Goal: Task Accomplishment & Management: Manage account settings

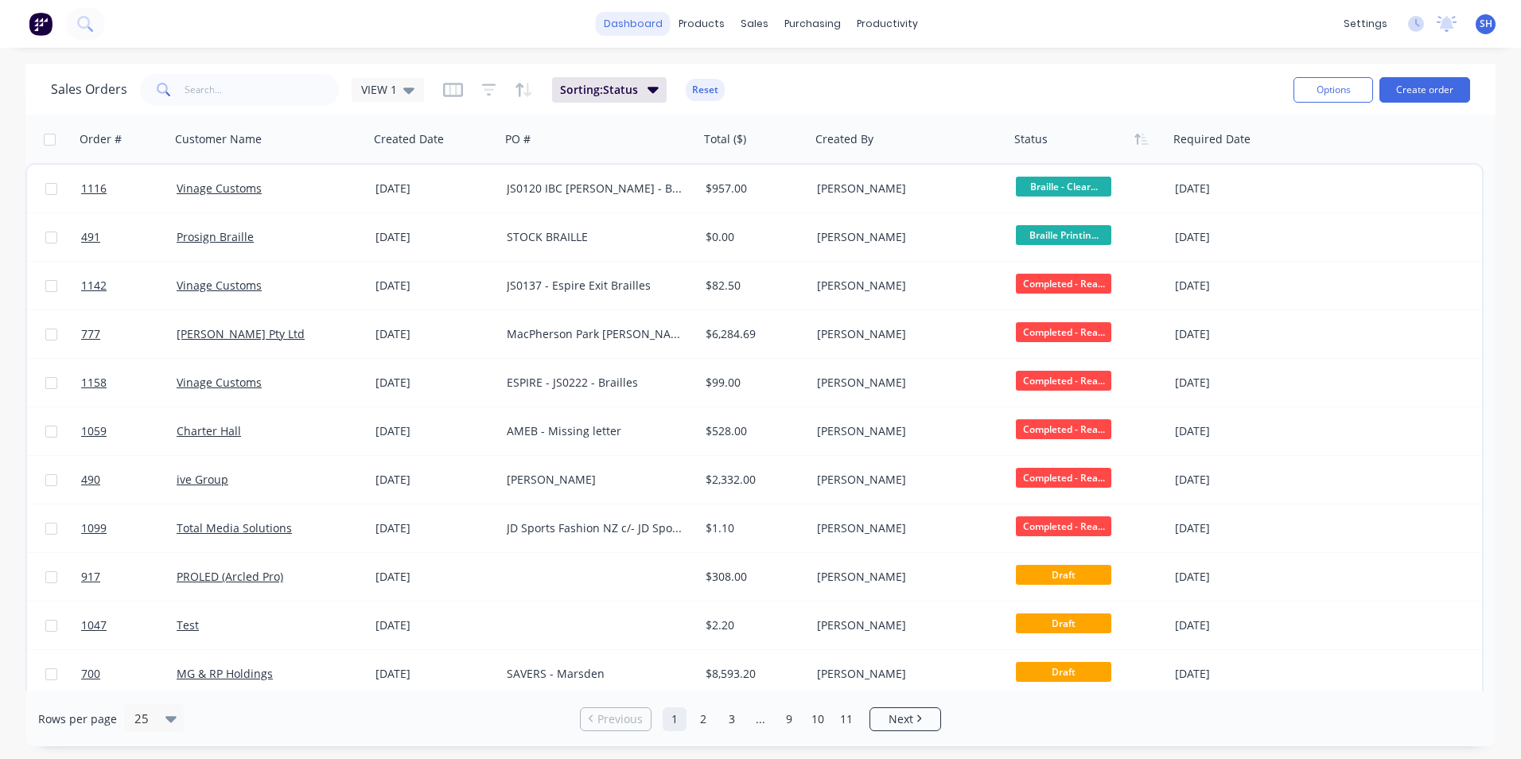
click at [624, 33] on link "dashboard" at bounding box center [633, 24] width 75 height 24
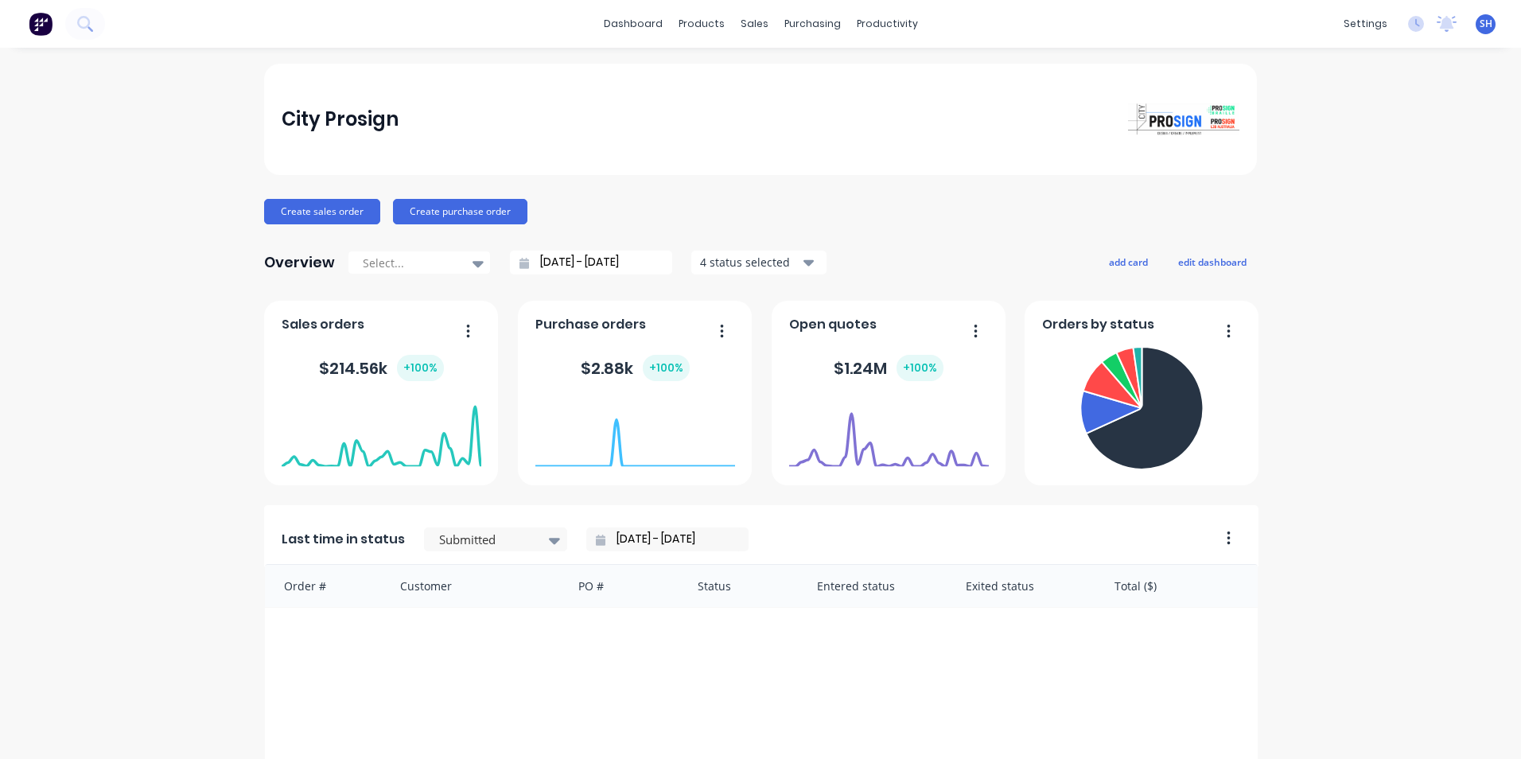
click at [632, 14] on link "dashboard" at bounding box center [633, 24] width 75 height 24
click at [1408, 24] on icon at bounding box center [1416, 24] width 16 height 16
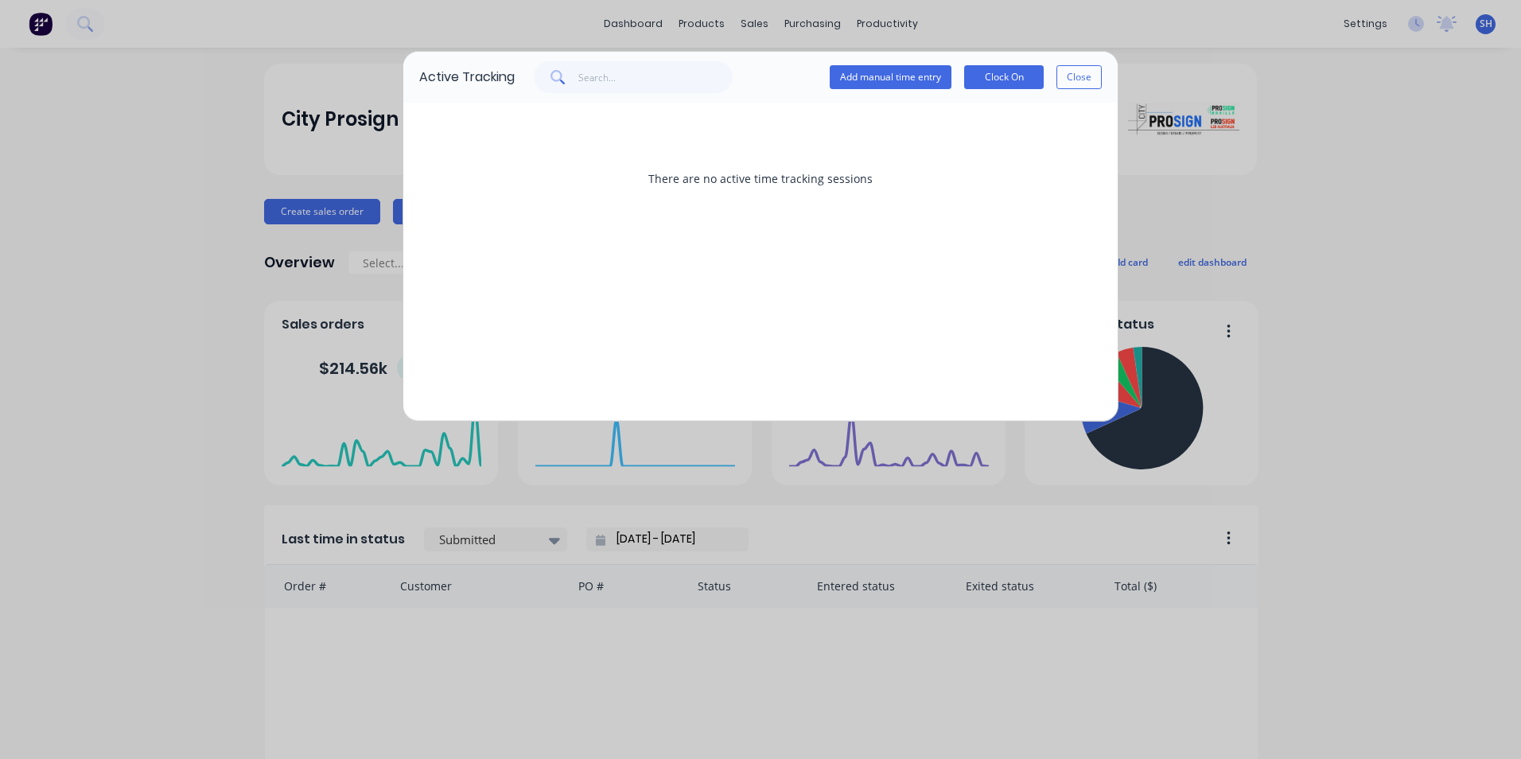
click at [1370, 24] on div "Active Tracking Add manual time entry Clock On Close There are no active time t…" at bounding box center [760, 379] width 1521 height 759
drag, startPoint x: 1076, startPoint y: 71, endPoint x: 1250, endPoint y: 42, distance: 176.5
click at [1083, 70] on button "Close" at bounding box center [1078, 77] width 45 height 24
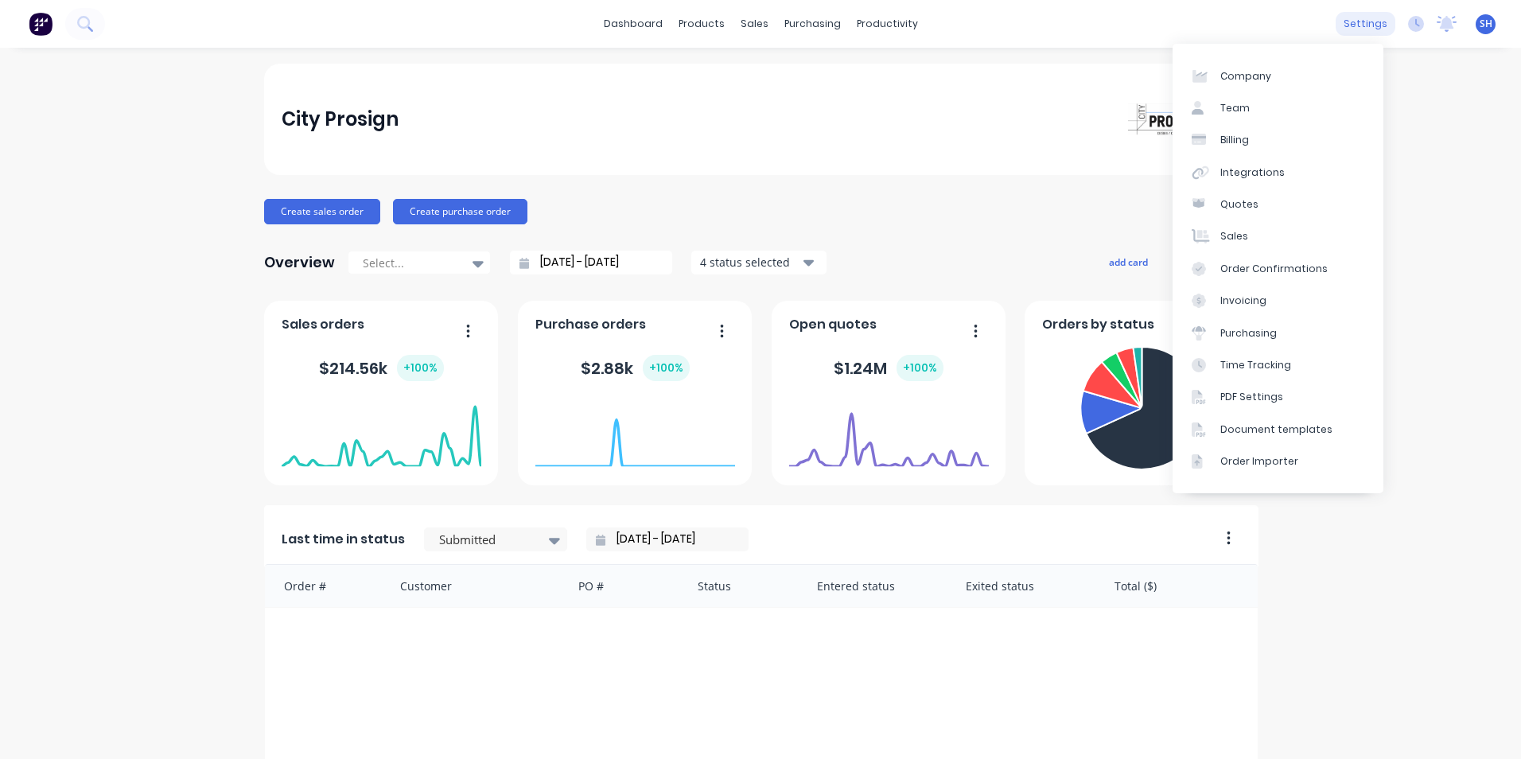
click at [1338, 32] on div "settings" at bounding box center [1365, 24] width 60 height 24
click at [1267, 171] on div "Integrations" at bounding box center [1252, 172] width 64 height 14
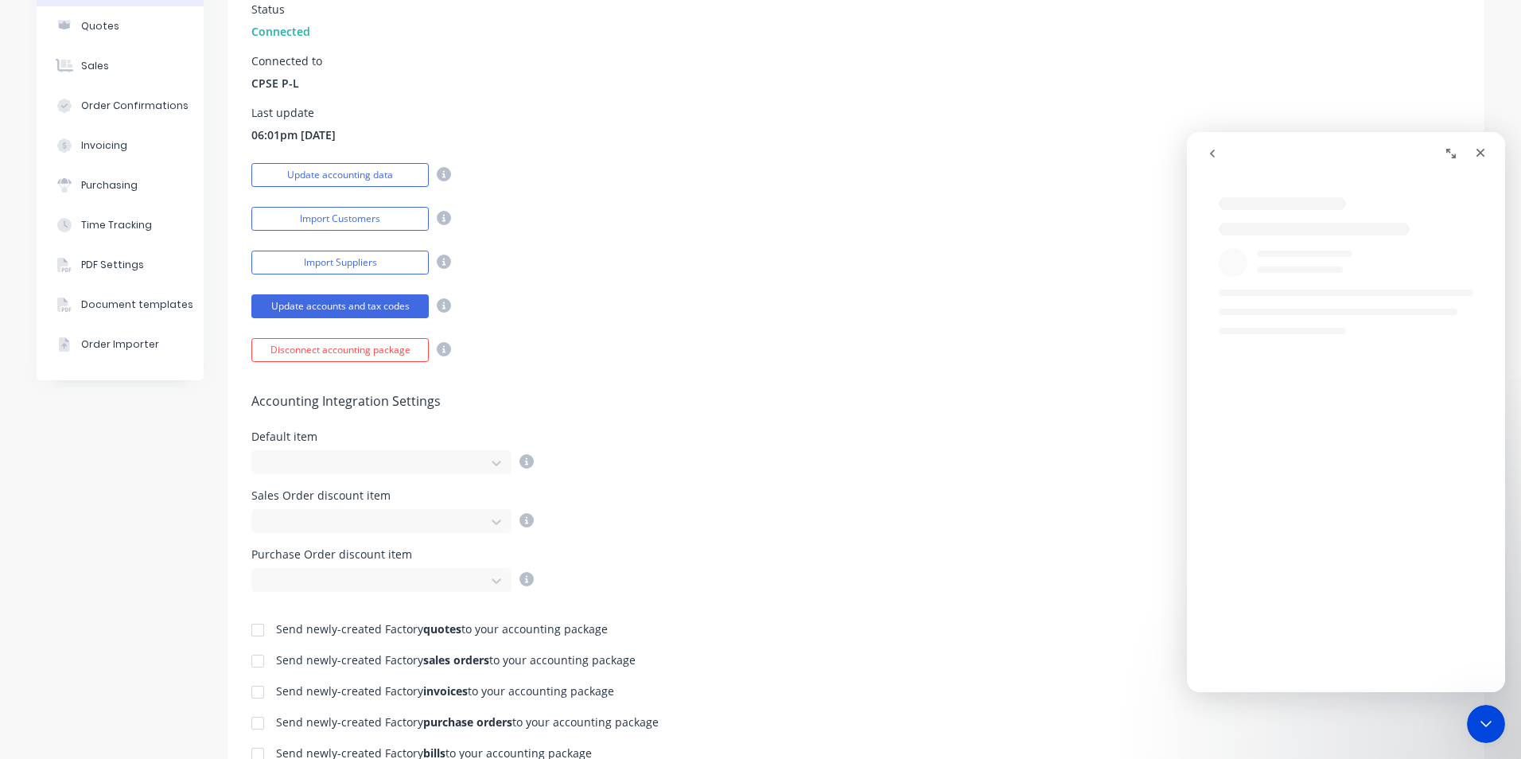
scroll to position [239, 0]
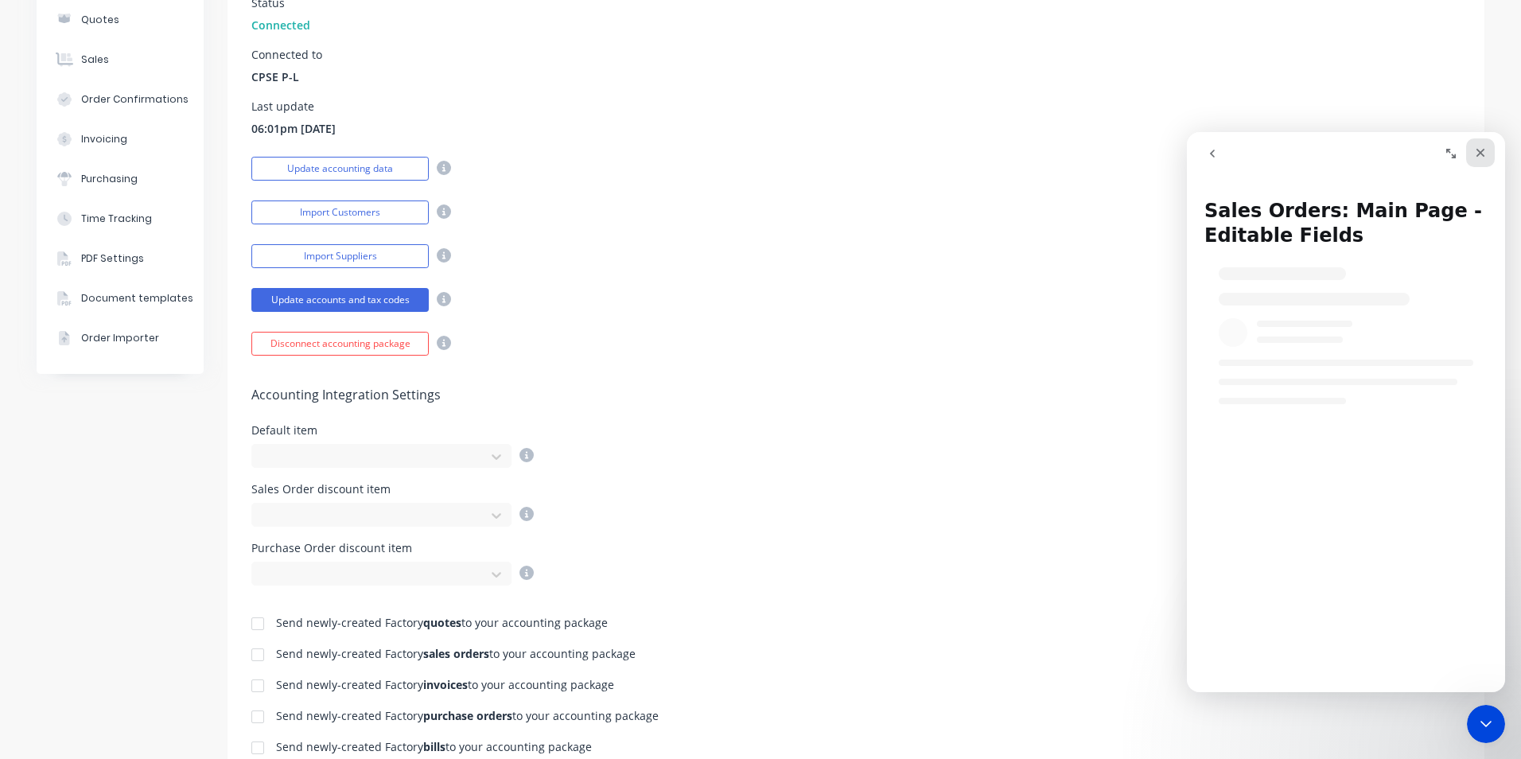
click at [1475, 151] on icon "Close" at bounding box center [1480, 152] width 13 height 13
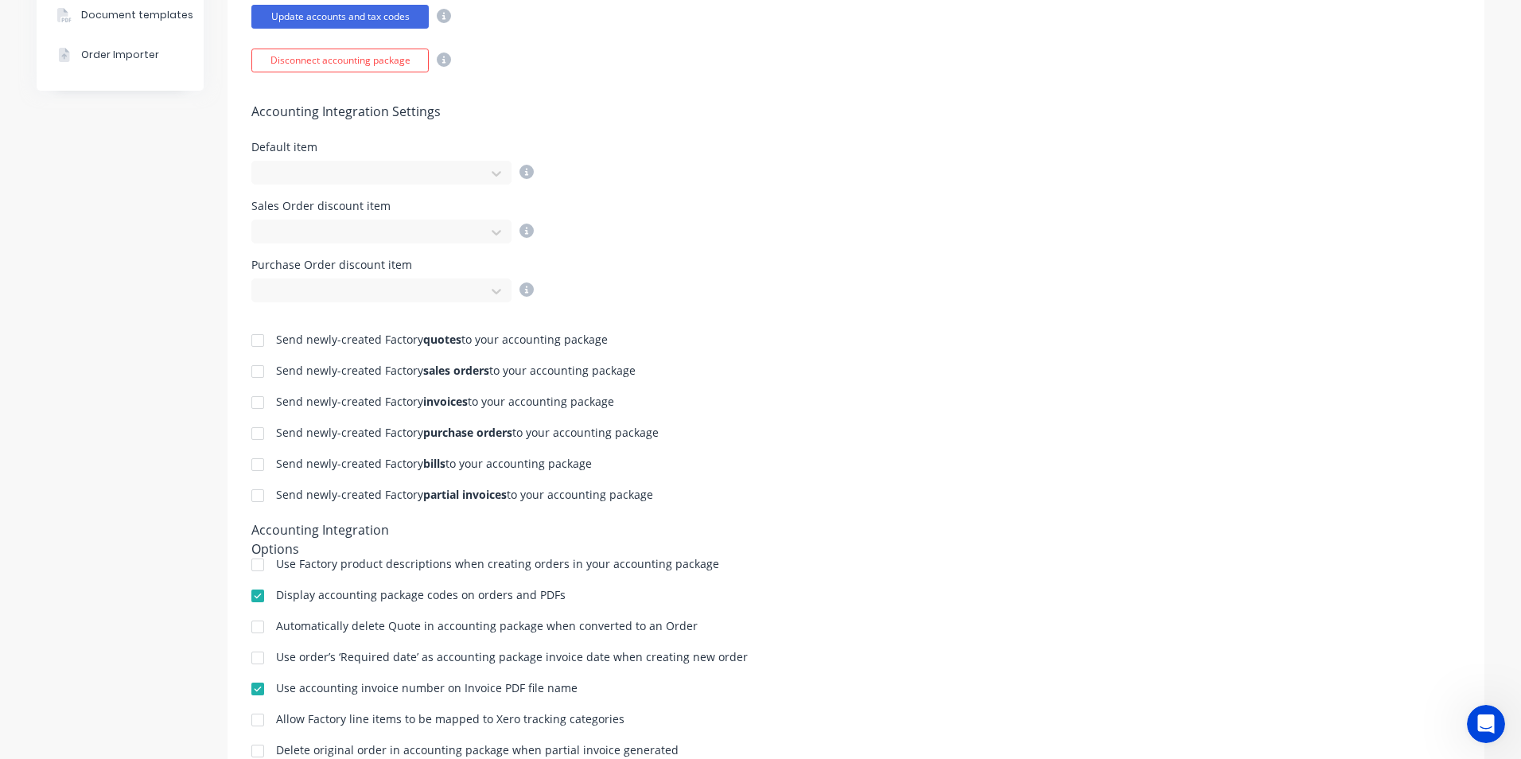
scroll to position [557, 0]
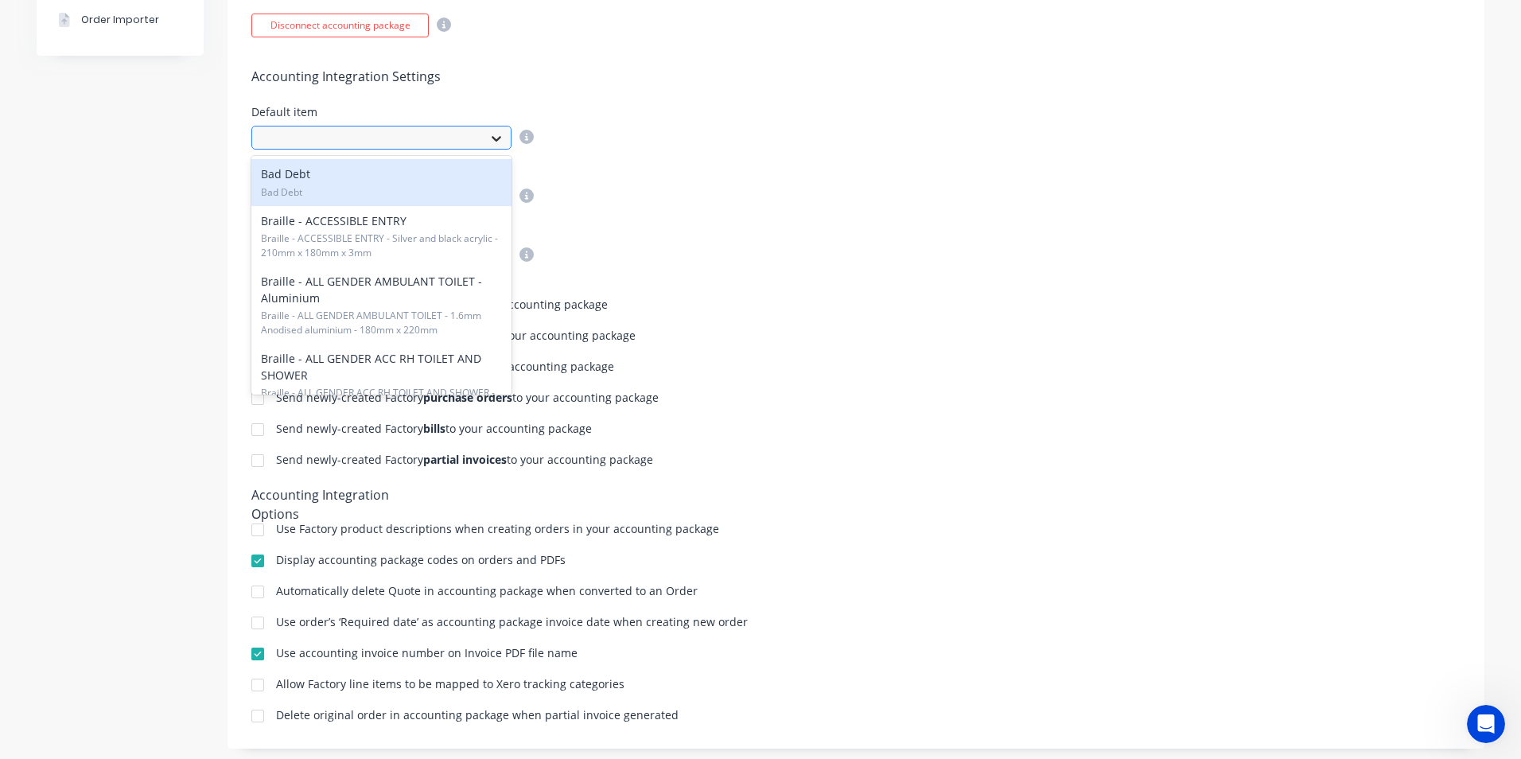
click at [482, 137] on div at bounding box center [496, 138] width 29 height 25
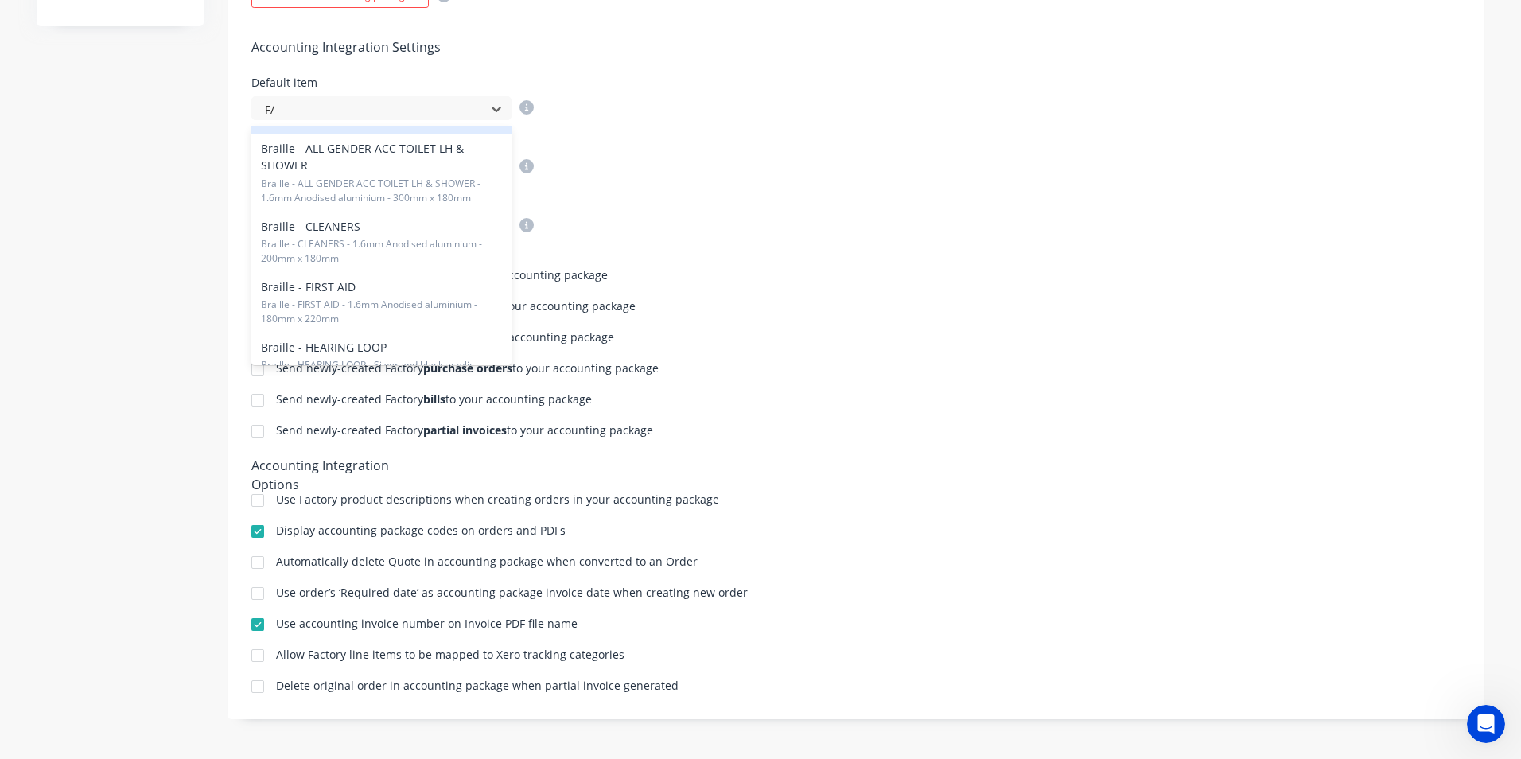
scroll to position [0, 0]
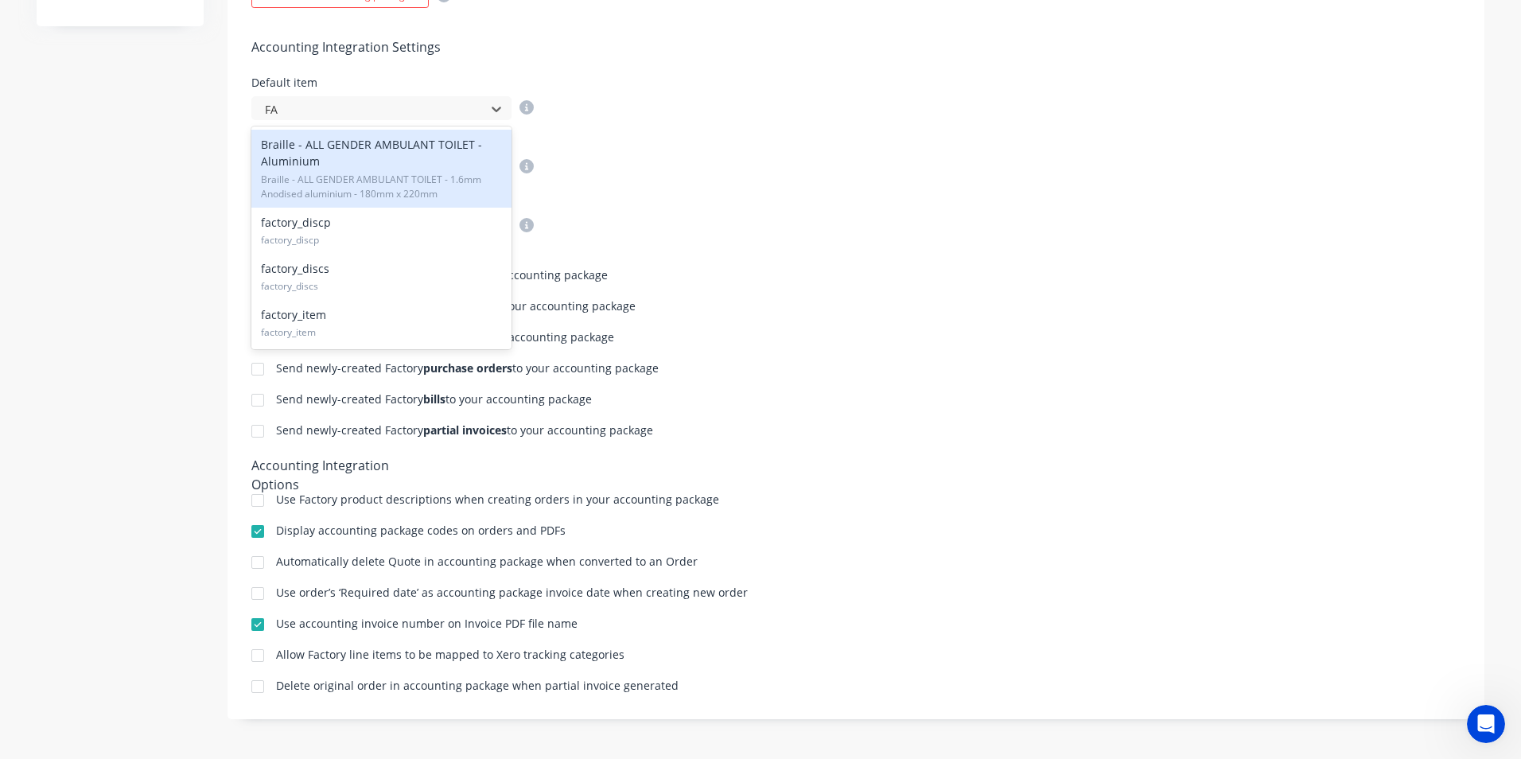
type input "FAC"
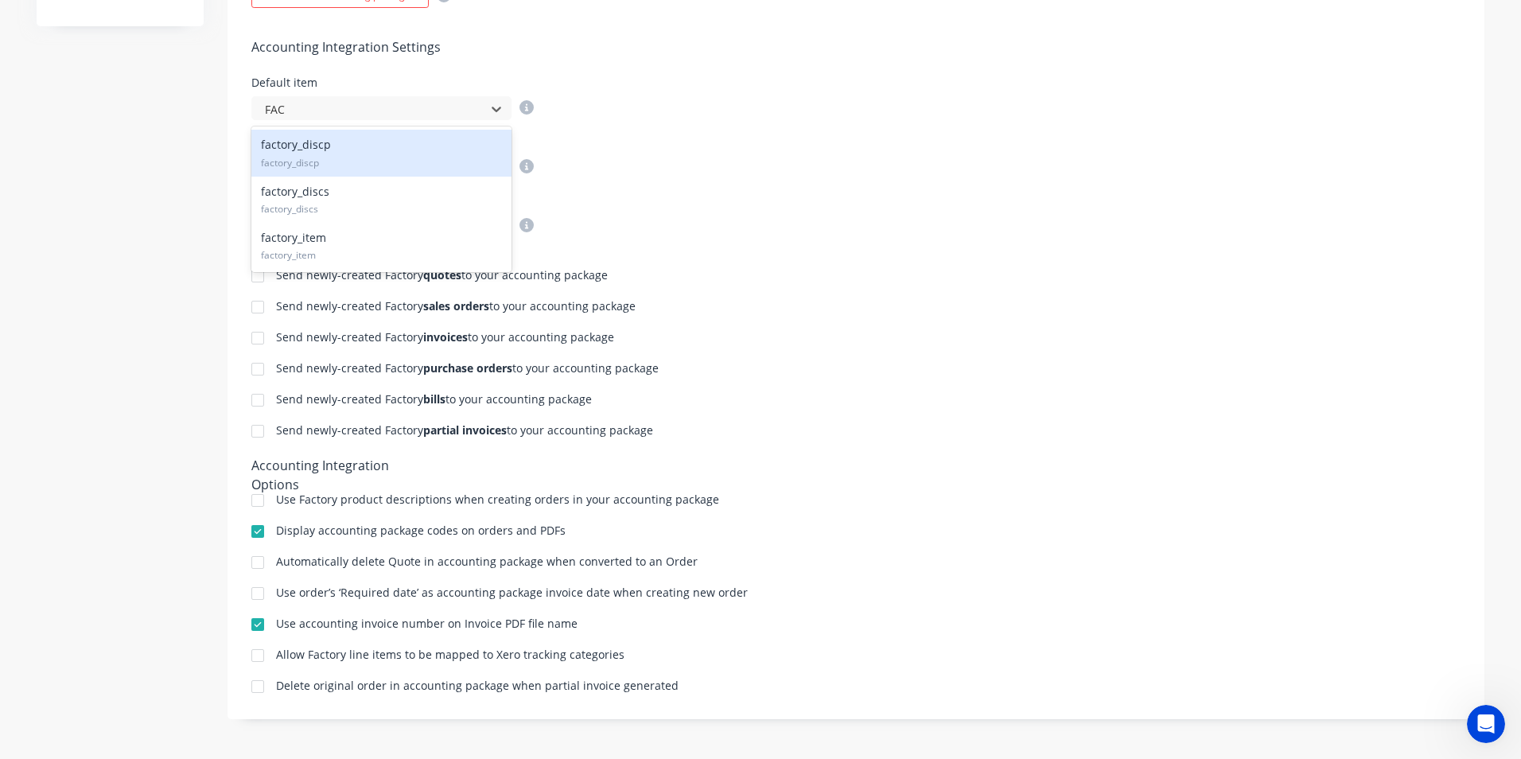
click at [309, 150] on div "factory_discp factory_discp" at bounding box center [381, 153] width 260 height 46
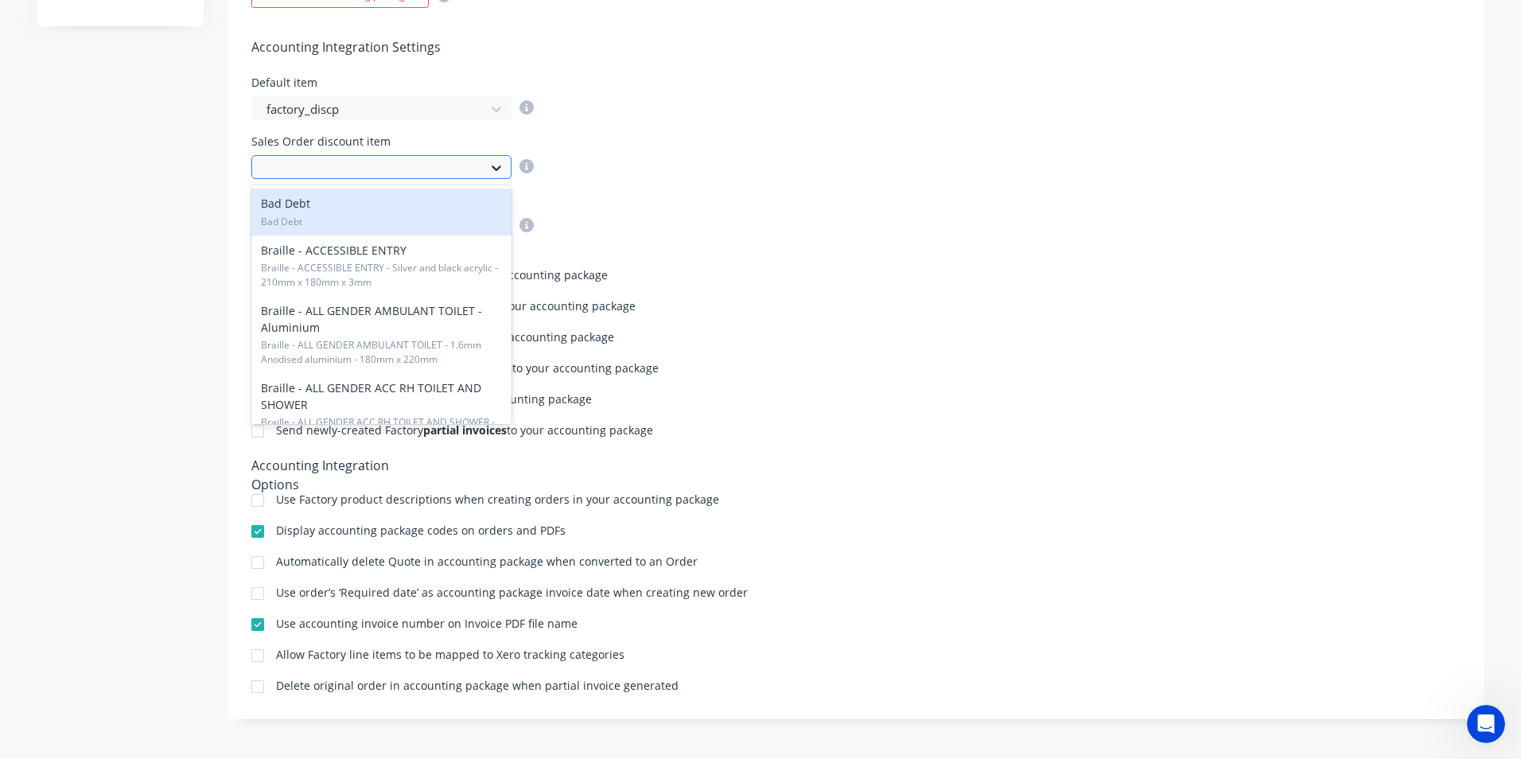
click at [495, 169] on icon at bounding box center [496, 168] width 16 height 16
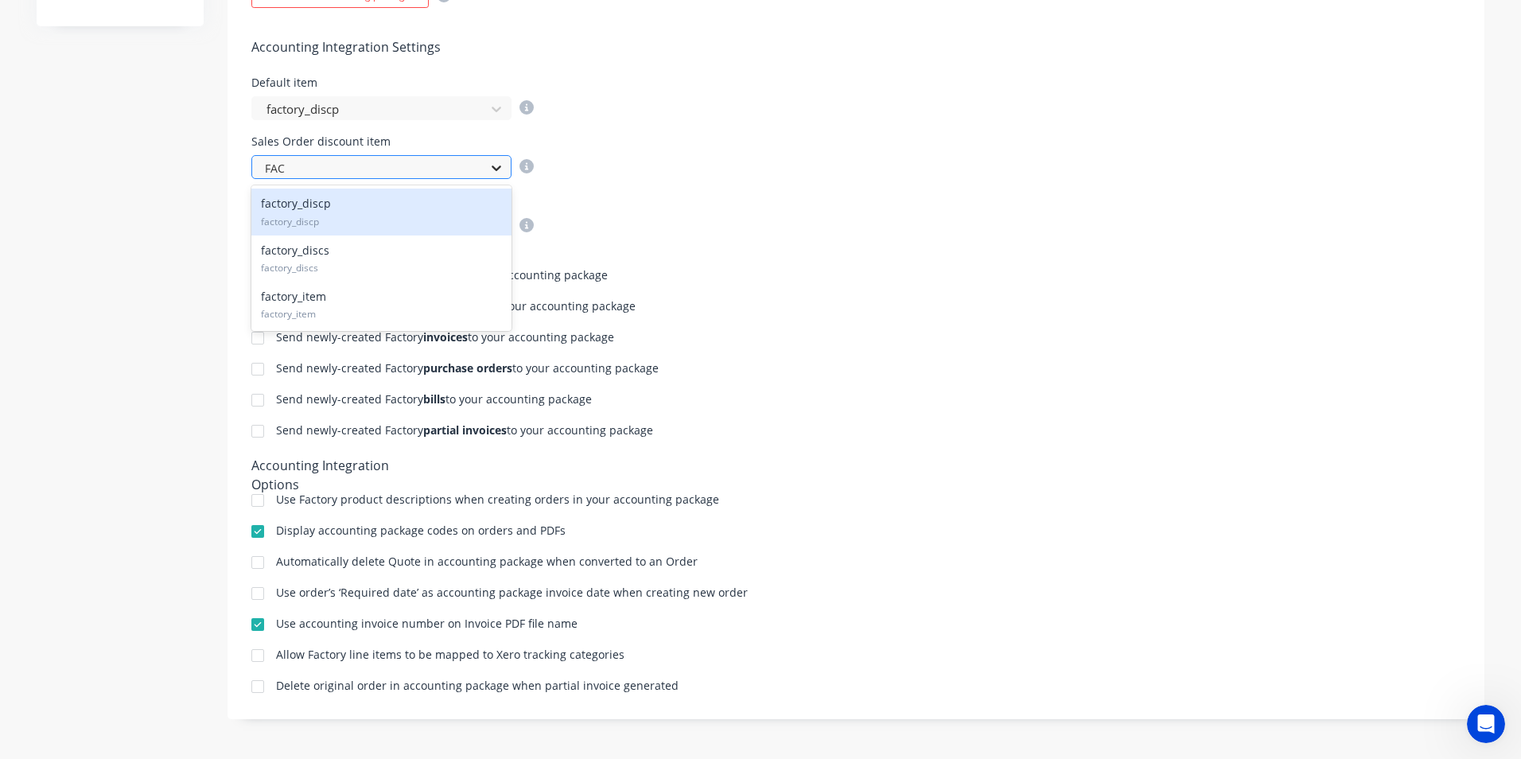
type input "FACT"
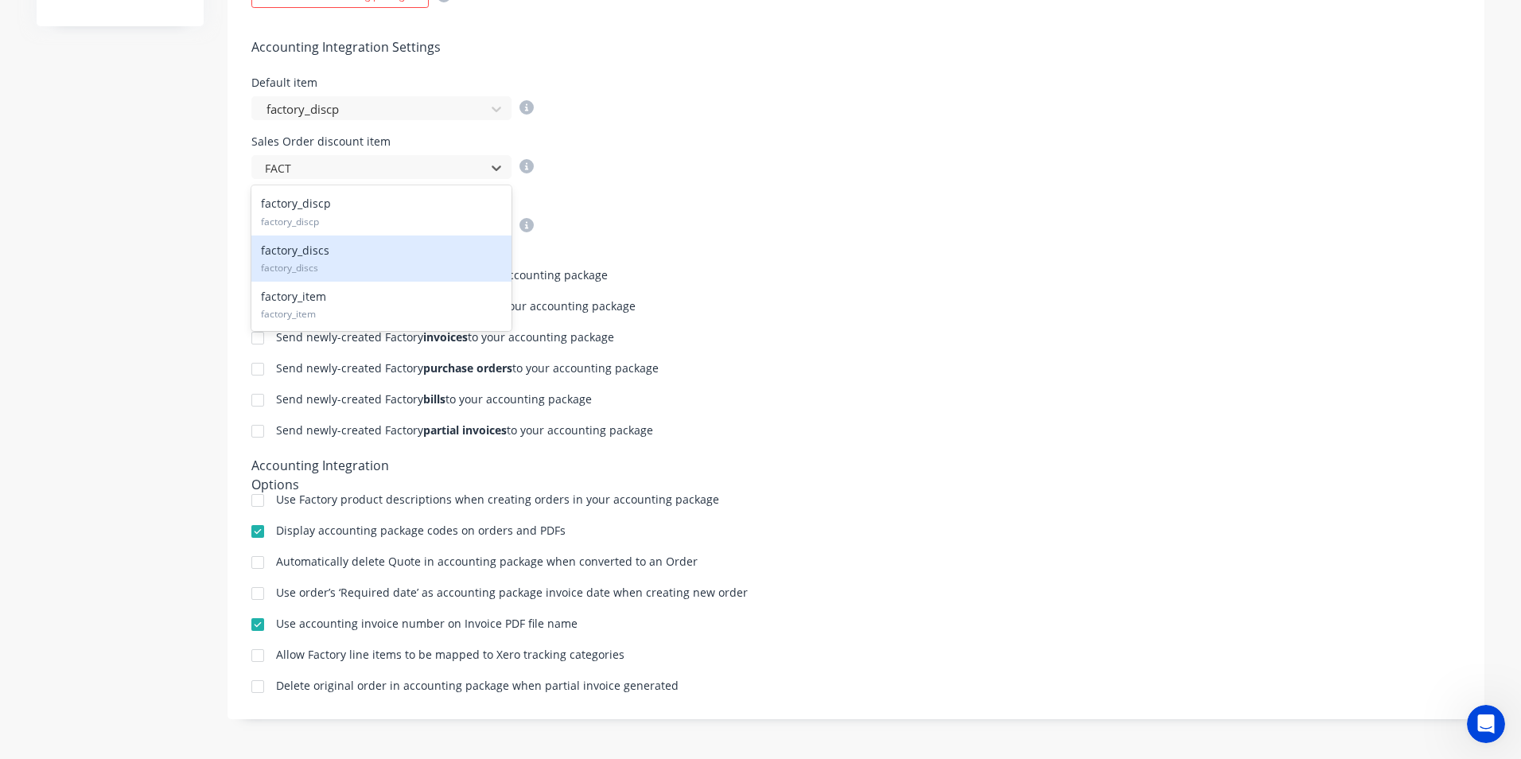
click at [349, 257] on div "factory_discs factory_discs" at bounding box center [381, 258] width 260 height 46
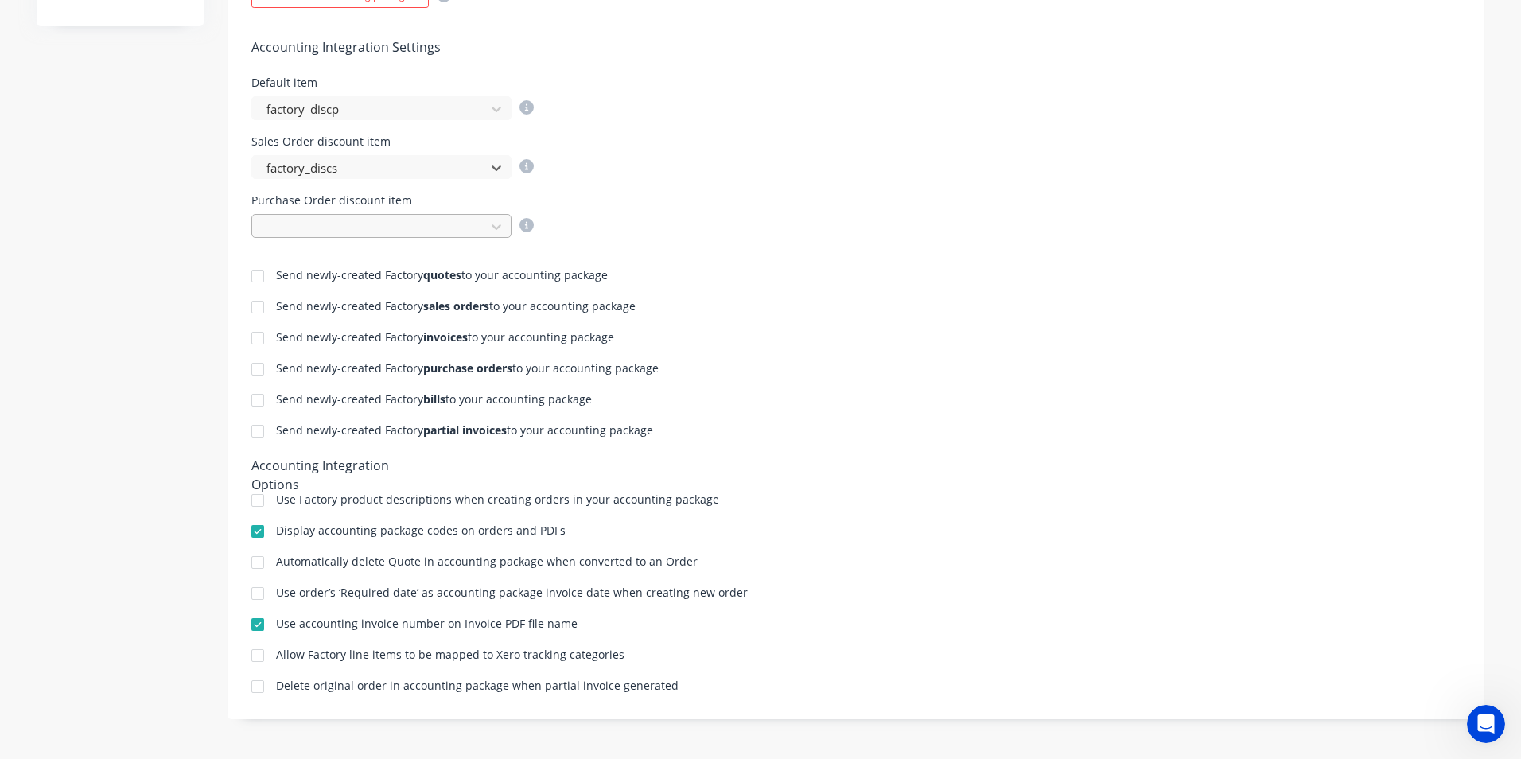
click at [376, 229] on div at bounding box center [371, 227] width 212 height 20
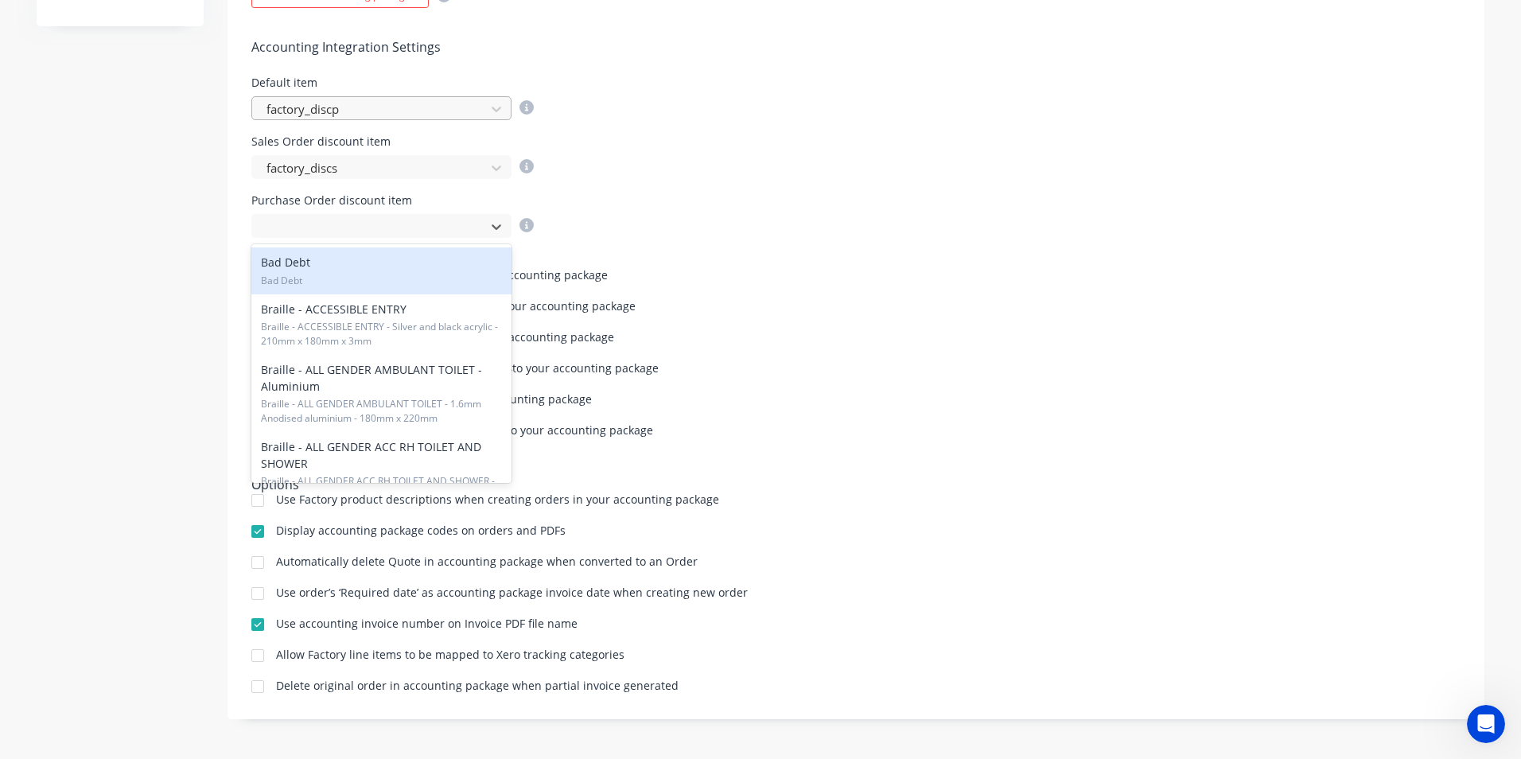
click at [368, 112] on div at bounding box center [371, 109] width 212 height 20
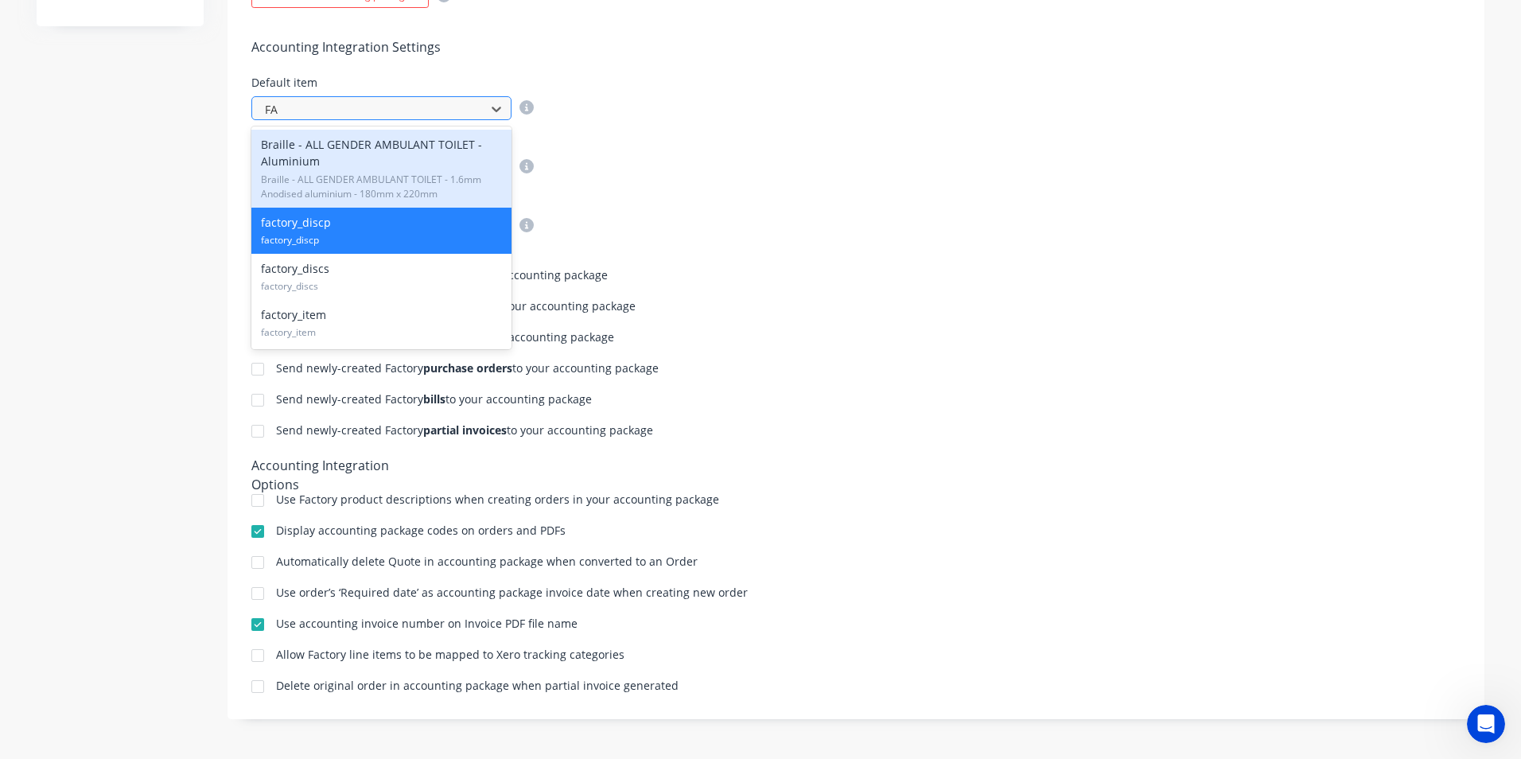
type input "FAC"
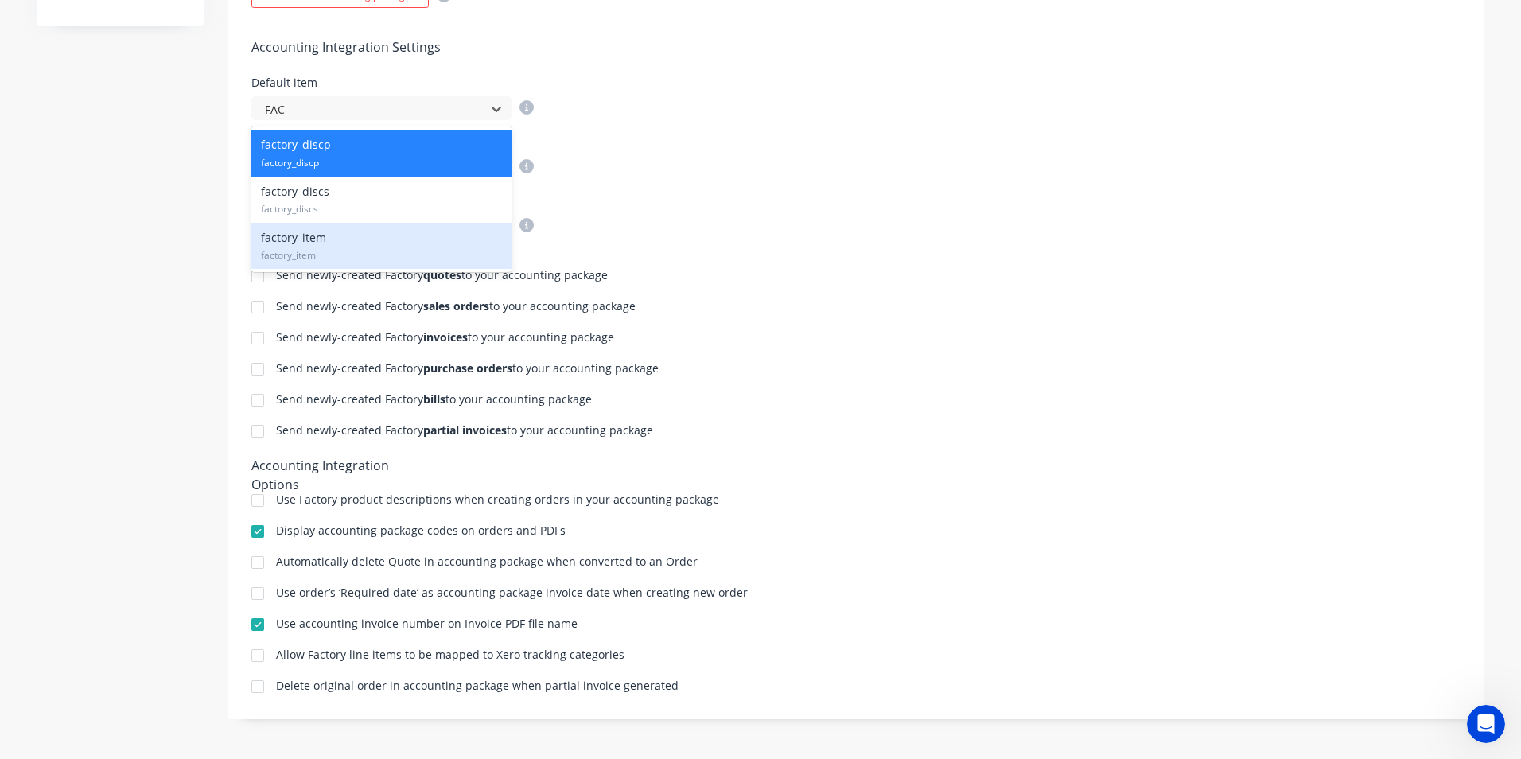
click at [319, 243] on div "factory_item factory_item" at bounding box center [381, 246] width 260 height 46
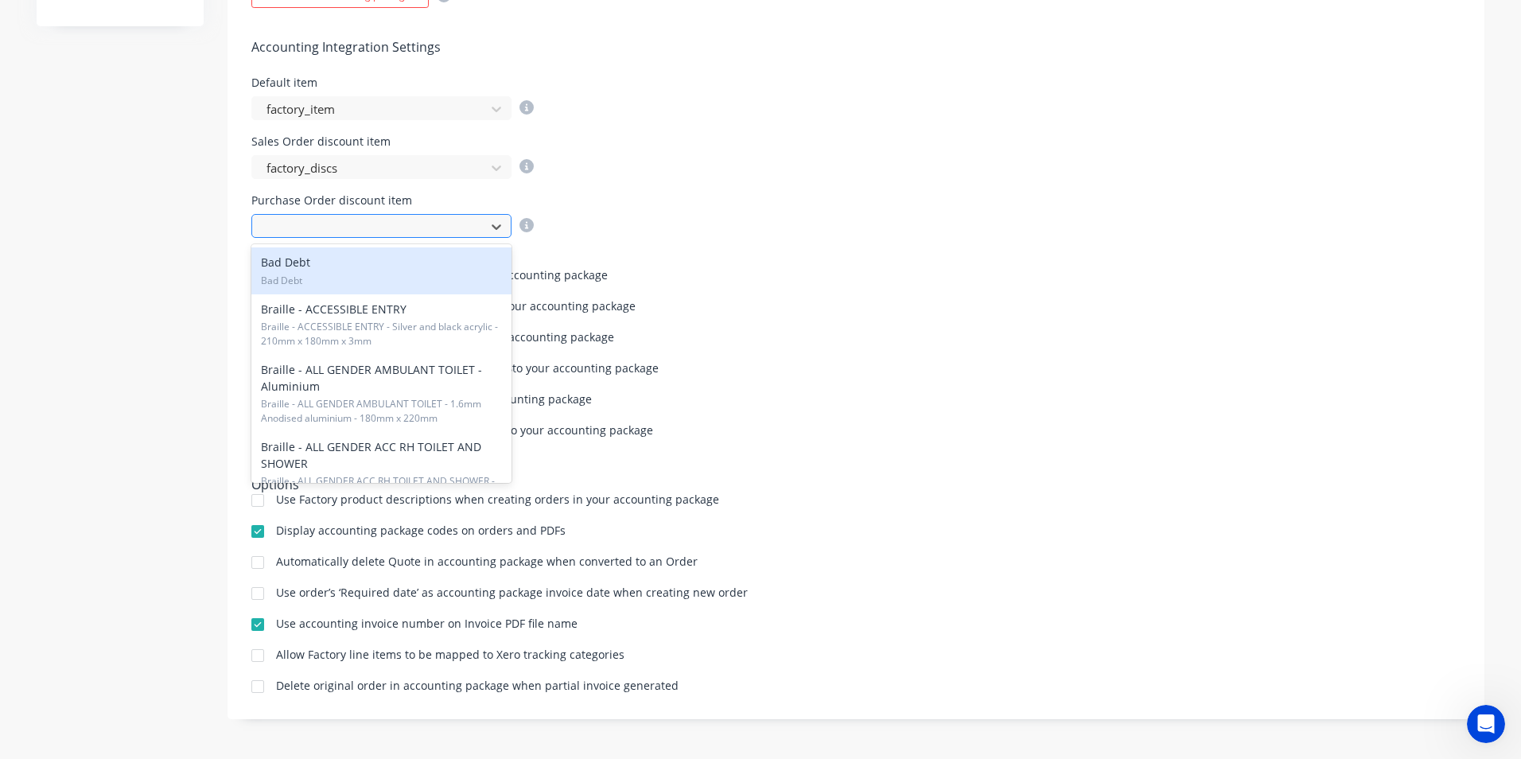
click at [353, 225] on div at bounding box center [371, 227] width 212 height 20
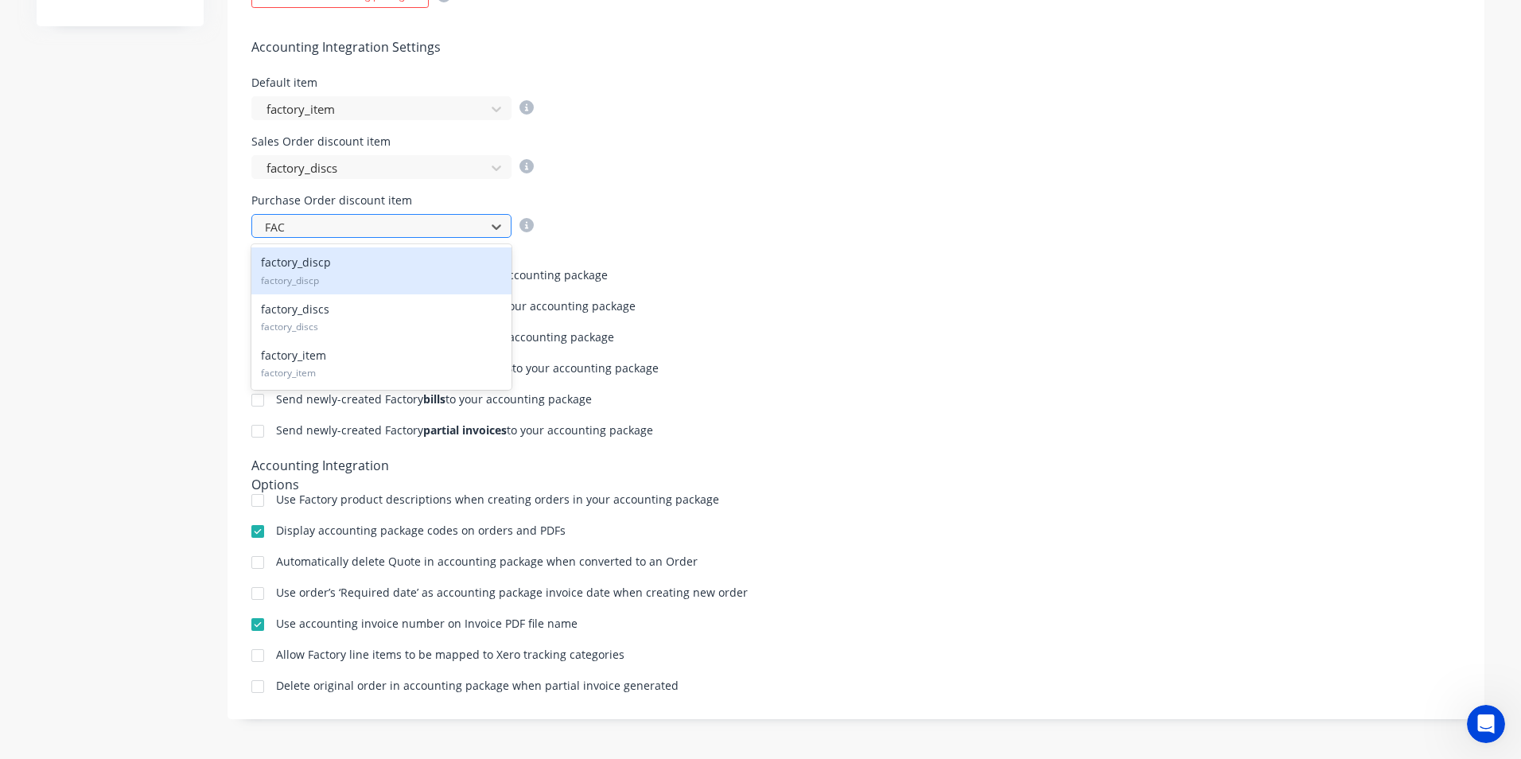
type input "FACT"
click at [328, 270] on div "factory_discp factory_discp" at bounding box center [381, 270] width 260 height 46
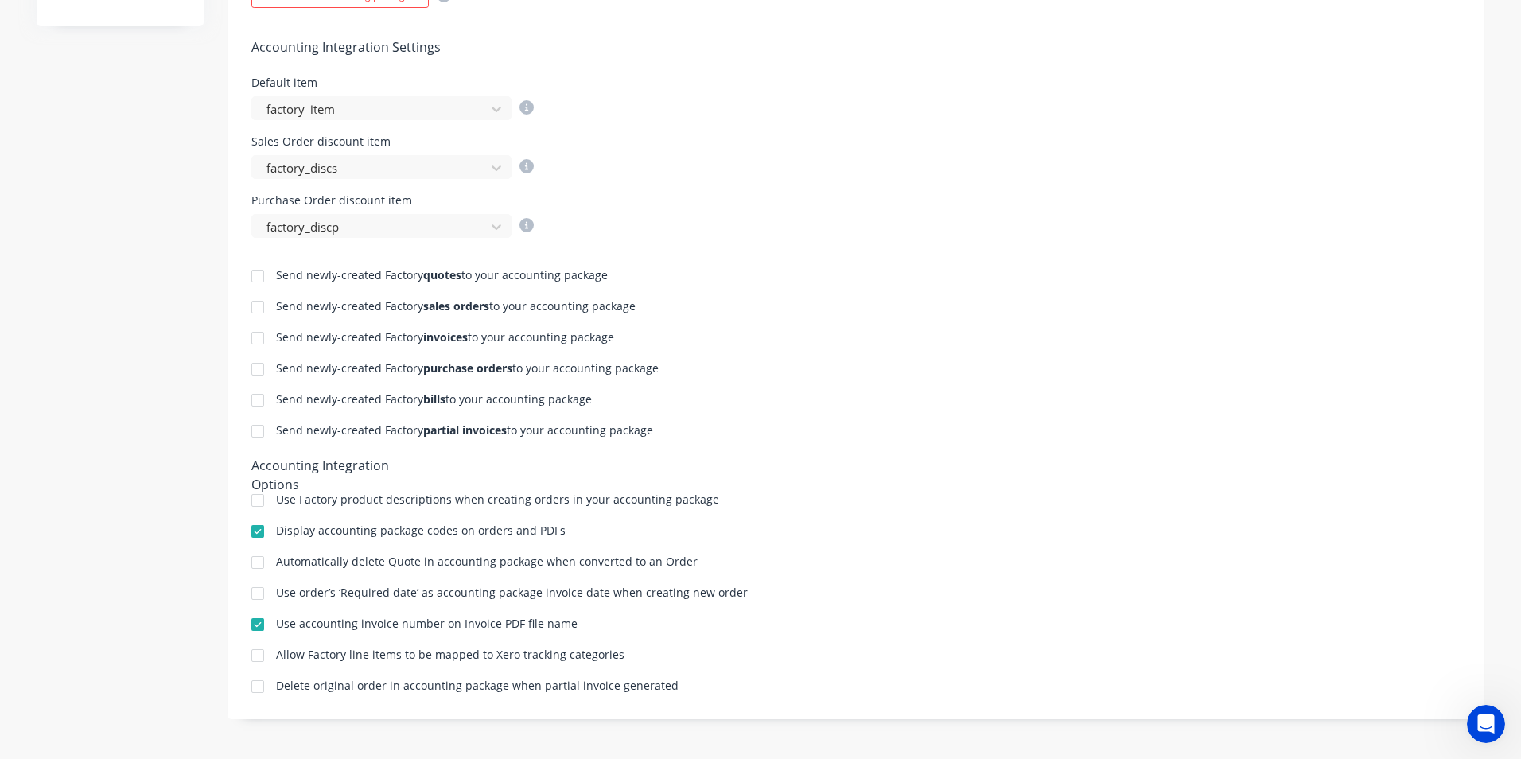
click at [691, 216] on div "Purchase Order discount item factory_discp" at bounding box center [855, 216] width 1209 height 43
click at [791, 287] on div "Send newly-created Factory quotes to your accounting package Send newly-created…" at bounding box center [855, 466] width 1257 height 457
click at [255, 341] on div at bounding box center [258, 338] width 32 height 32
click at [713, 344] on div "Send newly-created Factory invoices to your accounting package" at bounding box center [855, 339] width 1209 height 15
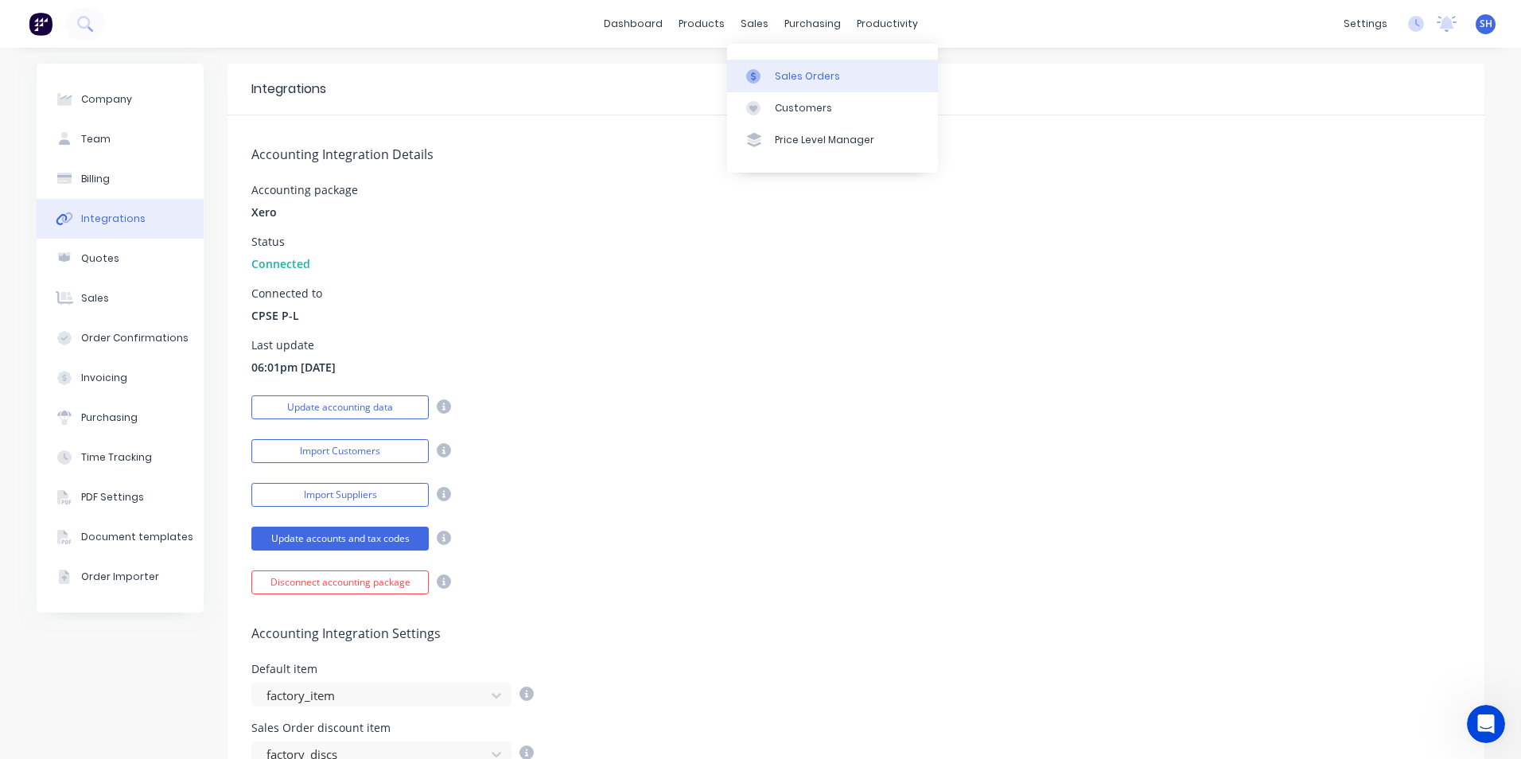
click at [782, 75] on div "Sales Orders" at bounding box center [807, 76] width 65 height 14
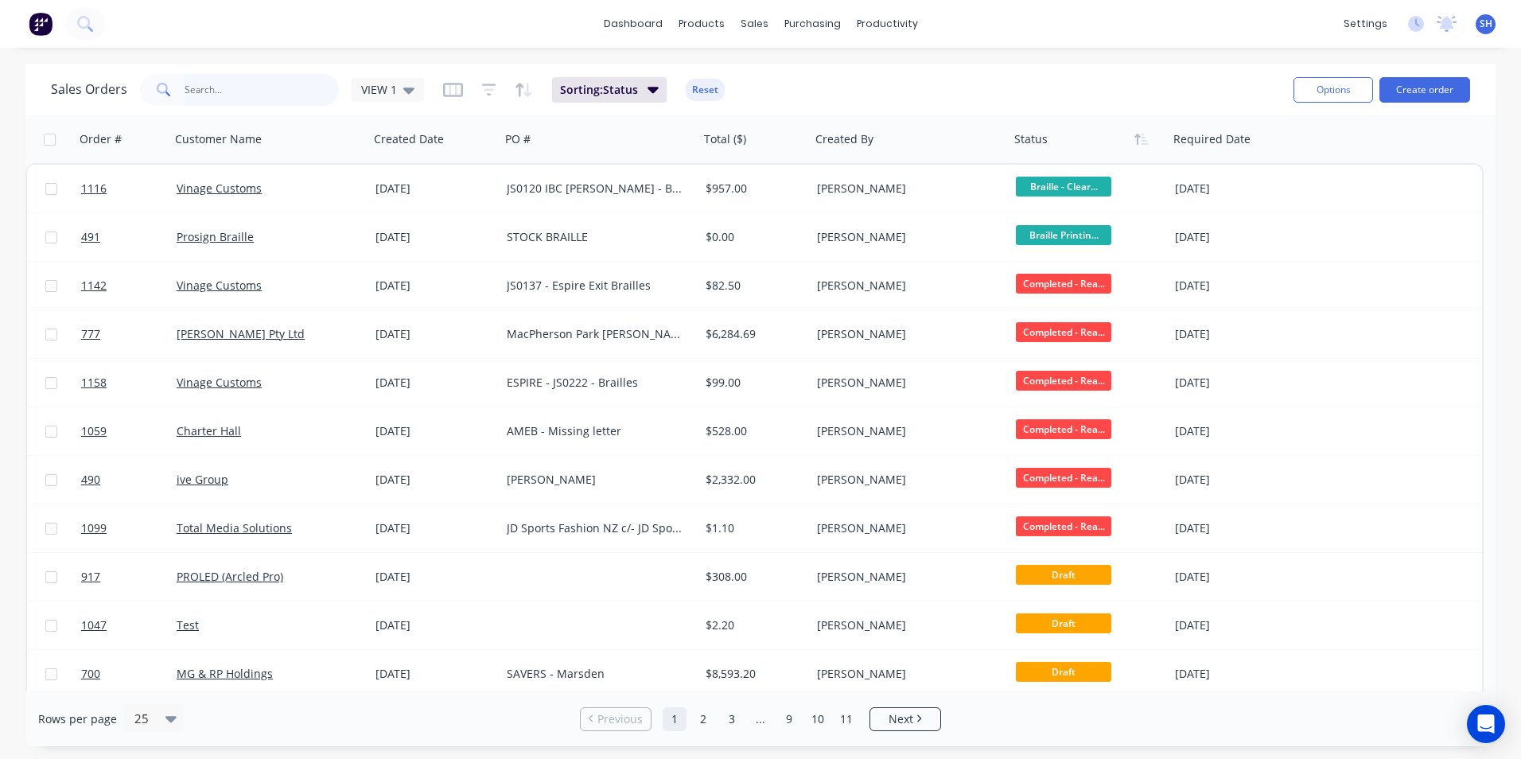
click at [233, 87] on input "text" at bounding box center [262, 90] width 155 height 32
type input "1142"
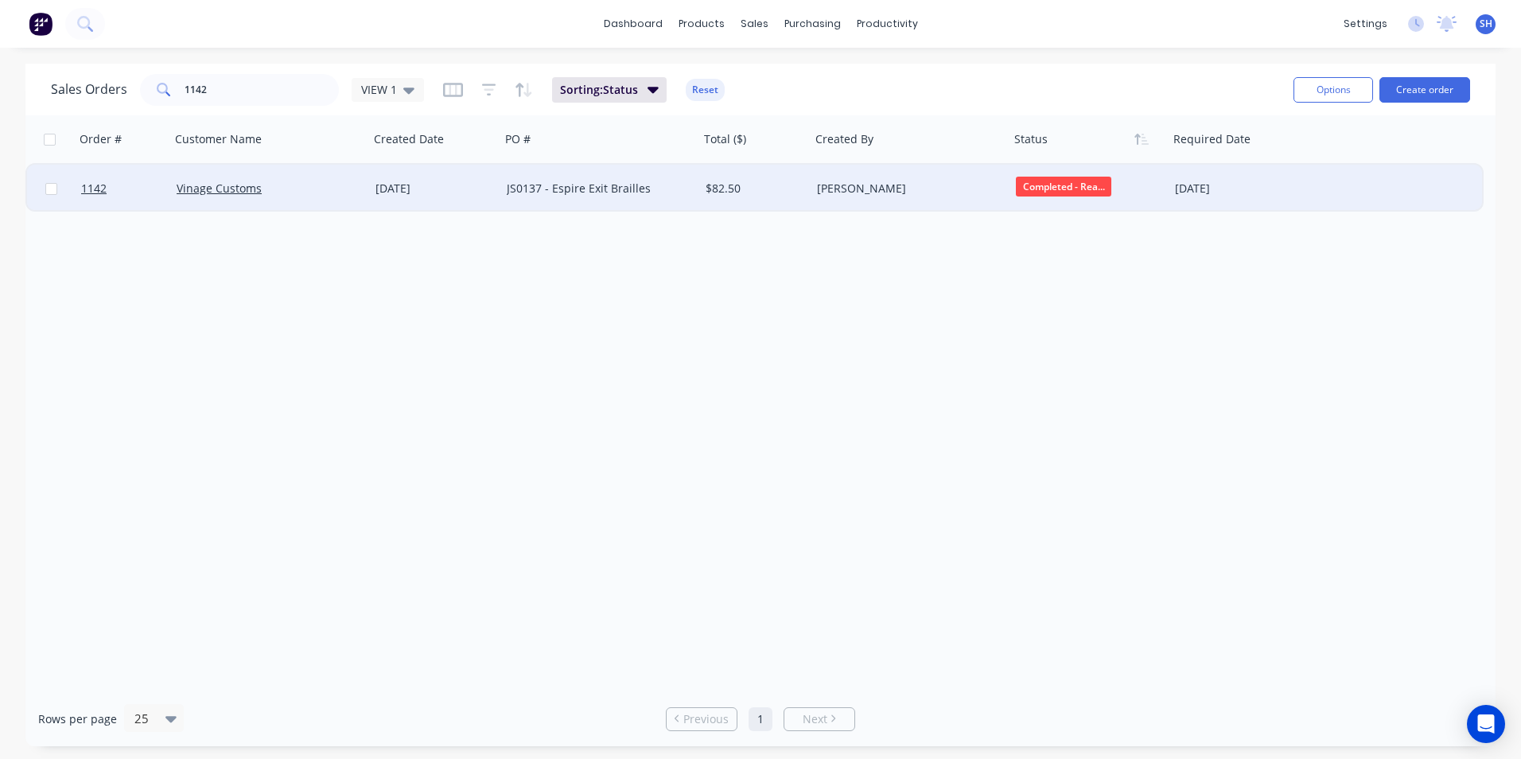
click at [601, 192] on div "JS0137 - Espire Exit Brailles" at bounding box center [595, 189] width 177 height 16
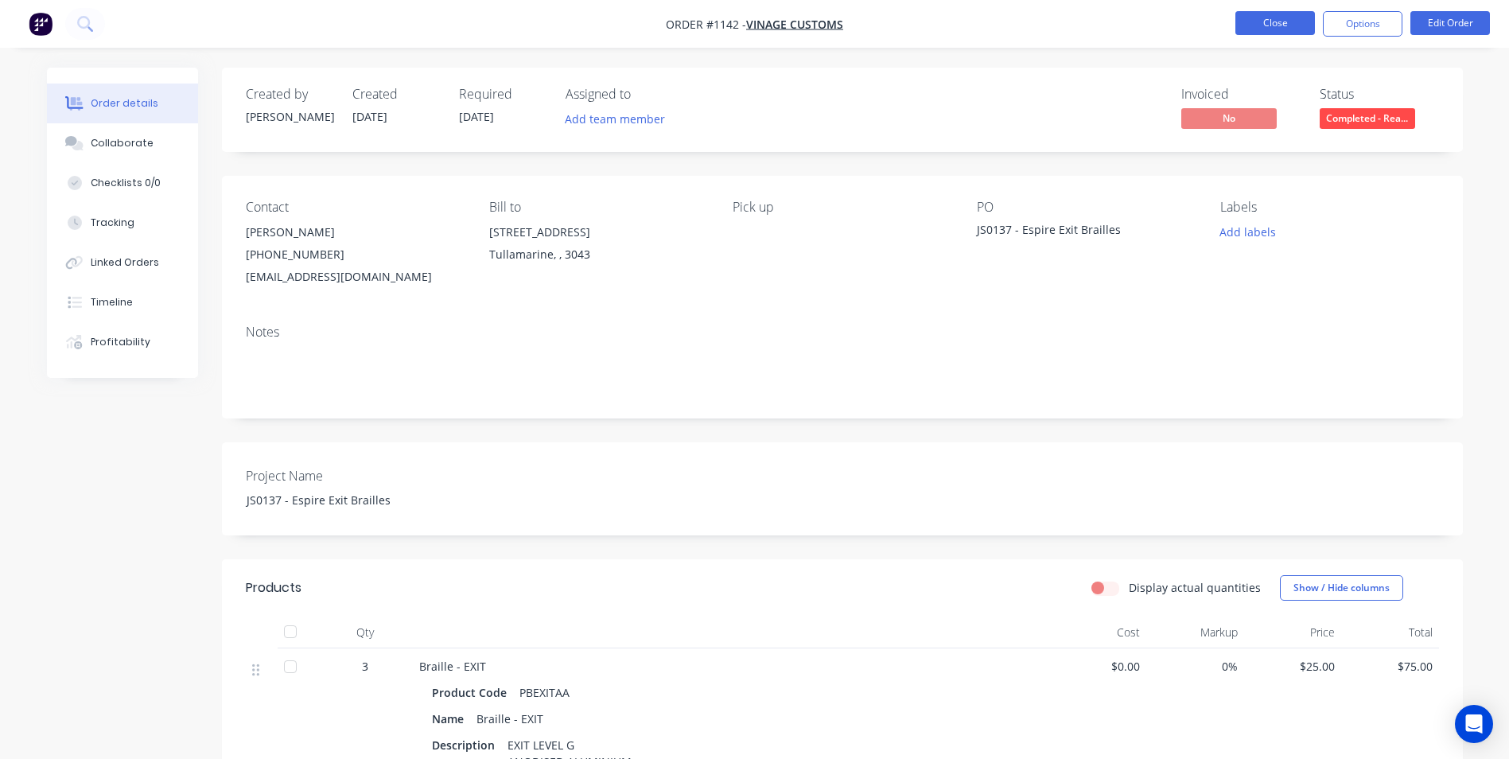
click at [1271, 25] on button "Close" at bounding box center [1275, 23] width 80 height 24
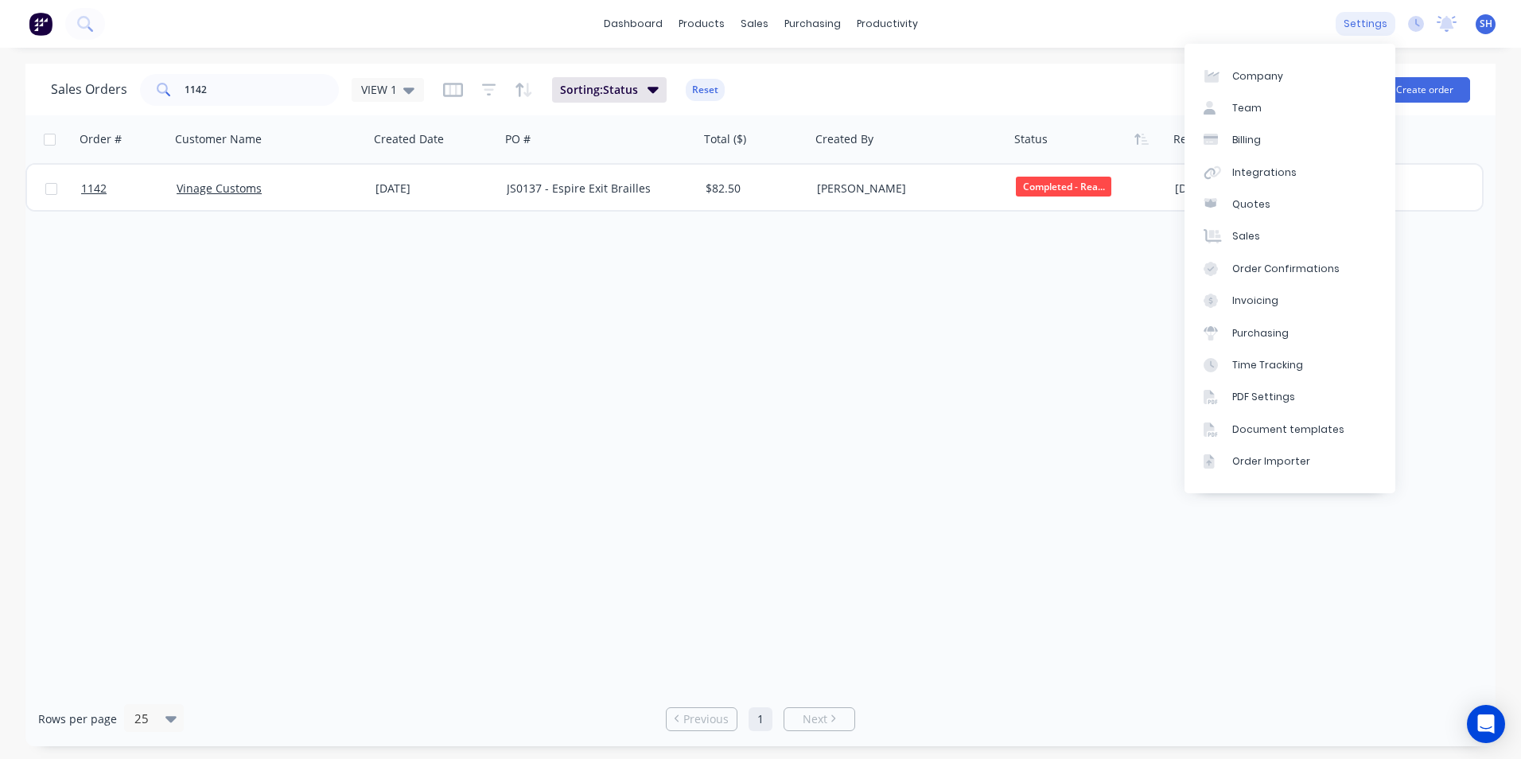
click at [1370, 26] on div "settings" at bounding box center [1365, 24] width 60 height 24
click at [1283, 171] on div "Integrations" at bounding box center [1264, 172] width 64 height 14
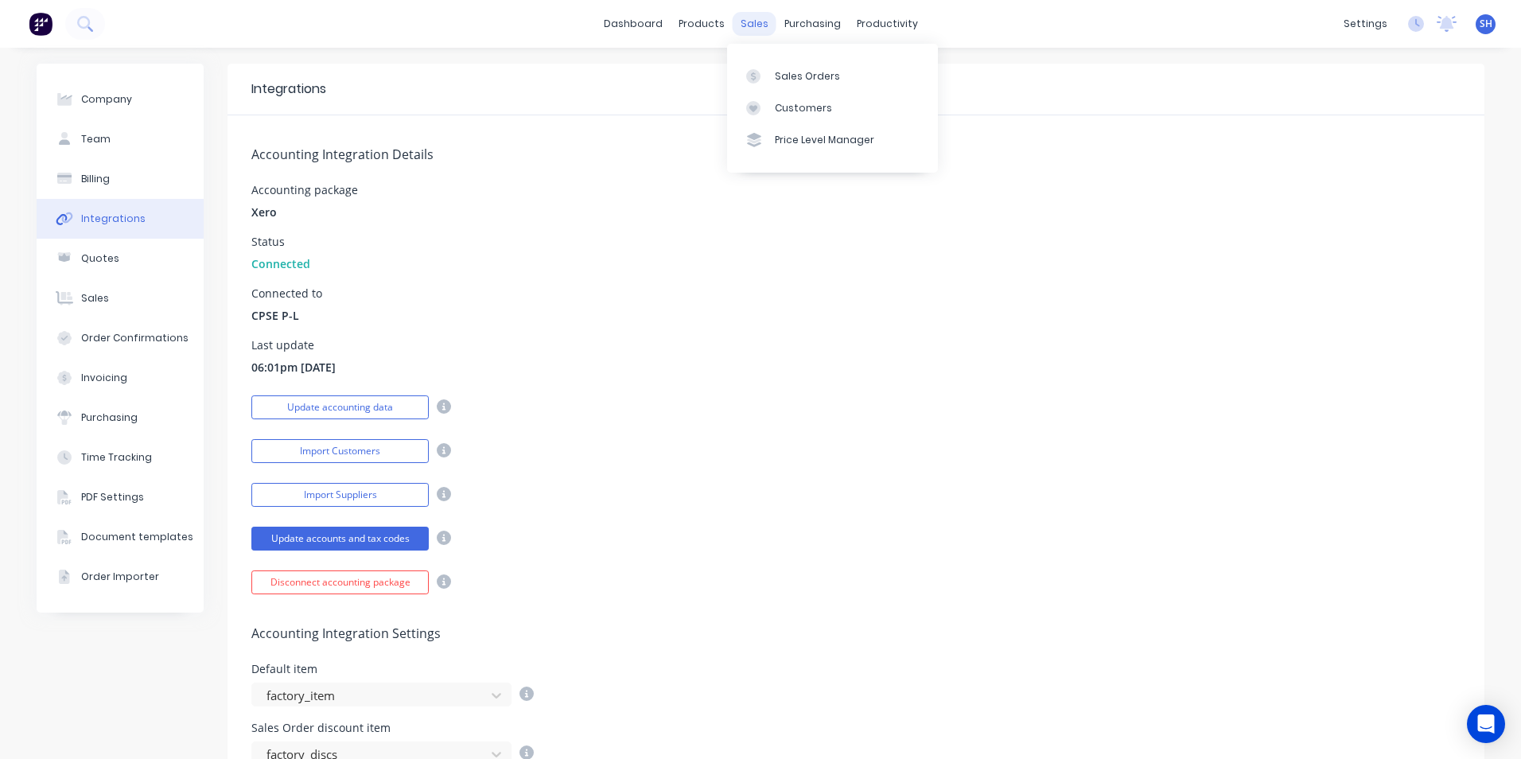
click at [748, 17] on div "sales" at bounding box center [755, 24] width 44 height 24
click at [777, 80] on div "Sales Orders" at bounding box center [807, 76] width 65 height 14
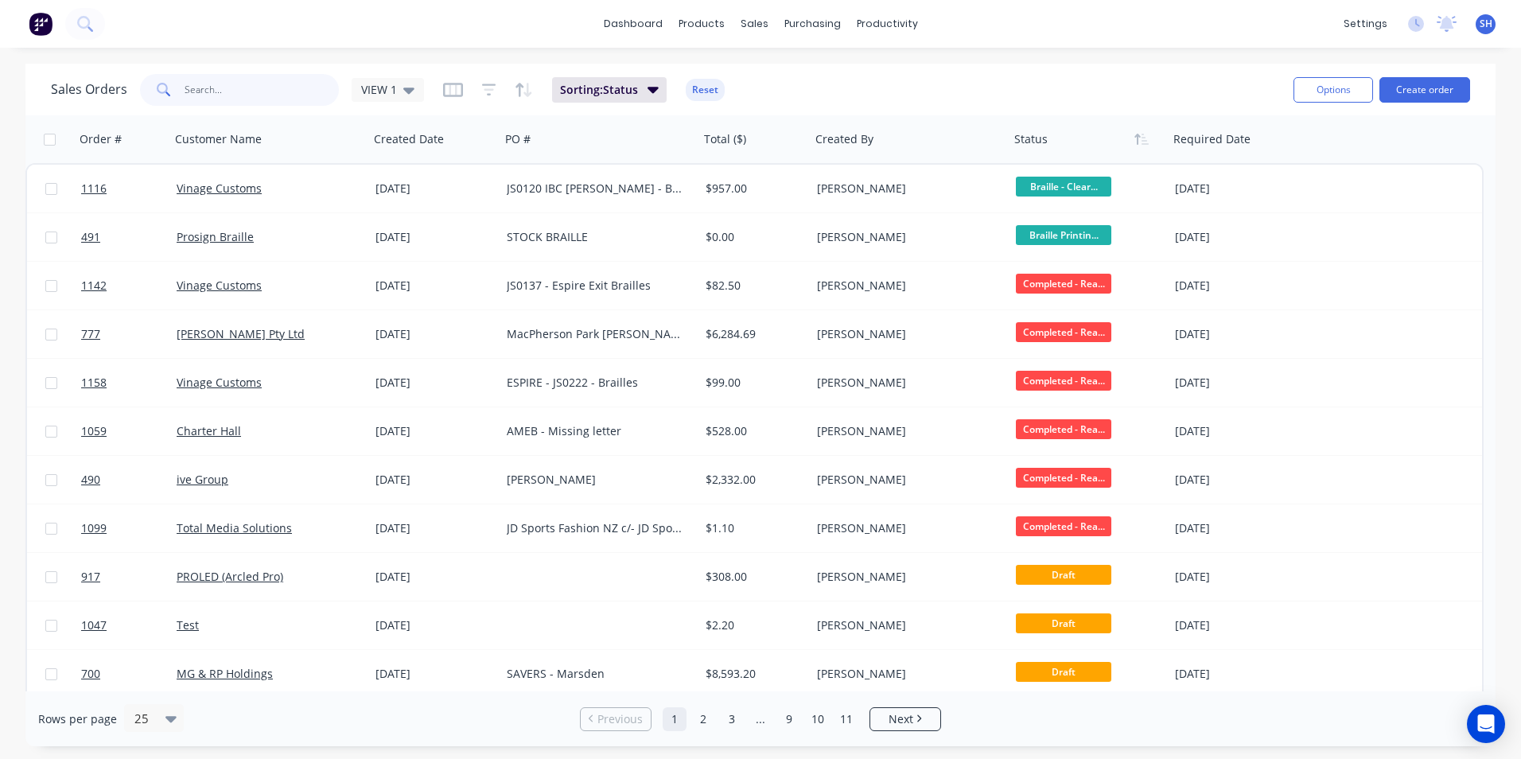
click at [253, 91] on input "text" at bounding box center [262, 90] width 155 height 32
type input "1142"
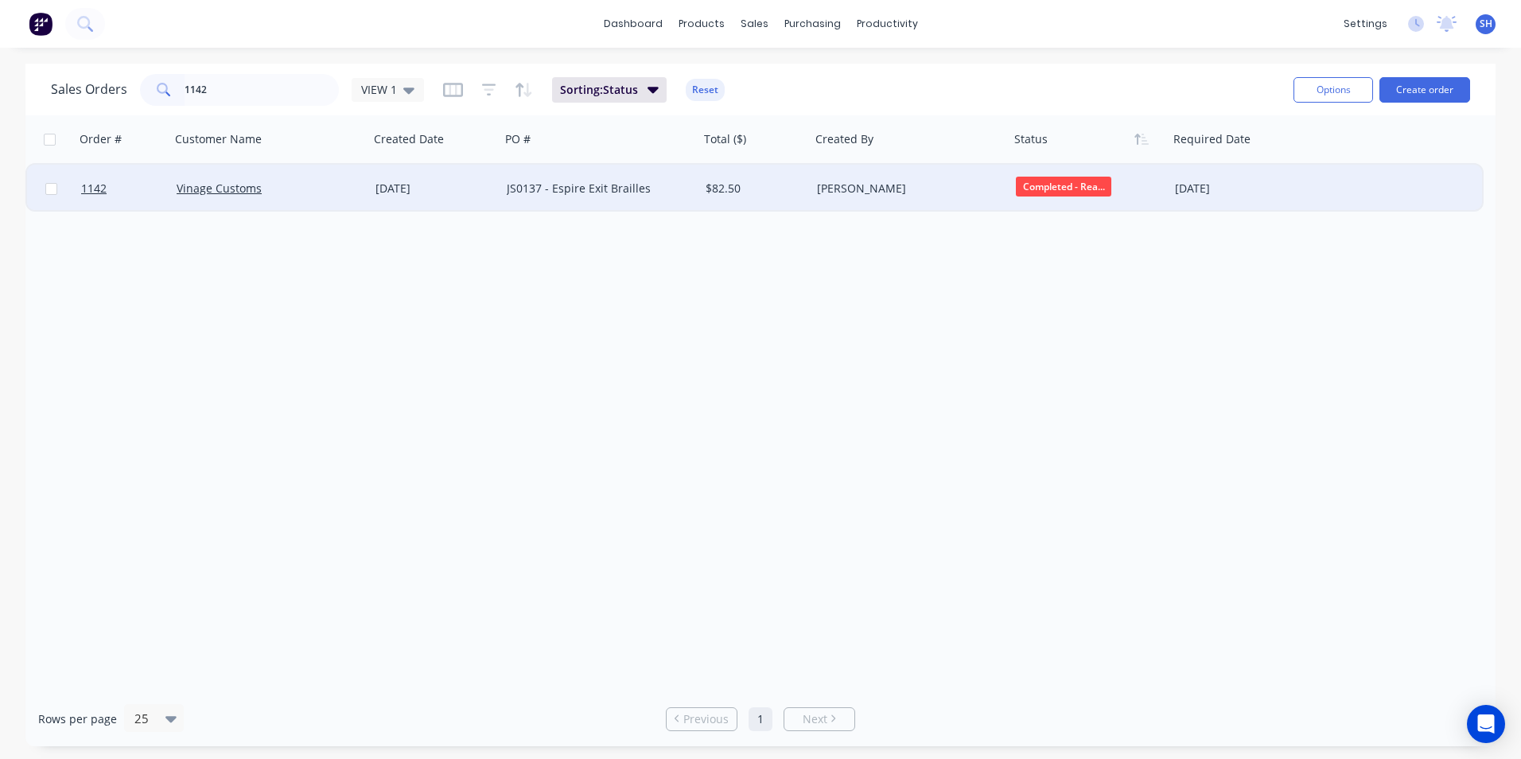
click at [670, 183] on div "JS0137 - Espire Exit Brailles" at bounding box center [595, 189] width 177 height 16
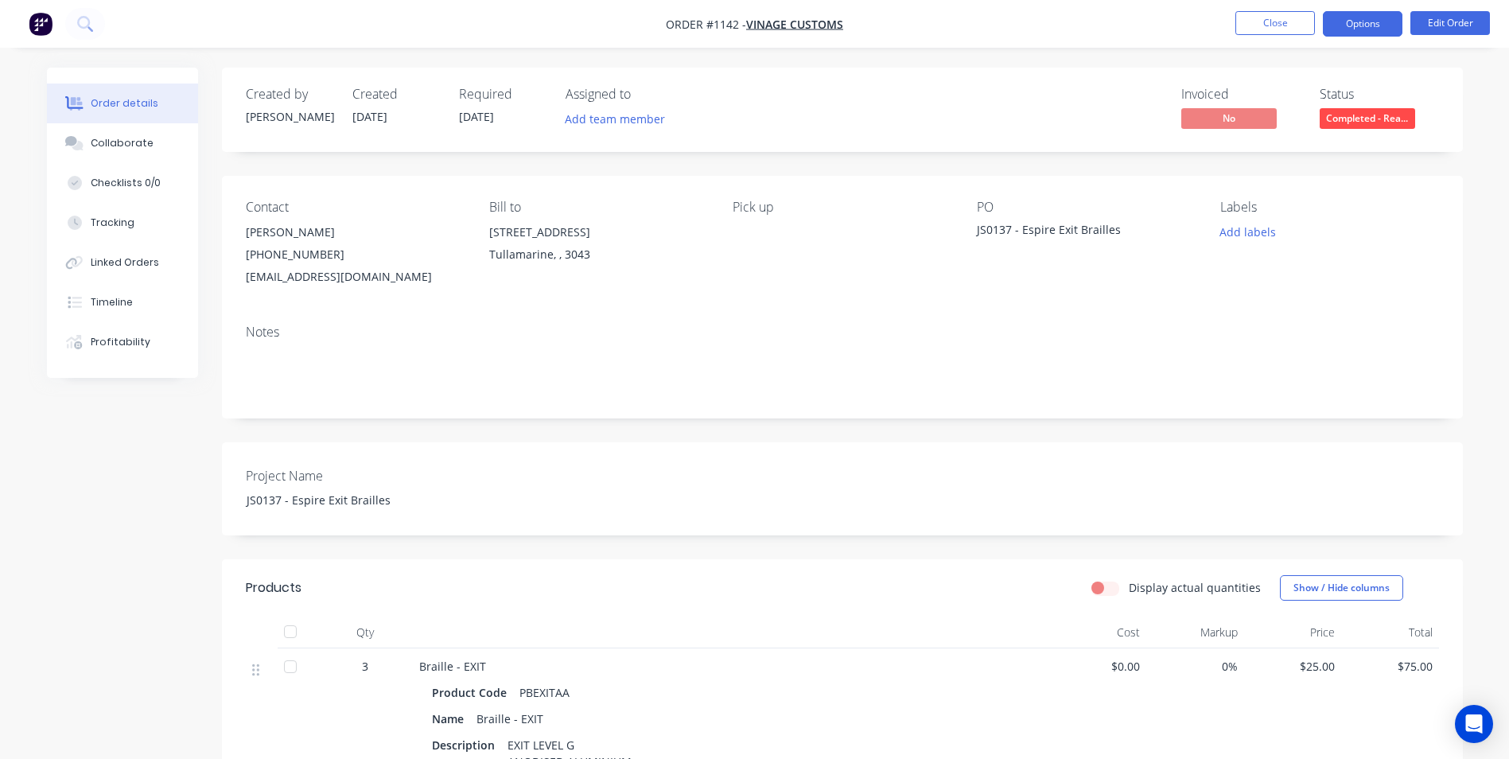
click at [1374, 21] on button "Options" at bounding box center [1363, 23] width 80 height 25
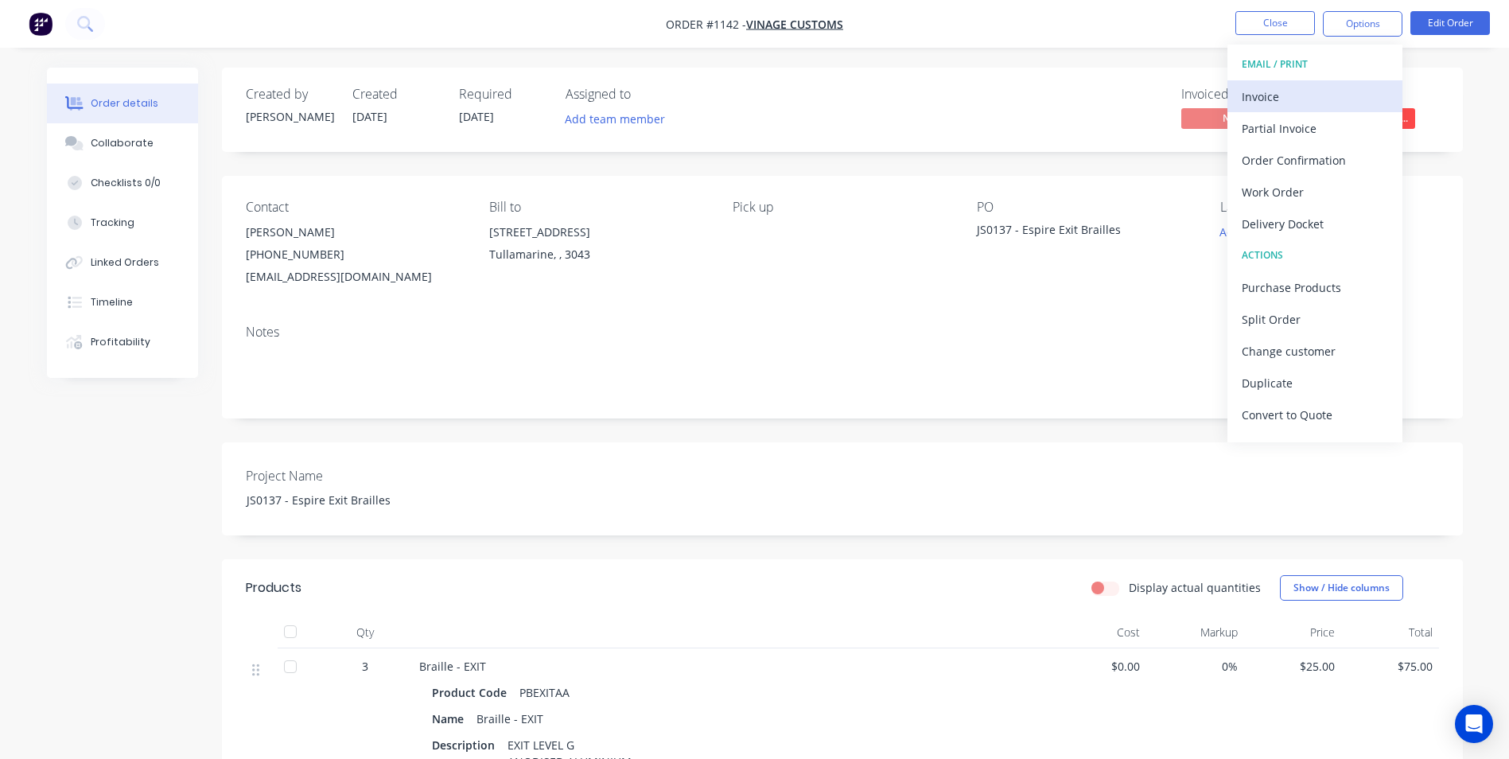
click at [1258, 98] on div "Invoice" at bounding box center [1315, 96] width 146 height 23
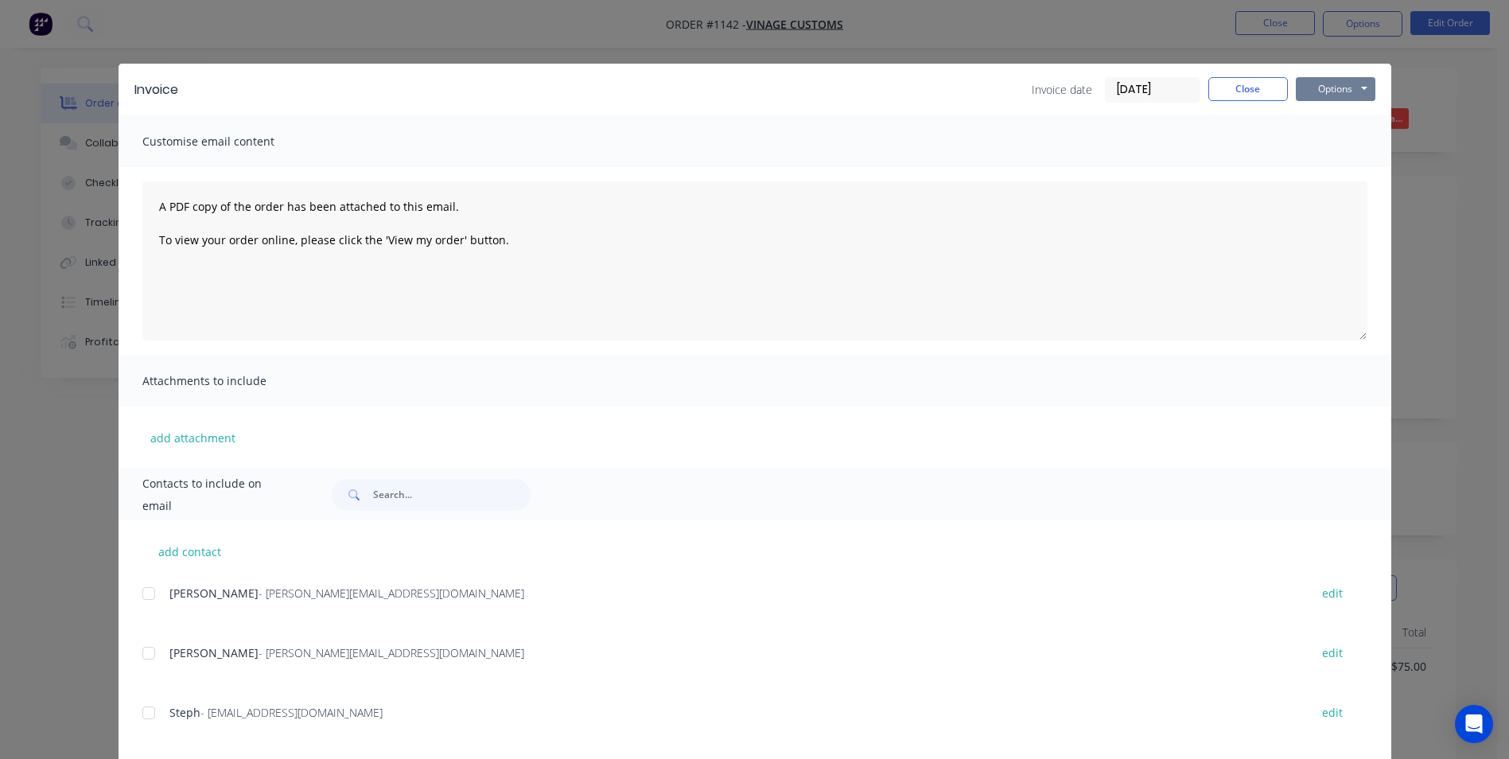
click at [1332, 84] on button "Options" at bounding box center [1336, 89] width 80 height 24
click at [1328, 135] on button "Print" at bounding box center [1347, 143] width 102 height 26
click at [1227, 82] on button "Close" at bounding box center [1248, 89] width 80 height 24
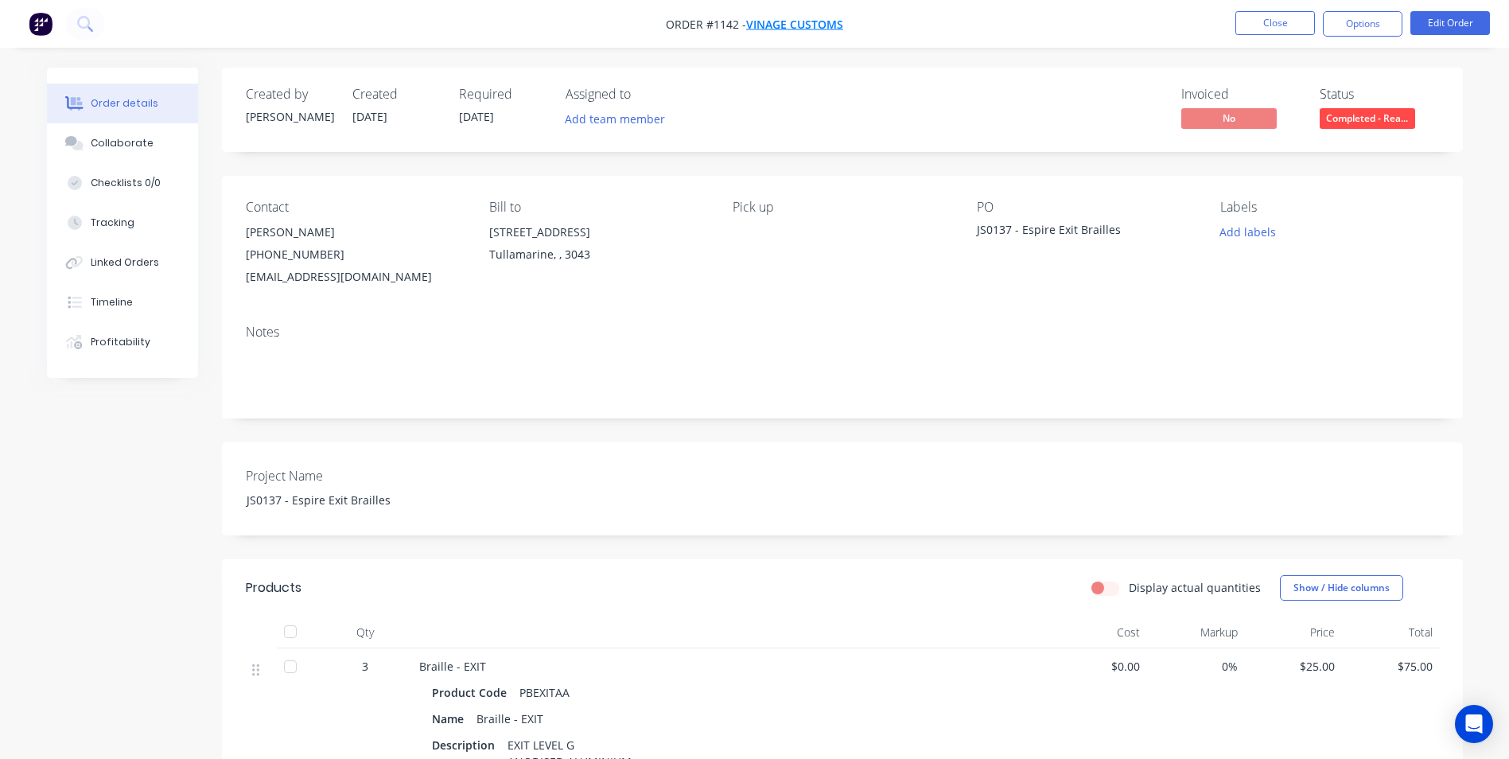
click at [796, 20] on span "Vinage Customs" at bounding box center [794, 24] width 97 height 15
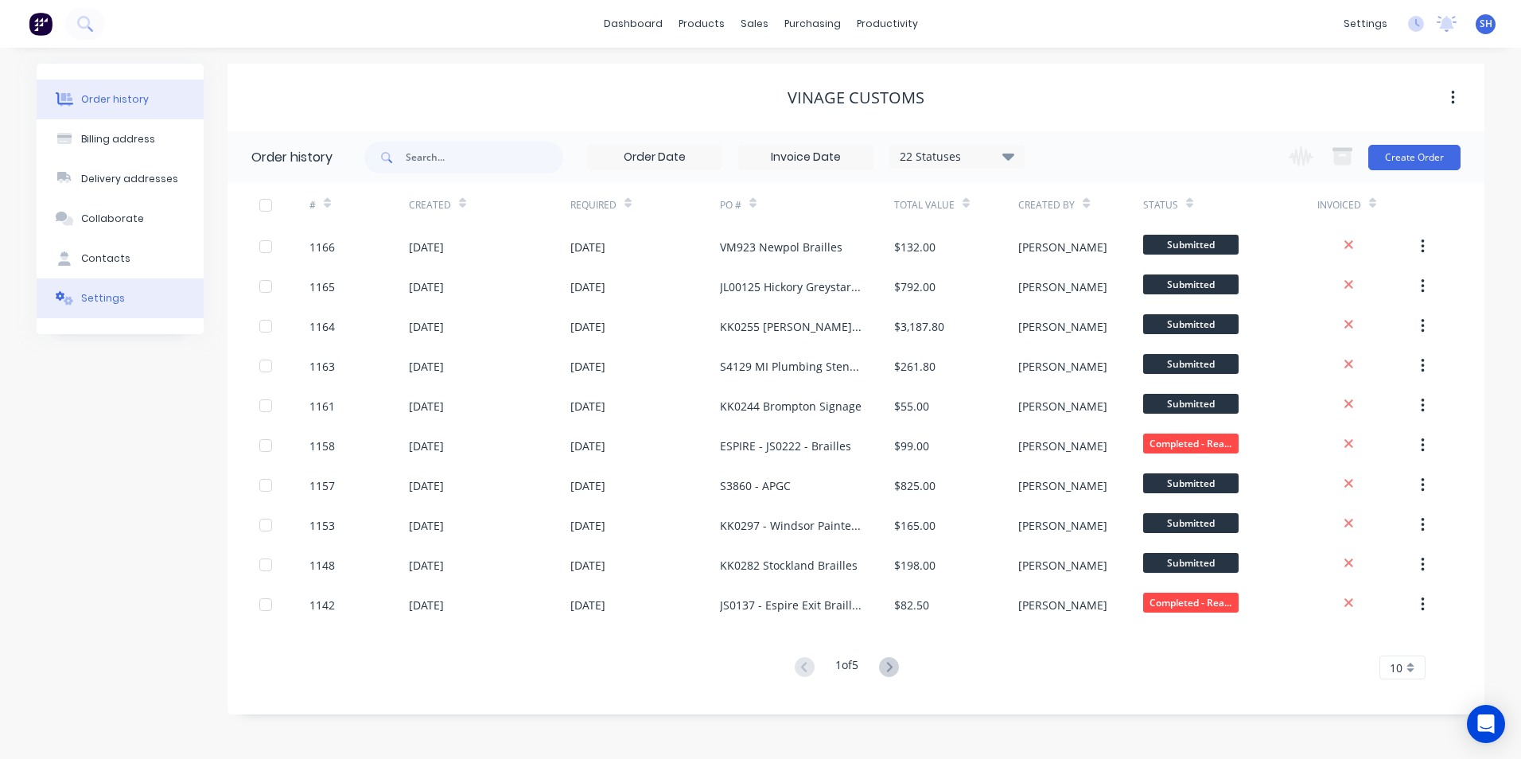
drag, startPoint x: 99, startPoint y: 299, endPoint x: 113, endPoint y: 317, distance: 22.6
click at [99, 299] on div "Settings" at bounding box center [103, 298] width 44 height 14
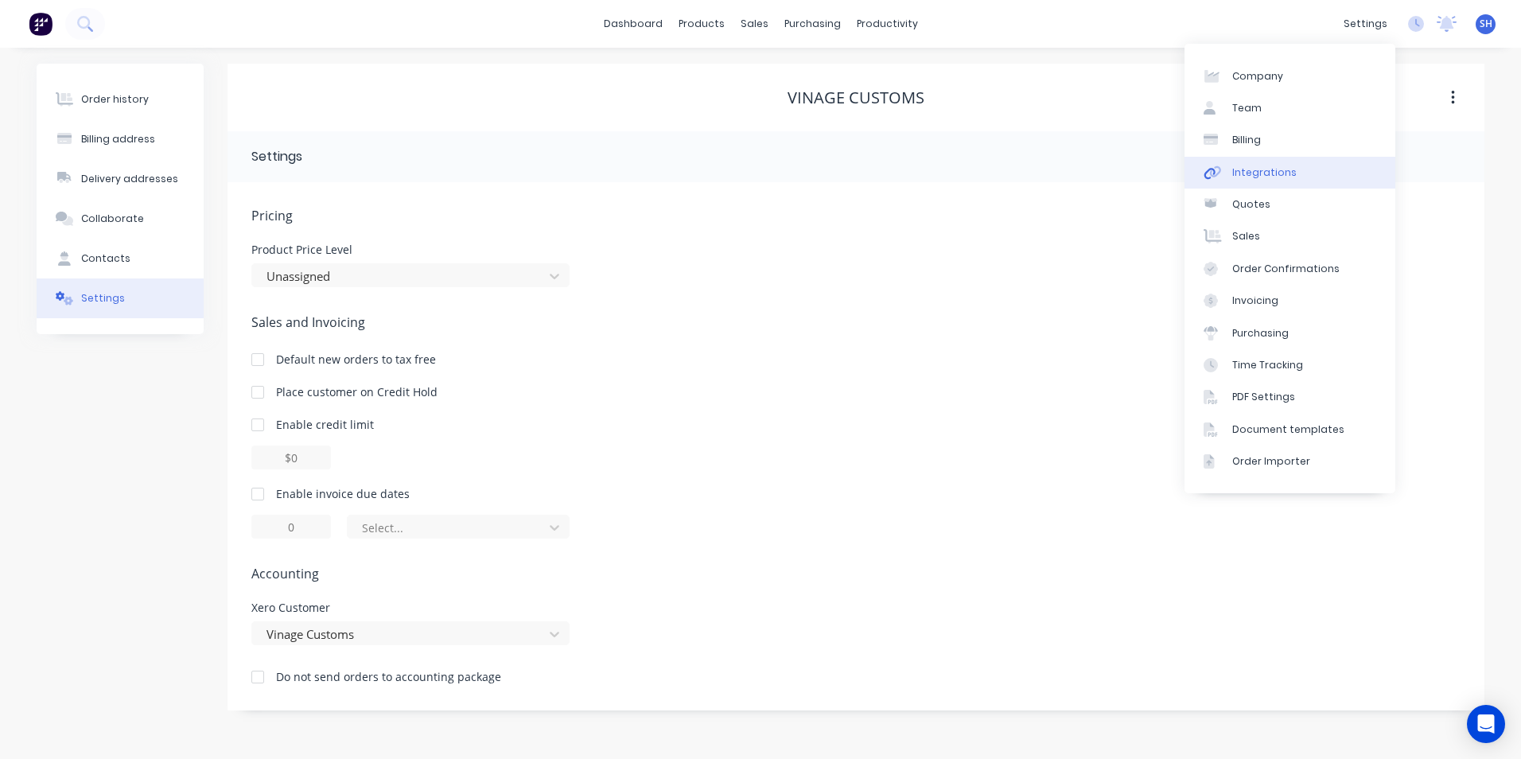
click at [1263, 173] on div "Integrations" at bounding box center [1264, 172] width 64 height 14
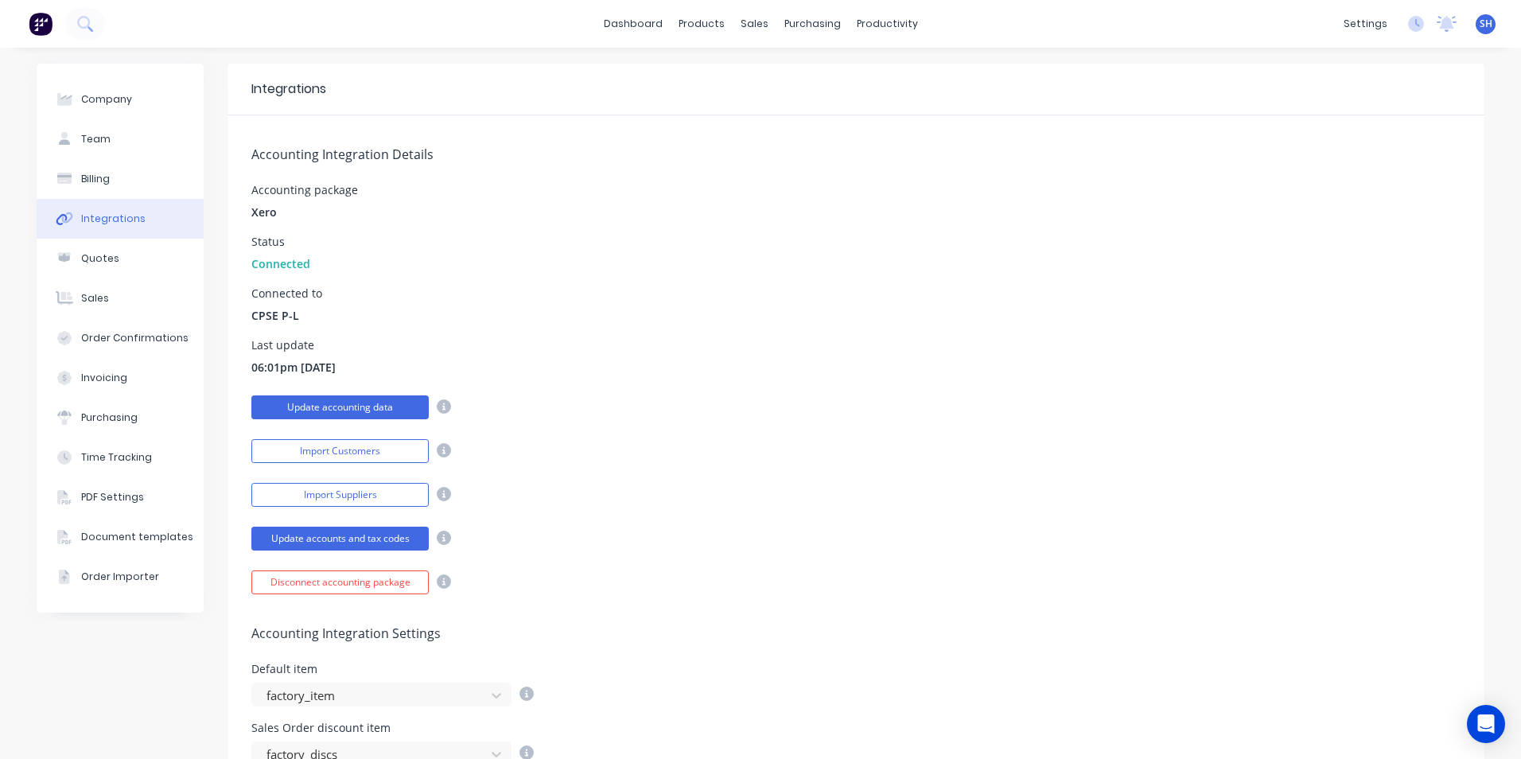
click at [322, 409] on button "Update accounting data" at bounding box center [339, 407] width 177 height 24
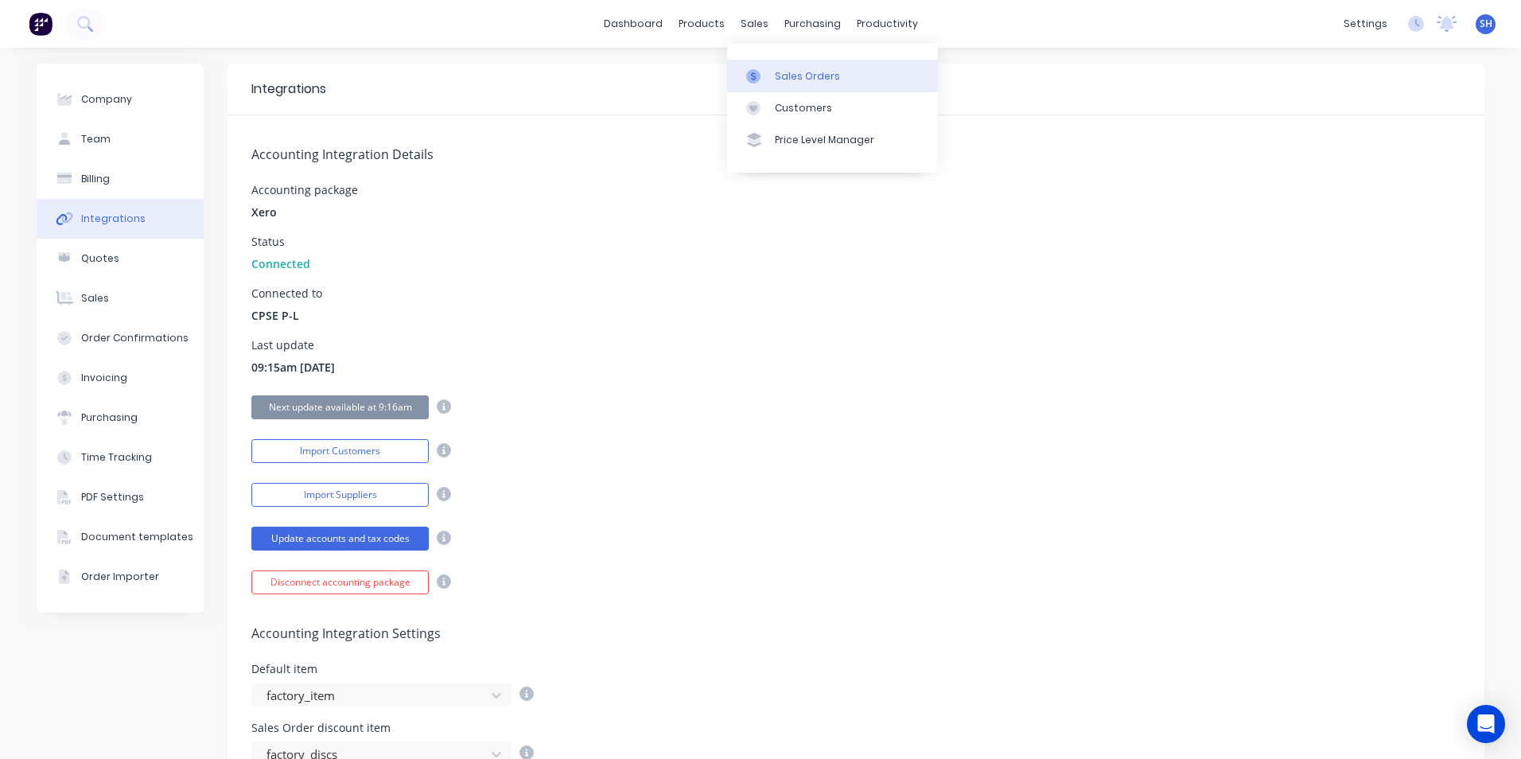
click at [806, 84] on link "Sales Orders" at bounding box center [832, 76] width 211 height 32
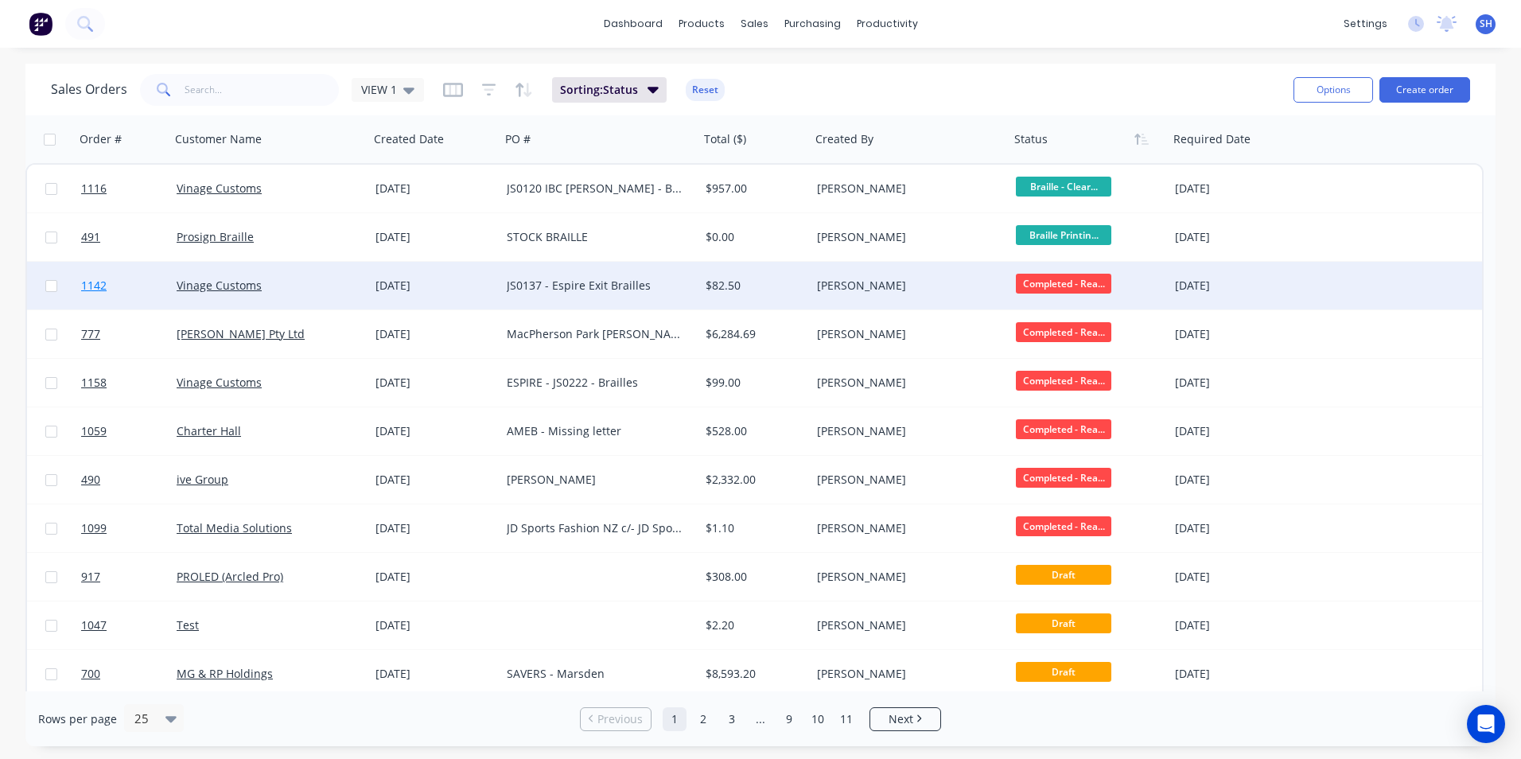
click at [88, 288] on span "1142" at bounding box center [93, 286] width 25 height 16
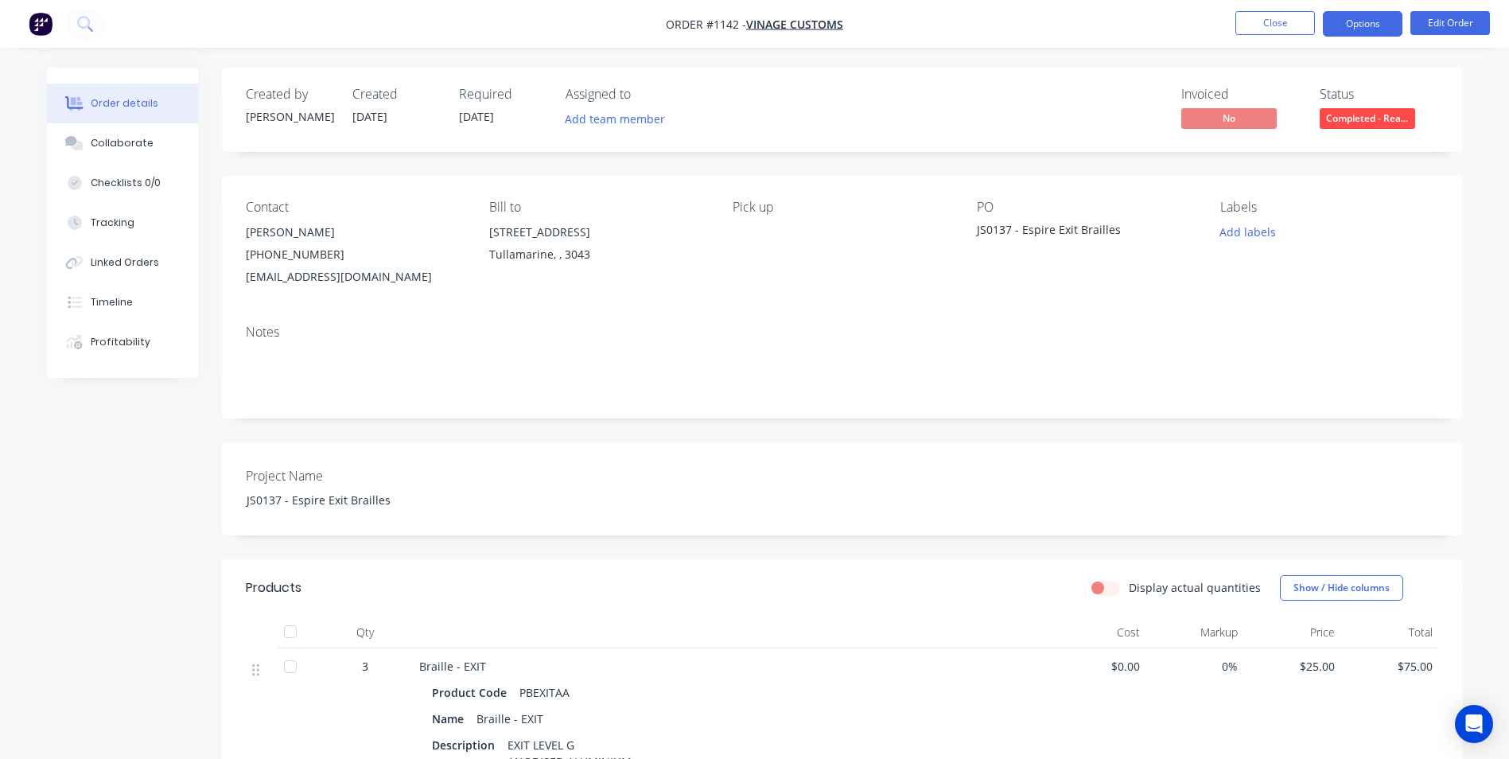
click at [1359, 27] on button "Options" at bounding box center [1363, 23] width 80 height 25
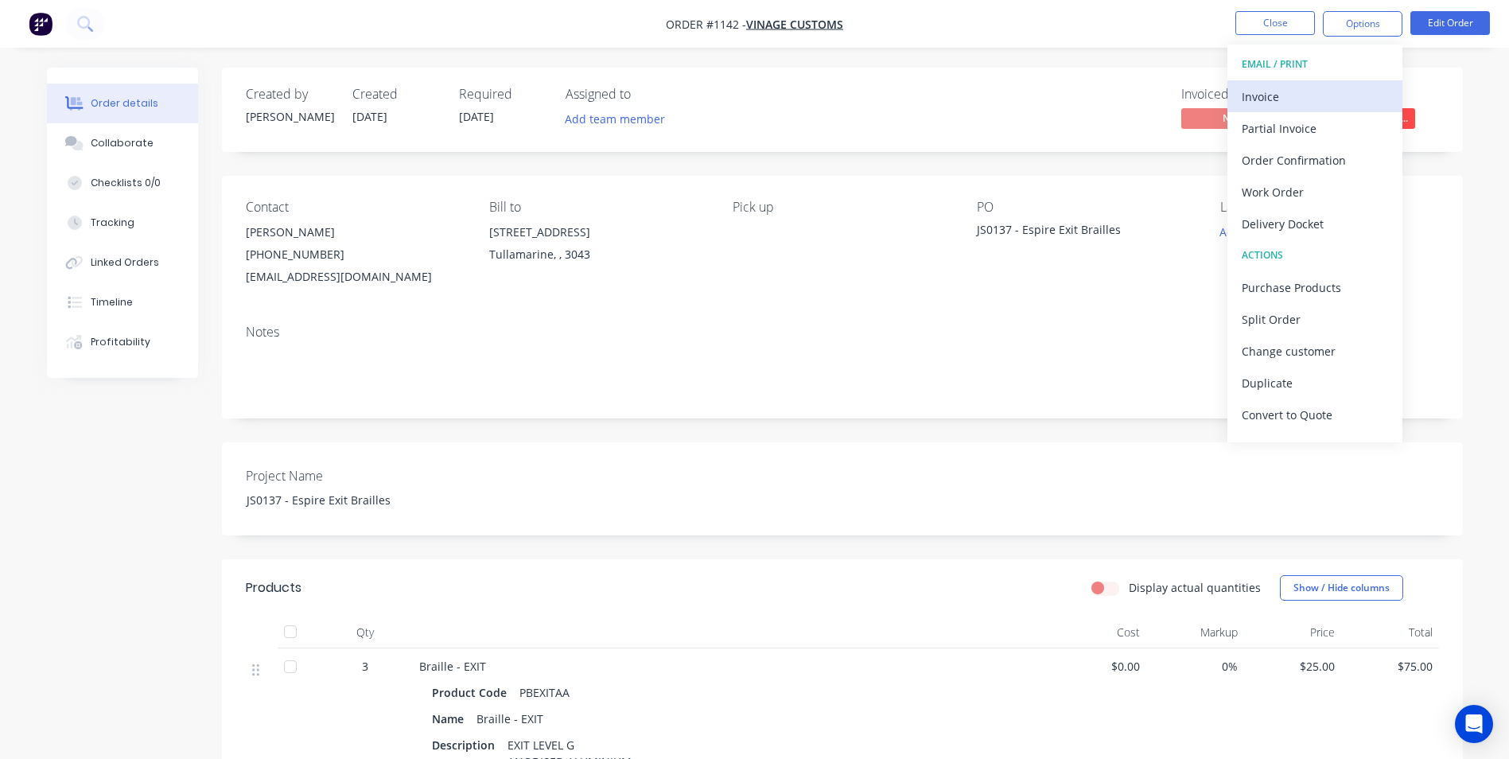
click at [1300, 96] on div "Invoice" at bounding box center [1315, 96] width 146 height 23
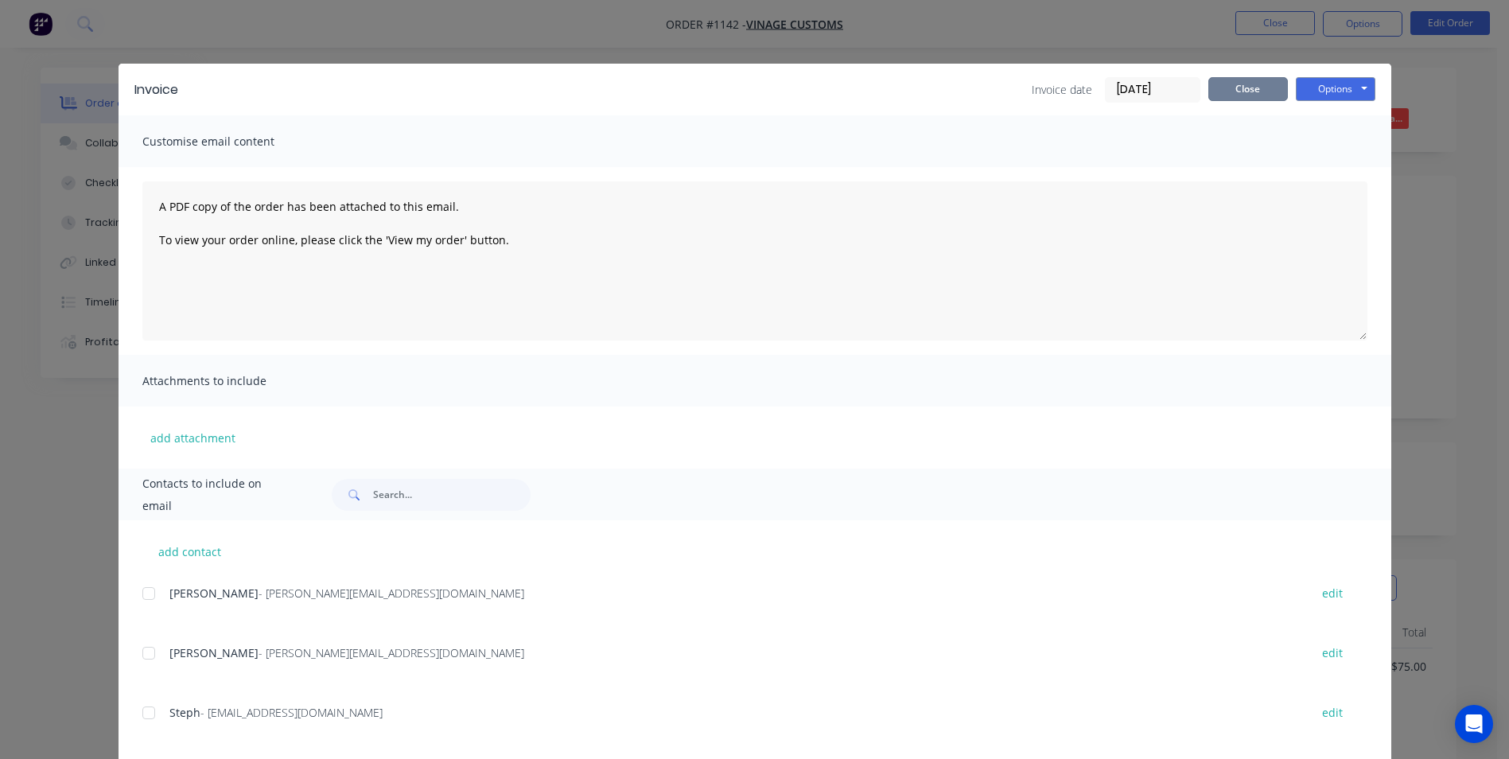
drag, startPoint x: 1230, startPoint y: 89, endPoint x: 1276, endPoint y: 68, distance: 49.8
click at [1237, 86] on button "Close" at bounding box center [1248, 89] width 80 height 24
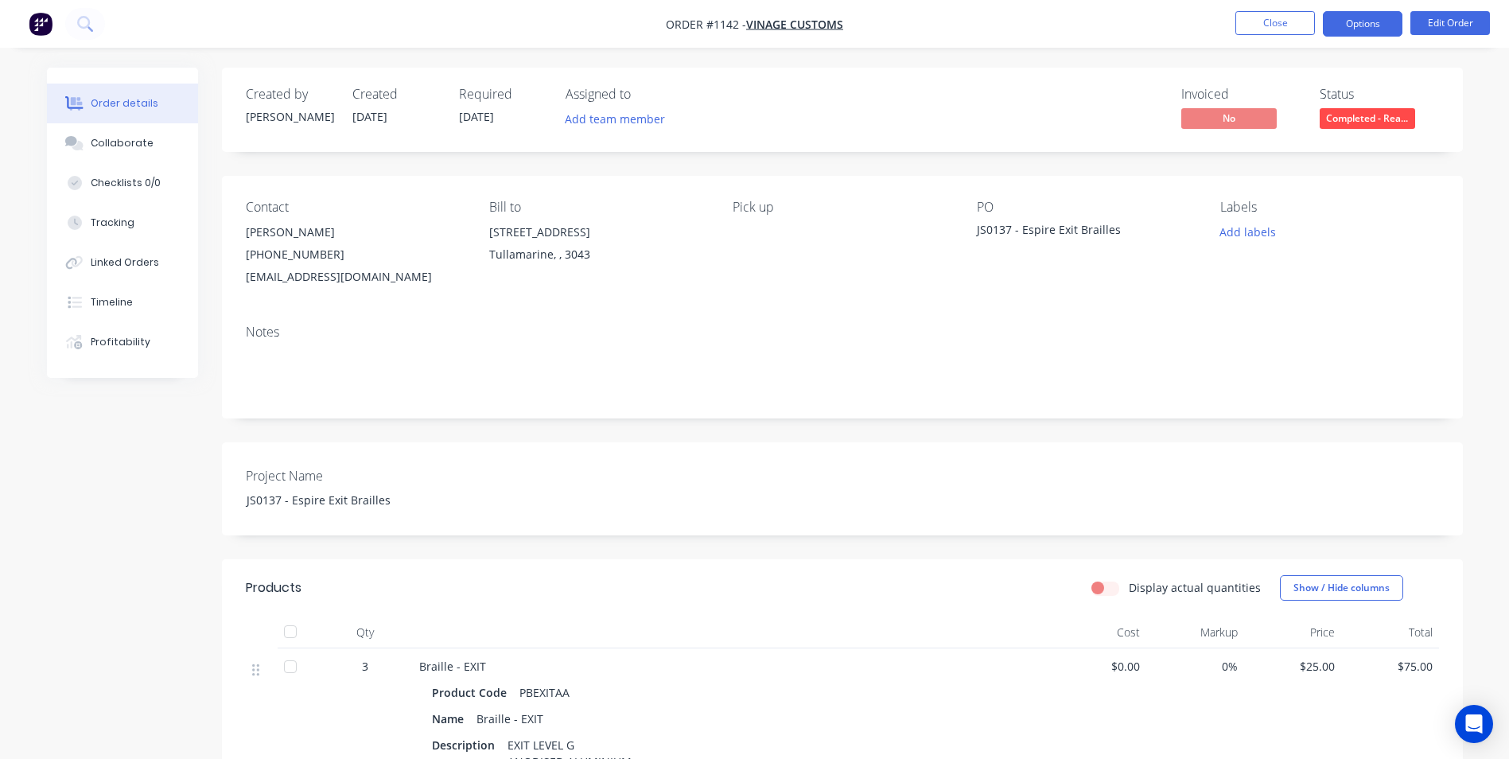
click at [1349, 25] on button "Options" at bounding box center [1363, 23] width 80 height 25
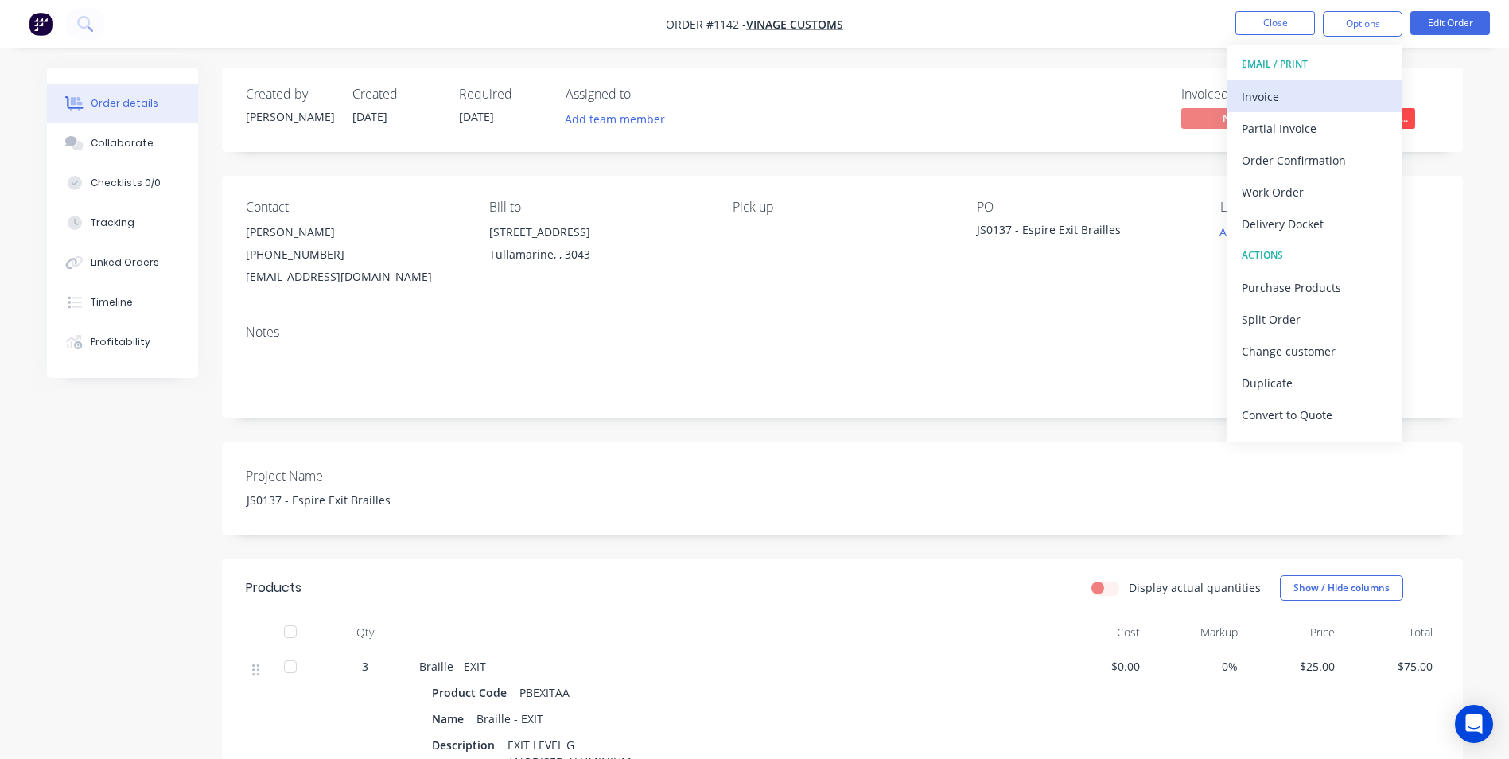
click at [1293, 95] on div "Invoice" at bounding box center [1315, 96] width 146 height 23
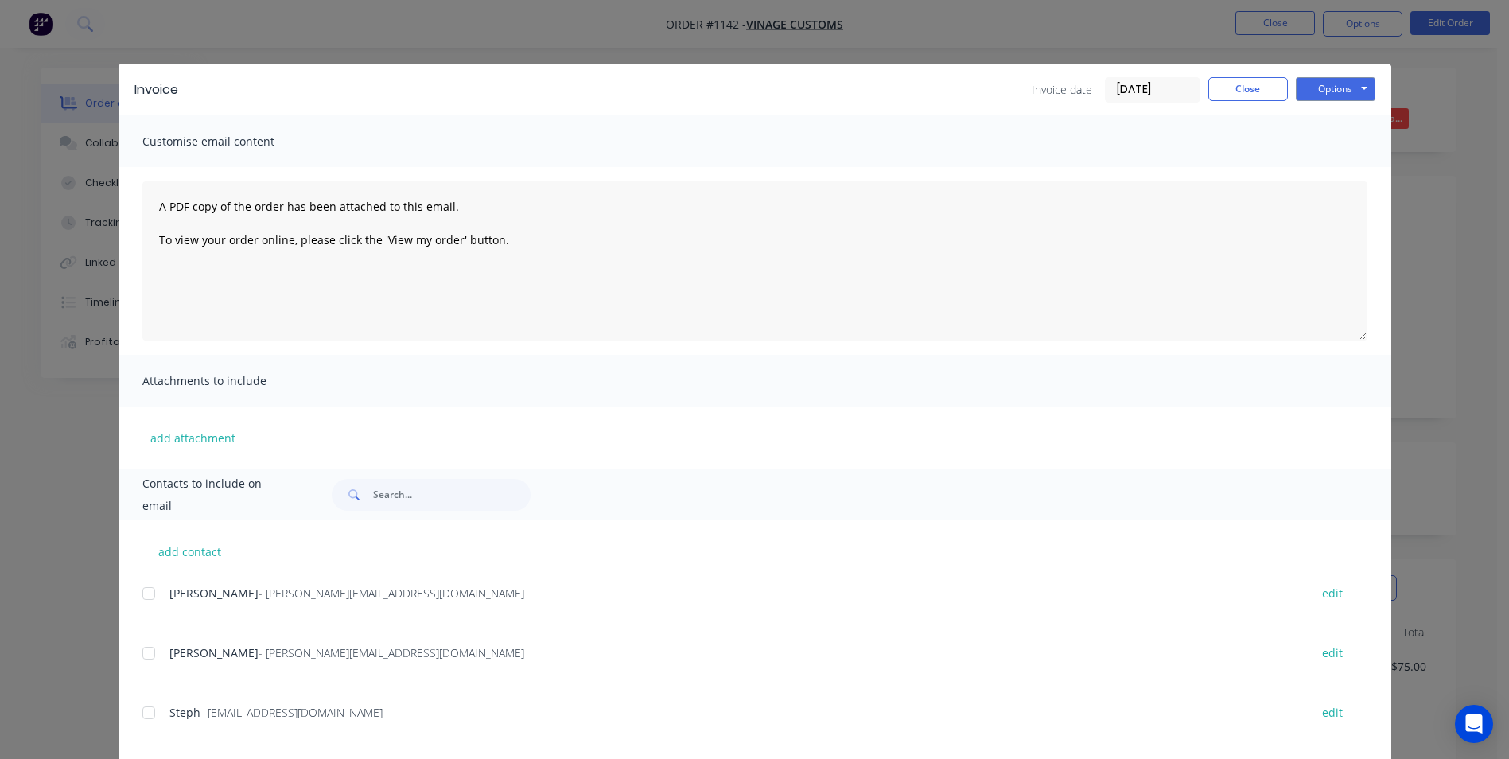
click at [1175, 83] on input "03/09/25" at bounding box center [1153, 90] width 94 height 24
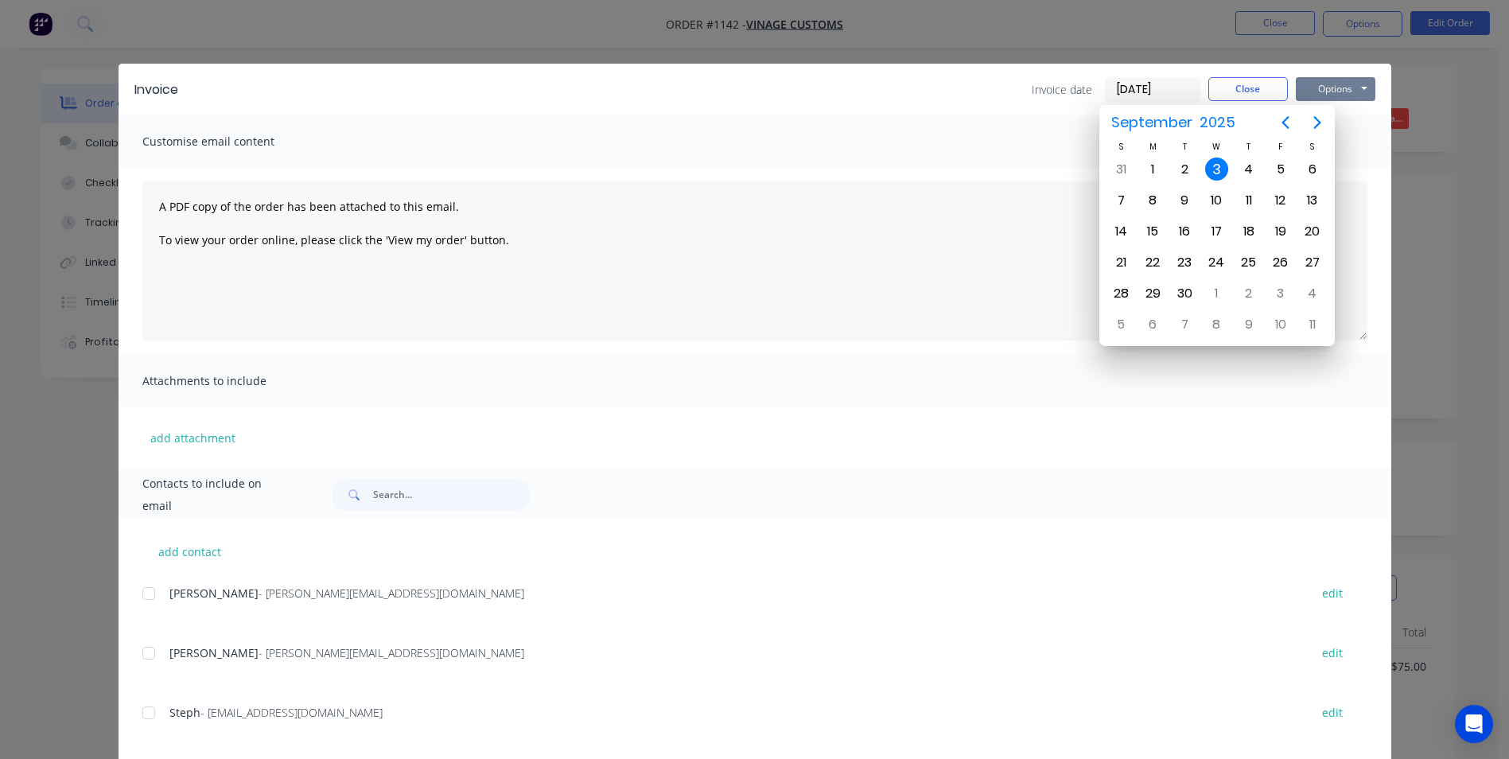
click at [1323, 88] on button "Options" at bounding box center [1336, 89] width 80 height 24
drag, startPoint x: 970, startPoint y: 128, endPoint x: 1120, endPoint y: 141, distance: 150.9
click at [979, 128] on div "Customise email content" at bounding box center [755, 141] width 1273 height 52
drag, startPoint x: 1214, startPoint y: 168, endPoint x: 1267, endPoint y: 122, distance: 70.5
click at [1223, 164] on div "3" at bounding box center [1217, 169] width 24 height 24
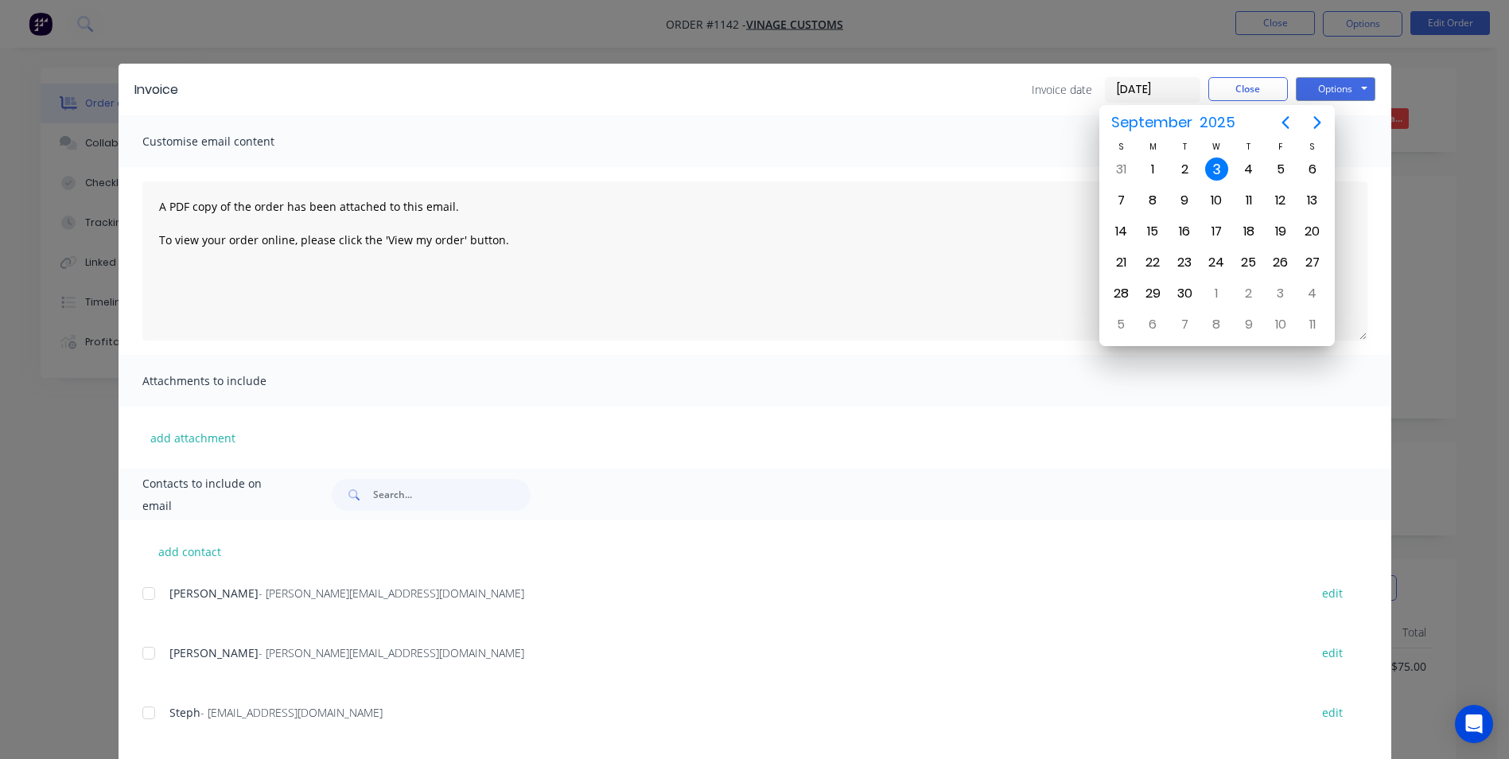
drag, startPoint x: 1141, startPoint y: 84, endPoint x: 1109, endPoint y: 95, distance: 34.2
click at [1143, 85] on input "03/09/25" at bounding box center [1153, 90] width 94 height 24
drag, startPoint x: 1191, startPoint y: 176, endPoint x: 1021, endPoint y: 149, distance: 171.6
click at [1172, 177] on div "2" at bounding box center [1184, 169] width 24 height 24
drag, startPoint x: 966, startPoint y: 107, endPoint x: 1034, endPoint y: 116, distance: 68.2
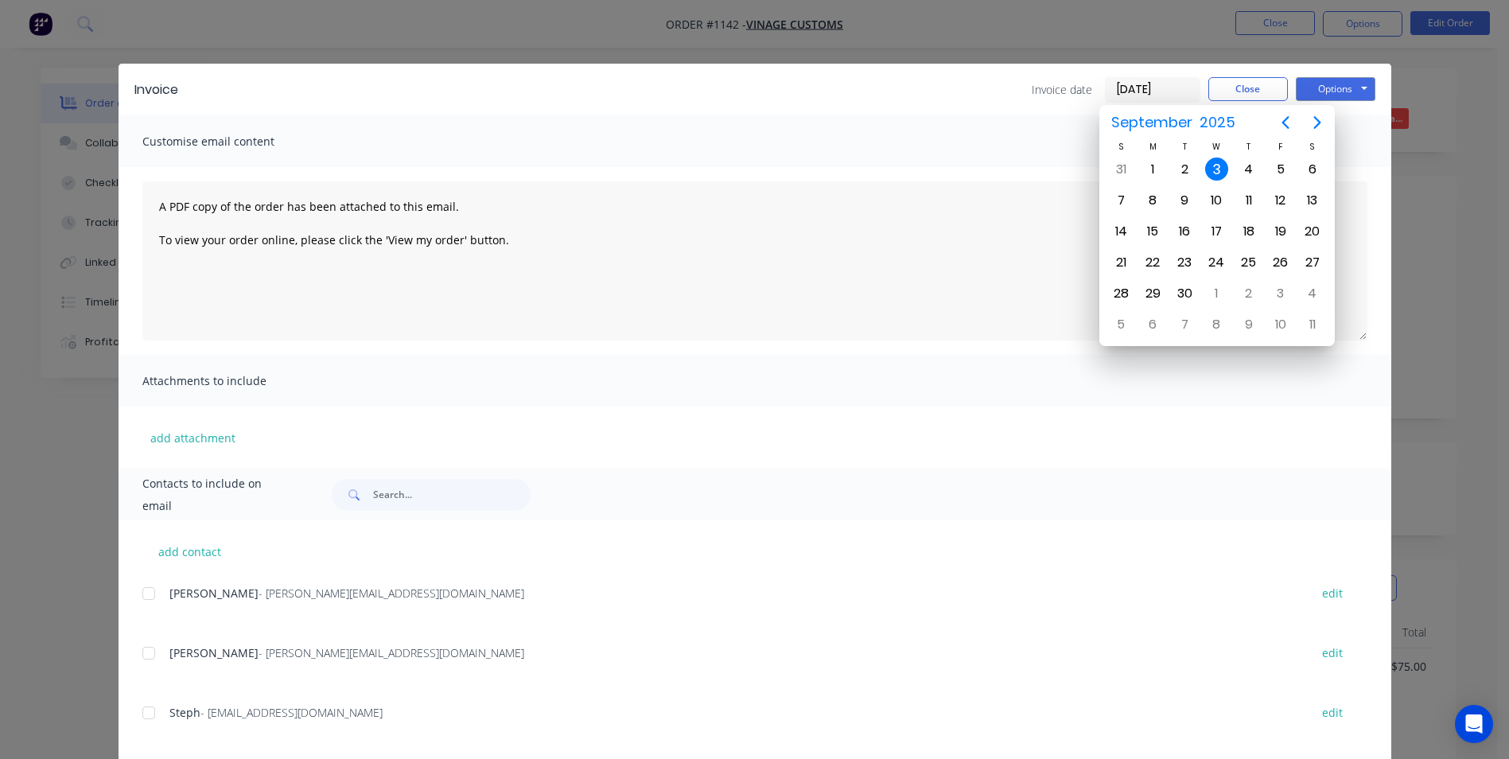
click at [968, 107] on div "Invoice Invoice date [DATE] Close Options Preview Print Email" at bounding box center [755, 90] width 1273 height 52
drag, startPoint x: 1293, startPoint y: 483, endPoint x: 1238, endPoint y: 331, distance: 161.5
click at [1272, 449] on div "Invoice Invoice date 03/09/25 Close Options Preview Print Email Customise email…" at bounding box center [755, 513] width 1273 height 898
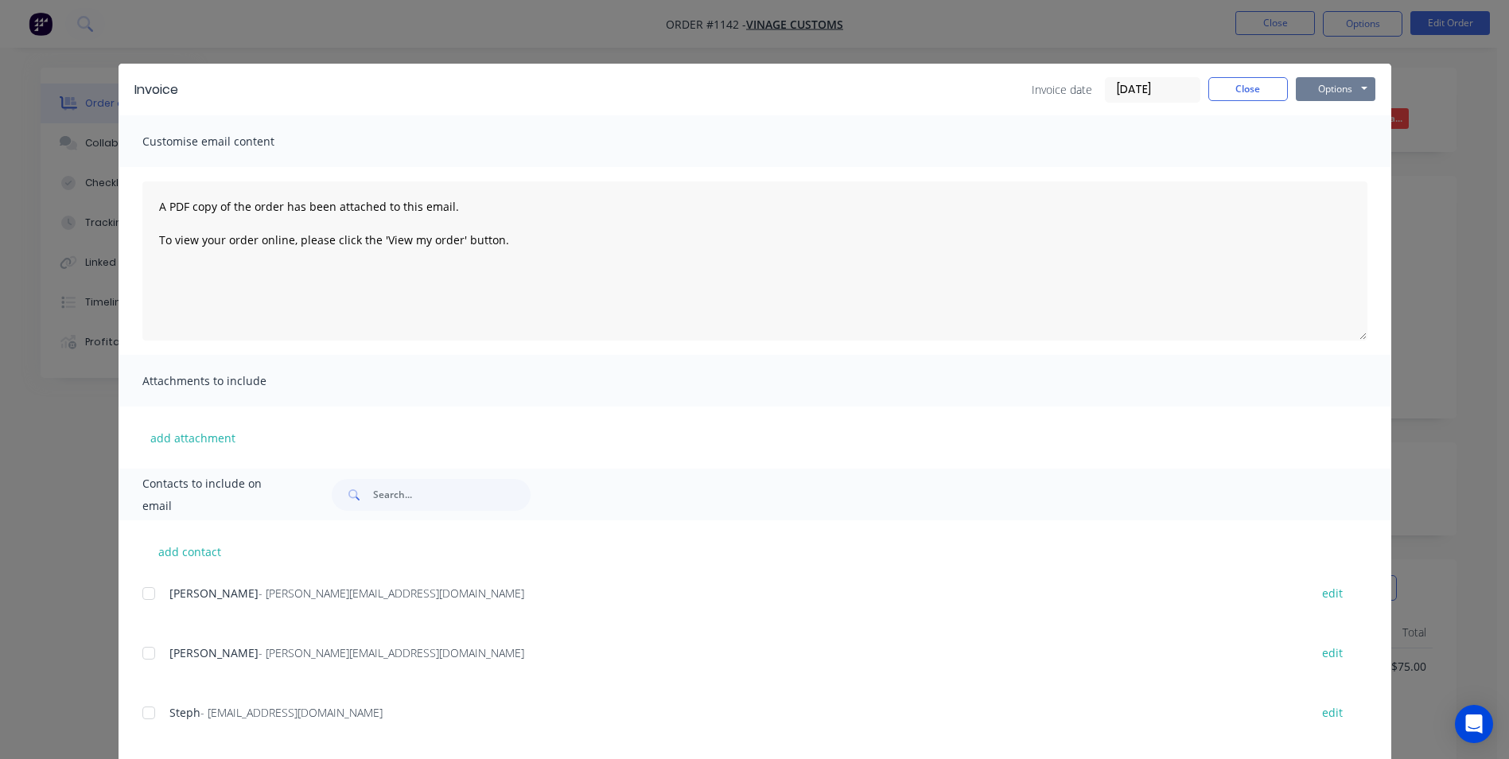
click at [1324, 84] on button "Options" at bounding box center [1336, 89] width 80 height 24
click at [1319, 142] on button "Print" at bounding box center [1347, 143] width 102 height 26
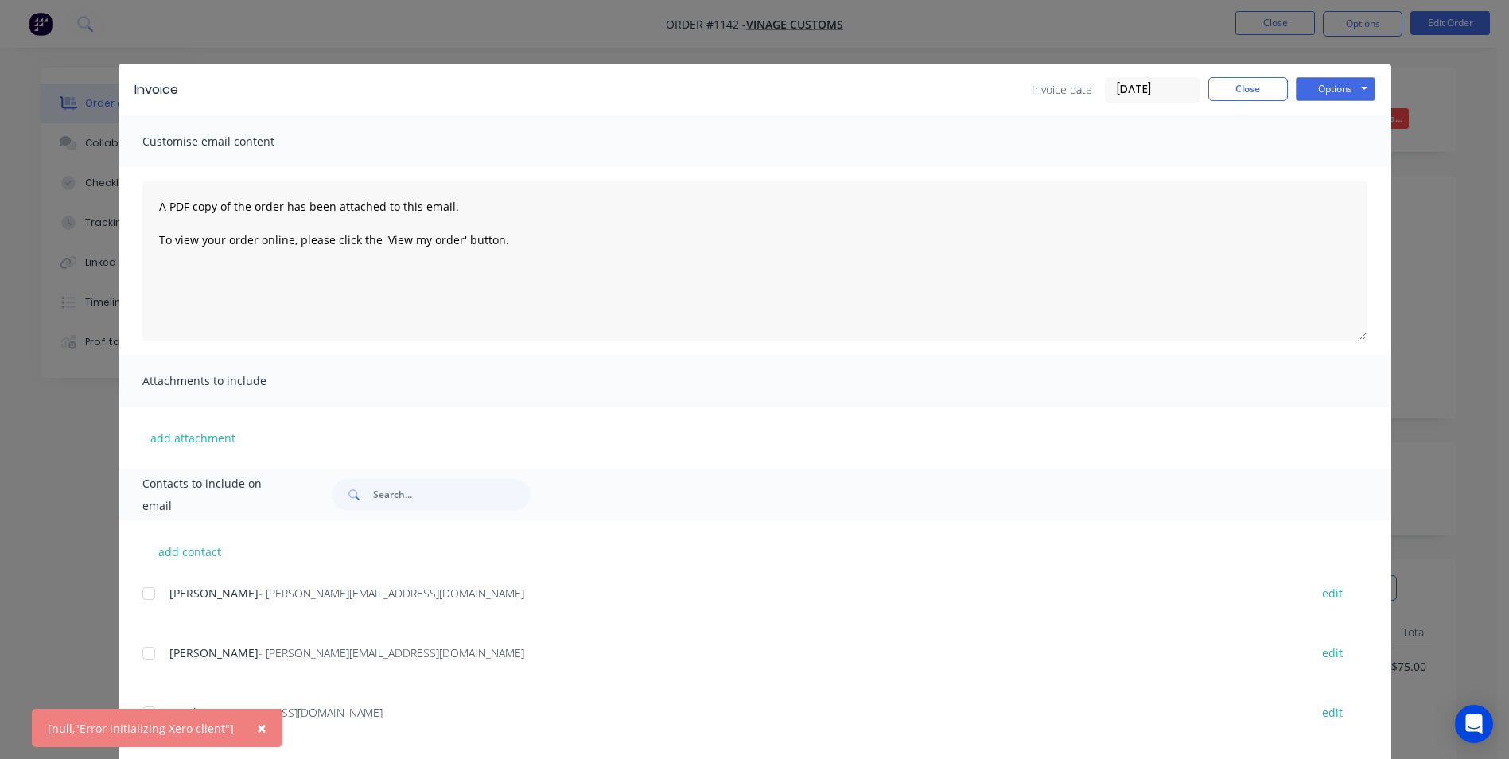
click at [257, 724] on span "×" at bounding box center [262, 728] width 10 height 22
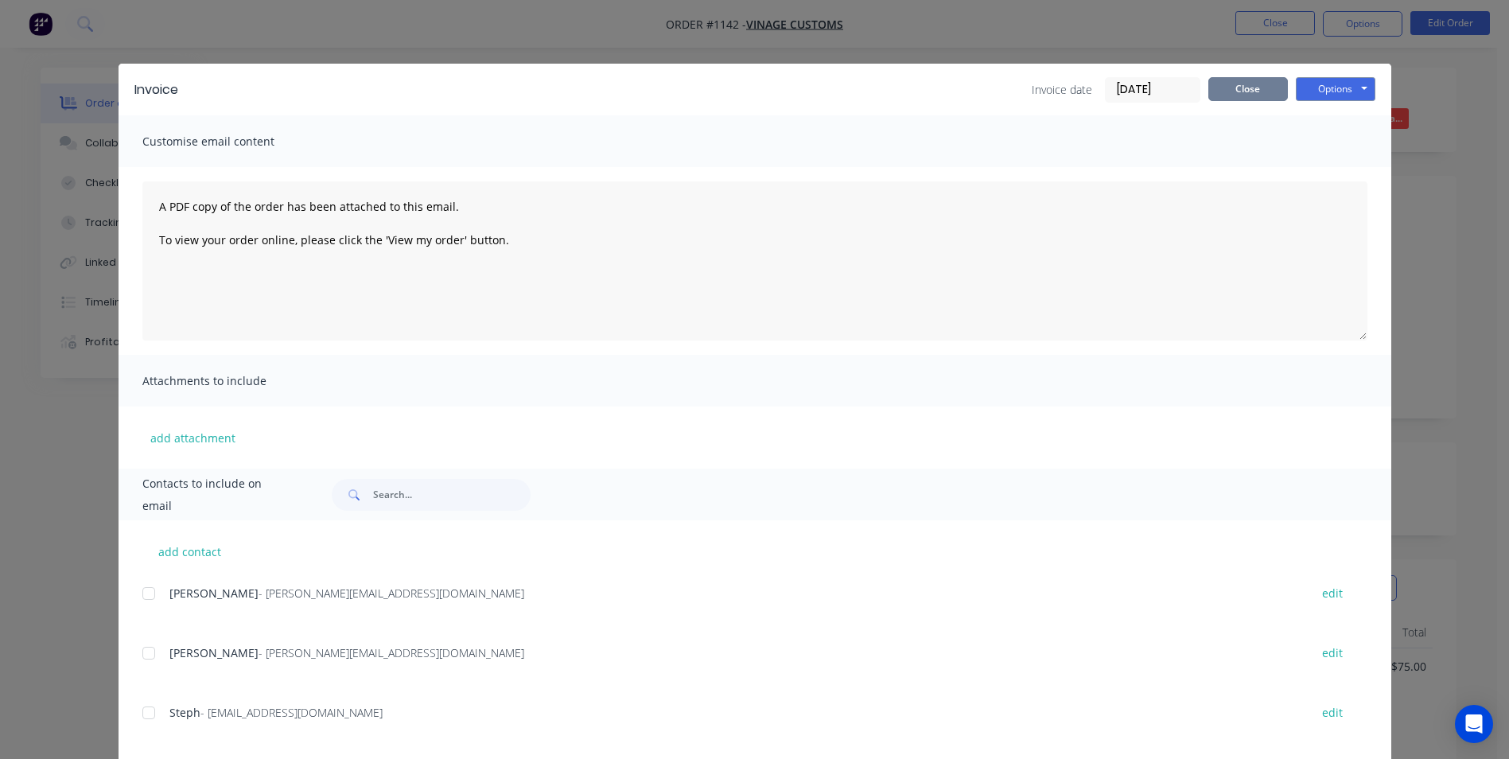
click at [1227, 87] on button "Close" at bounding box center [1248, 89] width 80 height 24
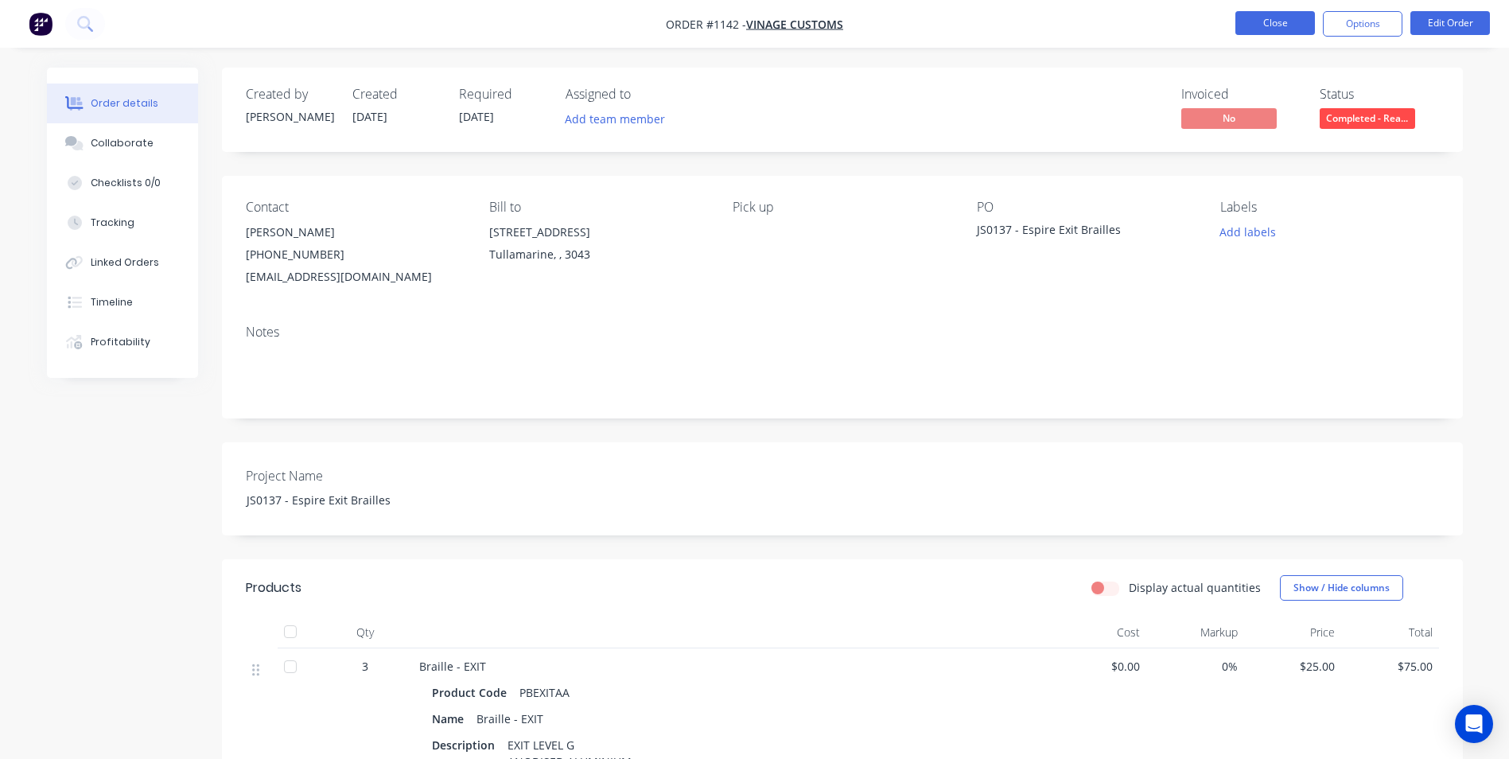
click at [1263, 21] on button "Close" at bounding box center [1275, 23] width 80 height 24
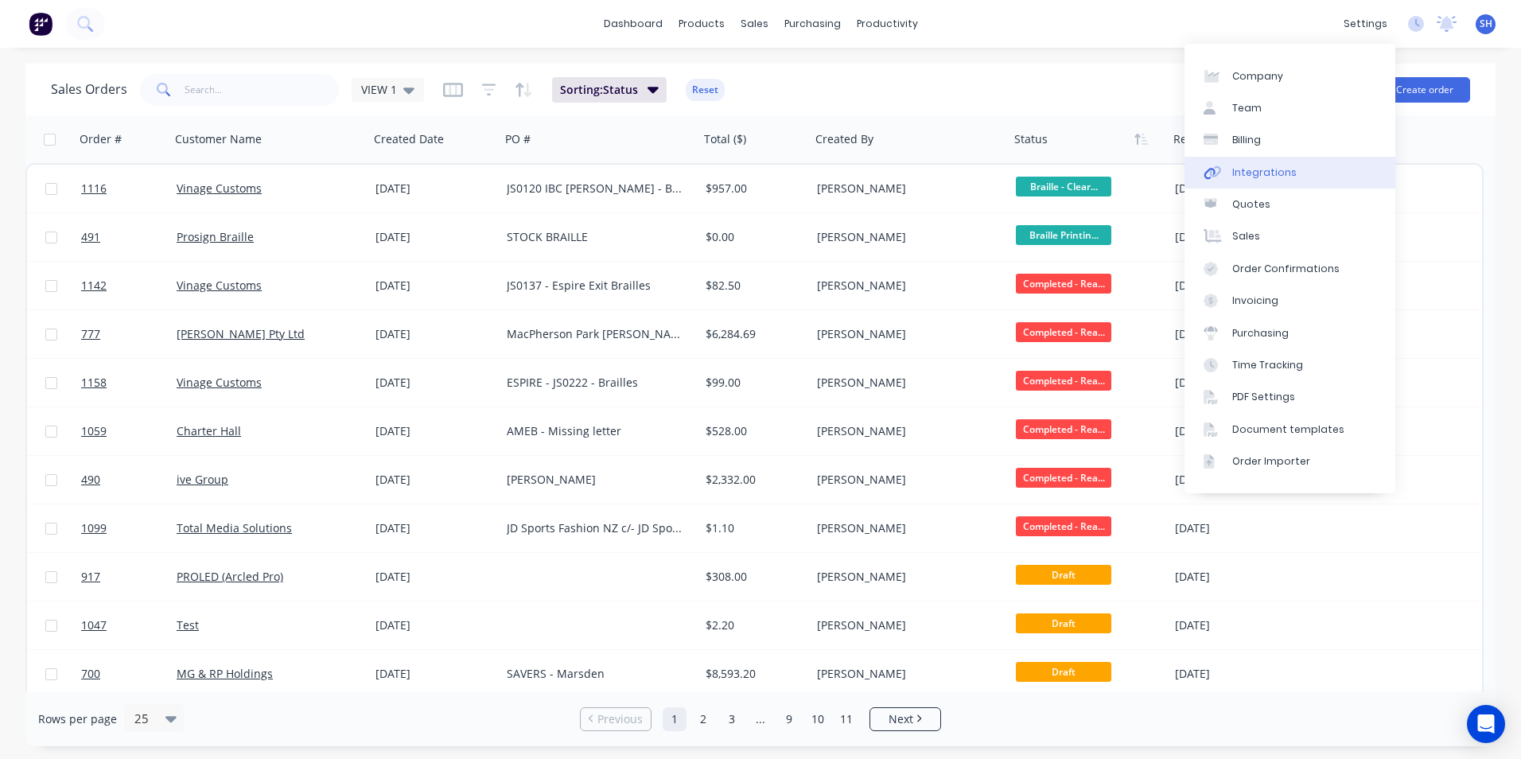
click at [1289, 171] on link "Integrations" at bounding box center [1289, 173] width 211 height 32
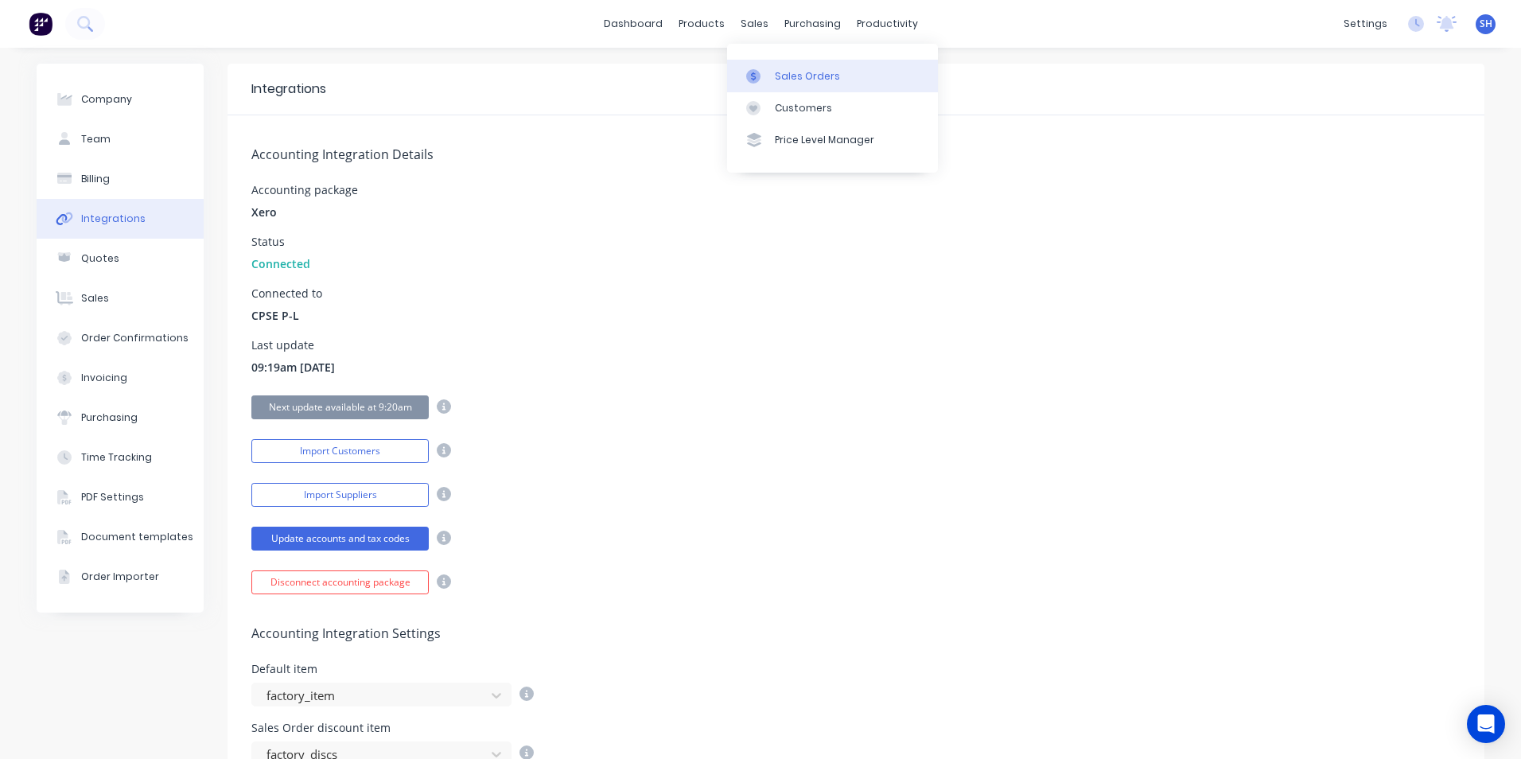
click at [797, 76] on div "Sales Orders" at bounding box center [807, 76] width 65 height 14
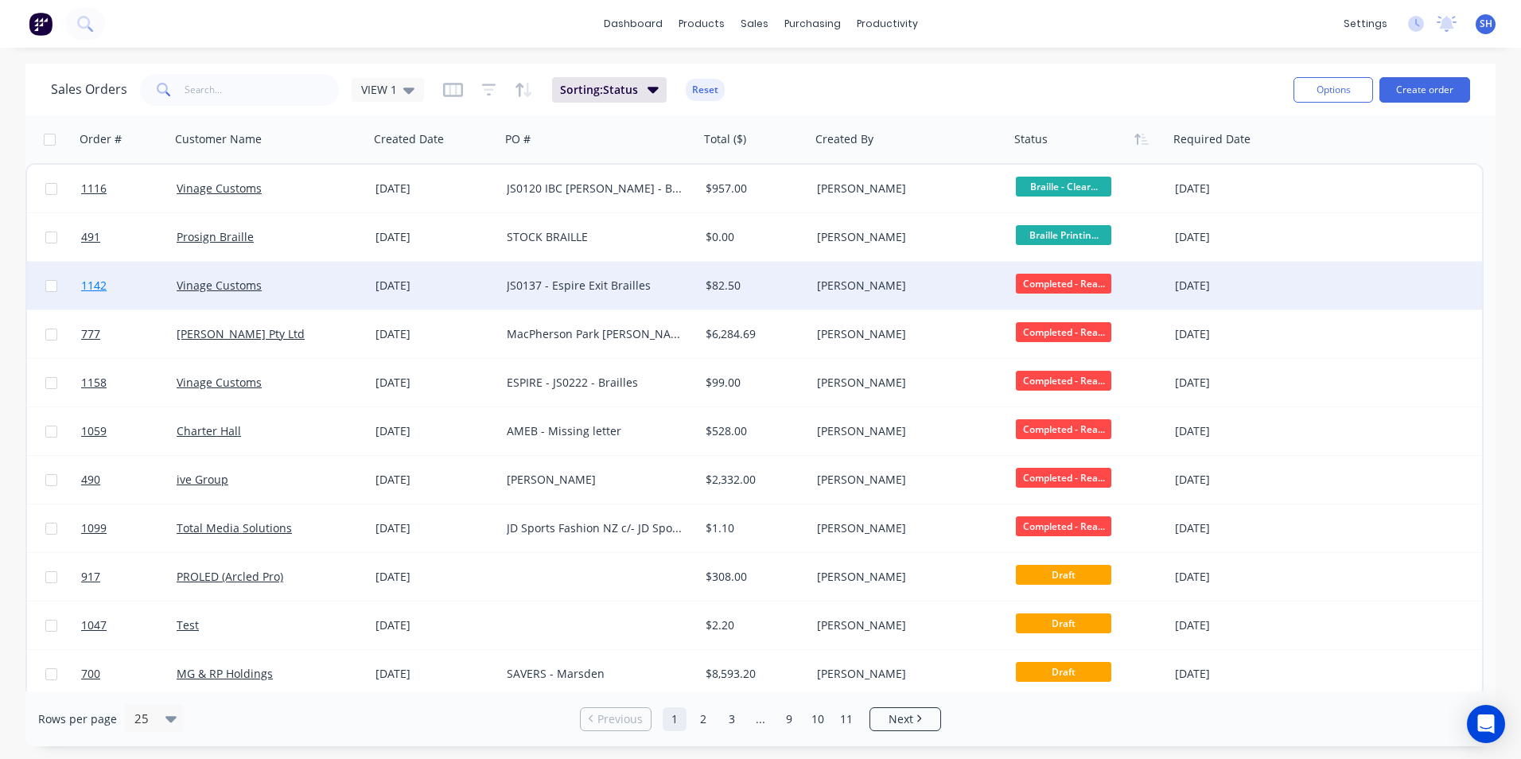
click at [96, 286] on span "1142" at bounding box center [93, 286] width 25 height 16
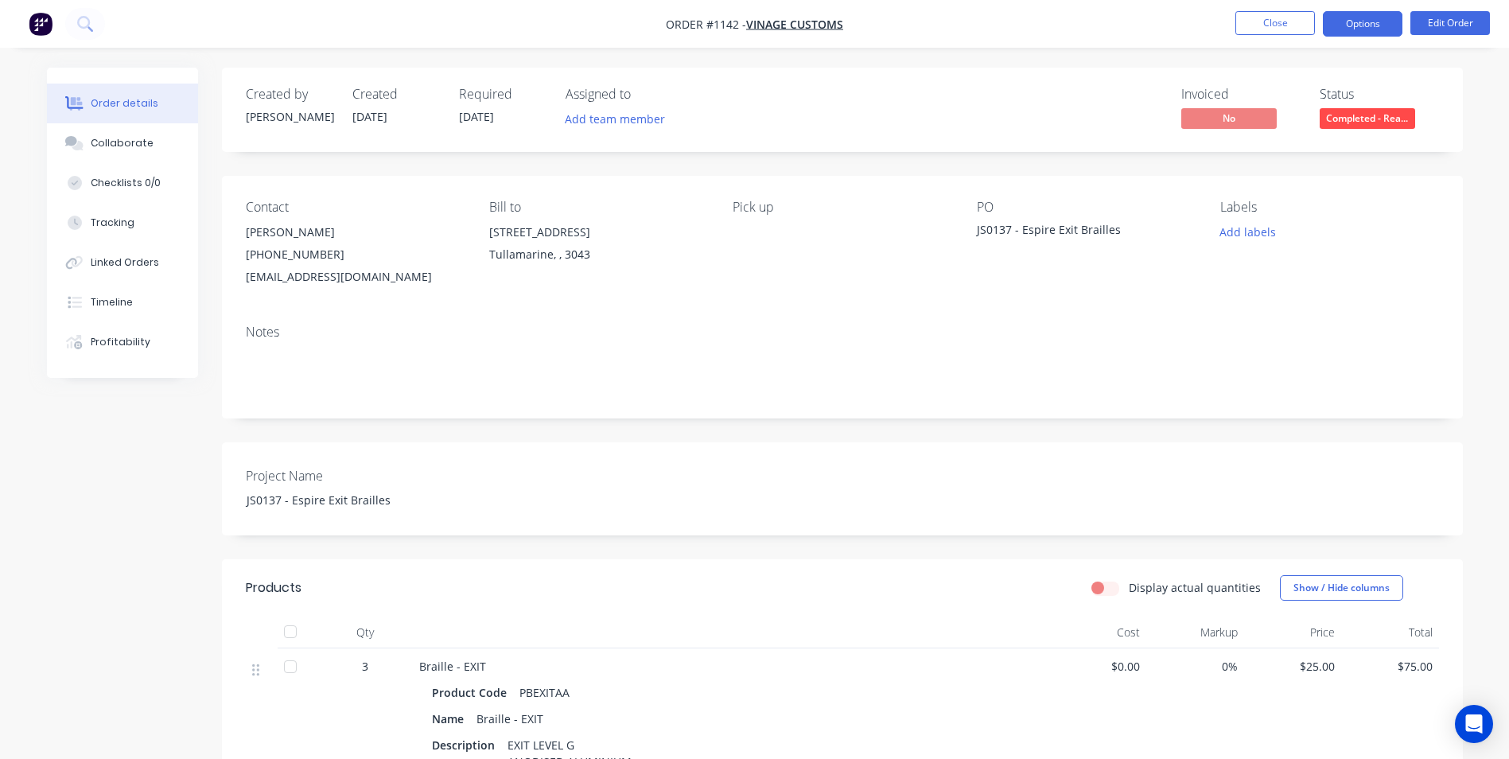
click at [1355, 26] on button "Options" at bounding box center [1363, 23] width 80 height 25
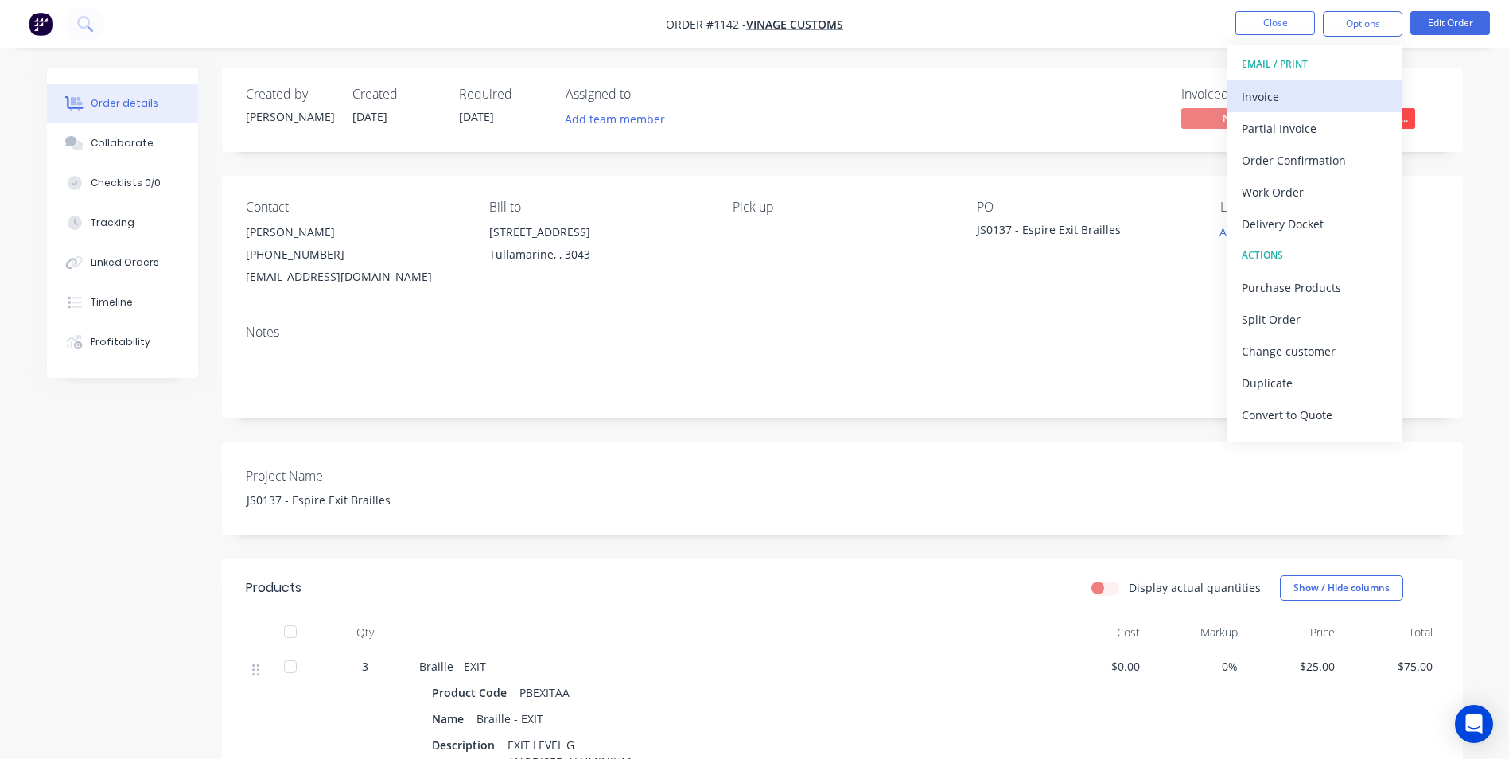
click at [1286, 92] on div "Invoice" at bounding box center [1315, 96] width 146 height 23
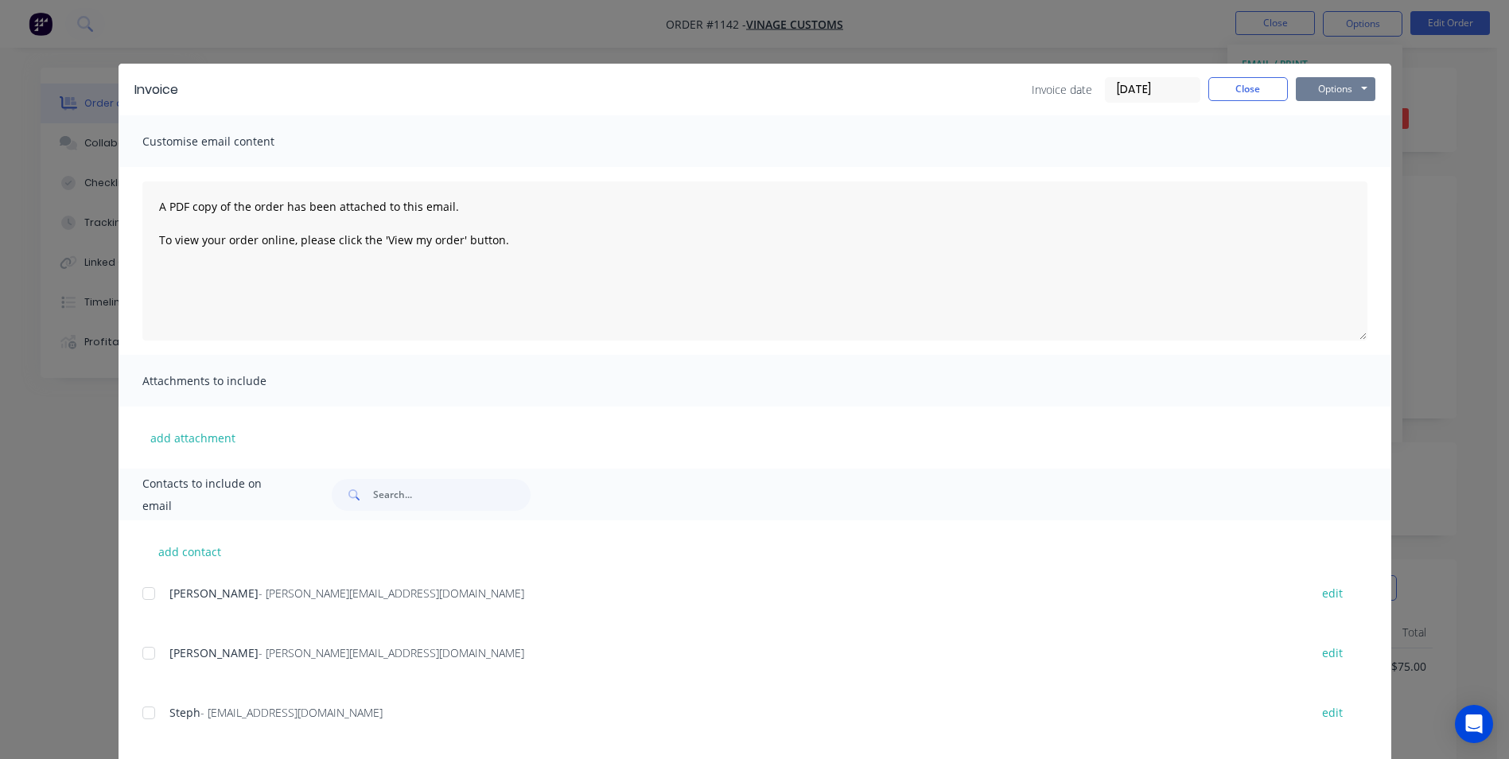
click at [1313, 85] on button "Options" at bounding box center [1336, 89] width 80 height 24
click at [1312, 146] on button "Print" at bounding box center [1347, 143] width 102 height 26
click at [1313, 95] on button "Options" at bounding box center [1336, 89] width 80 height 24
click at [1317, 148] on button "Print" at bounding box center [1347, 143] width 102 height 26
drag, startPoint x: 1238, startPoint y: 95, endPoint x: 1235, endPoint y: 73, distance: 22.5
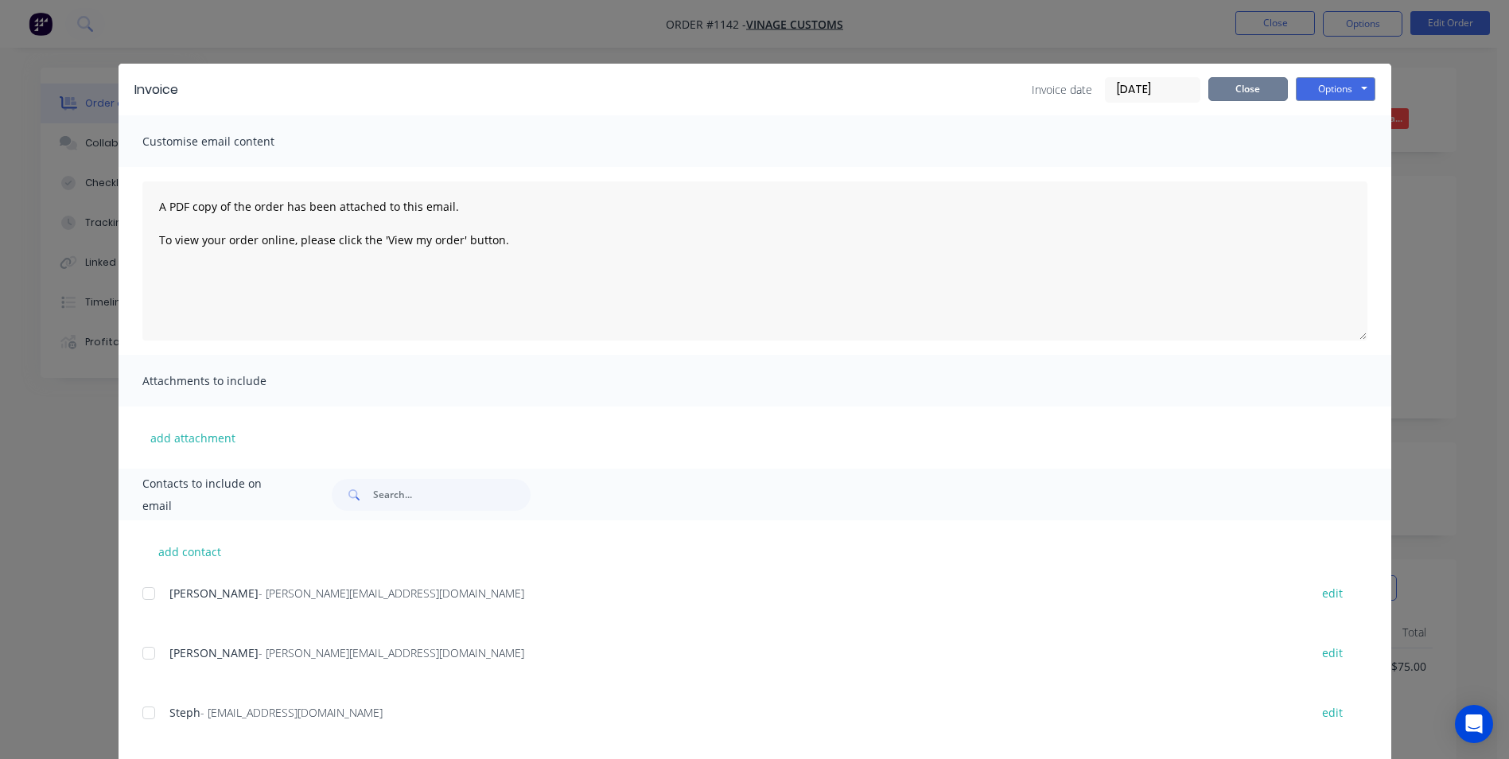
click at [1236, 91] on button "Close" at bounding box center [1248, 89] width 80 height 24
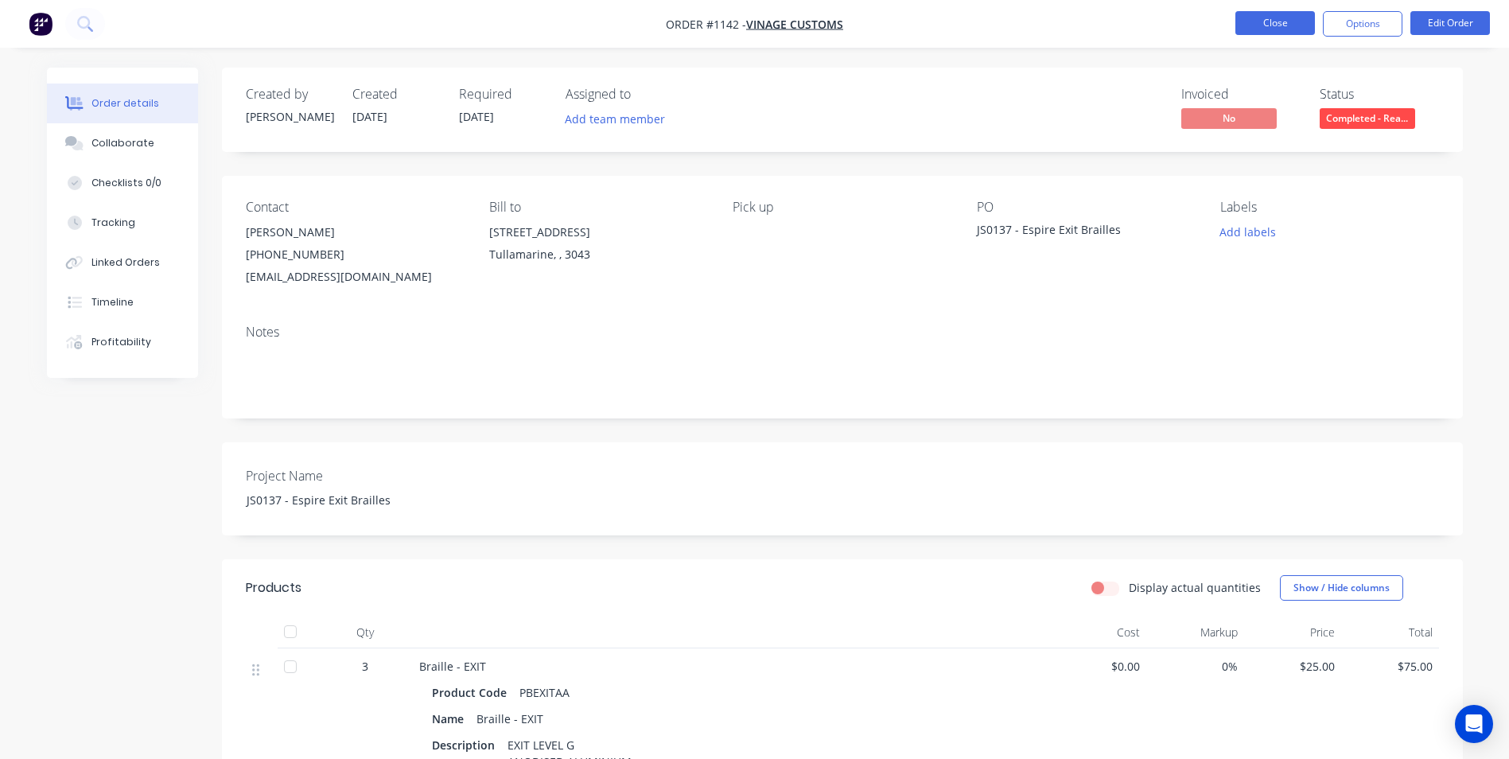
click at [1258, 19] on button "Close" at bounding box center [1275, 23] width 80 height 24
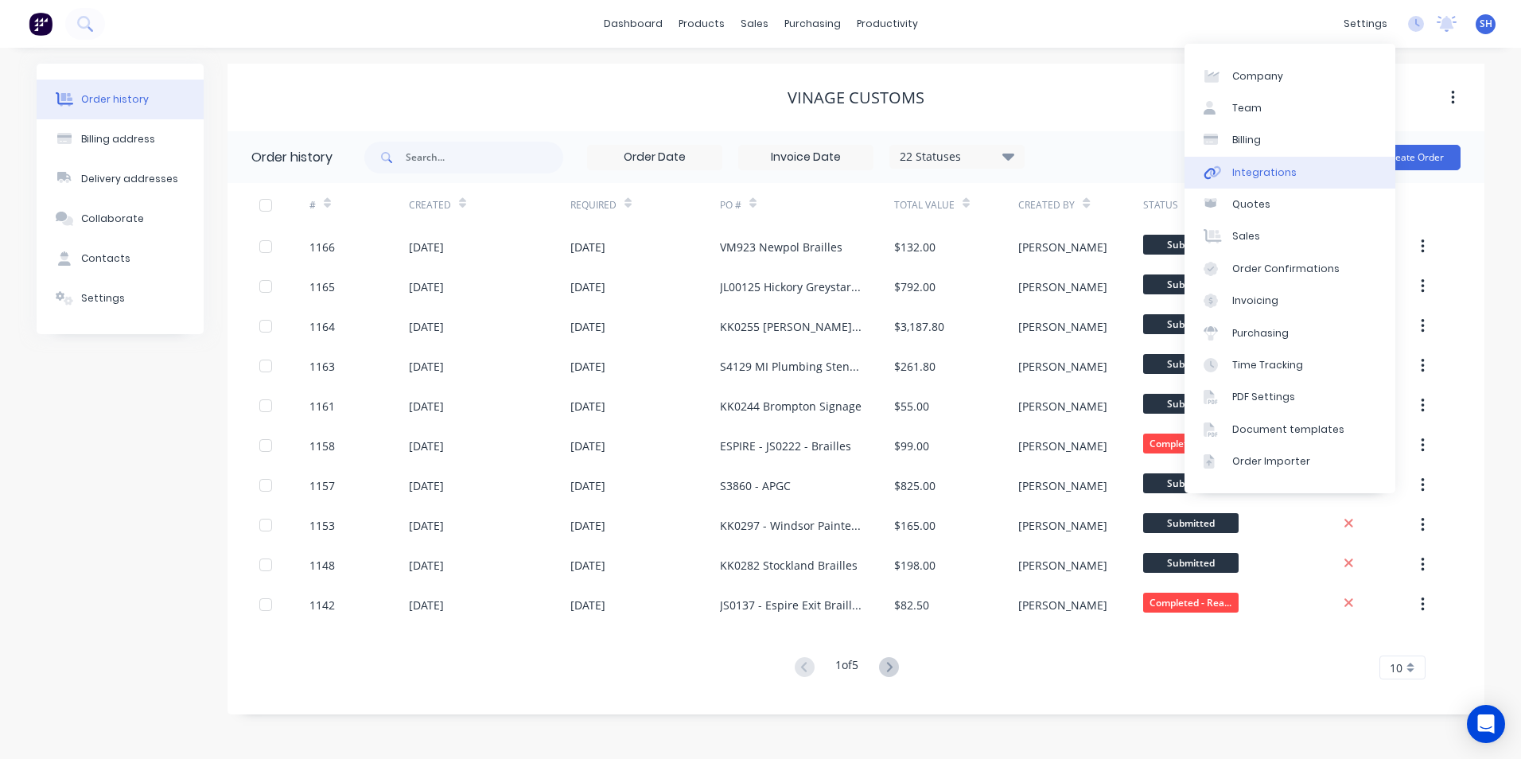
click at [1265, 165] on div "Integrations" at bounding box center [1264, 172] width 64 height 14
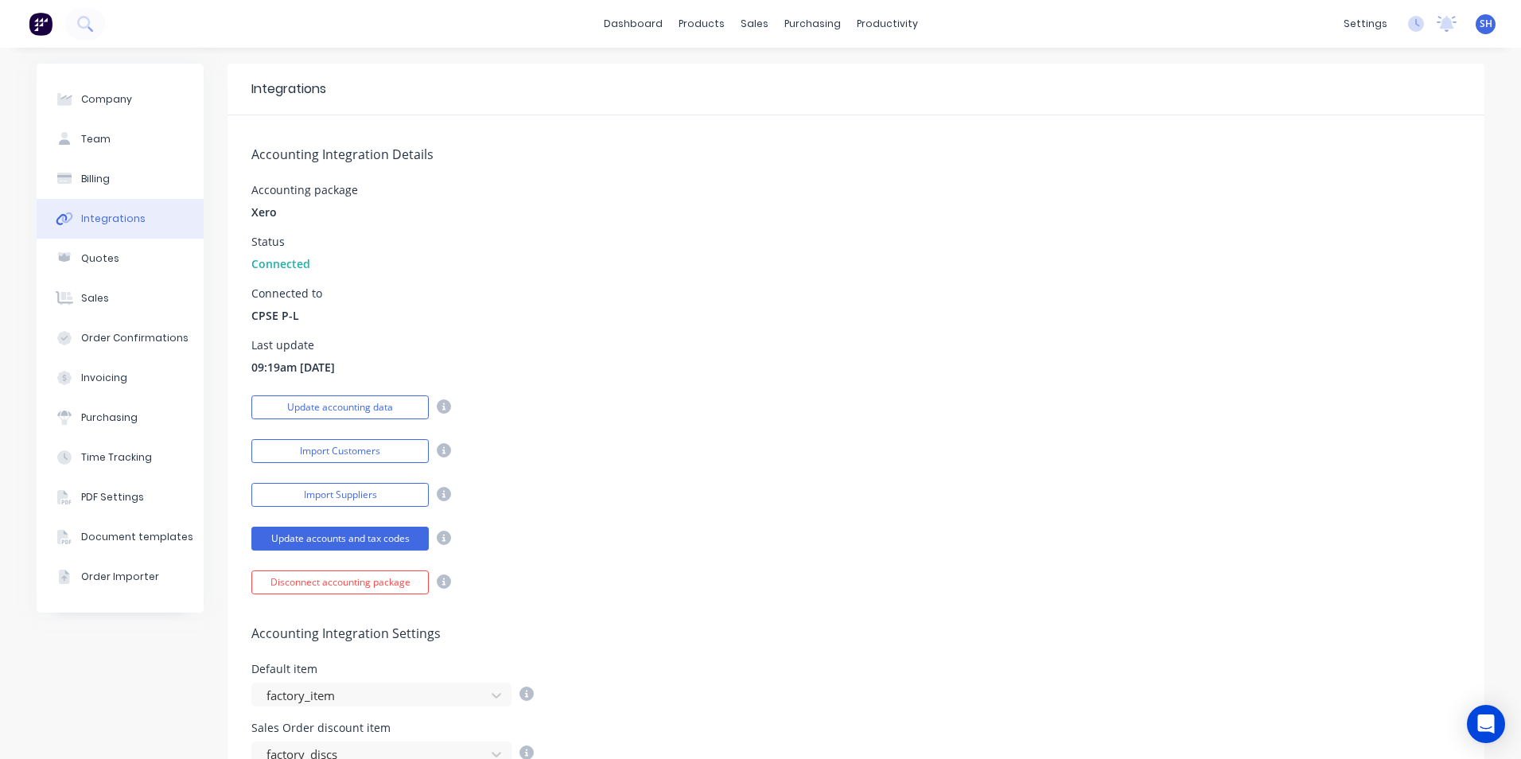
scroll to position [80, 0]
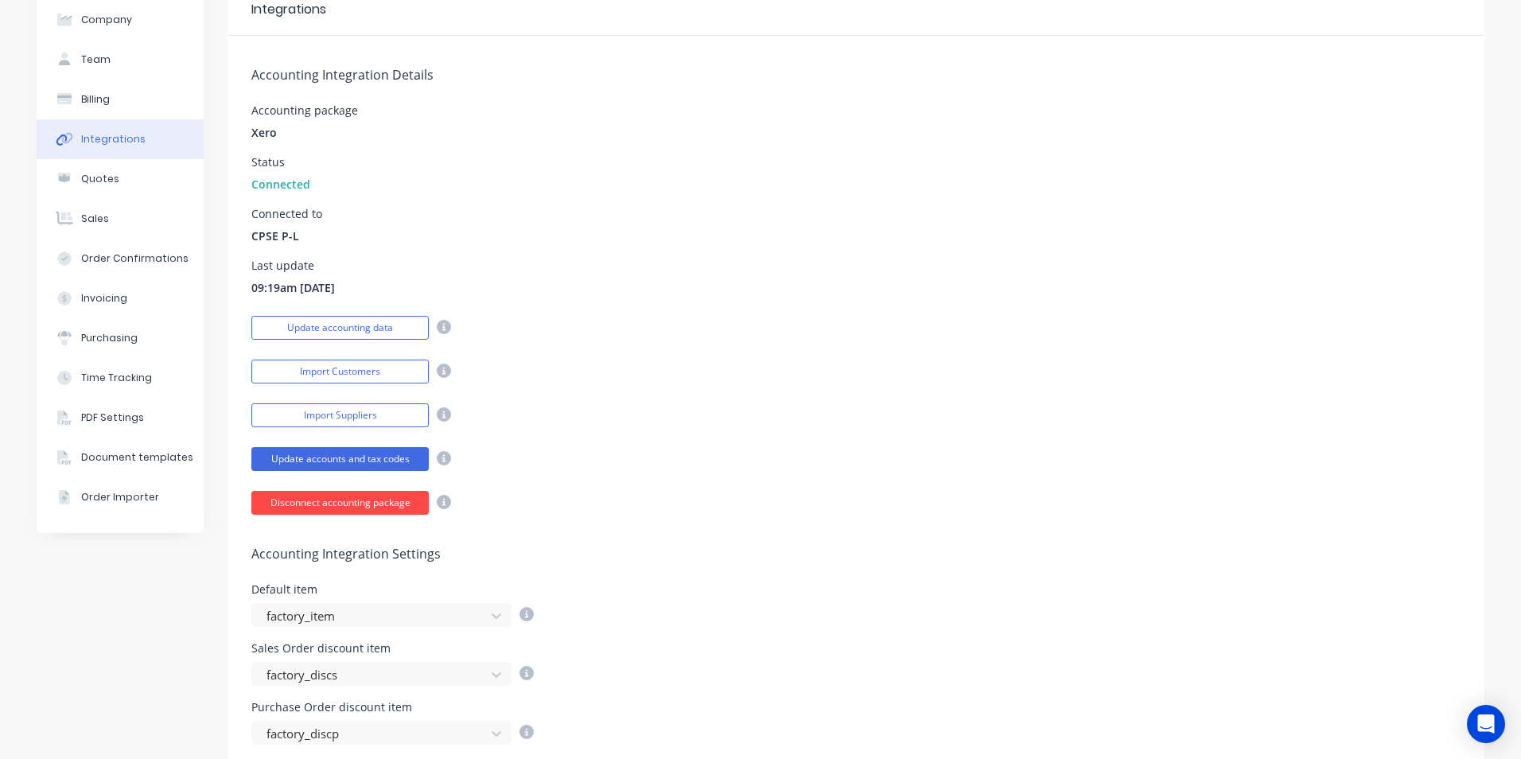
click at [281, 504] on button "Disconnect accounting package" at bounding box center [339, 503] width 177 height 24
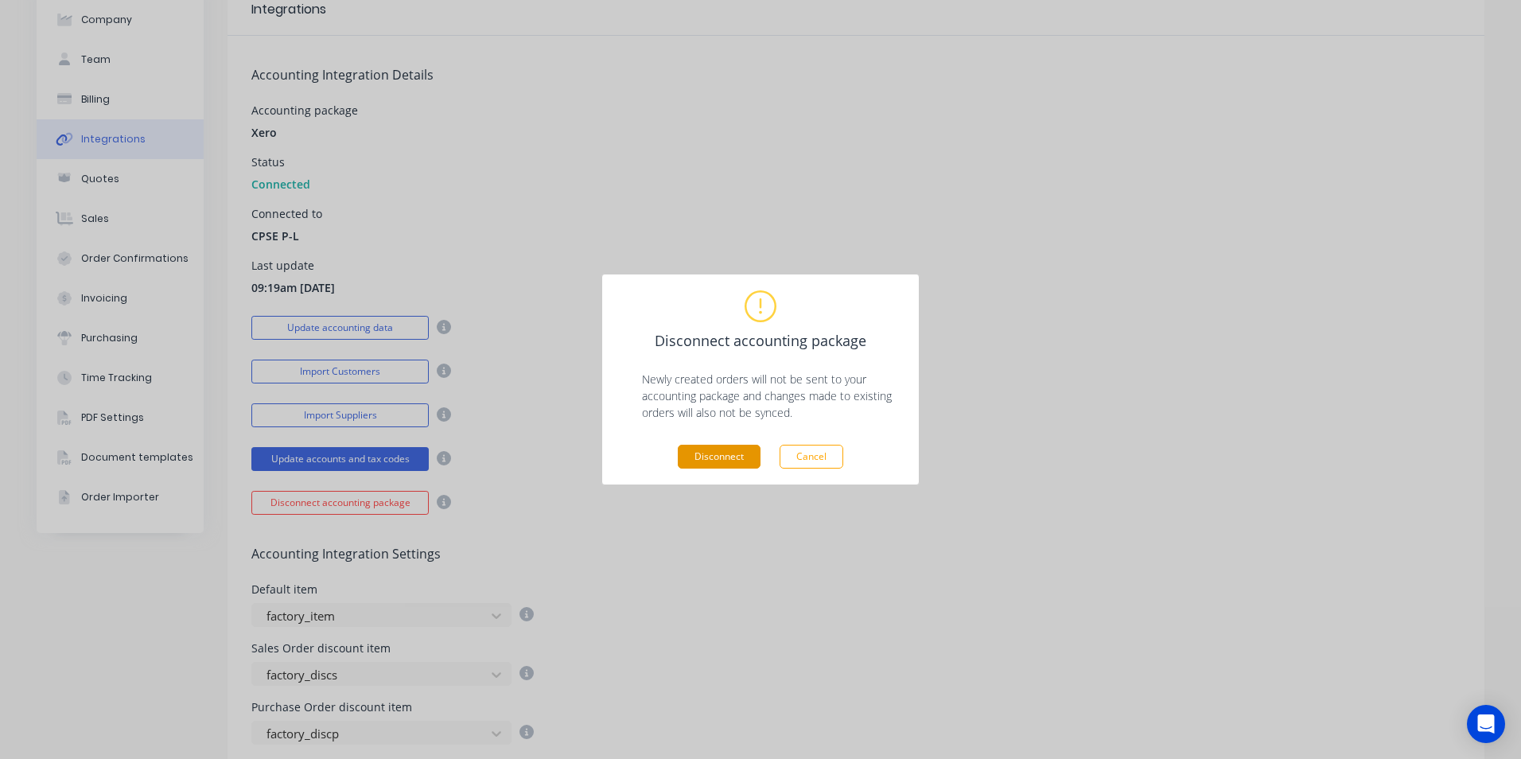
click at [707, 453] on button "Disconnect" at bounding box center [719, 457] width 83 height 24
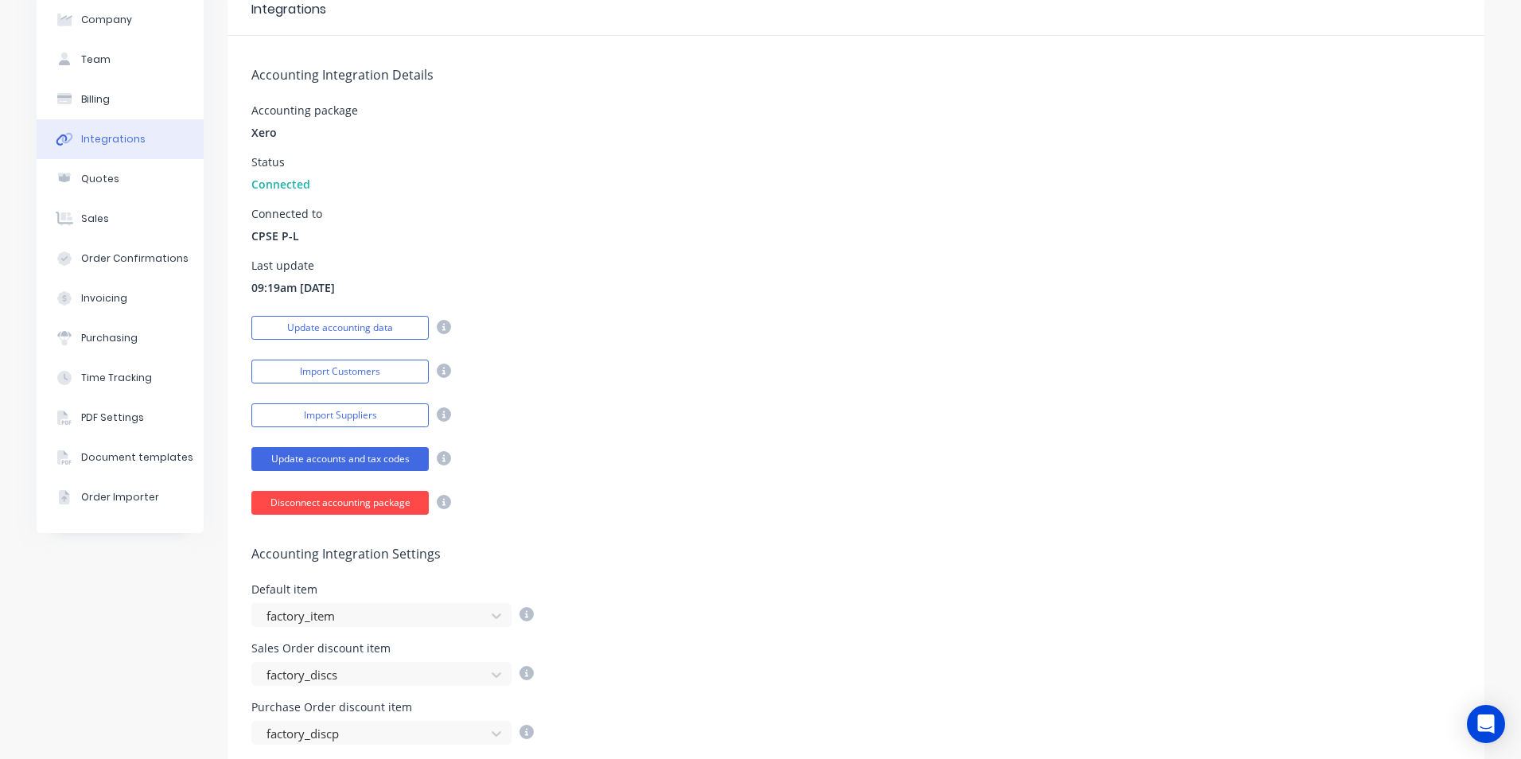
click at [359, 507] on button "Disconnect accounting package" at bounding box center [339, 503] width 177 height 24
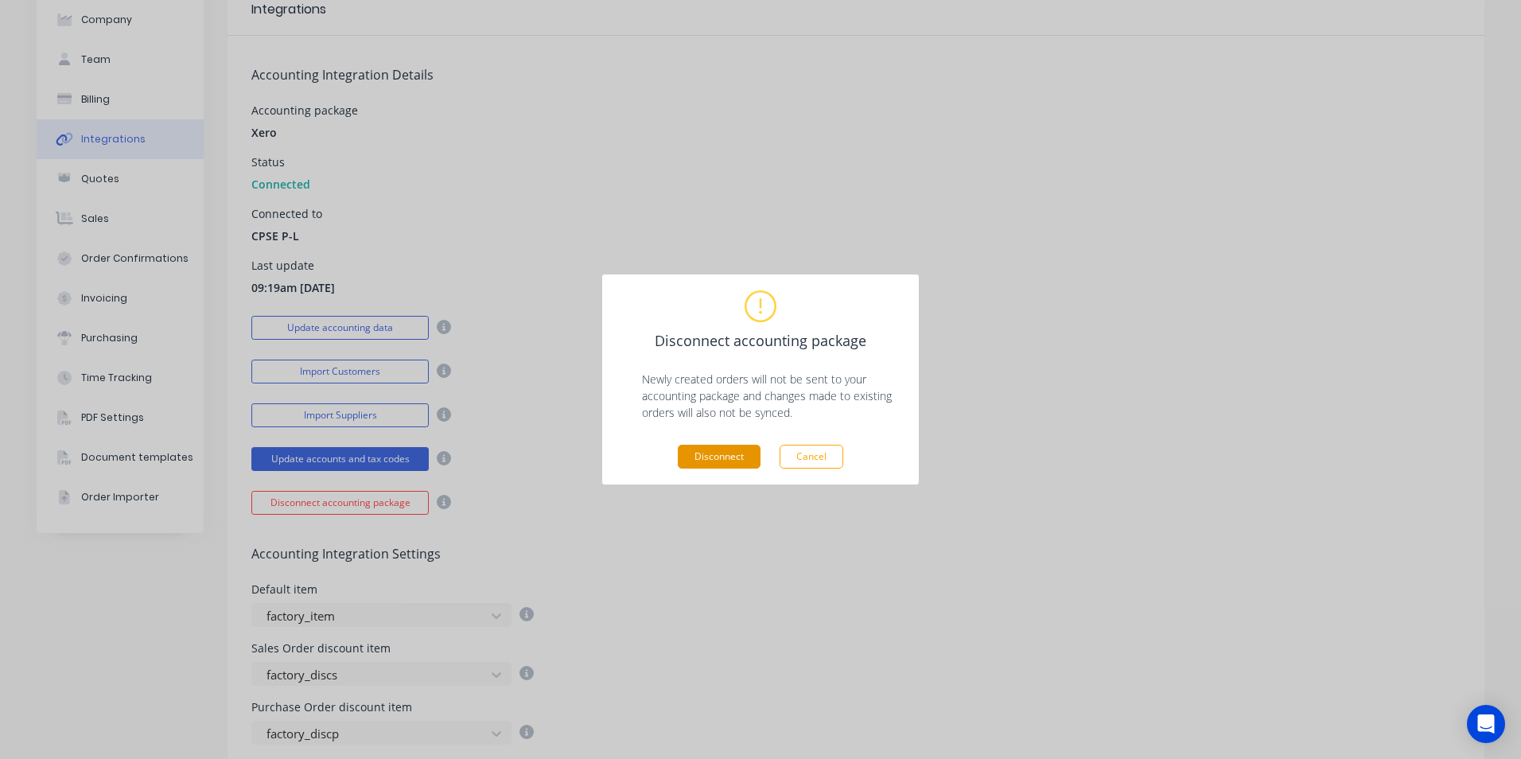
click at [726, 457] on button "Disconnect" at bounding box center [719, 457] width 83 height 24
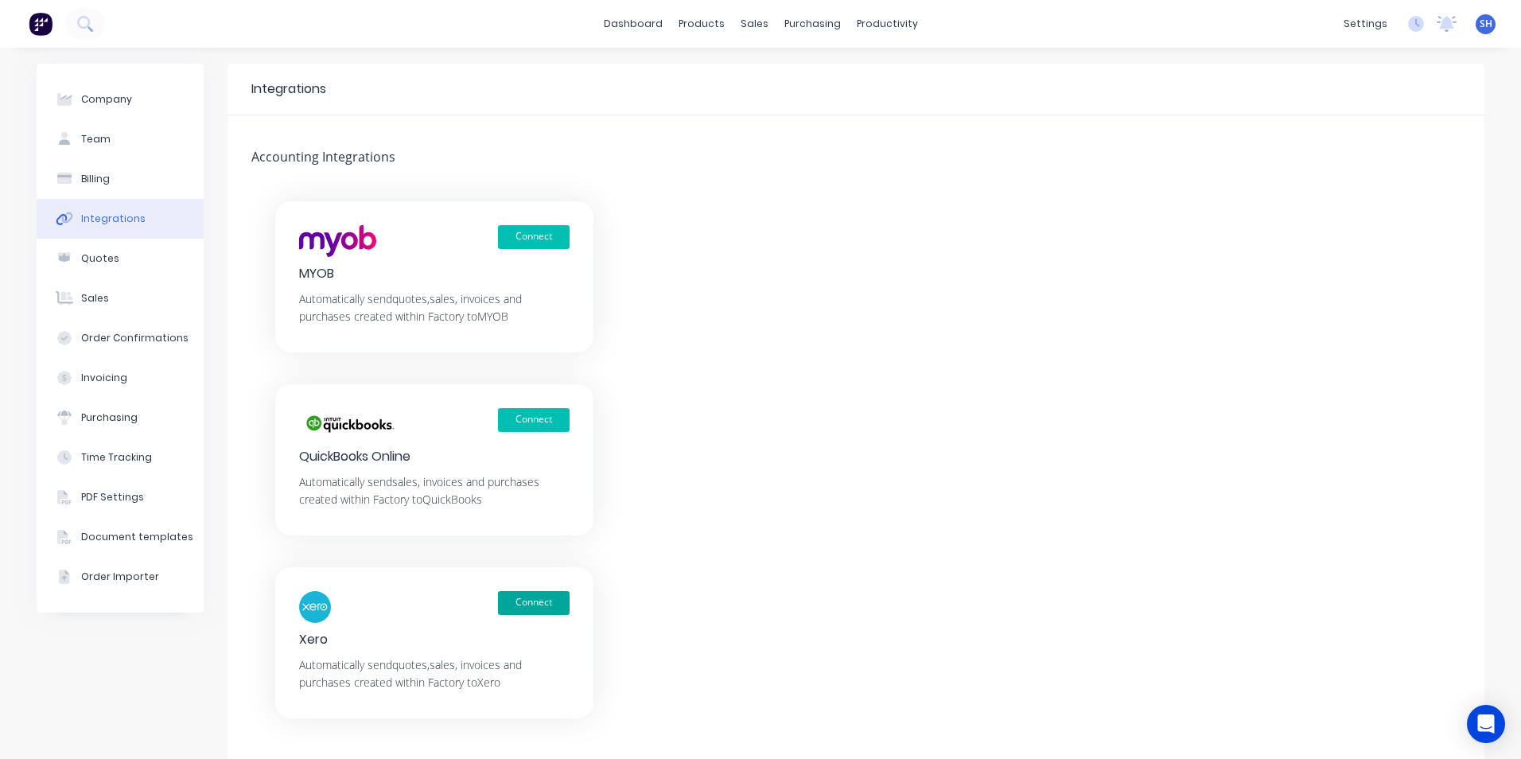
click at [528, 603] on button "Connect" at bounding box center [534, 603] width 72 height 24
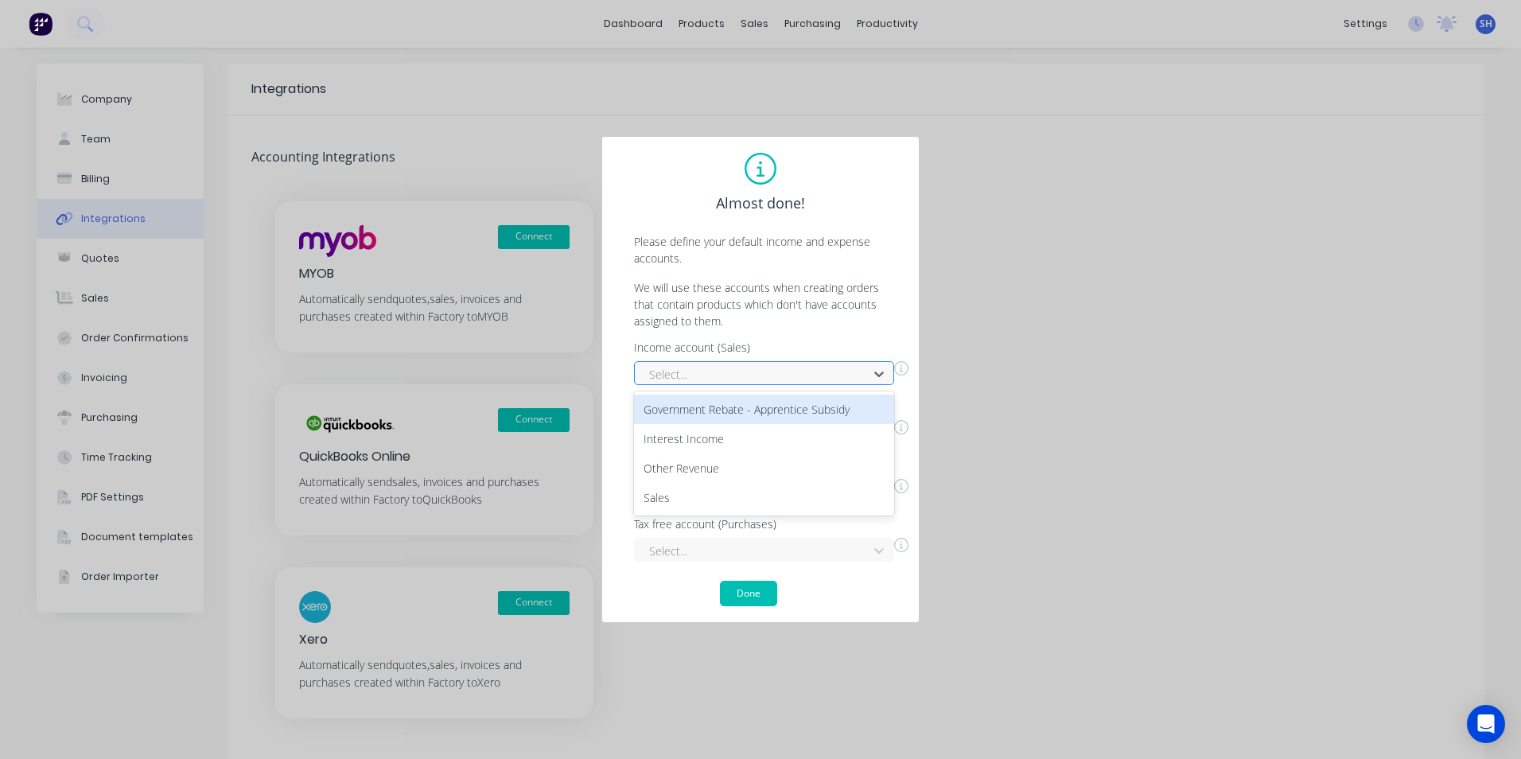
click at [765, 372] on div at bounding box center [753, 374] width 212 height 20
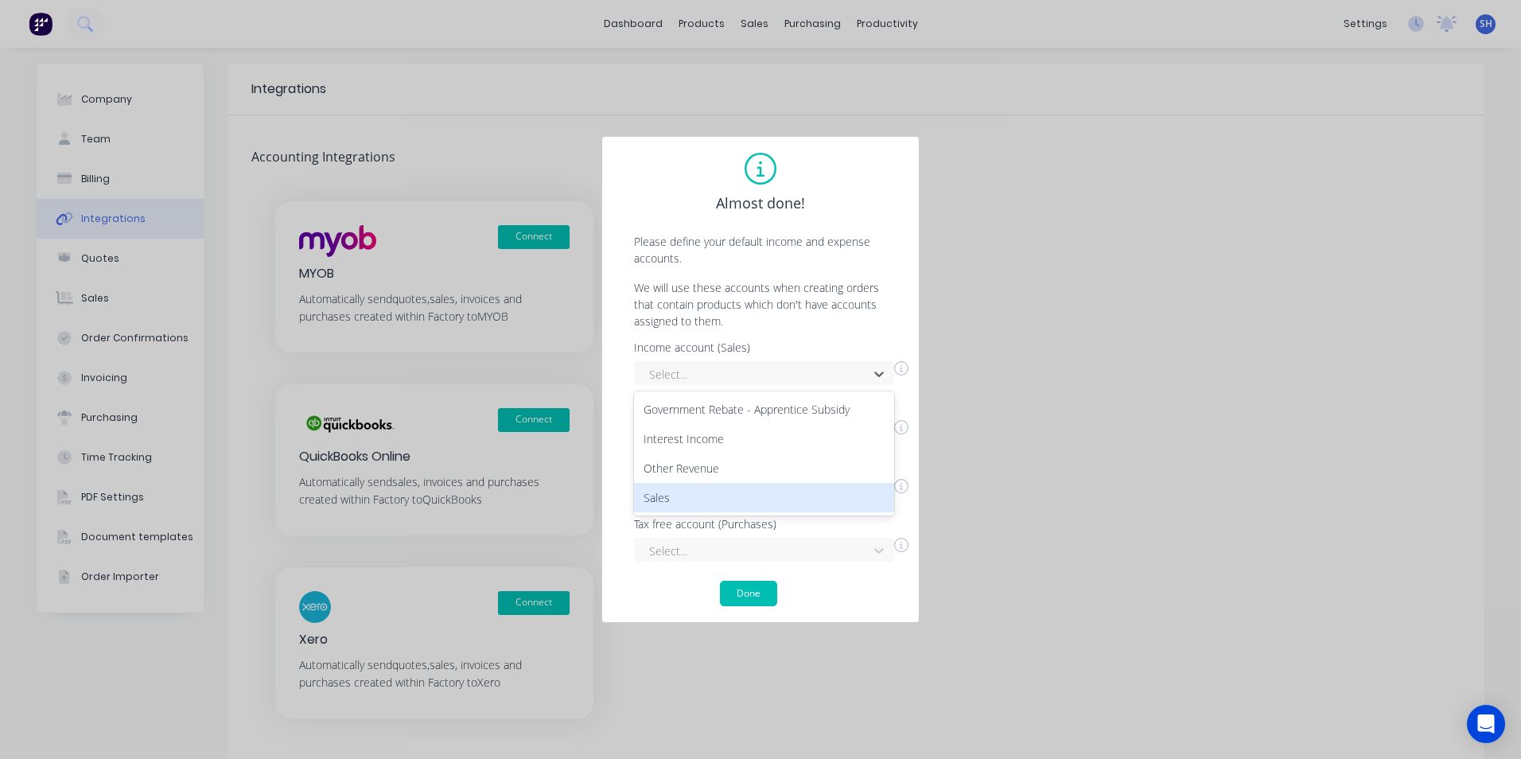
click at [676, 500] on div "Sales" at bounding box center [764, 497] width 260 height 29
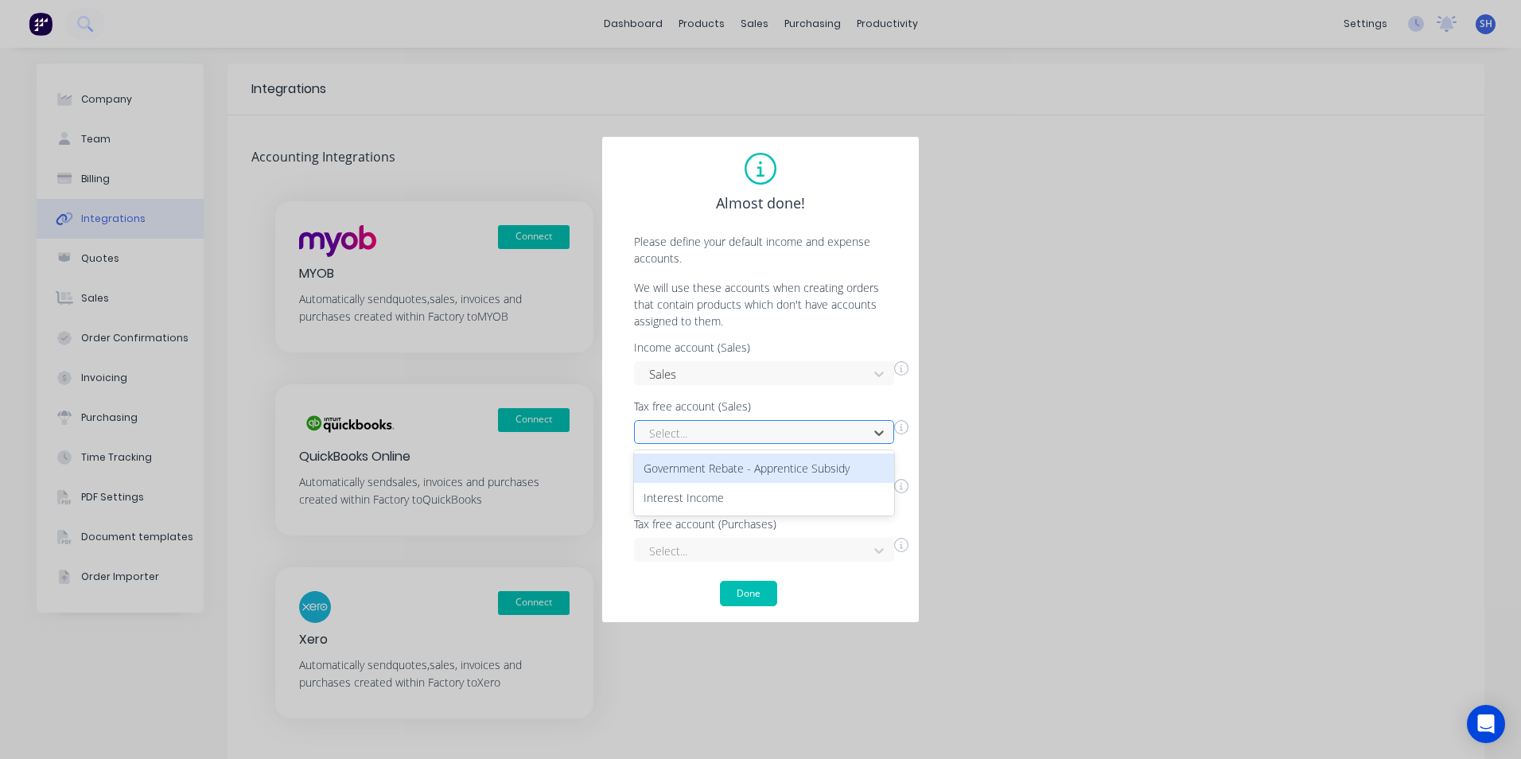
click at [669, 439] on div at bounding box center [753, 433] width 212 height 20
click at [661, 472] on div "Government Rebate - Apprentice Subsidy" at bounding box center [764, 467] width 260 height 29
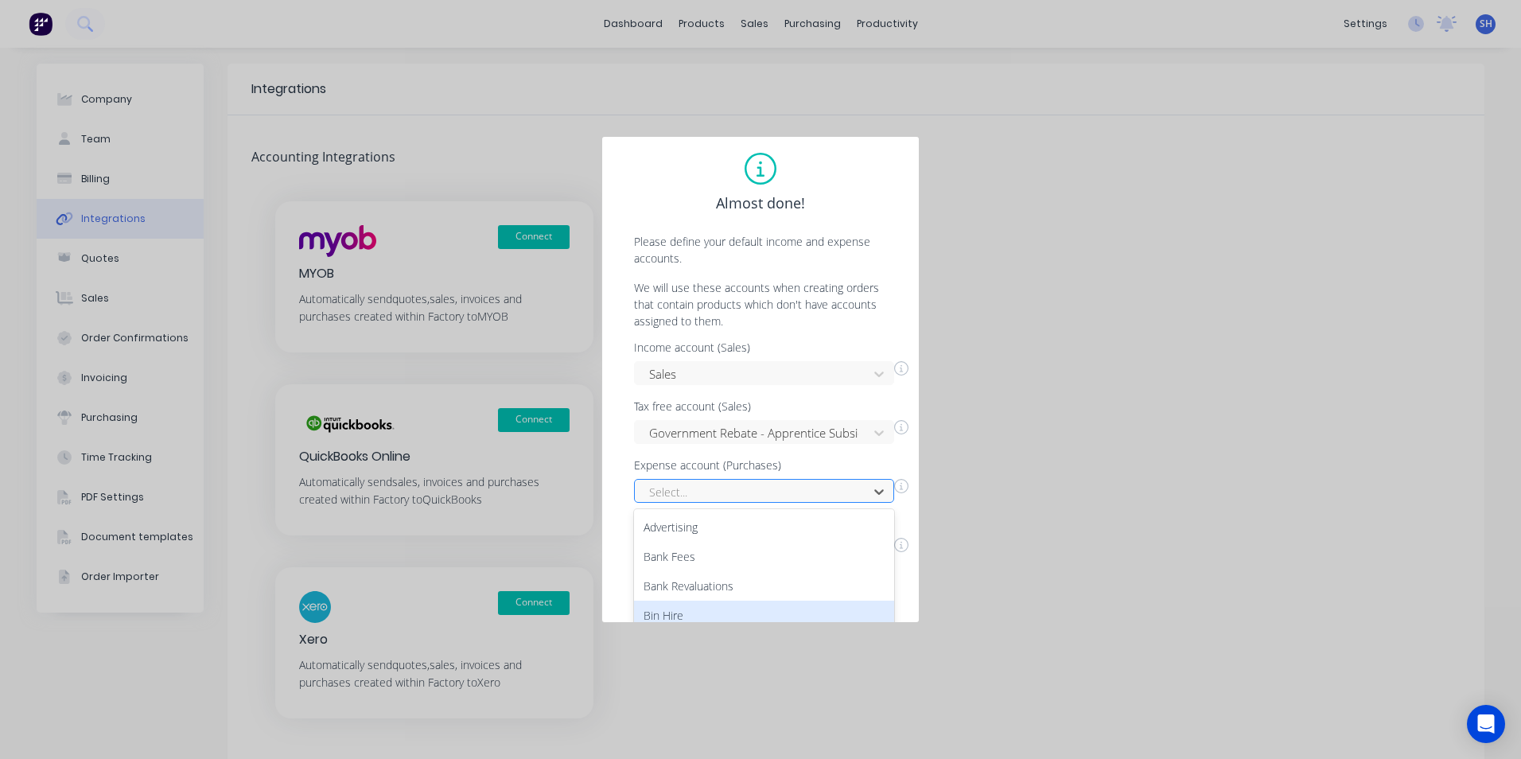
scroll to position [126, 0]
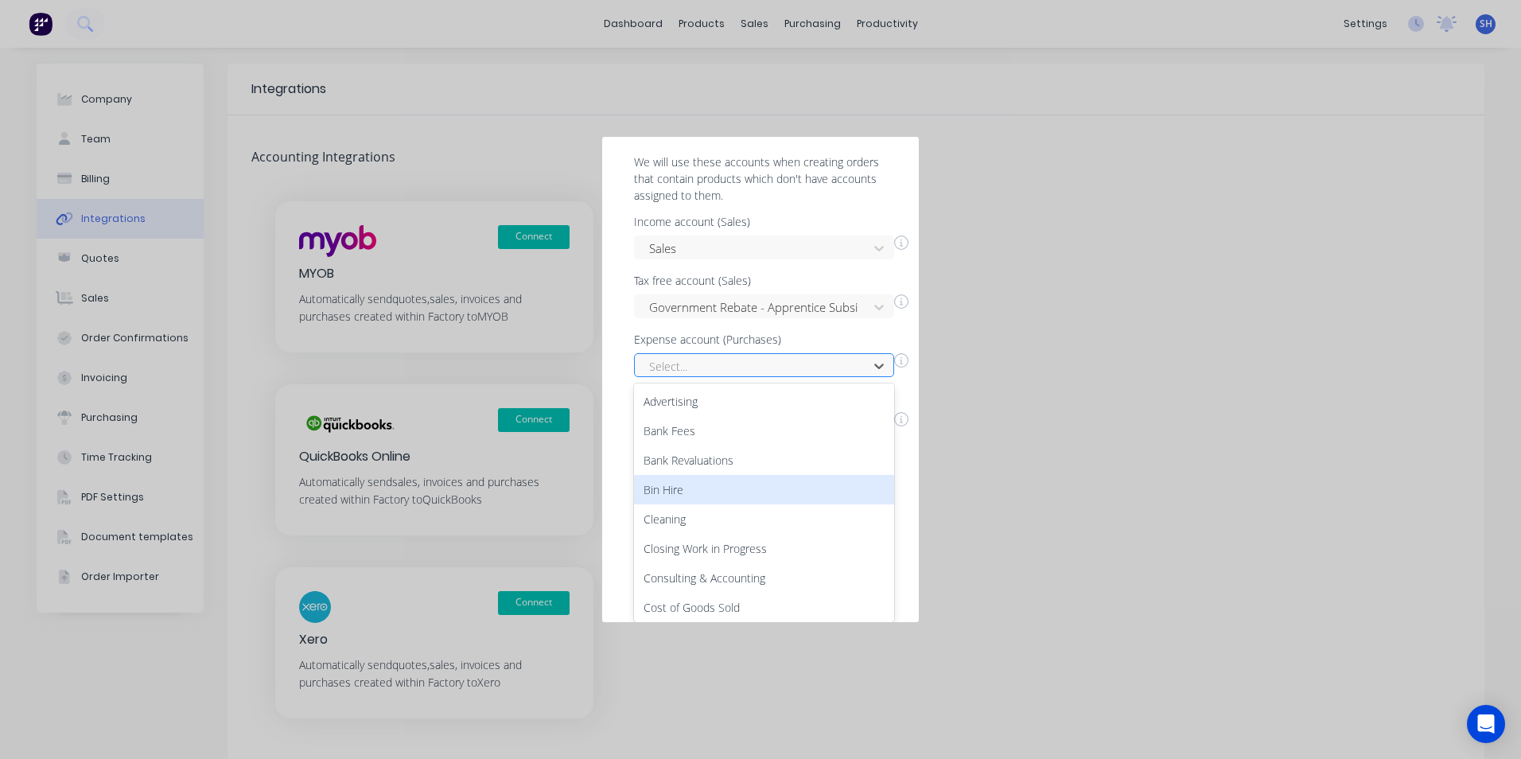
click at [691, 377] on div "55 results available. Use Up and Down to choose options, press Enter to select …" at bounding box center [764, 365] width 260 height 24
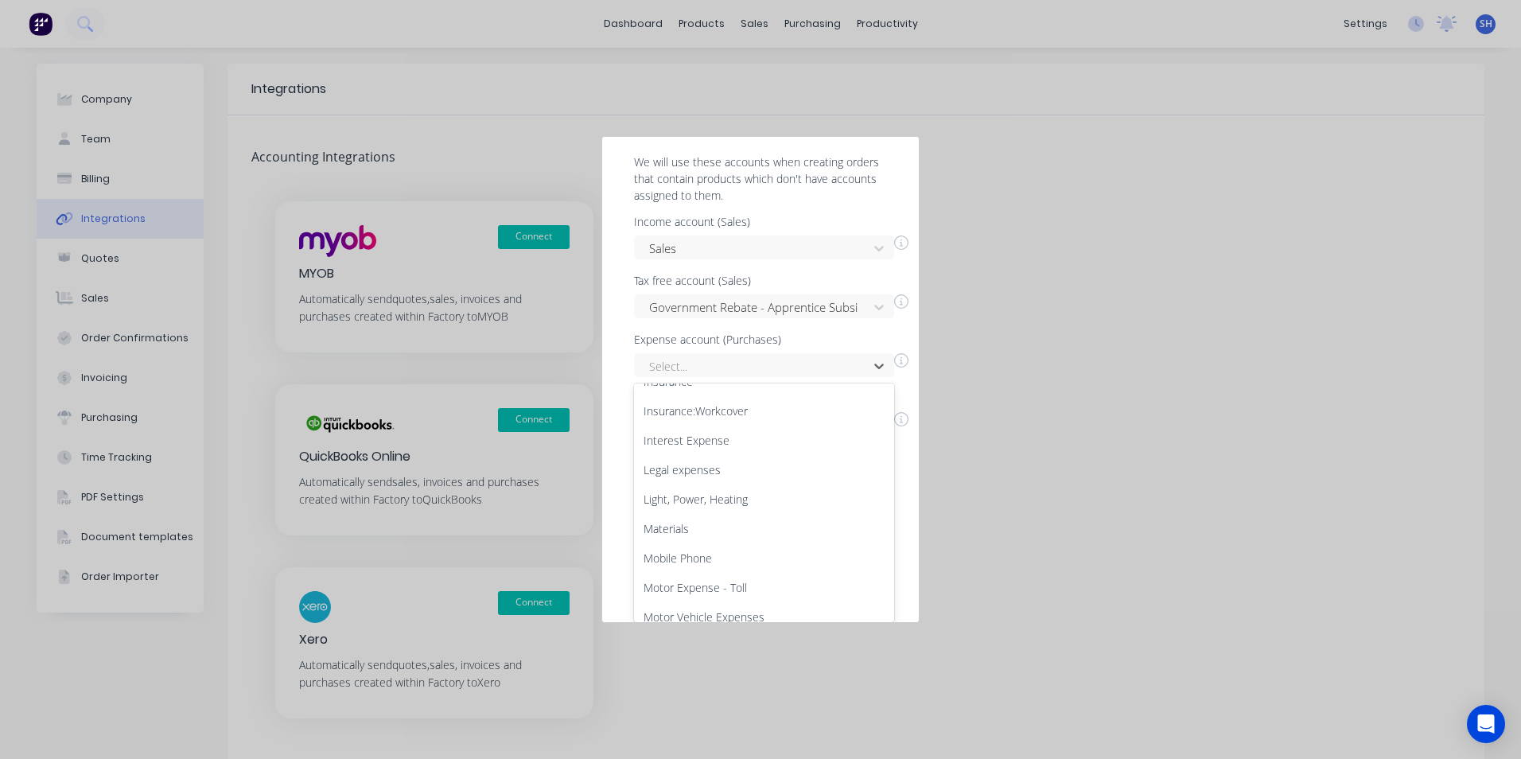
scroll to position [703, 0]
click at [679, 518] on div "Materials" at bounding box center [764, 521] width 260 height 29
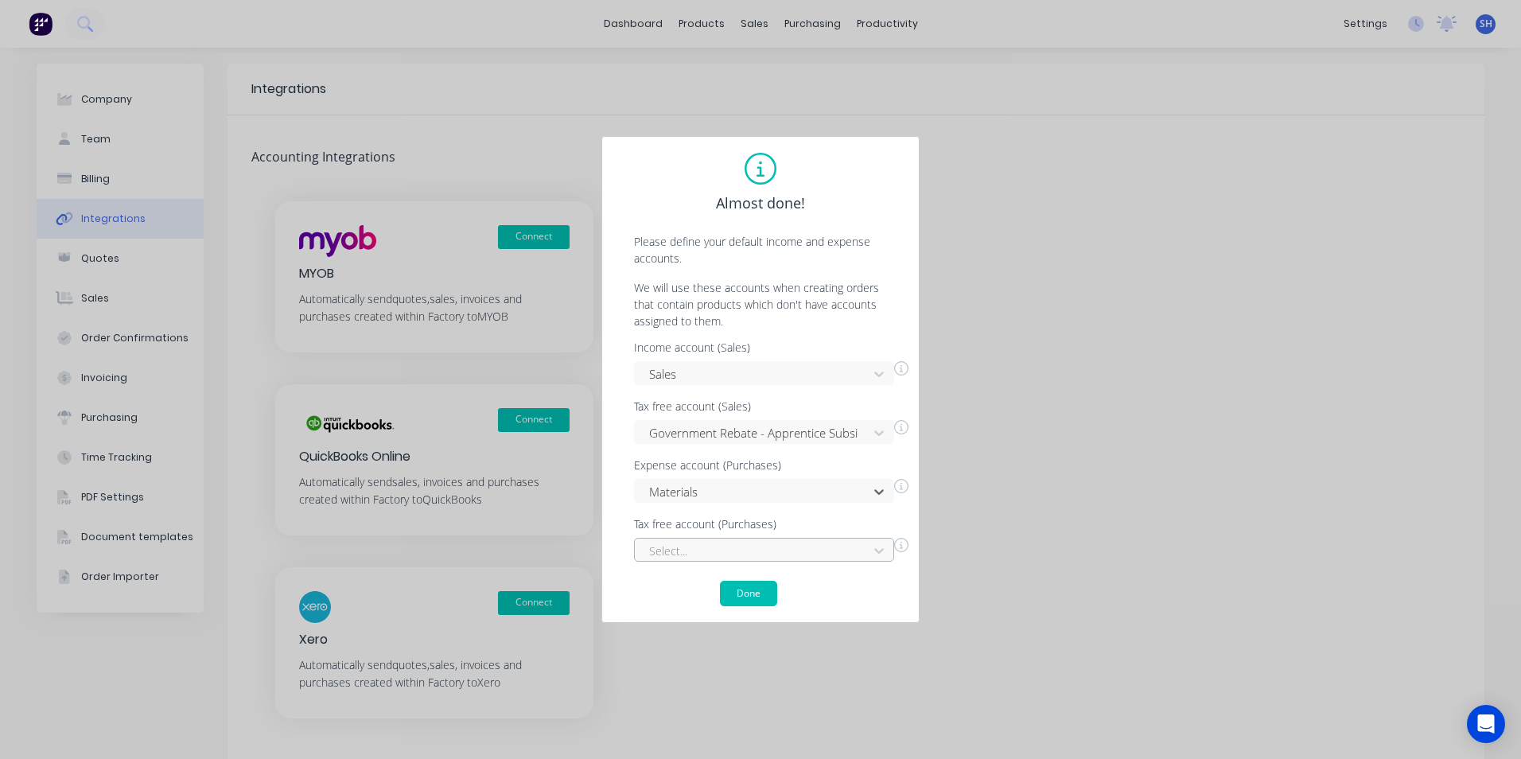
scroll to position [99, 0]
click at [710, 552] on div "Select..." at bounding box center [764, 550] width 260 height 24
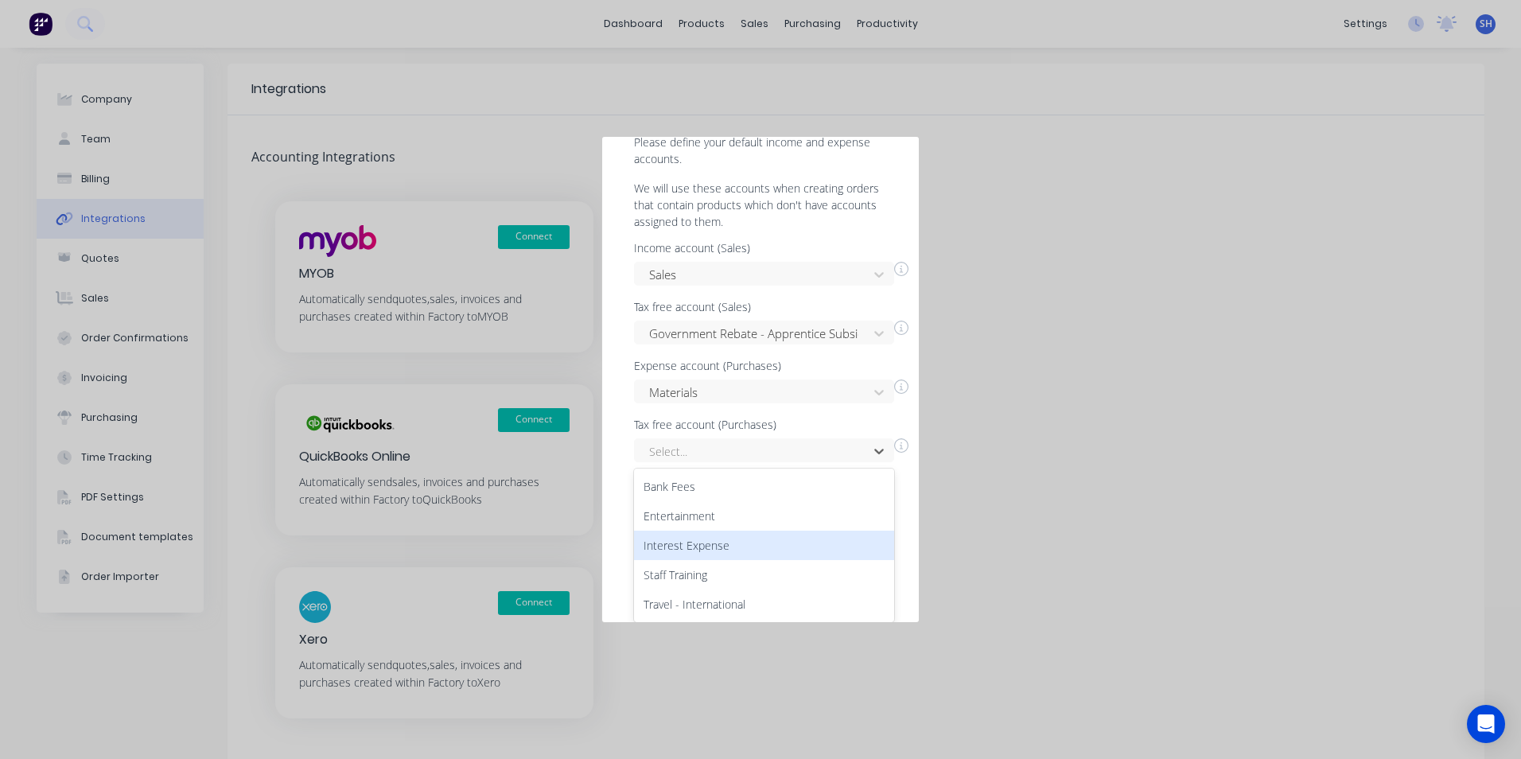
click at [670, 535] on div "Interest Expense" at bounding box center [764, 545] width 260 height 29
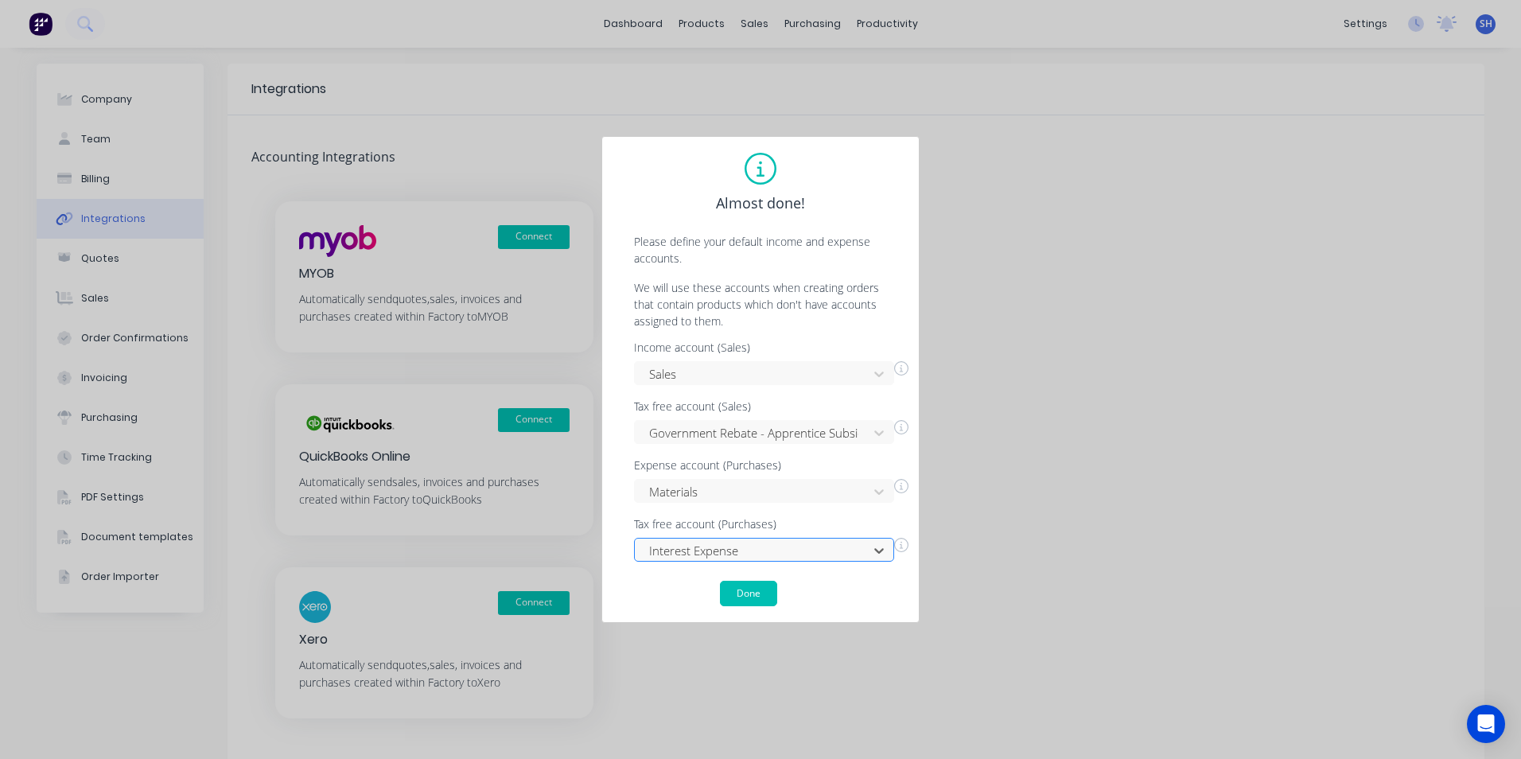
scroll to position [0, 0]
click at [745, 595] on button "Done" at bounding box center [748, 593] width 57 height 25
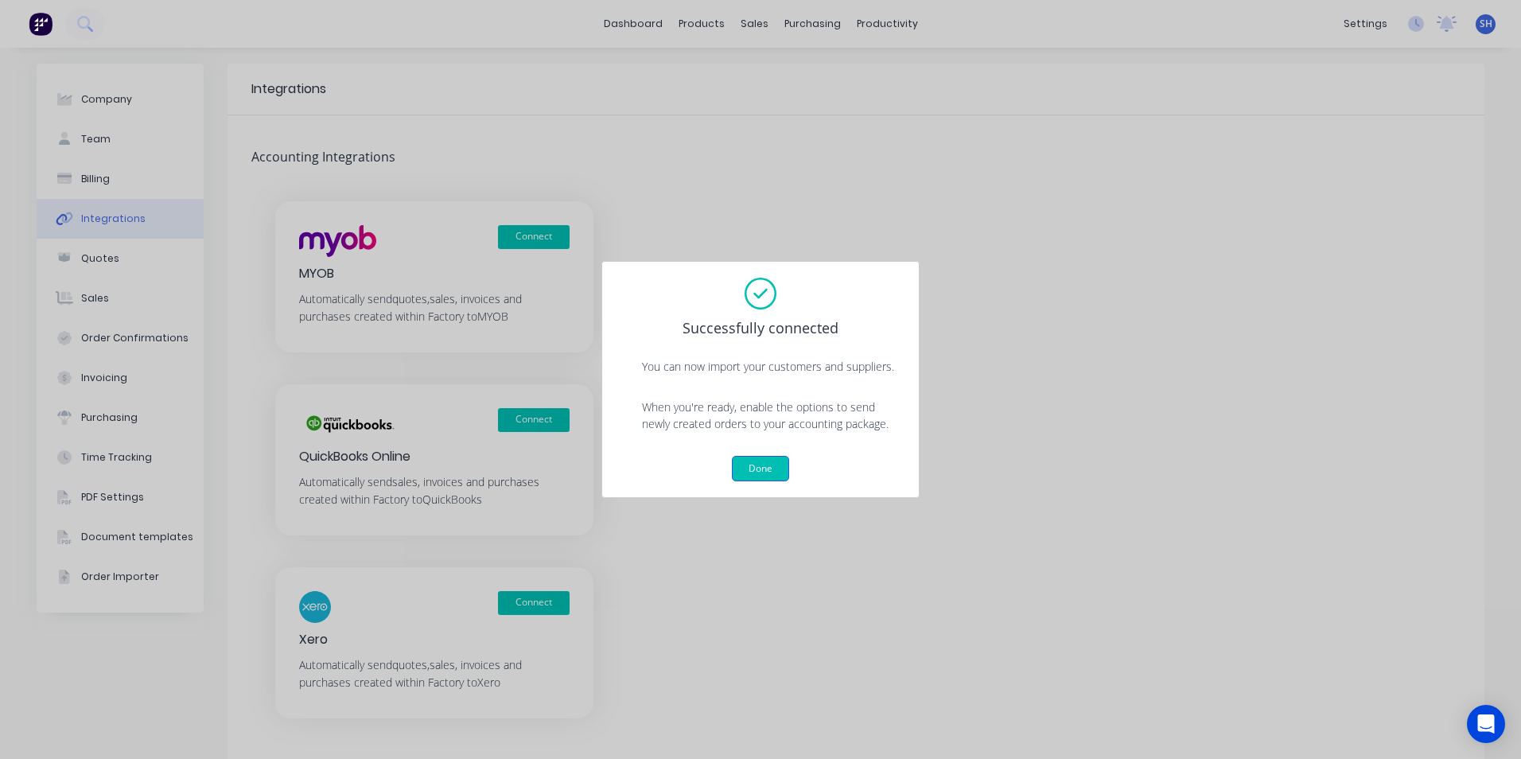
click at [749, 467] on button "Done" at bounding box center [760, 468] width 57 height 25
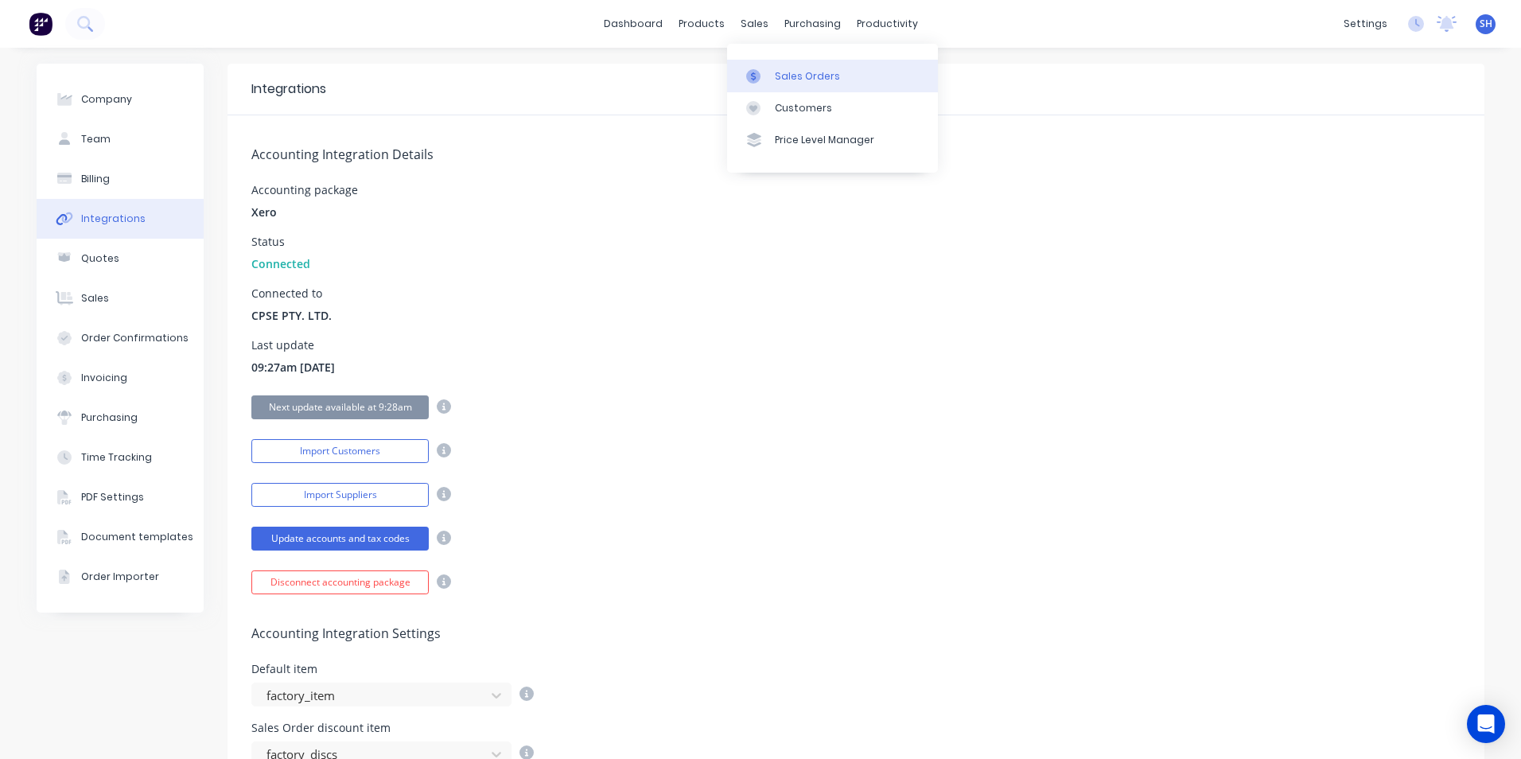
click at [811, 84] on link "Sales Orders" at bounding box center [832, 76] width 211 height 32
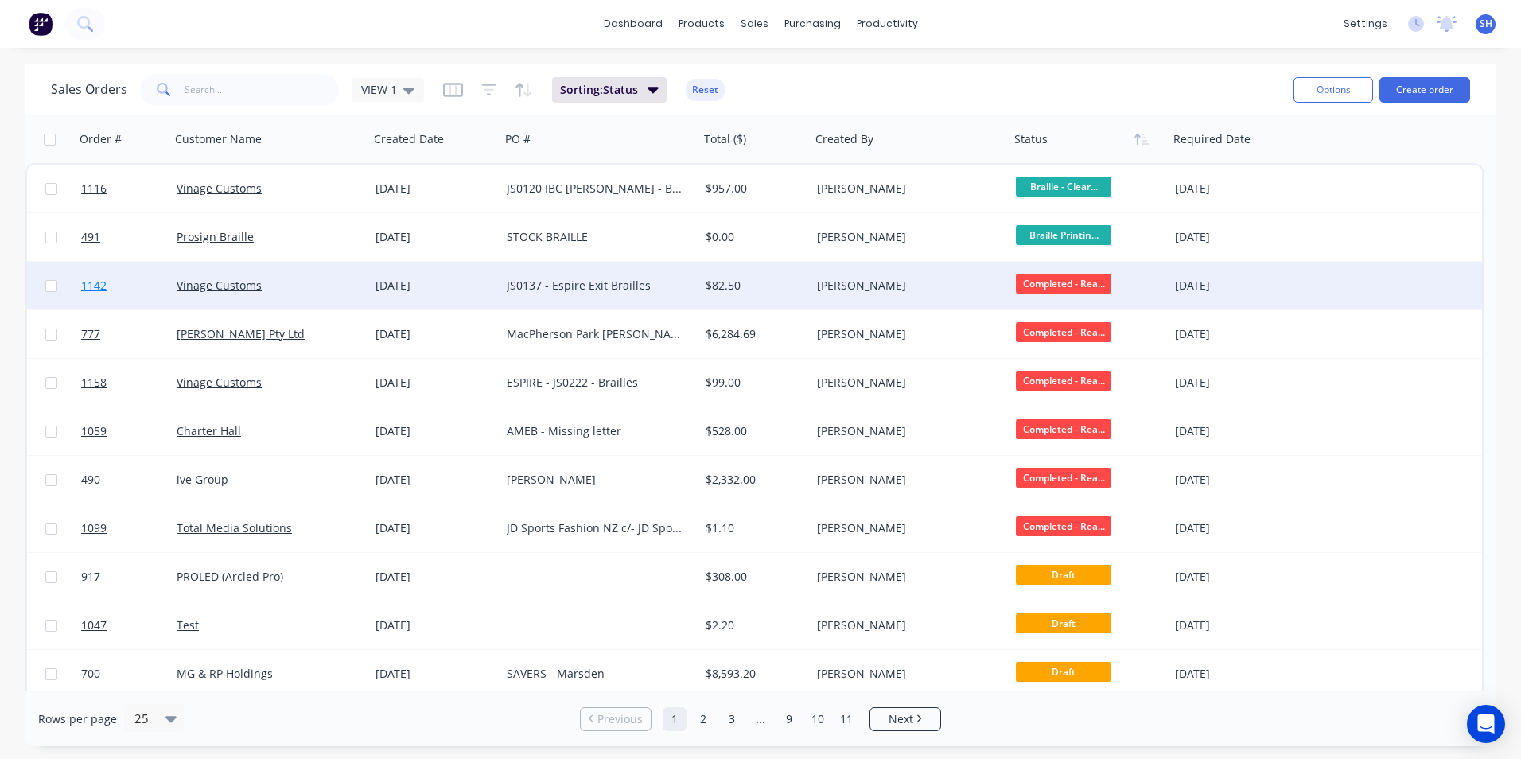
click at [91, 285] on span "1142" at bounding box center [93, 286] width 25 height 16
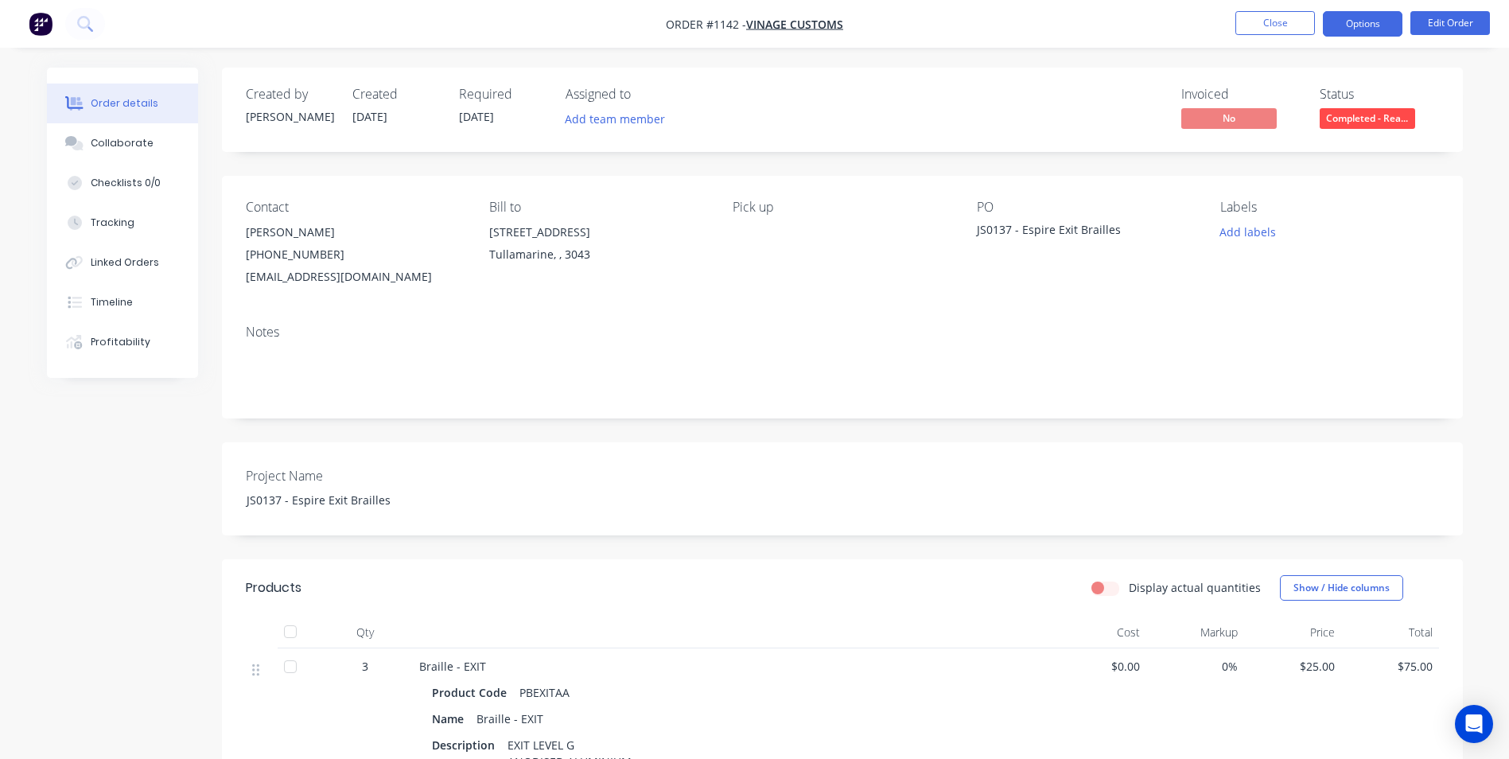
click at [1355, 21] on button "Options" at bounding box center [1363, 23] width 80 height 25
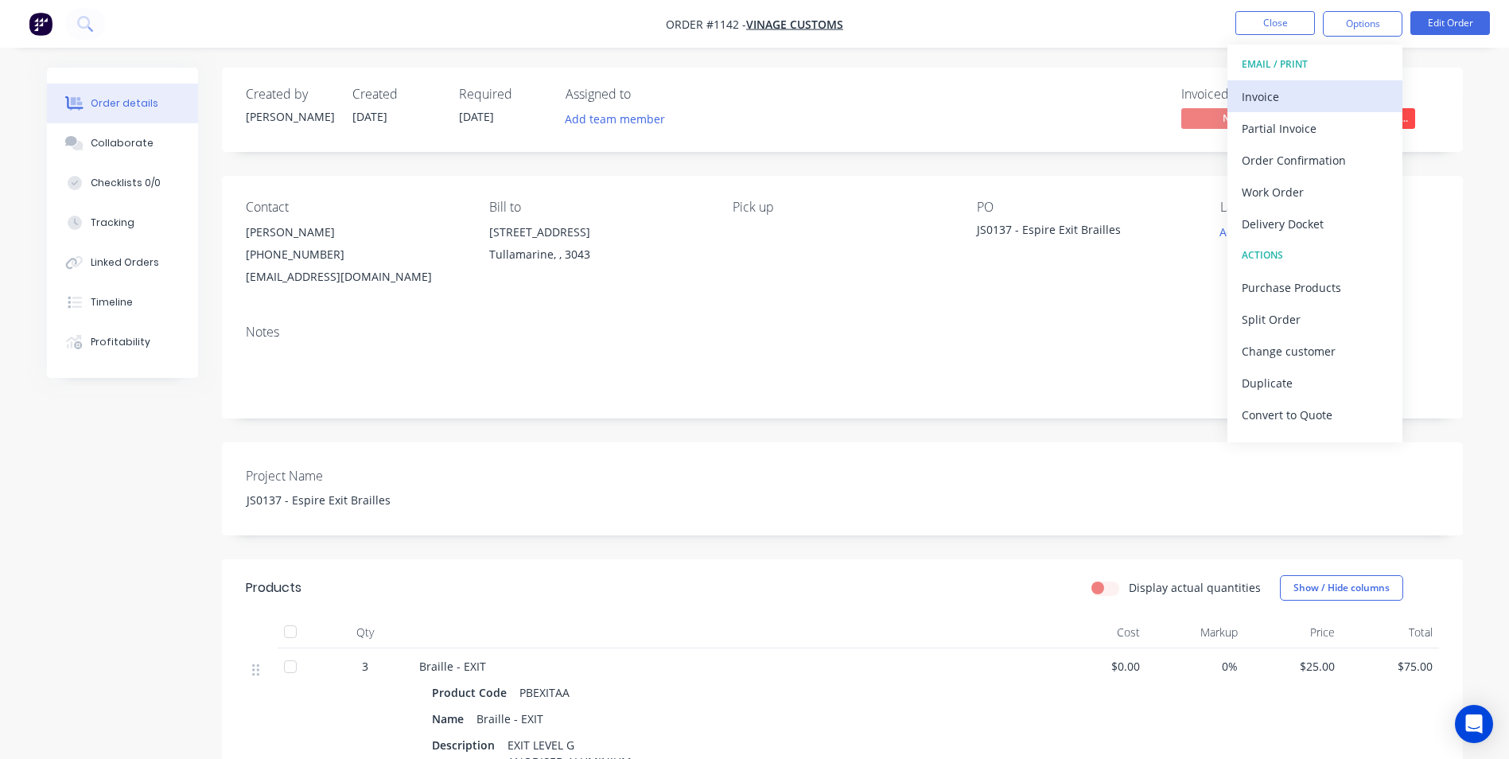
click at [1272, 96] on div "Invoice" at bounding box center [1315, 96] width 146 height 23
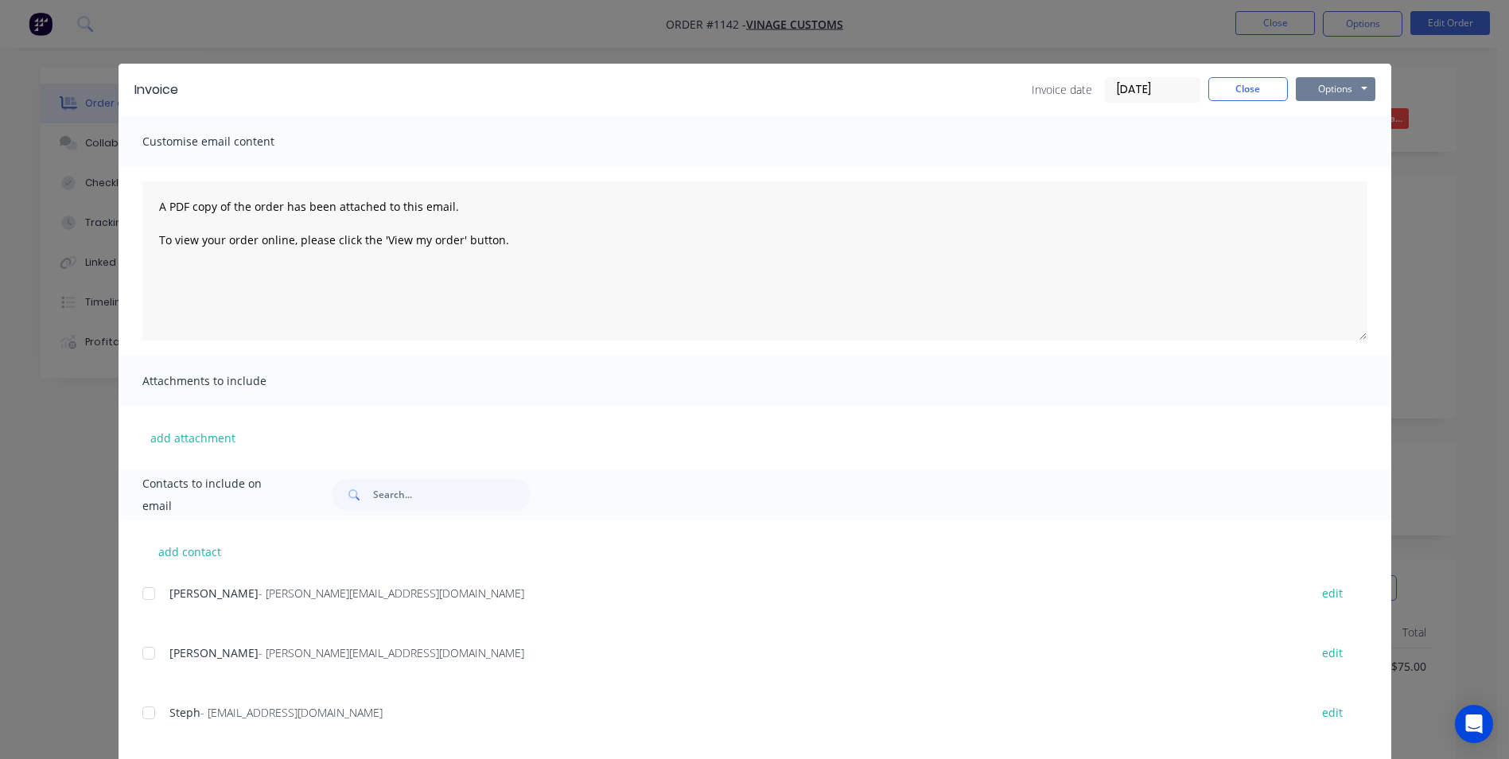
click at [1332, 91] on button "Options" at bounding box center [1336, 89] width 80 height 24
click at [1324, 142] on button "Print" at bounding box center [1347, 143] width 102 height 26
drag, startPoint x: 1234, startPoint y: 86, endPoint x: 976, endPoint y: 6, distance: 270.5
click at [1176, 67] on div "Invoice Invoice date [DATE] Close Options Preview Print Email" at bounding box center [755, 90] width 1273 height 52
drag, startPoint x: 1243, startPoint y: 88, endPoint x: 1091, endPoint y: 41, distance: 159.2
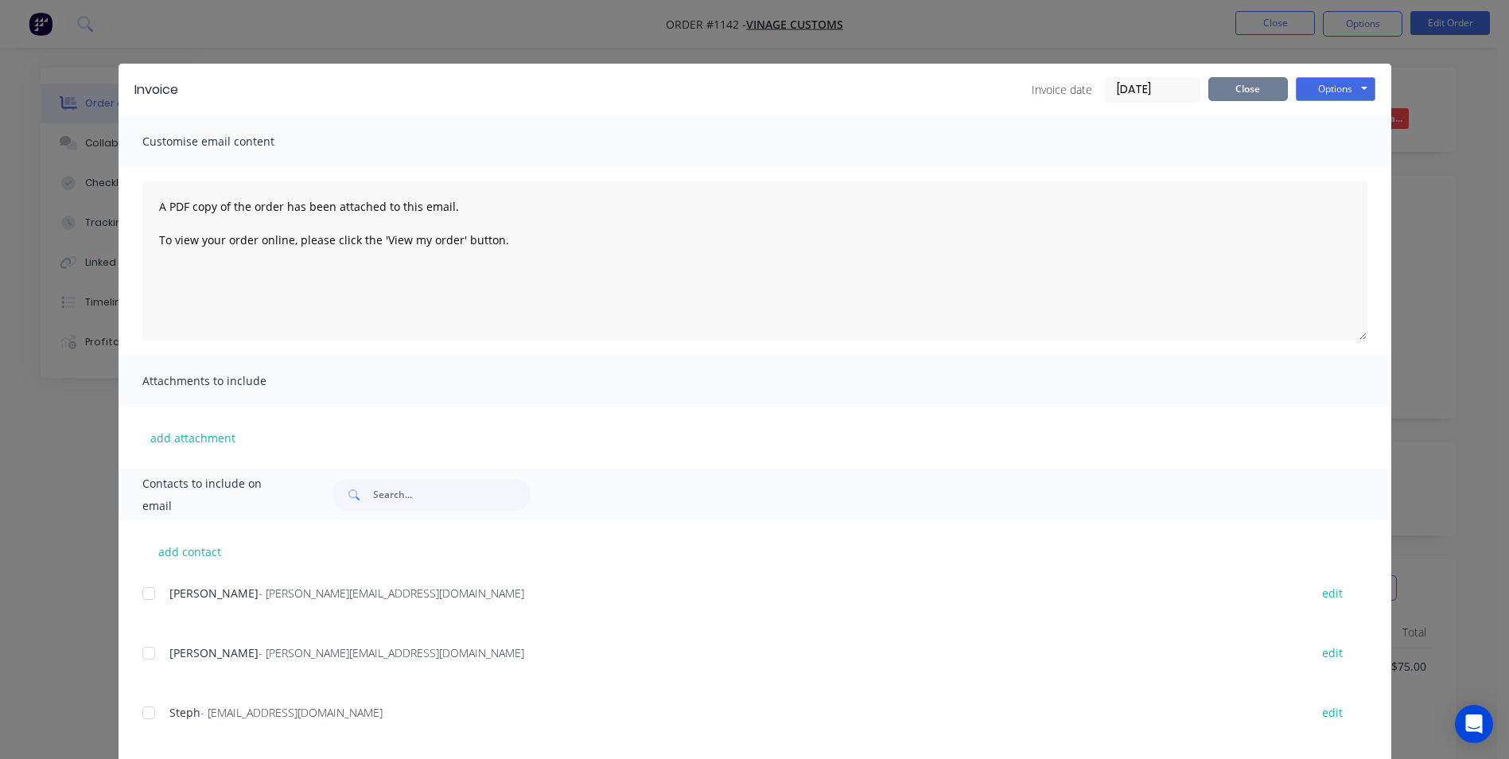
click at [1242, 87] on button "Close" at bounding box center [1248, 89] width 80 height 24
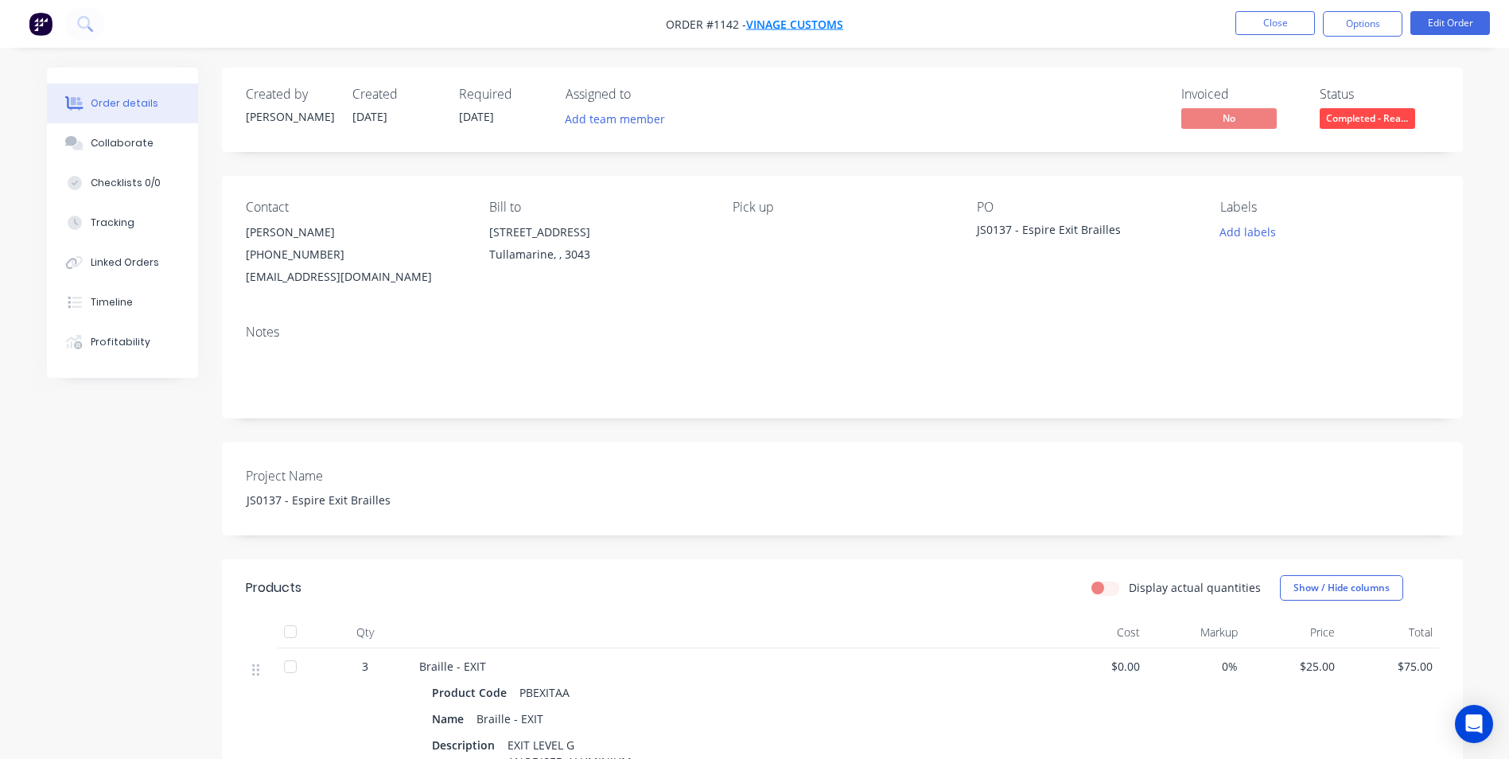
click at [789, 26] on span "Vinage Customs" at bounding box center [794, 24] width 97 height 15
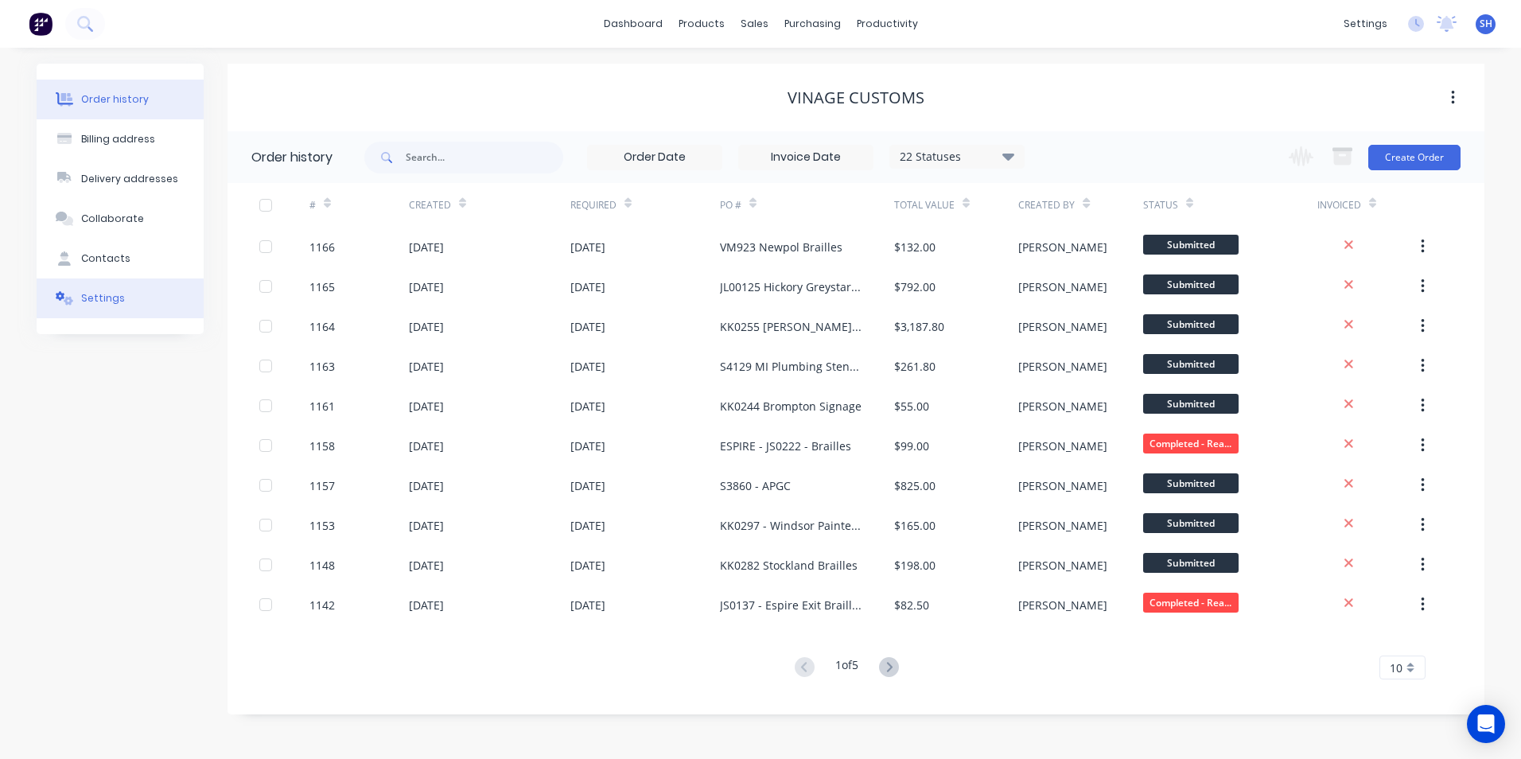
click at [114, 294] on div "Settings" at bounding box center [103, 298] width 44 height 14
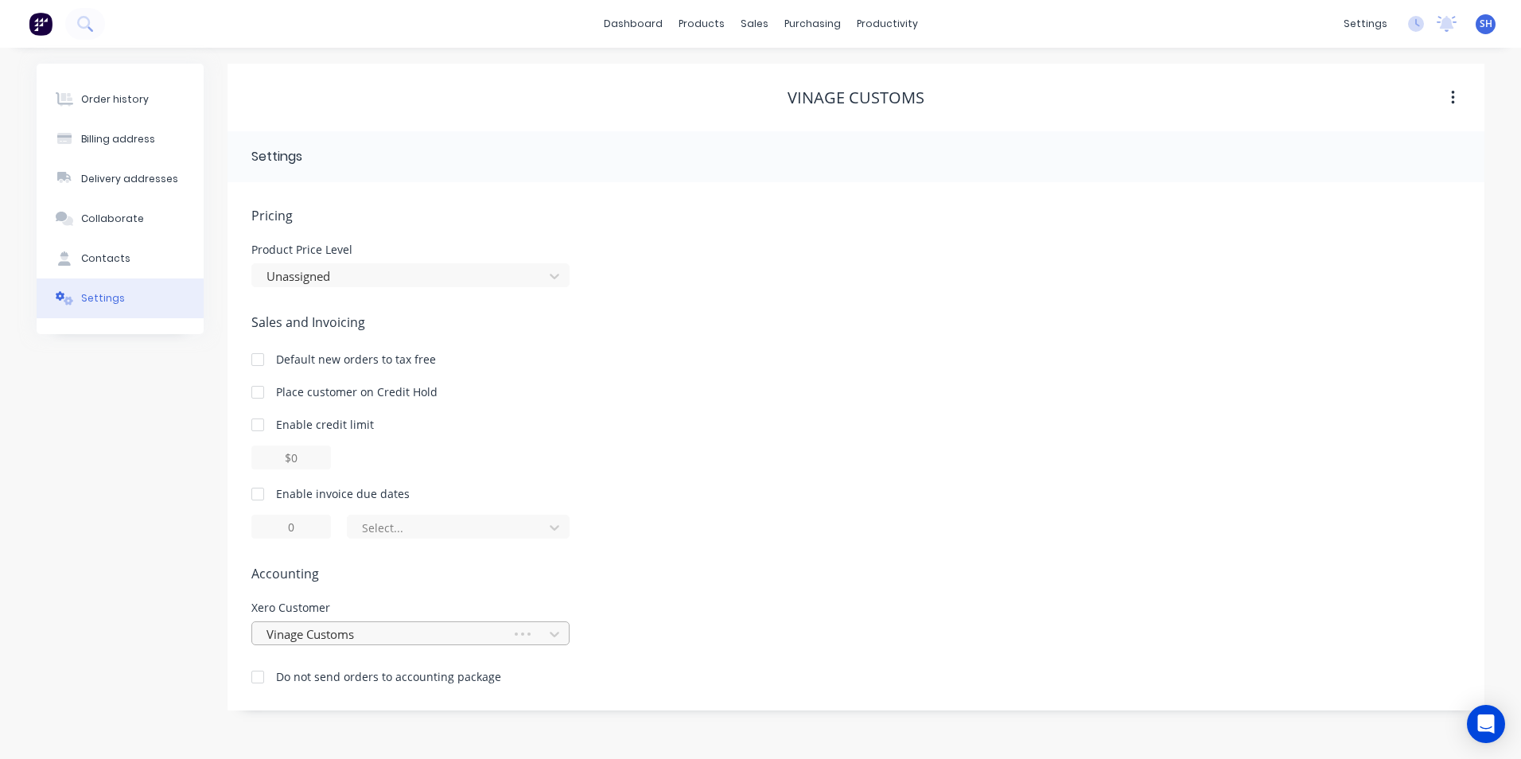
click at [294, 632] on div at bounding box center [384, 634] width 239 height 20
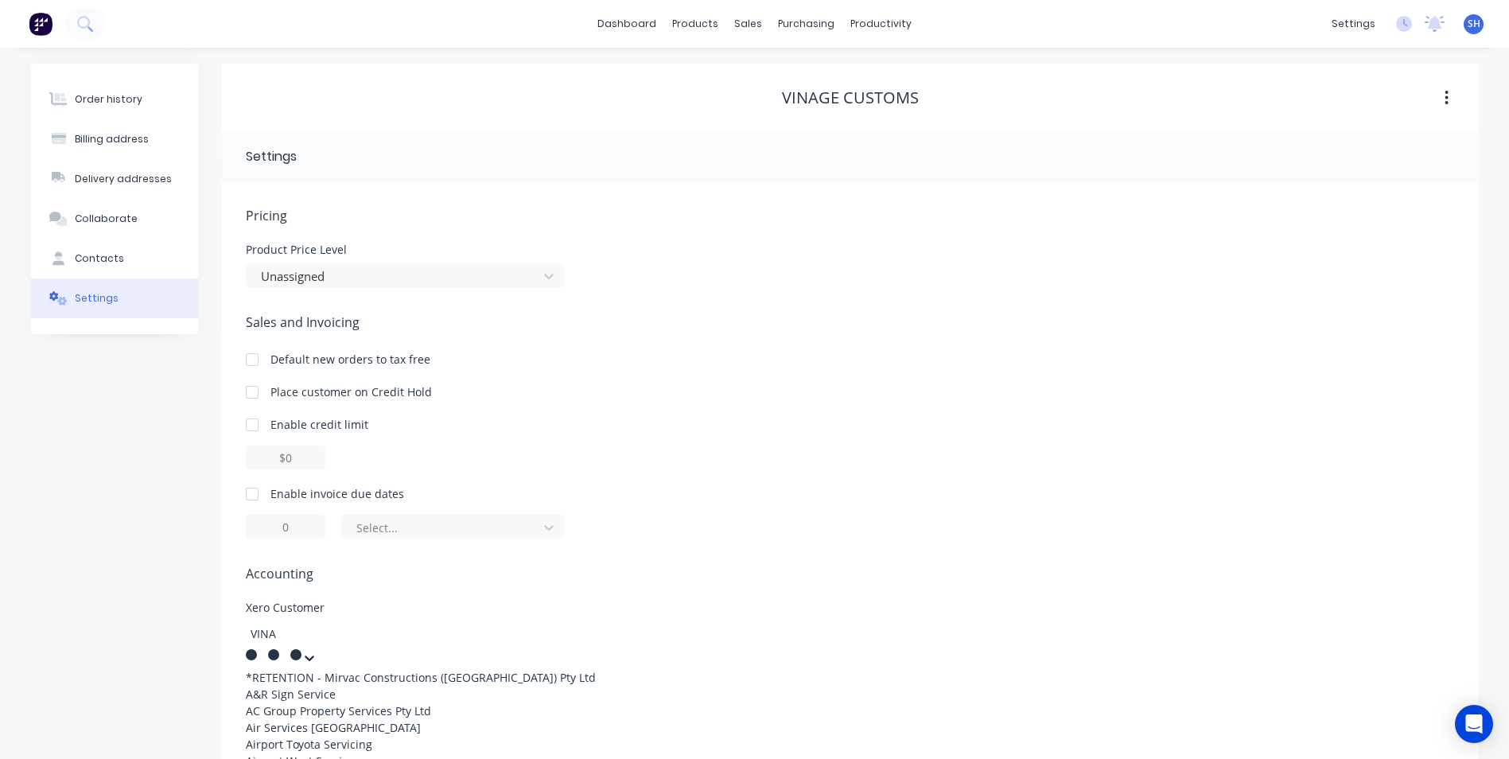
type input "VINAG"
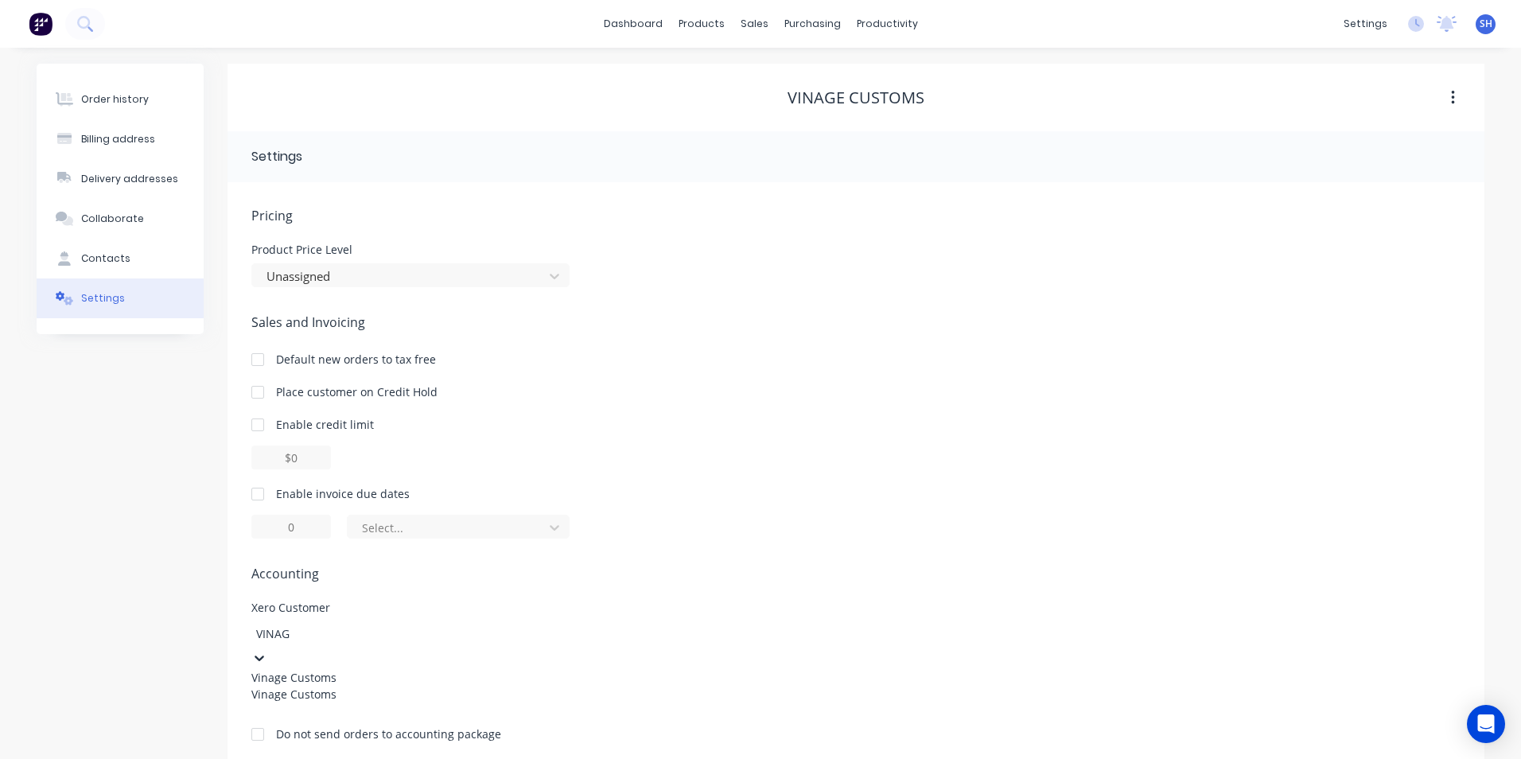
click at [301, 702] on div "Vinage Customs" at bounding box center [370, 694] width 239 height 17
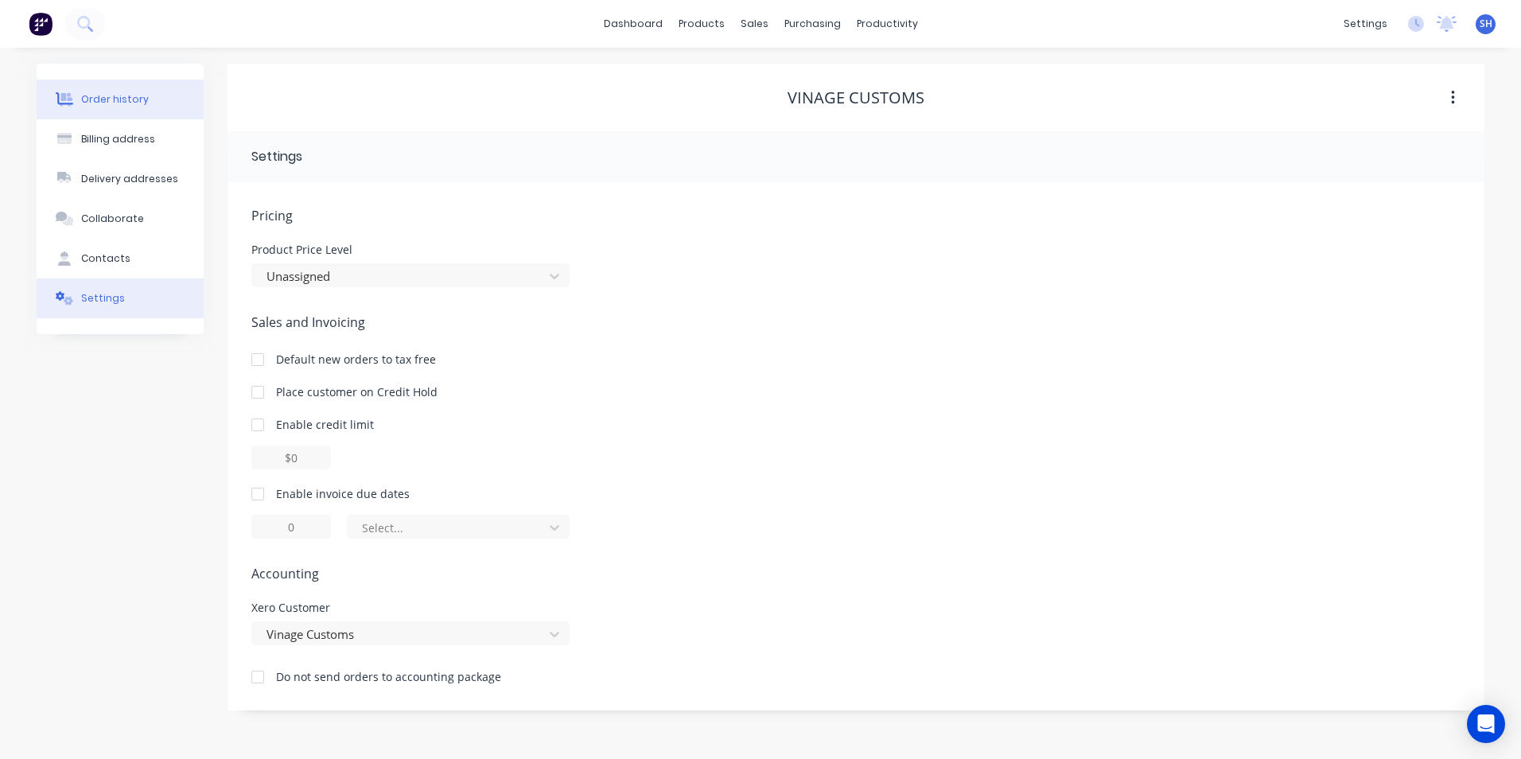
click at [100, 99] on div "Order history" at bounding box center [115, 99] width 68 height 14
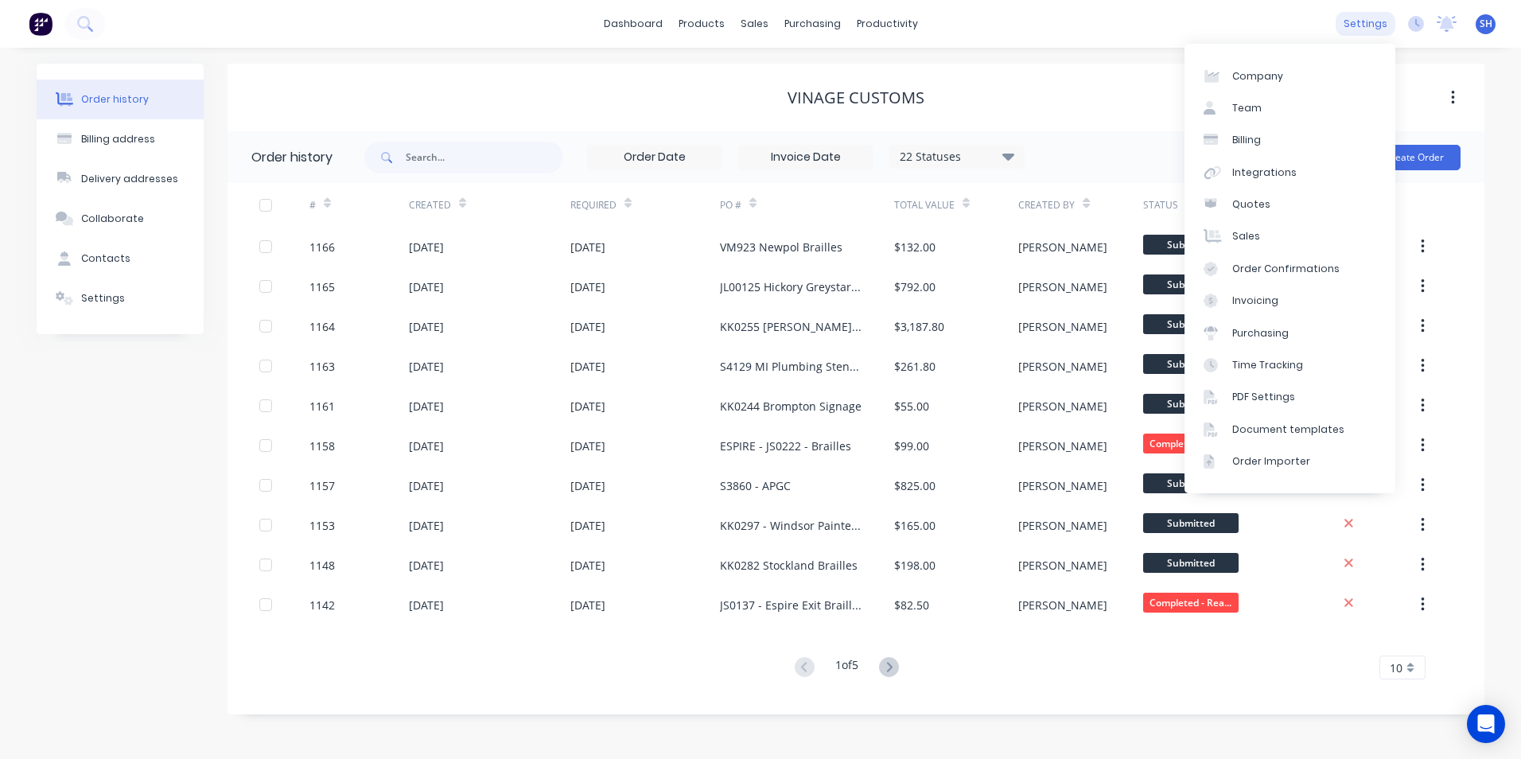
drag, startPoint x: 1365, startPoint y: 17, endPoint x: 1368, endPoint y: 28, distance: 11.6
click at [1365, 17] on div "settings" at bounding box center [1365, 24] width 60 height 24
click at [1259, 169] on div "Integrations" at bounding box center [1264, 172] width 64 height 14
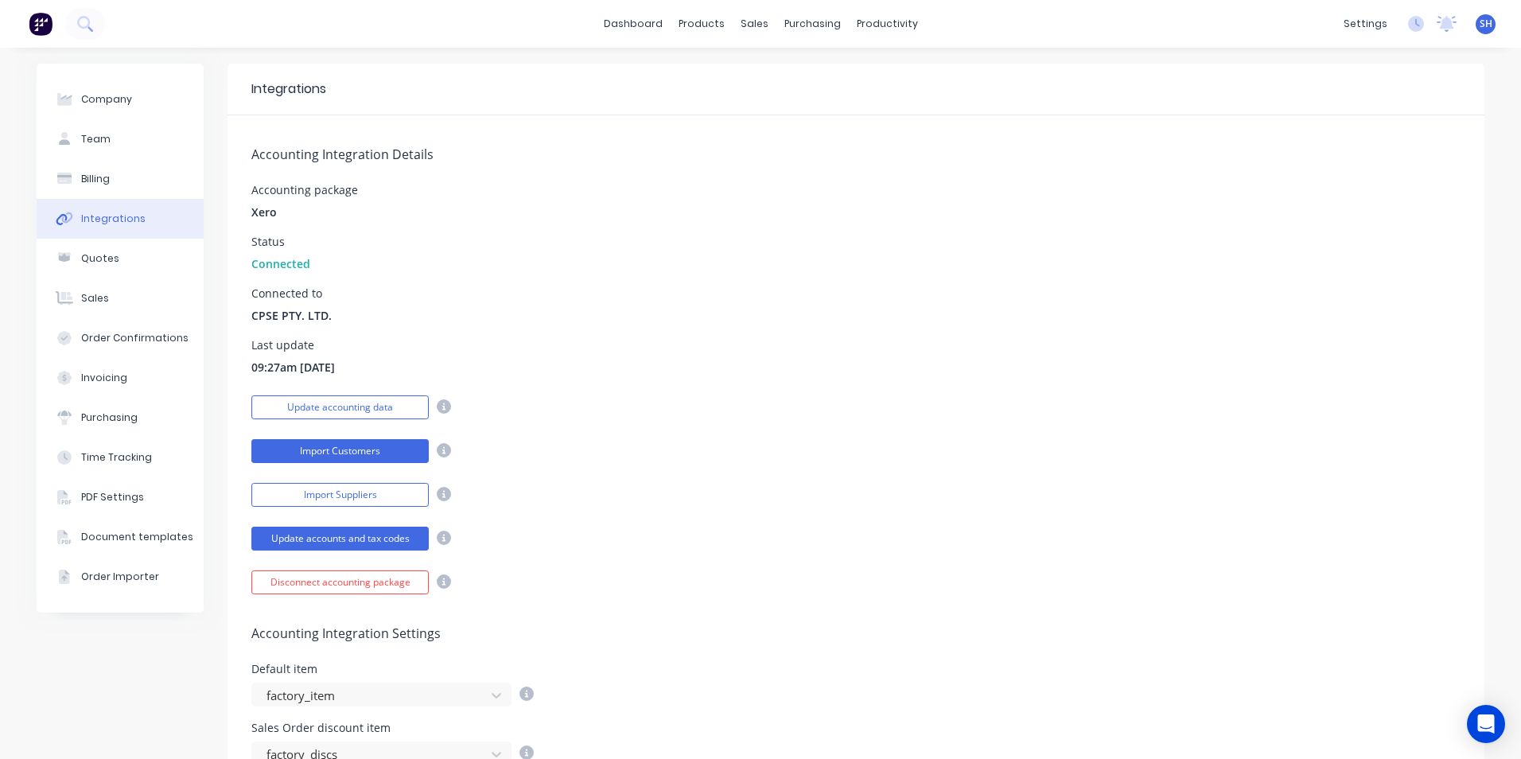
click at [326, 450] on button "Import Customers" at bounding box center [339, 451] width 177 height 24
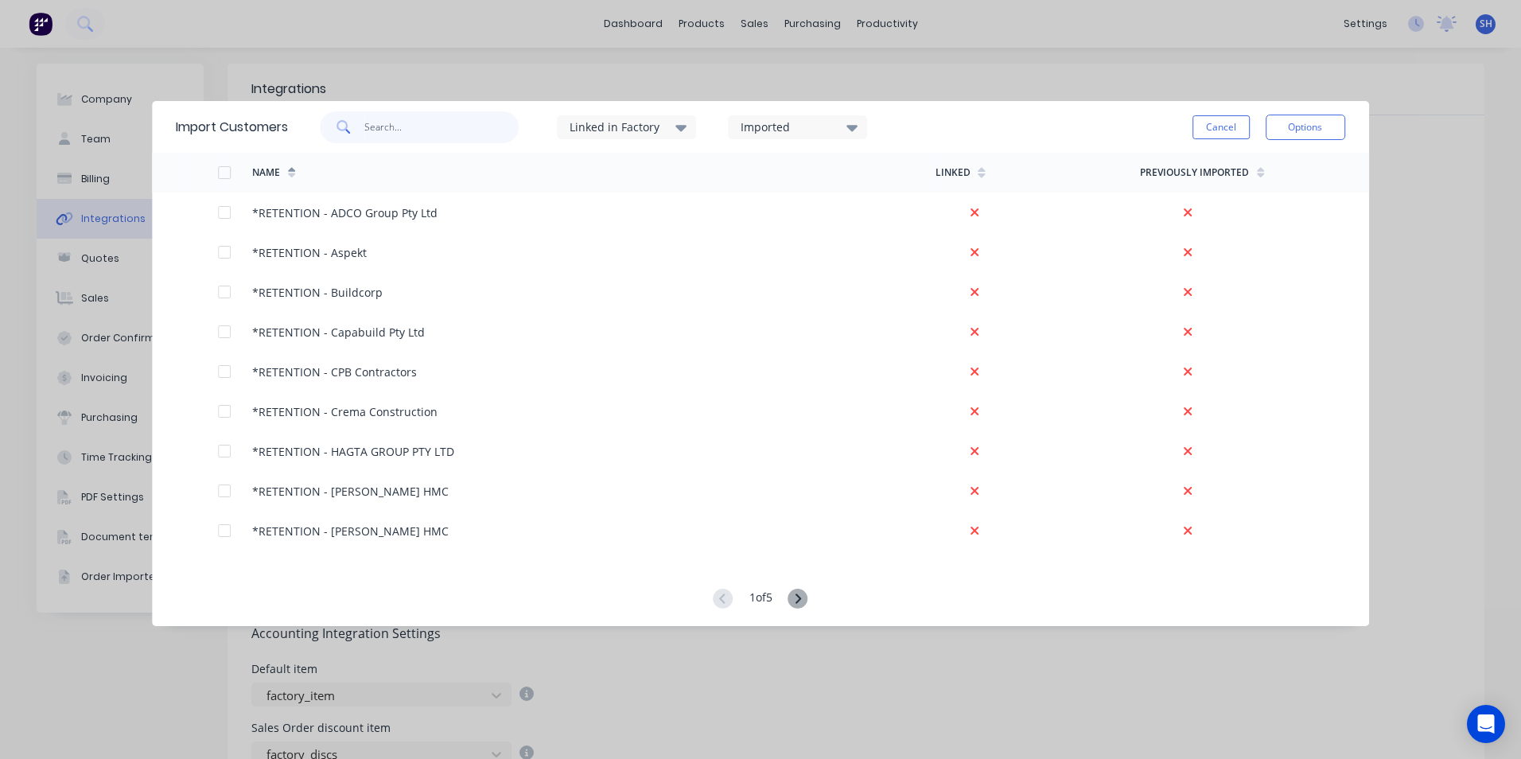
click at [375, 119] on input "text" at bounding box center [441, 127] width 155 height 32
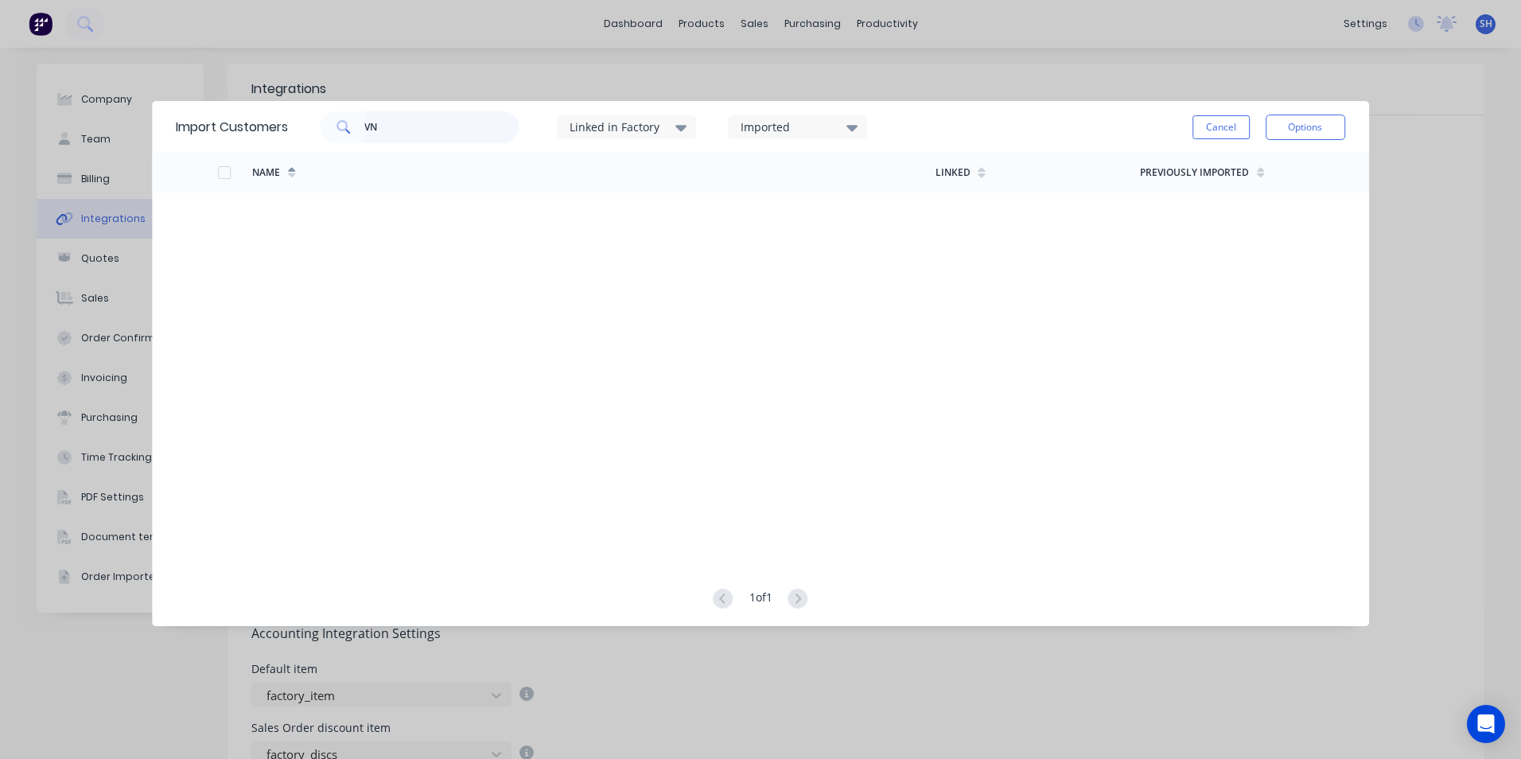
type input "V"
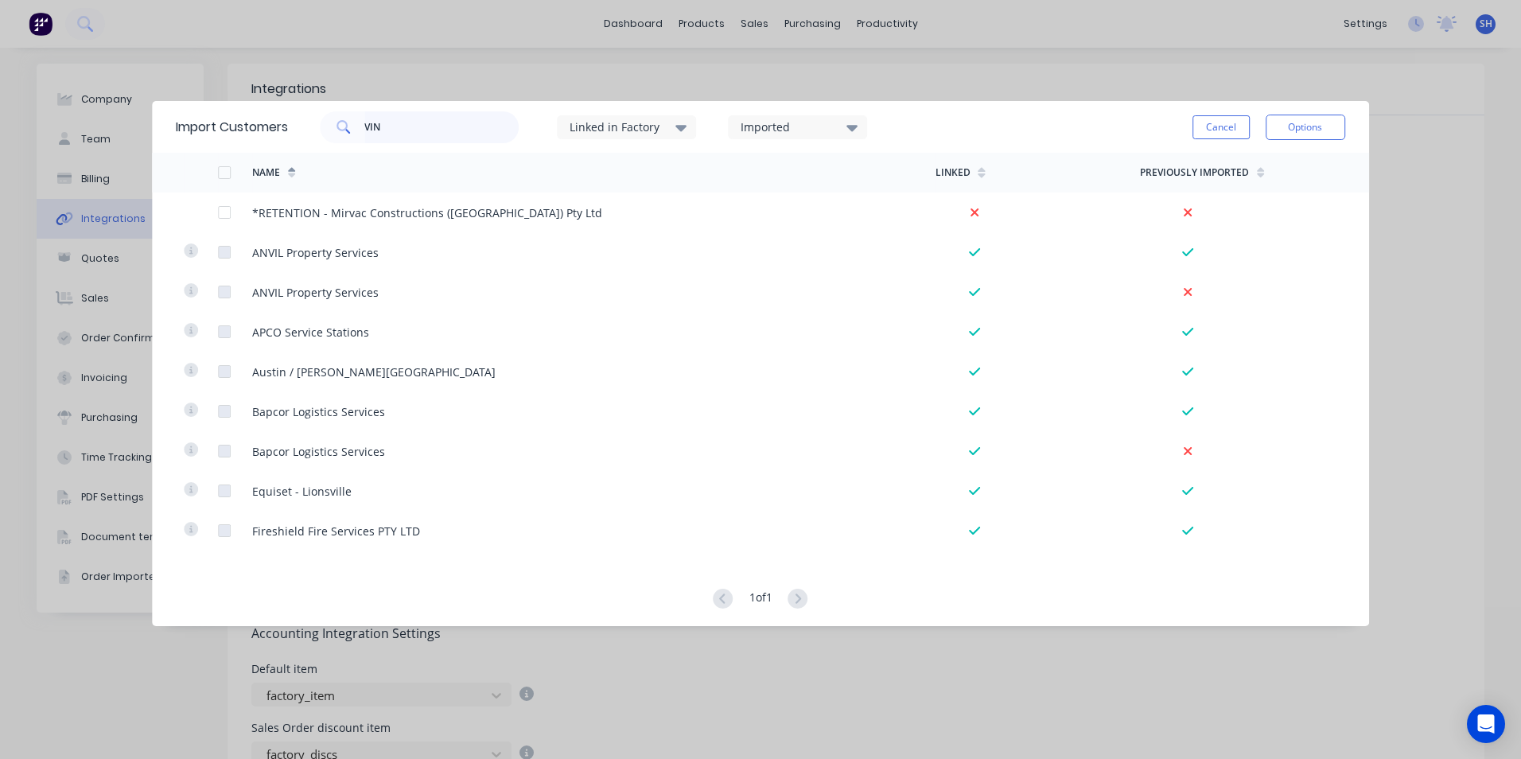
type input "VIN"
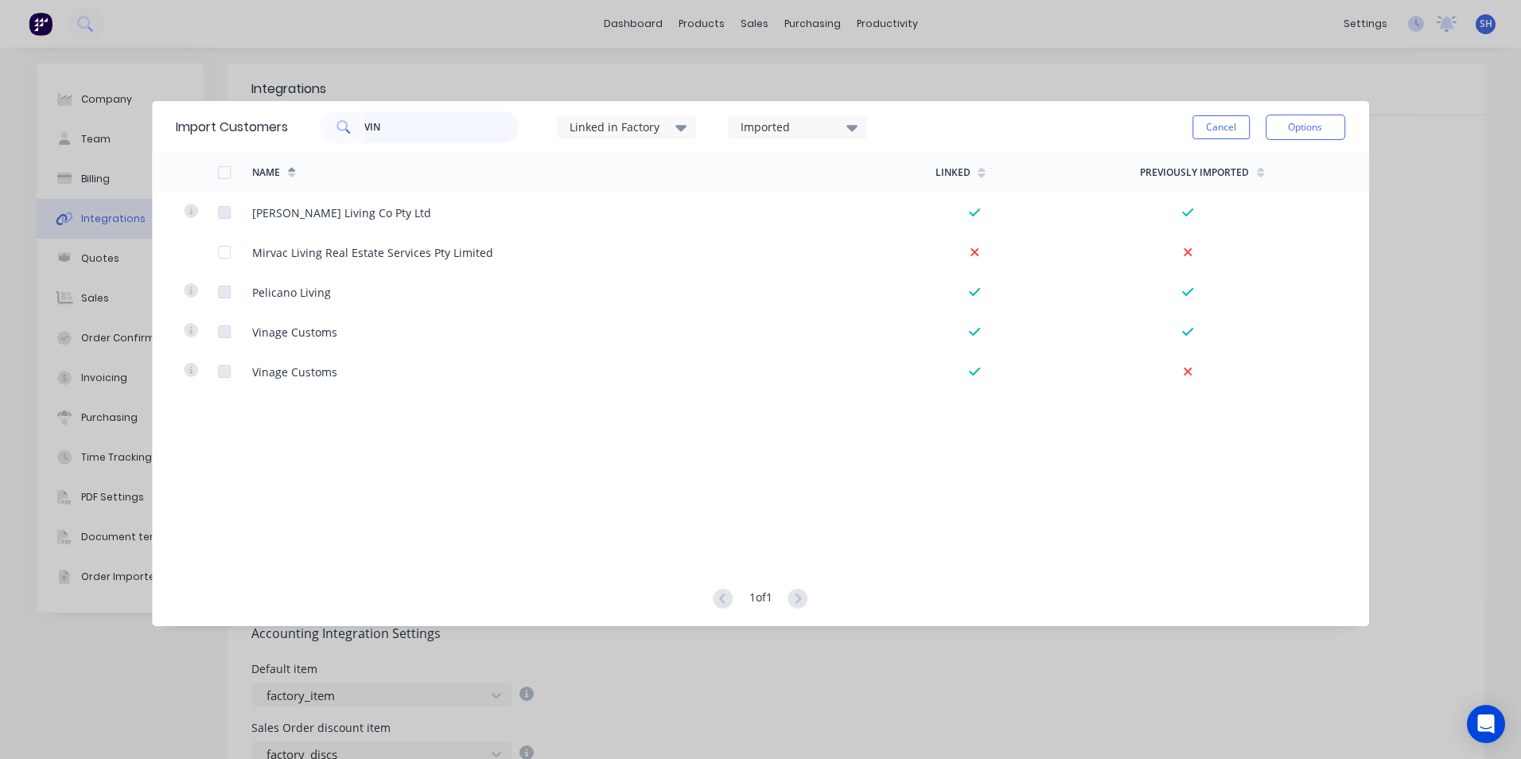
drag, startPoint x: 410, startPoint y: 126, endPoint x: 278, endPoint y: 130, distance: 132.1
click at [278, 130] on div "Import Customers VIN Linked in Factory Imported Cancel Options" at bounding box center [760, 127] width 1217 height 52
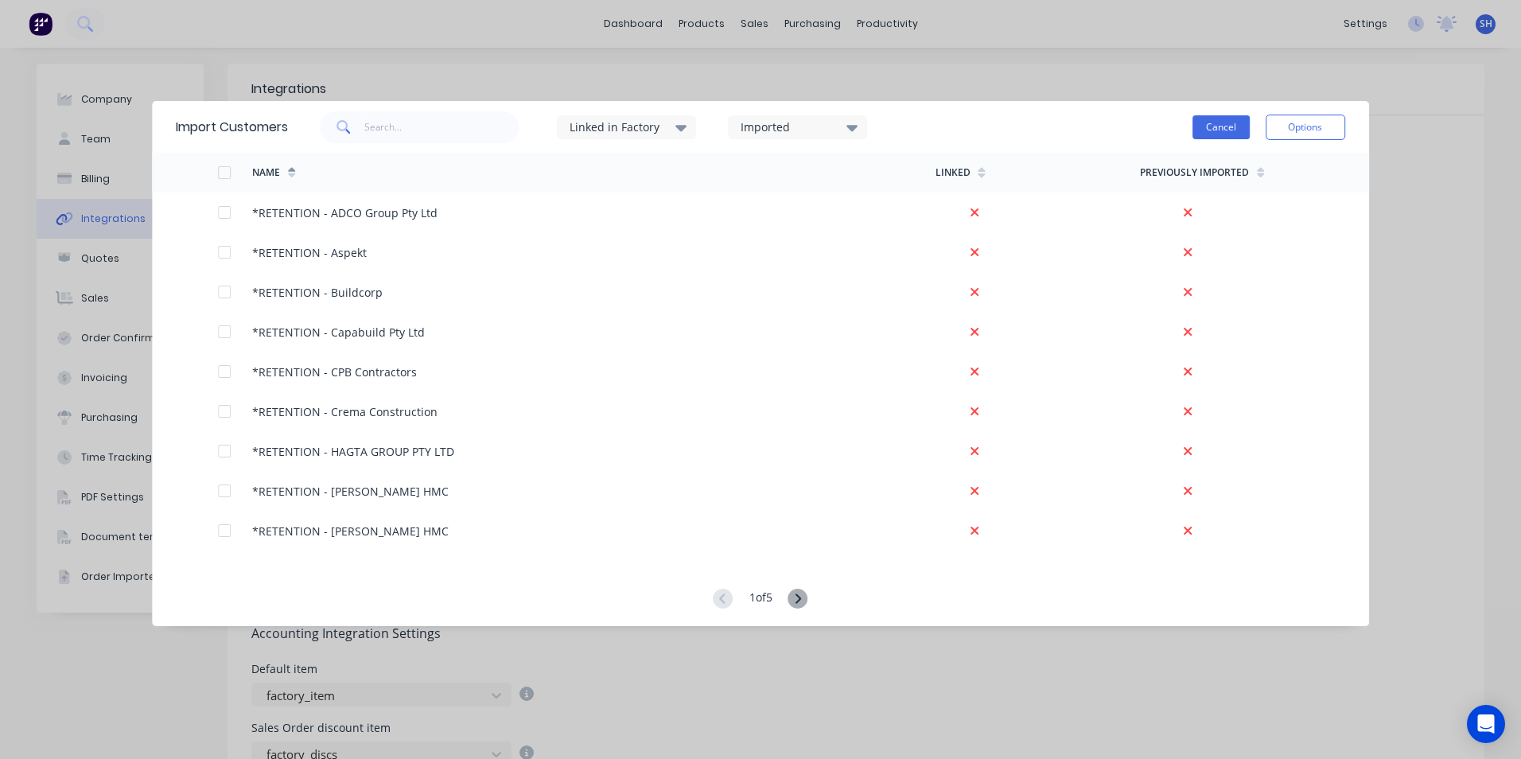
click at [1220, 130] on button "Cancel" at bounding box center [1220, 127] width 57 height 24
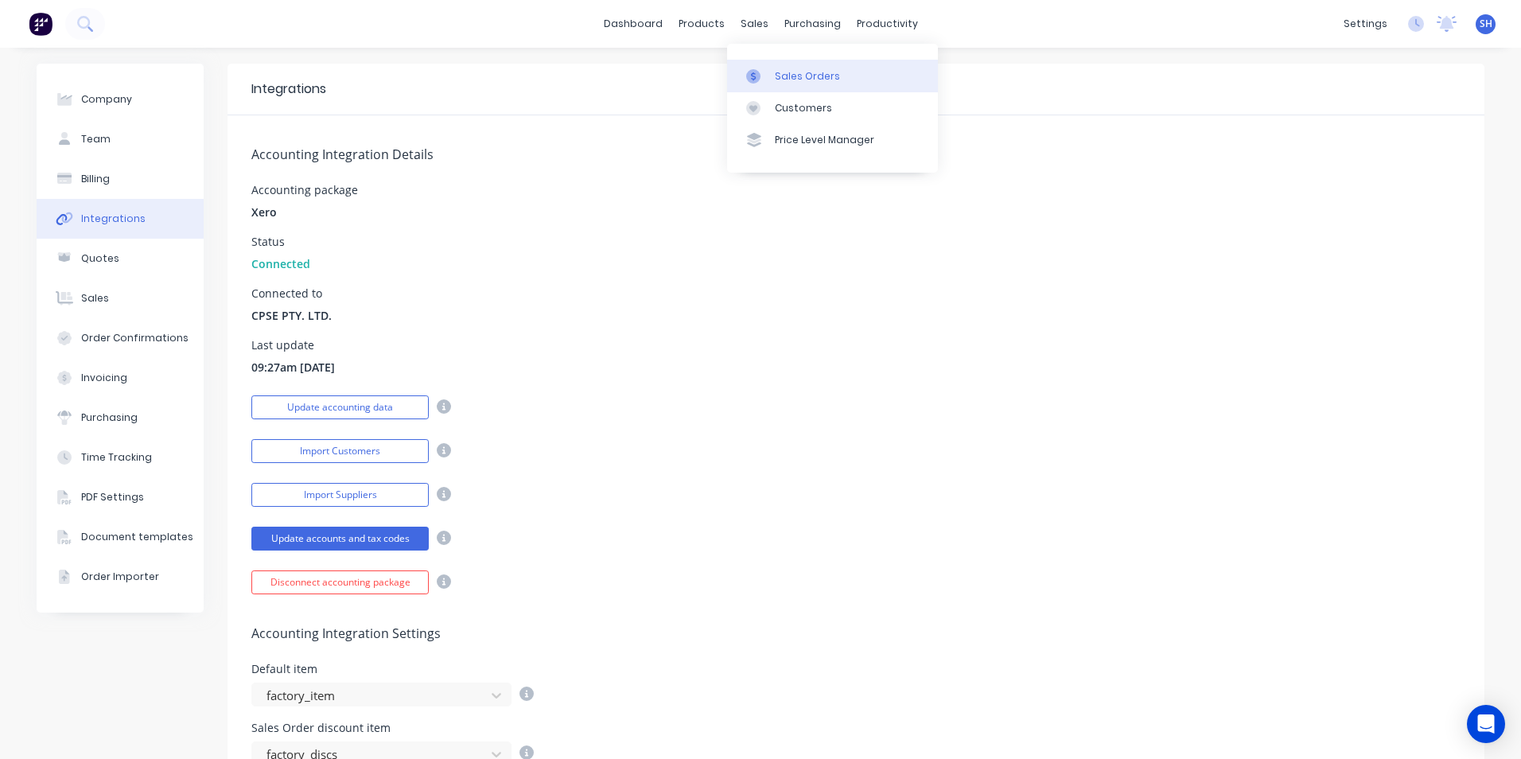
click at [799, 78] on div "Sales Orders" at bounding box center [807, 76] width 65 height 14
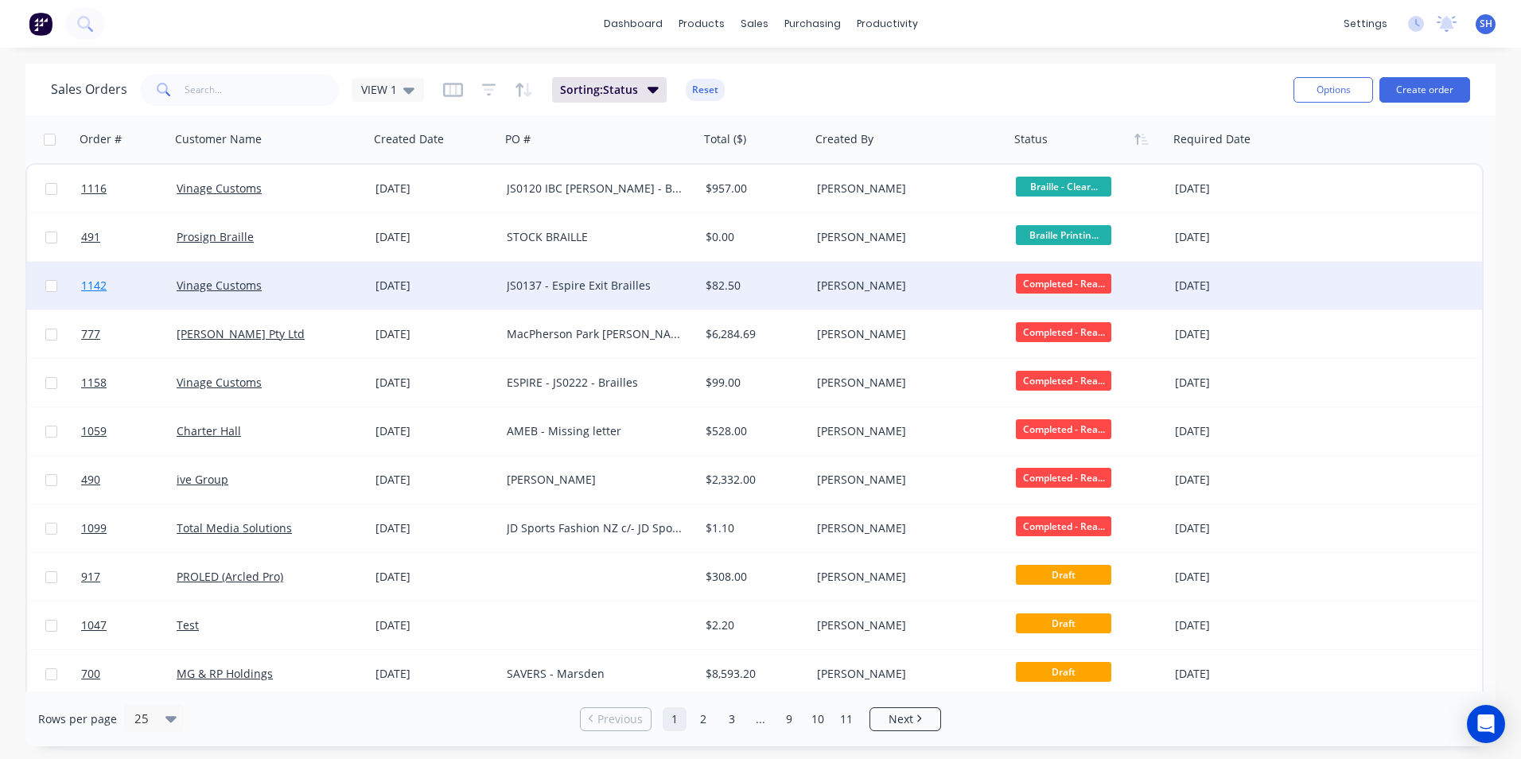
click at [99, 286] on span "1142" at bounding box center [93, 286] width 25 height 16
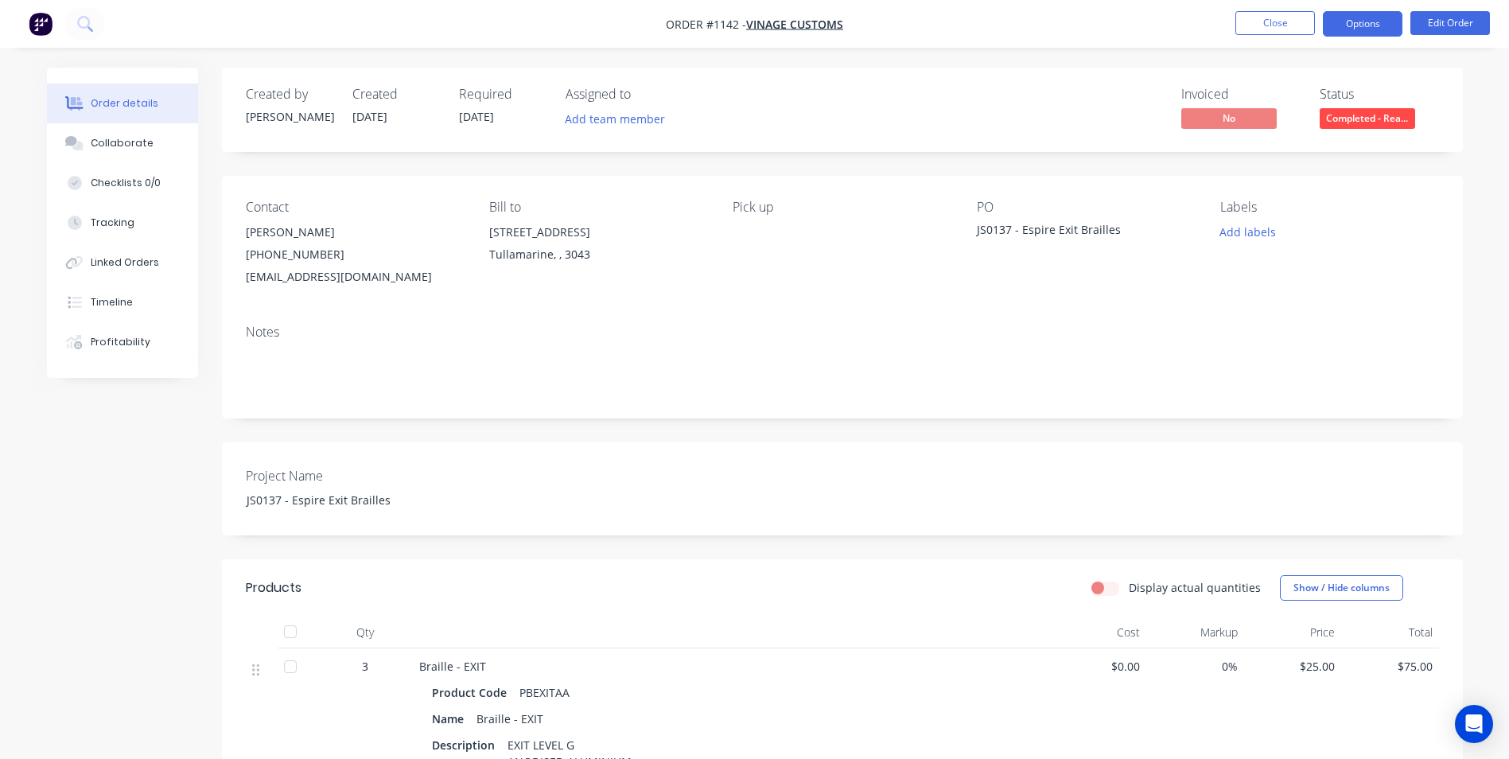
click at [1356, 19] on button "Options" at bounding box center [1363, 23] width 80 height 25
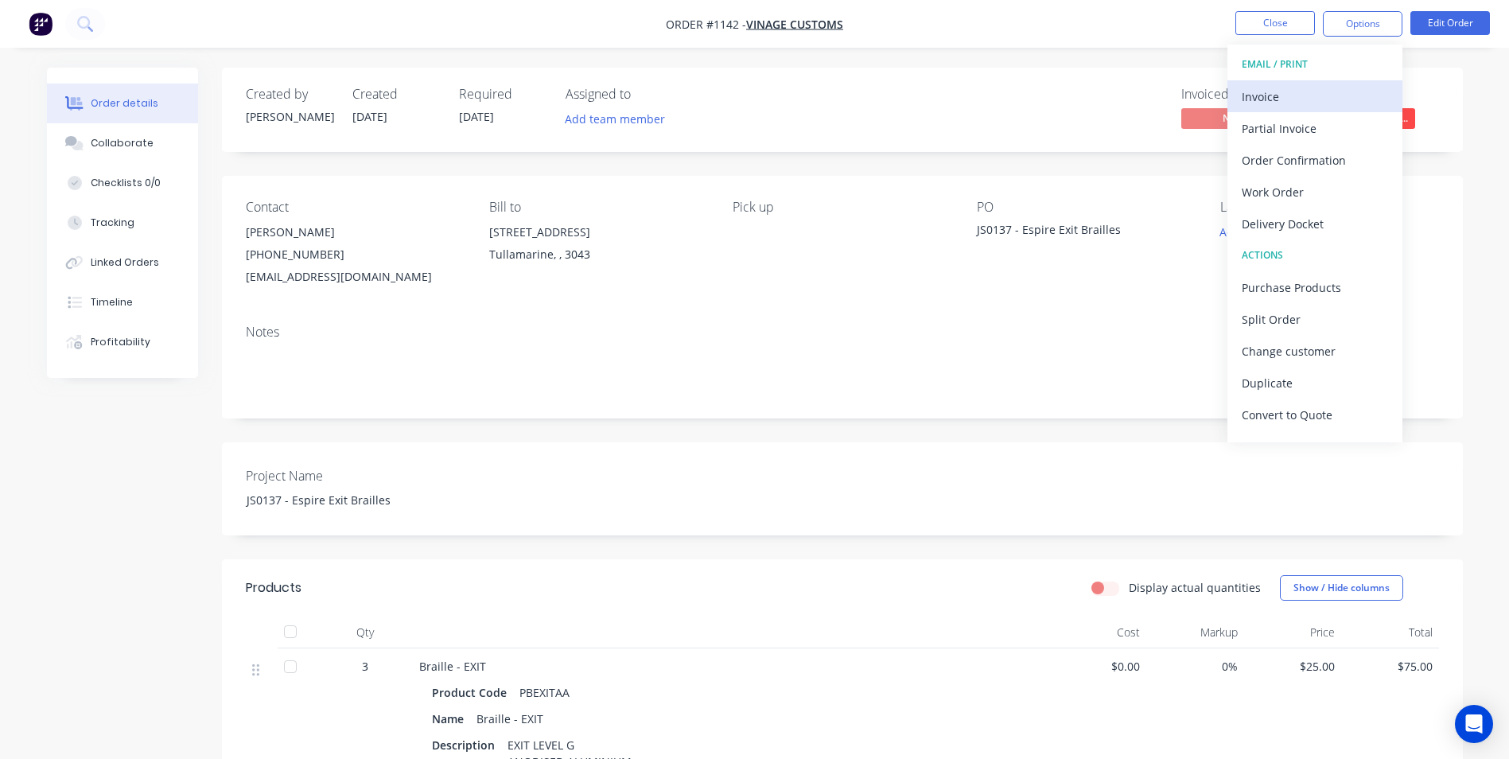
click at [1310, 98] on div "Invoice" at bounding box center [1315, 96] width 146 height 23
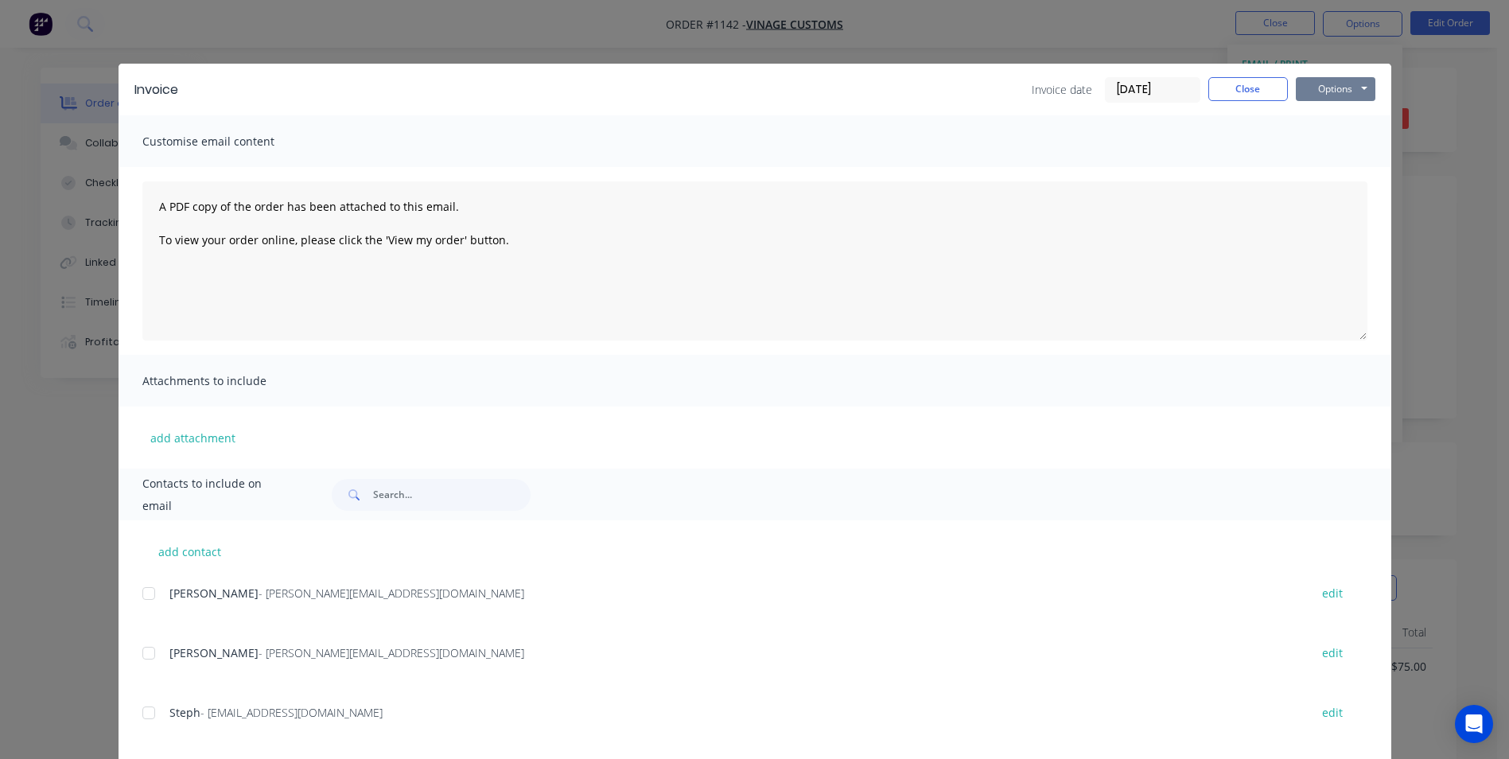
click at [1321, 87] on button "Options" at bounding box center [1336, 89] width 80 height 24
click at [1306, 141] on button "Print" at bounding box center [1347, 143] width 102 height 26
click at [1225, 87] on button "Close" at bounding box center [1248, 89] width 80 height 24
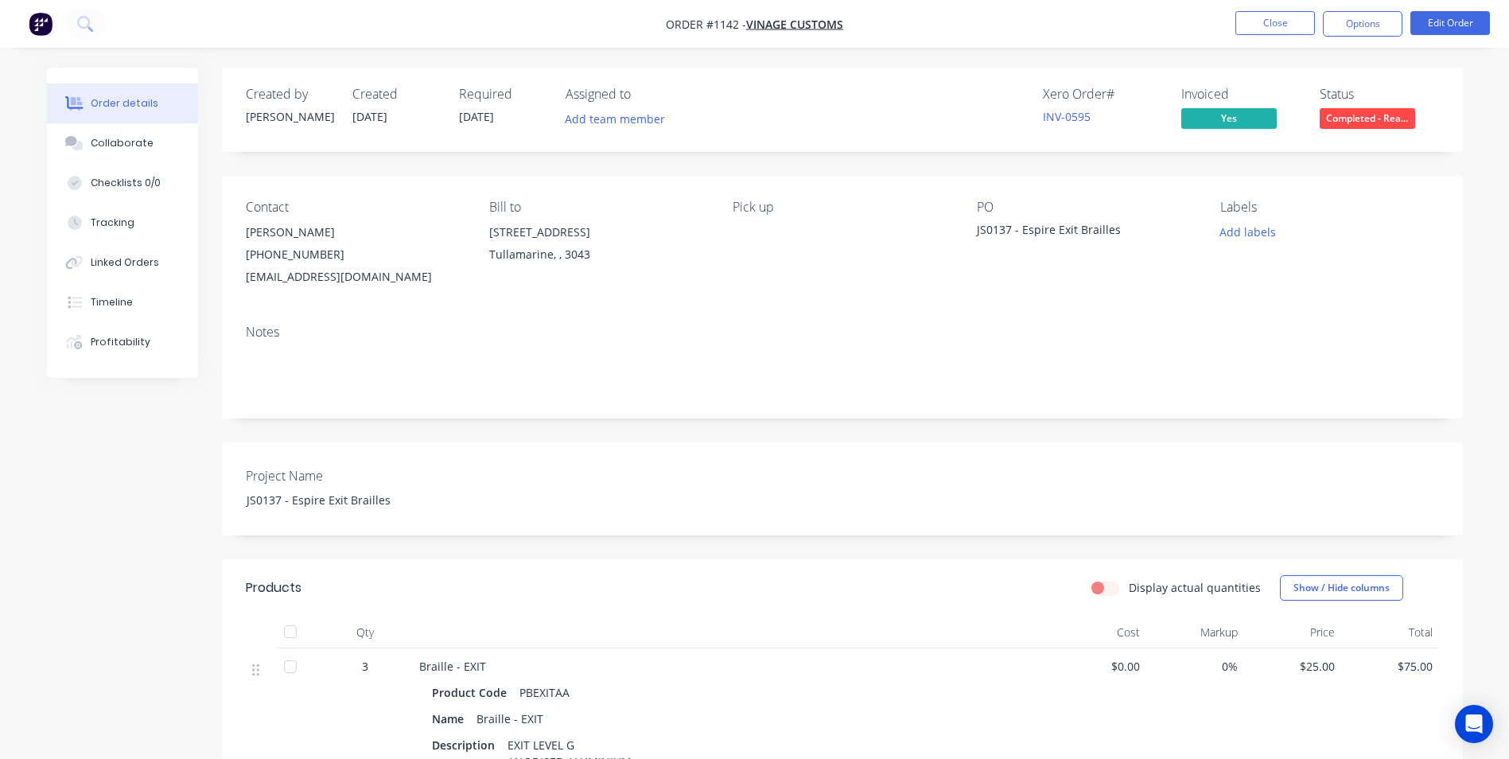
click at [1056, 90] on div "Xero Order #" at bounding box center [1102, 94] width 119 height 15
drag, startPoint x: 1056, startPoint y: 90, endPoint x: 1153, endPoint y: 99, distance: 98.3
click at [1153, 99] on div "Xero Order #" at bounding box center [1102, 94] width 119 height 15
drag, startPoint x: 1153, startPoint y: 99, endPoint x: 1126, endPoint y: 146, distance: 53.9
click at [1126, 146] on div "Created by Luke Created 28/08/25 Required 01/09/25 Assigned to Add team member …" at bounding box center [842, 110] width 1241 height 84
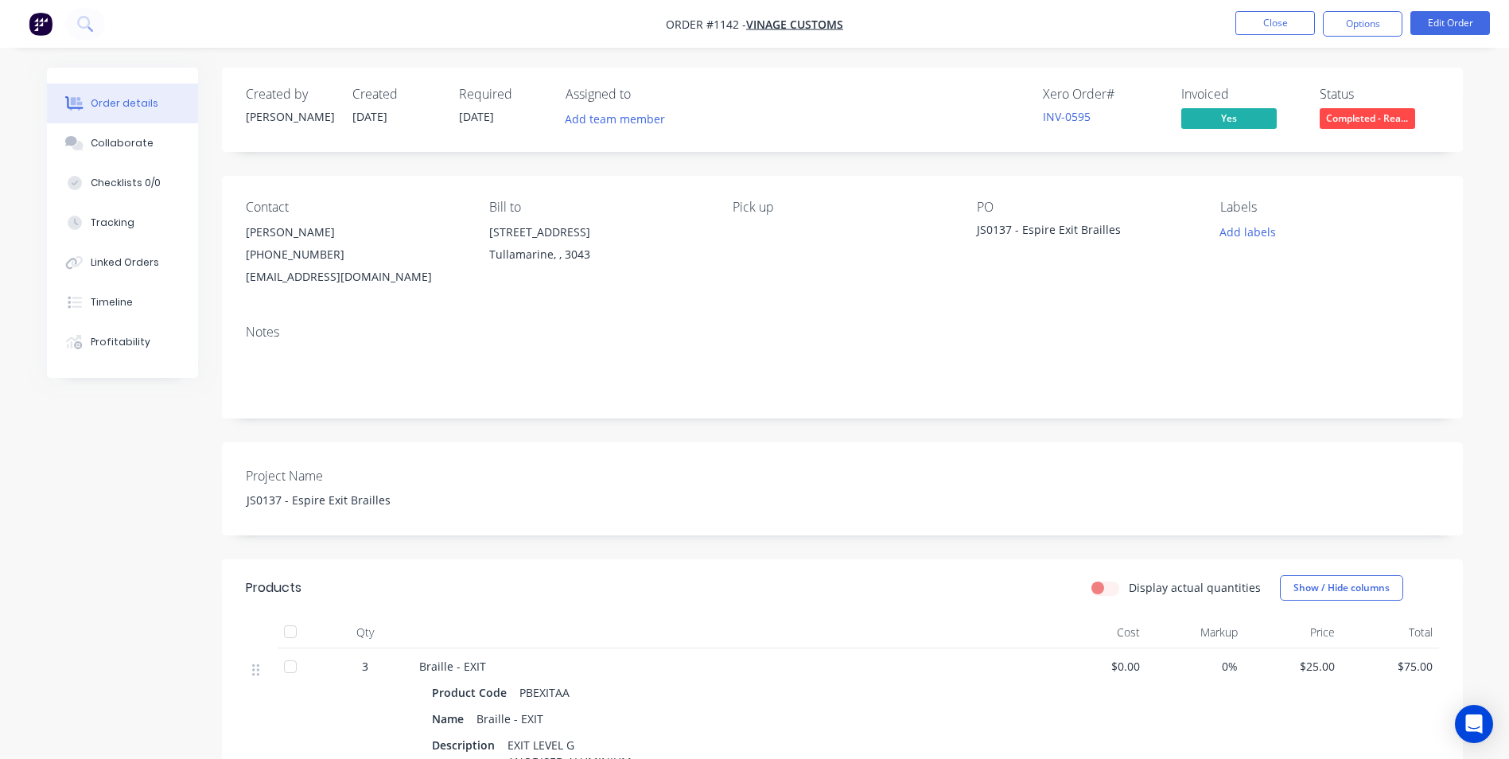
click at [1048, 91] on div "Xero Order #" at bounding box center [1102, 94] width 119 height 15
drag, startPoint x: 1048, startPoint y: 91, endPoint x: 1129, endPoint y: 102, distance: 81.9
click at [1129, 102] on div "Xero Order #" at bounding box center [1102, 94] width 119 height 15
click at [1368, 22] on button "Options" at bounding box center [1363, 23] width 80 height 25
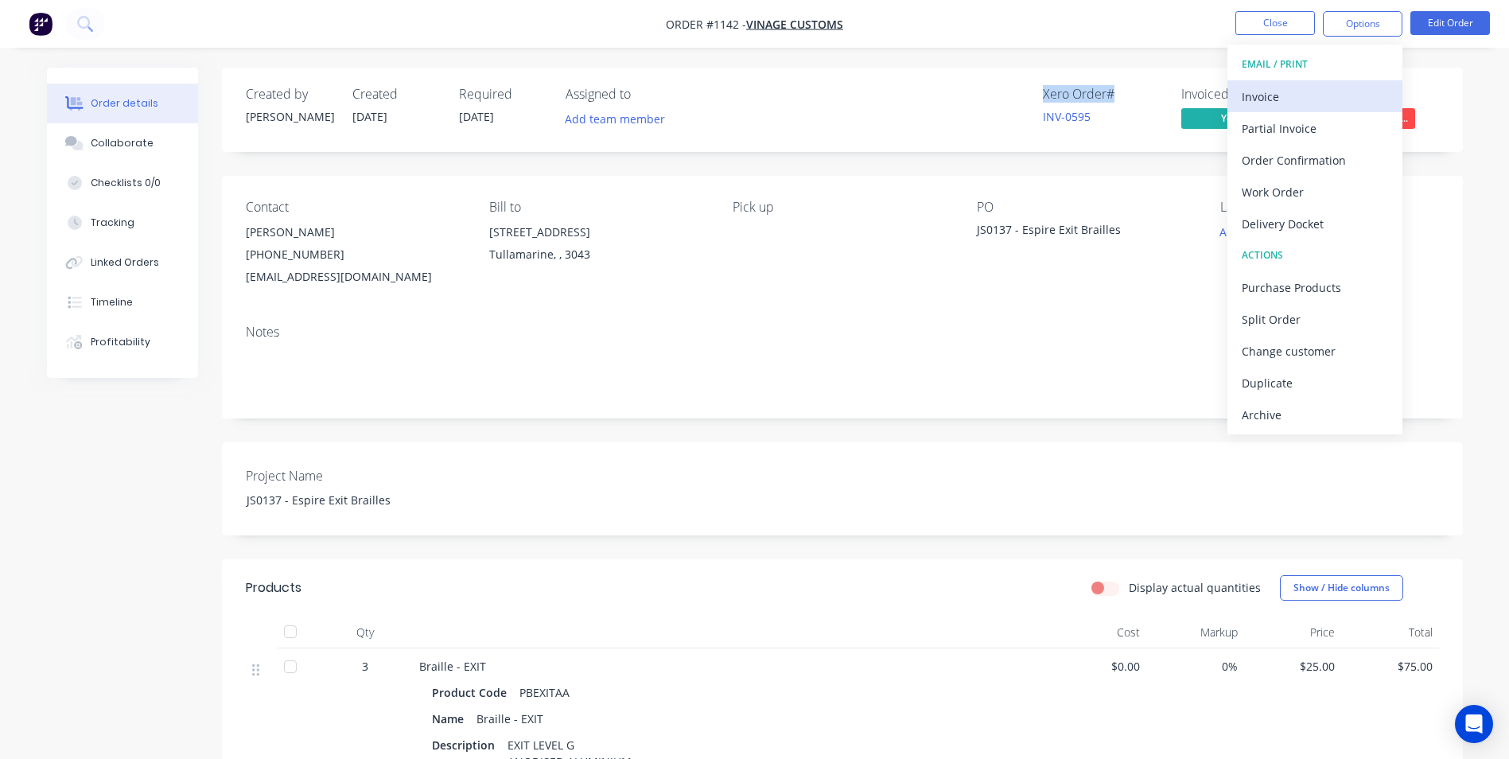
click at [1268, 93] on div "Invoice" at bounding box center [1315, 96] width 146 height 23
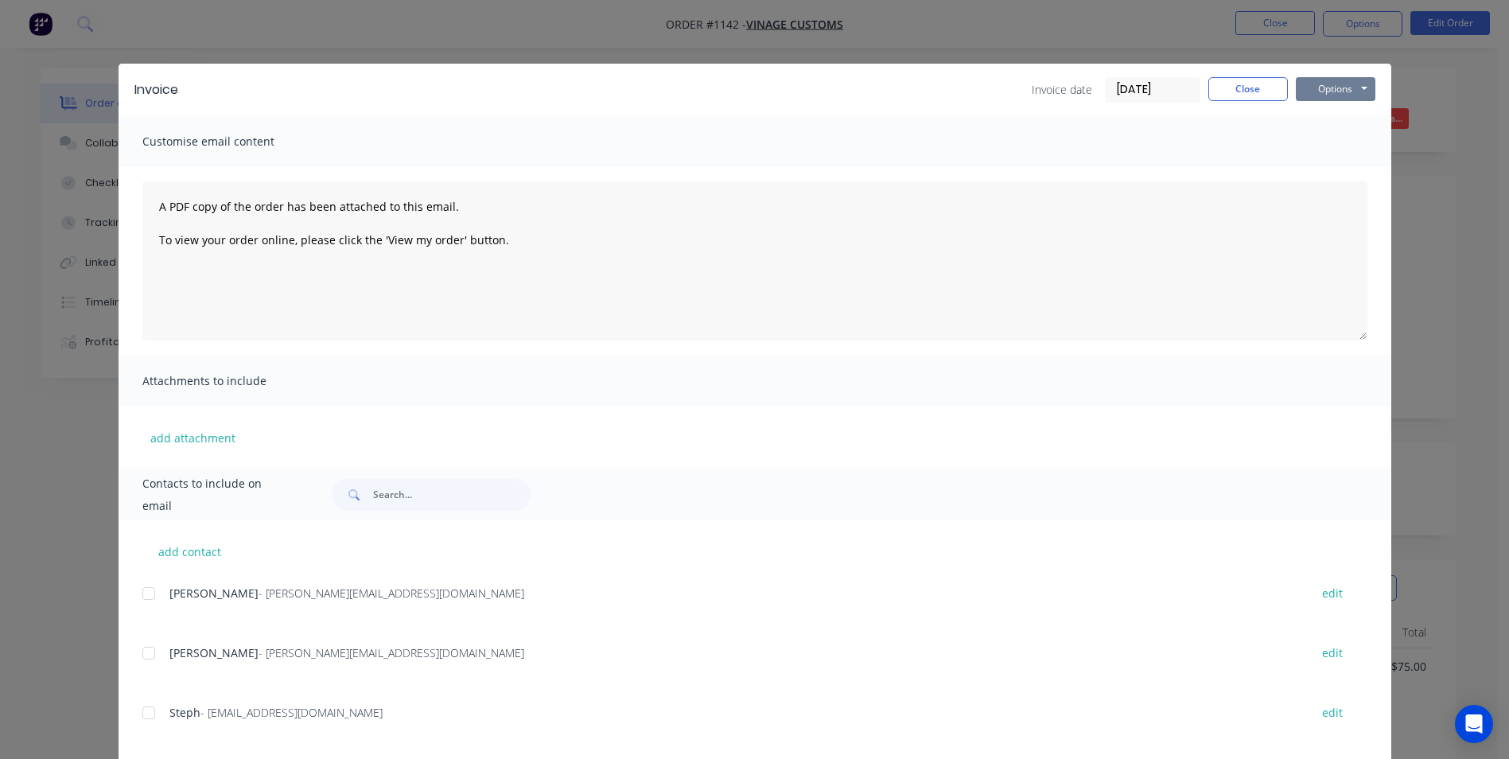
click at [1317, 89] on button "Options" at bounding box center [1336, 89] width 80 height 24
click at [1332, 144] on button "Print" at bounding box center [1347, 143] width 102 height 26
click at [1242, 96] on button "Close" at bounding box center [1248, 89] width 80 height 24
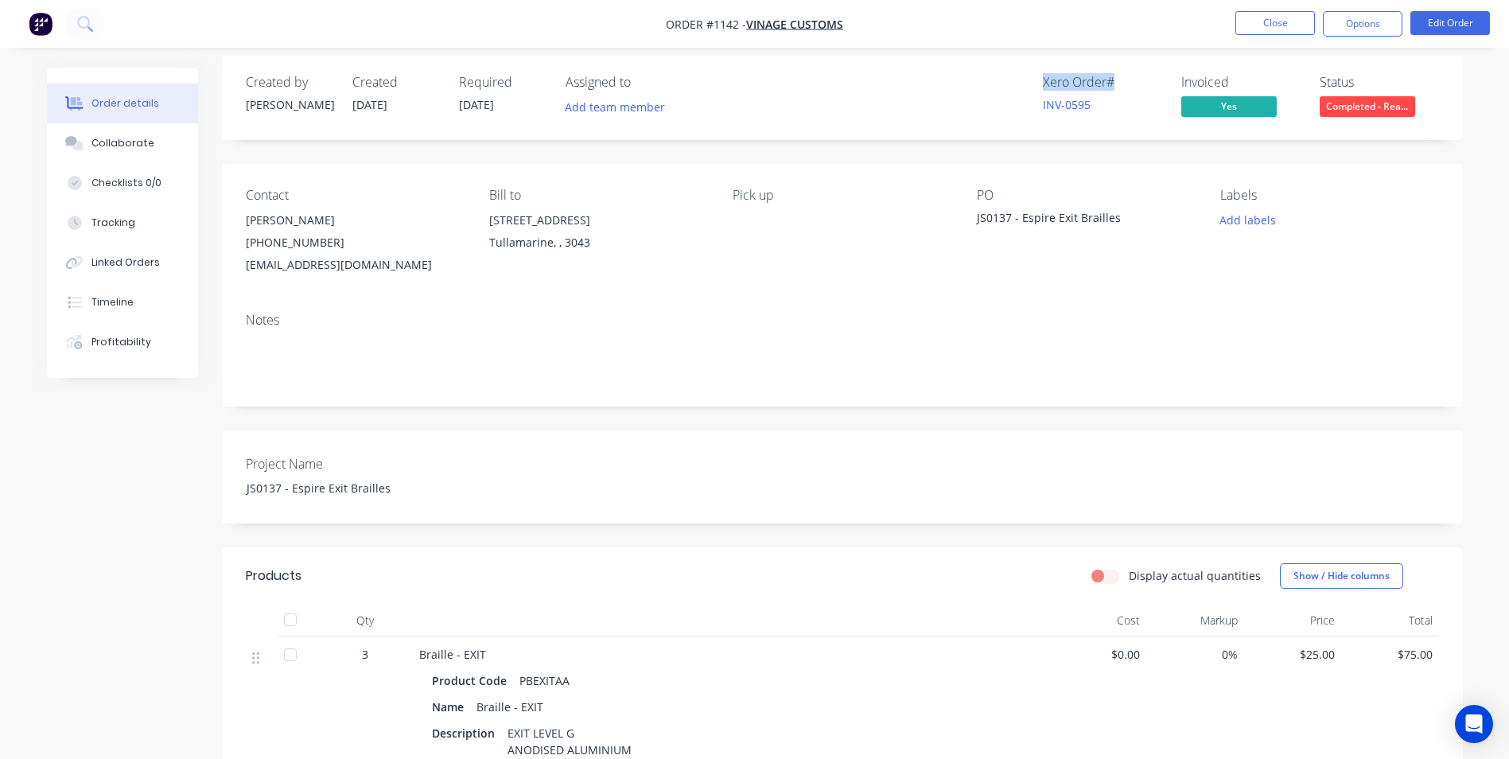
scroll to position [159, 0]
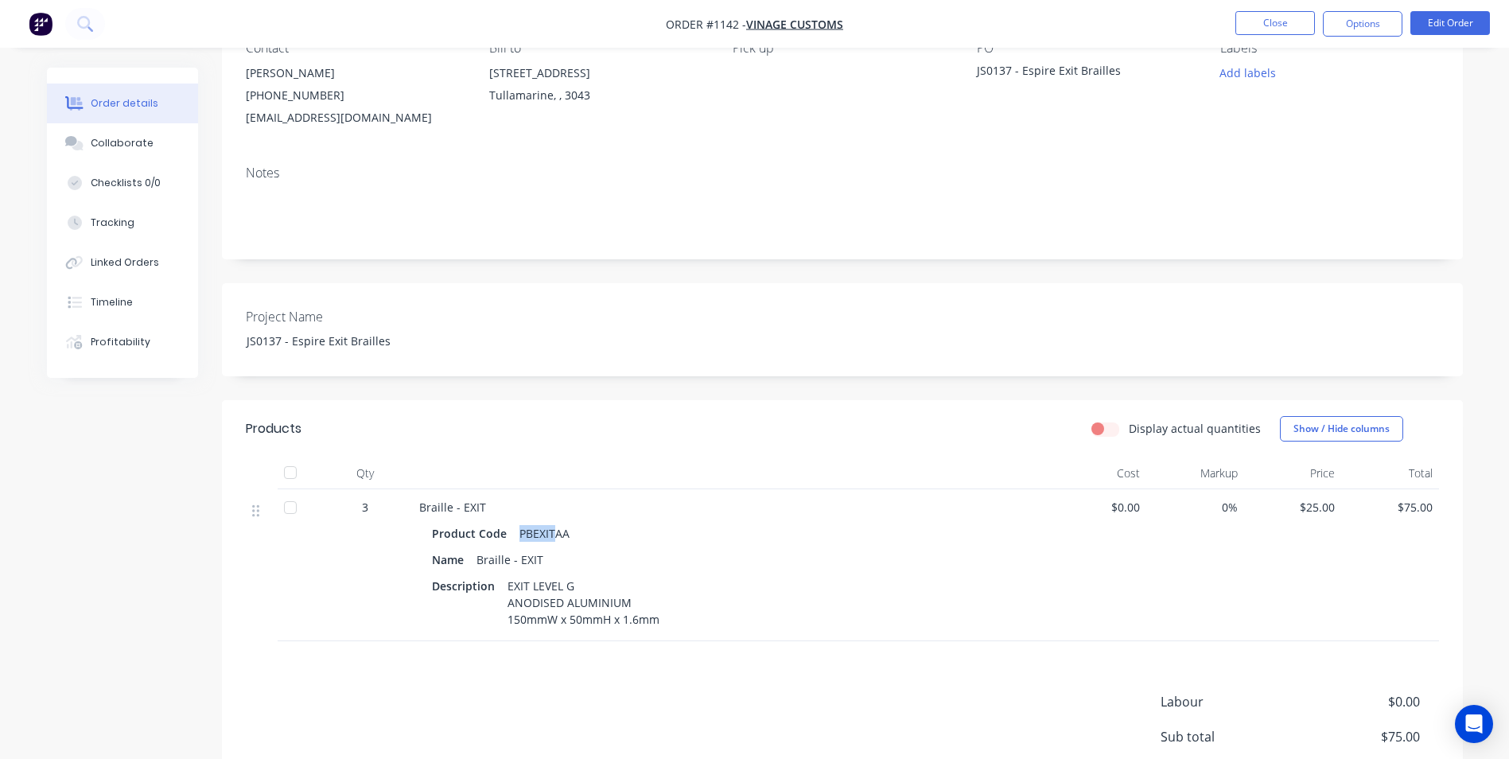
drag, startPoint x: 515, startPoint y: 530, endPoint x: 550, endPoint y: 523, distance: 34.9
click at [550, 523] on div "PBEXITAA" at bounding box center [544, 533] width 63 height 23
click at [531, 529] on div "PBEXITAA" at bounding box center [544, 533] width 63 height 23
click at [530, 528] on div "PBEXITAA" at bounding box center [544, 533] width 63 height 23
click at [1430, 20] on button "Edit Order" at bounding box center [1450, 23] width 80 height 24
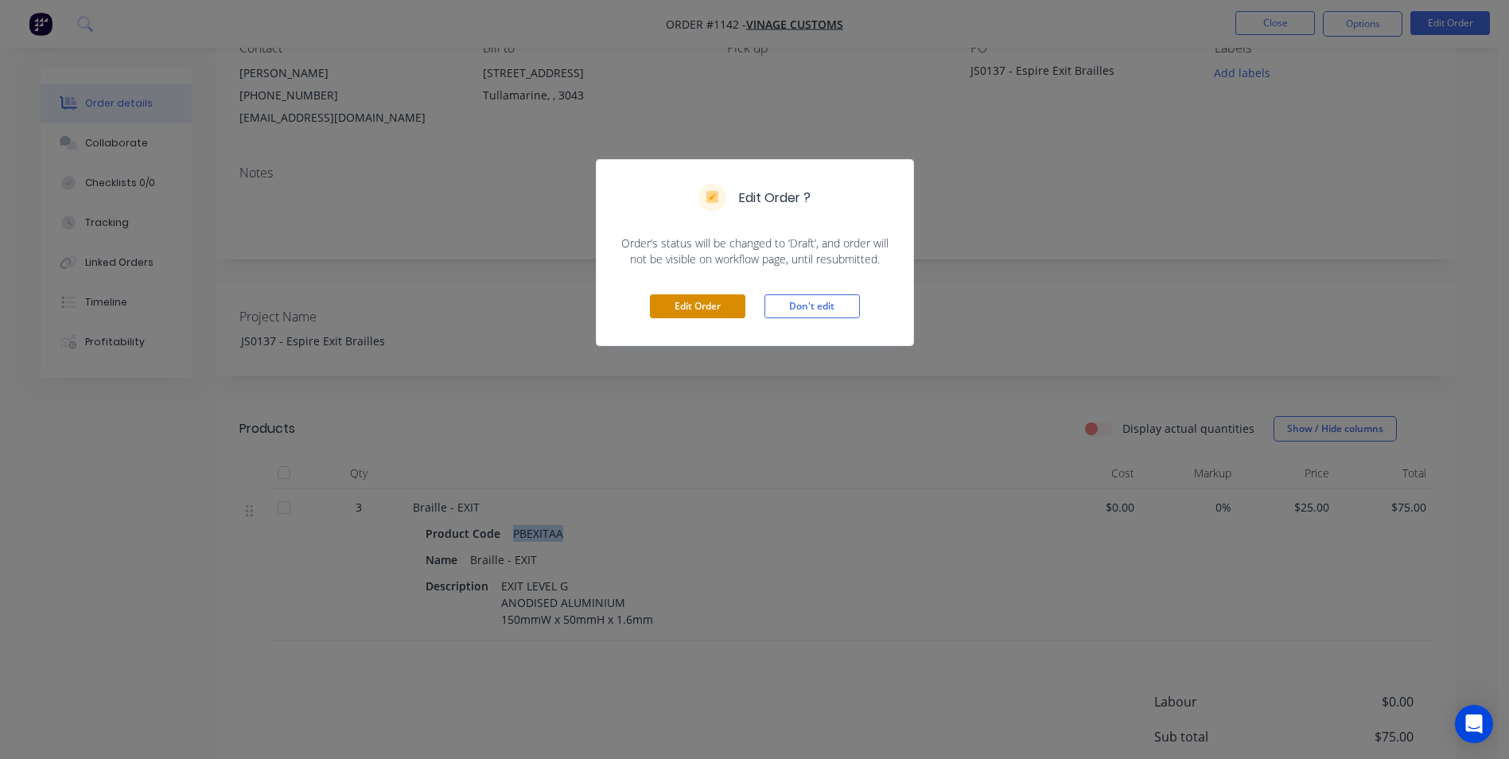
click at [698, 302] on button "Edit Order" at bounding box center [697, 306] width 95 height 24
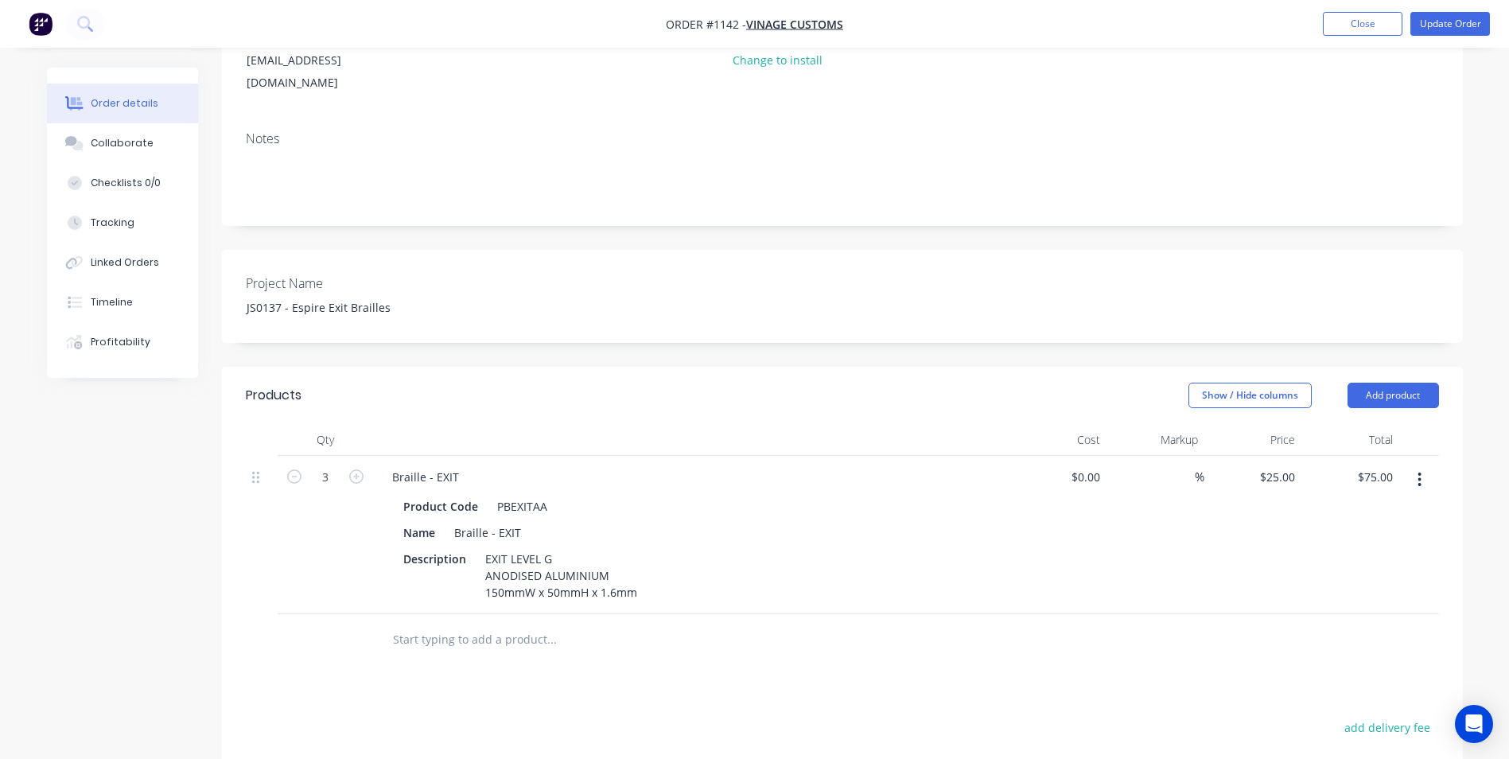
scroll to position [318, 0]
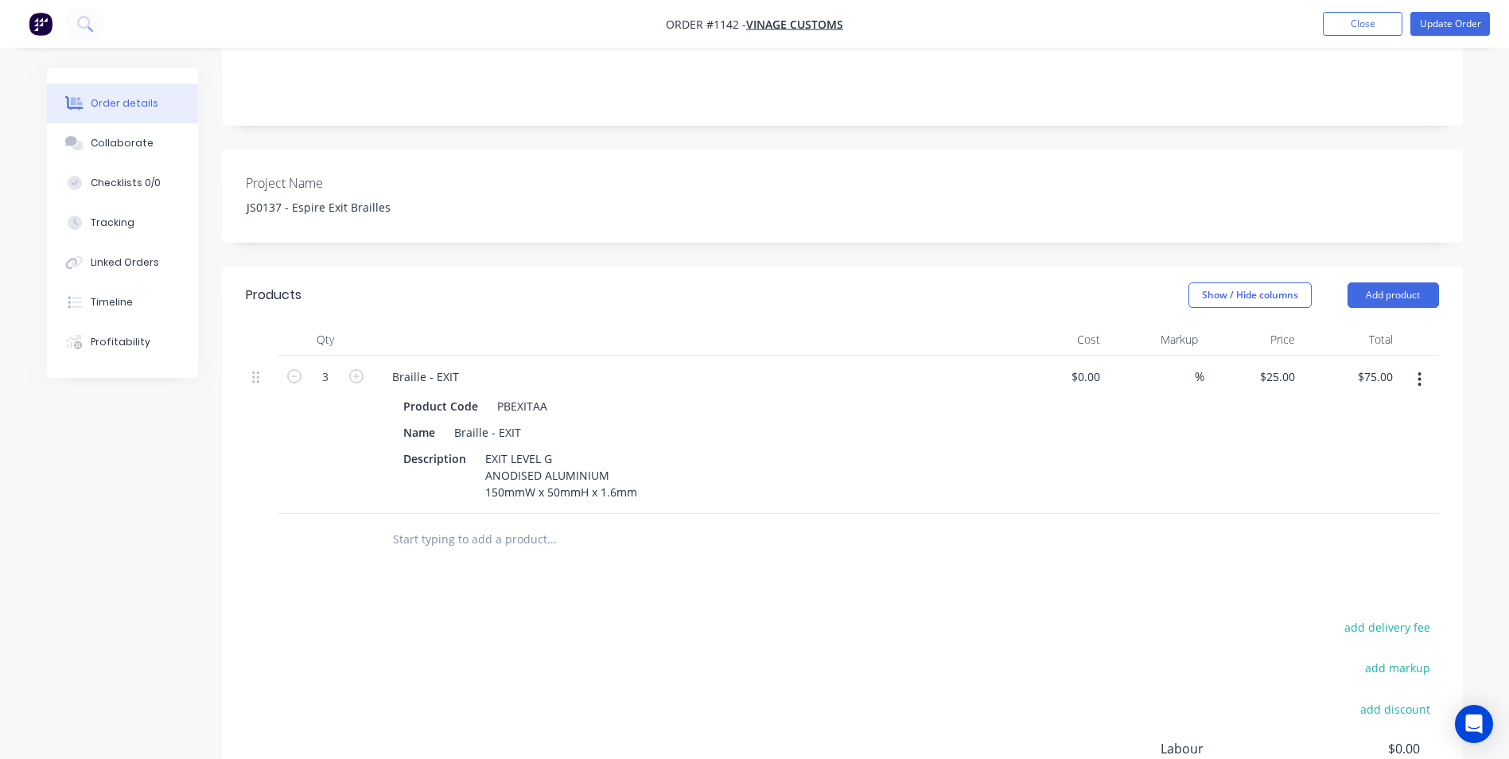
click at [446, 523] on input "text" at bounding box center [551, 539] width 318 height 32
paste input "PBEXITAA"
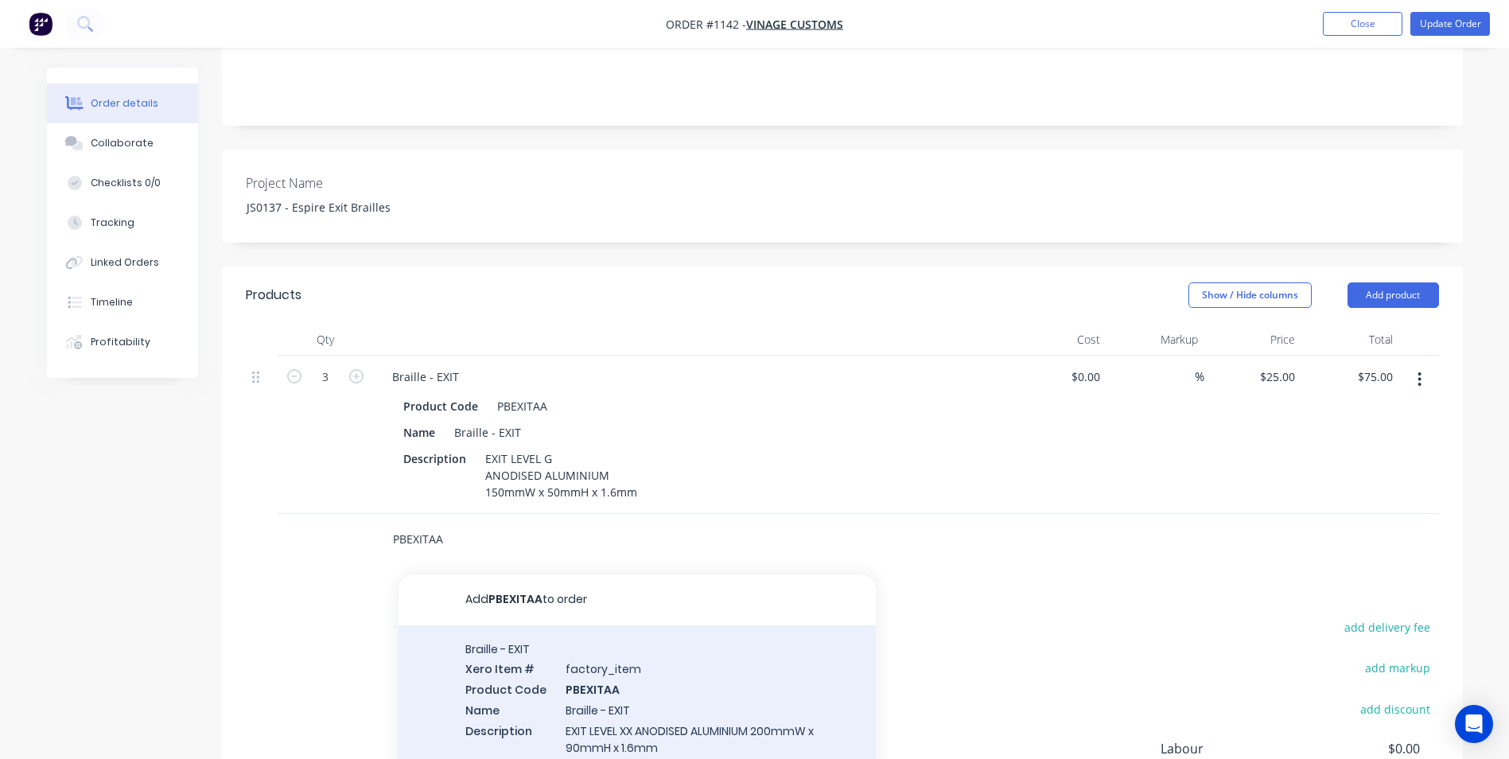
type input "PBEXITAA"
click at [582, 678] on div "Braille - EXIT Xero Item # factory_item Product Code PBEXITAA Name Braille - EX…" at bounding box center [636, 707] width 477 height 165
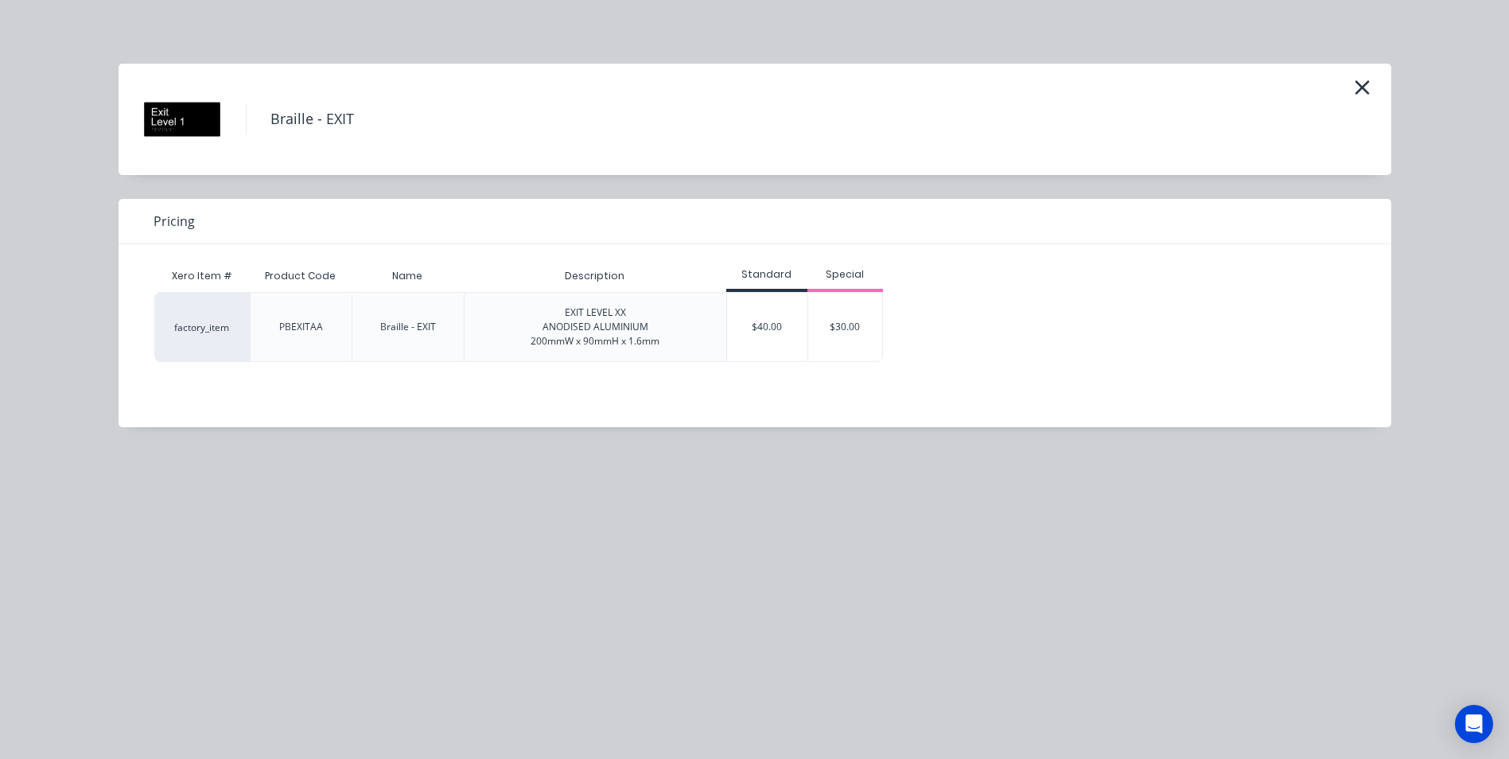
drag, startPoint x: 768, startPoint y: 317, endPoint x: 781, endPoint y: 321, distance: 13.3
click at [768, 315] on div "$40.00" at bounding box center [767, 327] width 80 height 68
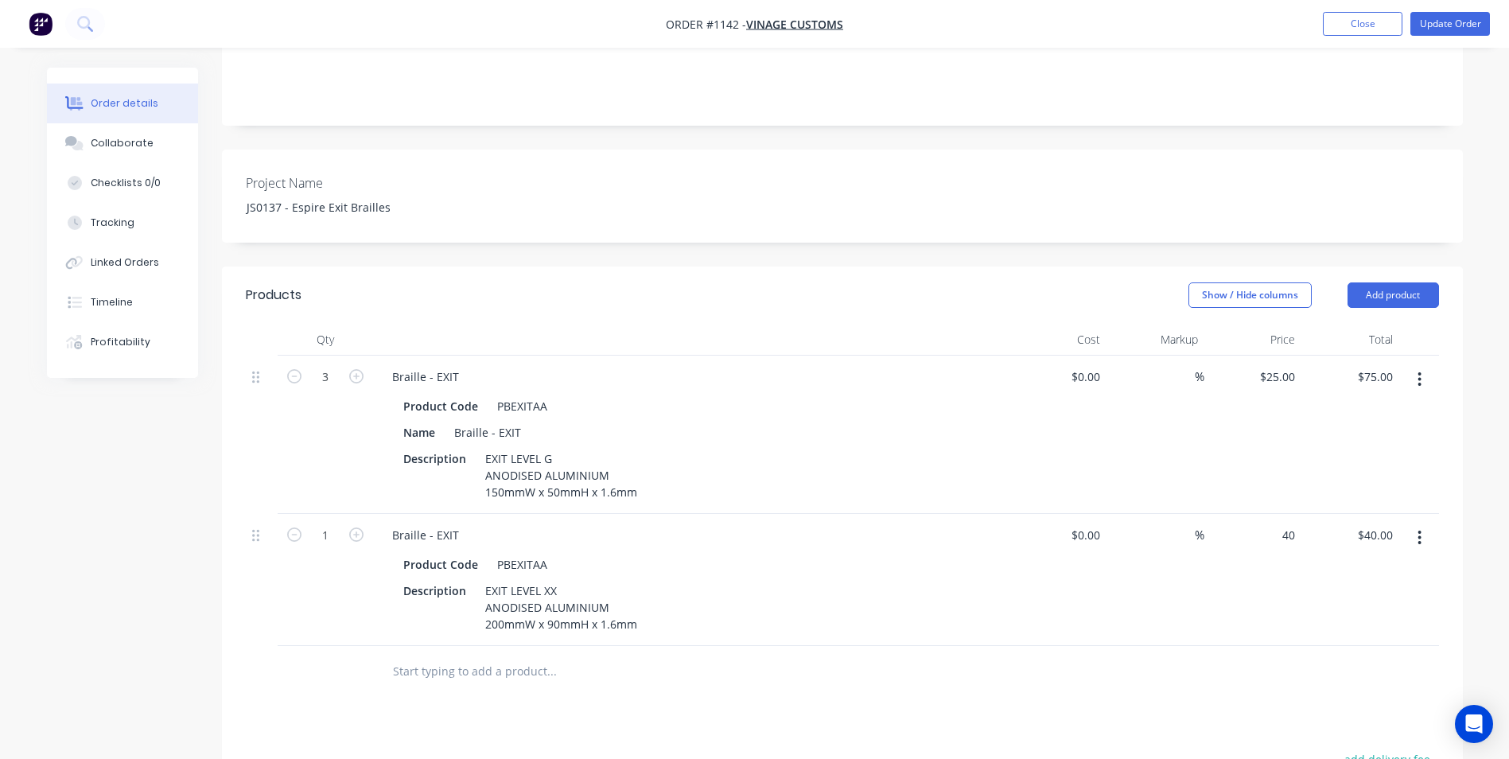
click at [1273, 514] on div "40 $40.00" at bounding box center [1253, 580] width 98 height 132
type input "0"
type input "$25.00"
click at [356, 527] on icon "button" at bounding box center [356, 534] width 14 height 14
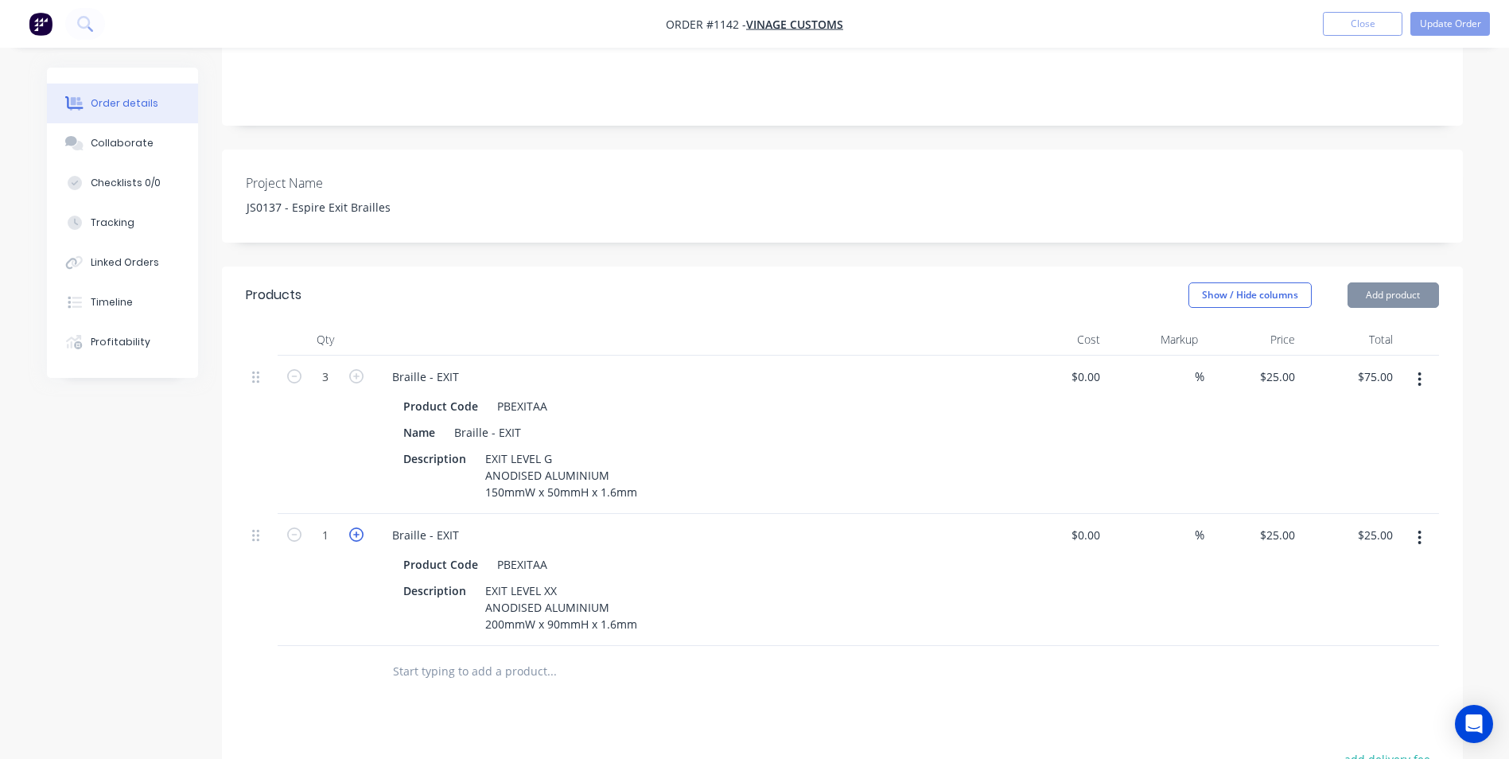
type input "2"
type input "$50.00"
click at [356, 527] on icon "button" at bounding box center [356, 534] width 14 height 14
type input "3"
type input "$75.00"
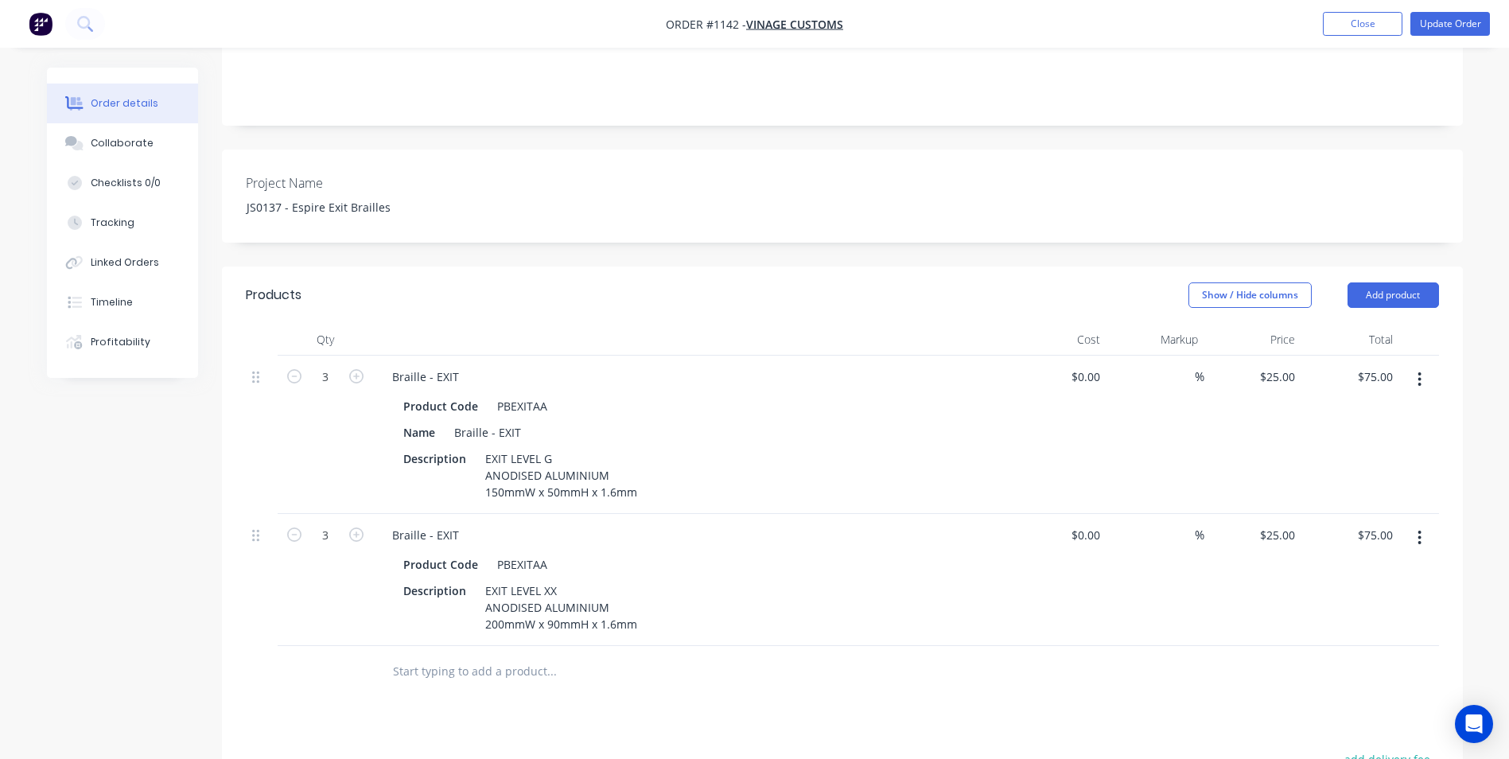
click at [1421, 371] on icon "button" at bounding box center [1419, 379] width 4 height 17
drag, startPoint x: 1495, startPoint y: 321, endPoint x: 1475, endPoint y: 321, distance: 19.9
click at [1495, 320] on div "Order details Collaborate Checklists 0/0 Tracking Linked Orders Timeline Profit…" at bounding box center [754, 392] width 1509 height 1421
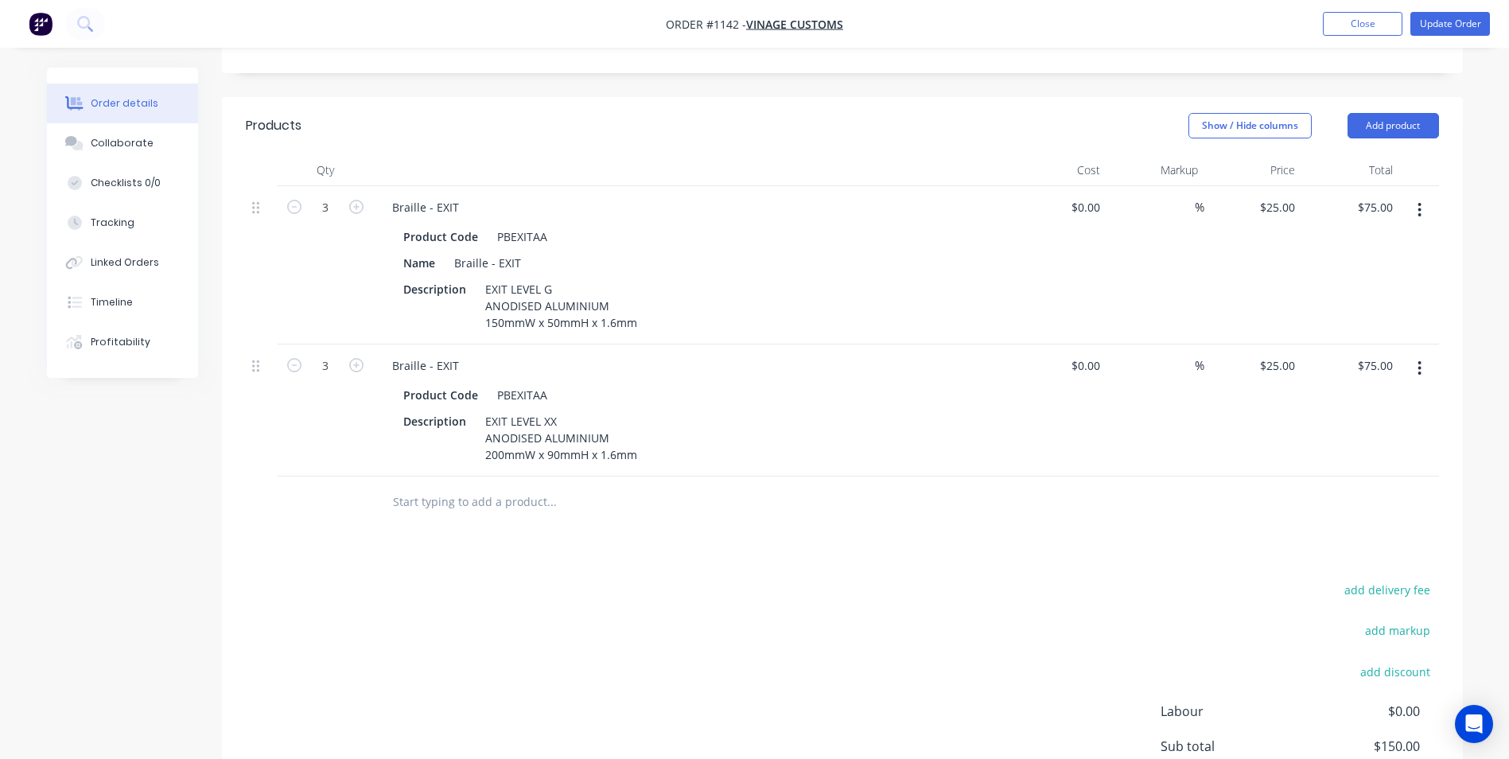
scroll to position [481, 0]
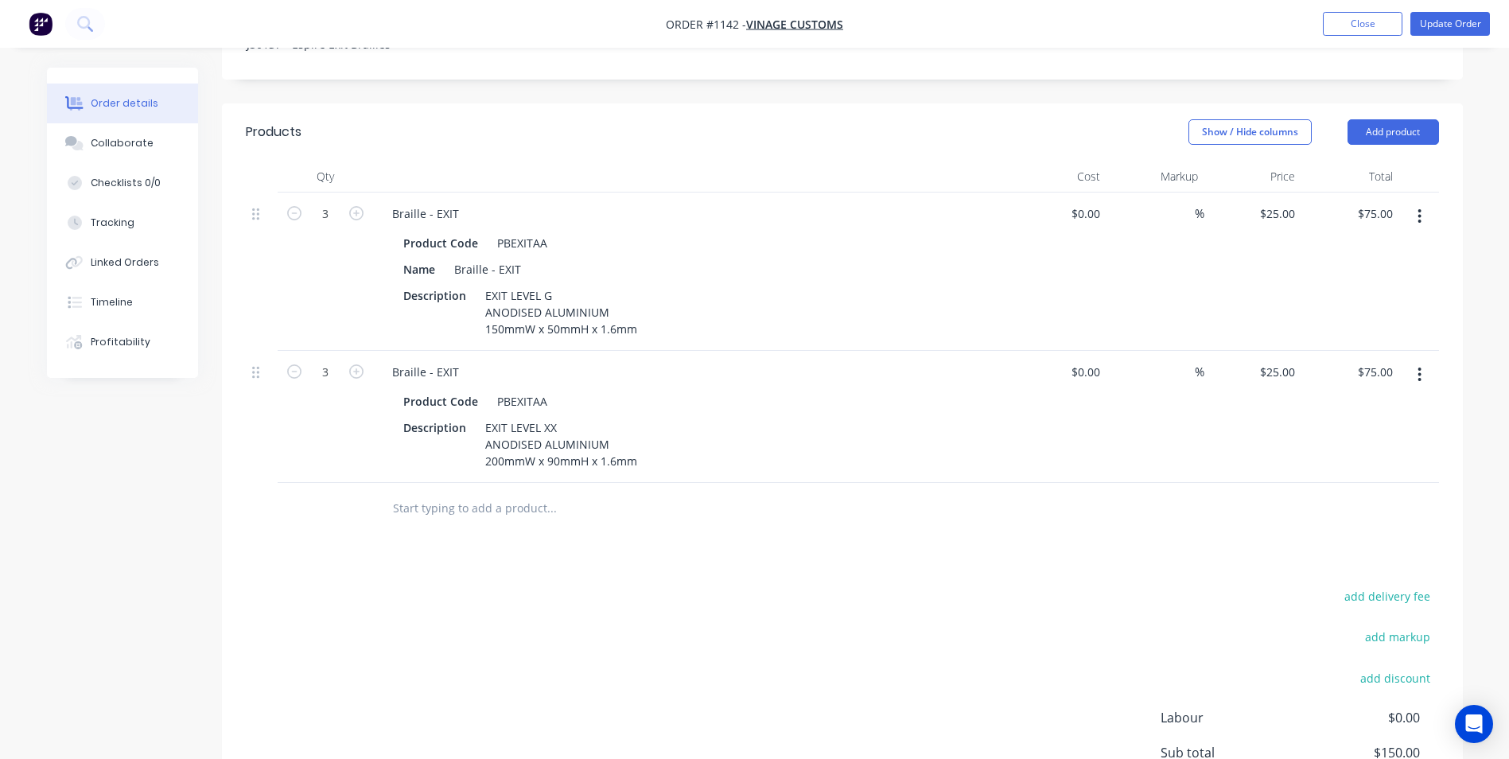
click at [1422, 202] on button "button" at bounding box center [1419, 216] width 37 height 29
click at [1336, 342] on div "Delete" at bounding box center [1363, 353] width 122 height 23
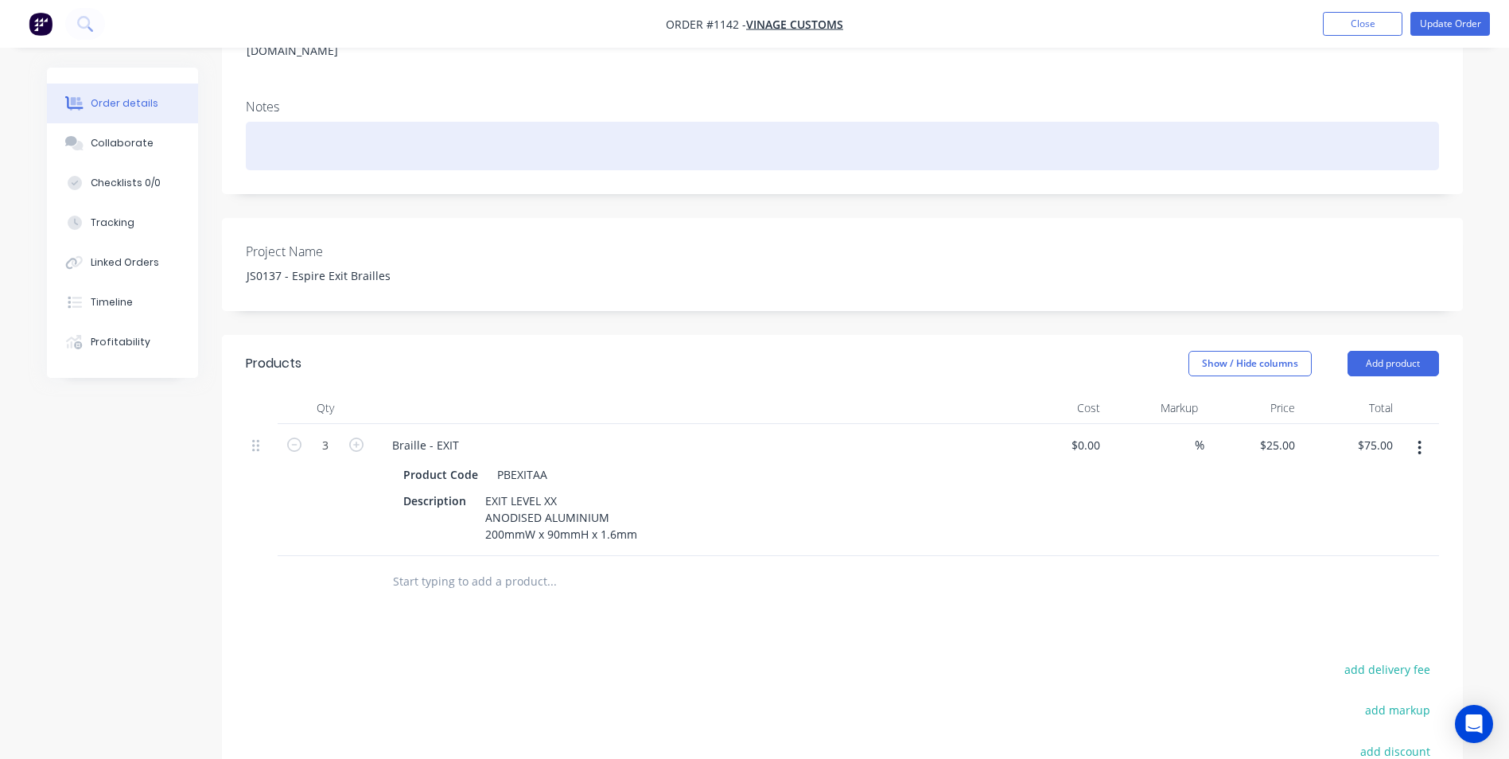
scroll to position [243, 0]
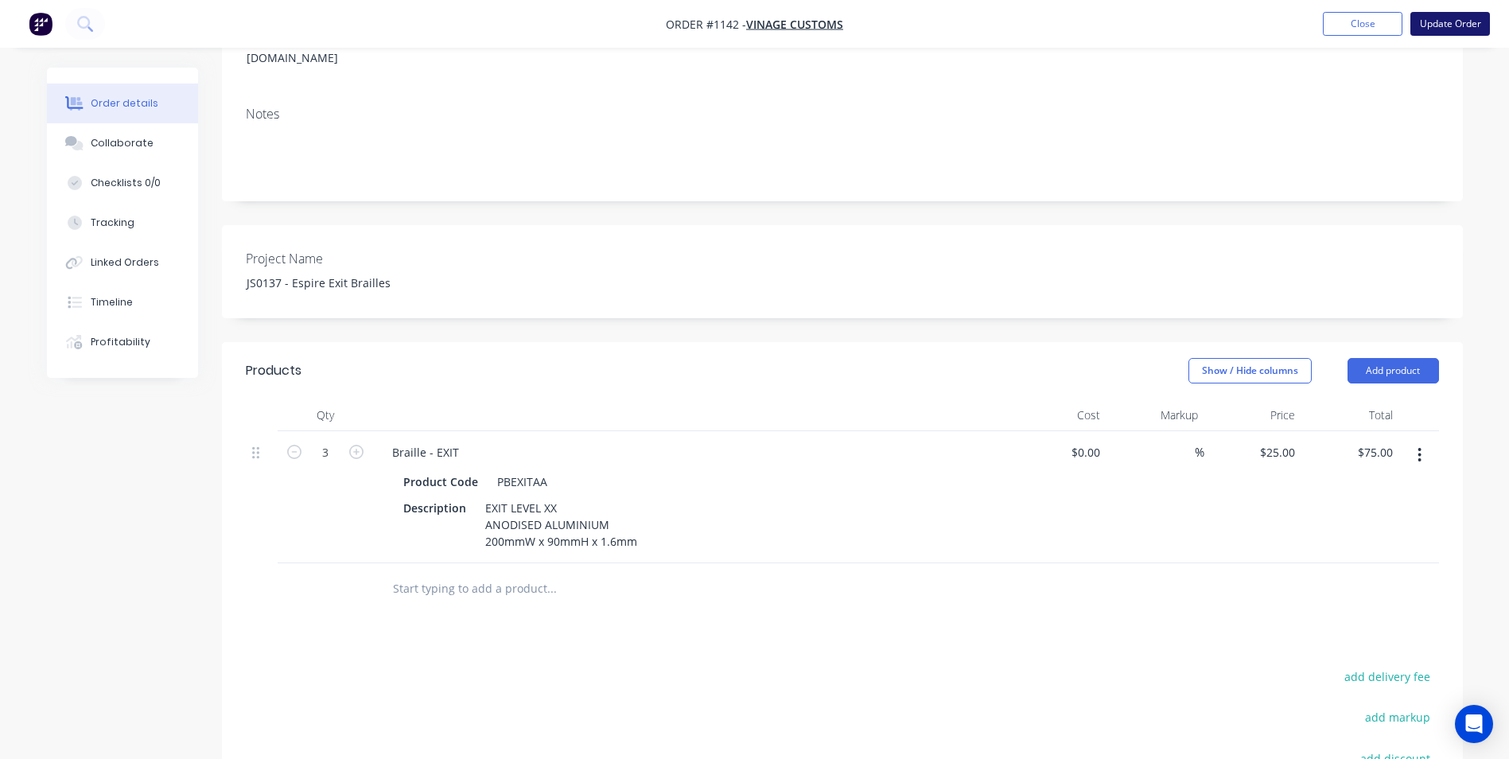
click at [1450, 24] on button "Update Order" at bounding box center [1450, 24] width 80 height 24
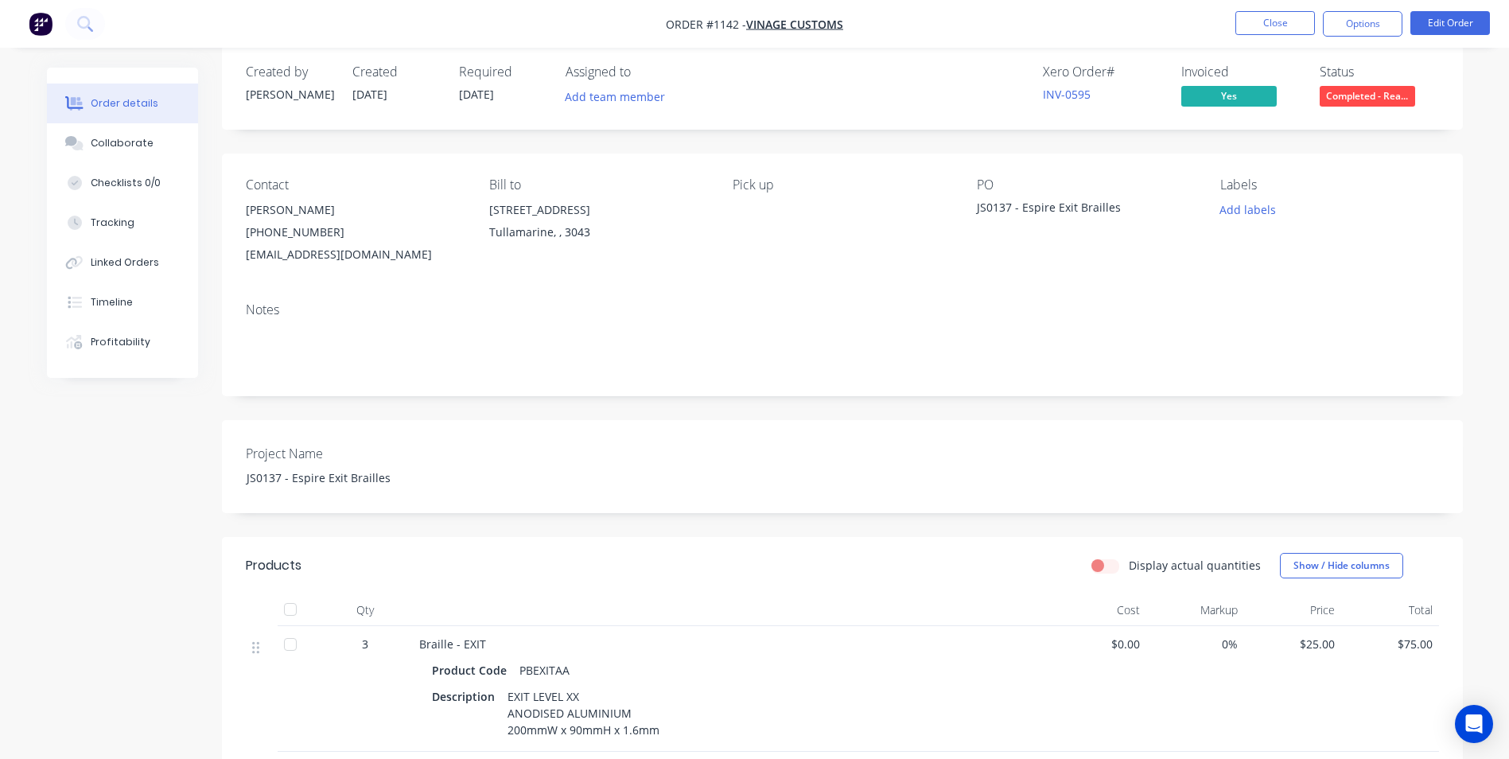
scroll to position [0, 0]
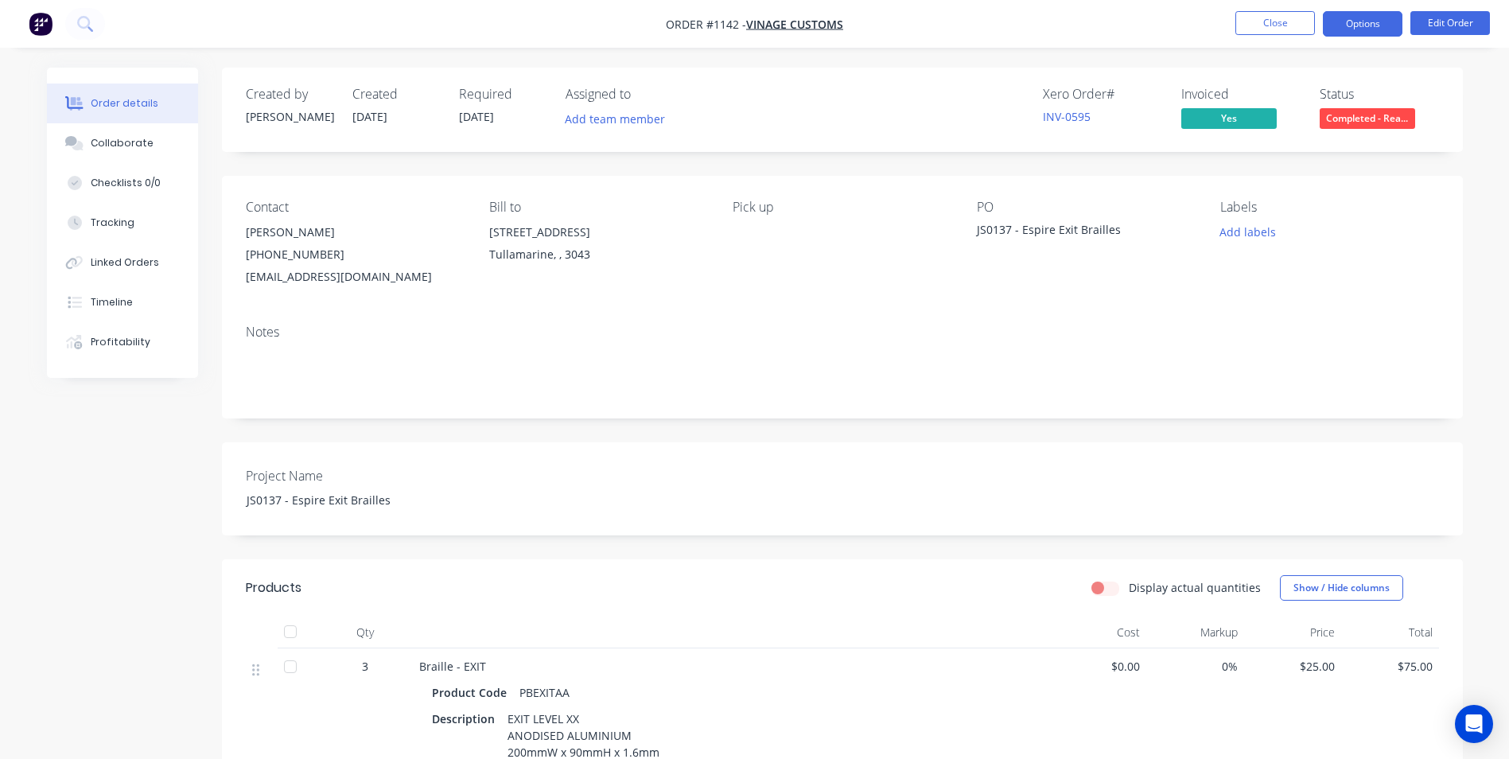
click at [1359, 19] on button "Options" at bounding box center [1363, 23] width 80 height 25
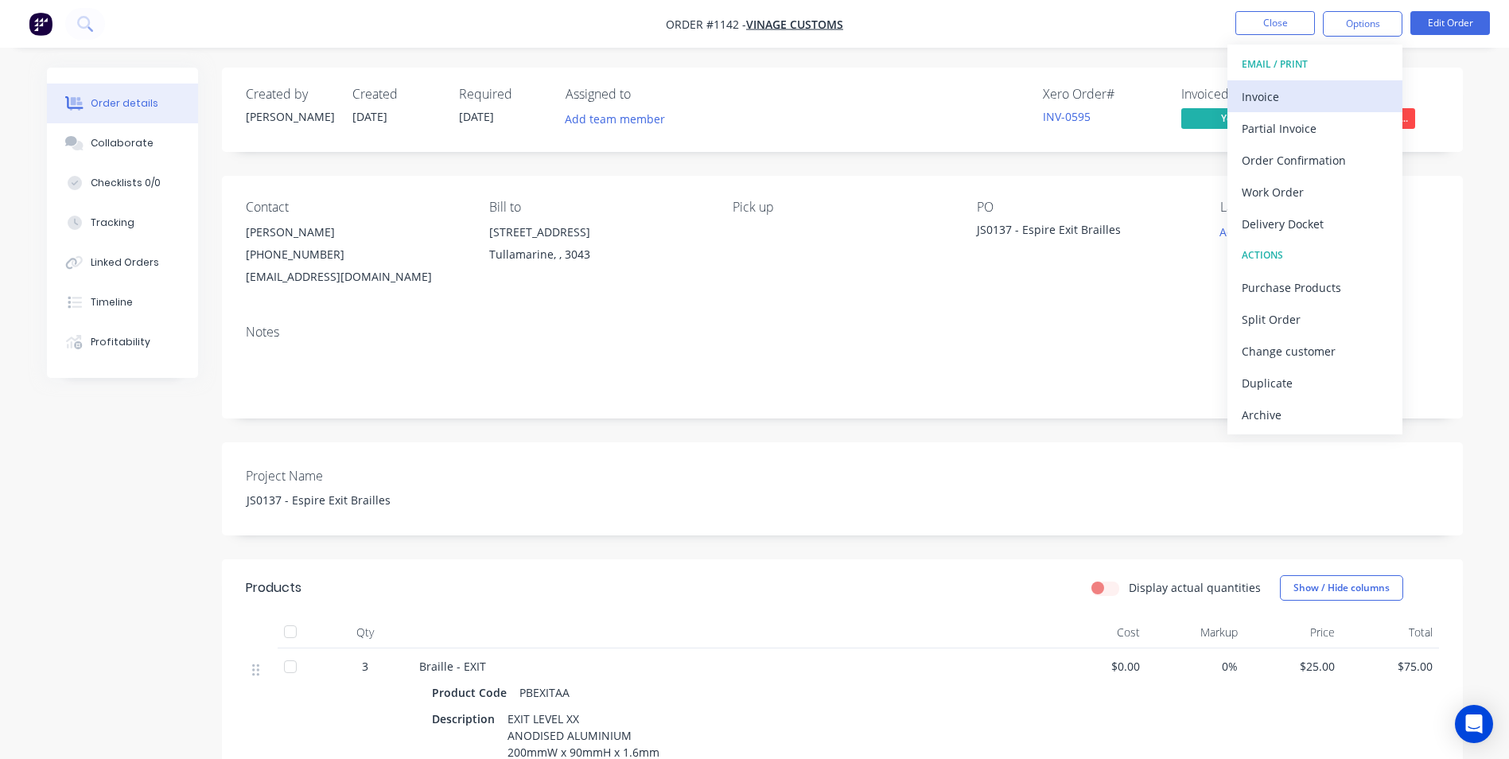
click at [1265, 99] on div "Invoice" at bounding box center [1315, 96] width 146 height 23
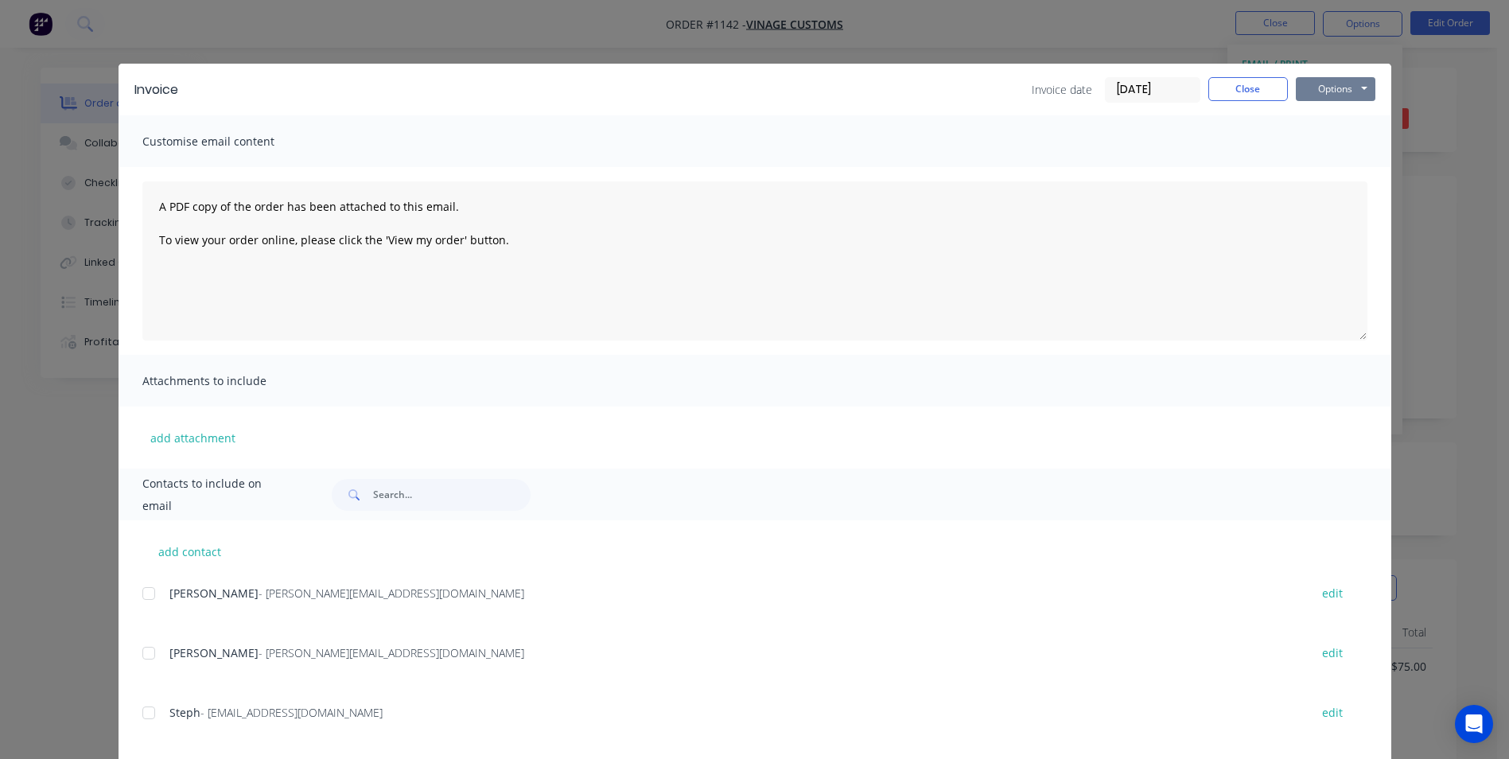
drag, startPoint x: 1321, startPoint y: 86, endPoint x: 1325, endPoint y: 99, distance: 13.3
click at [1320, 87] on button "Options" at bounding box center [1336, 89] width 80 height 24
click at [1320, 147] on button "Print" at bounding box center [1347, 143] width 102 height 26
click at [1234, 85] on button "Close" at bounding box center [1248, 89] width 80 height 24
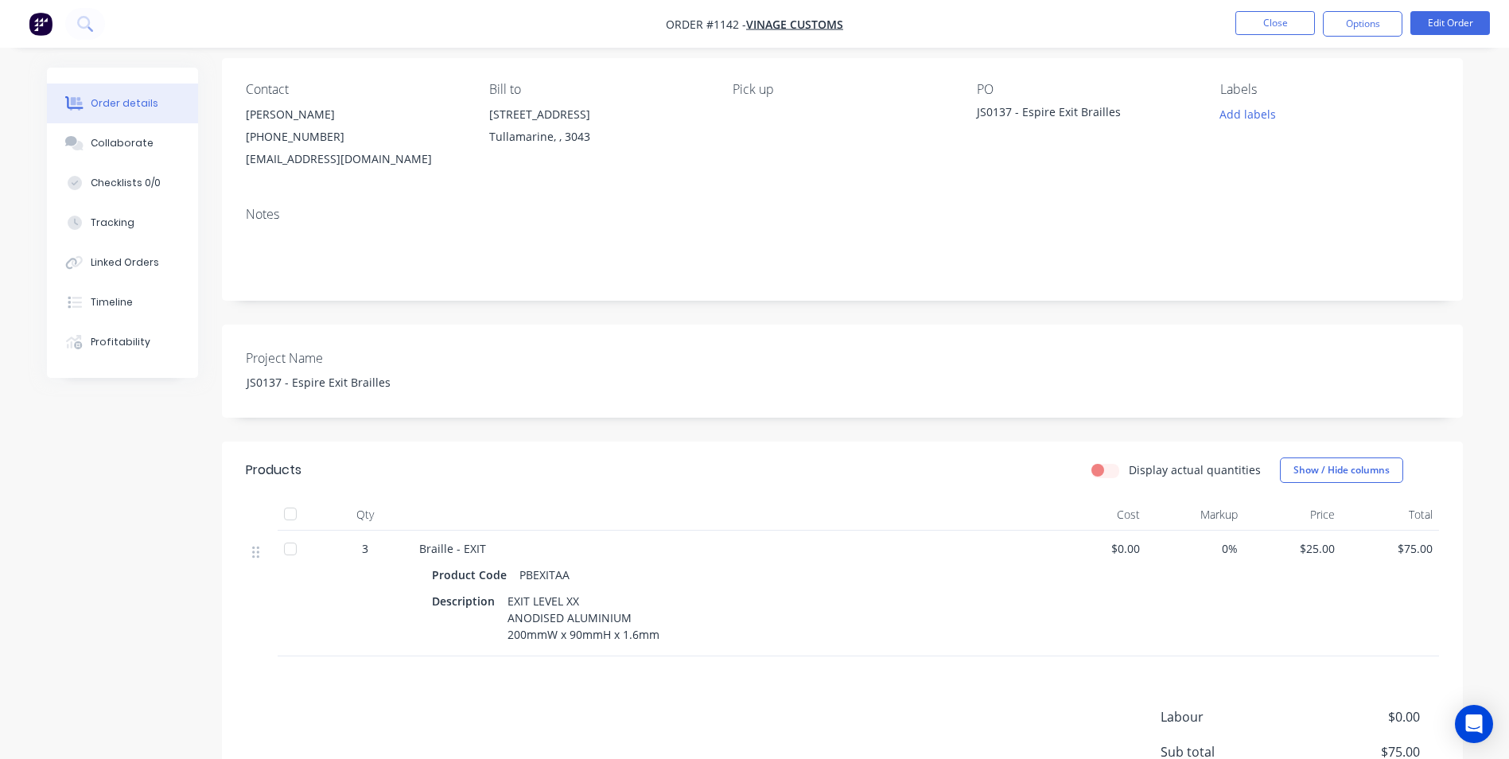
scroll to position [80, 0]
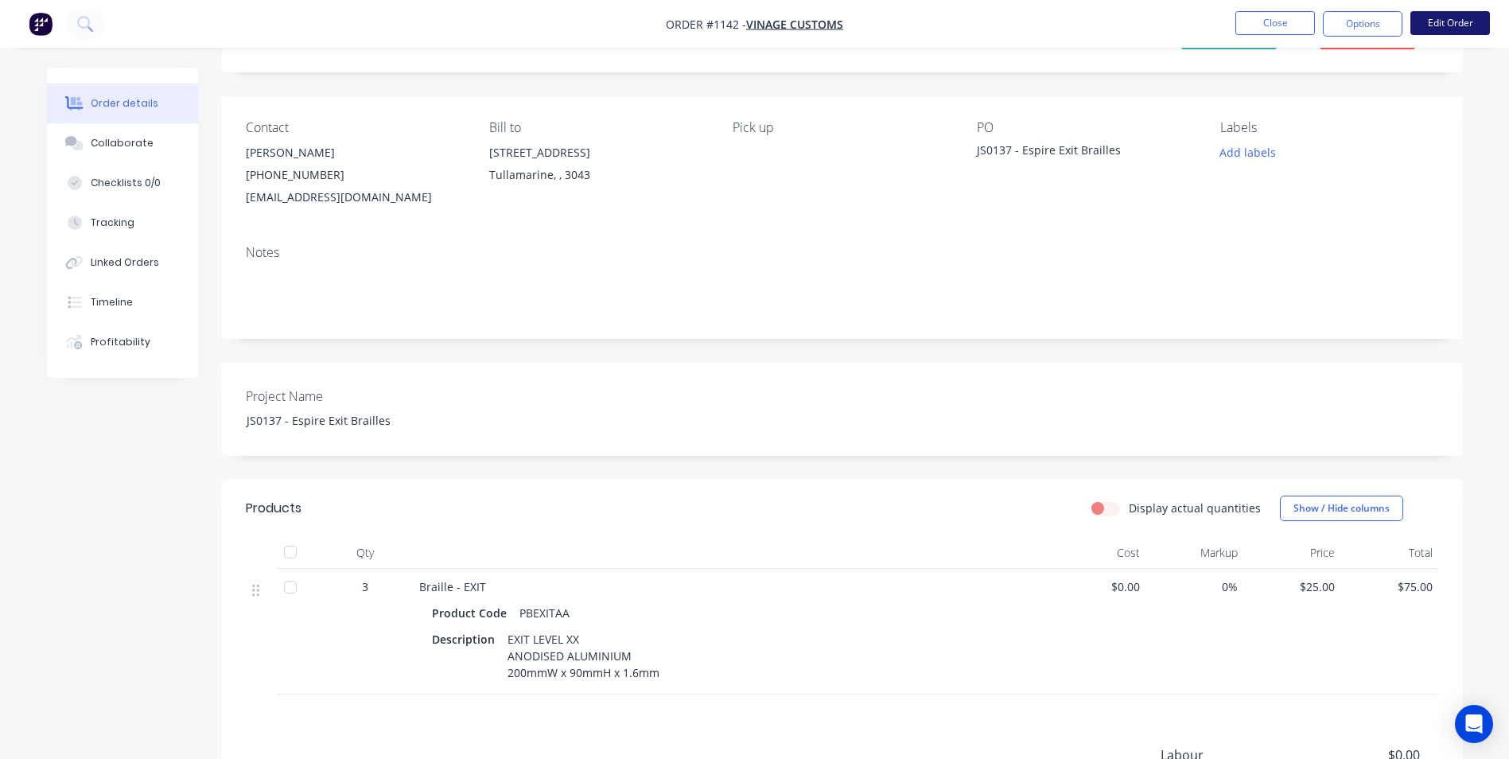
click at [1457, 25] on button "Edit Order" at bounding box center [1450, 23] width 80 height 24
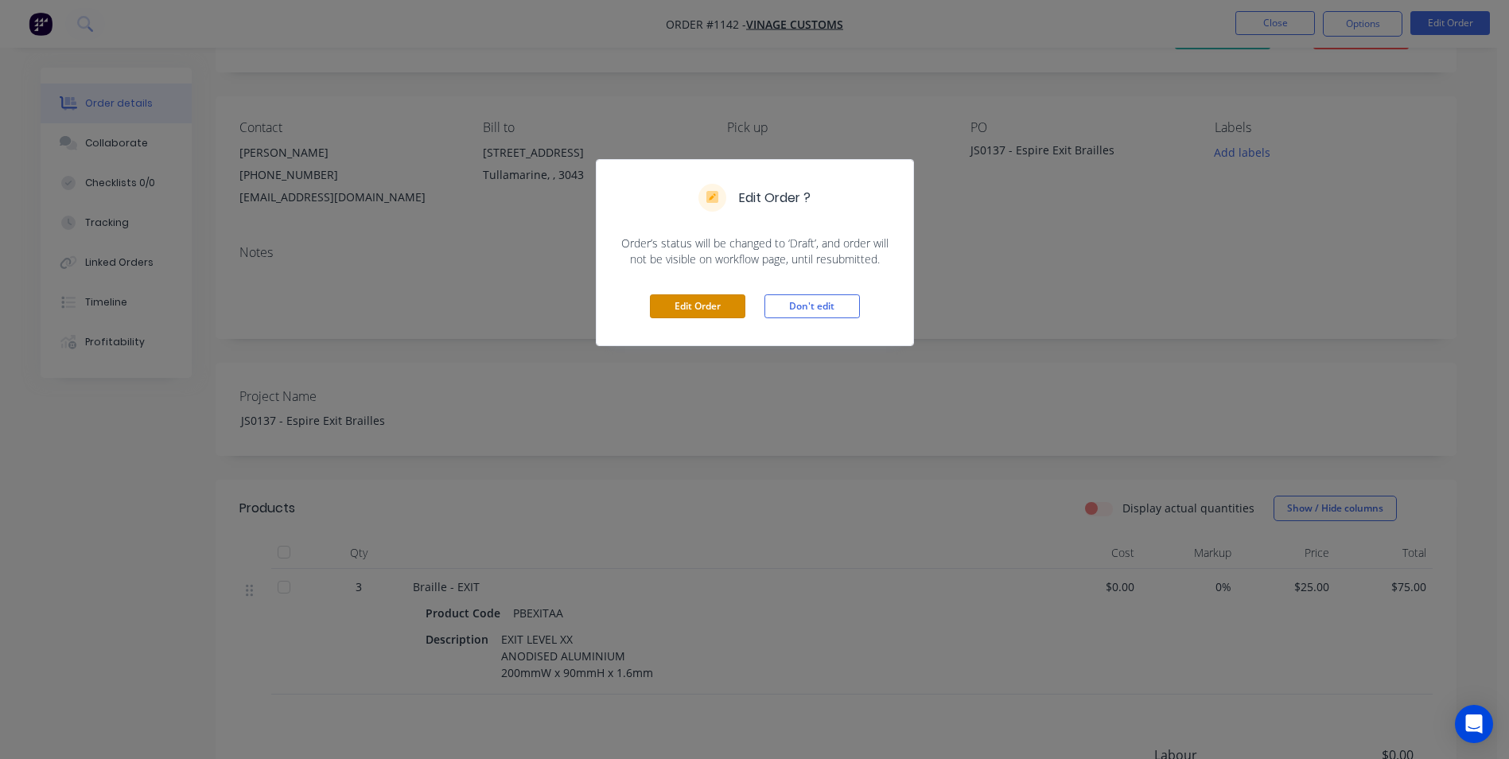
drag, startPoint x: 701, startPoint y: 309, endPoint x: 687, endPoint y: 374, distance: 66.6
click at [700, 309] on button "Edit Order" at bounding box center [697, 306] width 95 height 24
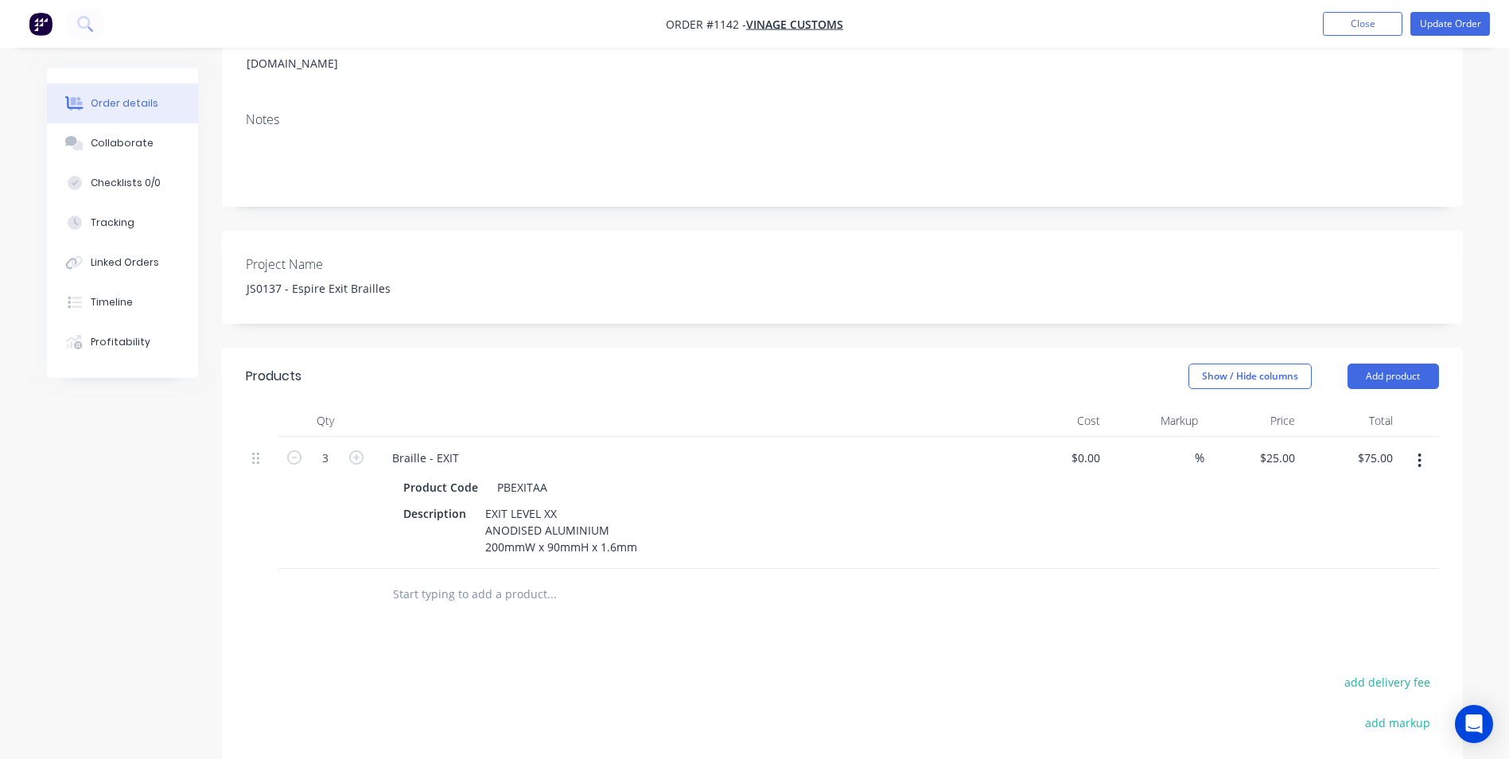
scroll to position [239, 0]
click at [445, 577] on input "text" at bounding box center [551, 593] width 318 height 32
drag, startPoint x: 1409, startPoint y: 349, endPoint x: 1400, endPoint y: 354, distance: 10.7
click at [1404, 362] on button "Add product" at bounding box center [1392, 374] width 91 height 25
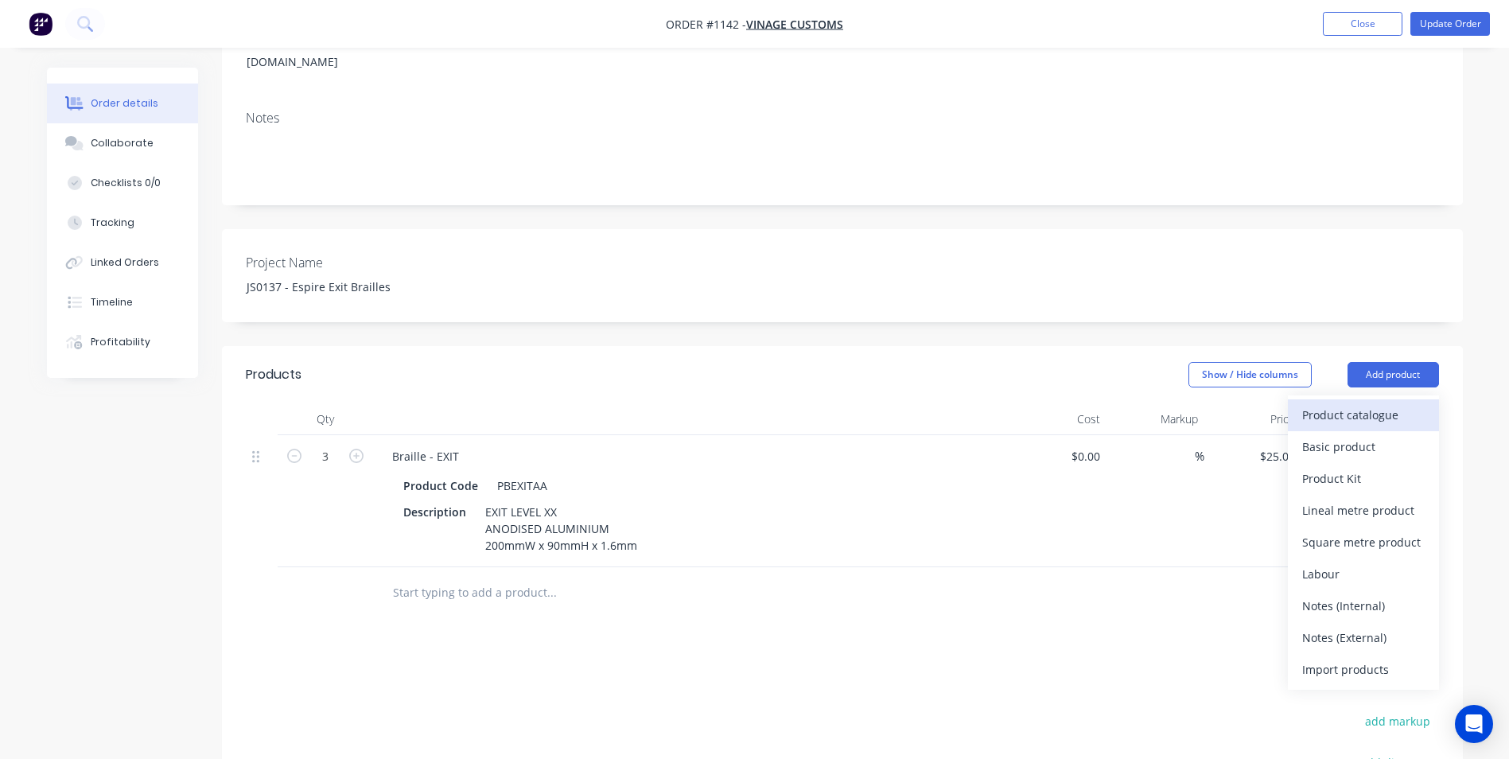
drag, startPoint x: 1308, startPoint y: 392, endPoint x: 1300, endPoint y: 391, distance: 8.1
click at [1300, 399] on button "Product catalogue" at bounding box center [1363, 415] width 151 height 32
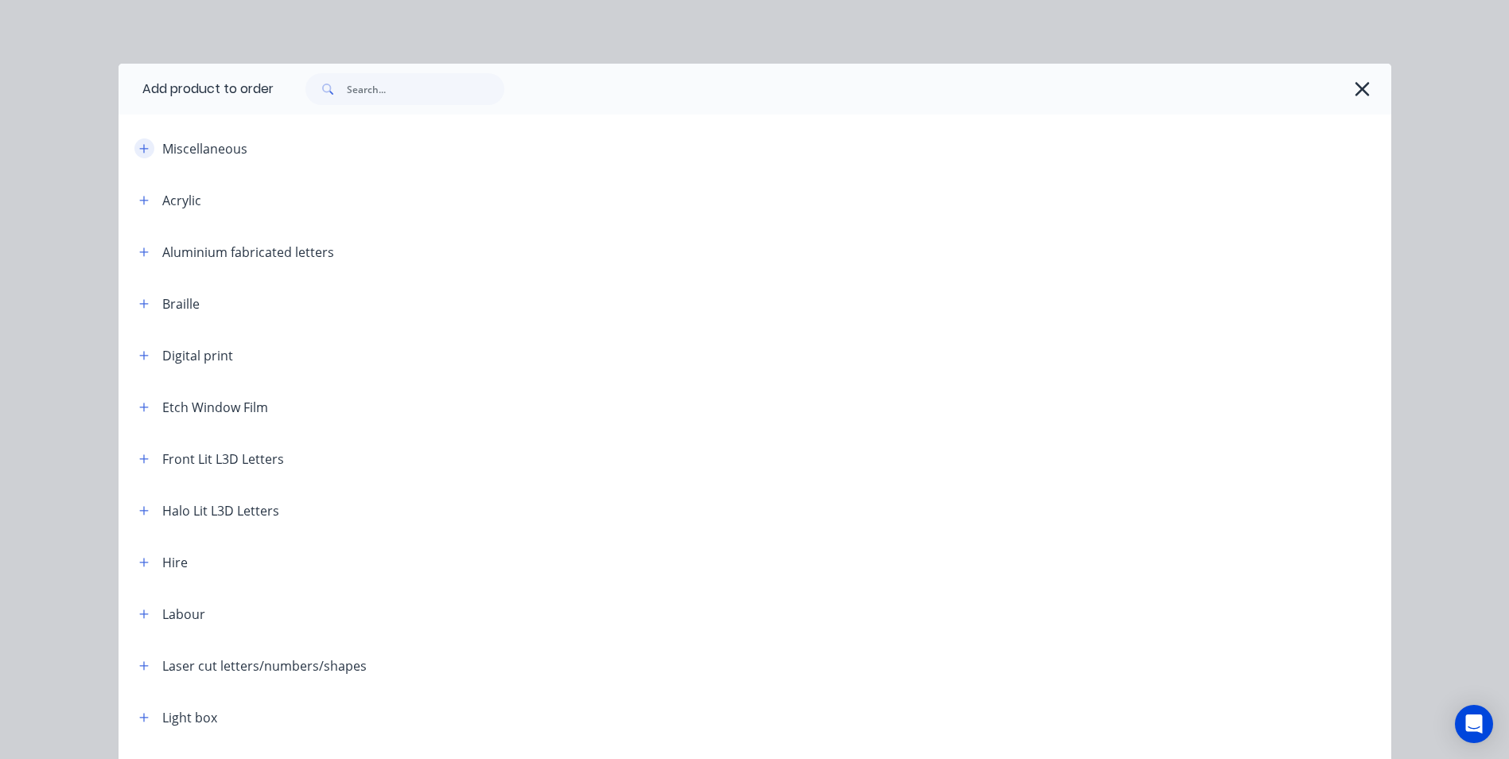
click at [134, 151] on button "button" at bounding box center [144, 148] width 20 height 20
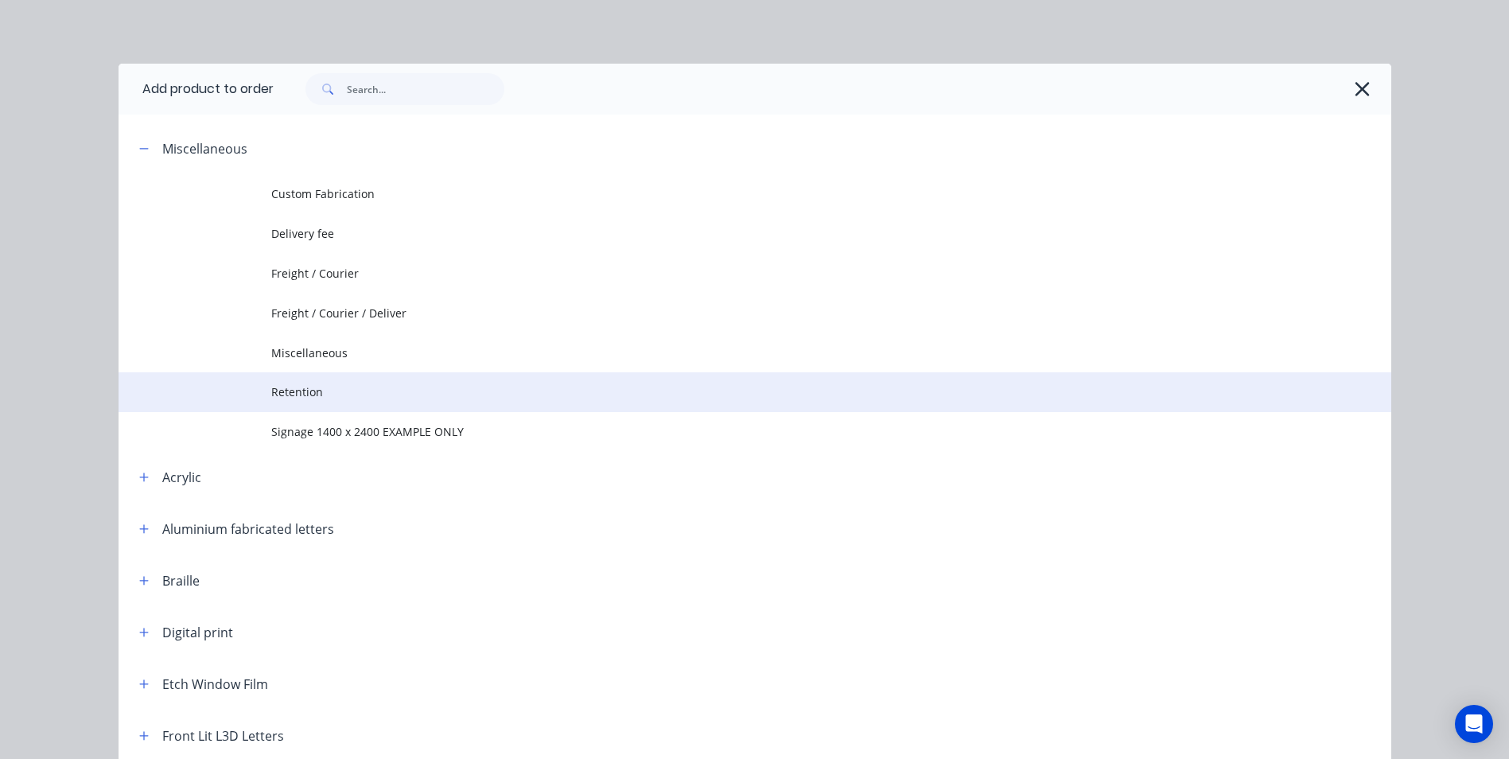
click at [329, 402] on td "Retention" at bounding box center [831, 392] width 1120 height 40
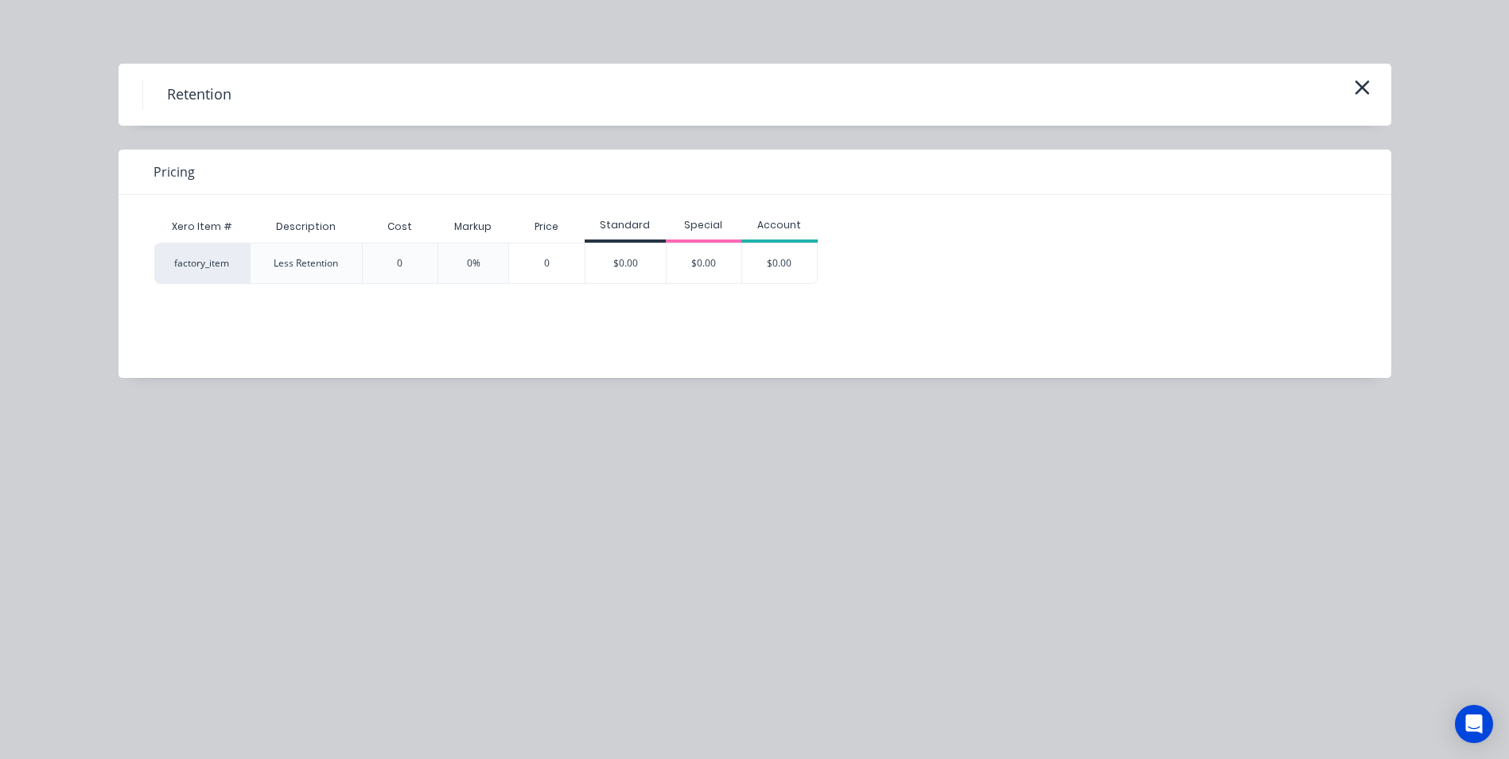
drag, startPoint x: 624, startPoint y: 263, endPoint x: 696, endPoint y: 286, distance: 75.0
click at [626, 263] on div "$0.00" at bounding box center [625, 263] width 80 height 40
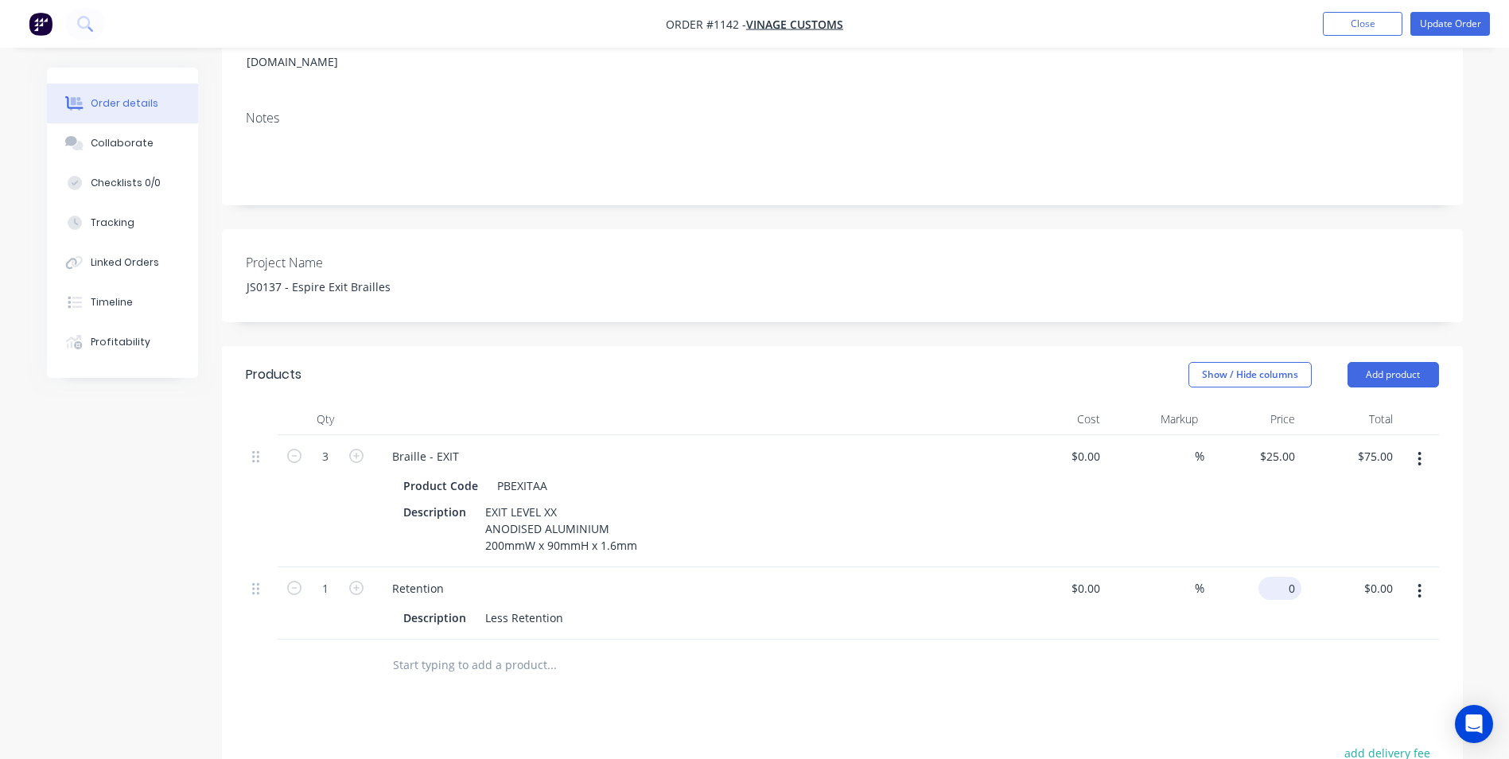
click at [1270, 567] on div "0 $0.00" at bounding box center [1253, 603] width 98 height 72
type input "$-60.00"
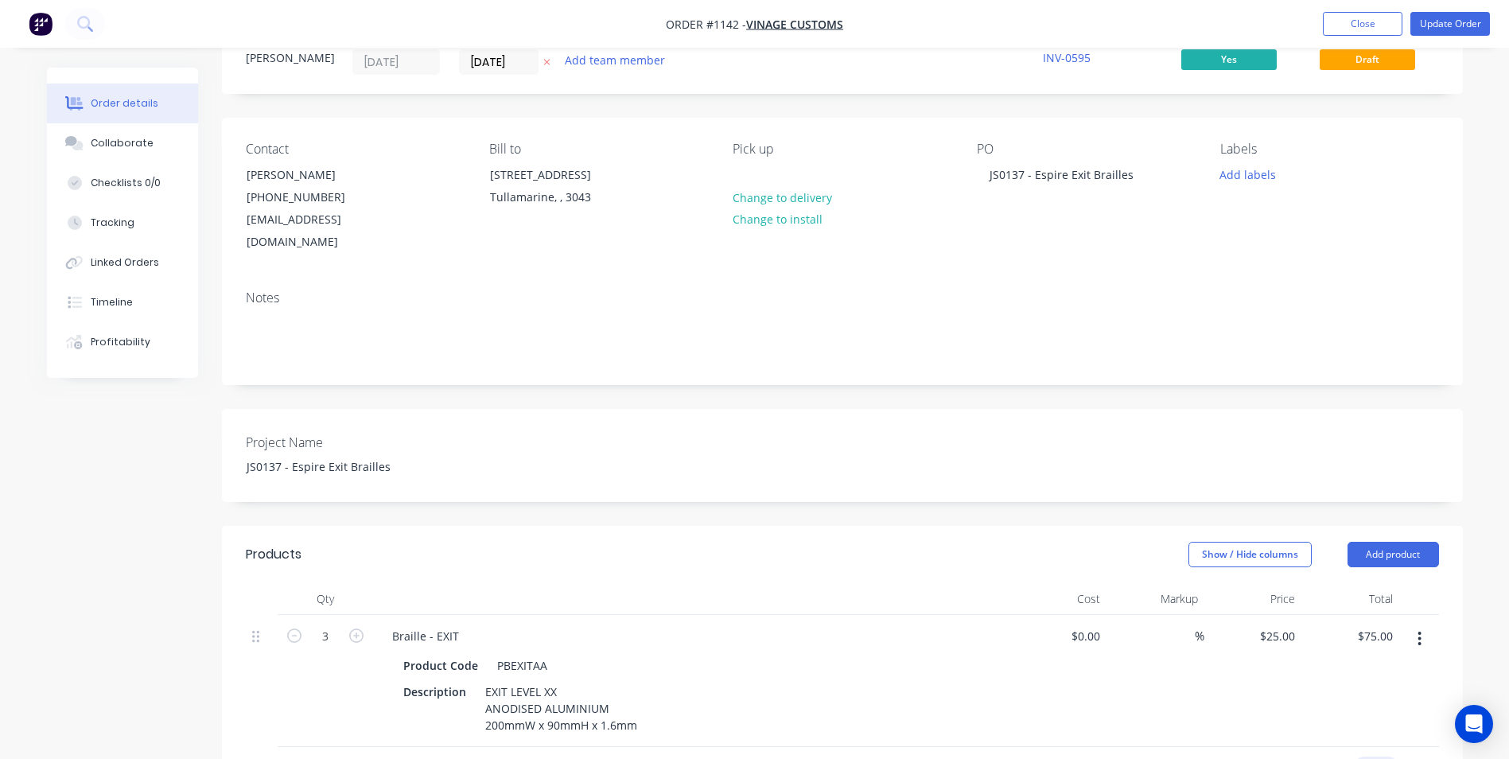
scroll to position [0, 0]
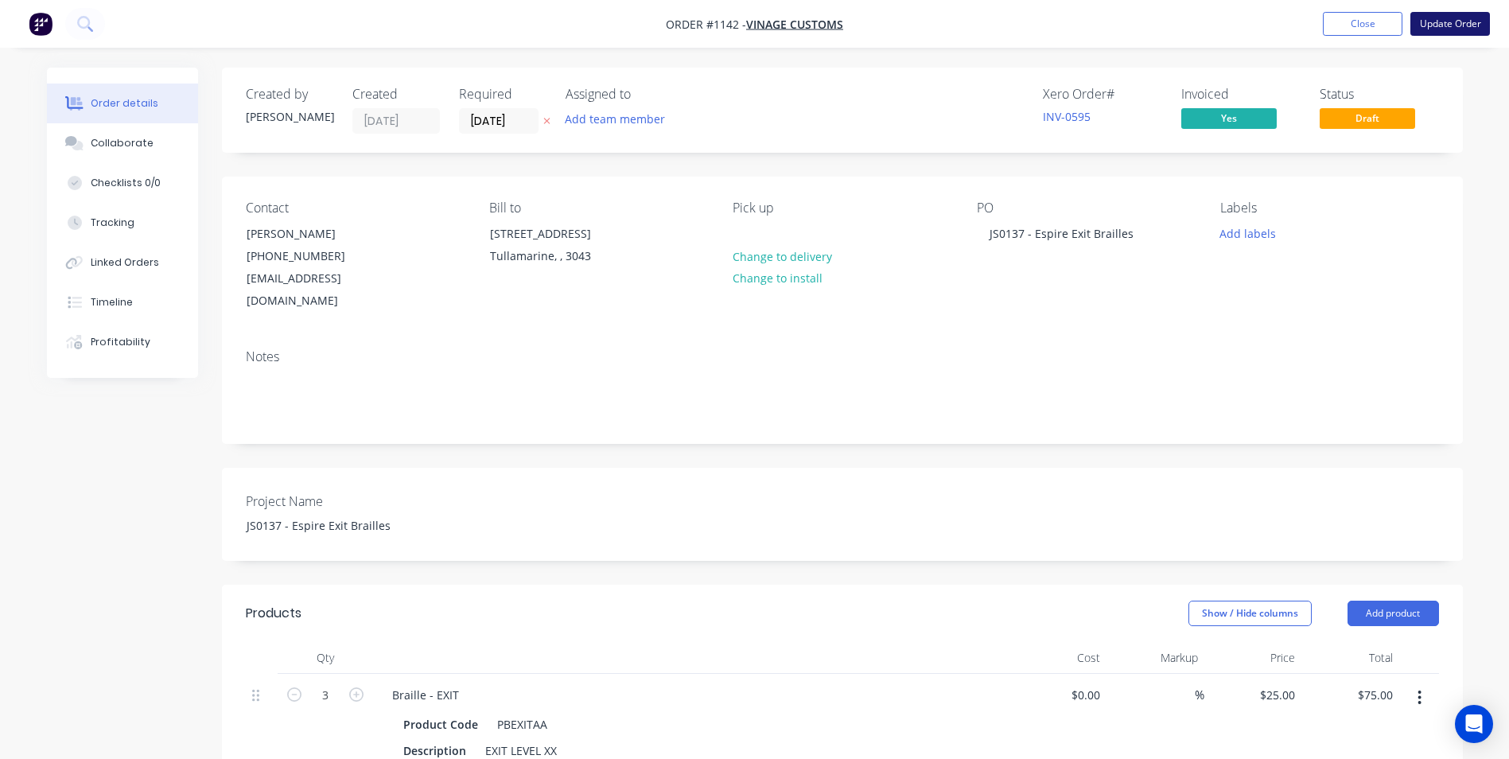
type input "$-60.00"
click at [1439, 18] on button "Update Order" at bounding box center [1450, 24] width 80 height 24
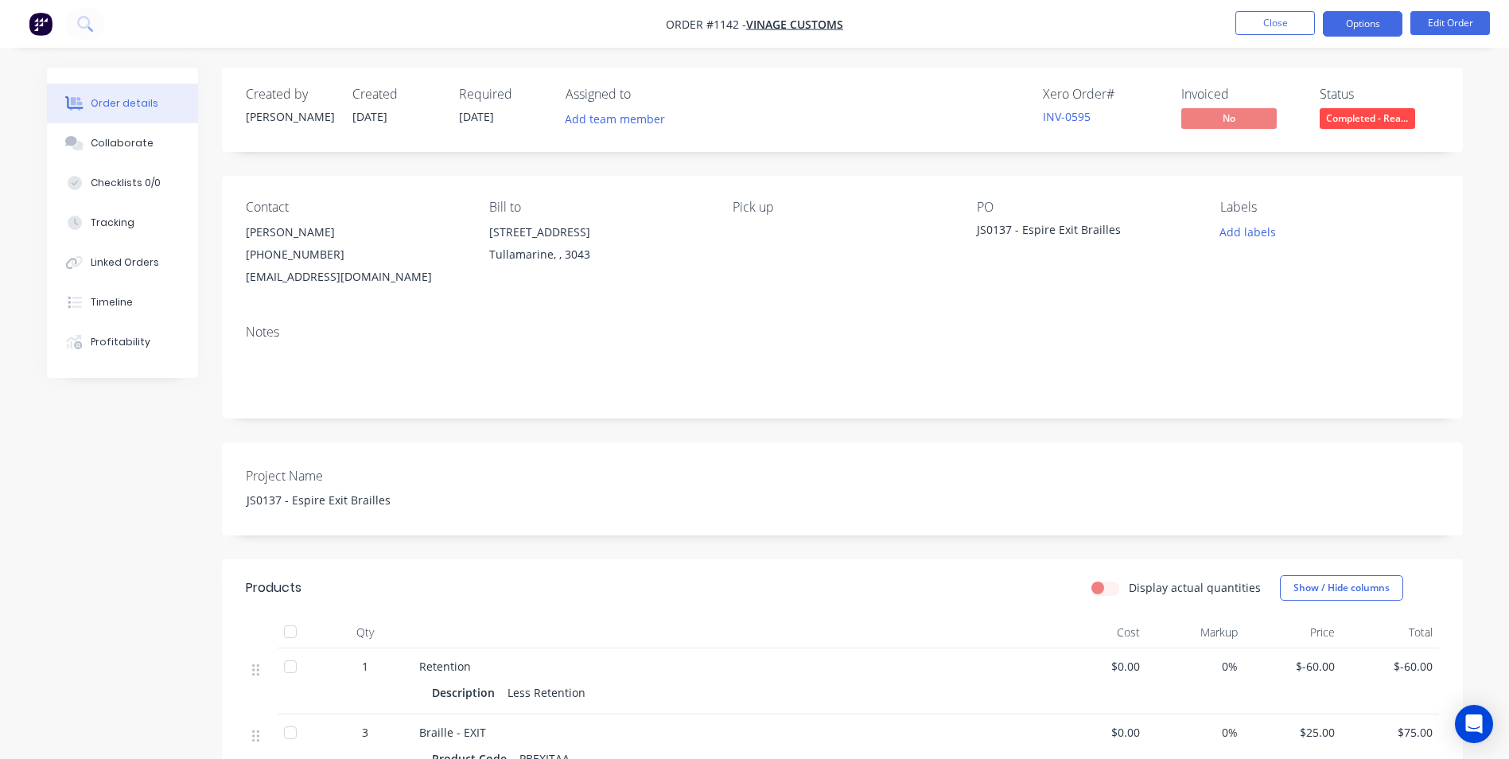
click at [1349, 25] on button "Options" at bounding box center [1363, 23] width 80 height 25
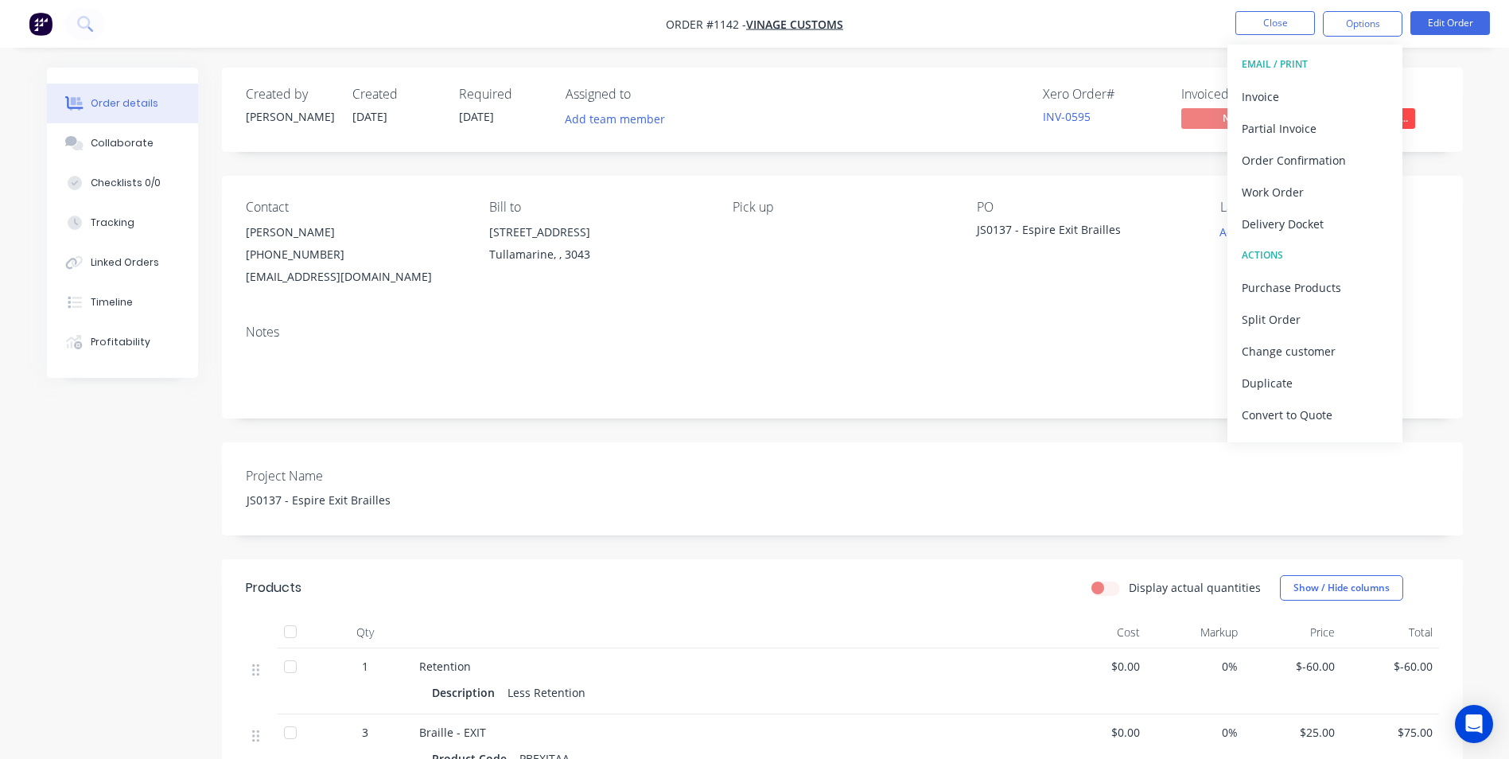
scroll to position [24, 0]
click at [1279, 424] on div "Archive" at bounding box center [1315, 422] width 146 height 23
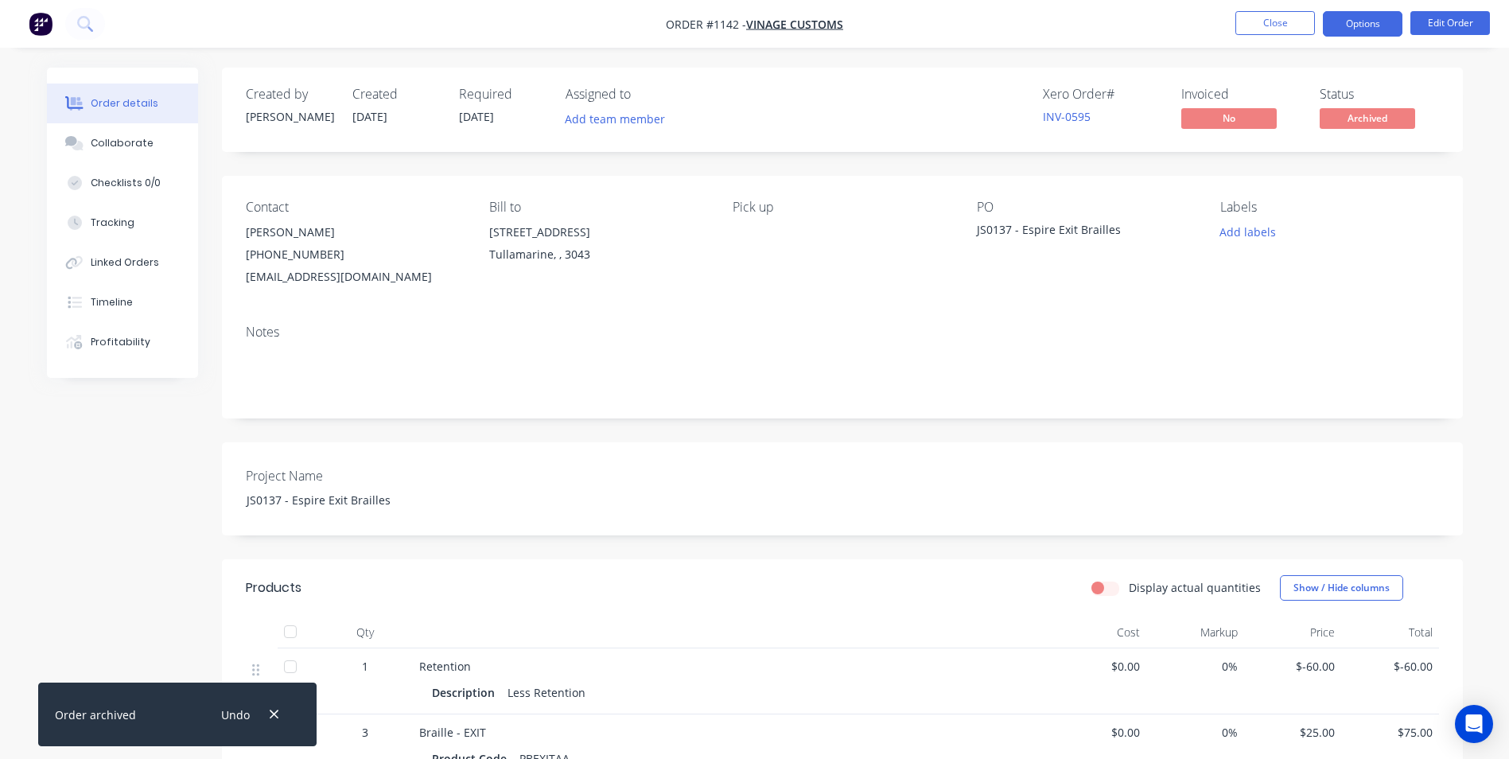
click at [1359, 29] on button "Options" at bounding box center [1363, 23] width 80 height 25
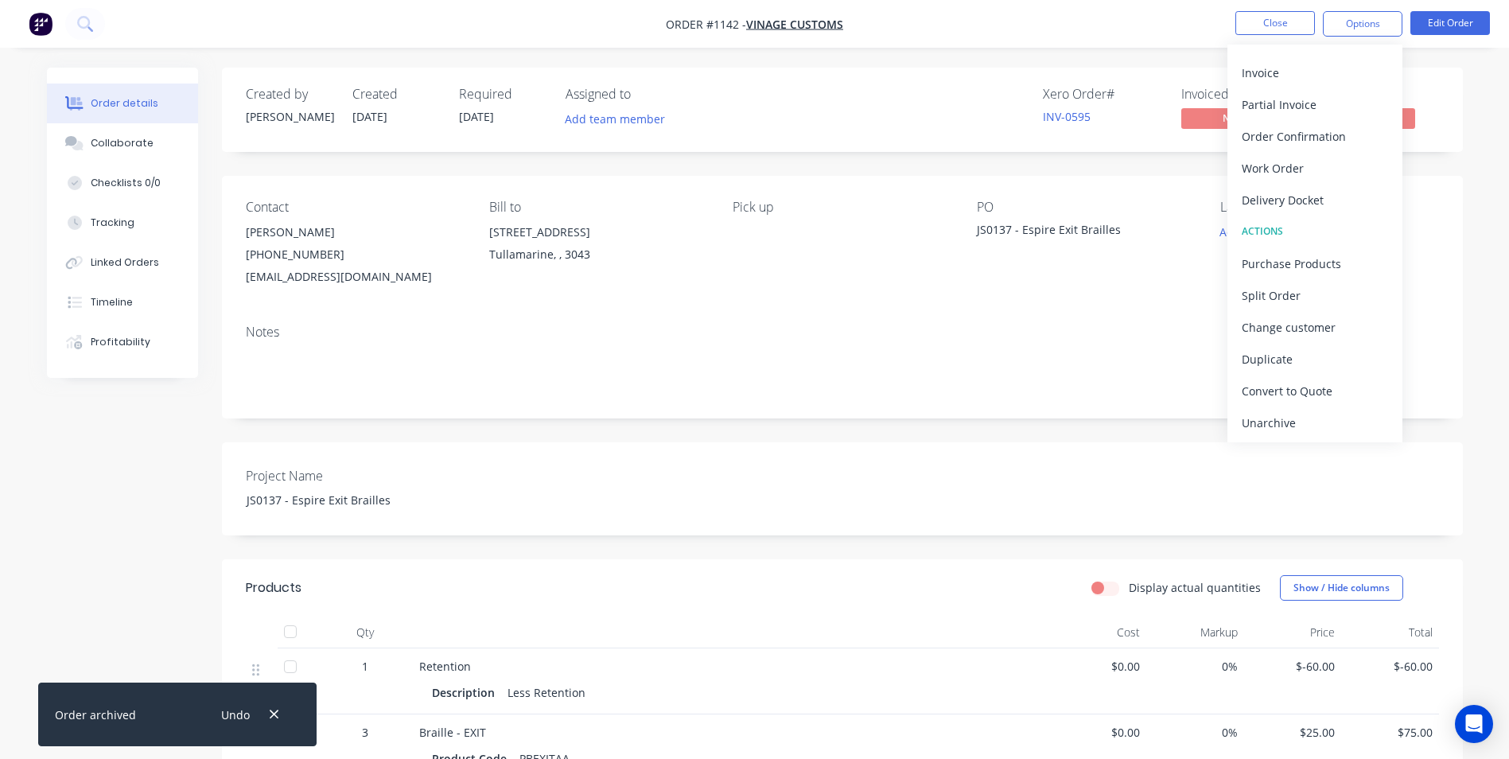
click at [1293, 426] on div "Unarchive" at bounding box center [1315, 422] width 146 height 23
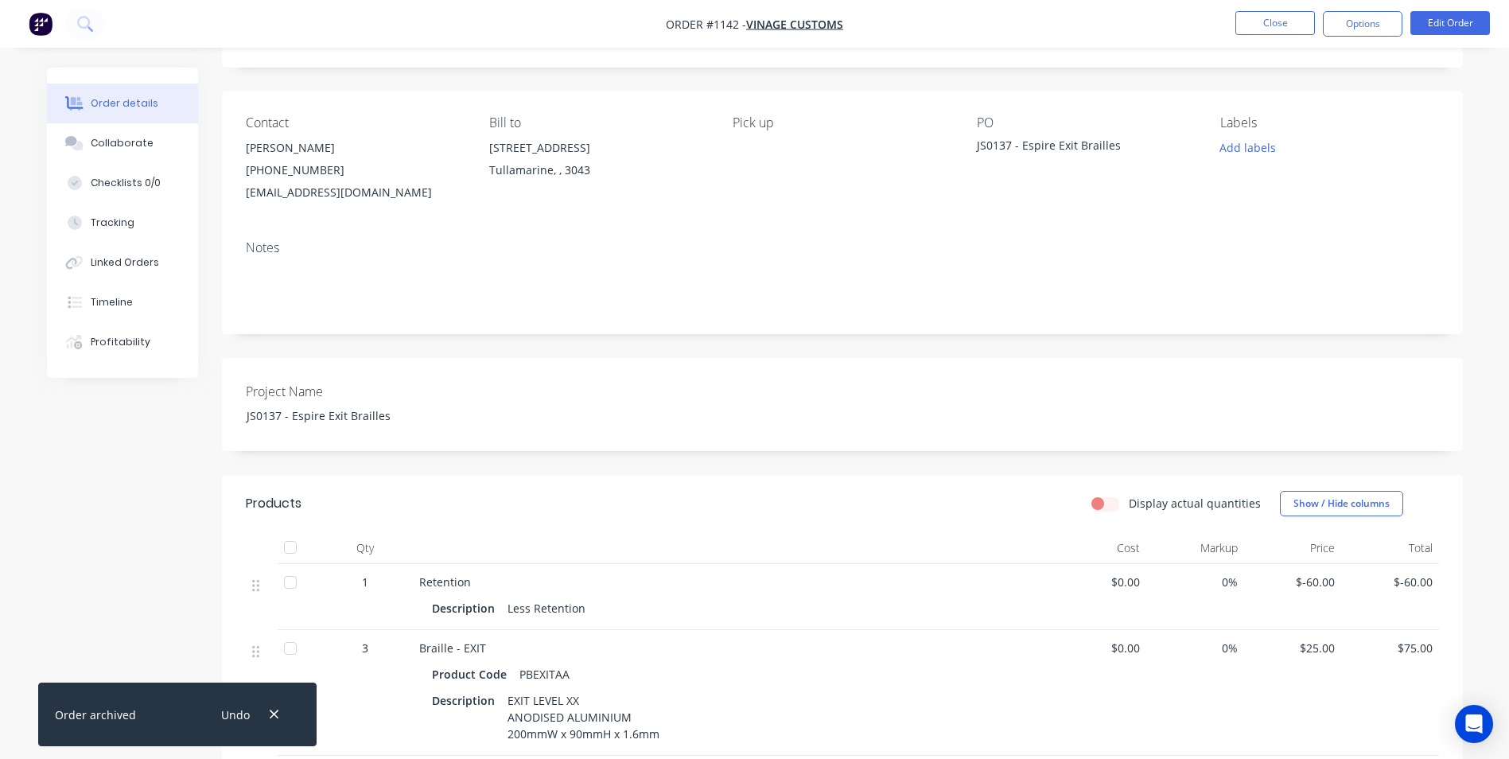
scroll to position [0, 0]
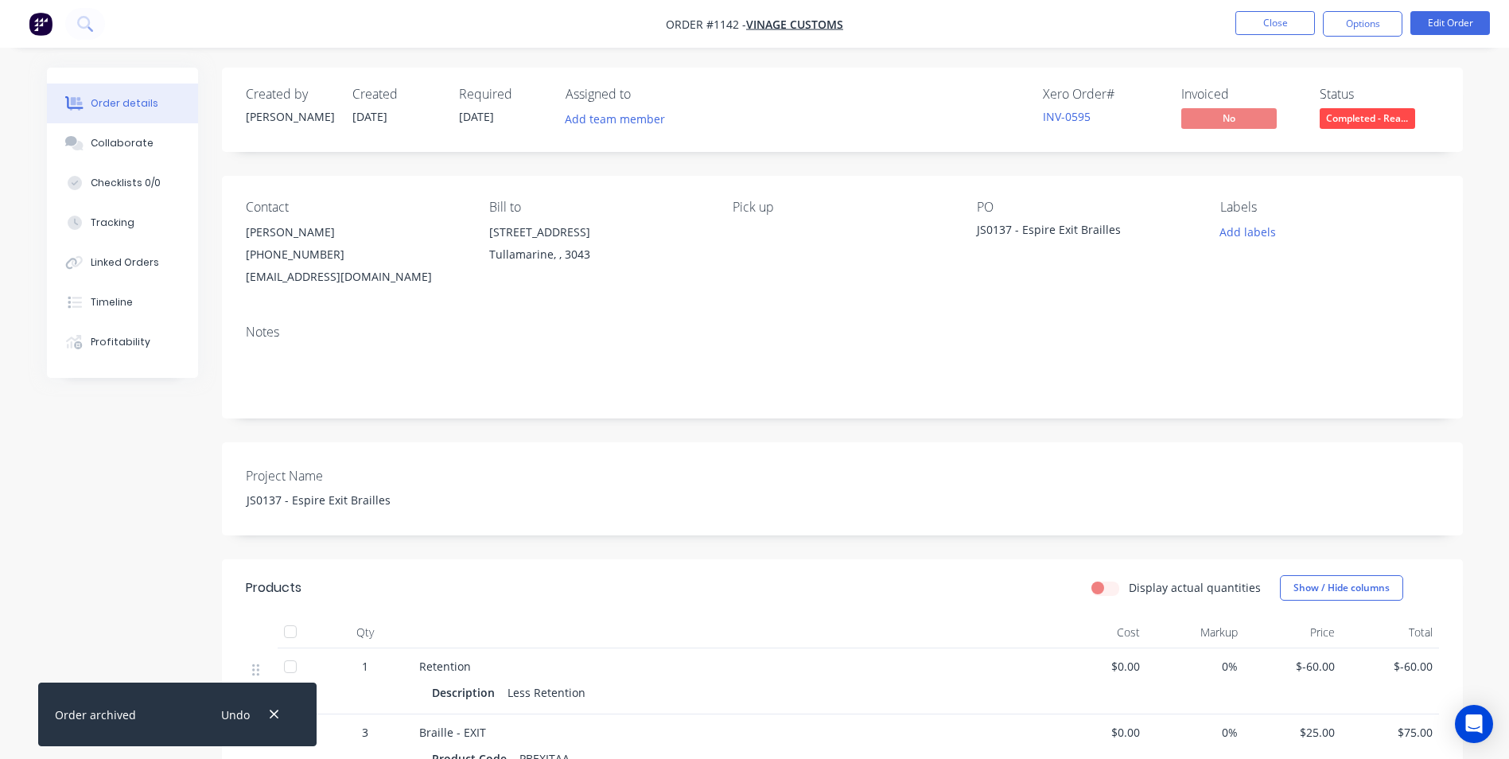
drag, startPoint x: 1351, startPoint y: 22, endPoint x: 1333, endPoint y: 44, distance: 28.2
click at [1351, 21] on button "Options" at bounding box center [1363, 23] width 80 height 25
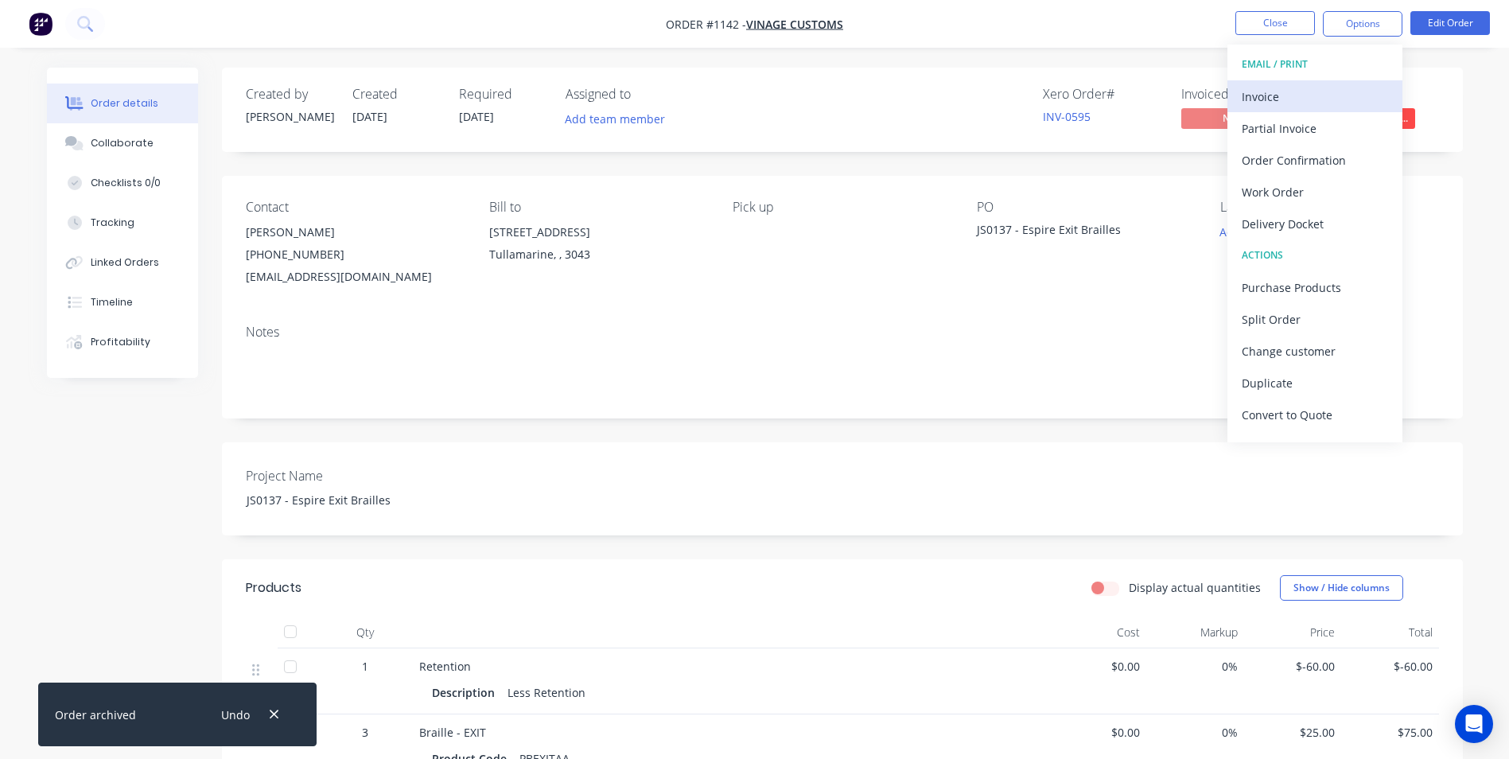
click at [1273, 94] on div "Invoice" at bounding box center [1315, 96] width 146 height 23
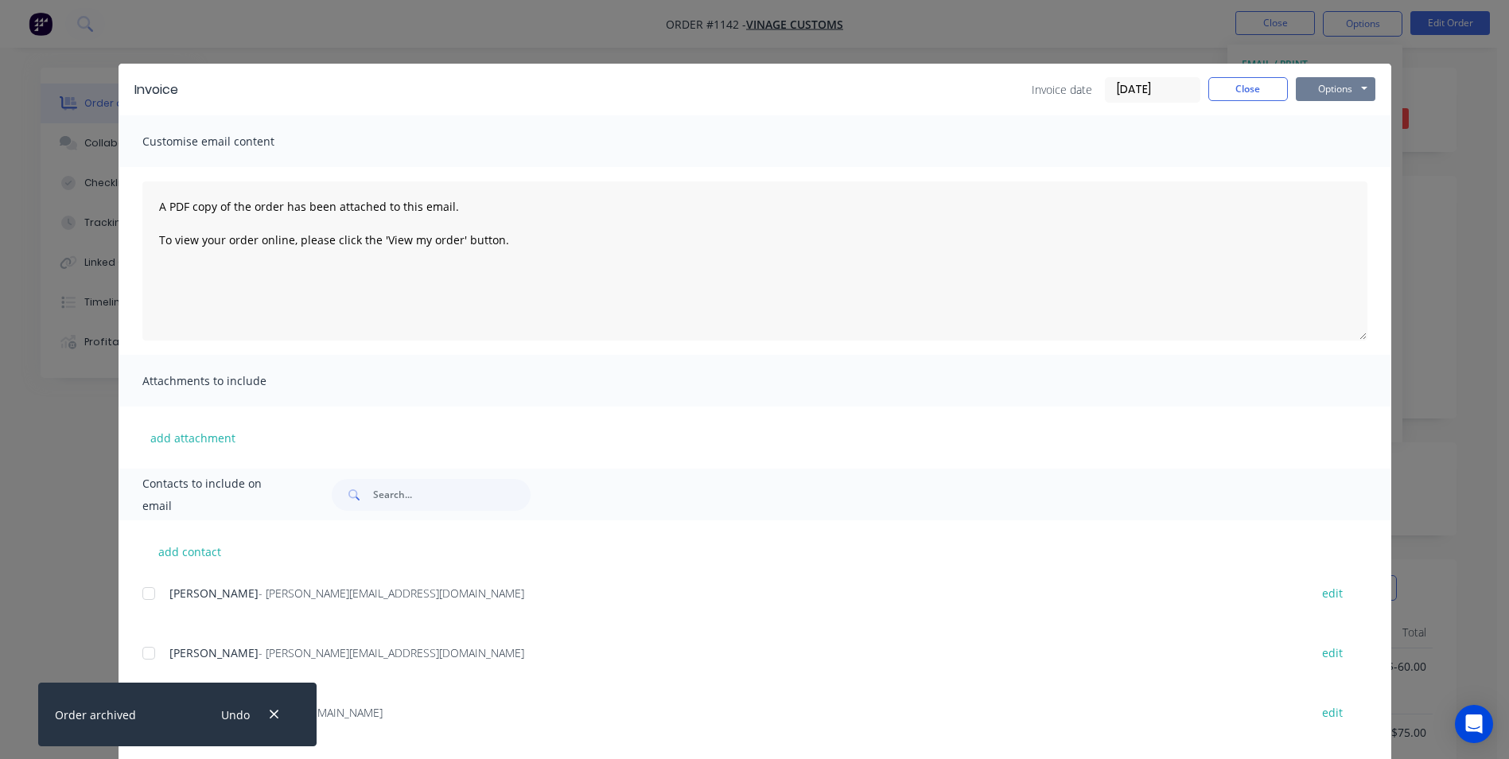
click at [1324, 89] on button "Options" at bounding box center [1336, 89] width 80 height 24
click at [1332, 146] on button "Print" at bounding box center [1347, 143] width 102 height 26
drag, startPoint x: 1245, startPoint y: 87, endPoint x: 1273, endPoint y: 63, distance: 37.8
click at [1243, 85] on button "Close" at bounding box center [1248, 89] width 80 height 24
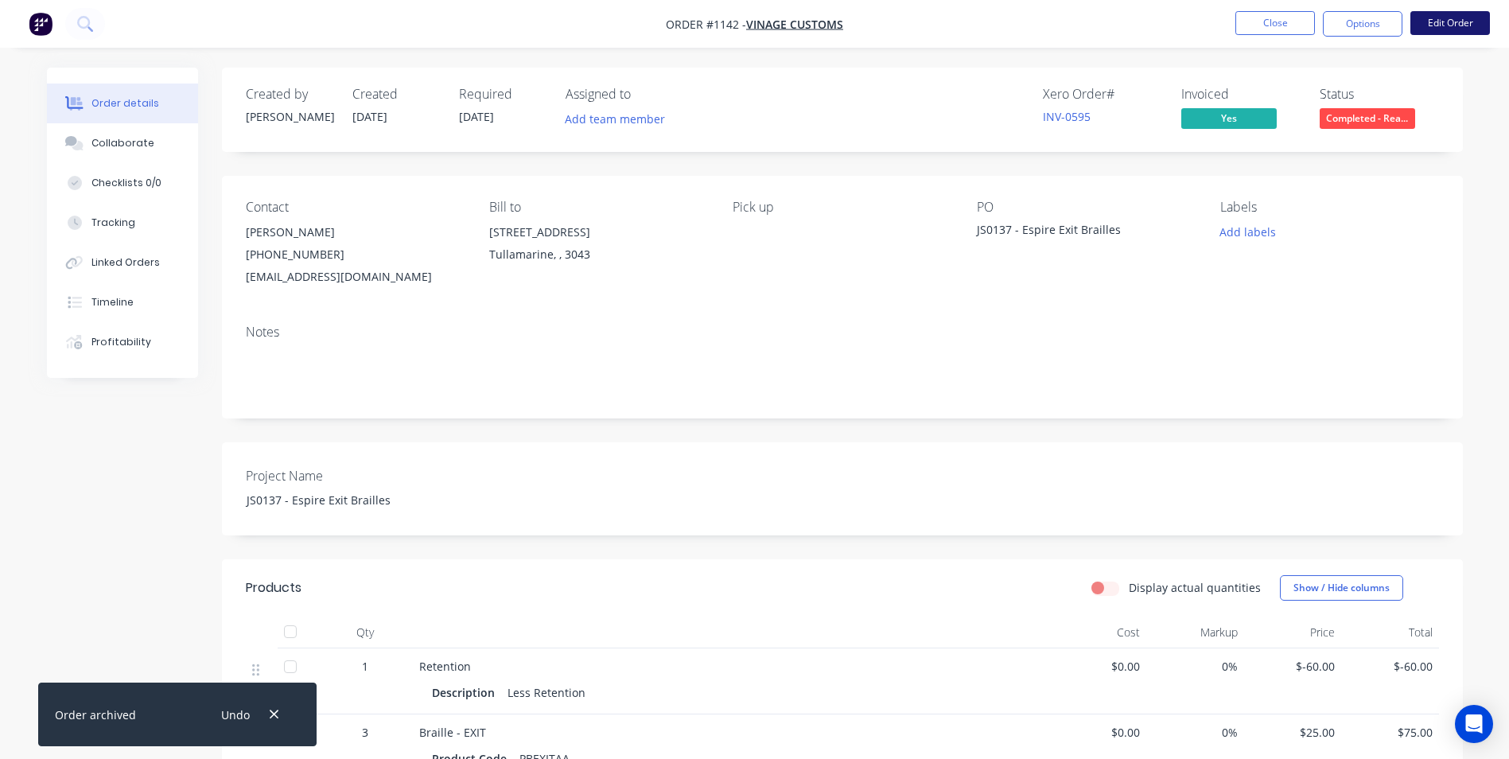
click at [1440, 22] on button "Edit Order" at bounding box center [1450, 23] width 80 height 24
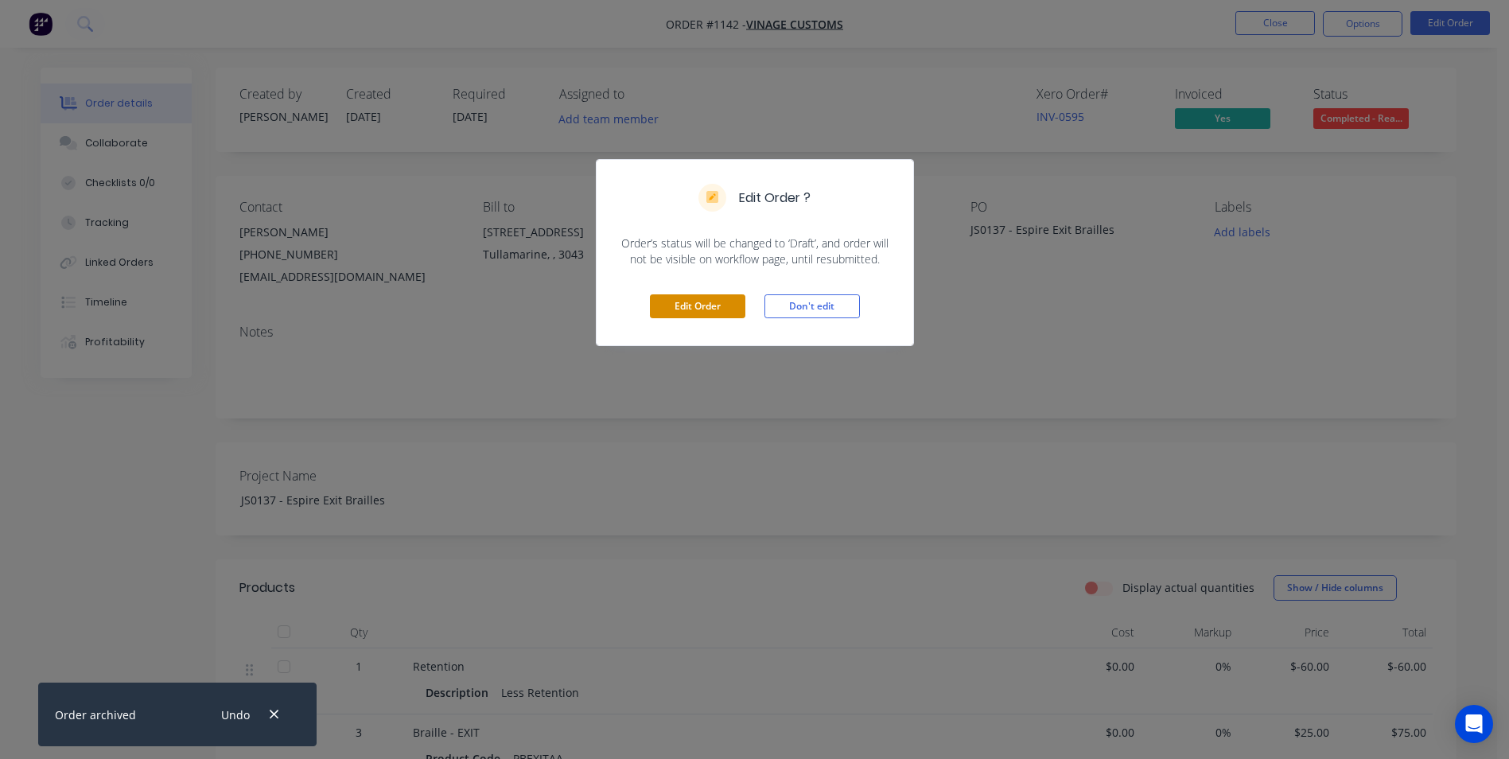
click at [693, 303] on button "Edit Order" at bounding box center [697, 306] width 95 height 24
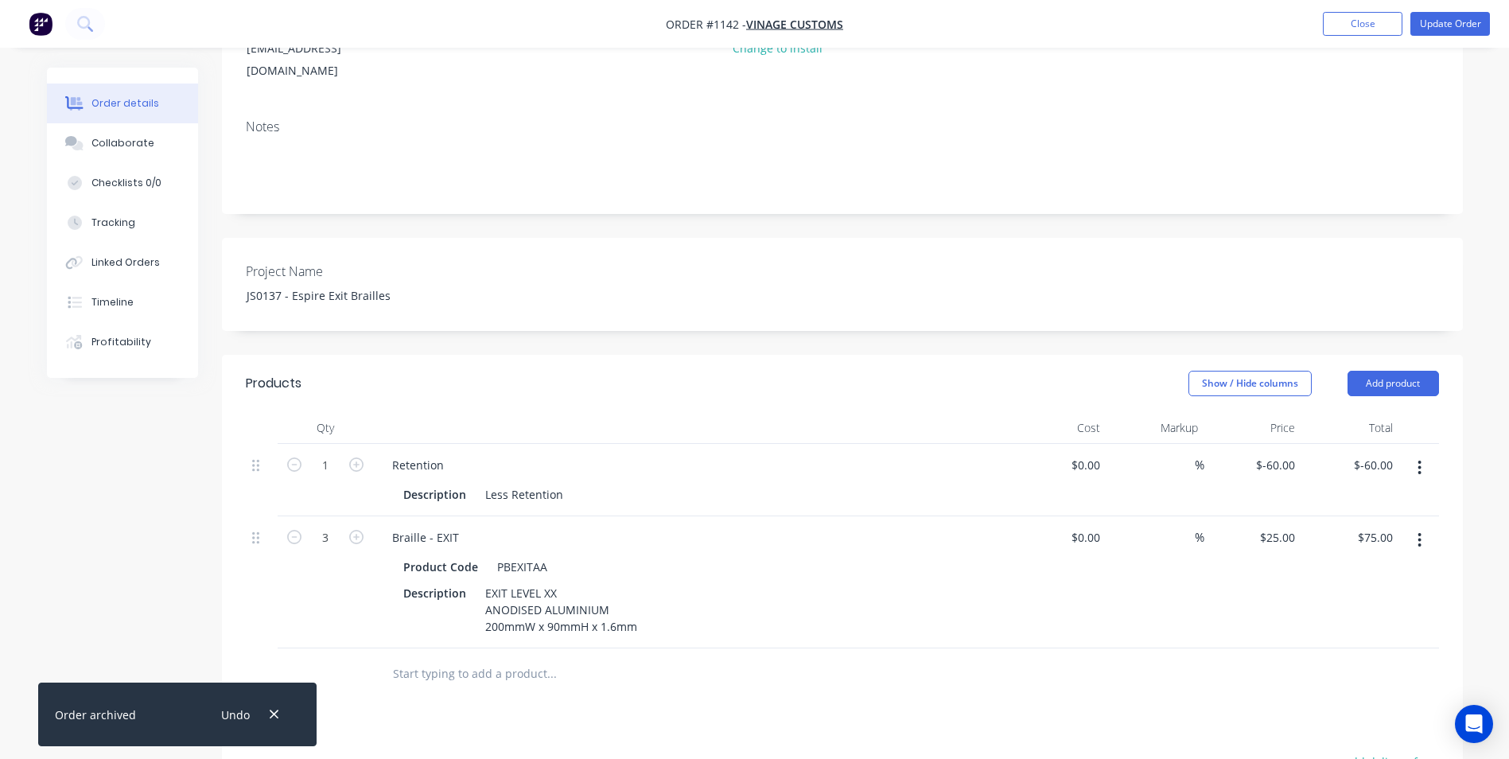
scroll to position [239, 0]
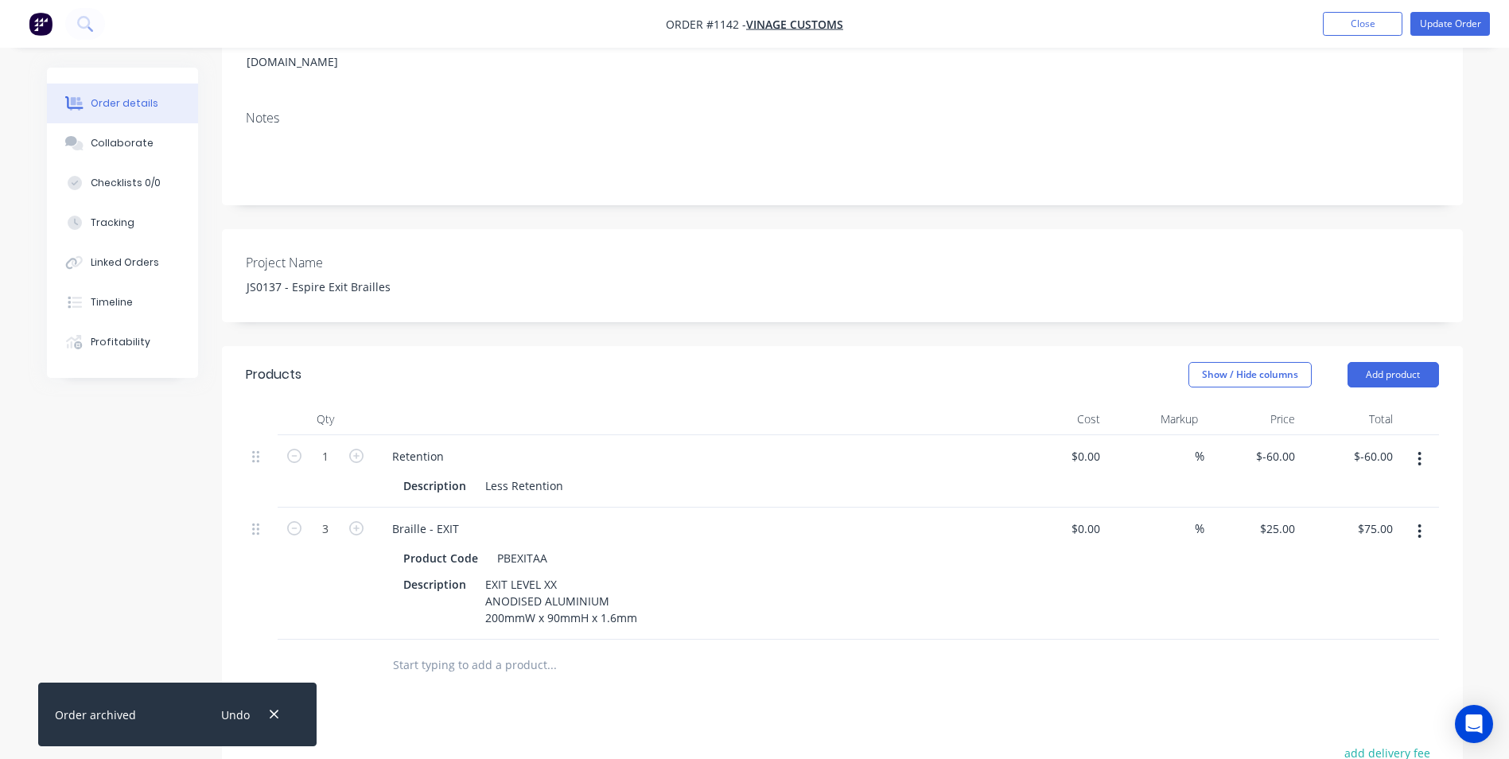
click at [1421, 450] on icon "button" at bounding box center [1419, 458] width 4 height 17
drag, startPoint x: 1333, startPoint y: 578, endPoint x: 766, endPoint y: 647, distance: 571.3
click at [1314, 585] on div "Delete" at bounding box center [1363, 596] width 122 height 23
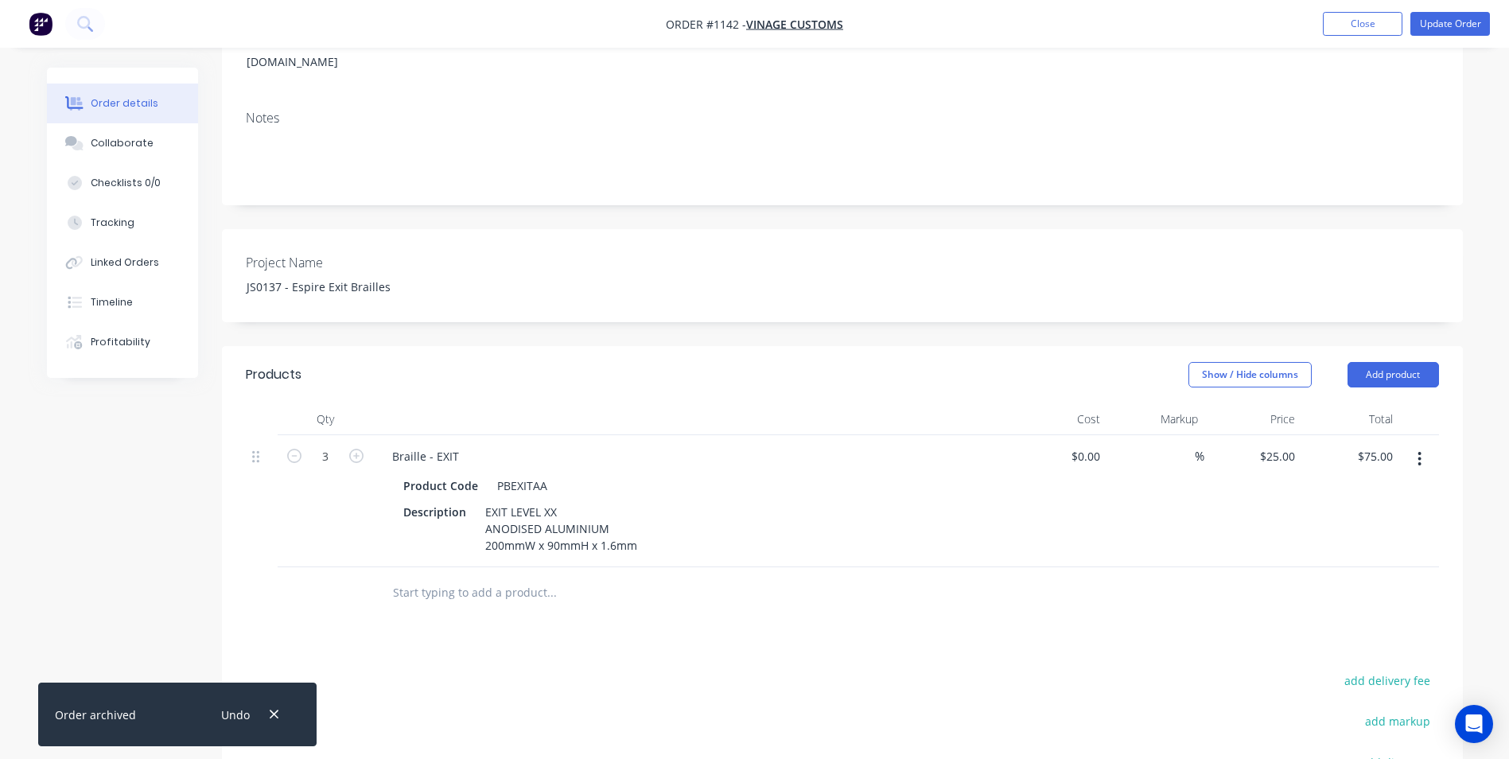
click at [408, 577] on input "text" at bounding box center [551, 593] width 318 height 32
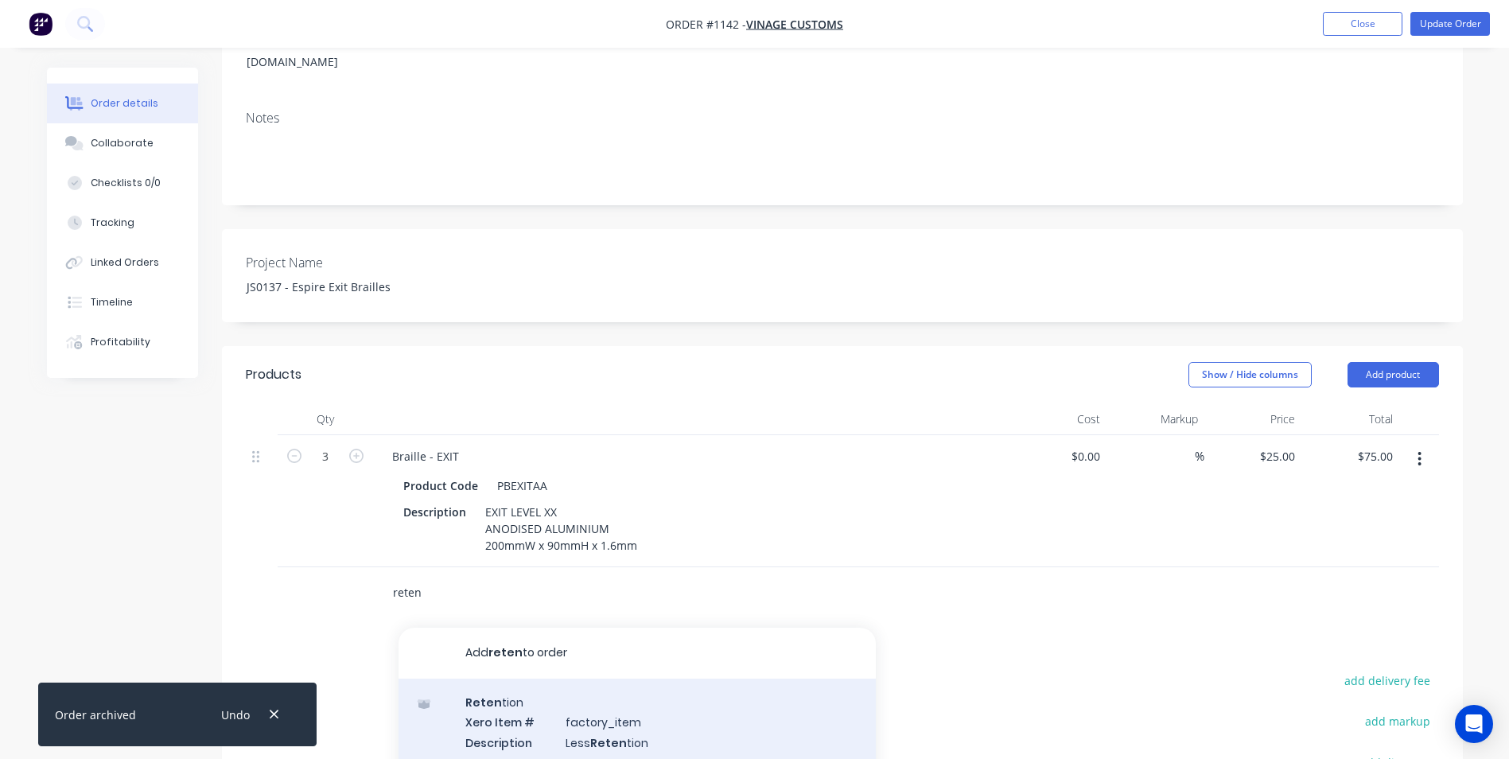
type input "reten"
click at [533, 706] on div "Reten tion Xero Item # factory_item Description Less Reten tion Notes Product v…" at bounding box center [636, 742] width 477 height 128
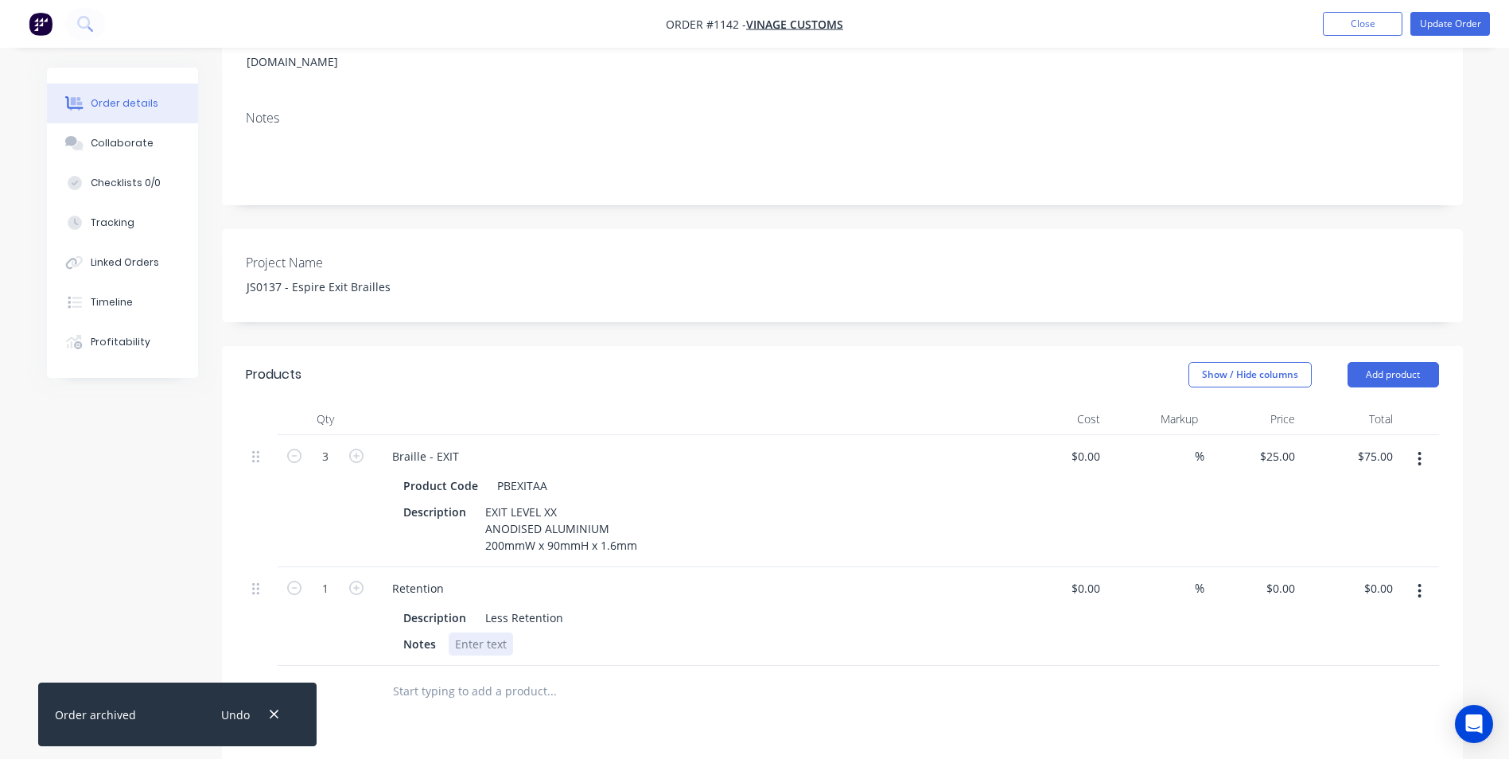
click at [469, 632] on div at bounding box center [481, 643] width 64 height 23
click at [492, 606] on div "Less Retention" at bounding box center [524, 617] width 91 height 23
drag, startPoint x: 492, startPoint y: 594, endPoint x: 544, endPoint y: 595, distance: 51.7
click at [544, 606] on div "Less Retention" at bounding box center [524, 617] width 91 height 23
click at [415, 577] on div "Retention" at bounding box center [417, 588] width 77 height 23
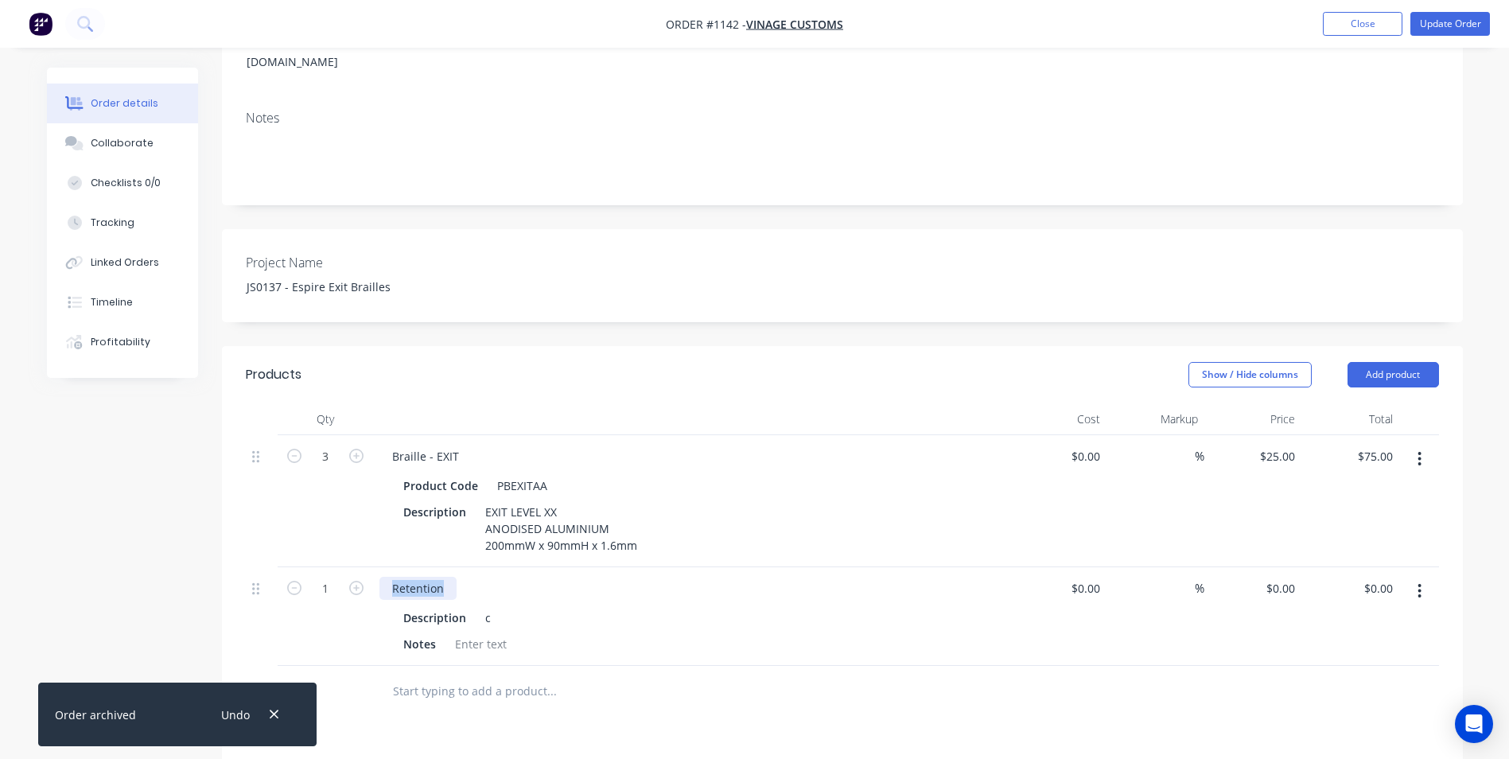
click at [415, 577] on div "Retention" at bounding box center [417, 588] width 77 height 23
click at [430, 606] on div "Description" at bounding box center [435, 617] width 76 height 23
drag, startPoint x: 430, startPoint y: 589, endPoint x: 500, endPoint y: 597, distance: 71.2
click at [500, 606] on div "c" at bounding box center [491, 617] width 24 height 23
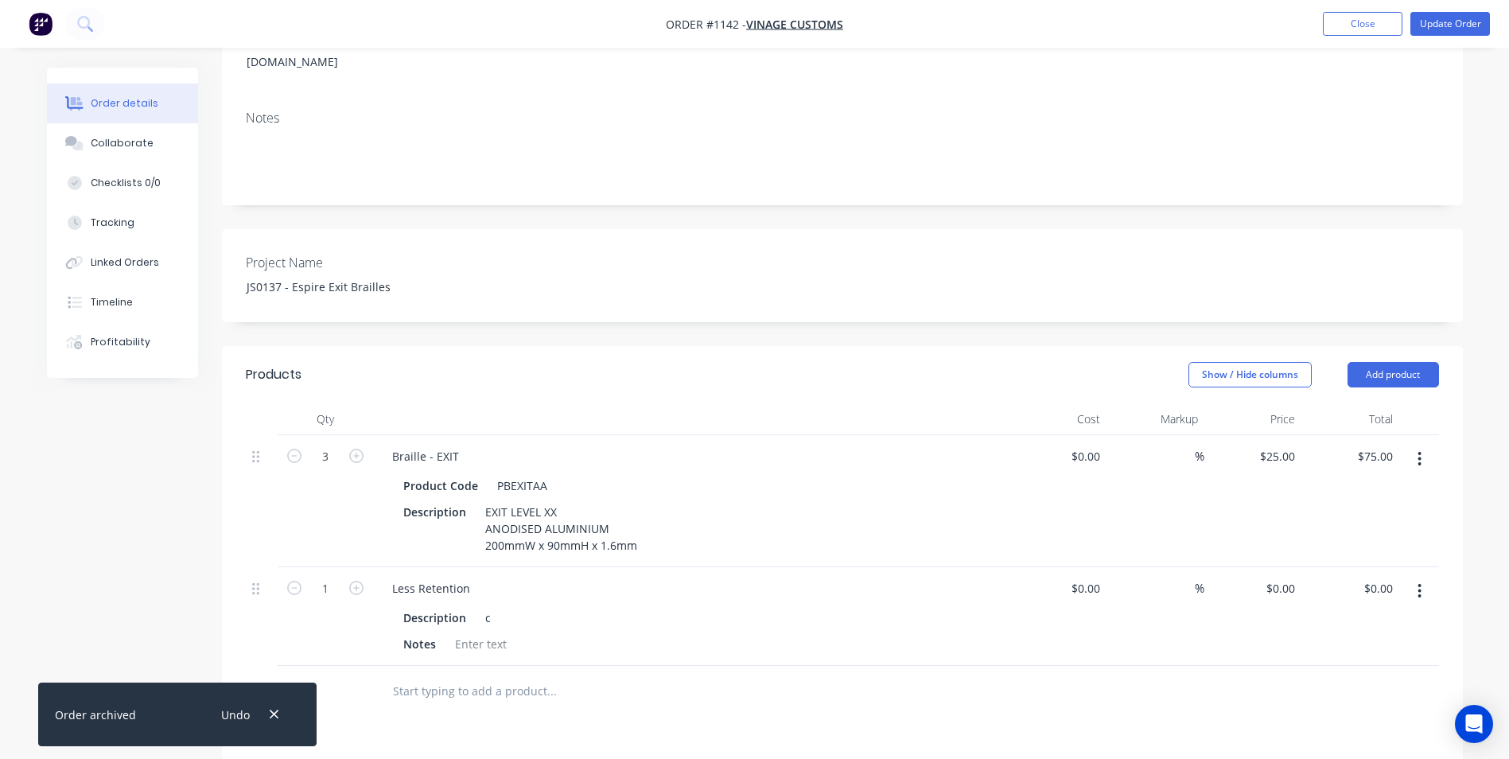
click at [441, 677] on input "text" at bounding box center [551, 691] width 318 height 32
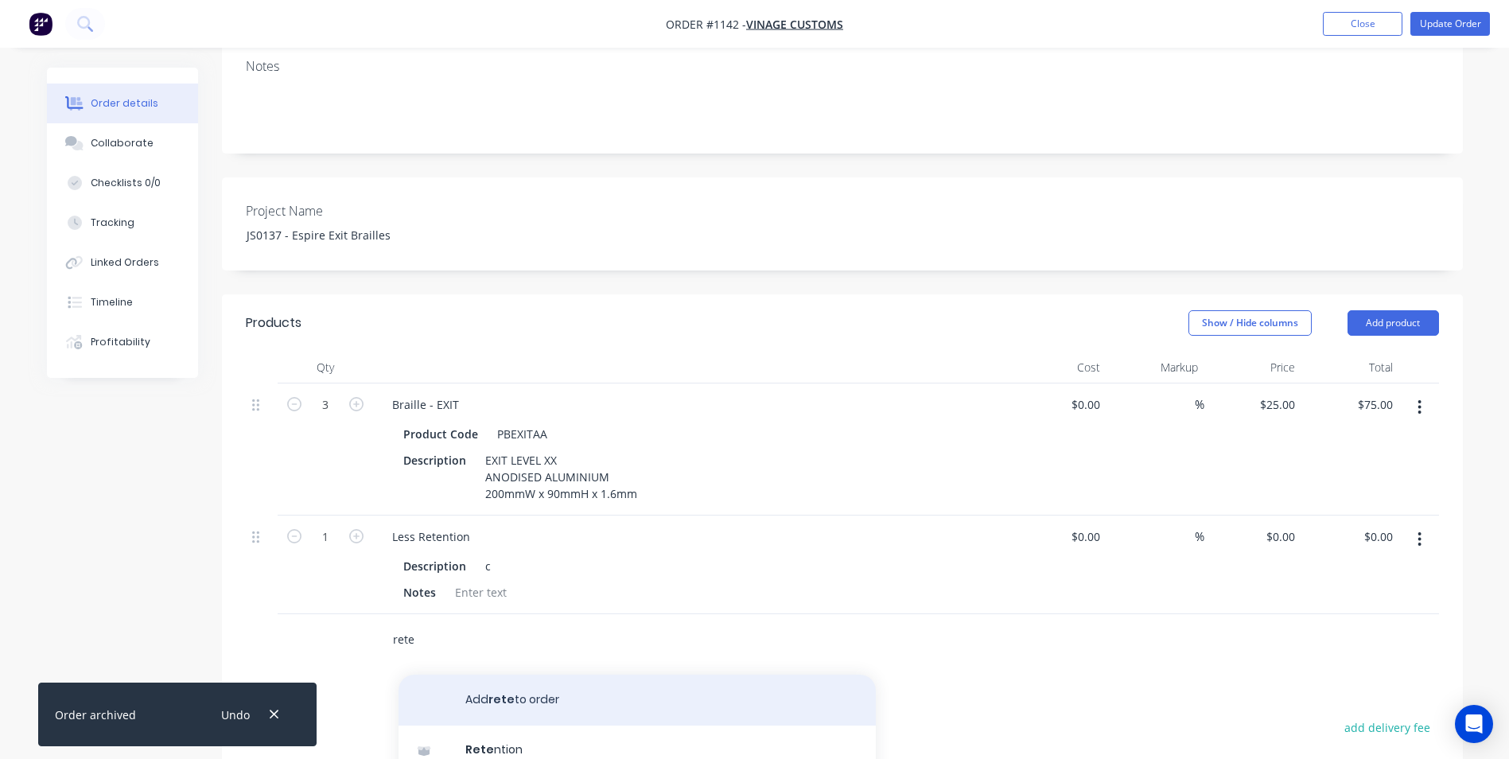
scroll to position [318, 0]
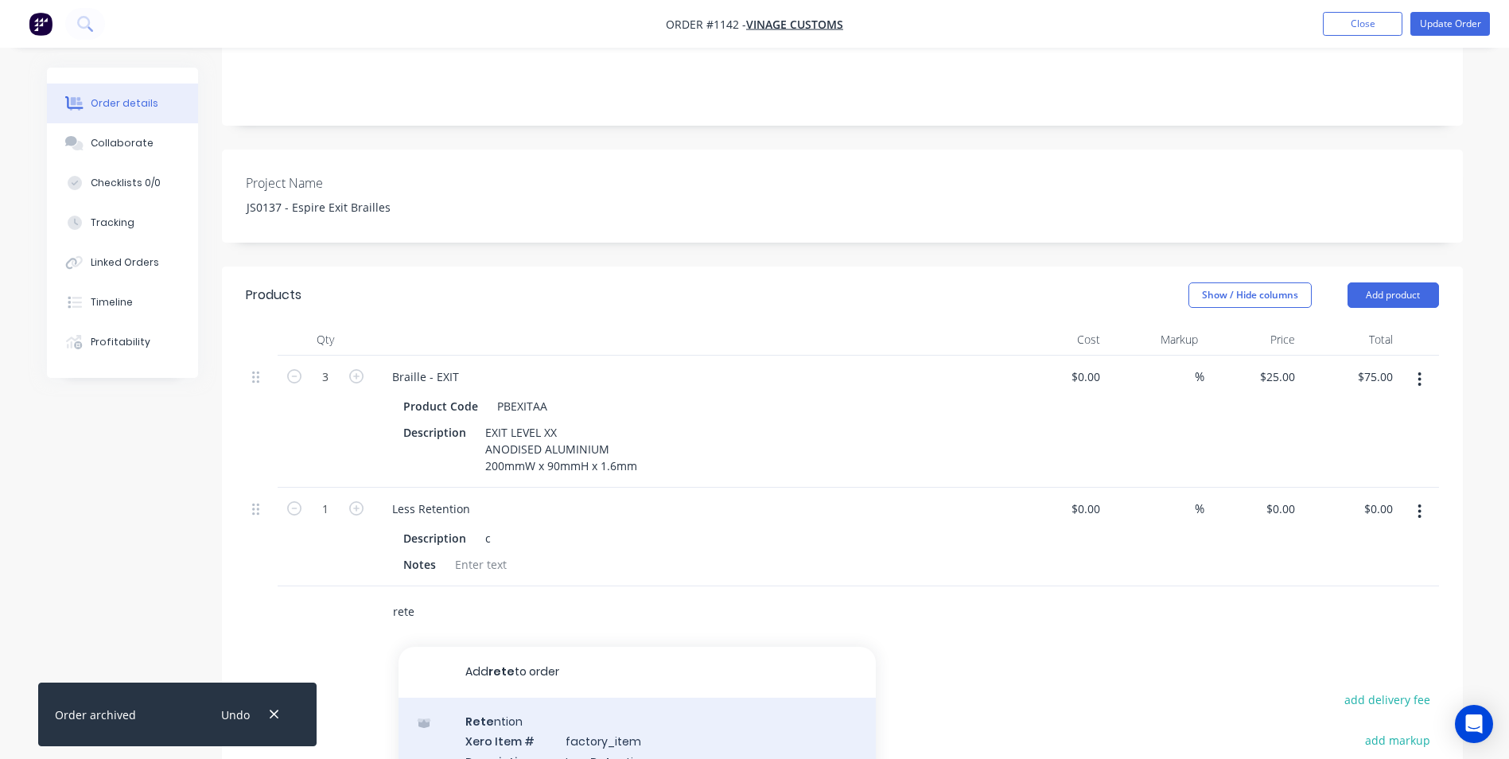
type input "rete"
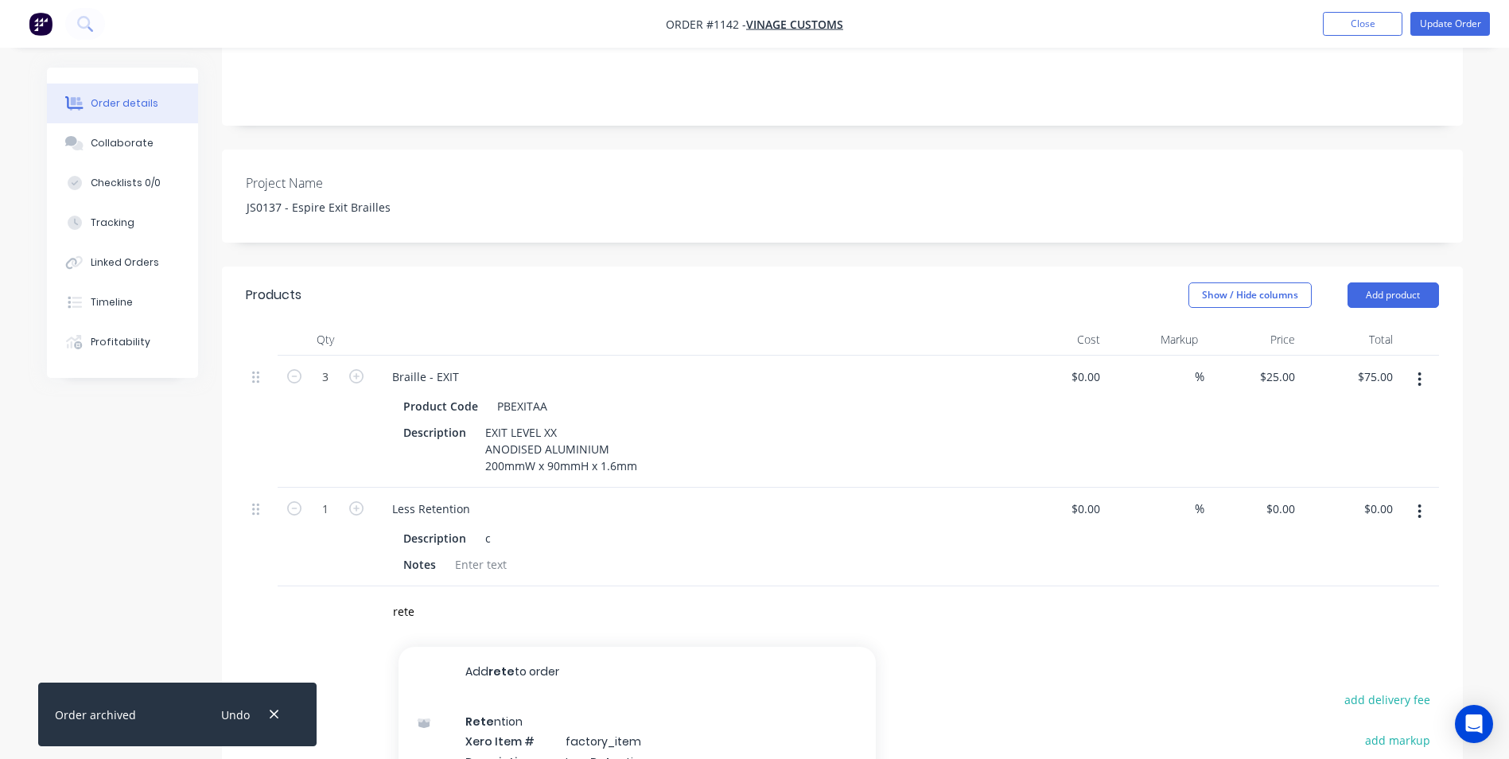
drag, startPoint x: 573, startPoint y: 733, endPoint x: 566, endPoint y: 706, distance: 28.2
click at [573, 731] on div "Rete ntion Xero Item # factory_item Description Less Rete ntion Notes Product v…" at bounding box center [636, 762] width 477 height 128
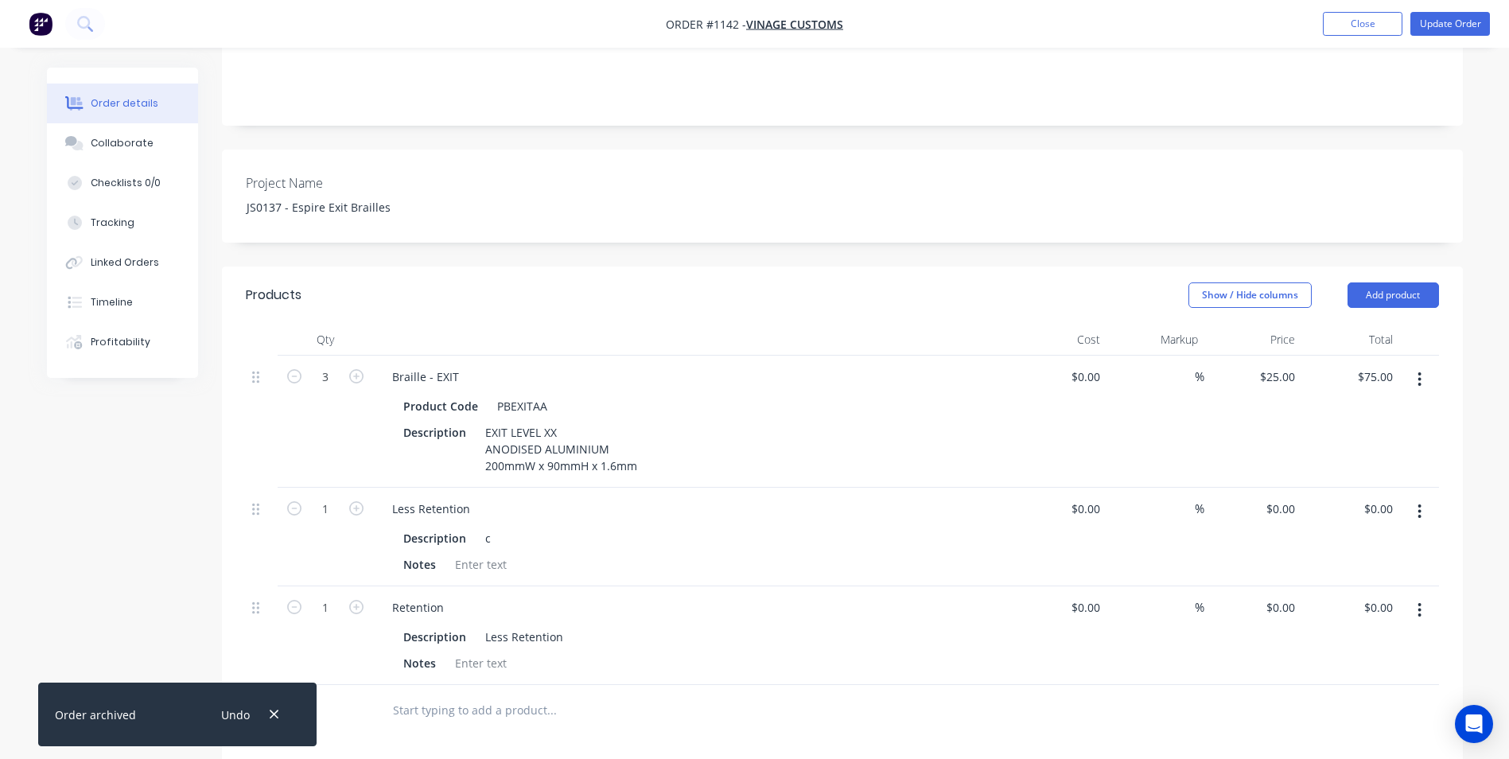
click at [1421, 601] on icon "button" at bounding box center [1419, 609] width 4 height 17
drag, startPoint x: 1349, startPoint y: 726, endPoint x: 1367, endPoint y: 635, distance: 93.3
click at [1351, 736] on div "Delete" at bounding box center [1363, 747] width 122 height 23
click at [1418, 503] on icon "button" at bounding box center [1419, 511] width 4 height 17
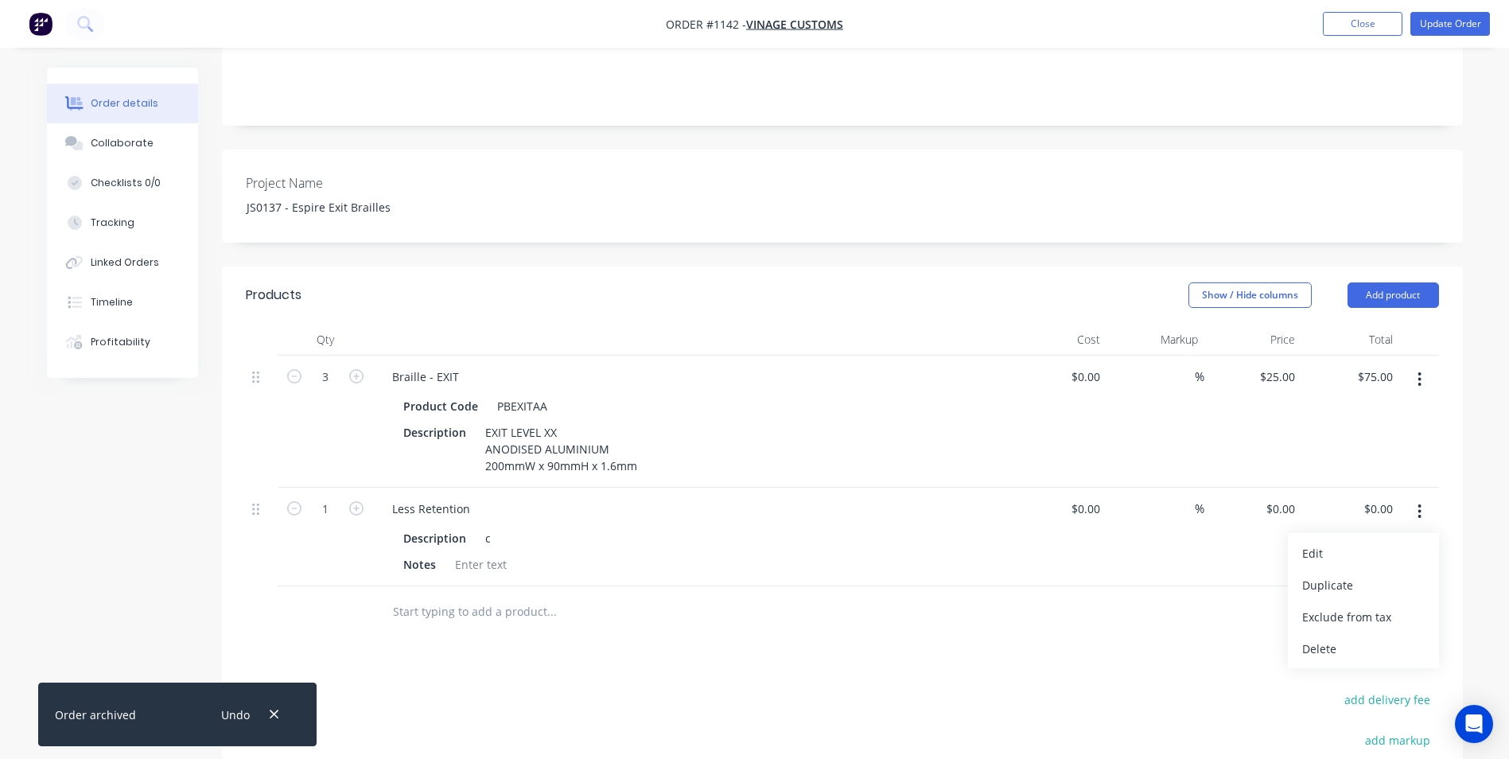
drag, startPoint x: 406, startPoint y: 592, endPoint x: 410, endPoint y: 583, distance: 10.0
click at [407, 596] on input "text" at bounding box center [551, 612] width 318 height 32
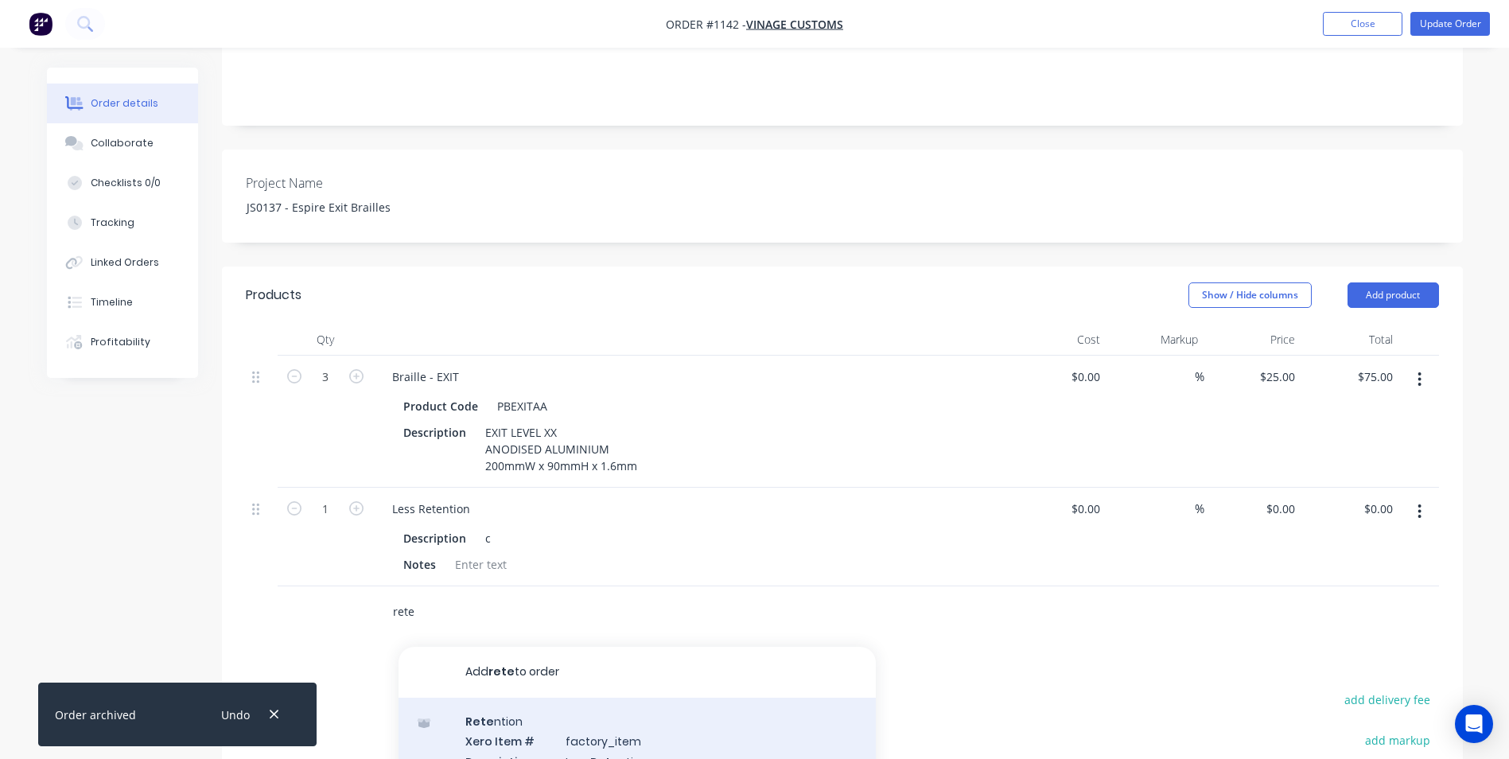
type input "rete"
click at [583, 728] on div "Rete ntion Xero Item # factory_item Description Less Rete ntion Notes Product v…" at bounding box center [636, 762] width 477 height 128
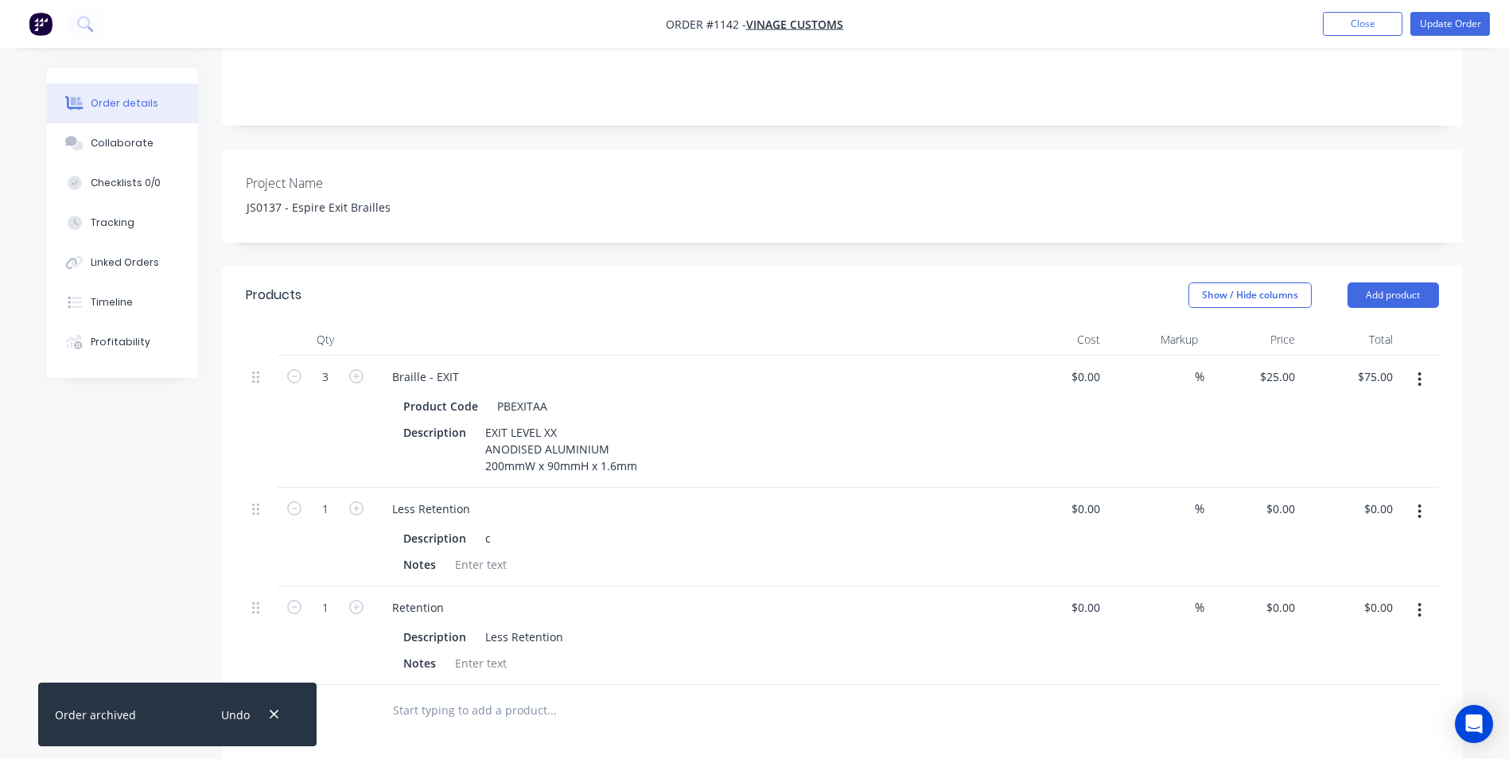
drag, startPoint x: 1419, startPoint y: 587, endPoint x: 1163, endPoint y: 508, distance: 268.0
click at [1418, 601] on icon "button" at bounding box center [1419, 609] width 4 height 17
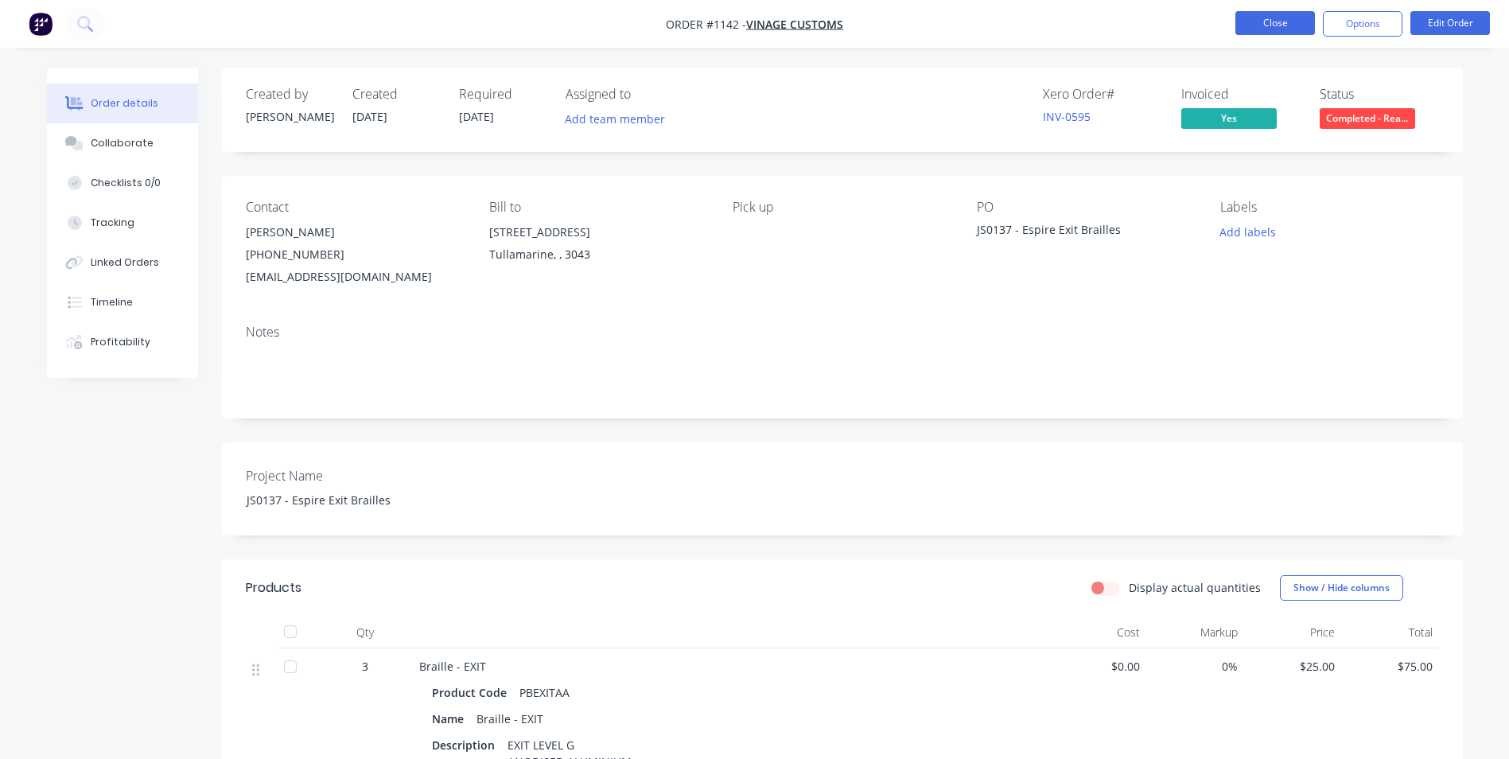
scroll to position [239, 0]
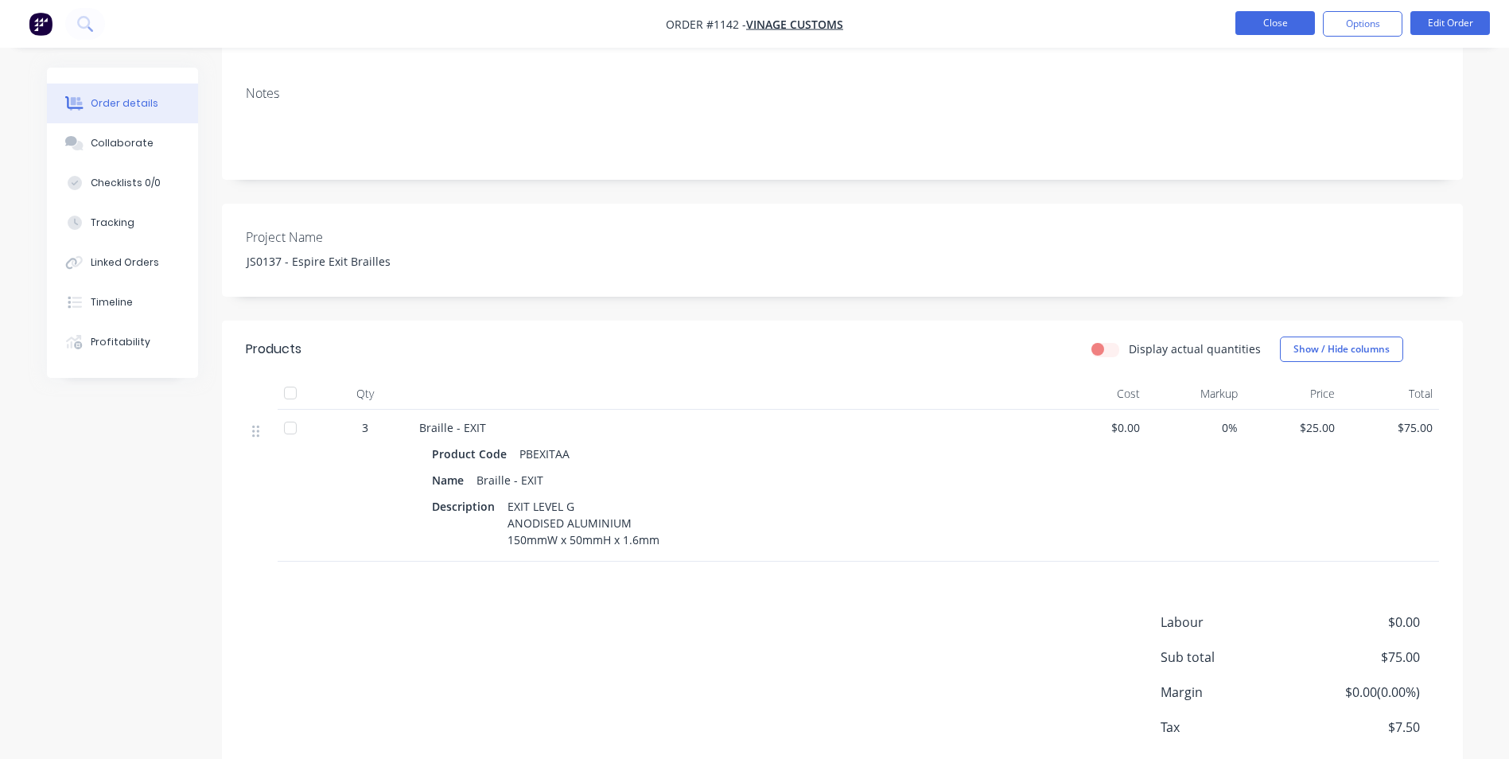
click at [1263, 17] on button "Close" at bounding box center [1275, 23] width 80 height 24
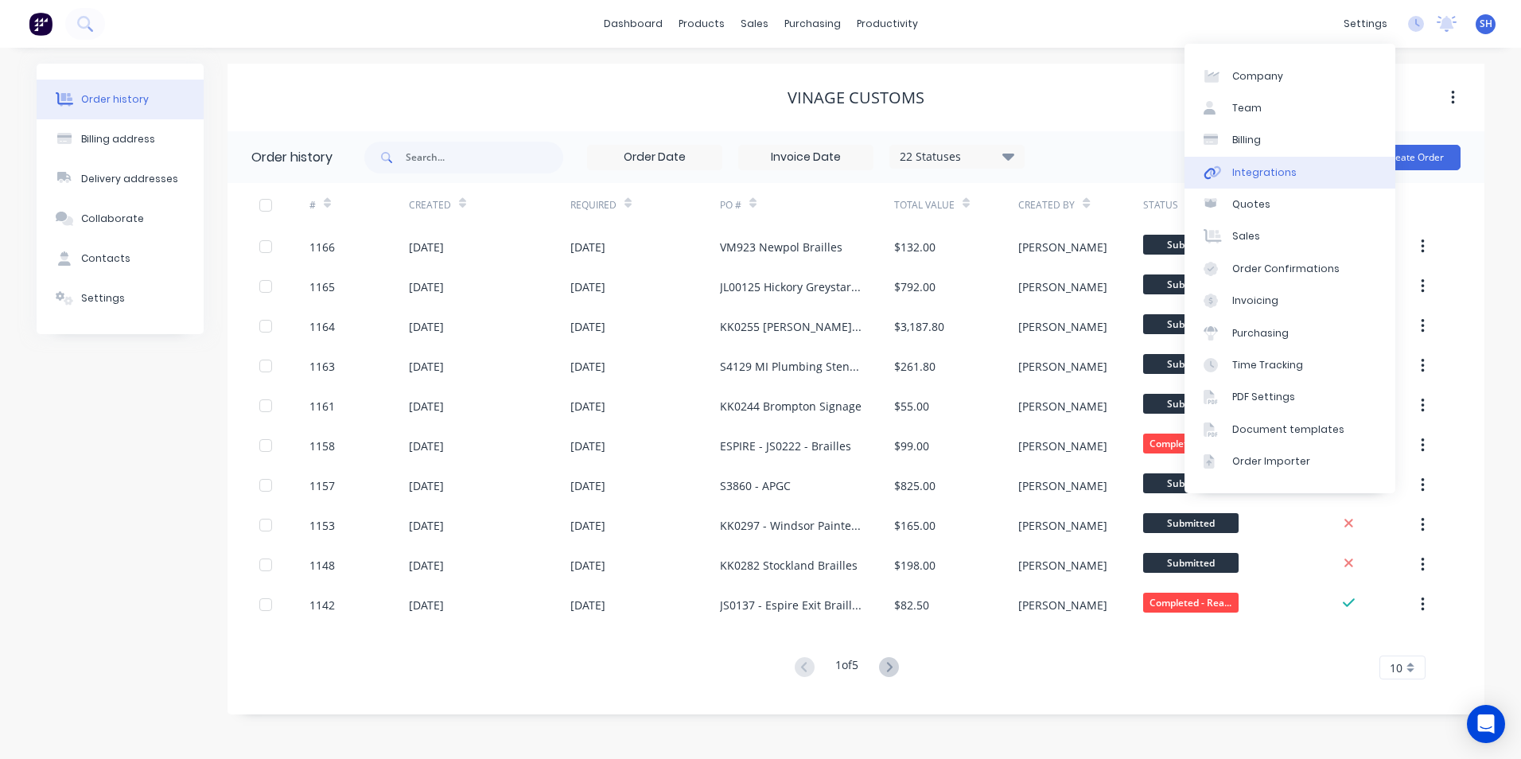
click at [1273, 174] on div "Integrations" at bounding box center [1264, 172] width 64 height 14
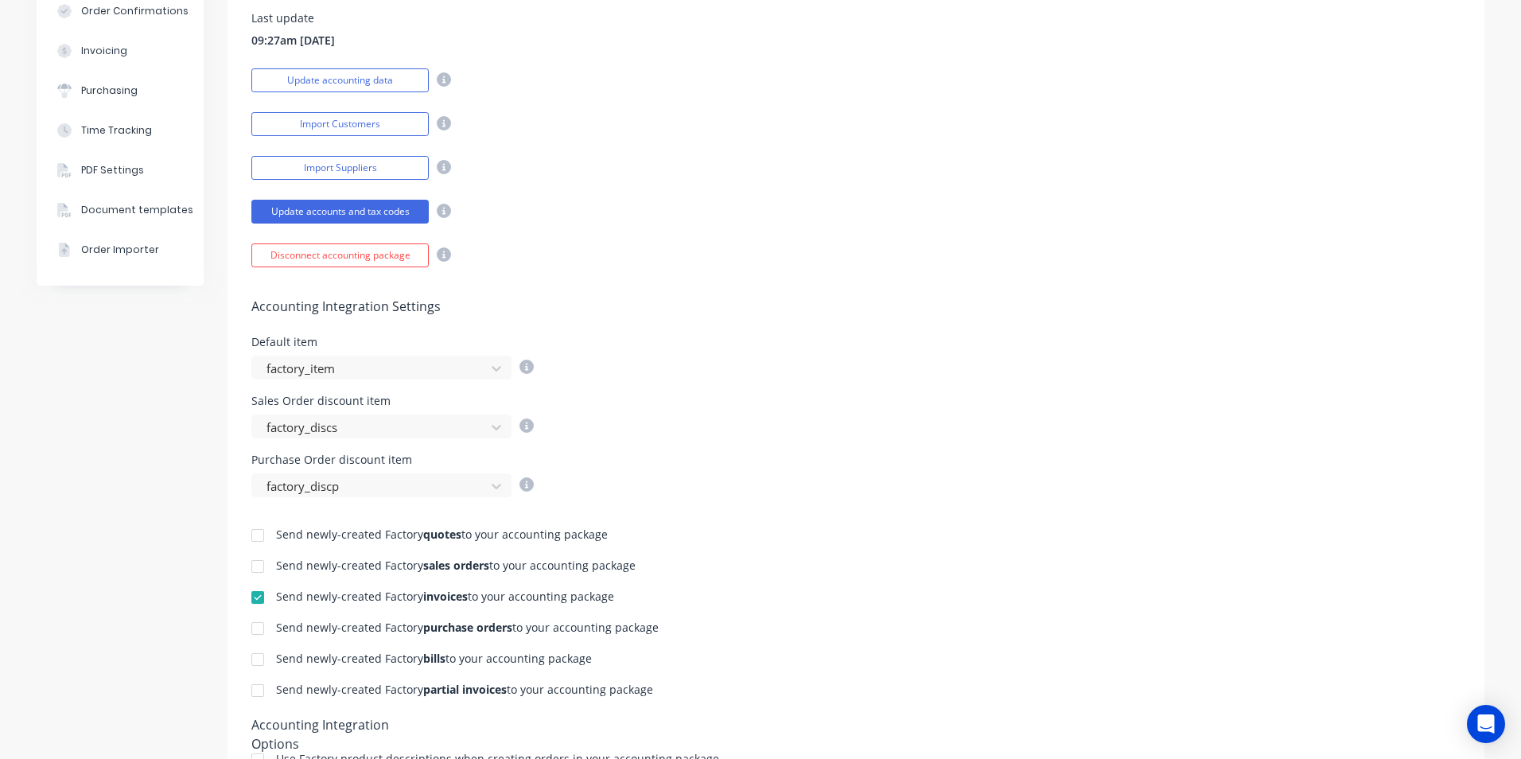
scroll to position [557, 0]
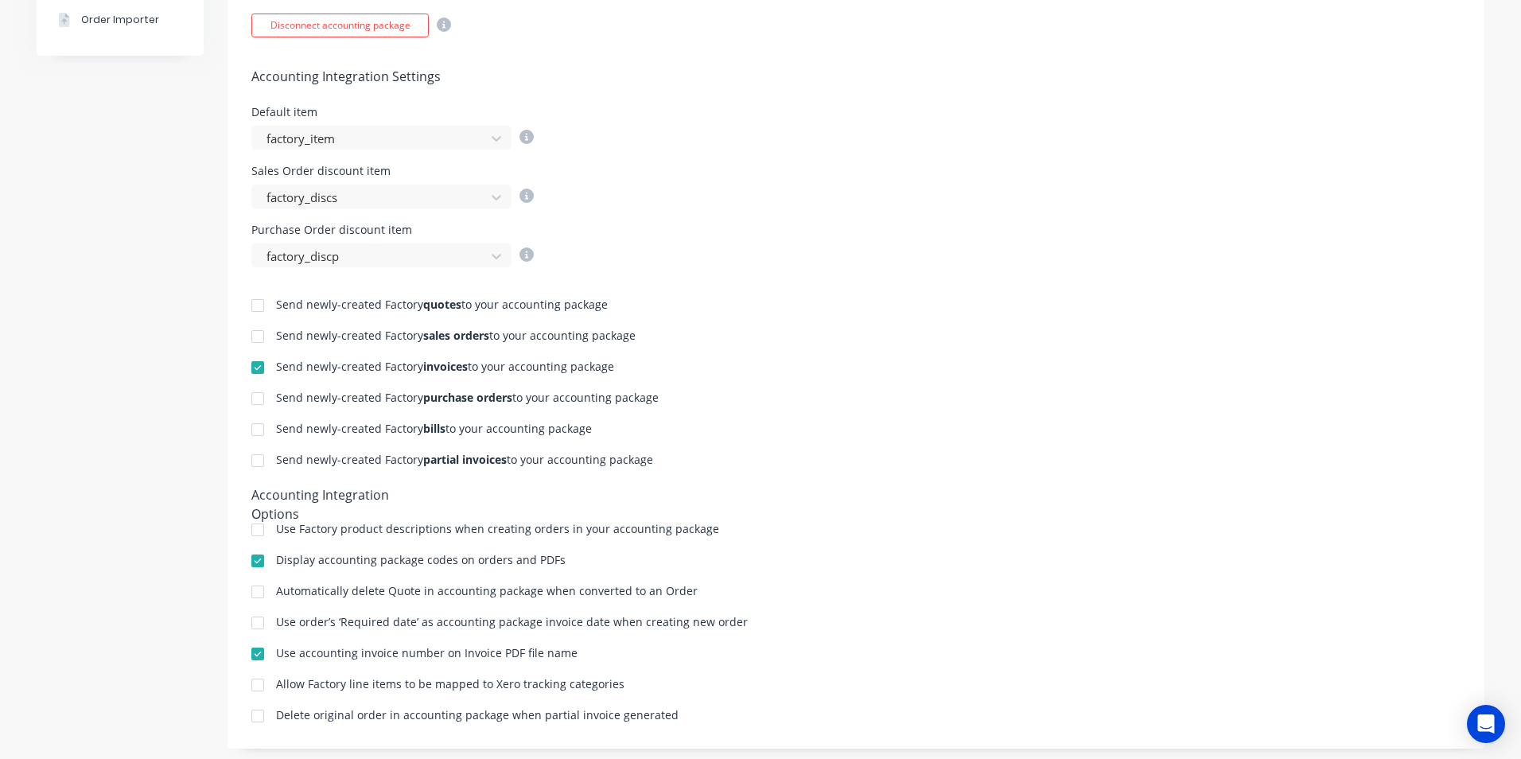
click at [251, 528] on div at bounding box center [258, 530] width 32 height 32
drag, startPoint x: 282, startPoint y: 532, endPoint x: 662, endPoint y: 528, distance: 380.2
click at [662, 528] on div "Use Factory product descriptions when creating orders in your accounting package" at bounding box center [497, 528] width 443 height 11
drag, startPoint x: 1021, startPoint y: 556, endPoint x: 1002, endPoint y: 507, distance: 51.9
click at [1023, 555] on div "Display accounting package codes on orders and PDFs" at bounding box center [855, 561] width 1209 height 15
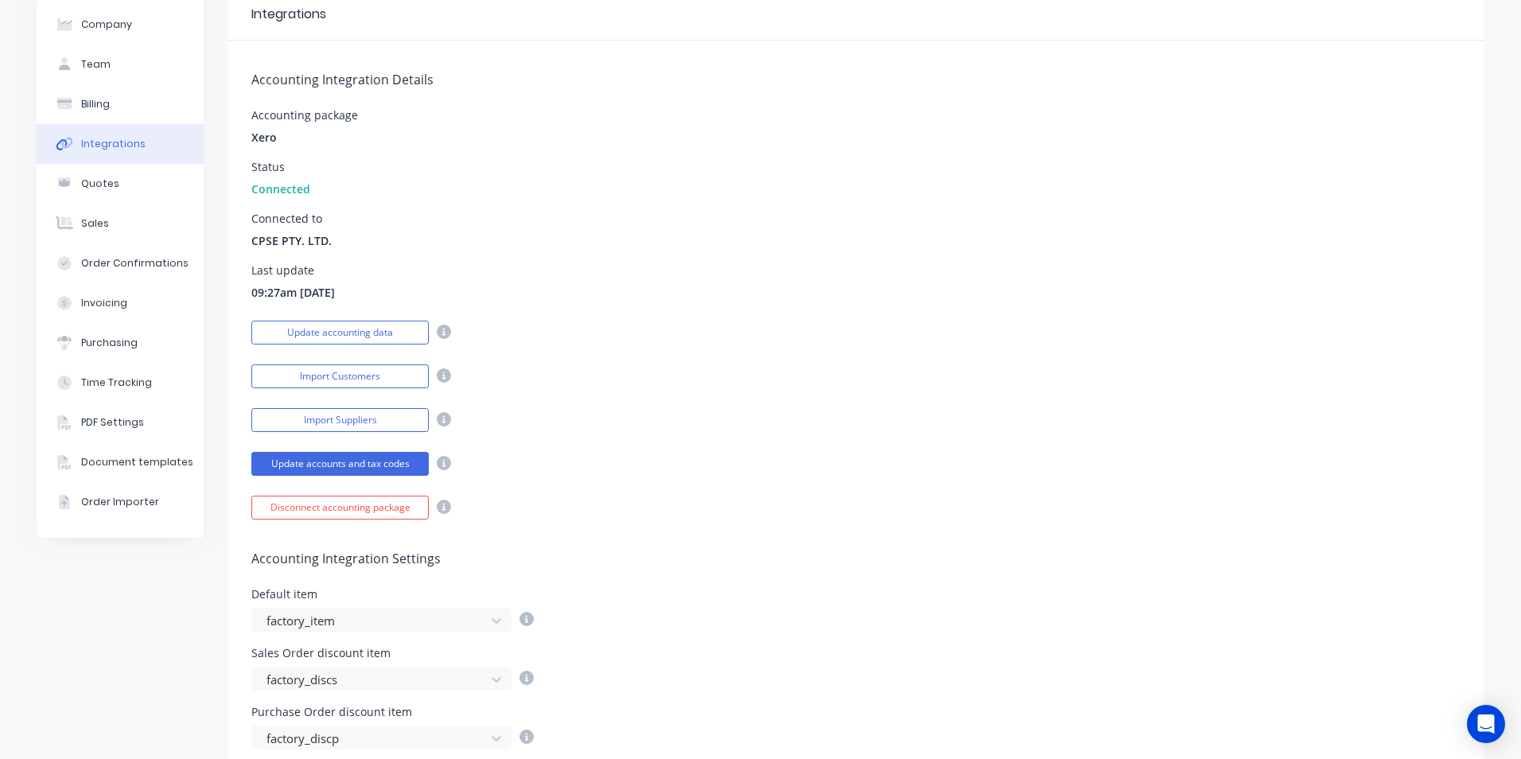
scroll to position [0, 0]
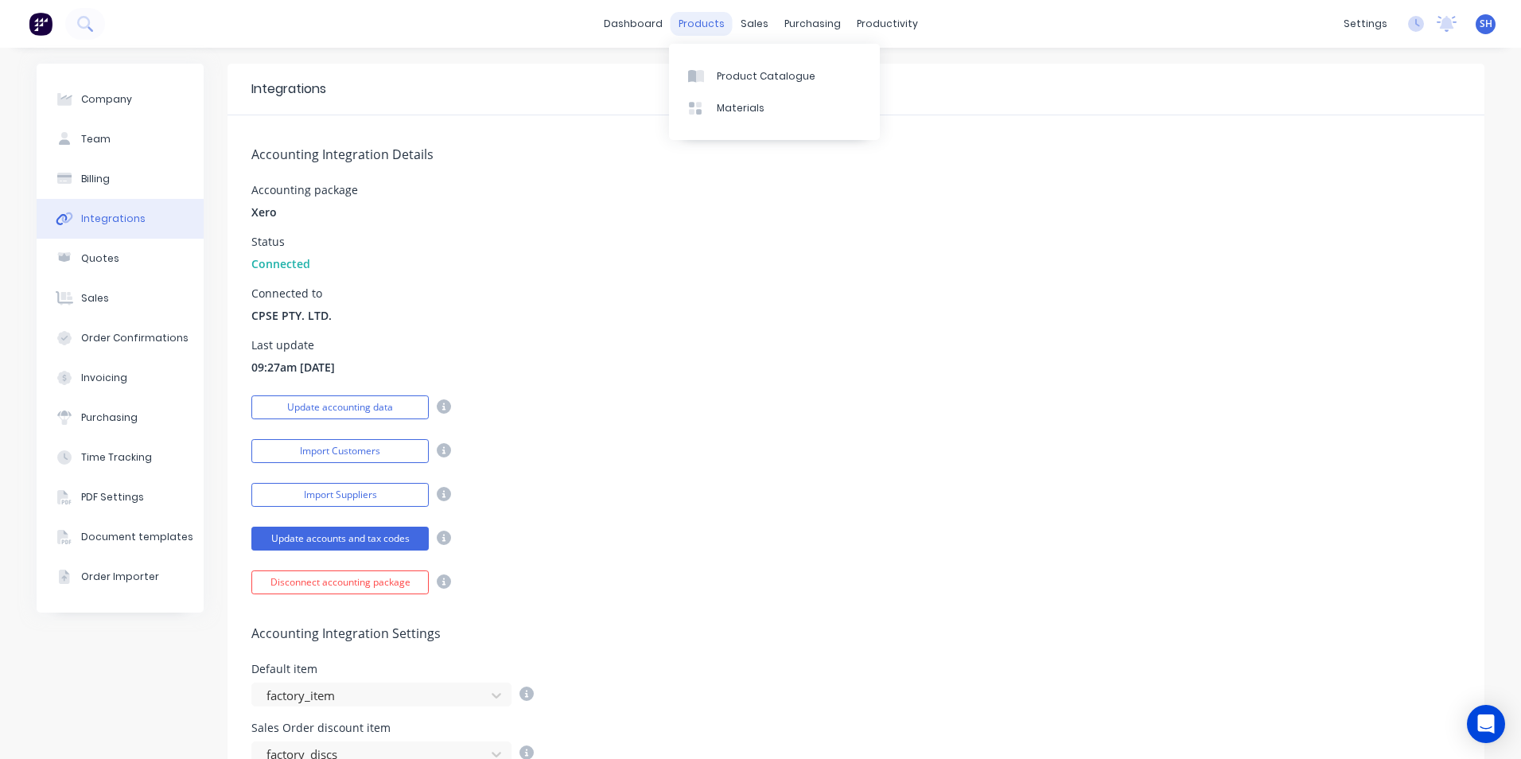
drag, startPoint x: 701, startPoint y: 21, endPoint x: 710, endPoint y: 33, distance: 15.4
click at [698, 23] on div "products" at bounding box center [702, 24] width 62 height 24
click at [745, 76] on div "Product Catalogue" at bounding box center [766, 76] width 99 height 14
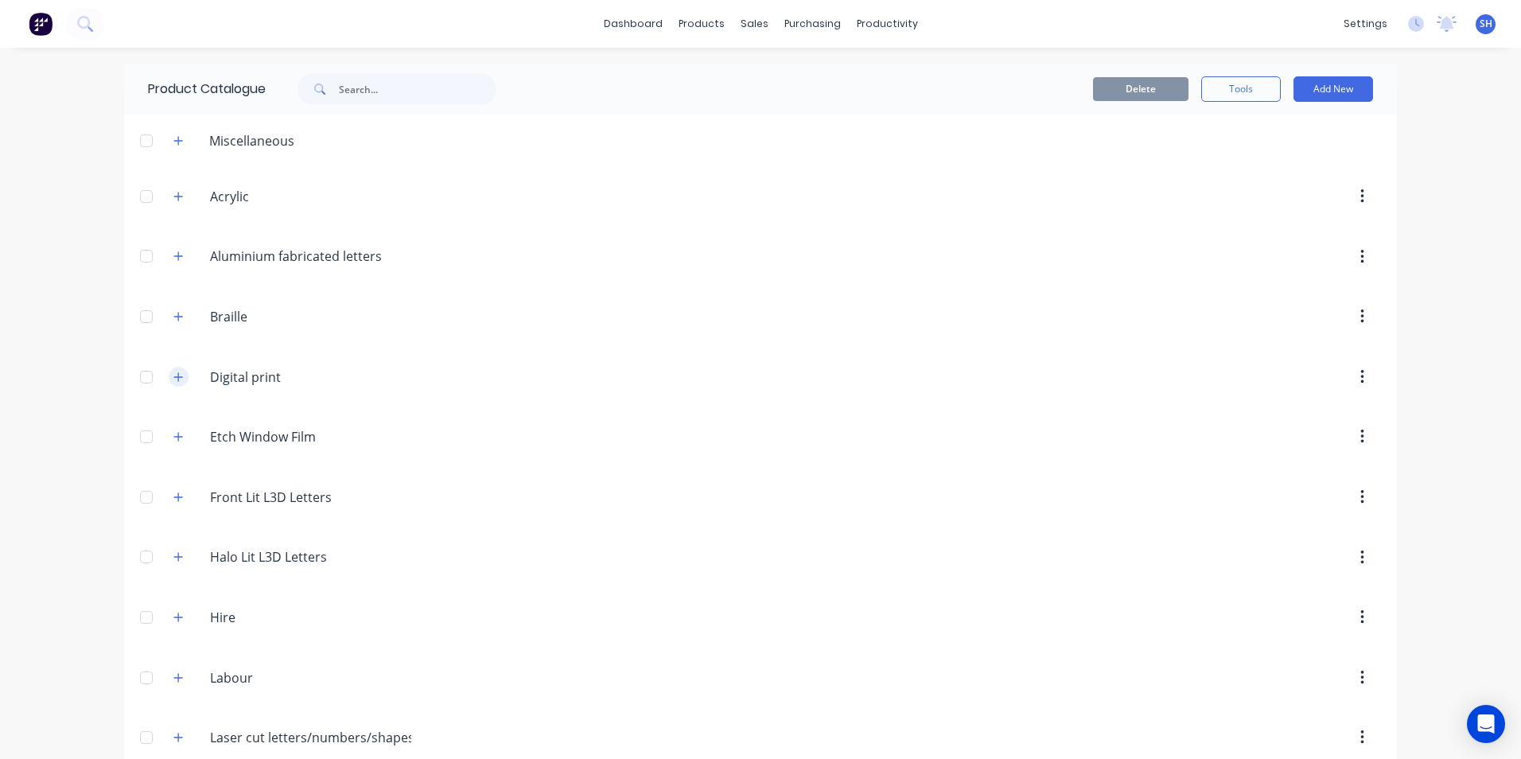
click at [174, 377] on icon "button" at bounding box center [178, 376] width 9 height 9
drag, startPoint x: 171, startPoint y: 317, endPoint x: 214, endPoint y: 344, distance: 50.8
click at [173, 318] on icon "button" at bounding box center [178, 316] width 10 height 11
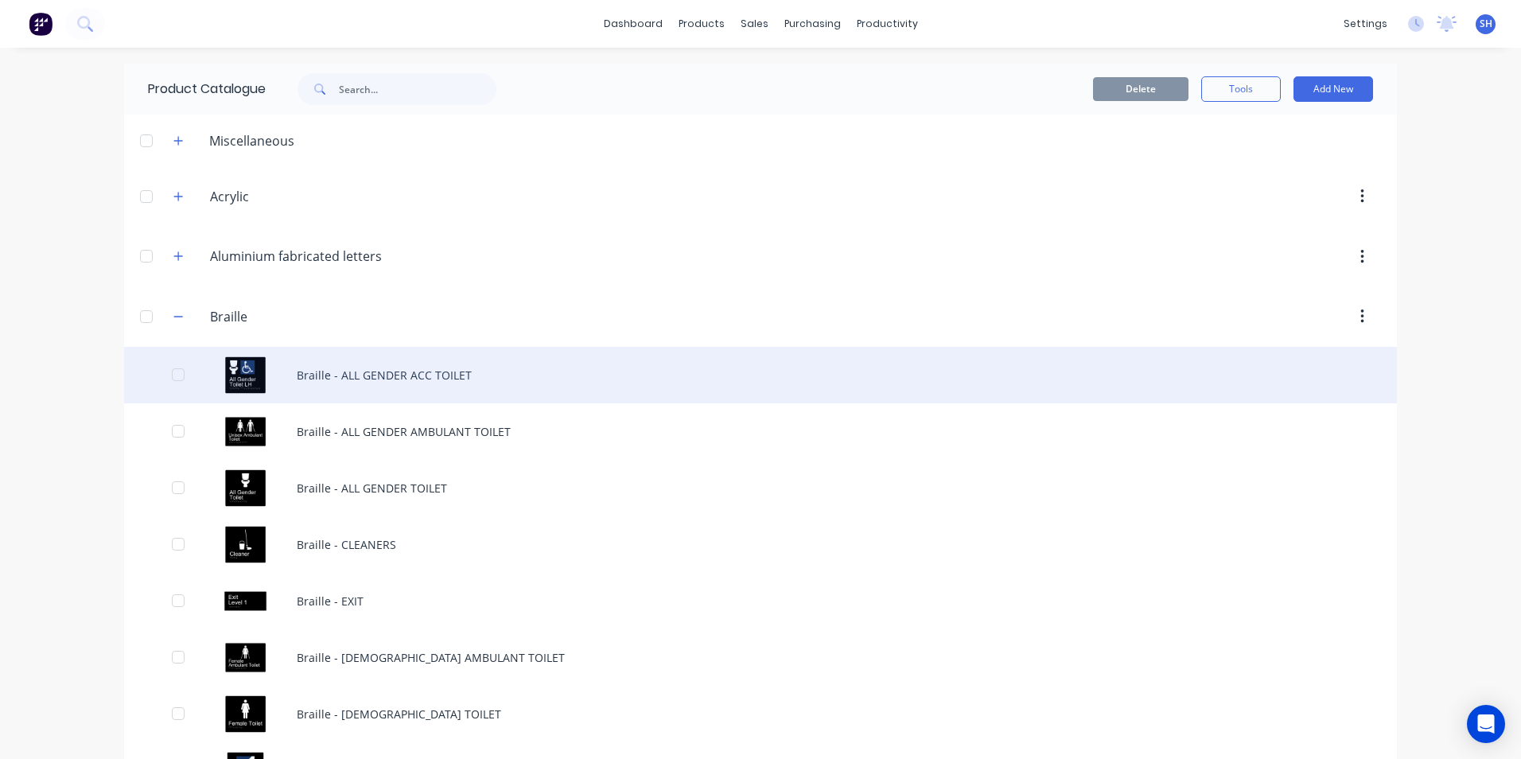
click at [342, 379] on div "Braille - ALL GENDER ACC TOILET" at bounding box center [760, 375] width 1273 height 56
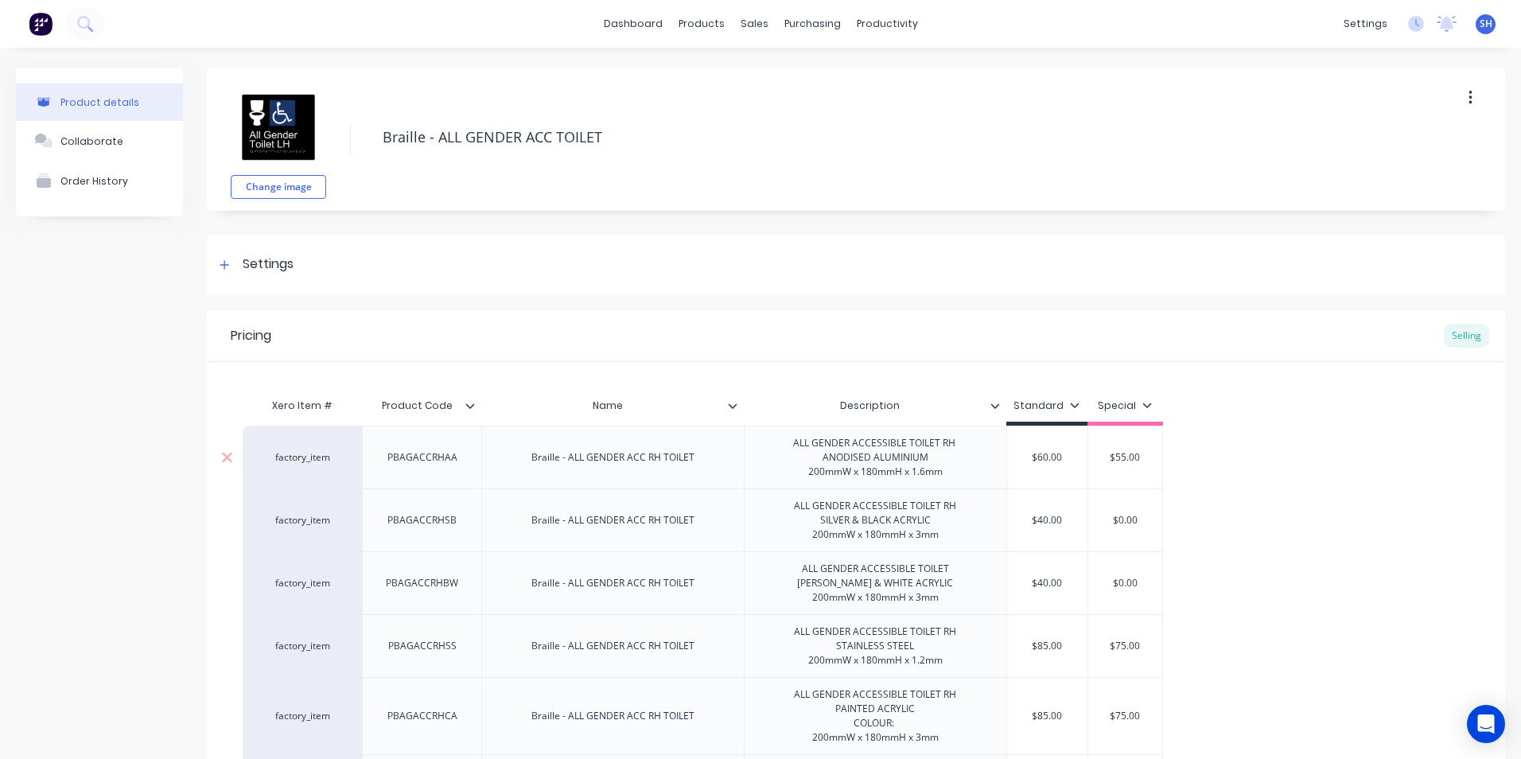
type textarea "x"
click at [296, 458] on div "factory_item" at bounding box center [302, 457] width 87 height 14
type input "P"
type input "RH TOILET"
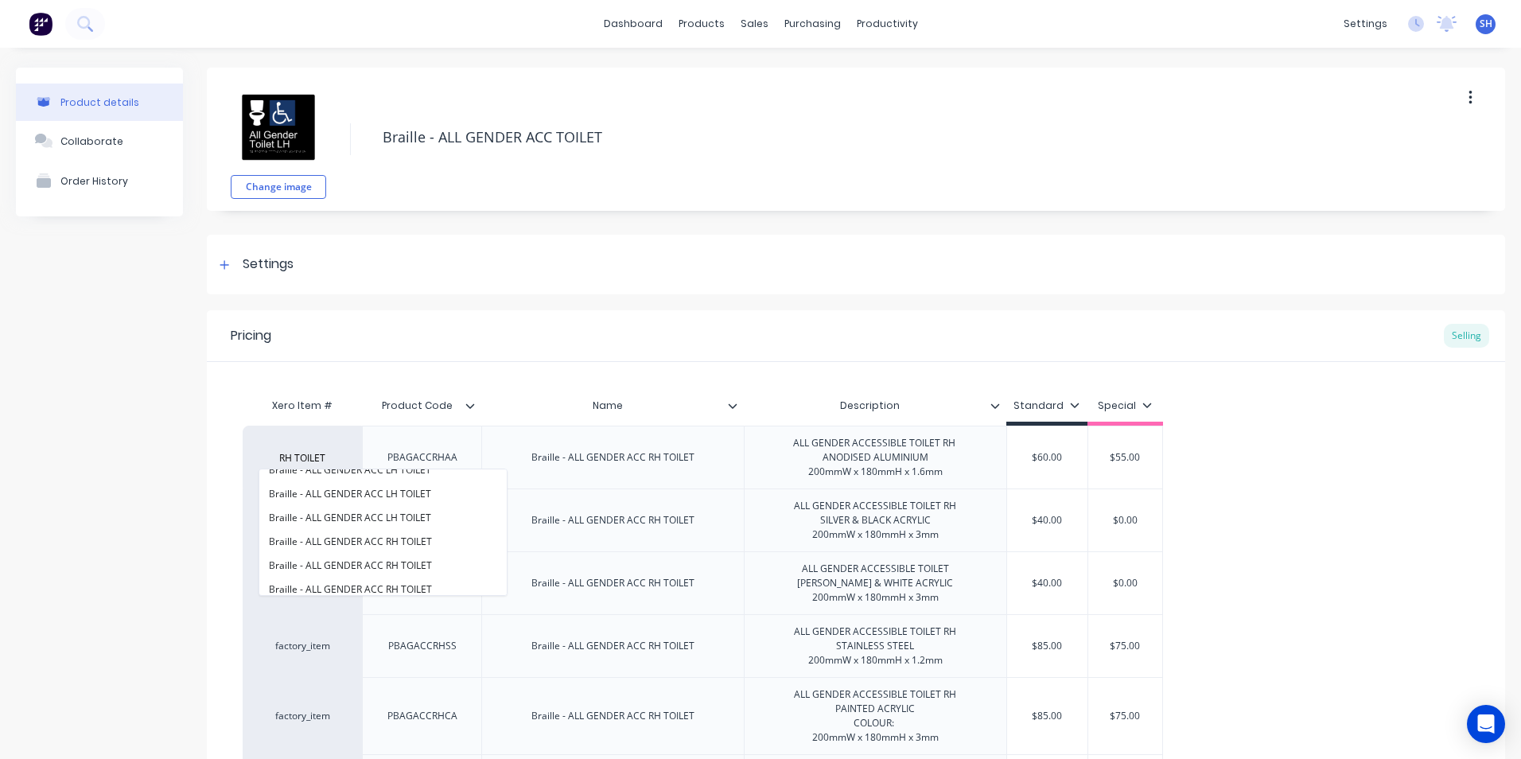
click at [95, 482] on div "Product details Collaborate Order History" at bounding box center [99, 714] width 167 height 1293
click at [294, 457] on div "factory_item" at bounding box center [302, 457] width 87 height 14
click at [278, 402] on div "Xero Item #" at bounding box center [302, 406] width 119 height 32
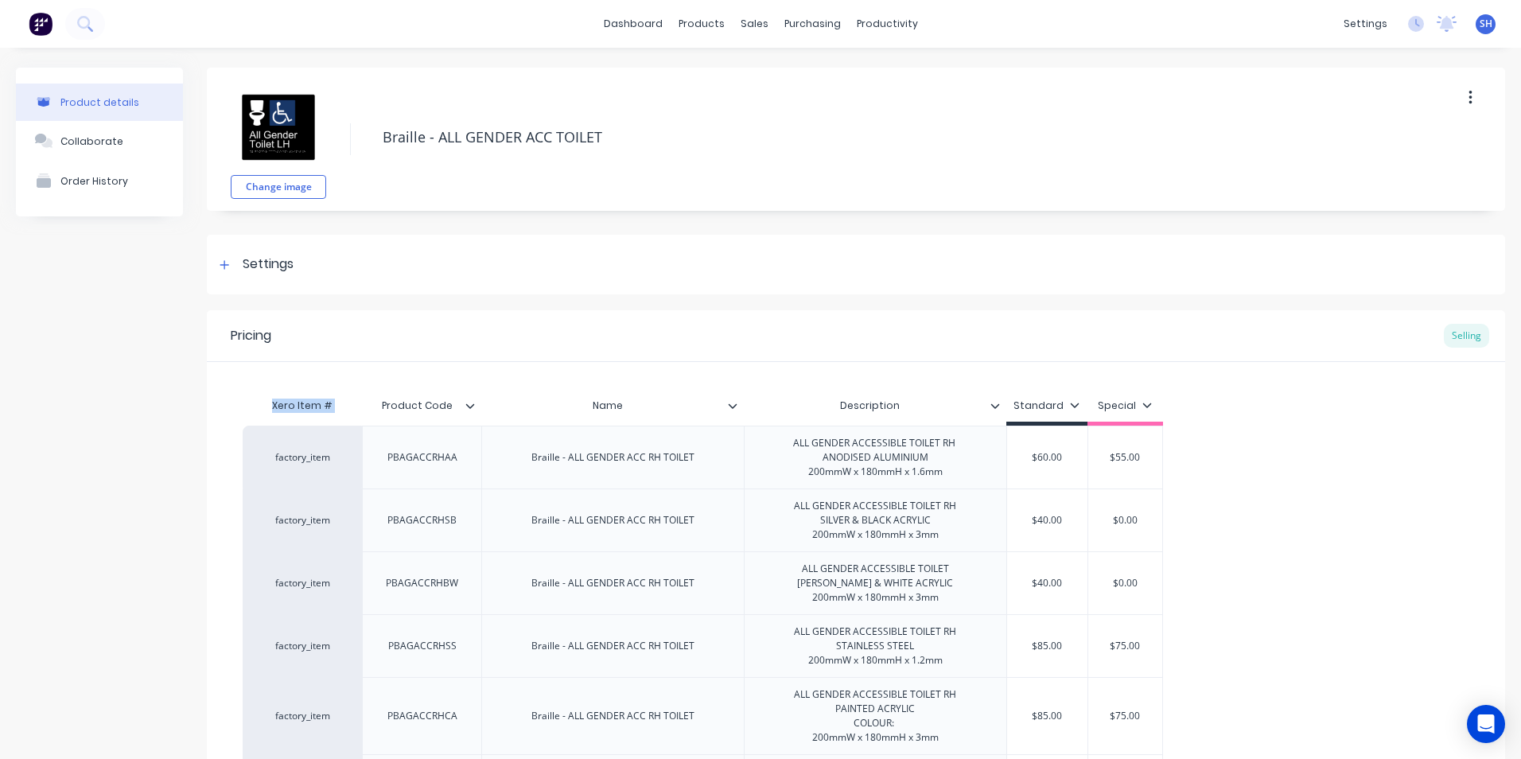
drag, startPoint x: 279, startPoint y: 402, endPoint x: 339, endPoint y: 403, distance: 59.7
click at [339, 403] on div "Xero Item #" at bounding box center [302, 406] width 119 height 32
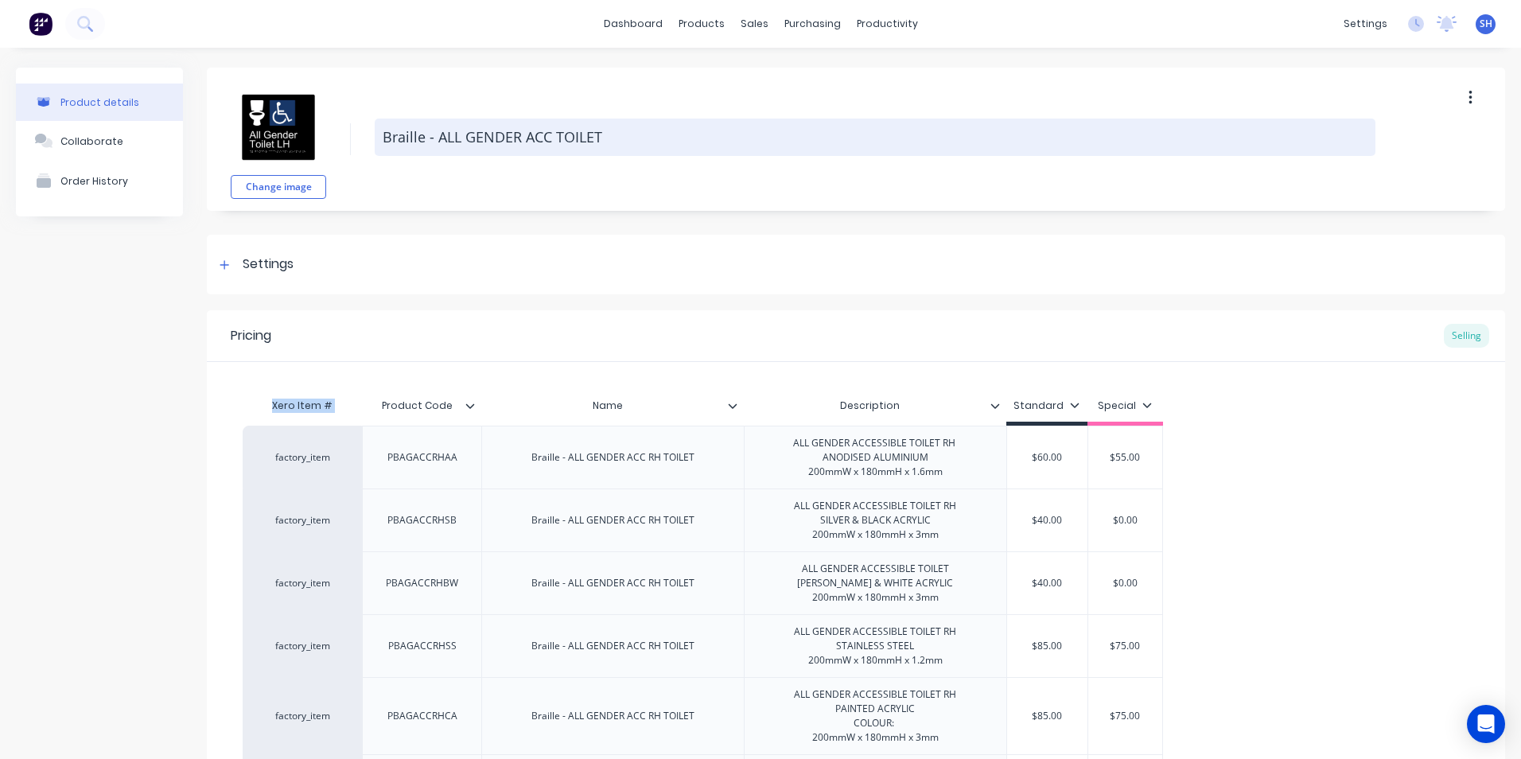
click at [400, 134] on textarea "Braille - ALL GENDER ACC TOILET" at bounding box center [875, 137] width 1001 height 37
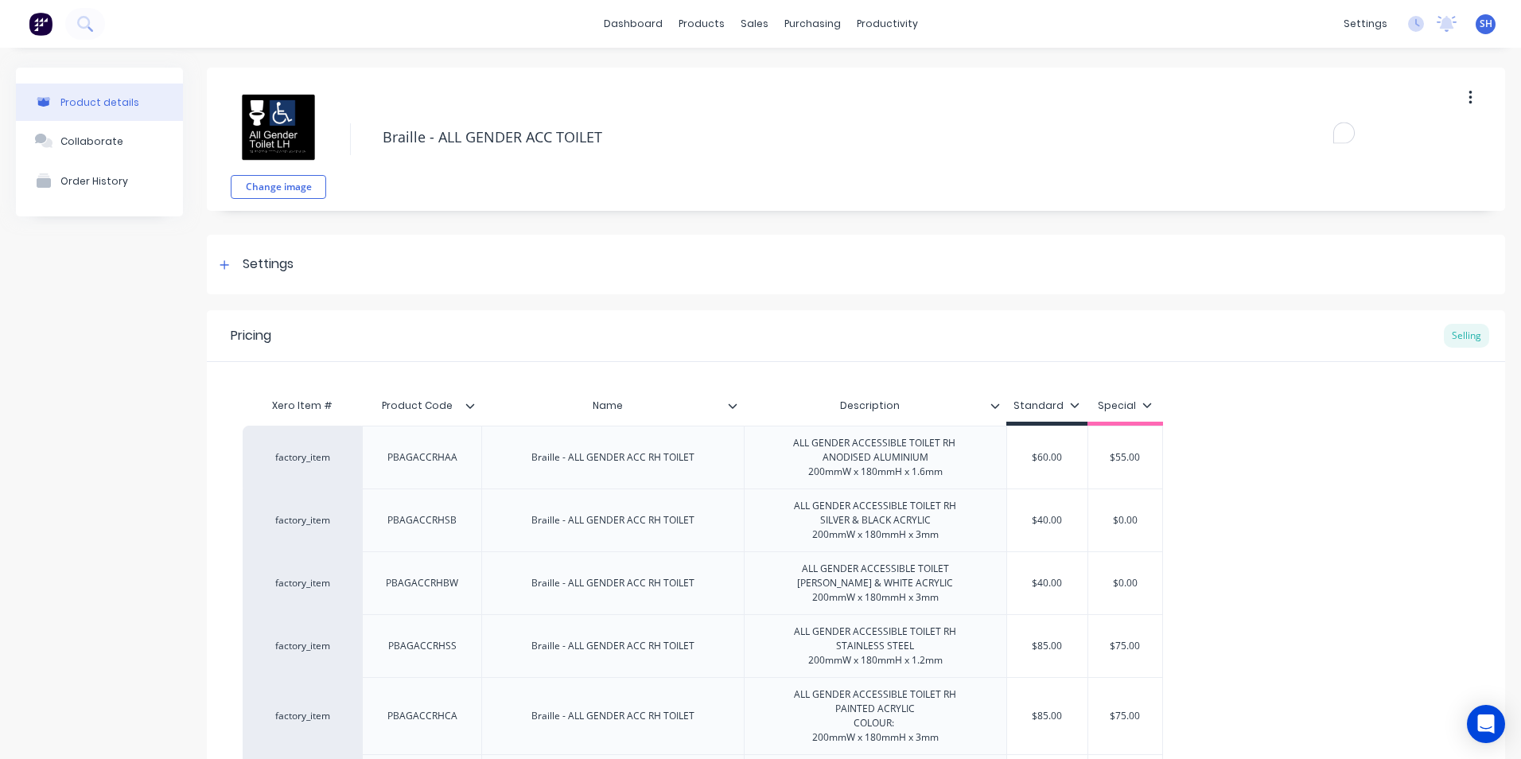
drag, startPoint x: 400, startPoint y: 134, endPoint x: 624, endPoint y: 177, distance: 227.6
click at [624, 177] on div "Change image Braille - ALL GENDER ACC TOILET" at bounding box center [856, 139] width 1298 height 143
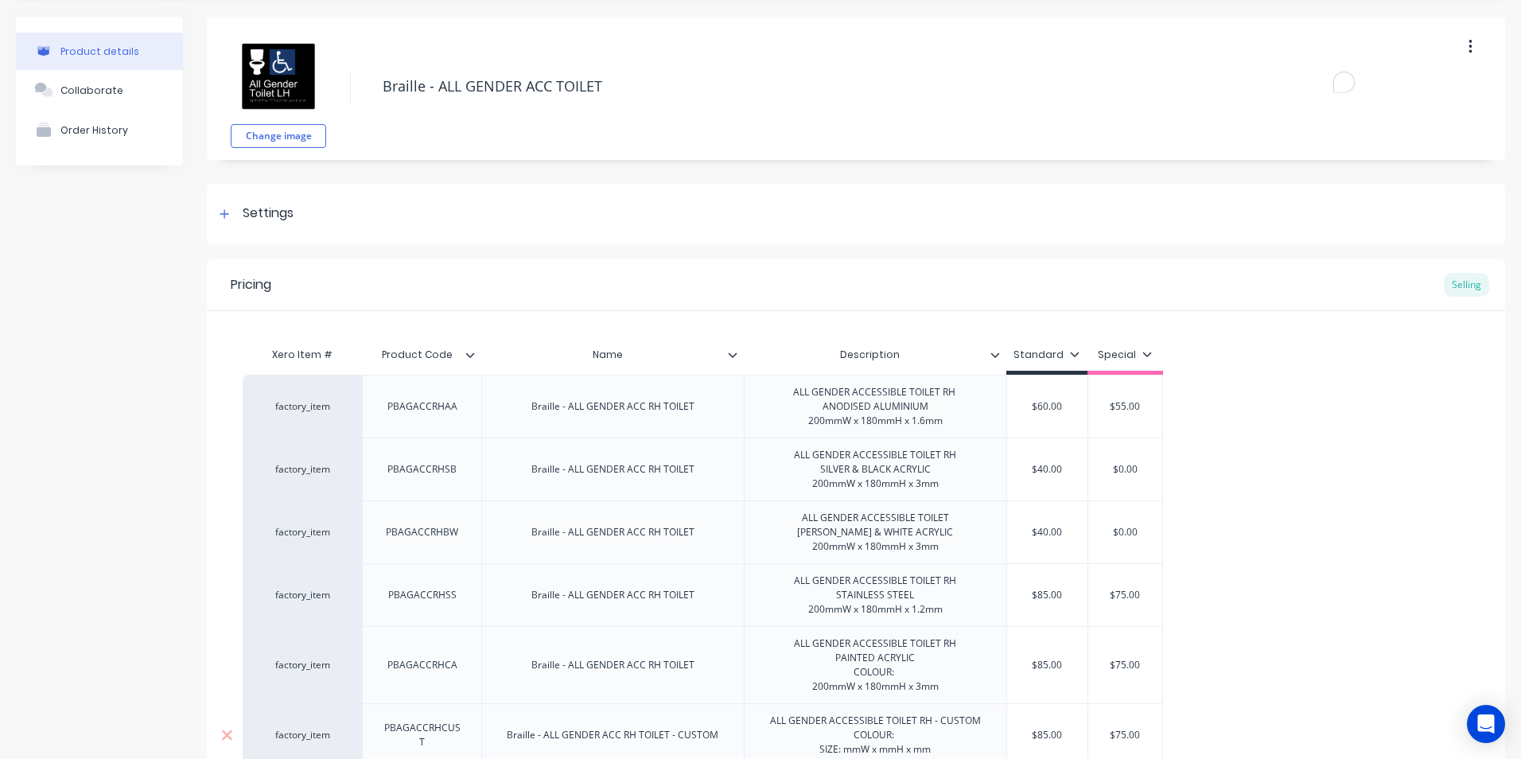
scroll to position [80, 0]
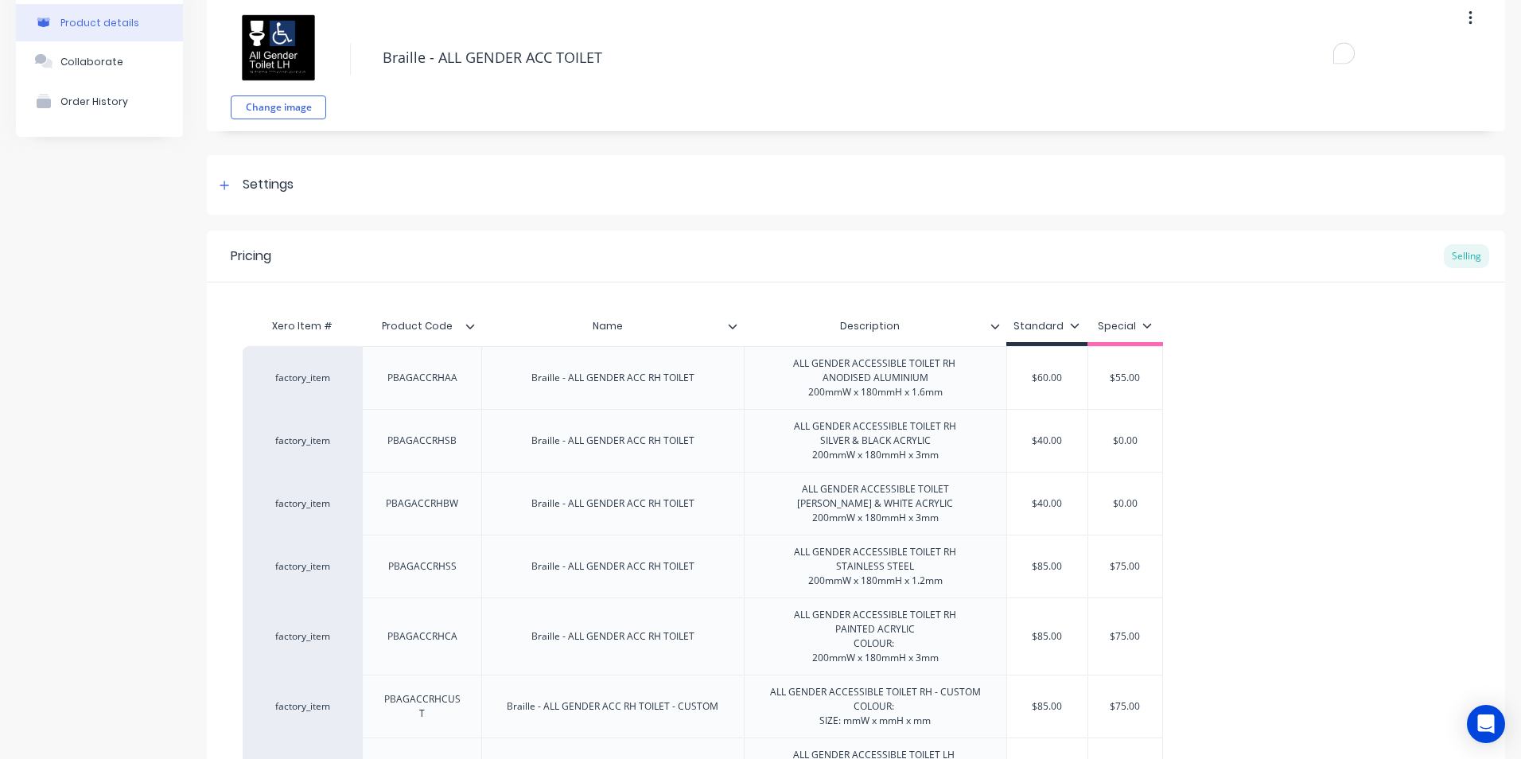
click at [468, 327] on icon at bounding box center [470, 326] width 10 height 10
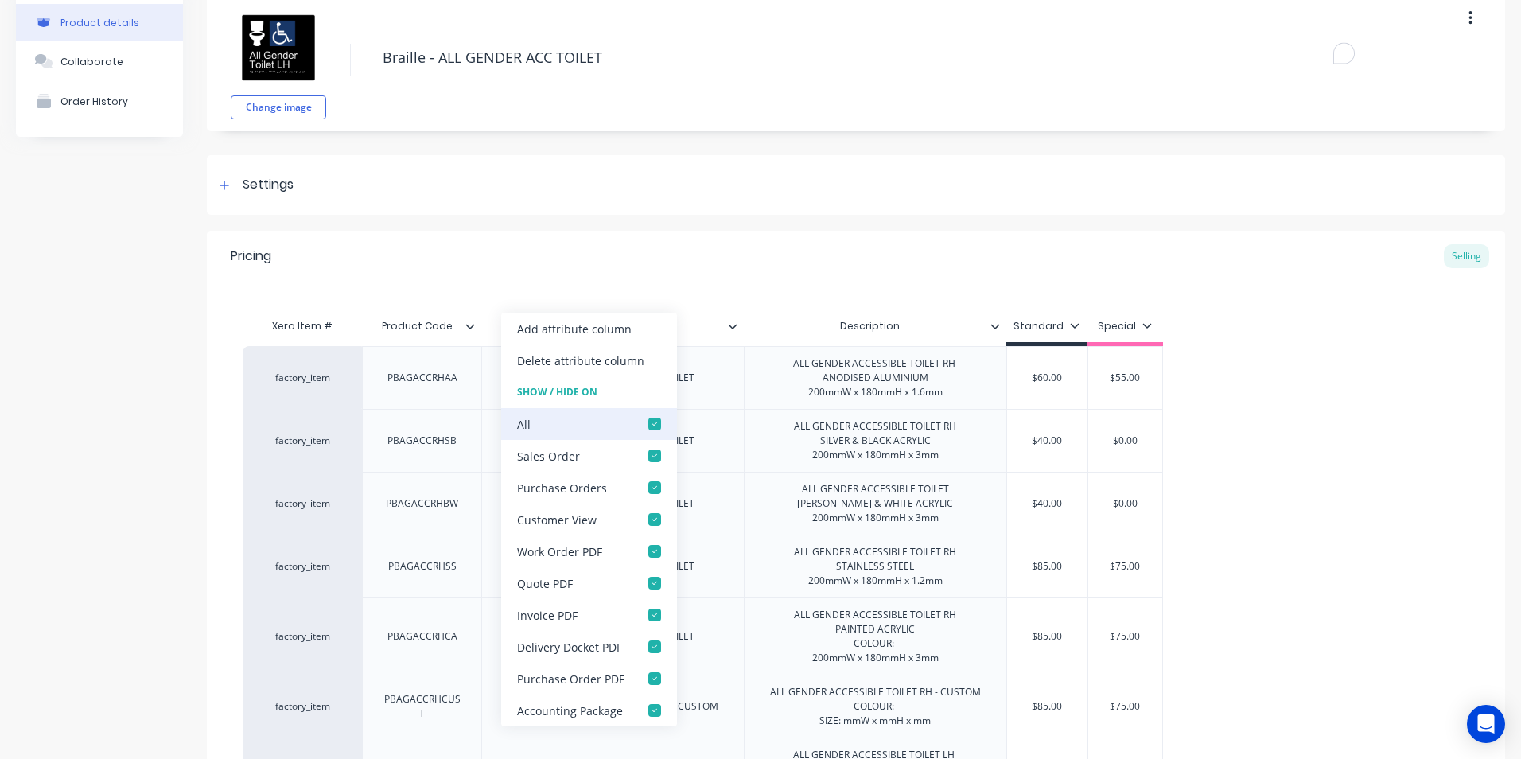
drag, startPoint x: 651, startPoint y: 424, endPoint x: 650, endPoint y: 436, distance: 12.0
click at [649, 424] on div at bounding box center [655, 424] width 32 height 32
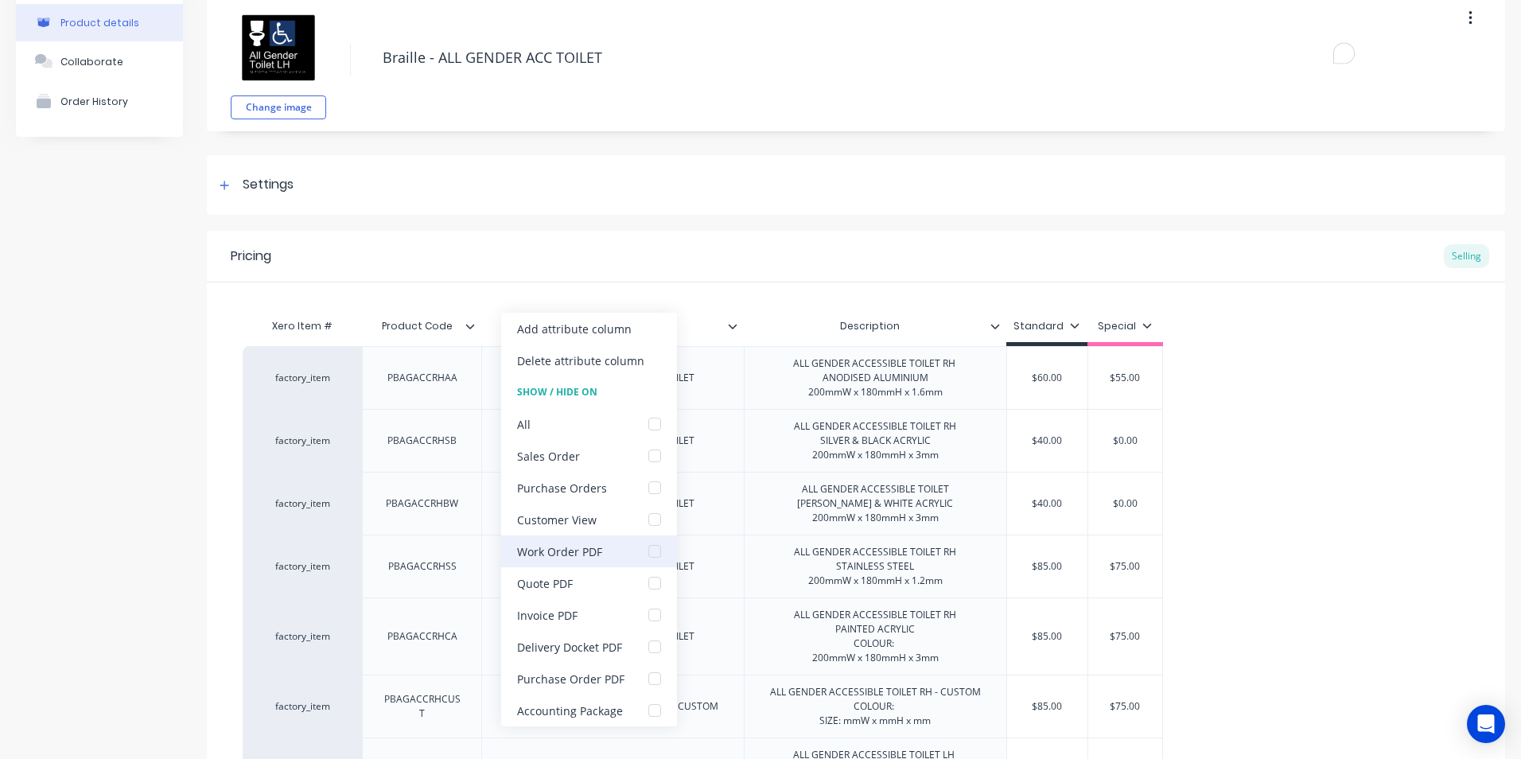
click at [654, 554] on div at bounding box center [655, 551] width 32 height 32
click at [650, 459] on div at bounding box center [655, 456] width 32 height 32
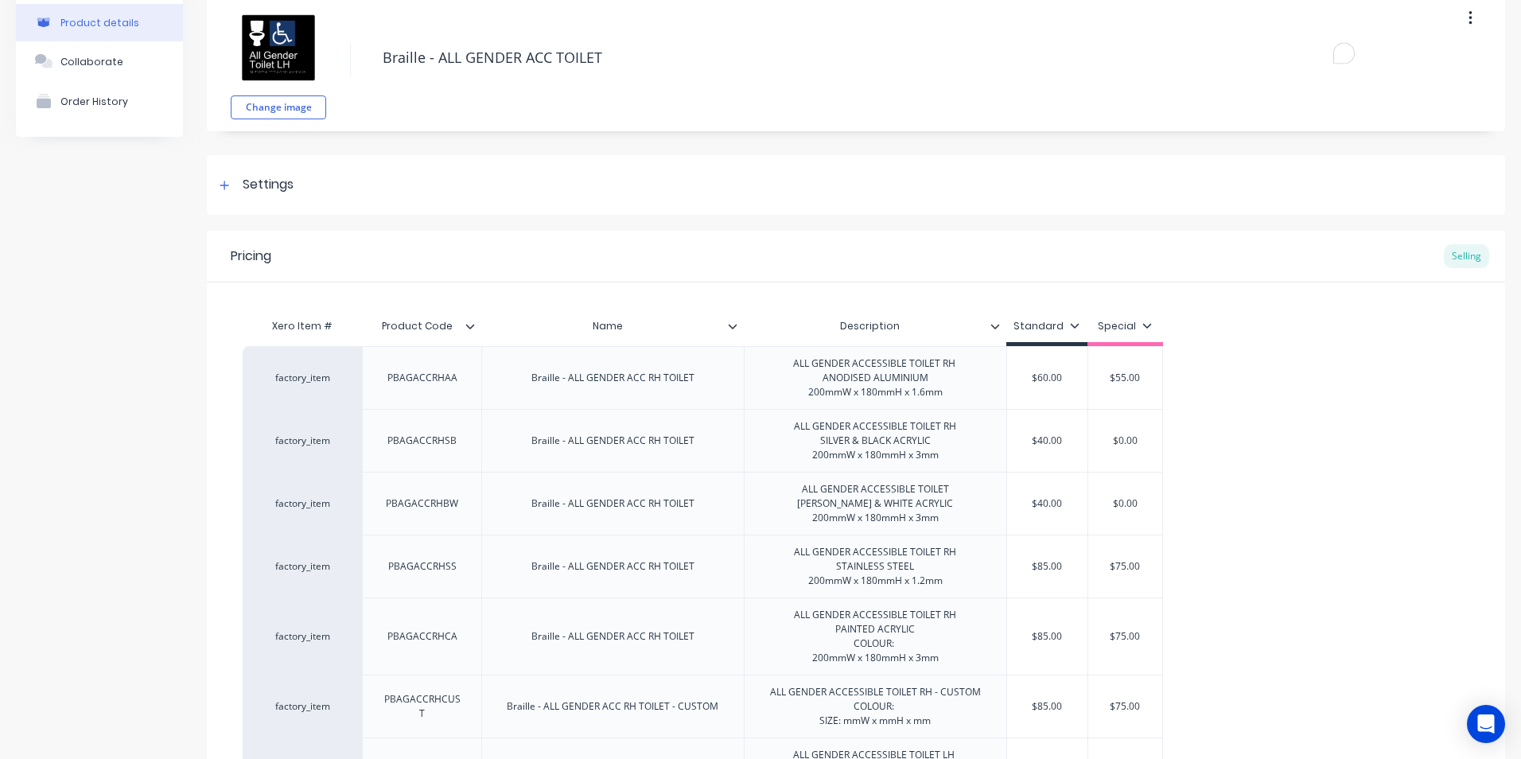
click at [784, 255] on div "Pricing Selling" at bounding box center [856, 257] width 1298 height 52
click at [733, 329] on icon at bounding box center [732, 326] width 9 height 5
drag, startPoint x: 1338, startPoint y: 391, endPoint x: 1064, endPoint y: 325, distance: 281.5
click at [1336, 391] on div "factory_item PBAGACCRHAA Braille - ALL GENDER ACC RH TOILET ALL GENDER ACCESSIB…" at bounding box center [856, 745] width 1227 height 798
click at [997, 327] on icon at bounding box center [995, 326] width 10 height 10
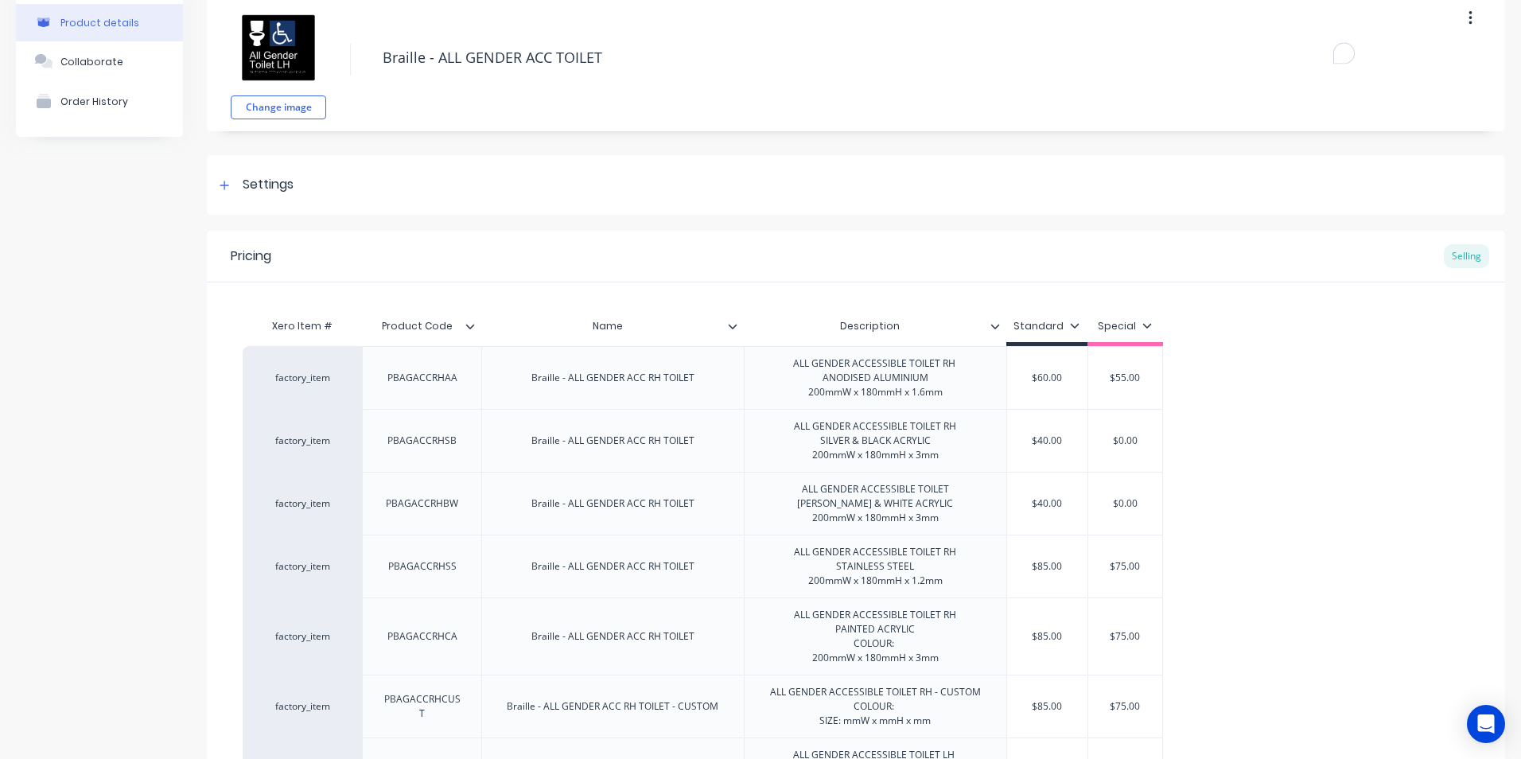
click at [1343, 450] on div "factory_item PBAGACCRHAA Braille - ALL GENDER ACC RH TOILET ALL GENDER ACCESSIB…" at bounding box center [856, 745] width 1227 height 798
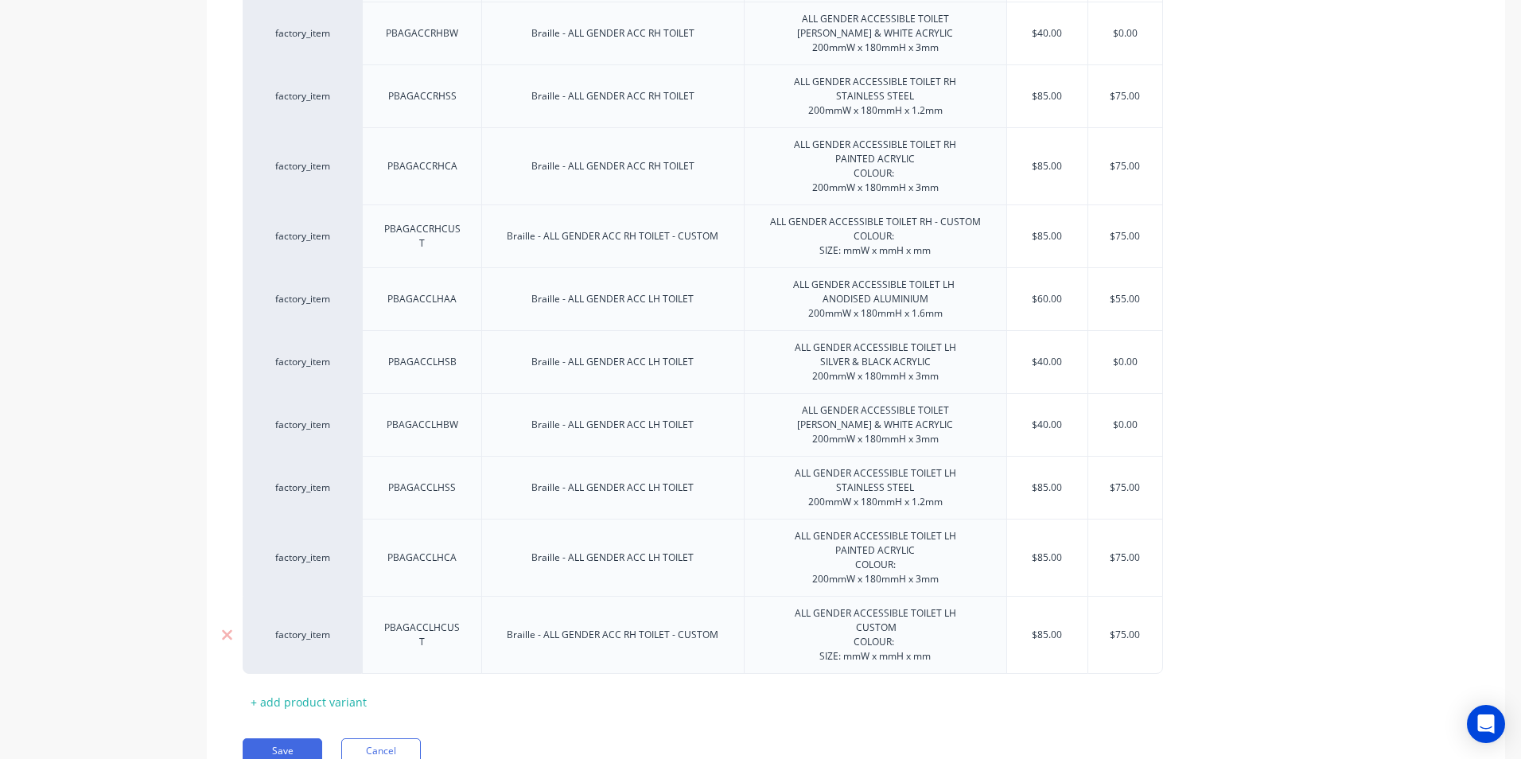
scroll to position [622, 0]
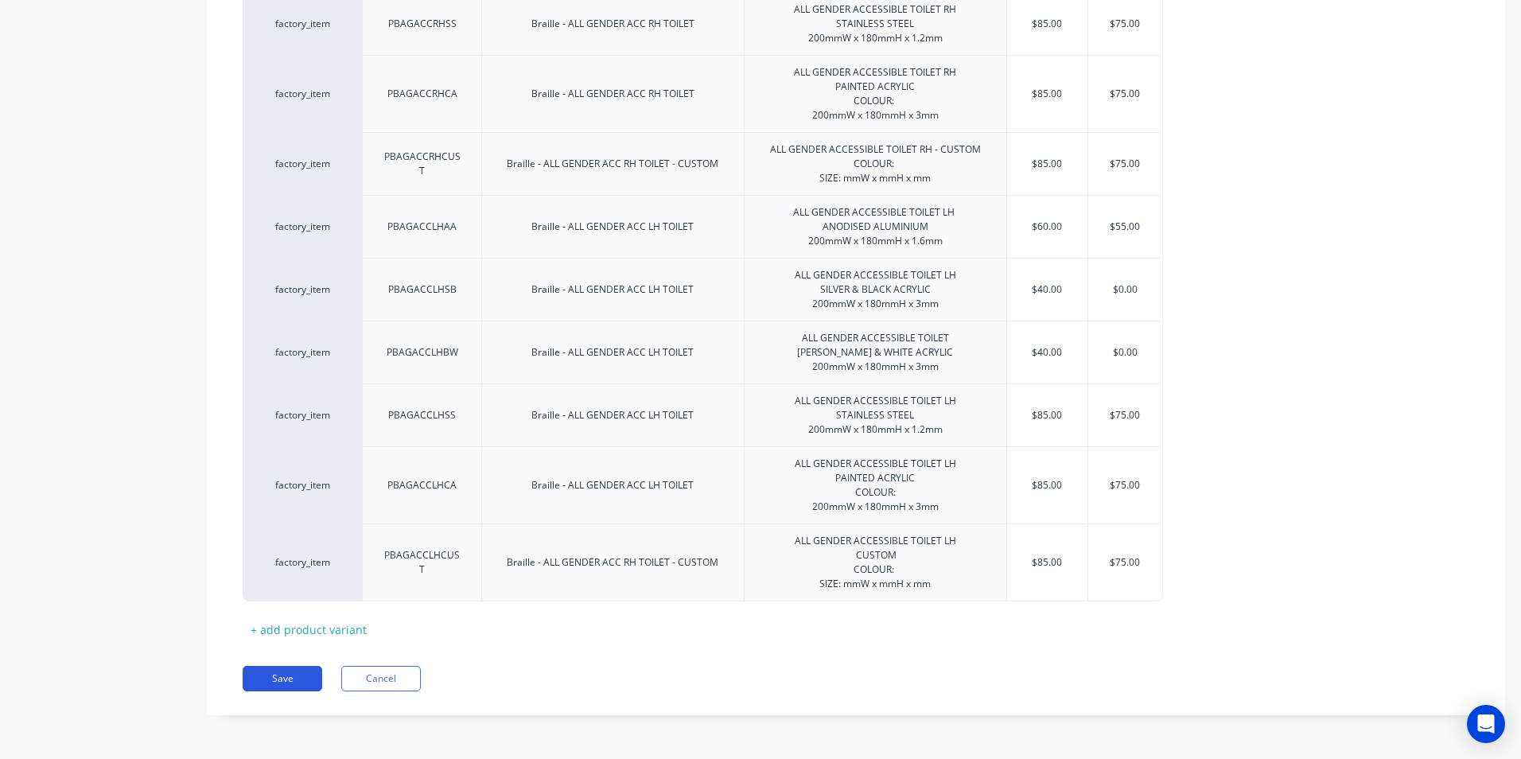
click at [284, 676] on button "Save" at bounding box center [283, 678] width 80 height 25
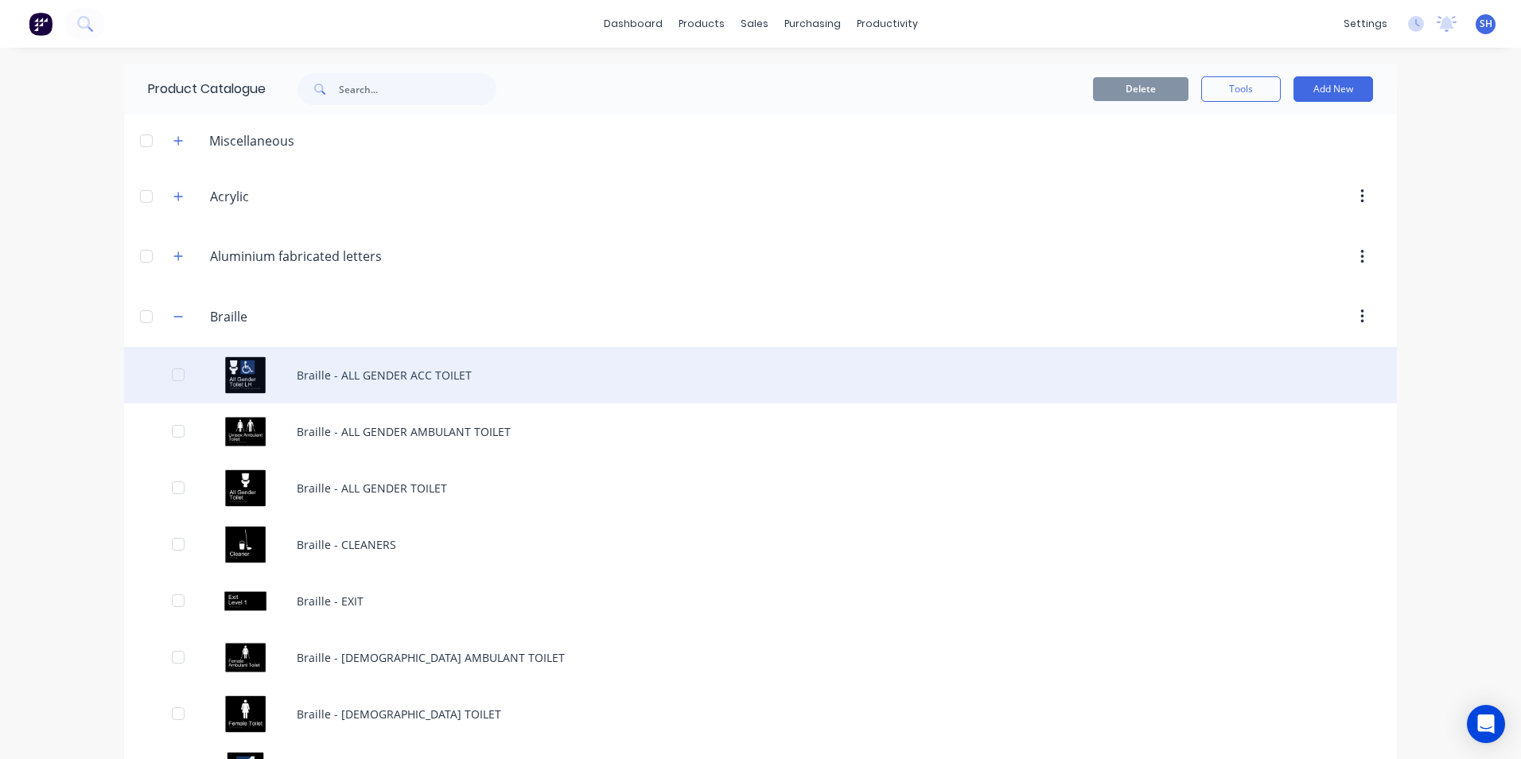
click at [360, 370] on div "Braille - ALL GENDER ACC TOILET" at bounding box center [760, 375] width 1273 height 56
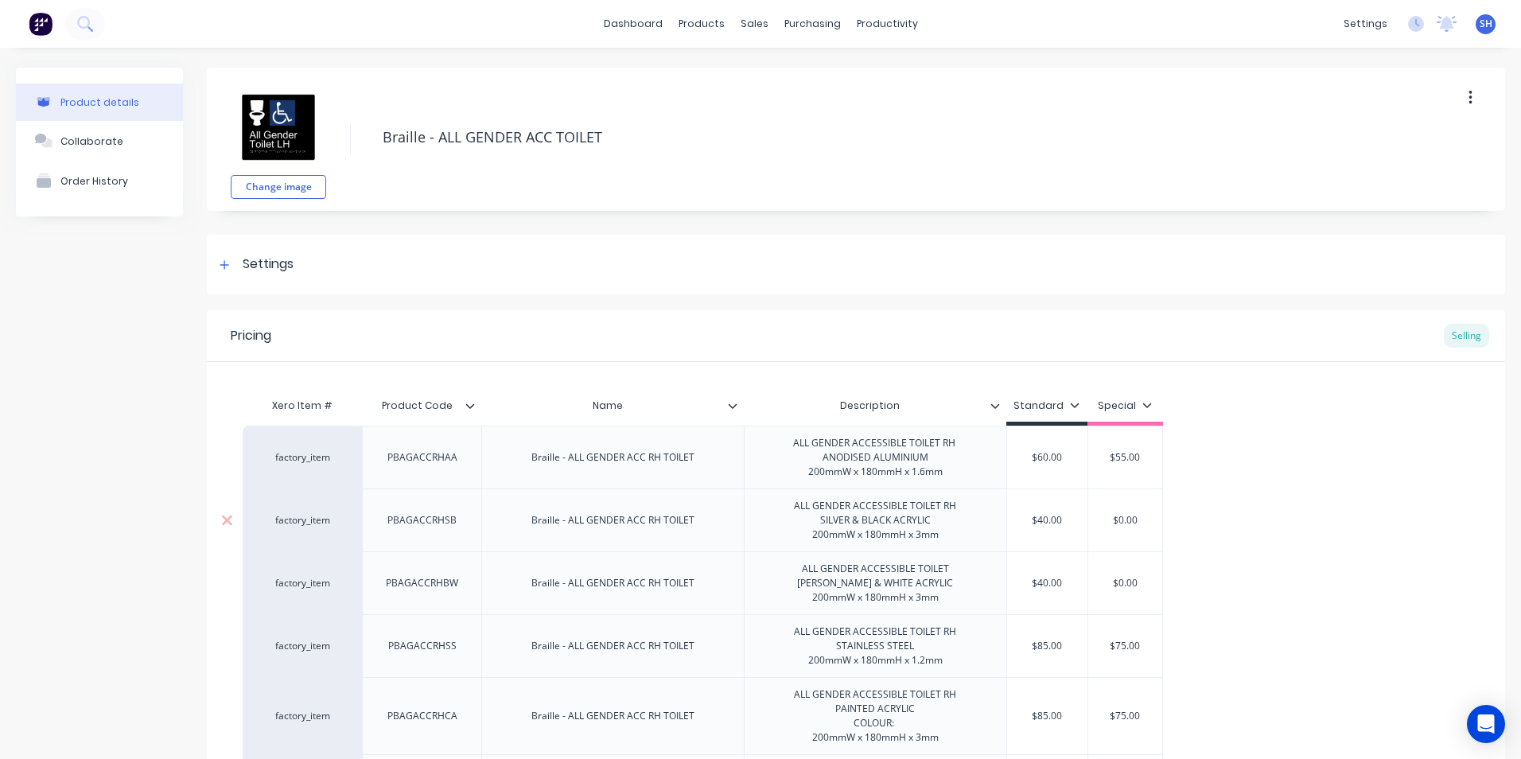
type textarea "x"
click at [300, 457] on div "factory_item" at bounding box center [302, 457] width 87 height 14
type input "RH"
click at [84, 22] on icon at bounding box center [84, 23] width 15 height 15
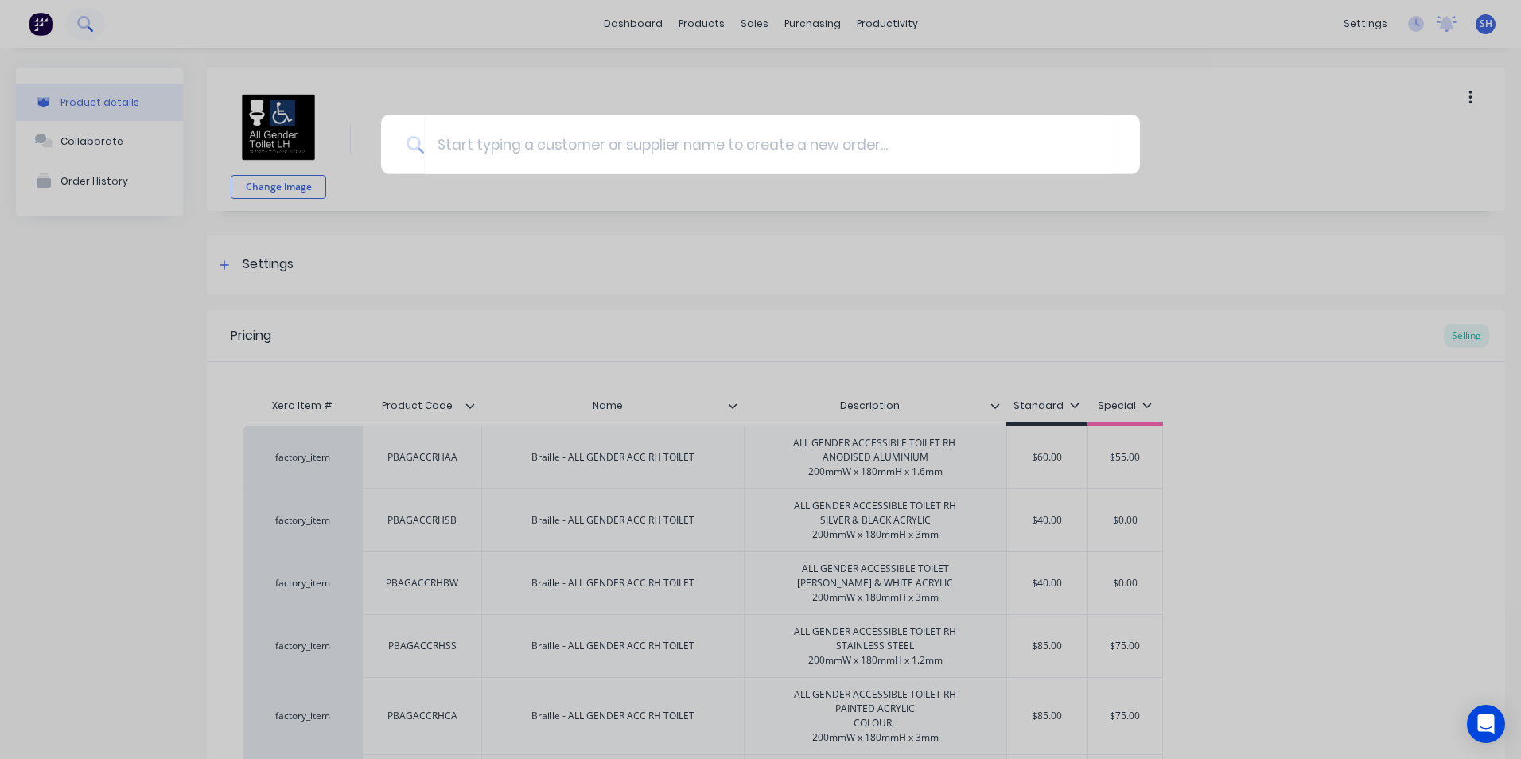
type input "PBEXITAA"
type textarea "x"
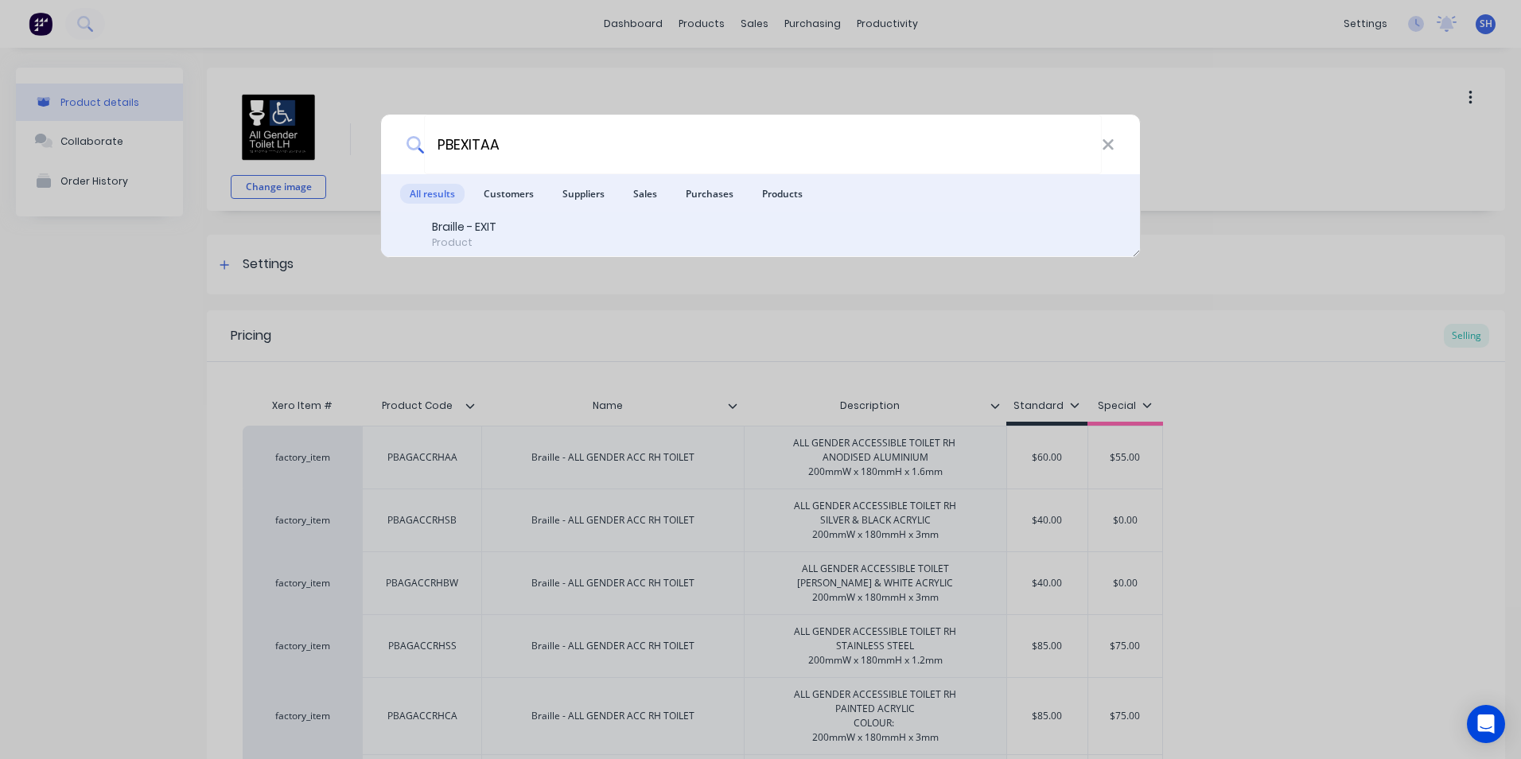
type input "PBEXITAA"
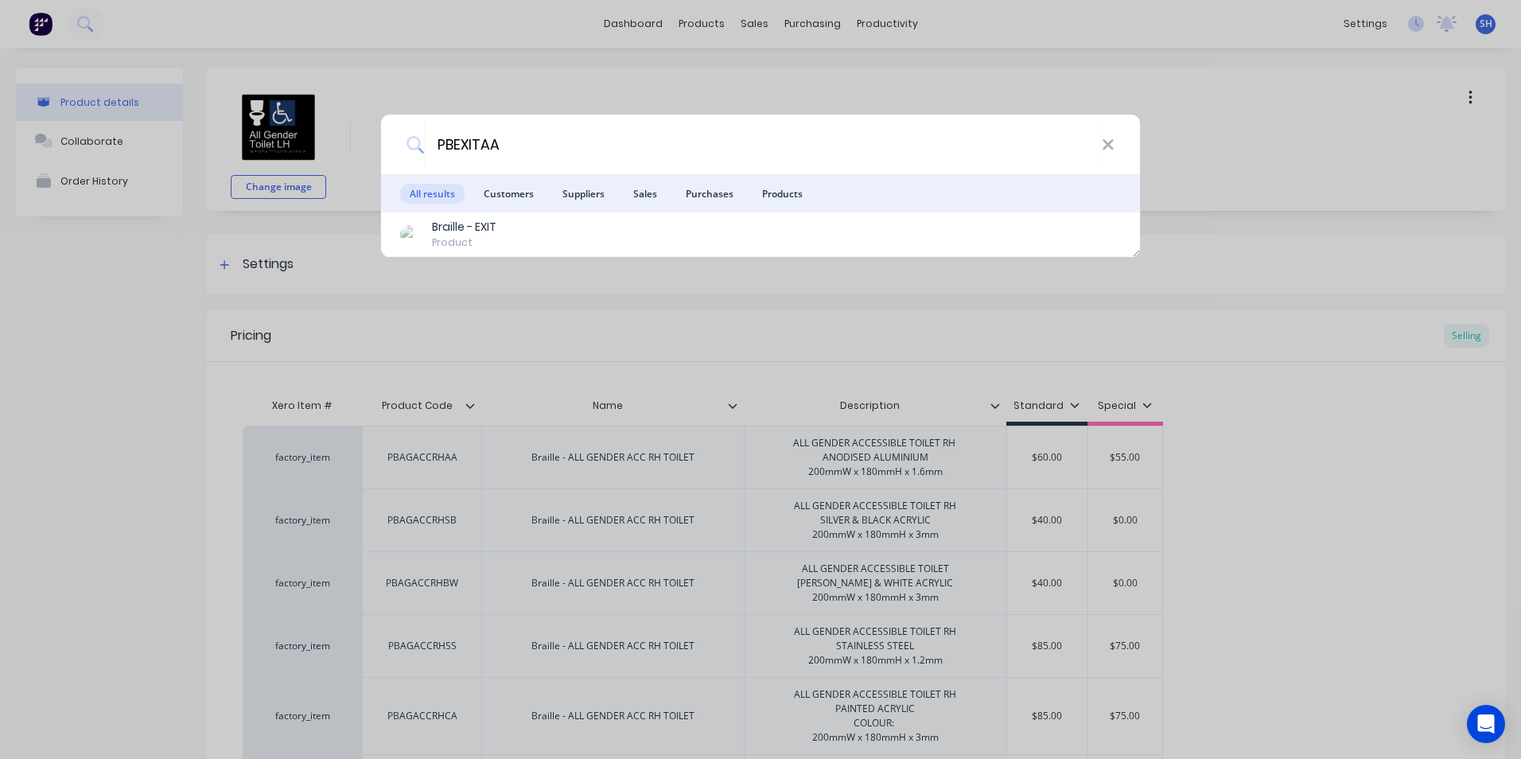
drag, startPoint x: 527, startPoint y: 231, endPoint x: 538, endPoint y: 239, distance: 13.5
click at [530, 231] on div "Braille - EXIT Product" at bounding box center [760, 234] width 721 height 31
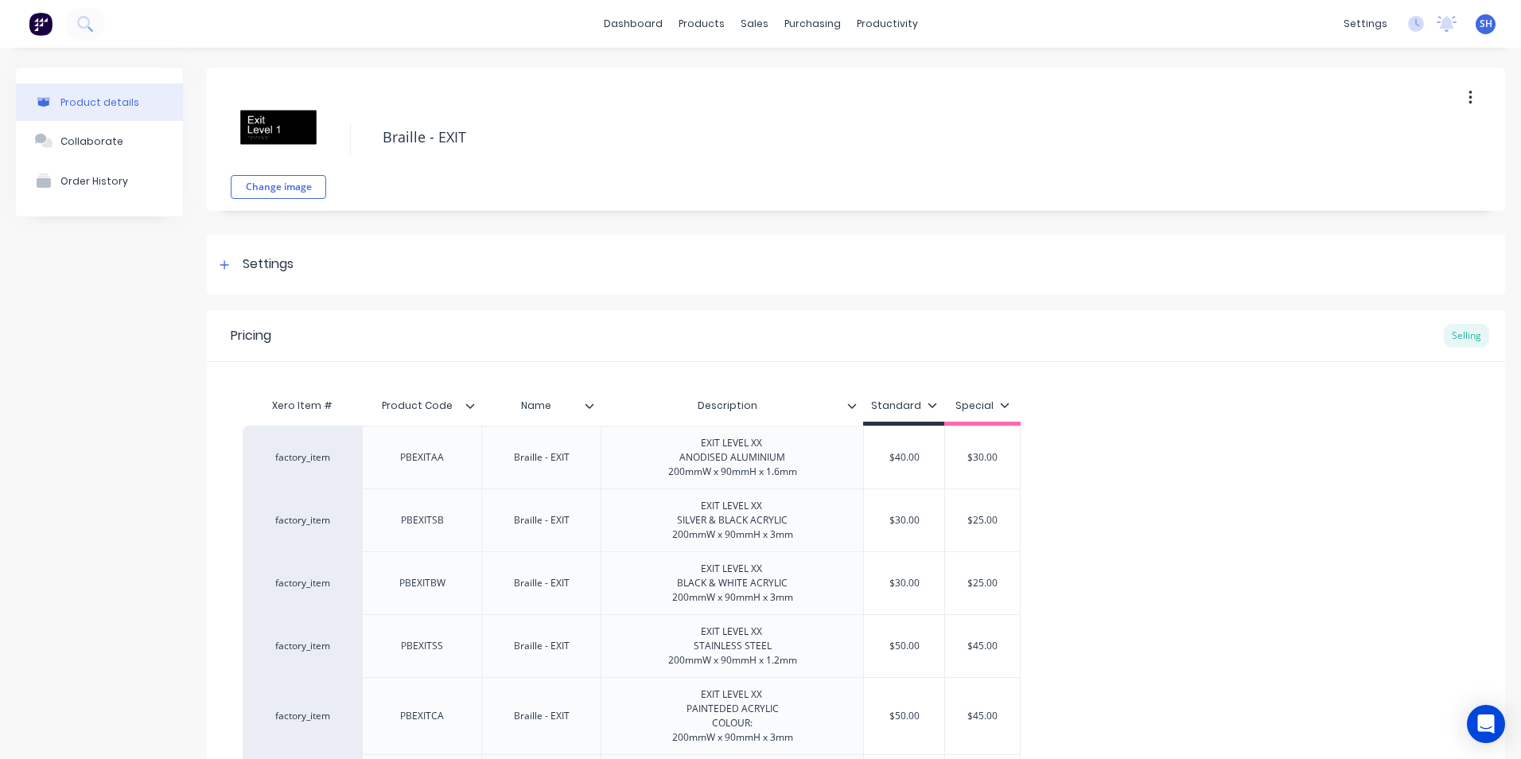
click at [470, 404] on icon at bounding box center [470, 406] width 10 height 10
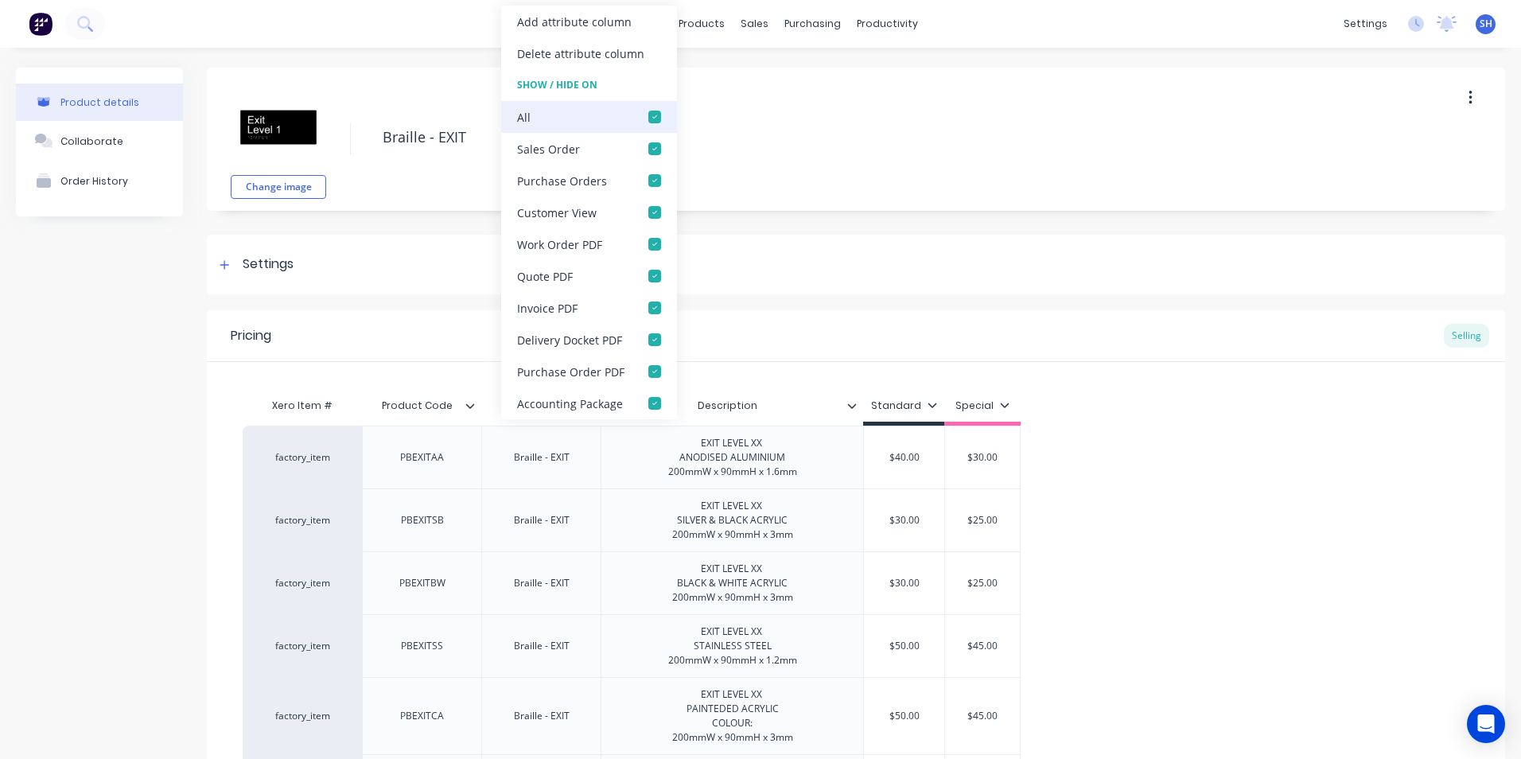
click at [655, 115] on div at bounding box center [655, 117] width 32 height 32
click at [652, 147] on div at bounding box center [655, 149] width 32 height 32
drag, startPoint x: 649, startPoint y: 244, endPoint x: 961, endPoint y: 365, distance: 334.4
click at [651, 246] on div at bounding box center [655, 244] width 32 height 32
click at [1207, 517] on div "factory_item PBEXITAA Braille - EXIT EXIT LEVEL XX ANODISED ALUMINIUM 200mmW x …" at bounding box center [856, 622] width 1227 height 392
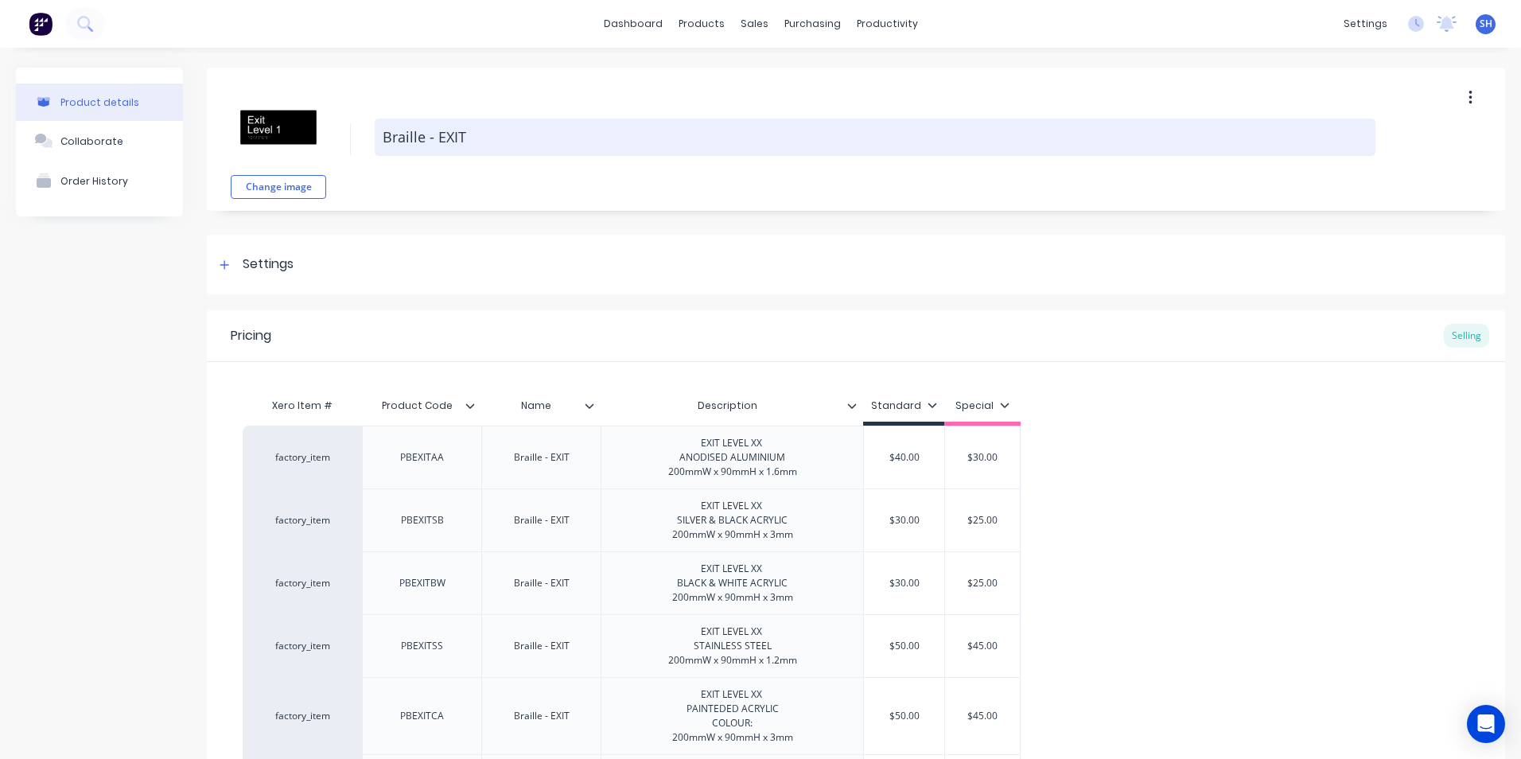
click at [390, 133] on textarea "Braille - EXIT" at bounding box center [875, 137] width 1001 height 37
drag, startPoint x: 391, startPoint y: 132, endPoint x: 481, endPoint y: 142, distance: 91.2
click at [481, 142] on textarea "Braille - EXIT" at bounding box center [875, 137] width 1001 height 37
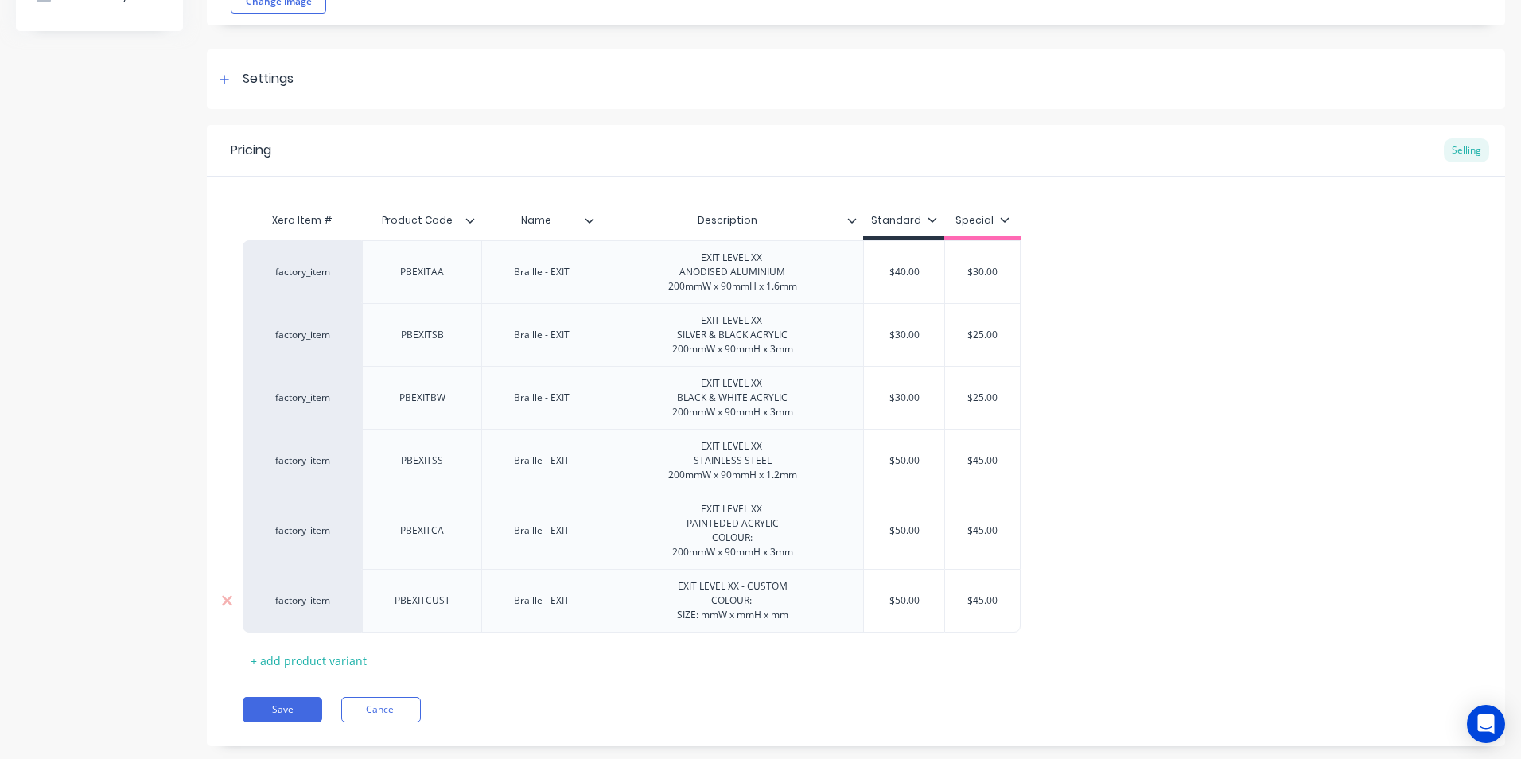
scroll to position [216, 0]
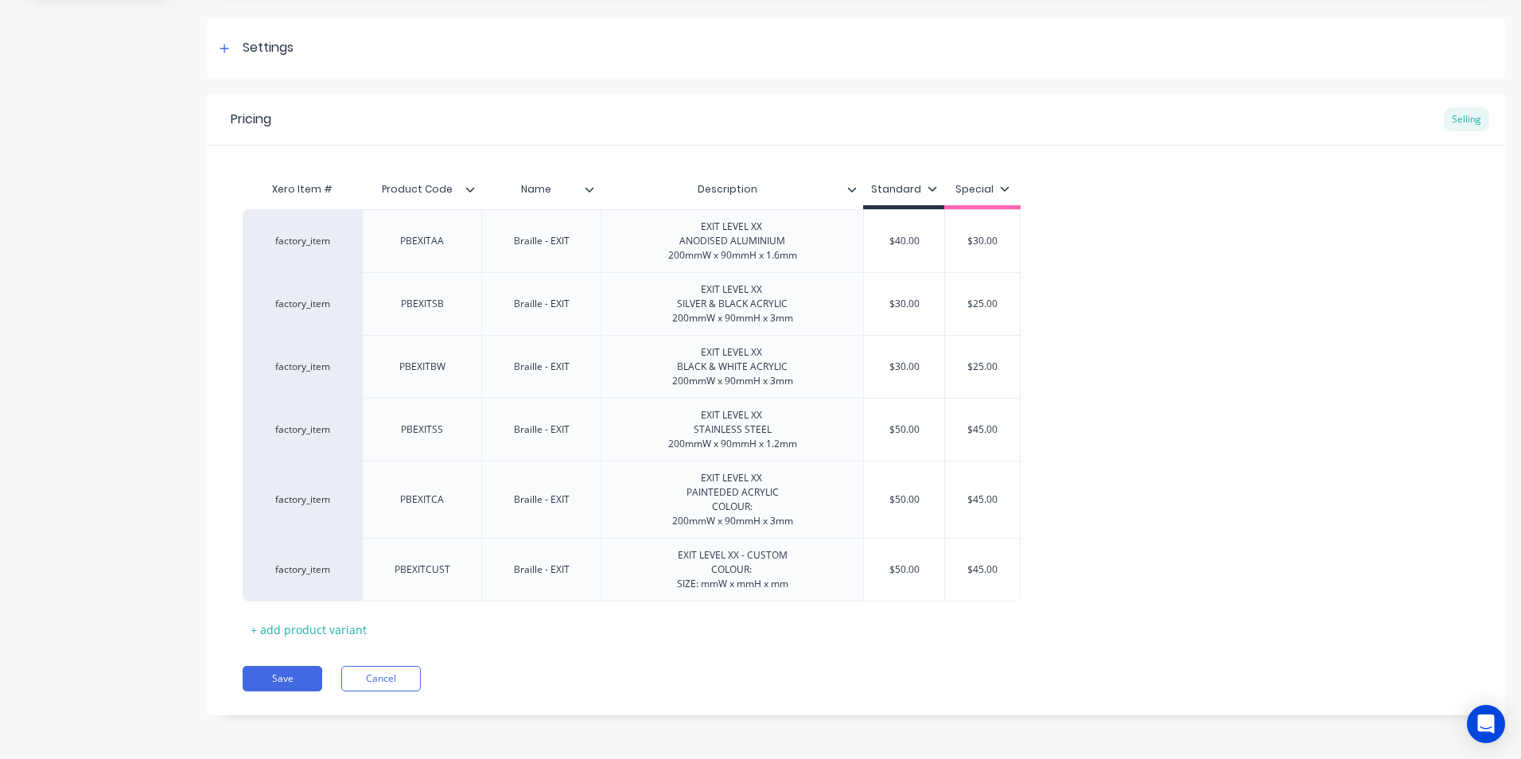
click at [589, 185] on icon at bounding box center [590, 190] width 10 height 10
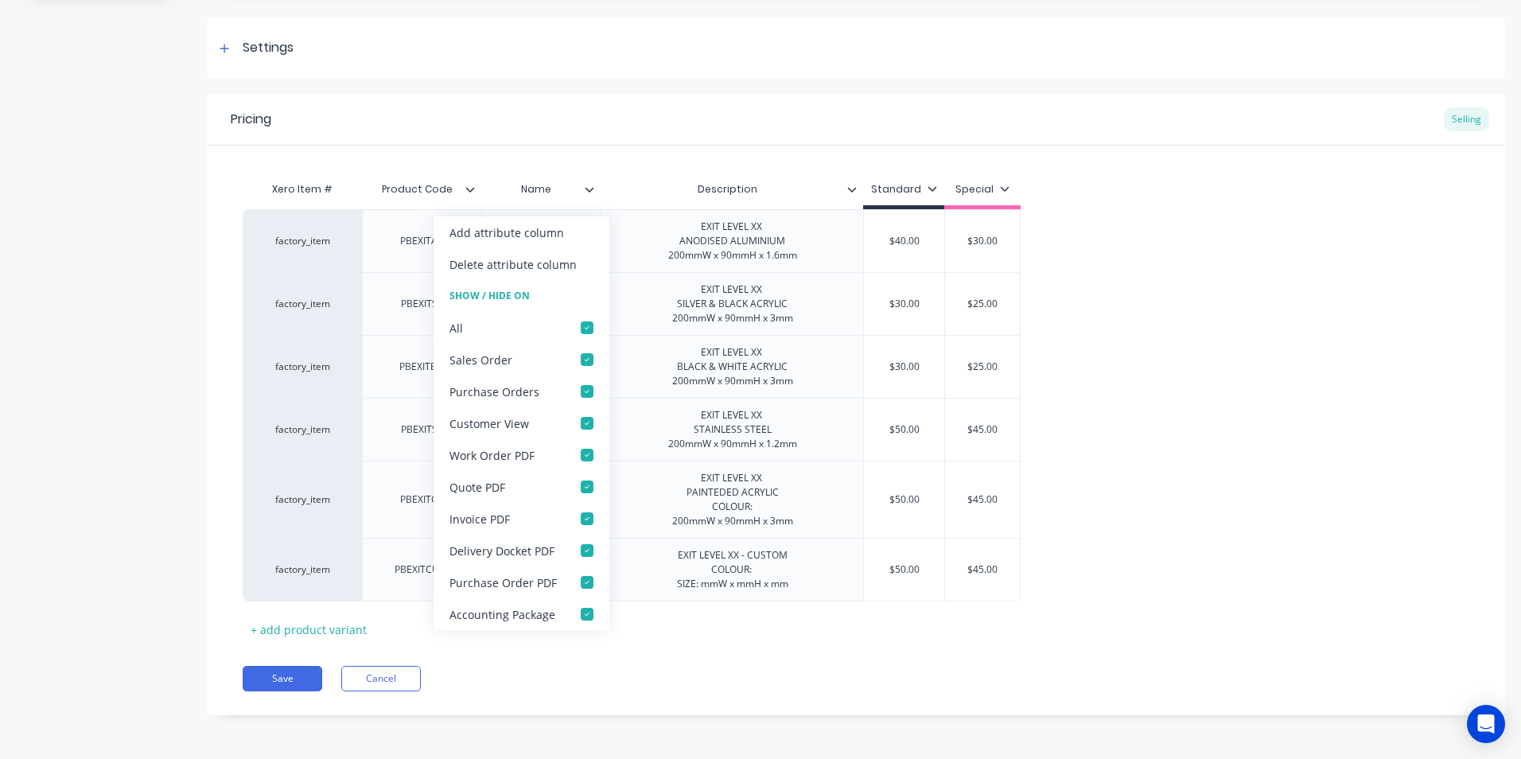
click at [1223, 567] on div "factory_item PBEXITAA Braille - EXIT EXIT LEVEL XX ANODISED ALUMINIUM 200mmW x …" at bounding box center [856, 405] width 1227 height 392
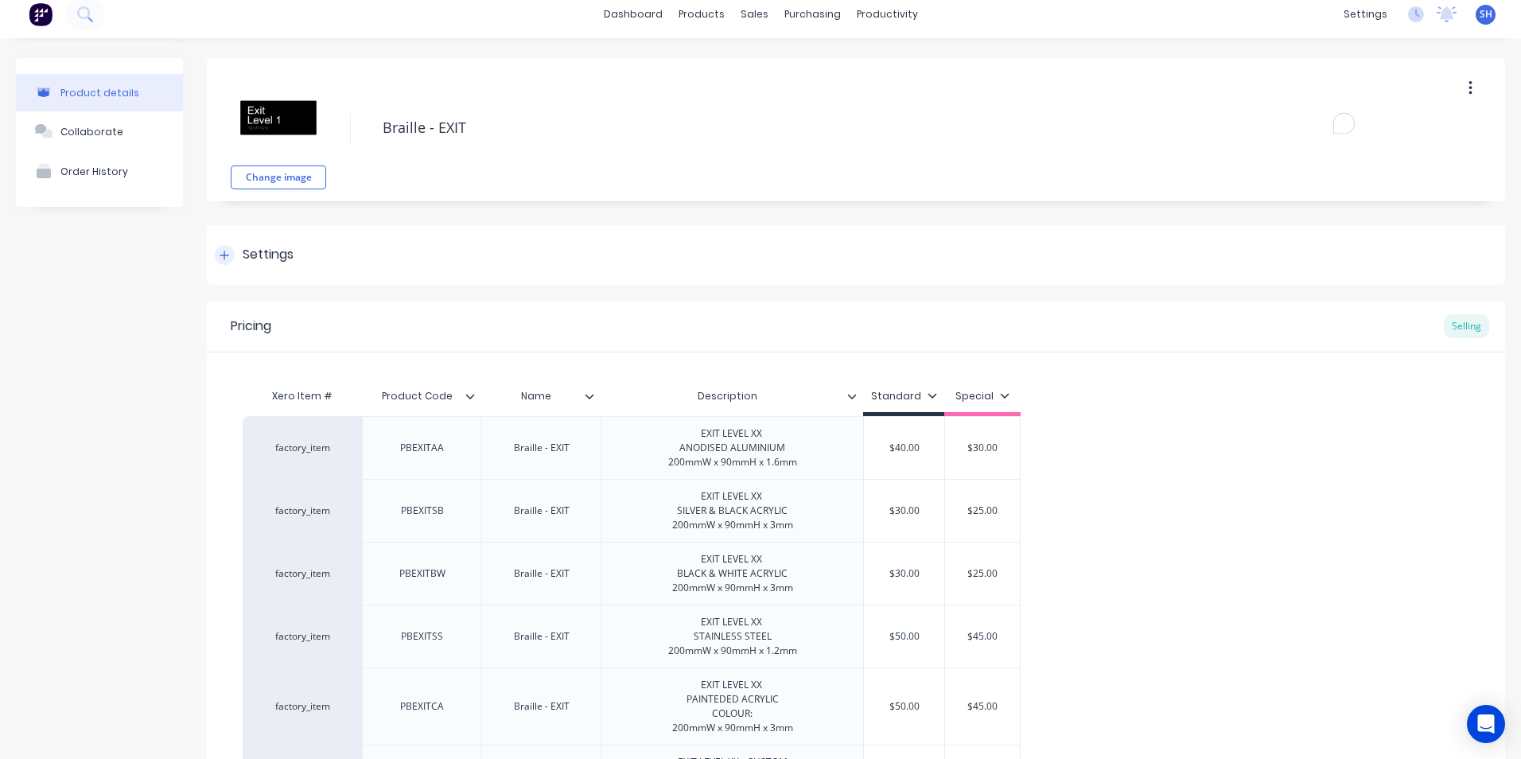
scroll to position [0, 0]
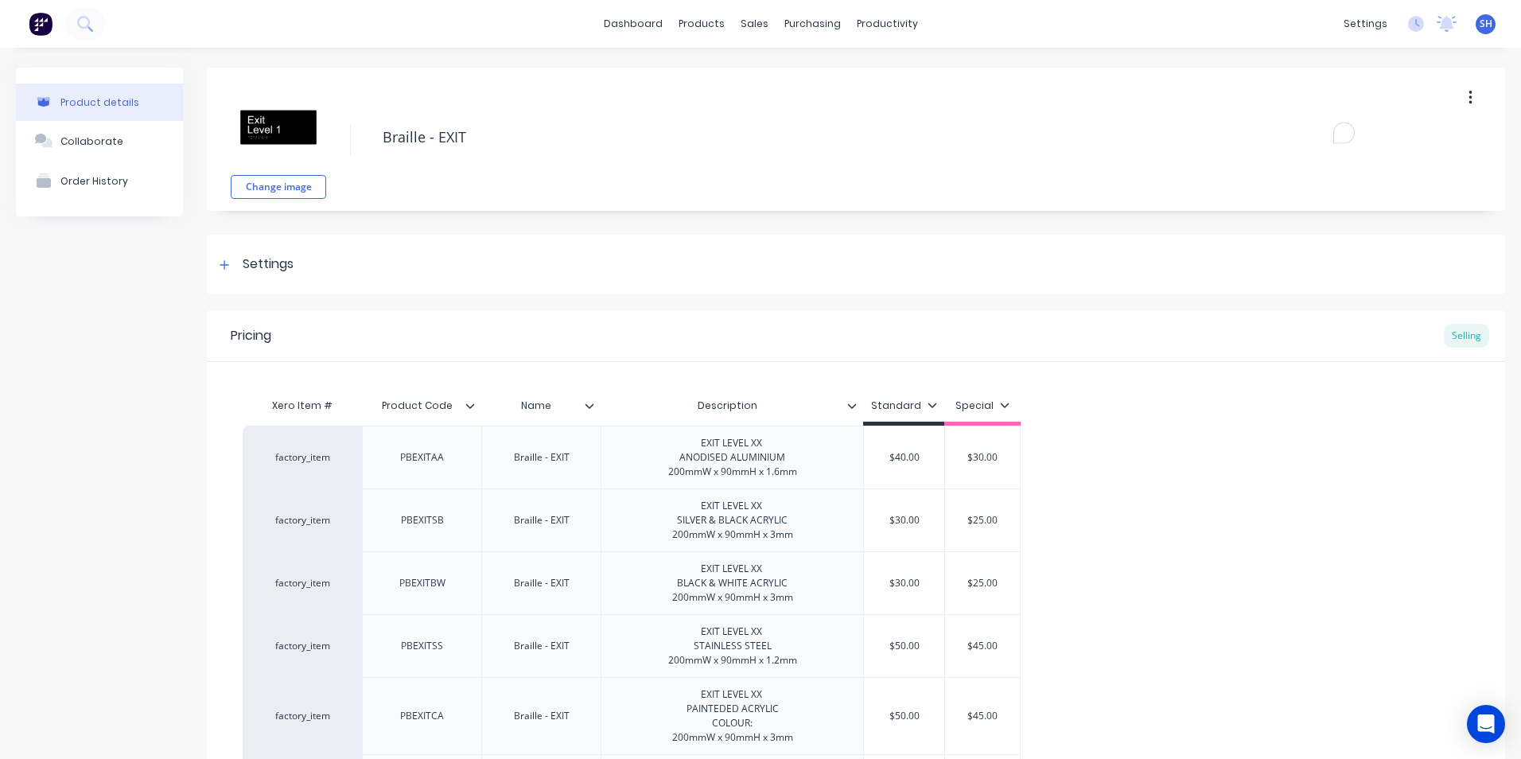
drag, startPoint x: 592, startPoint y: 403, endPoint x: 595, endPoint y: 375, distance: 28.0
click at [593, 403] on icon at bounding box center [590, 406] width 10 height 10
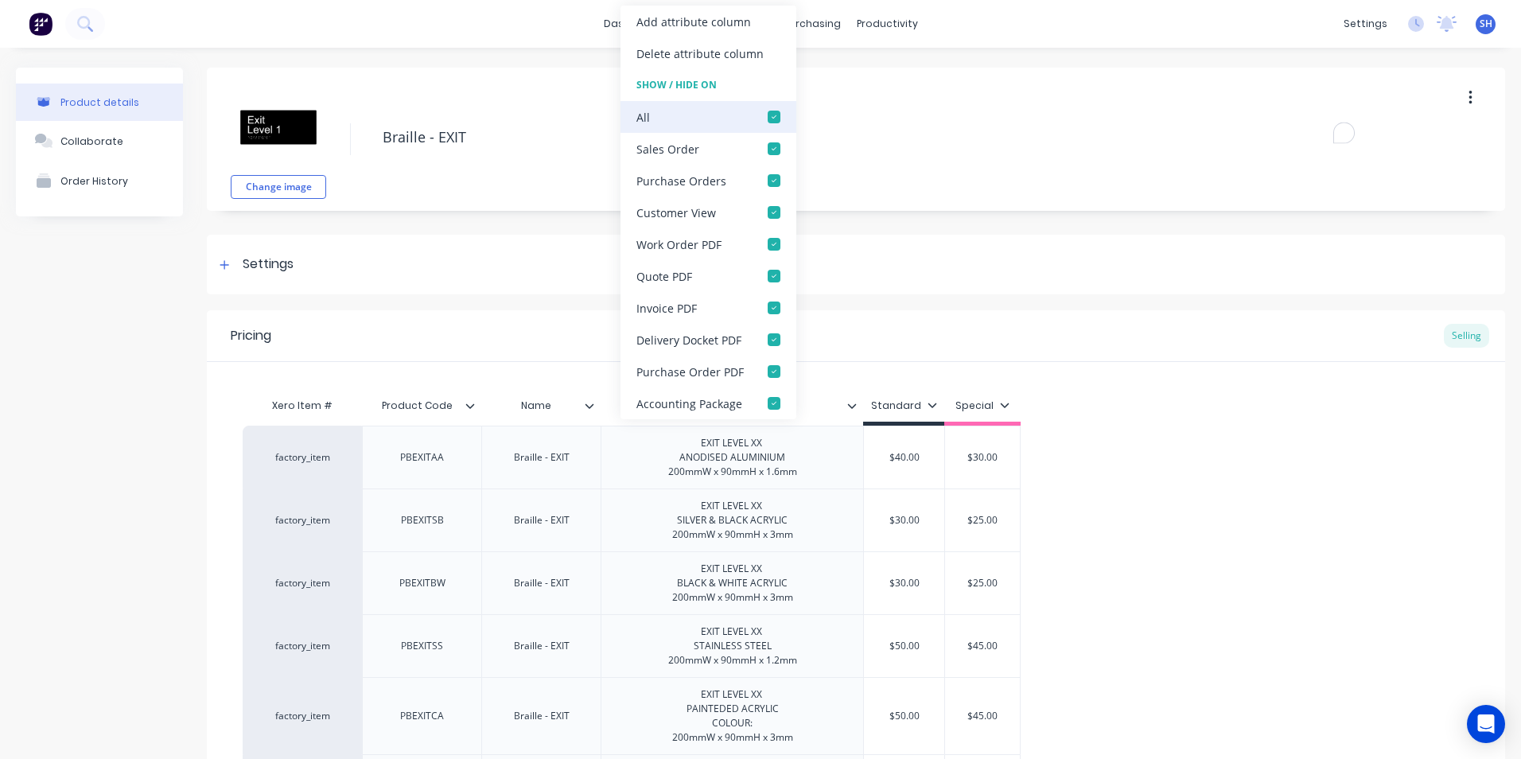
click at [771, 114] on div at bounding box center [774, 117] width 32 height 32
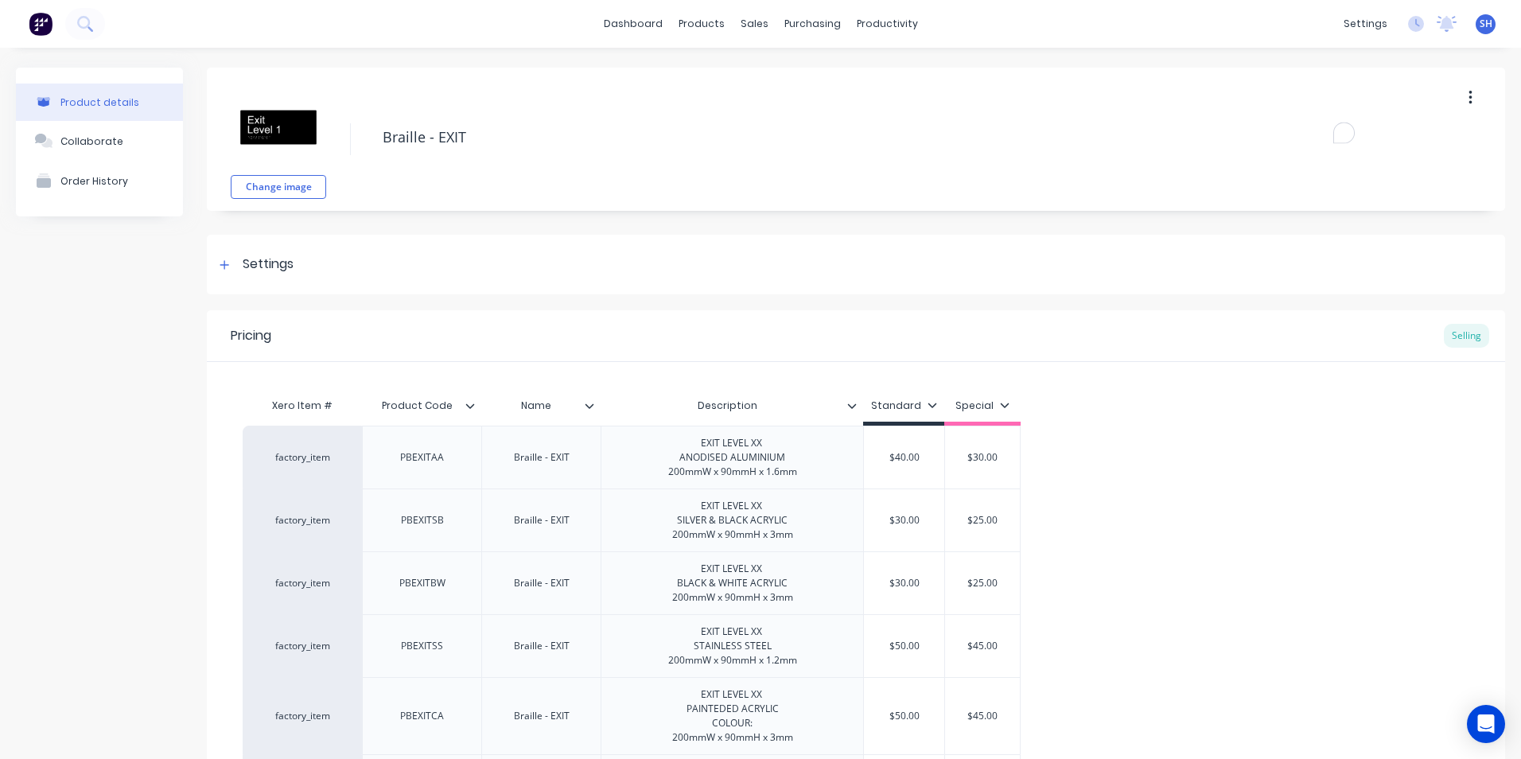
click at [1301, 549] on div "factory_item PBEXITAA Braille - EXIT EXIT LEVEL XX ANODISED ALUMINIUM 200mmW x …" at bounding box center [856, 622] width 1227 height 392
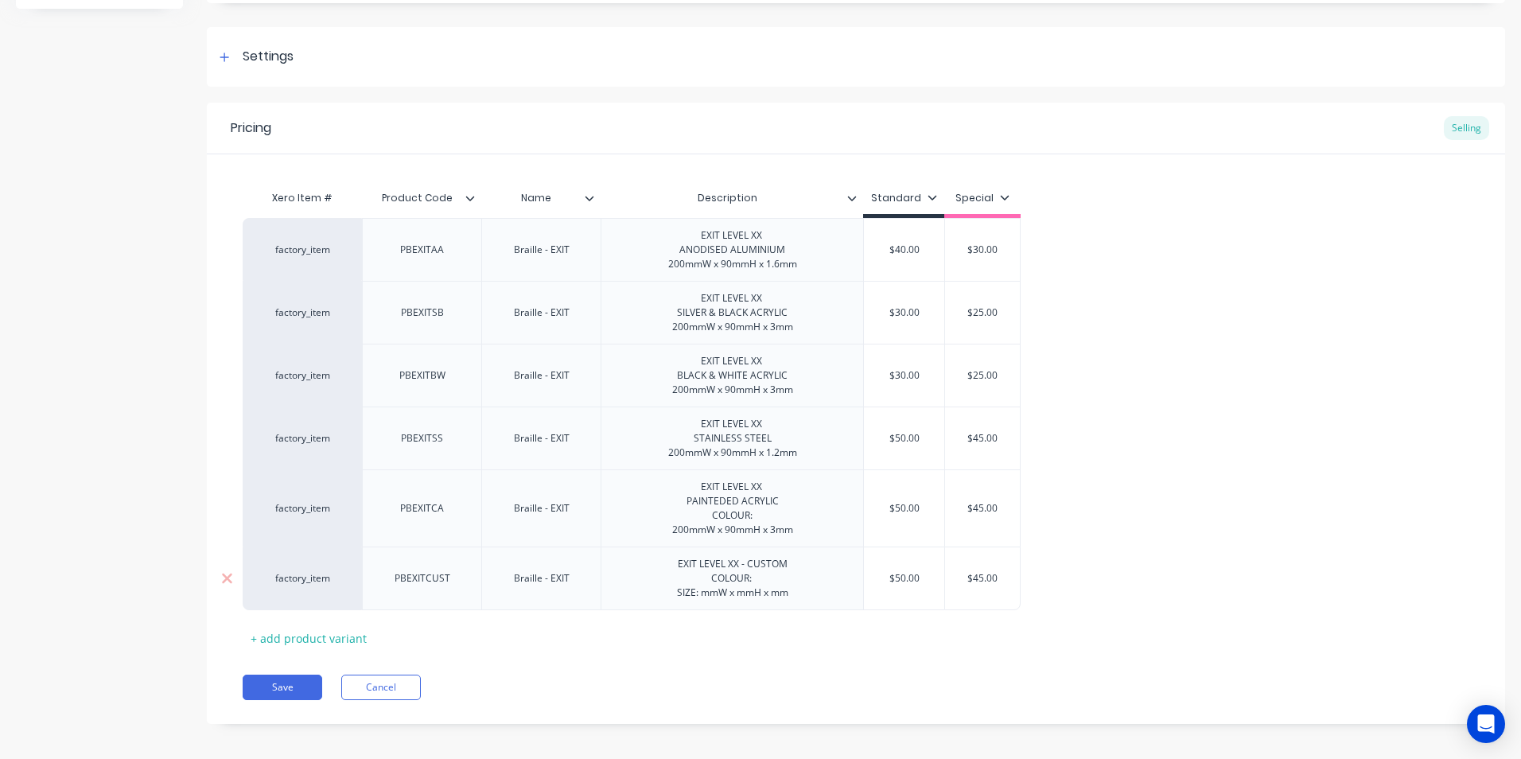
scroll to position [216, 0]
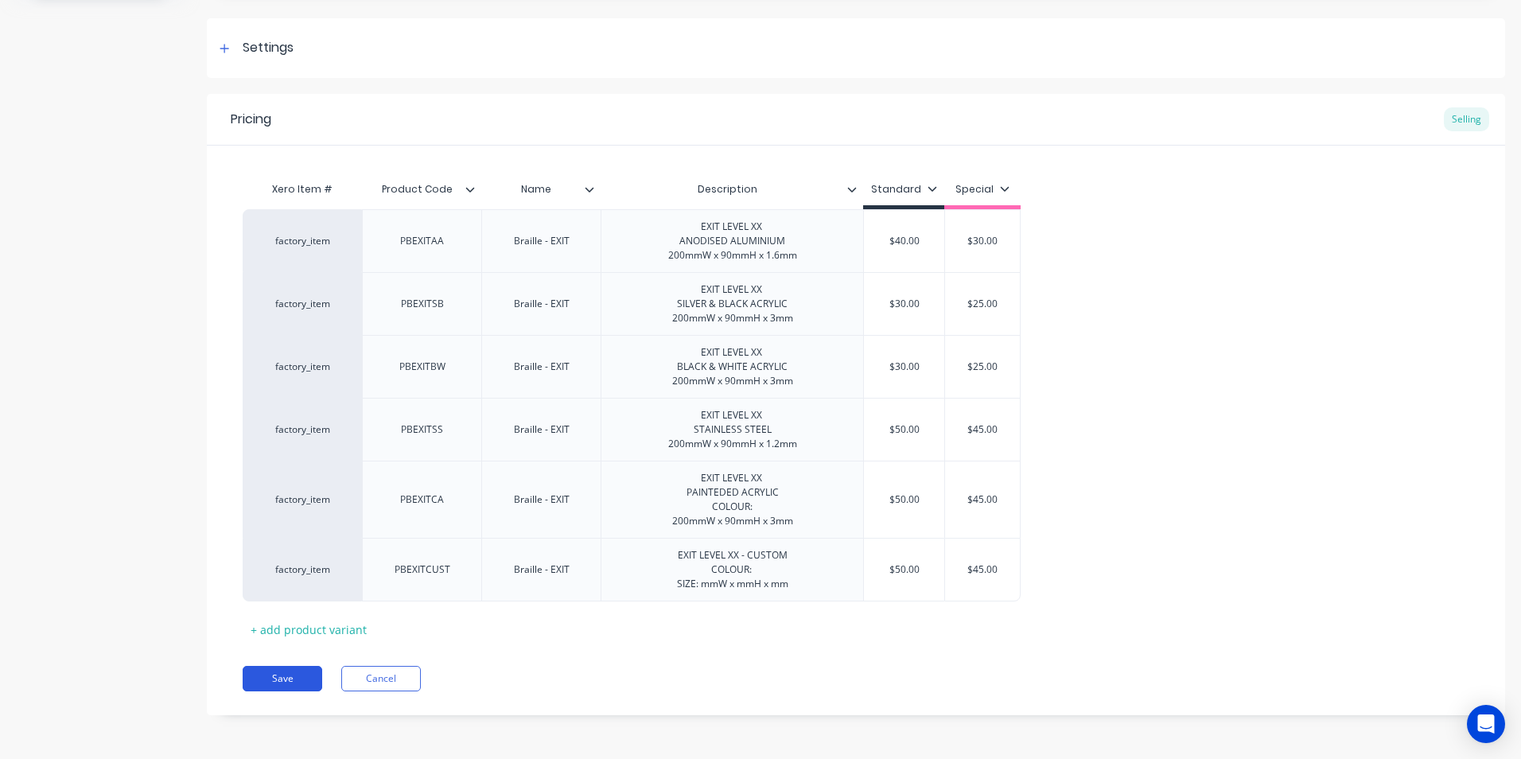
click at [288, 676] on button "Save" at bounding box center [283, 678] width 80 height 25
type textarea "x"
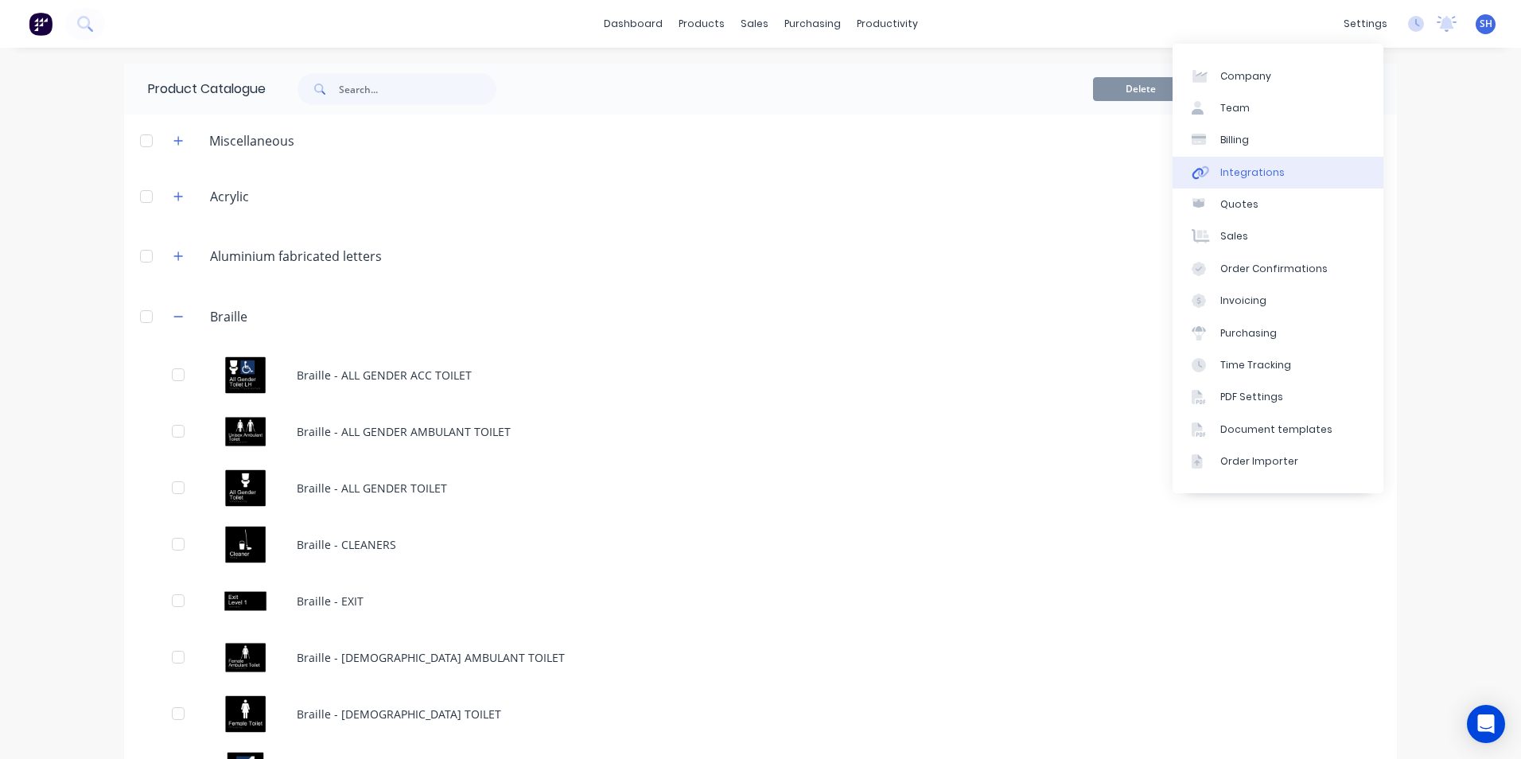
click at [1270, 169] on div "Integrations" at bounding box center [1252, 172] width 64 height 14
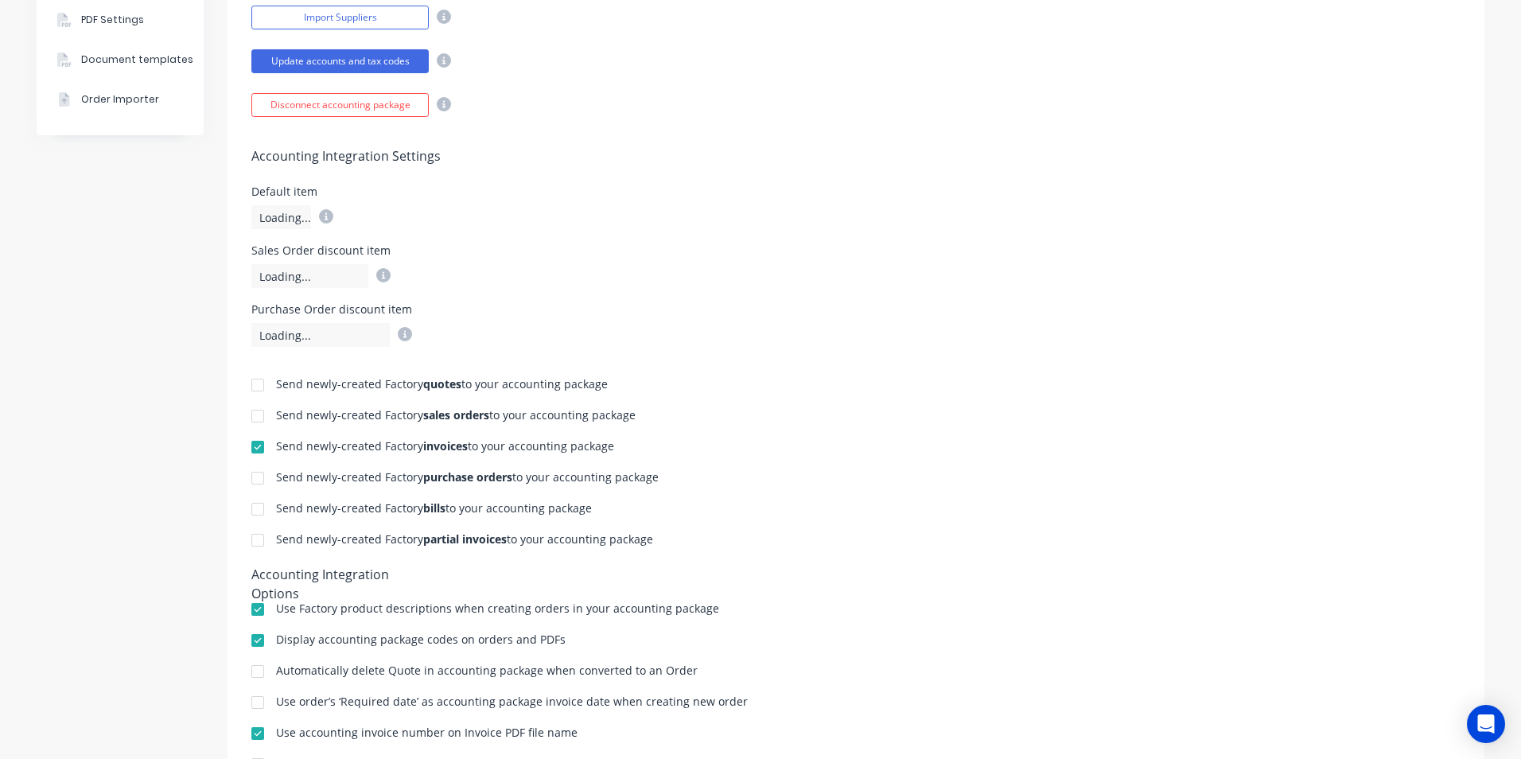
scroll to position [586, 0]
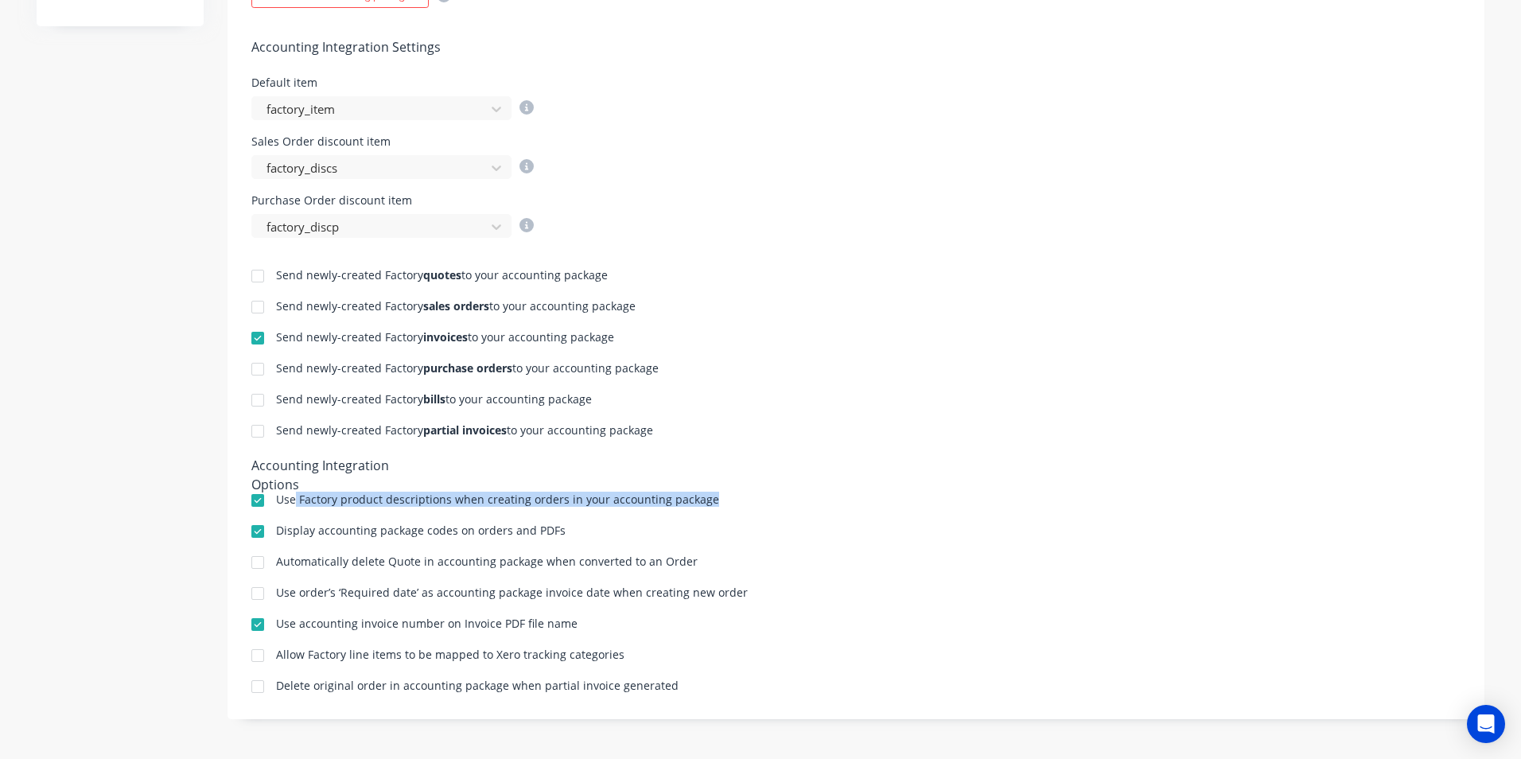
drag, startPoint x: 290, startPoint y: 497, endPoint x: 713, endPoint y: 490, distance: 424.0
click at [713, 490] on div "Send newly-created Factory quotes to your accounting package Send newly-created…" at bounding box center [855, 466] width 1257 height 457
drag, startPoint x: 713, startPoint y: 490, endPoint x: 819, endPoint y: 507, distance: 107.1
click at [819, 507] on div "Use Factory product descriptions when creating orders in your accounting package" at bounding box center [855, 501] width 1209 height 15
drag, startPoint x: 278, startPoint y: 532, endPoint x: 552, endPoint y: 546, distance: 274.0
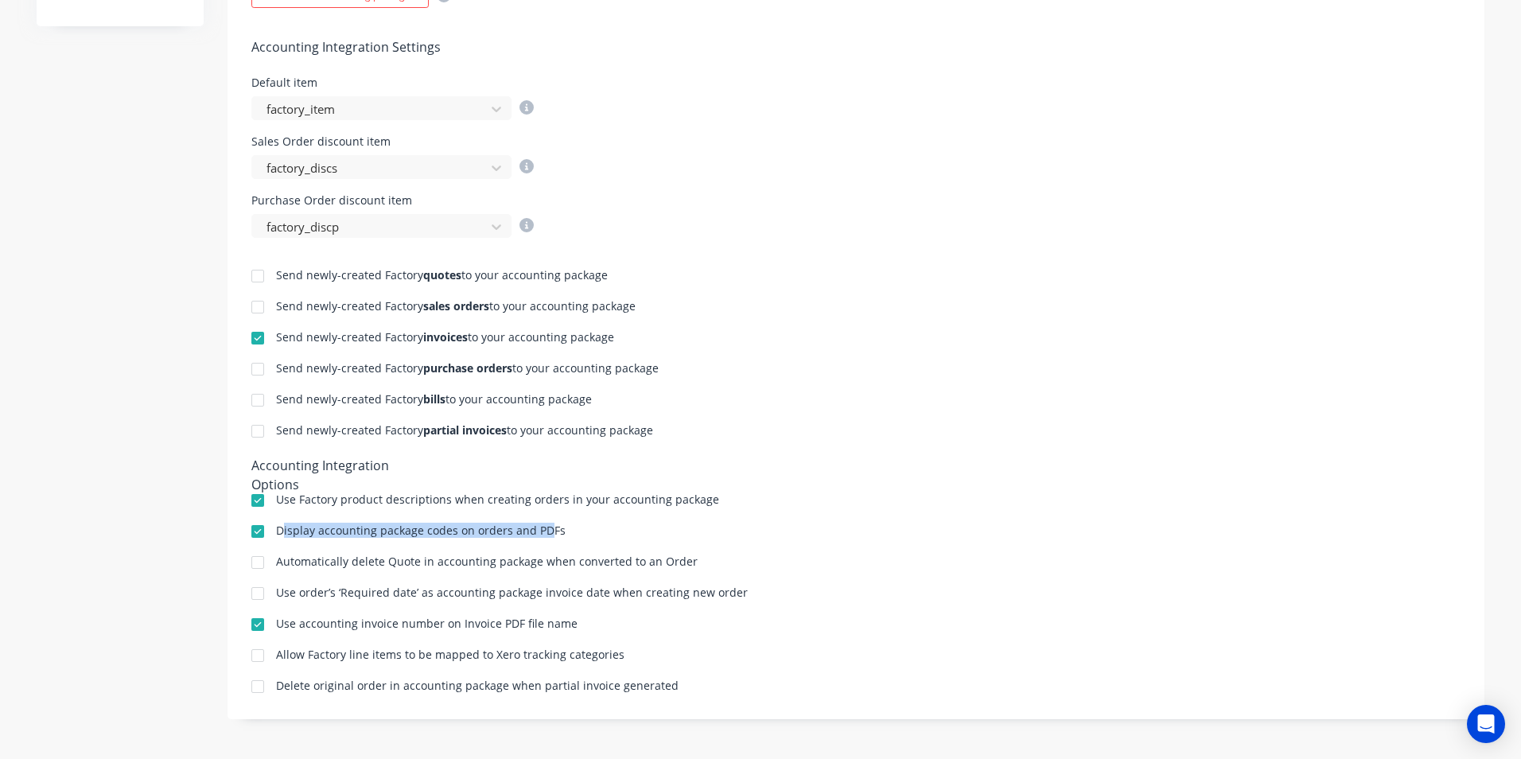
click at [552, 546] on div "Send newly-created Factory quotes to your accounting package Send newly-created…" at bounding box center [855, 466] width 1257 height 457
click at [873, 569] on div "Automatically delete Quote in accounting package when converted to an Order" at bounding box center [855, 563] width 1209 height 15
click at [291, 559] on div "Automatically delete Quote in accounting package when converted to an Order" at bounding box center [487, 561] width 422 height 11
drag, startPoint x: 290, startPoint y: 559, endPoint x: 504, endPoint y: 563, distance: 214.0
click at [504, 563] on div "Automatically delete Quote in accounting package when converted to an Order" at bounding box center [487, 561] width 422 height 11
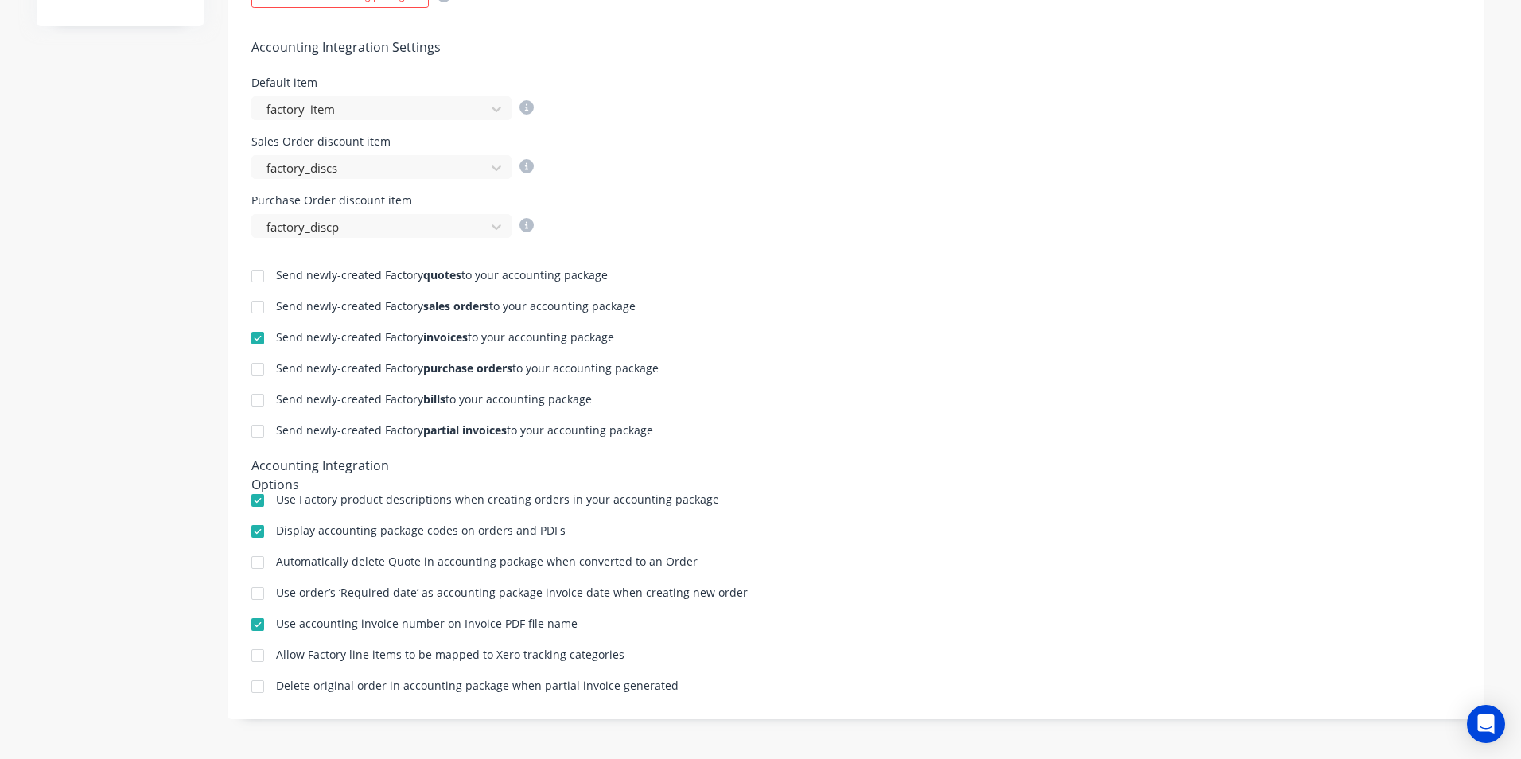
click at [701, 561] on div "Automatically delete Quote in accounting package when converted to an Order" at bounding box center [855, 563] width 1209 height 15
click at [294, 592] on div "Use order’s ‘Required date’ as accounting package invoice date when creating ne…" at bounding box center [512, 592] width 472 height 11
drag, startPoint x: 294, startPoint y: 592, endPoint x: 570, endPoint y: 599, distance: 276.9
click at [570, 598] on div "Use order’s ‘Required date’ as accounting package invoice date when creating ne…" at bounding box center [512, 592] width 472 height 11
click at [815, 582] on div "Send newly-created Factory quotes to your accounting package Send newly-created…" at bounding box center [855, 466] width 1257 height 457
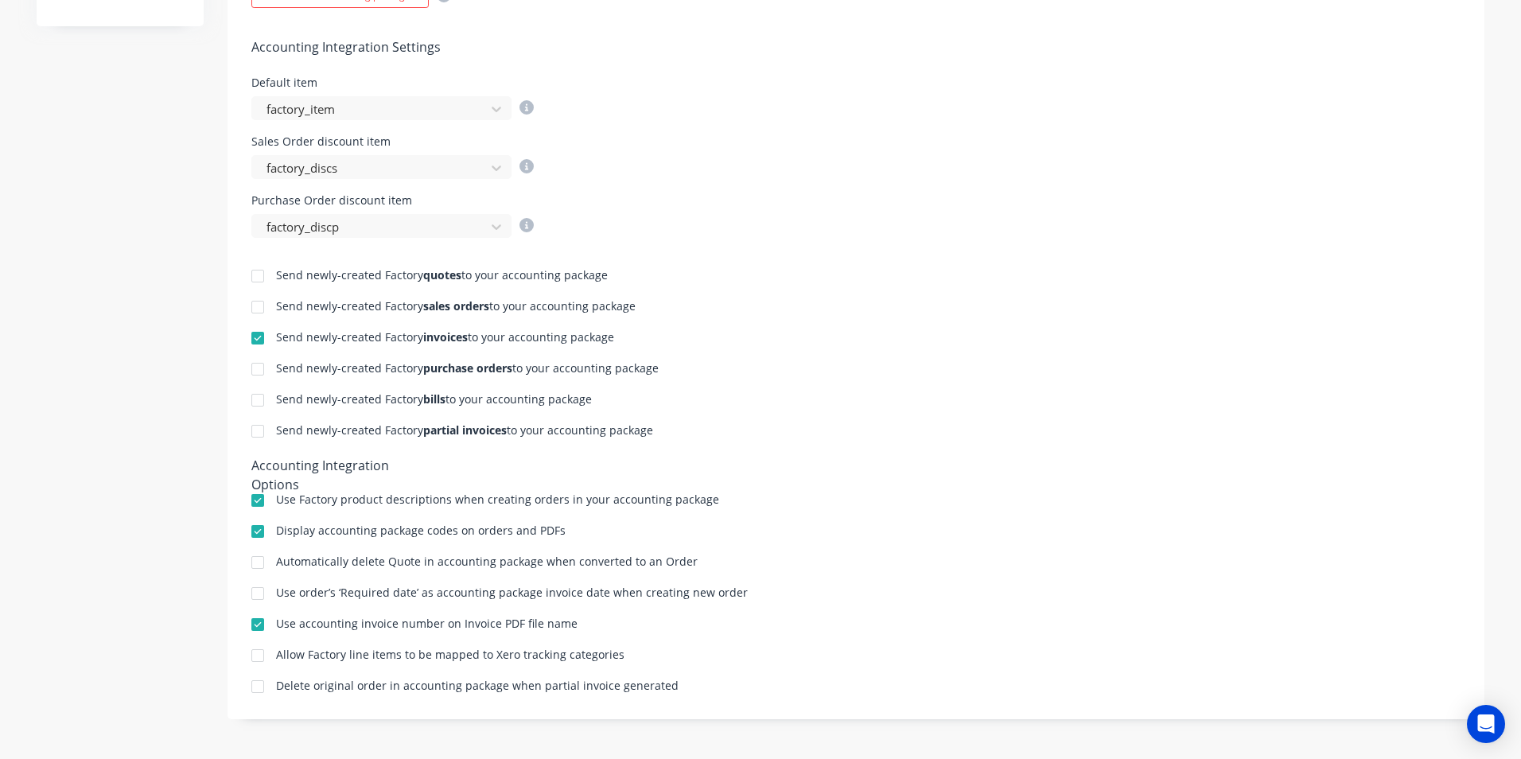
click at [276, 620] on div "Use accounting invoice number on Invoice PDF file name" at bounding box center [426, 623] width 301 height 11
drag, startPoint x: 276, startPoint y: 620, endPoint x: 438, endPoint y: 629, distance: 162.5
click at [438, 629] on div "Use accounting invoice number on Invoice PDF file name" at bounding box center [426, 623] width 301 height 11
drag, startPoint x: 438, startPoint y: 629, endPoint x: 616, endPoint y: 628, distance: 178.2
click at [618, 630] on div "Use accounting invoice number on Invoice PDF file name" at bounding box center [855, 625] width 1209 height 15
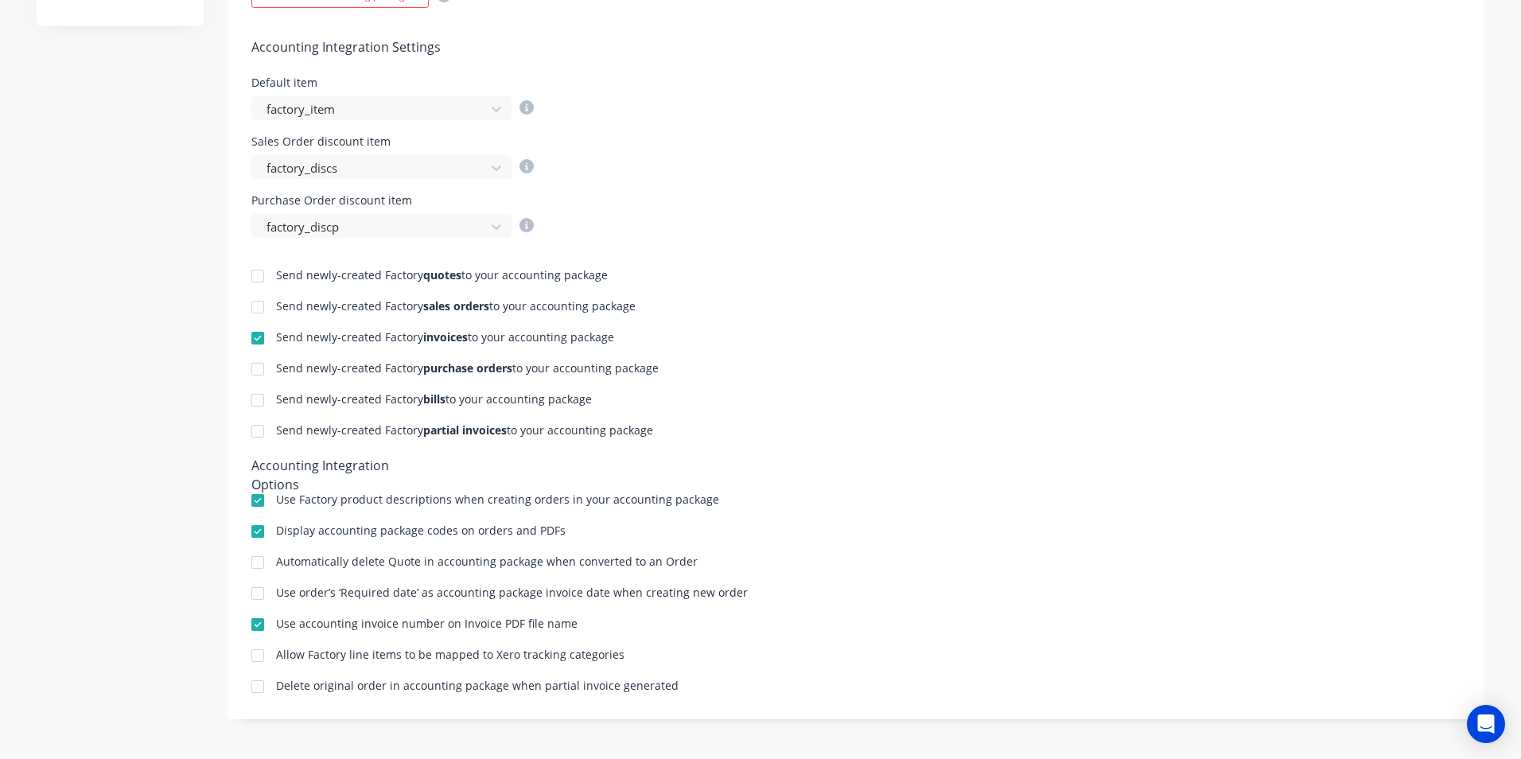
click at [276, 651] on div "Allow Factory line items to be mapped to Xero tracking categories" at bounding box center [450, 654] width 348 height 11
drag, startPoint x: 275, startPoint y: 651, endPoint x: 625, endPoint y: 654, distance: 350.0
click at [625, 654] on div "Allow Factory line items to be mapped to Xero tracking categories" at bounding box center [855, 656] width 1209 height 15
click at [283, 684] on div "Delete original order in accounting package when partial invoice generated" at bounding box center [477, 685] width 402 height 11
drag, startPoint x: 283, startPoint y: 683, endPoint x: 500, endPoint y: 683, distance: 217.1
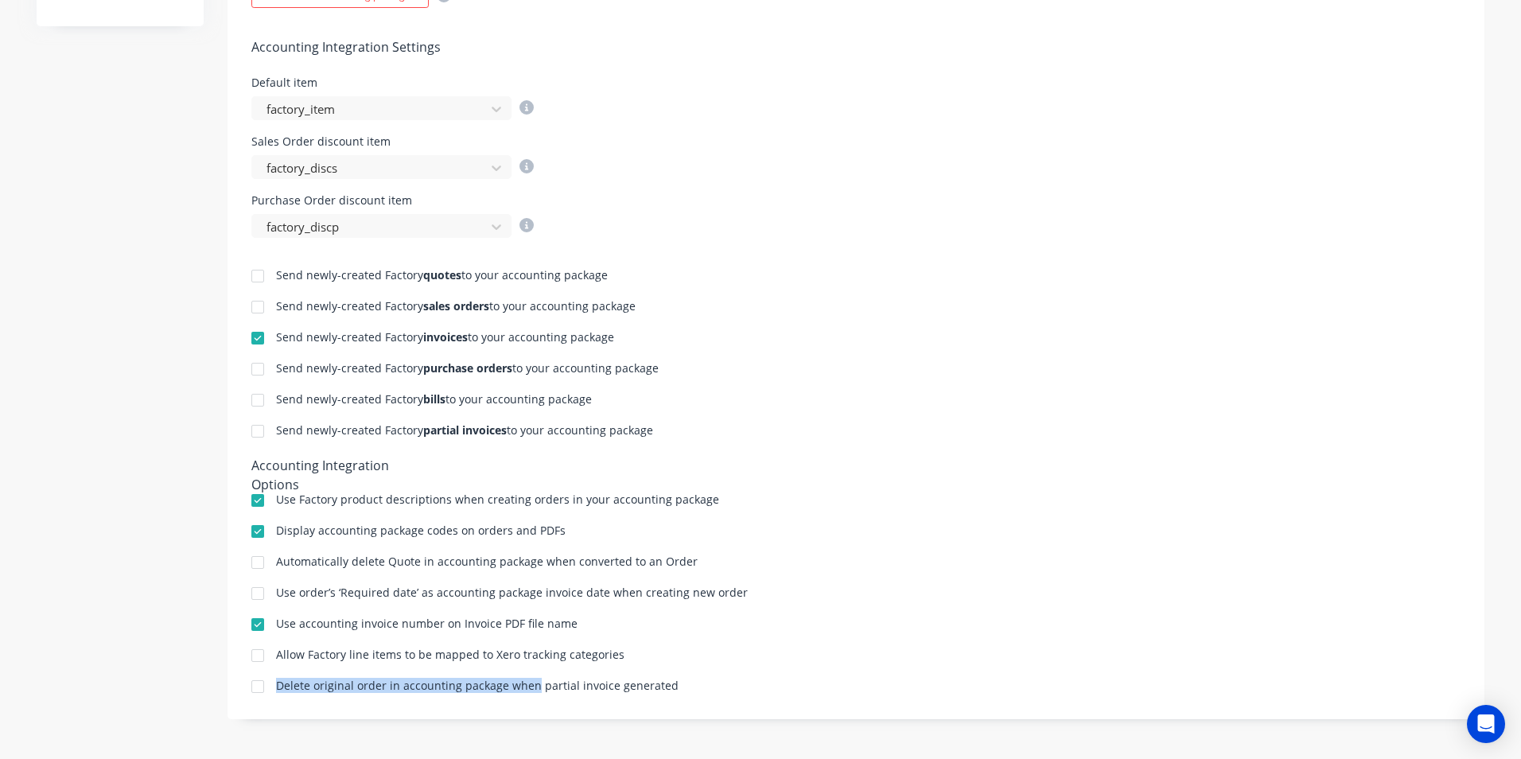
click at [500, 683] on div "Delete original order in accounting package when partial invoice generated" at bounding box center [477, 685] width 402 height 11
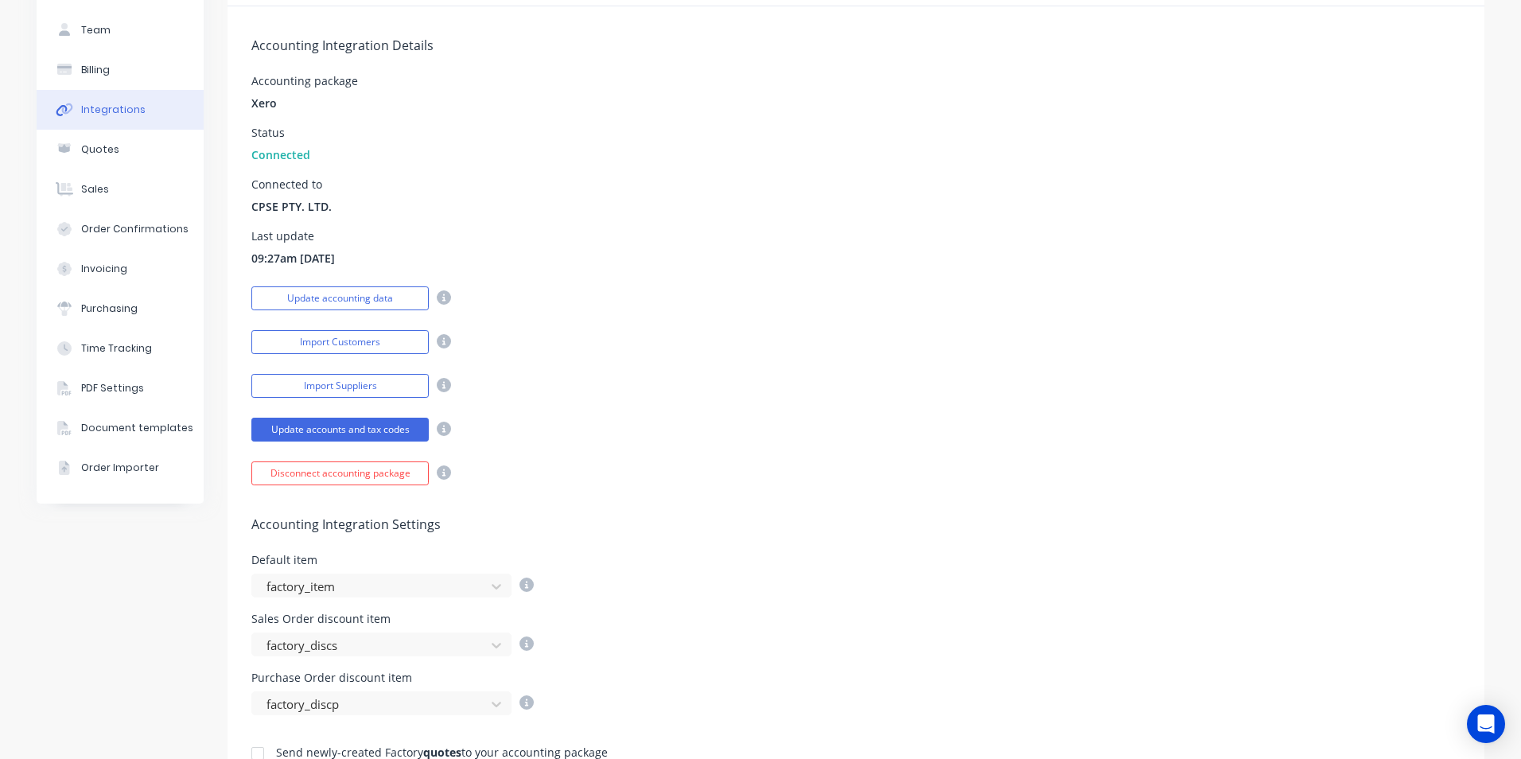
scroll to position [0, 0]
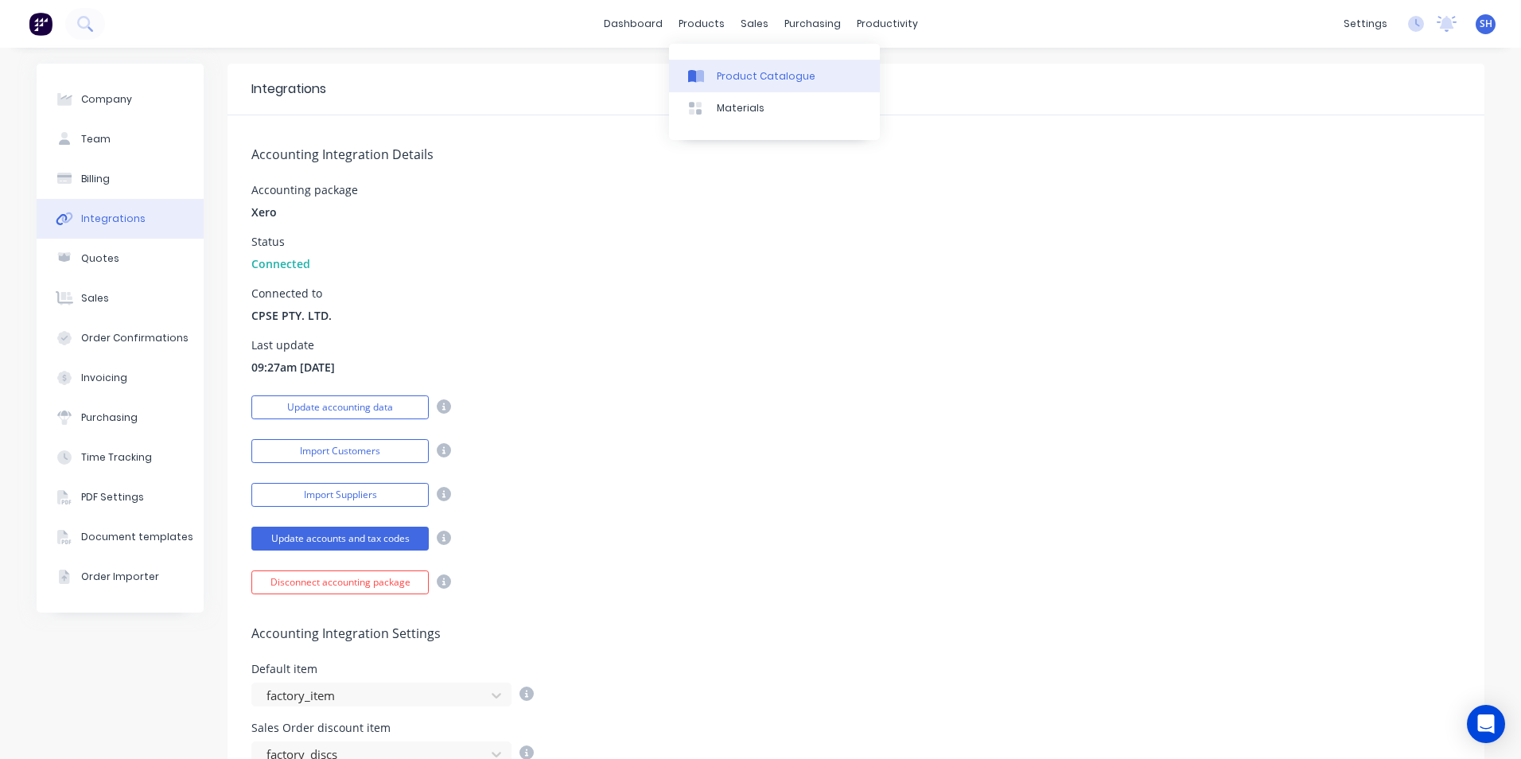
click at [765, 80] on div "Product Catalogue" at bounding box center [766, 76] width 99 height 14
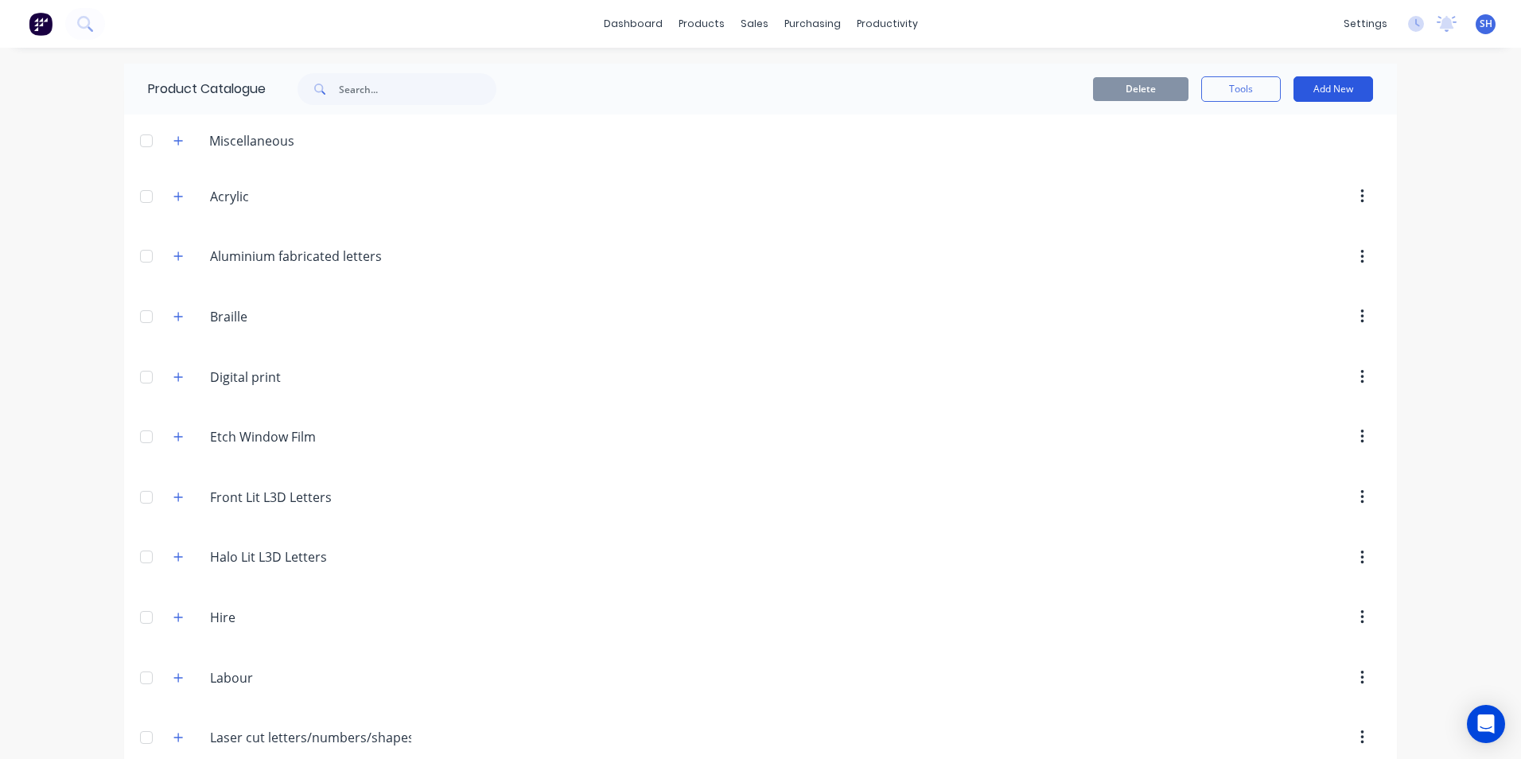
click at [1329, 88] on button "Add New" at bounding box center [1333, 88] width 80 height 25
click at [1248, 161] on div "Product" at bounding box center [1297, 161] width 122 height 23
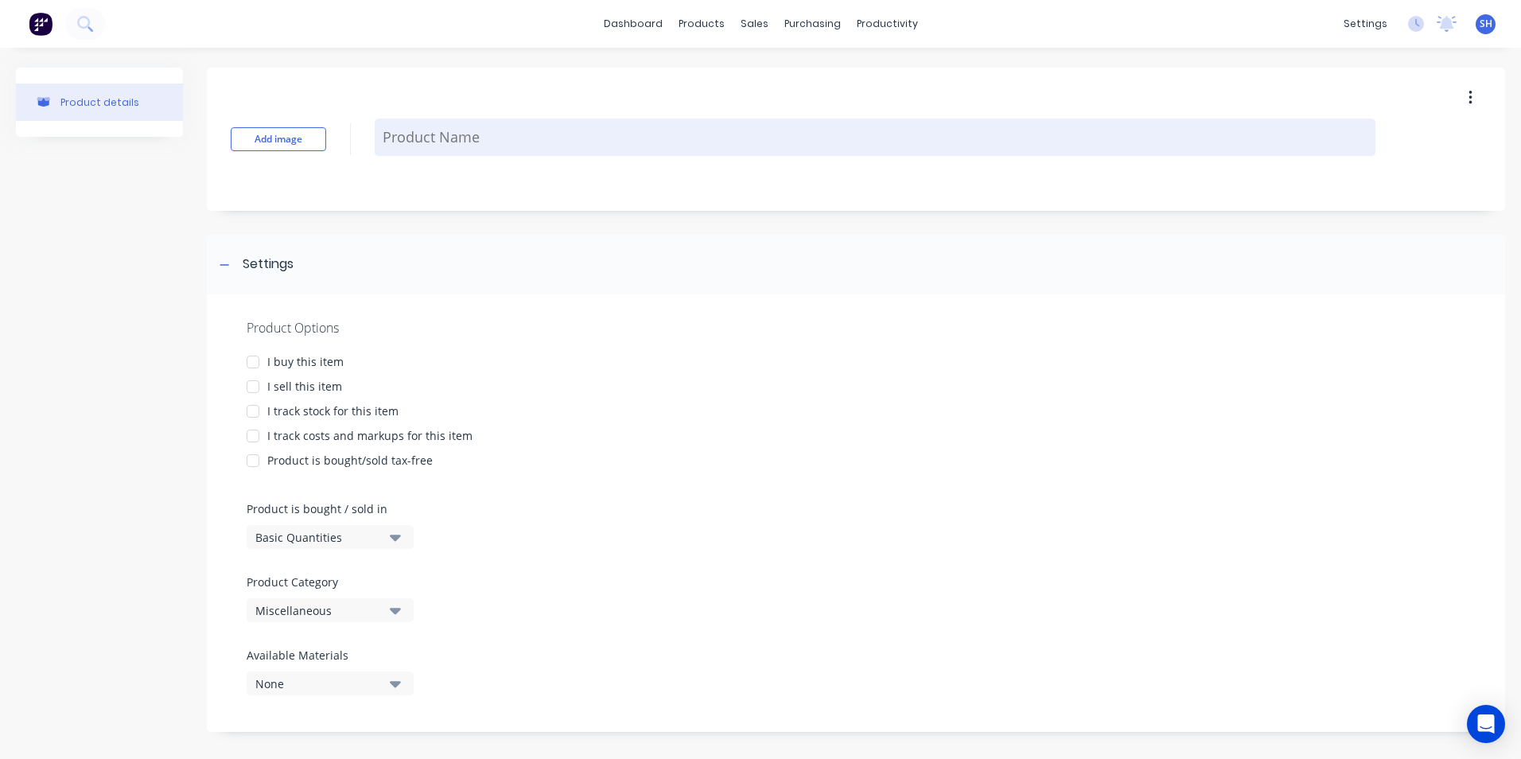
click at [391, 136] on textarea at bounding box center [875, 137] width 1001 height 37
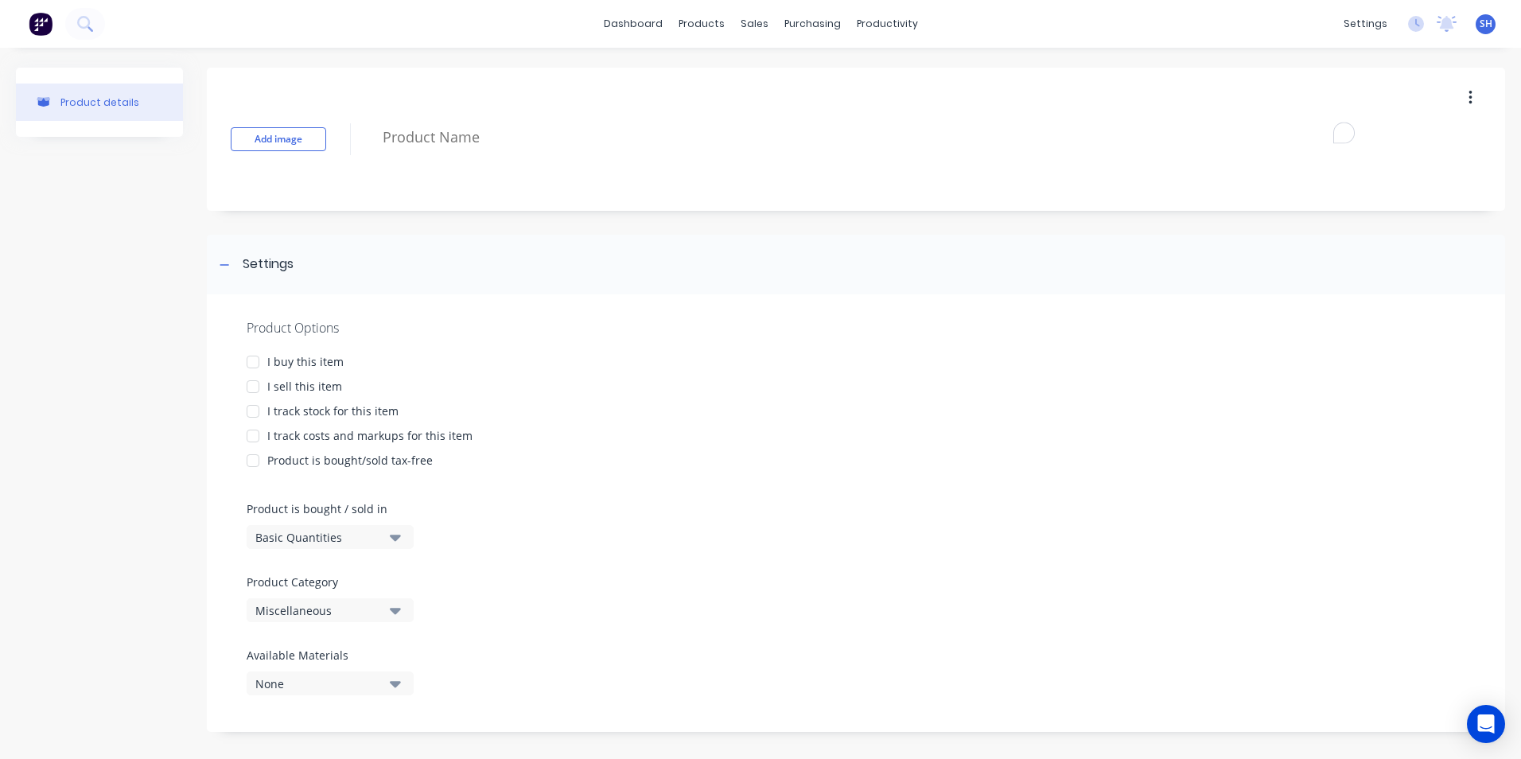
type textarea "x"
type textarea "r"
type textarea "x"
type textarea "rE"
type textarea "x"
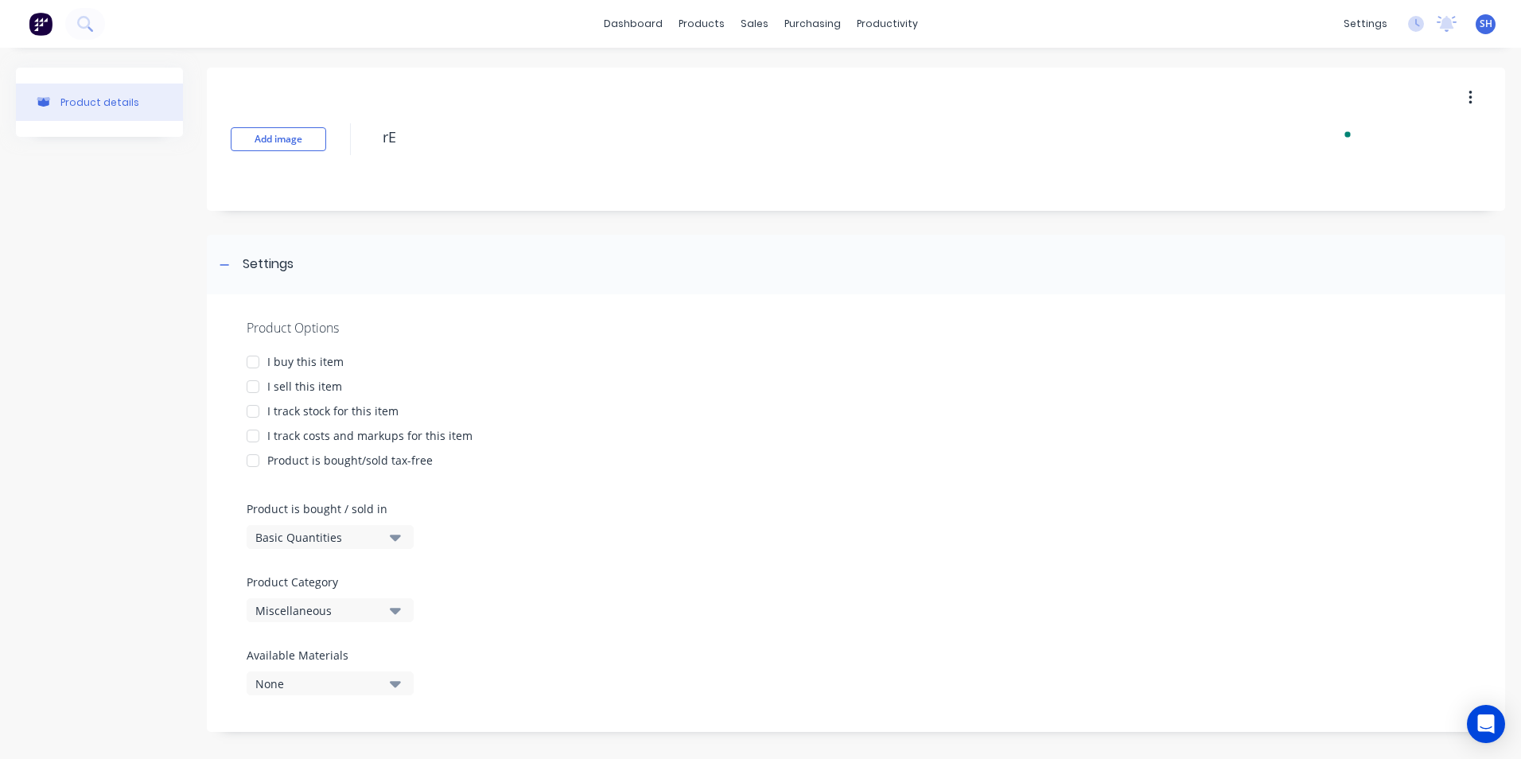
type textarea "rET"
type textarea "x"
type textarea "rE"
type textarea "x"
type textarea "r"
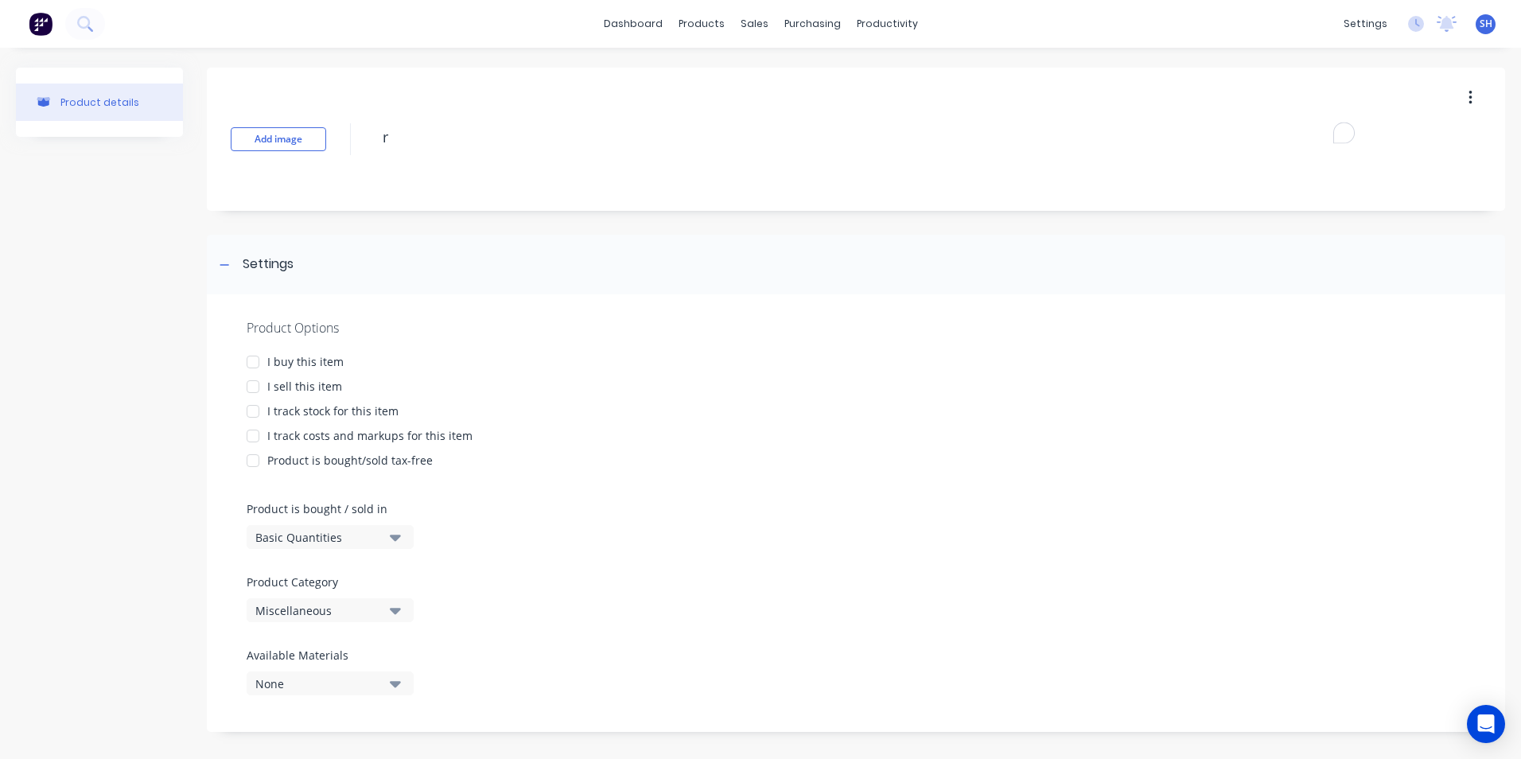
type textarea "x"
type textarea "r"
type textarea "x"
type textarea "rE"
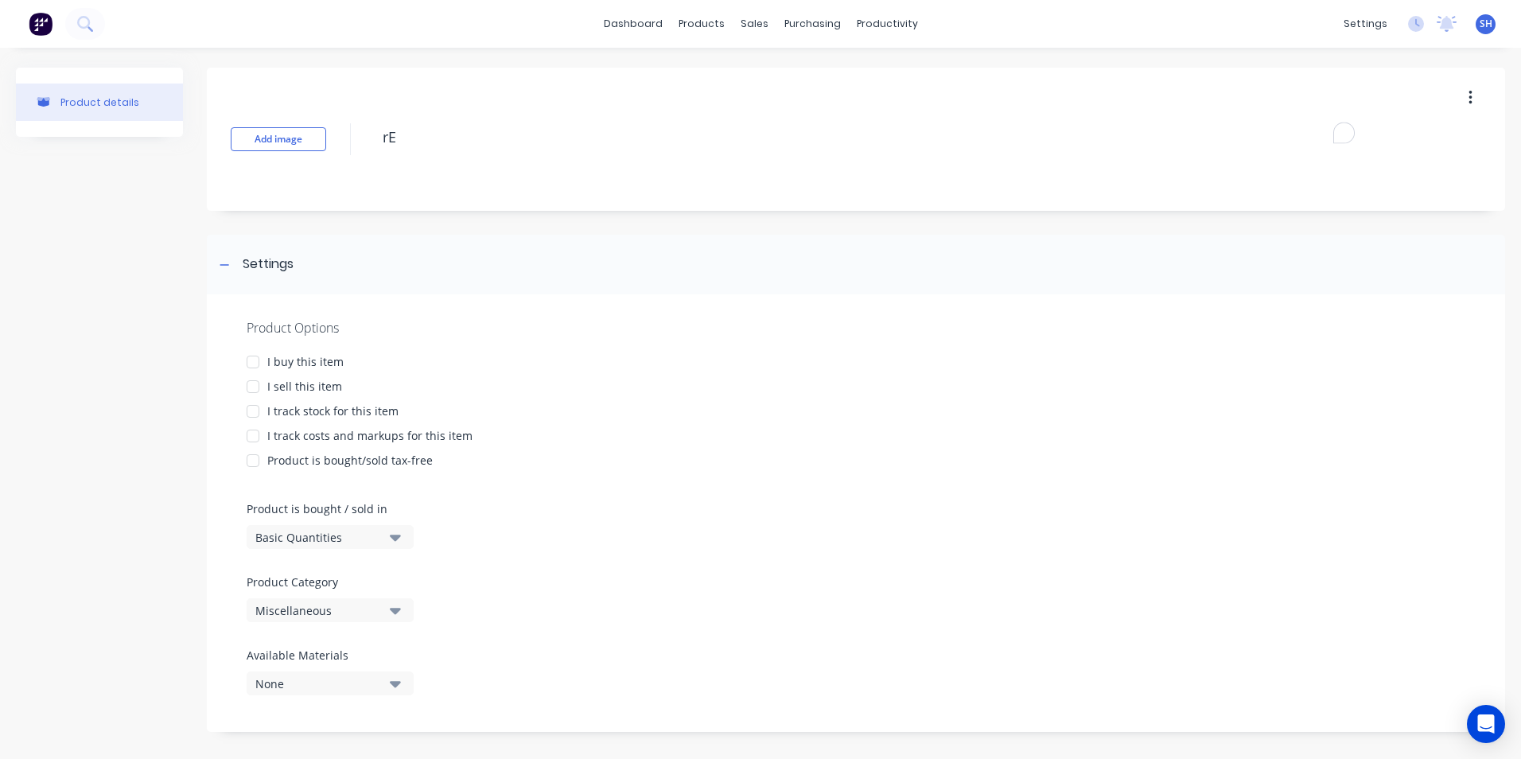
type textarea "x"
type textarea "r"
type textarea "x"
type textarea "R"
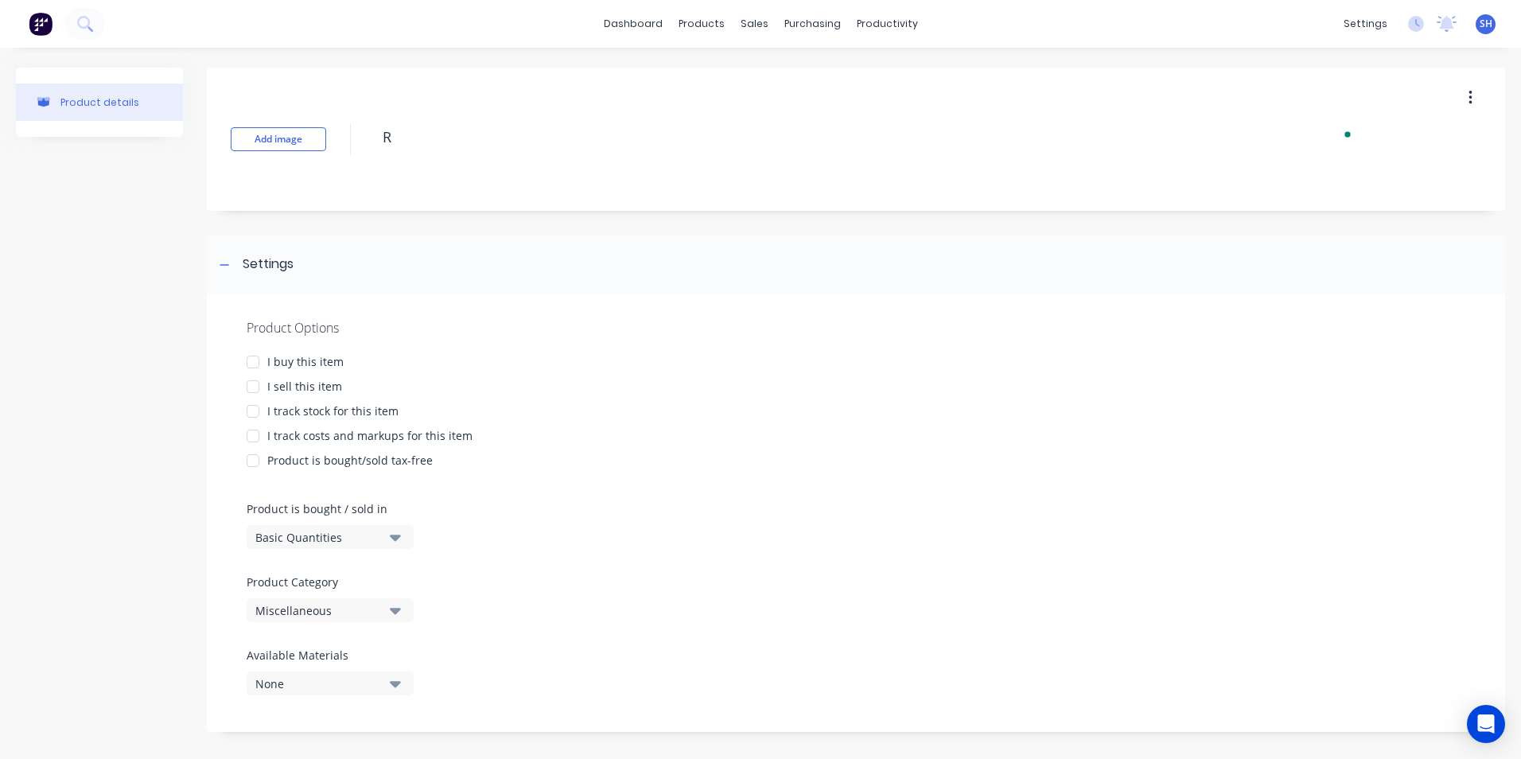
type textarea "x"
type textarea "Re"
type textarea "x"
type textarea "Ret"
type textarea "x"
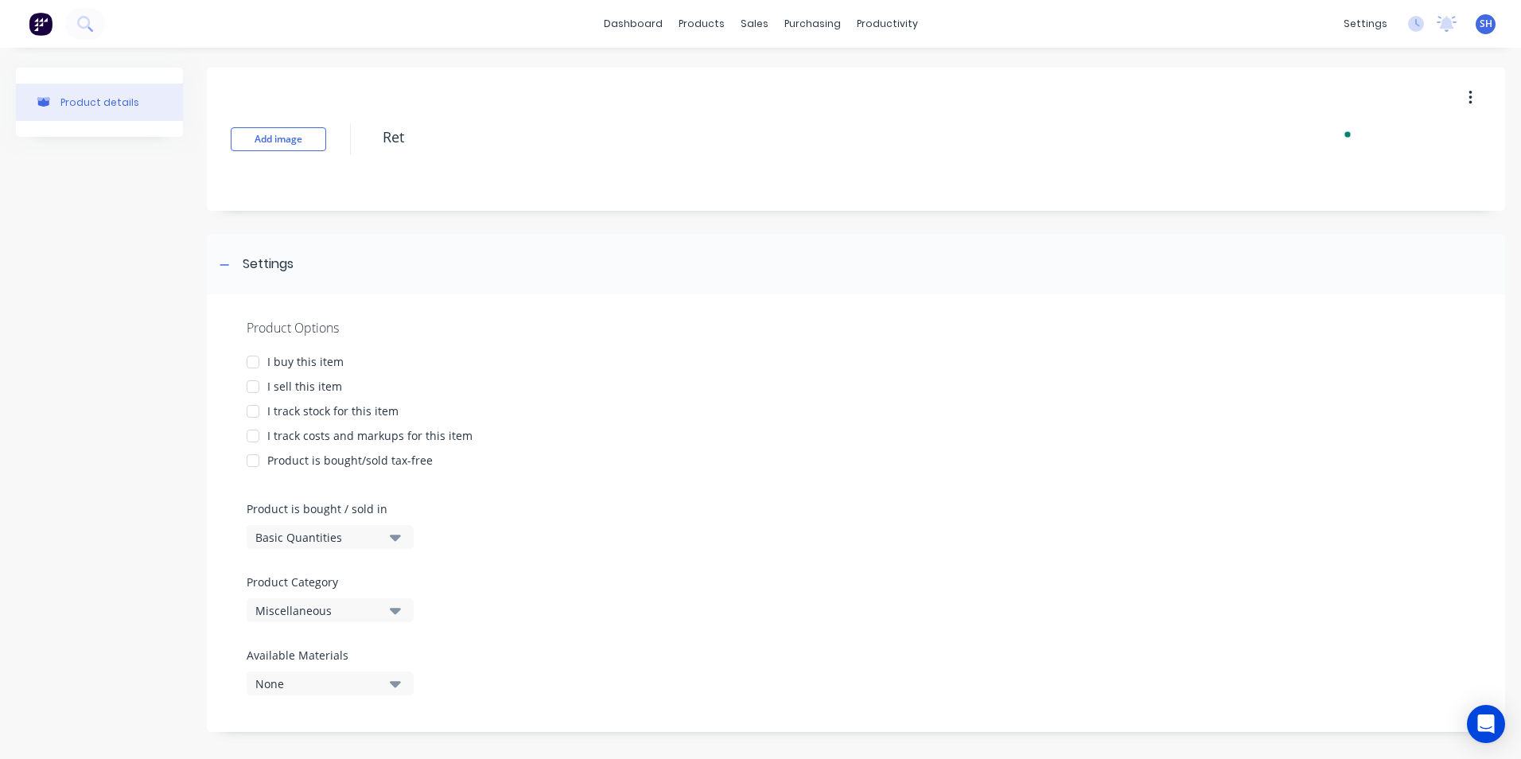
type textarea "Rete"
type textarea "x"
type textarea "Reten"
type textarea "x"
type textarea "Retent"
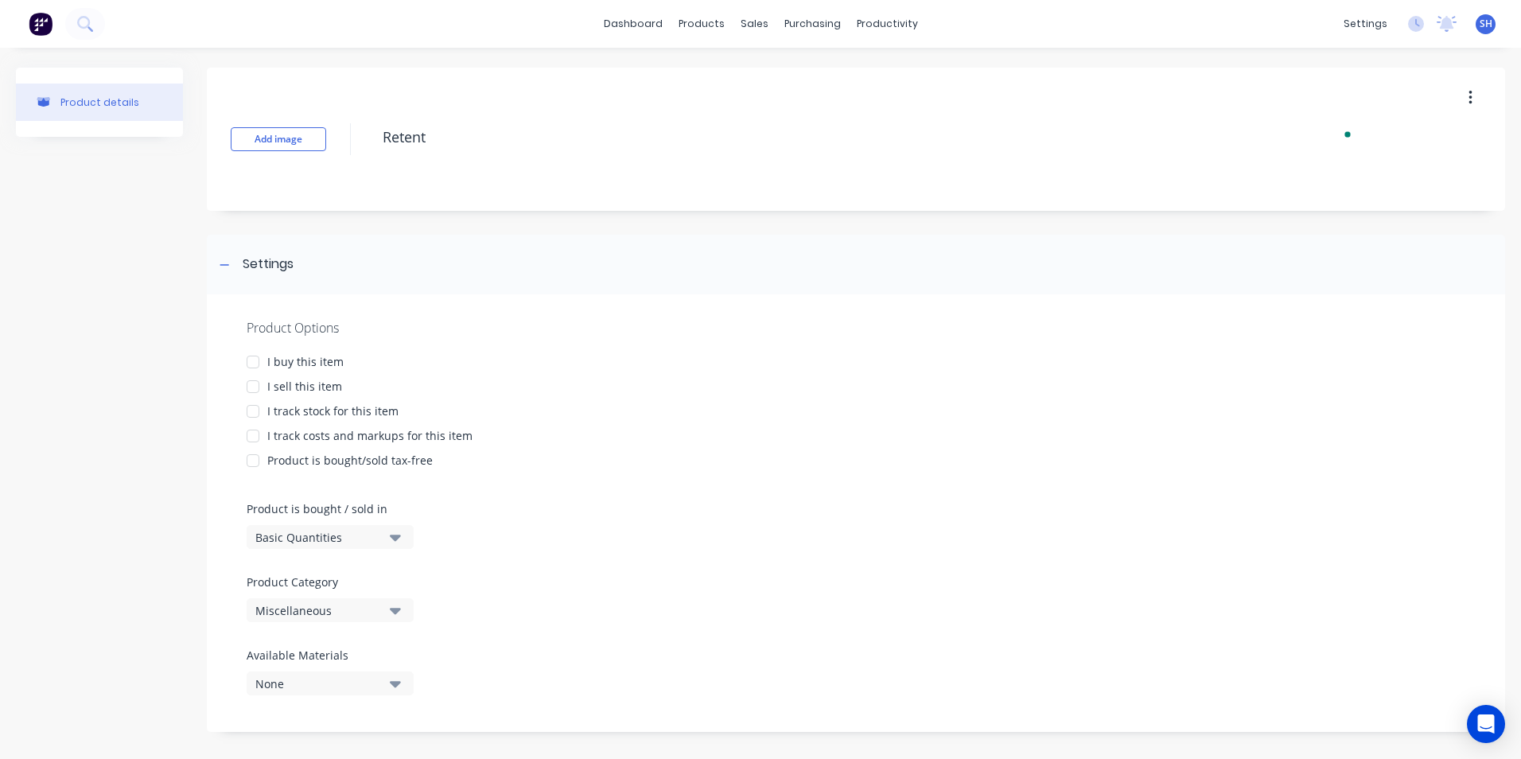
type textarea "x"
type textarea "Retenti"
type textarea "x"
type textarea "Retentio"
type textarea "x"
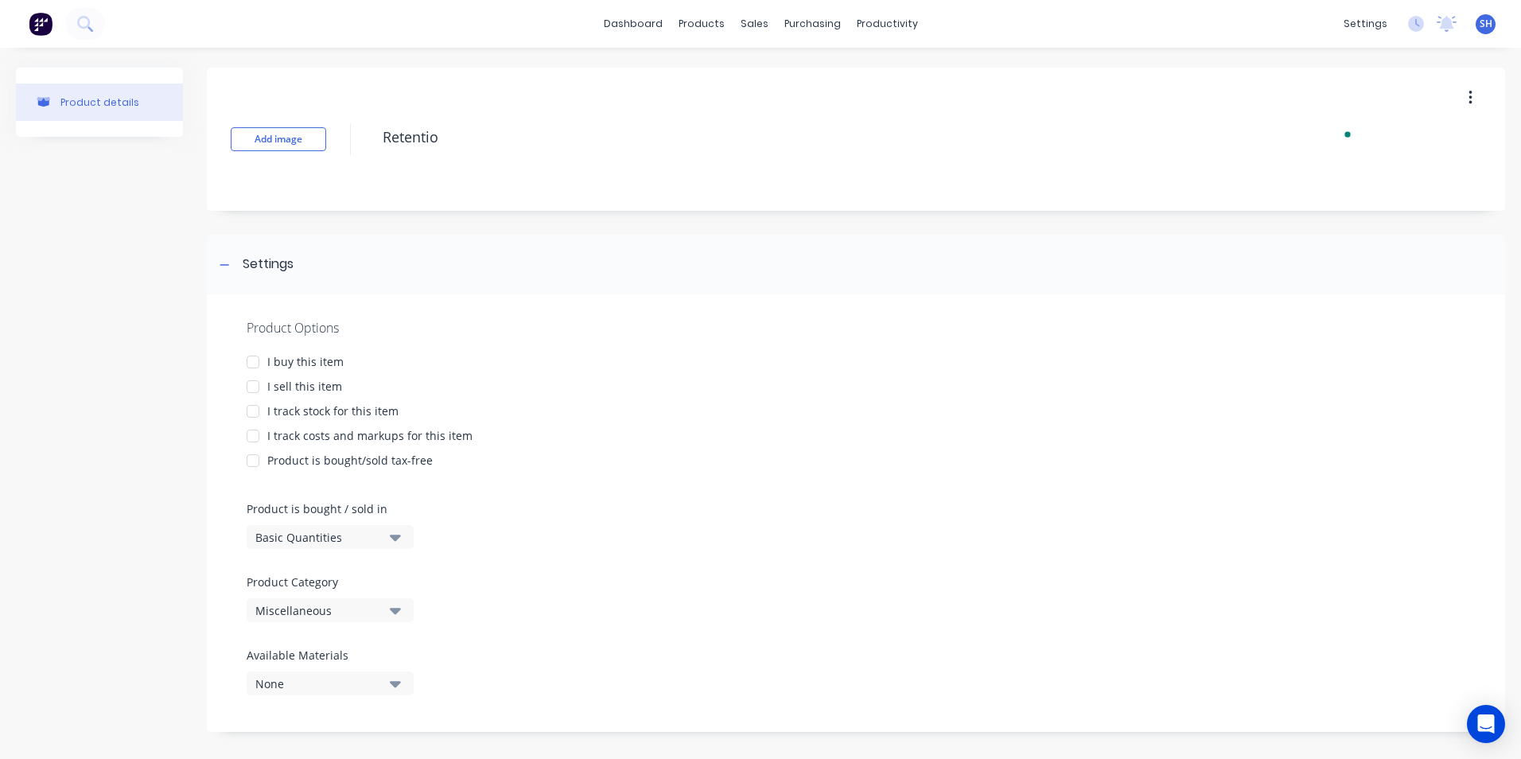
type textarea "Retention"
click at [254, 385] on div at bounding box center [253, 387] width 32 height 32
click at [258, 433] on div at bounding box center [253, 436] width 32 height 32
type textarea "x"
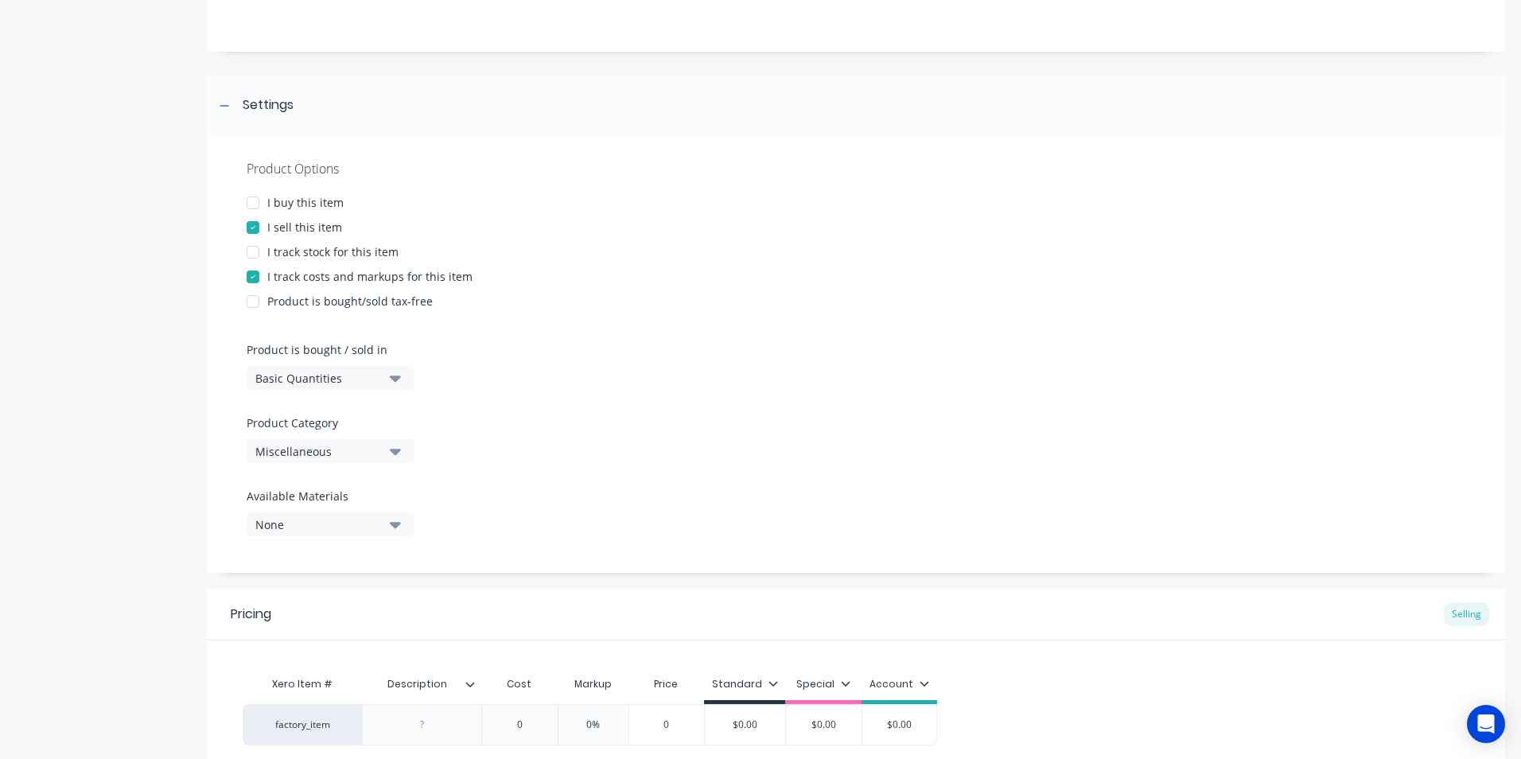
scroll to position [239, 0]
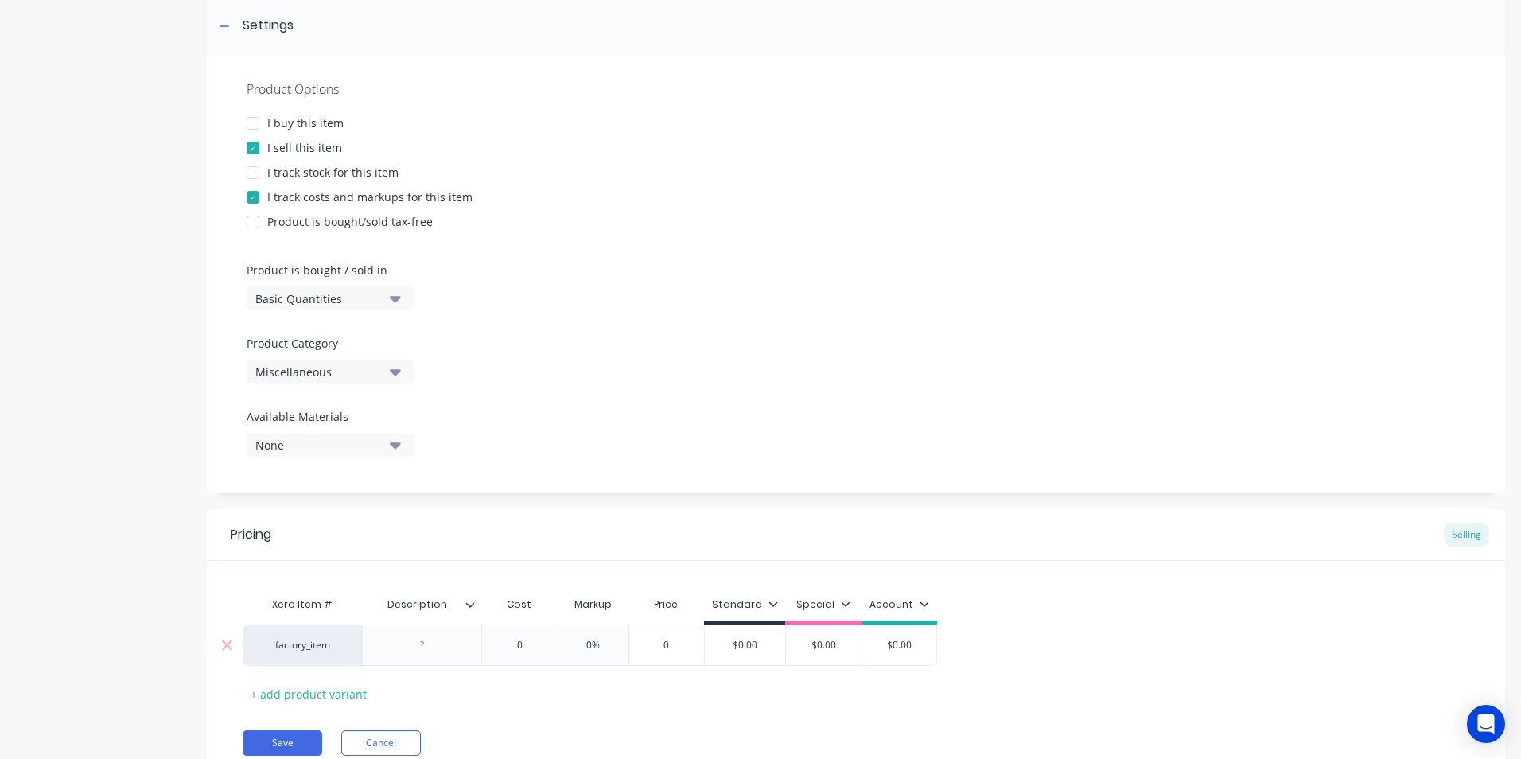
type textarea "Retention"
type textarea "x"
type textarea "Retention"
drag, startPoint x: 398, startPoint y: 640, endPoint x: 424, endPoint y: 642, distance: 26.3
click at [397, 640] on div at bounding box center [423, 645] width 80 height 21
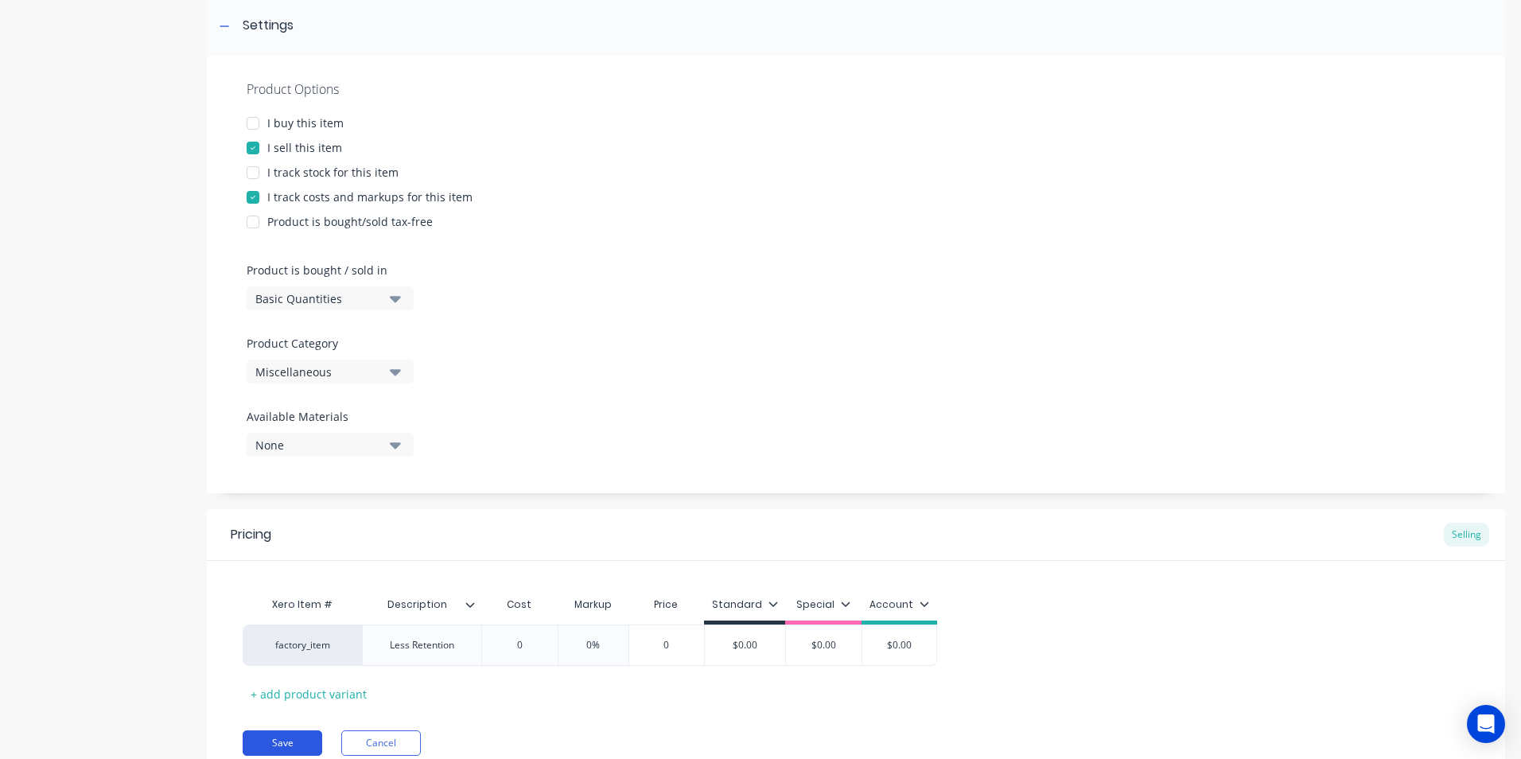
click at [266, 747] on button "Save" at bounding box center [283, 742] width 80 height 25
type textarea "x"
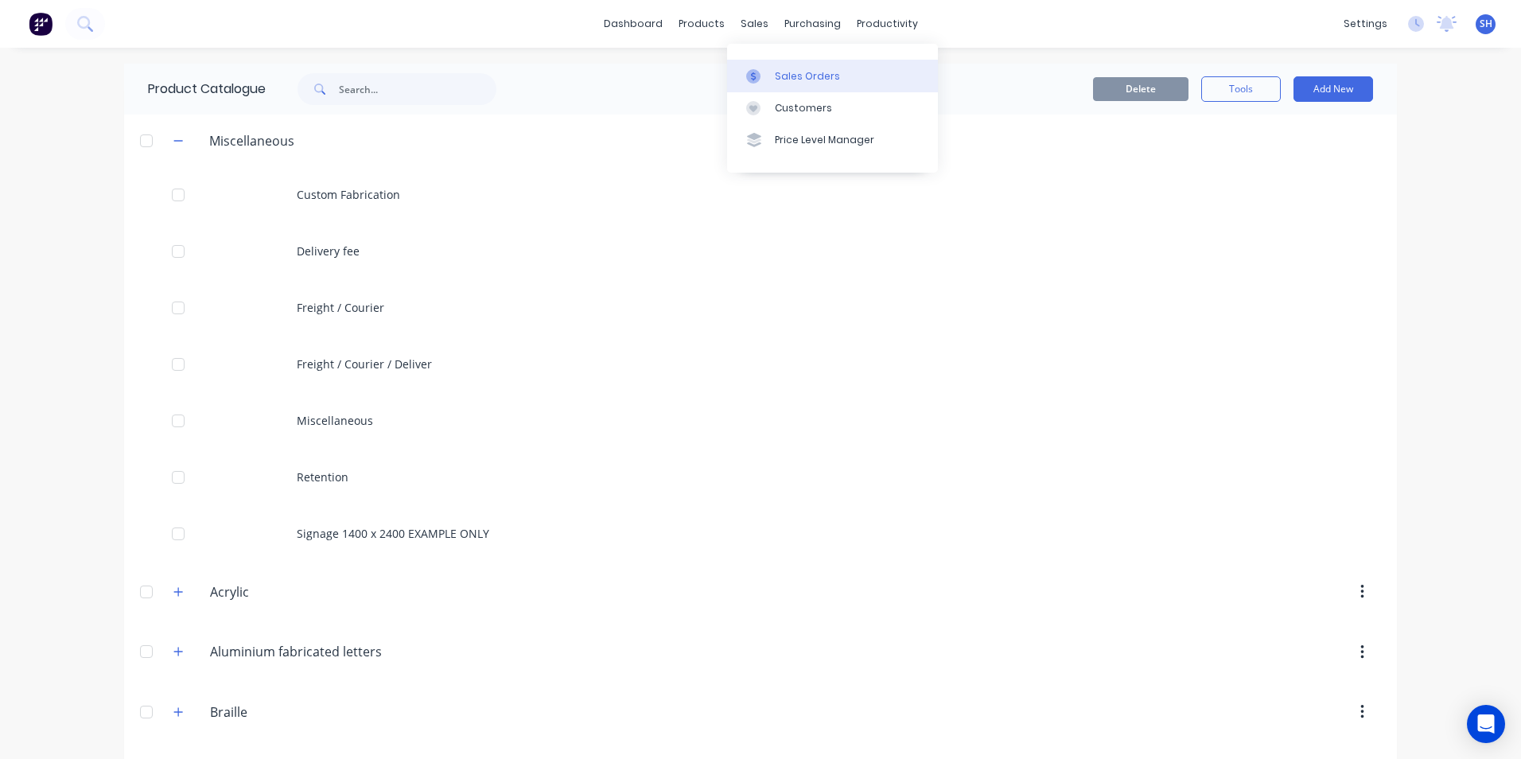
click at [794, 78] on div "Sales Orders" at bounding box center [807, 76] width 65 height 14
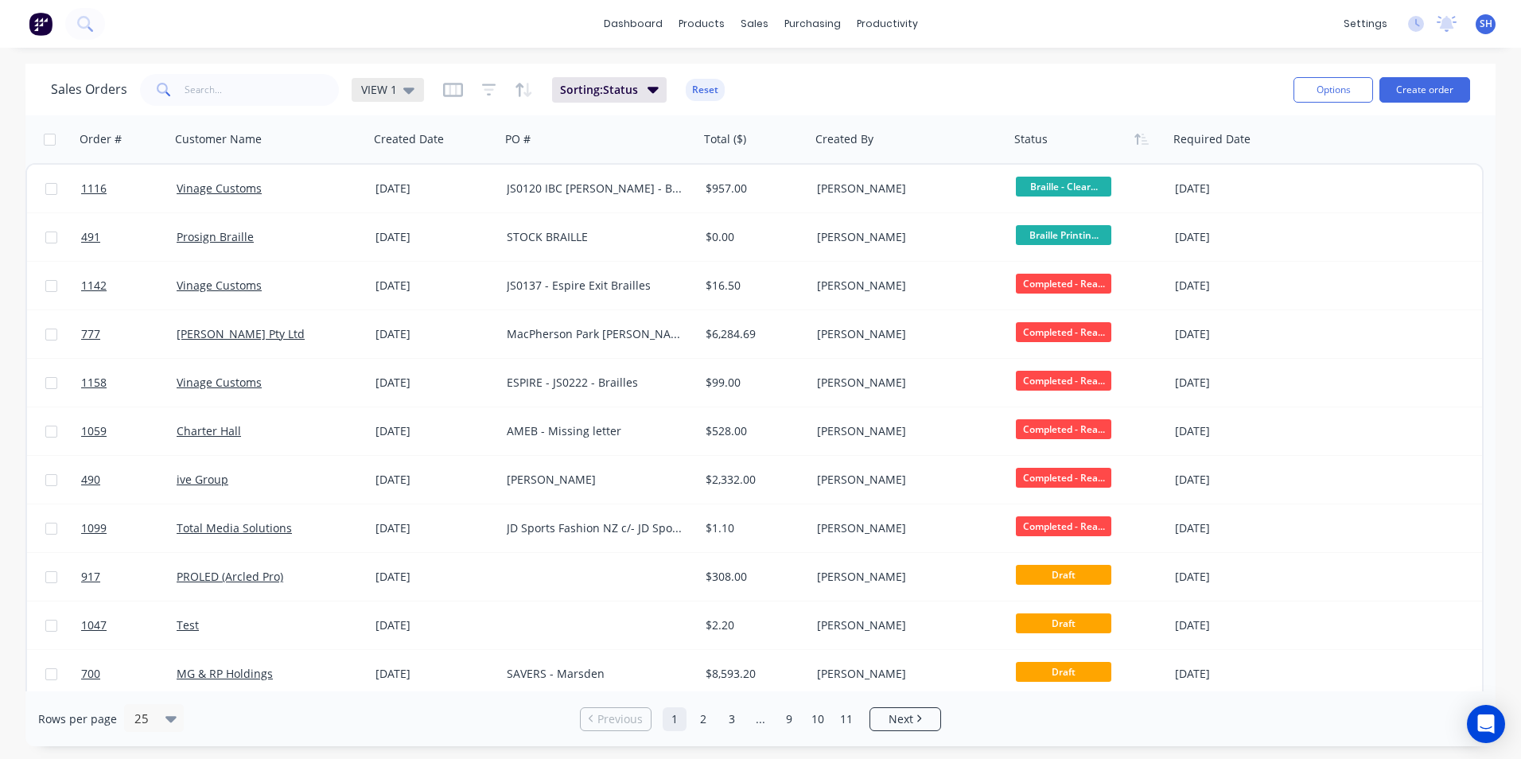
click at [398, 90] on div "VIEW 1" at bounding box center [387, 90] width 53 height 14
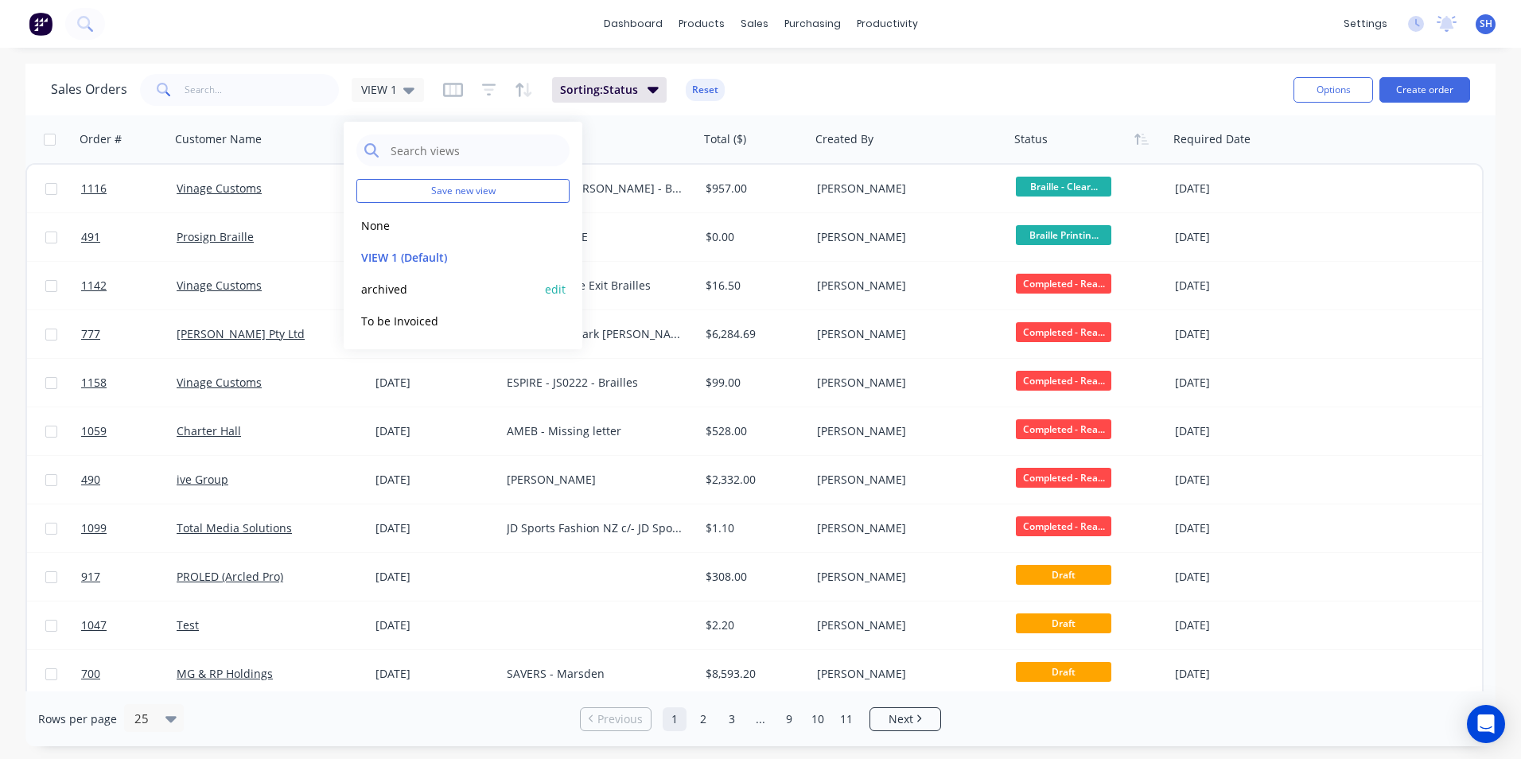
click at [391, 290] on button "archived" at bounding box center [446, 289] width 181 height 18
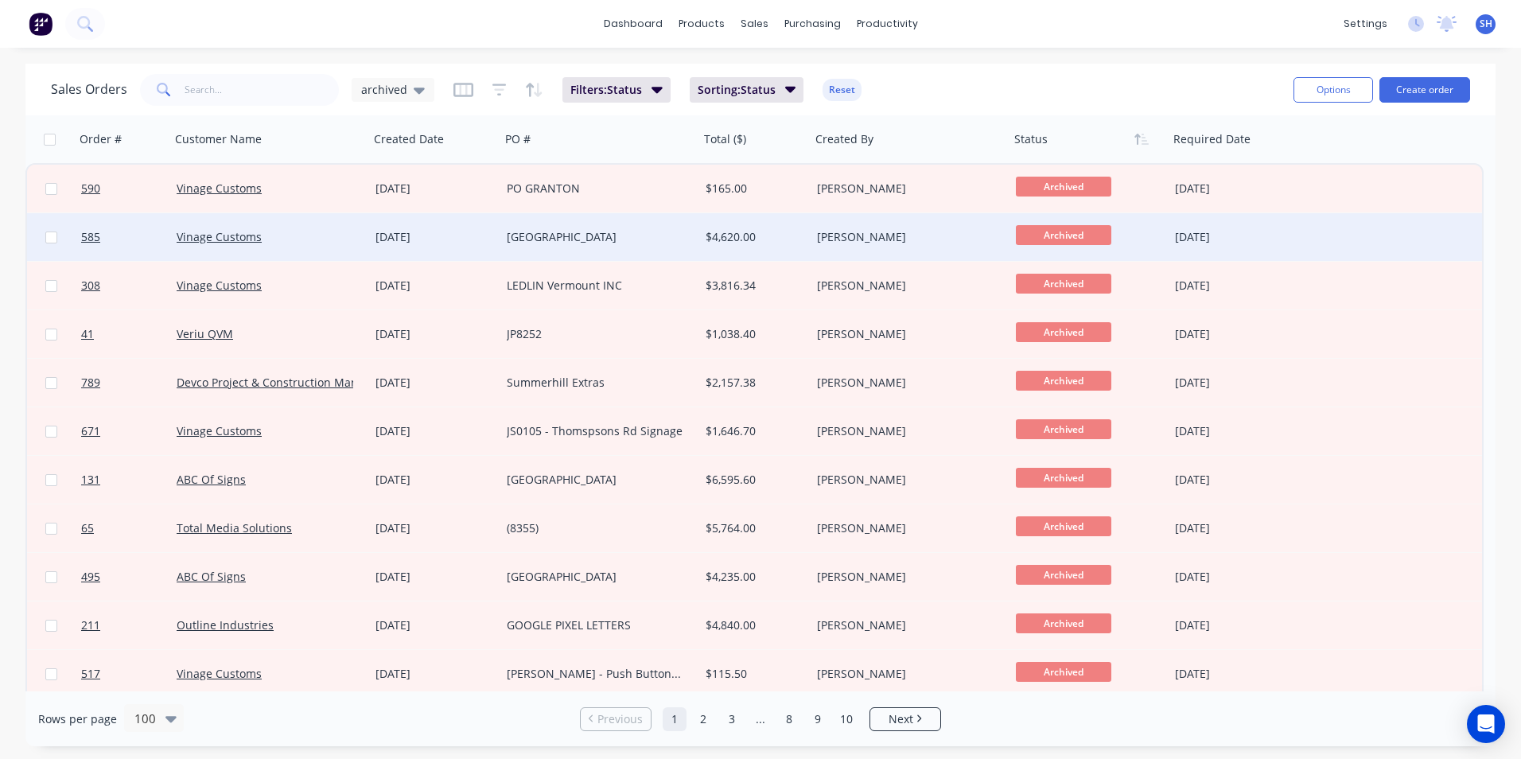
drag, startPoint x: 54, startPoint y: 187, endPoint x: 53, endPoint y: 218, distance: 31.0
click at [51, 187] on input "checkbox" at bounding box center [51, 189] width 12 height 12
checkbox input "true"
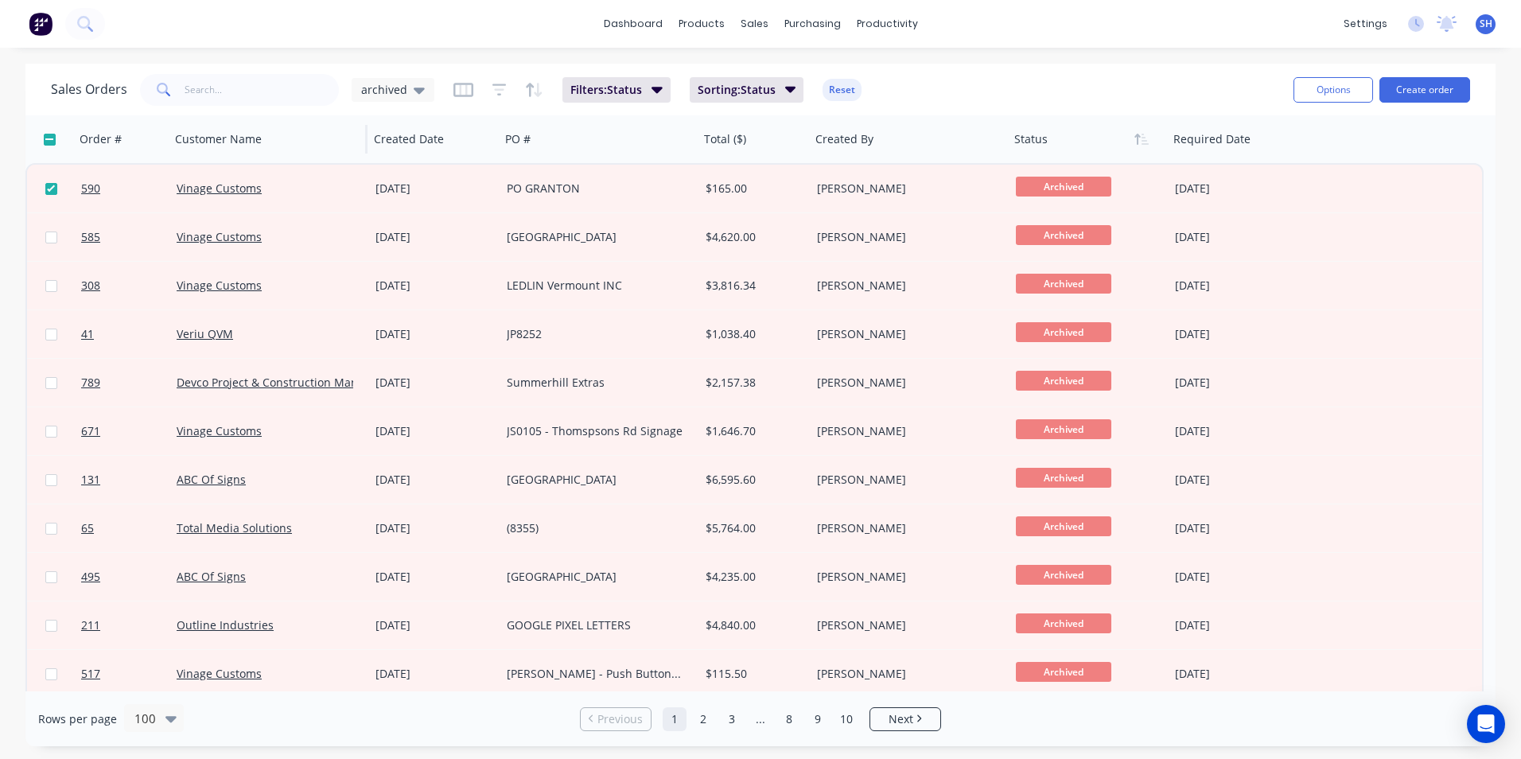
drag, startPoint x: 49, startPoint y: 138, endPoint x: 182, endPoint y: 118, distance: 134.3
click at [51, 138] on input "checkbox" at bounding box center [50, 140] width 12 height 12
checkbox input "true"
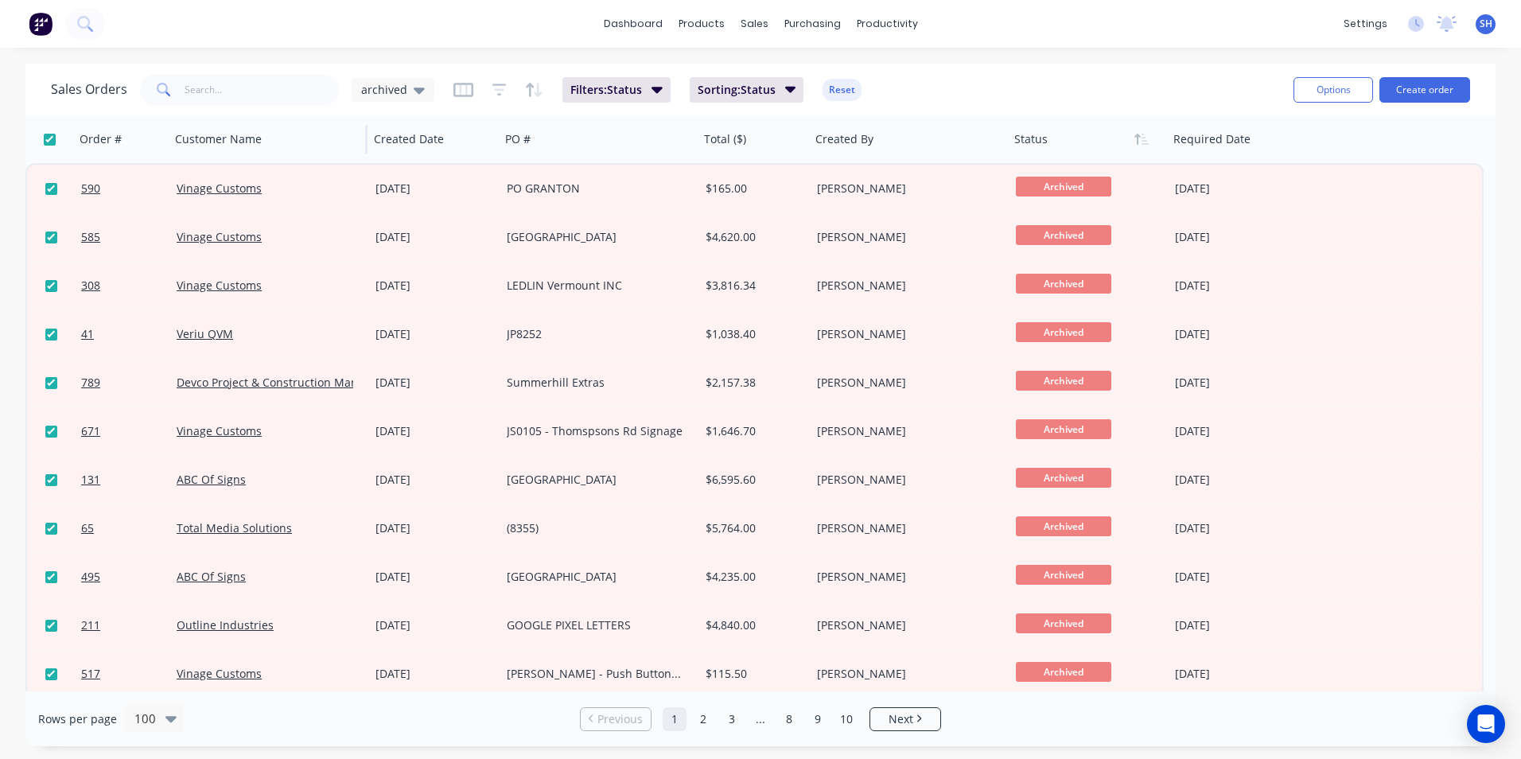
checkbox input "true"
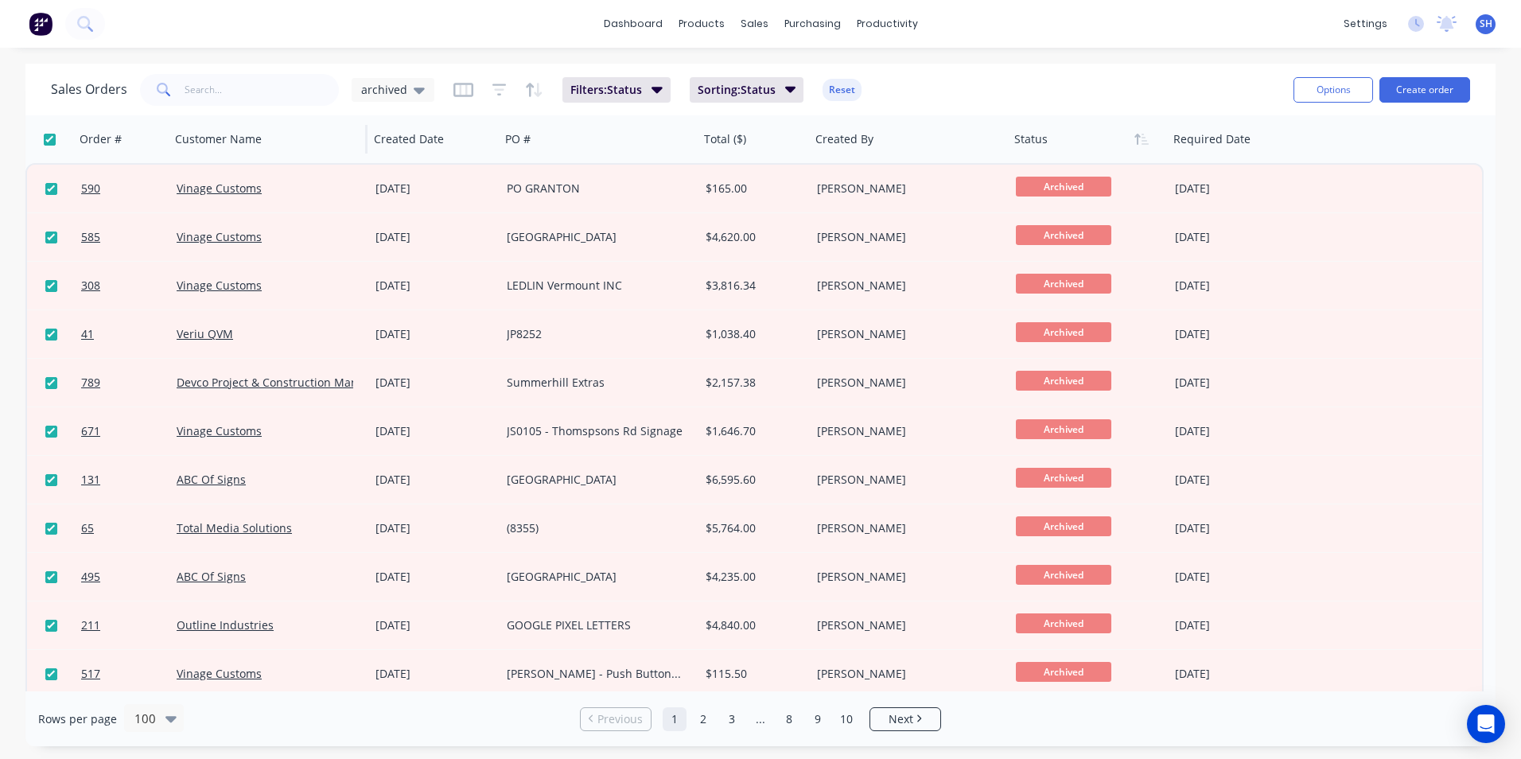
checkbox input "true"
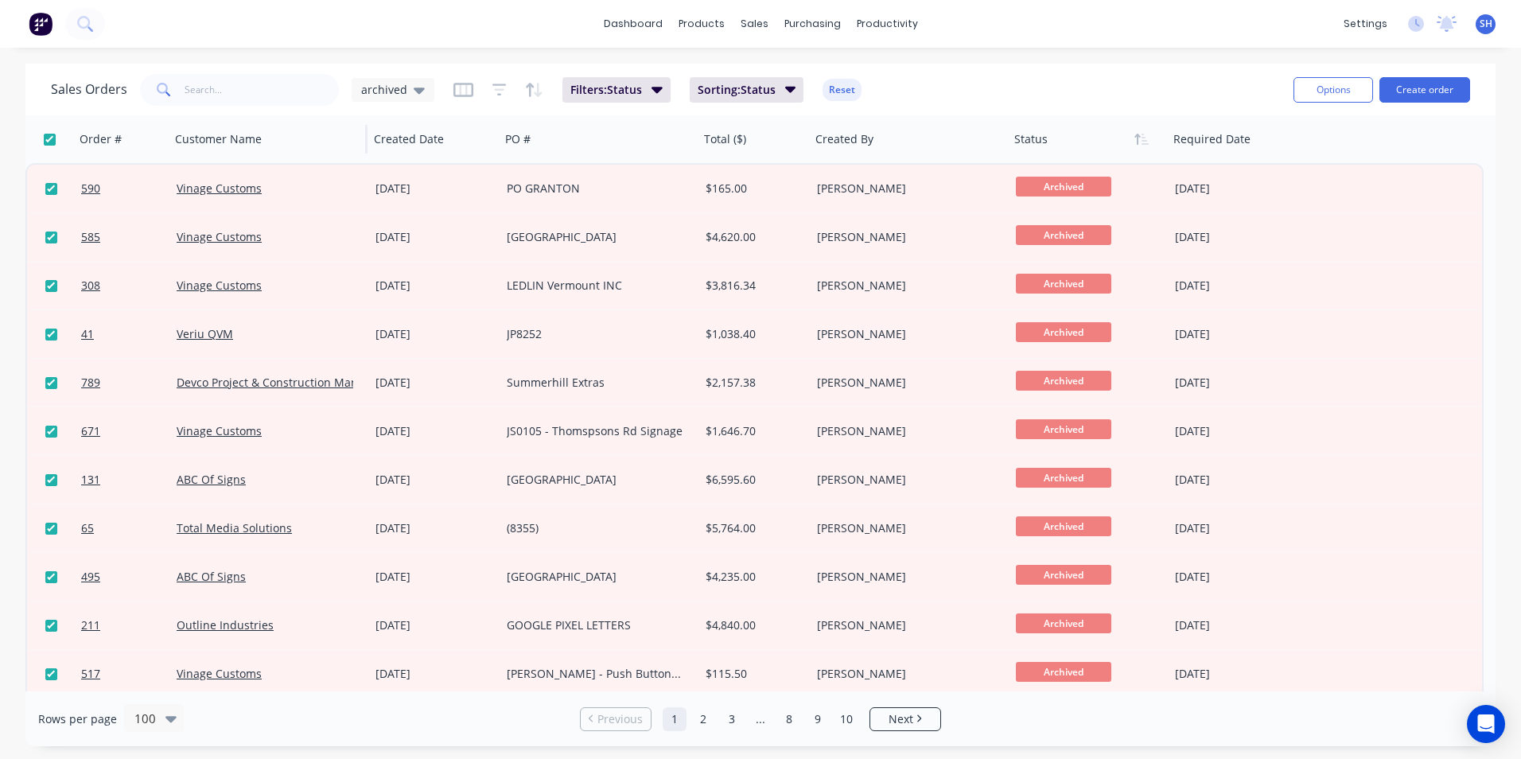
checkbox input "true"
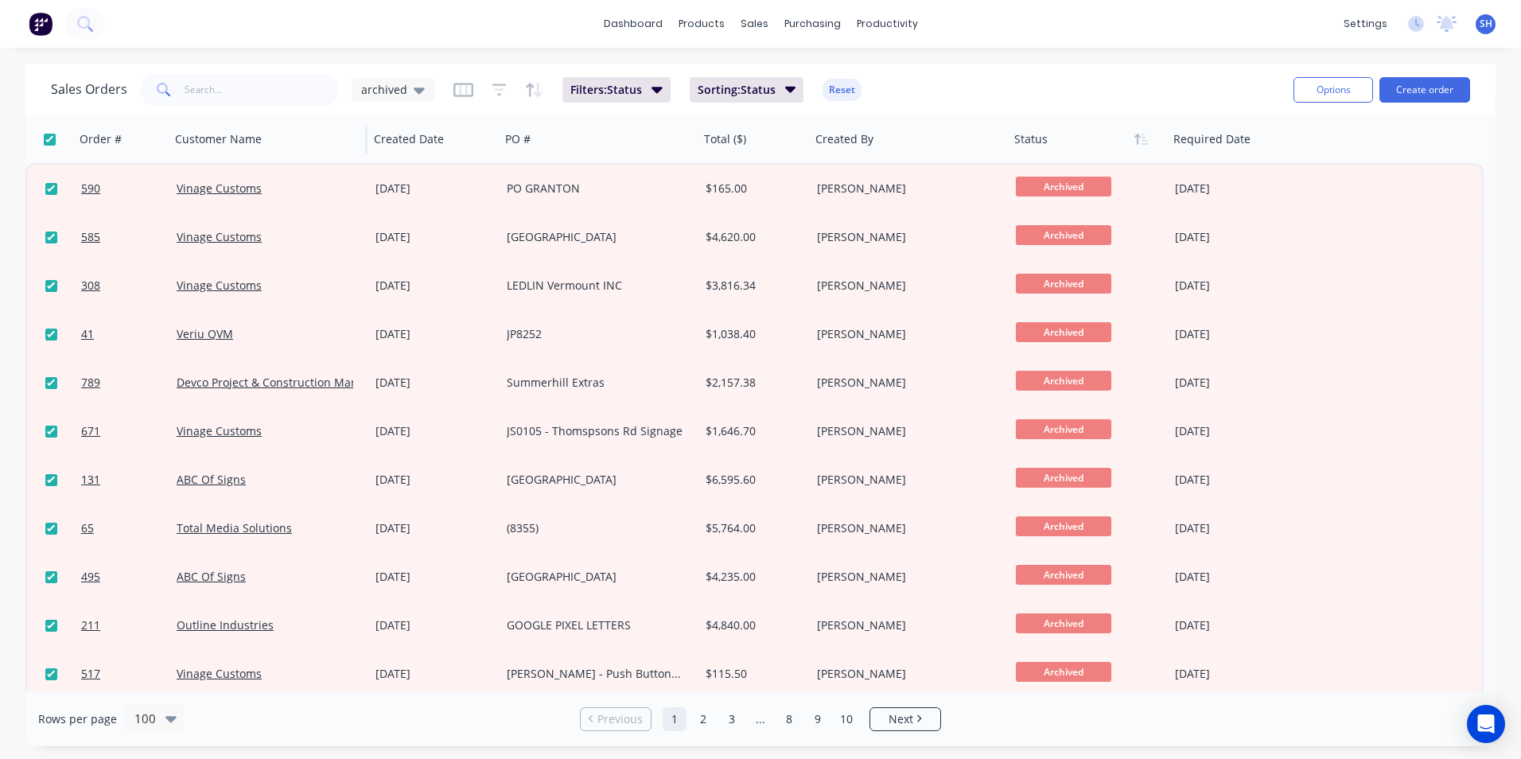
checkbox input "true"
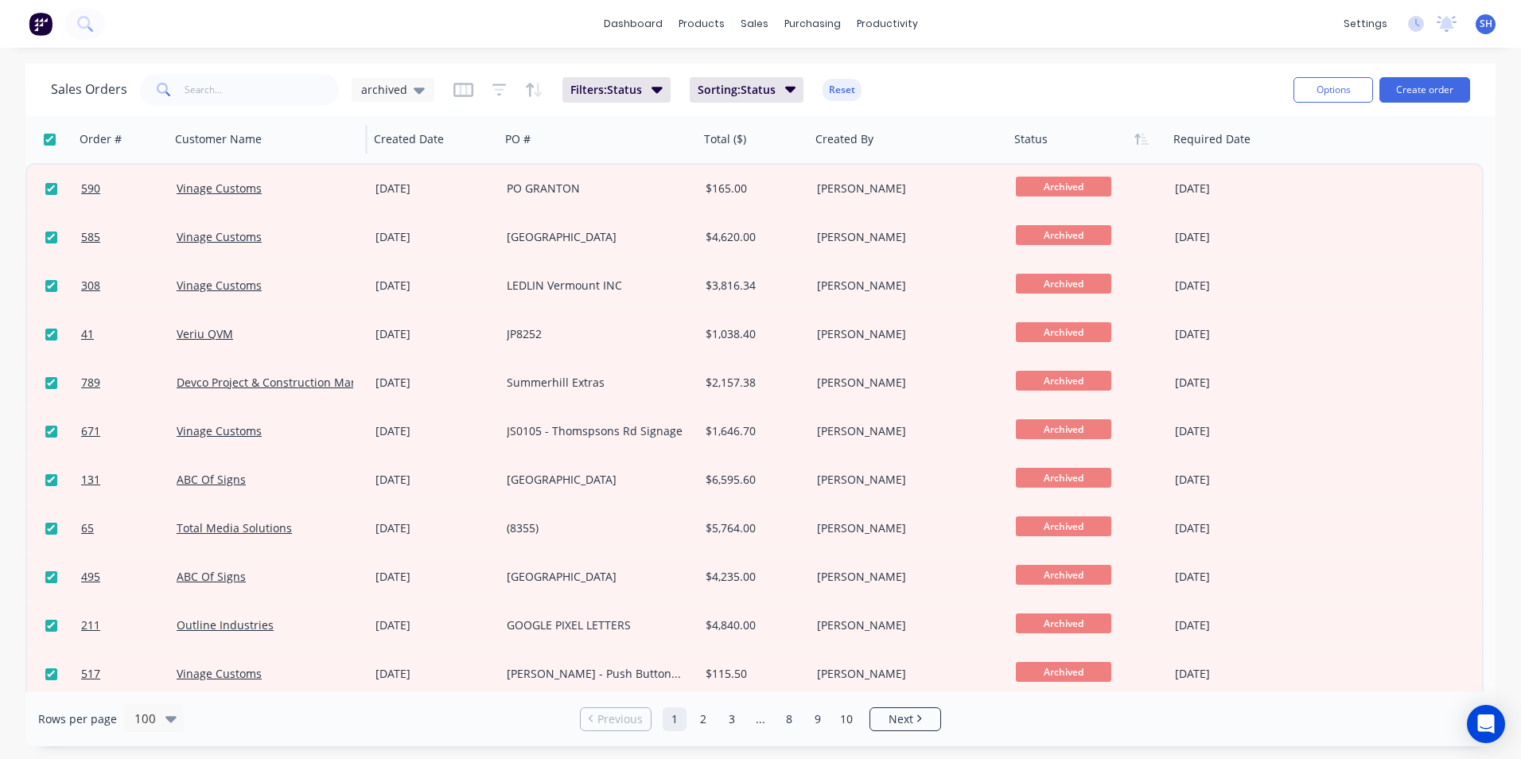
checkbox input "true"
click at [750, 79] on div "Product Catalogue" at bounding box center [771, 76] width 99 height 14
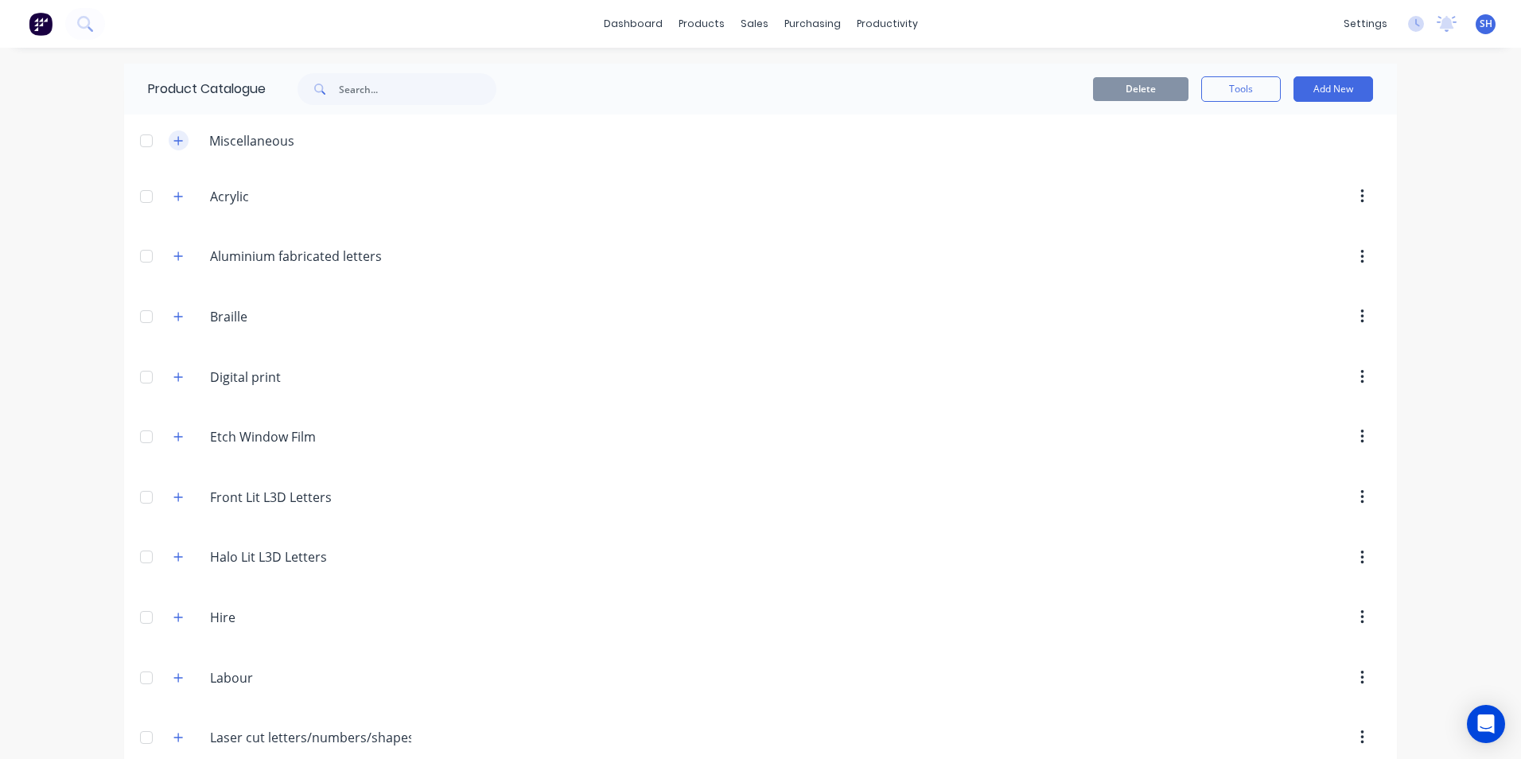
click at [176, 139] on icon "button" at bounding box center [178, 140] width 10 height 11
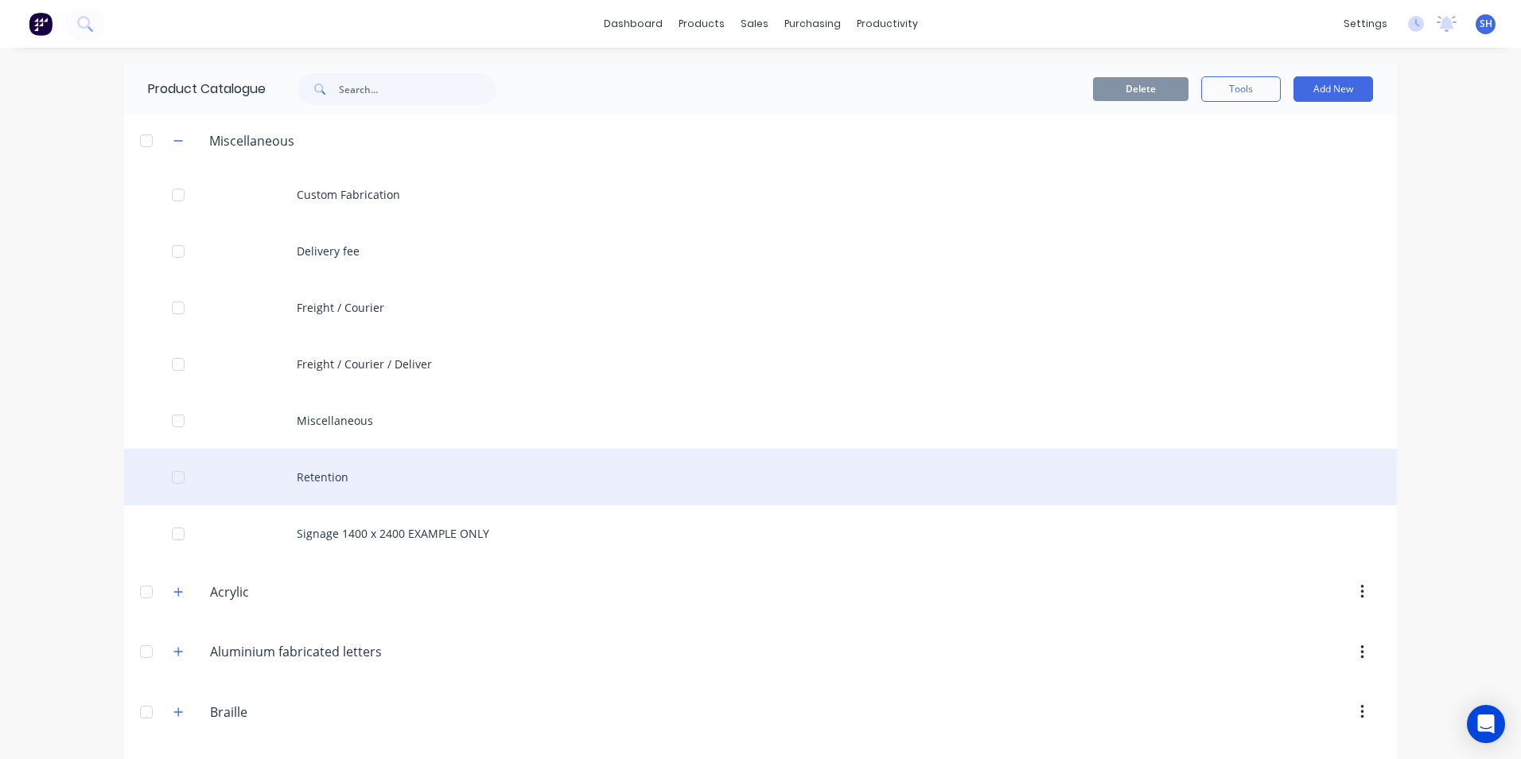
click at [327, 479] on div "Retention" at bounding box center [760, 477] width 1273 height 56
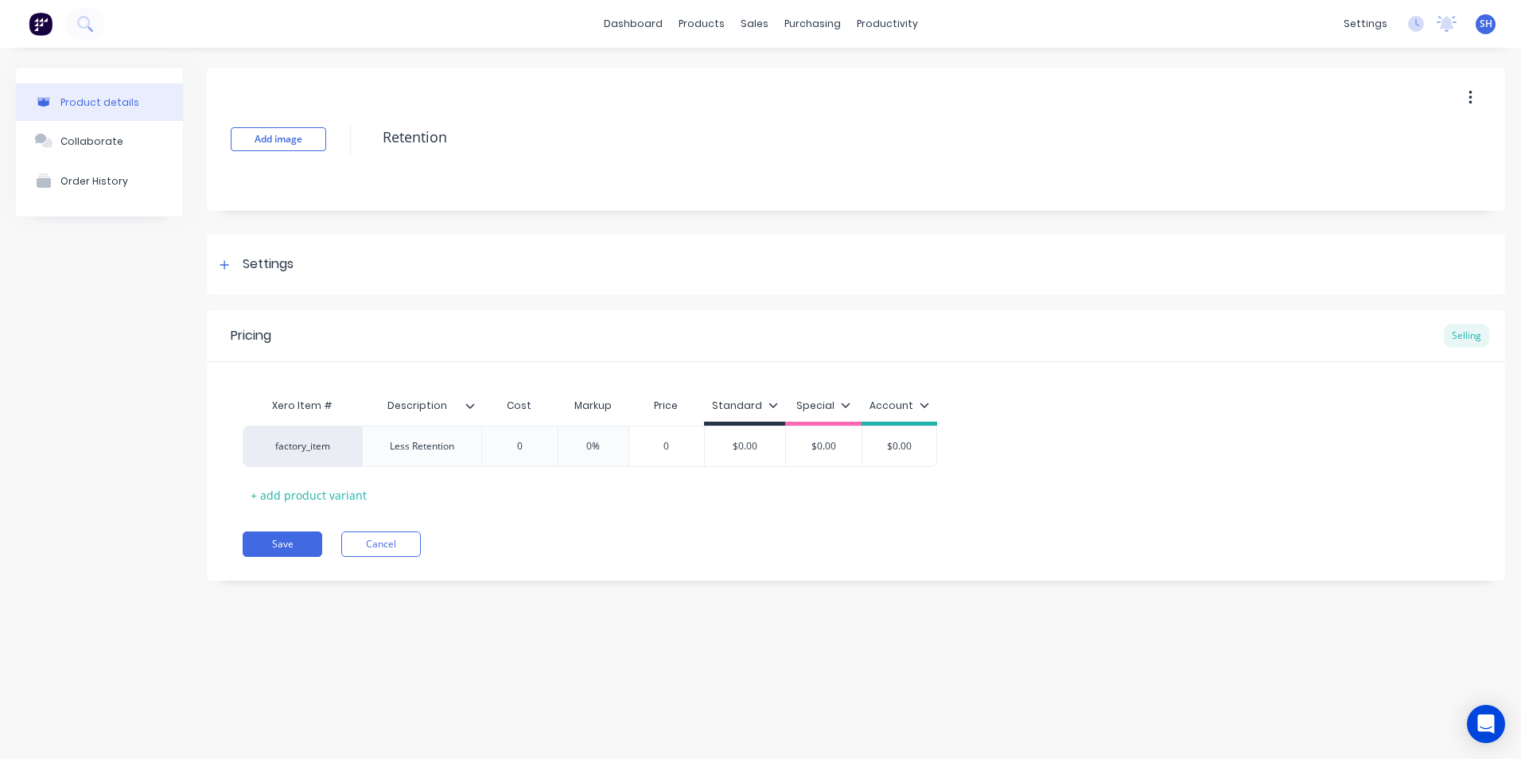
click at [472, 409] on icon at bounding box center [470, 406] width 10 height 10
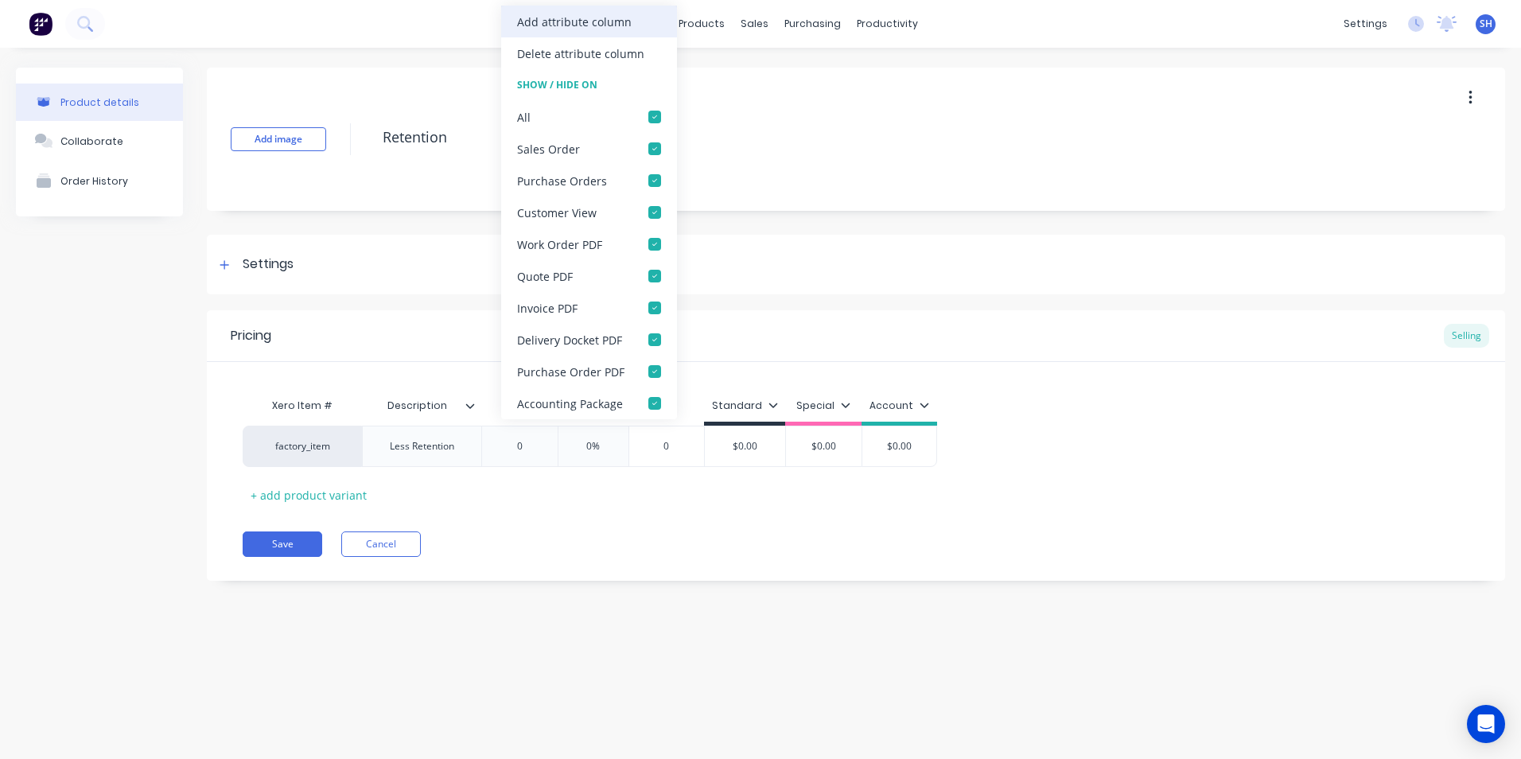
click at [562, 23] on div "Add attribute column" at bounding box center [574, 22] width 115 height 17
type textarea "x"
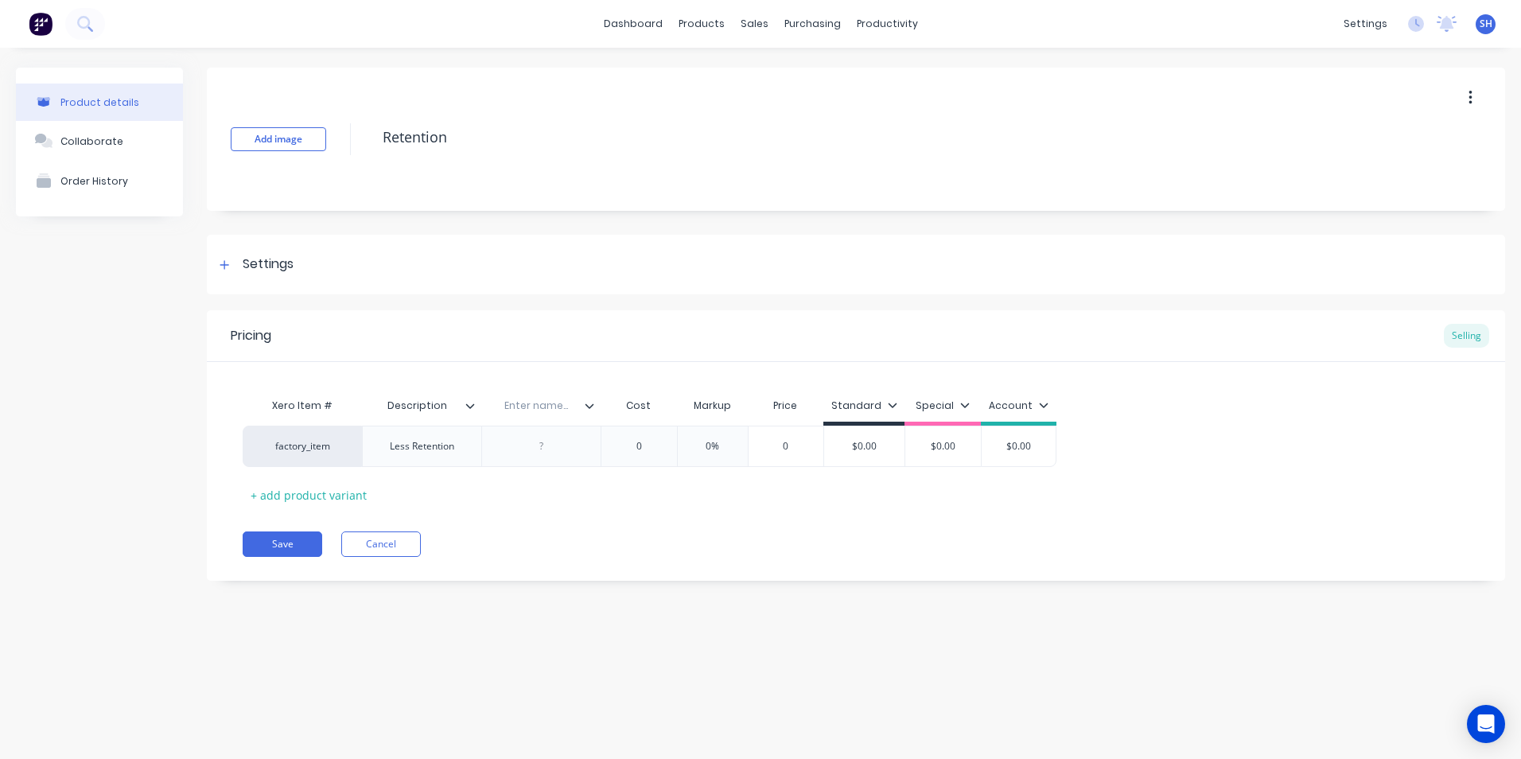
click at [525, 399] on input "text" at bounding box center [536, 405] width 110 height 14
type input "Notes"
drag, startPoint x: 265, startPoint y: 546, endPoint x: 274, endPoint y: 535, distance: 14.7
click at [267, 545] on button "Save" at bounding box center [283, 543] width 80 height 25
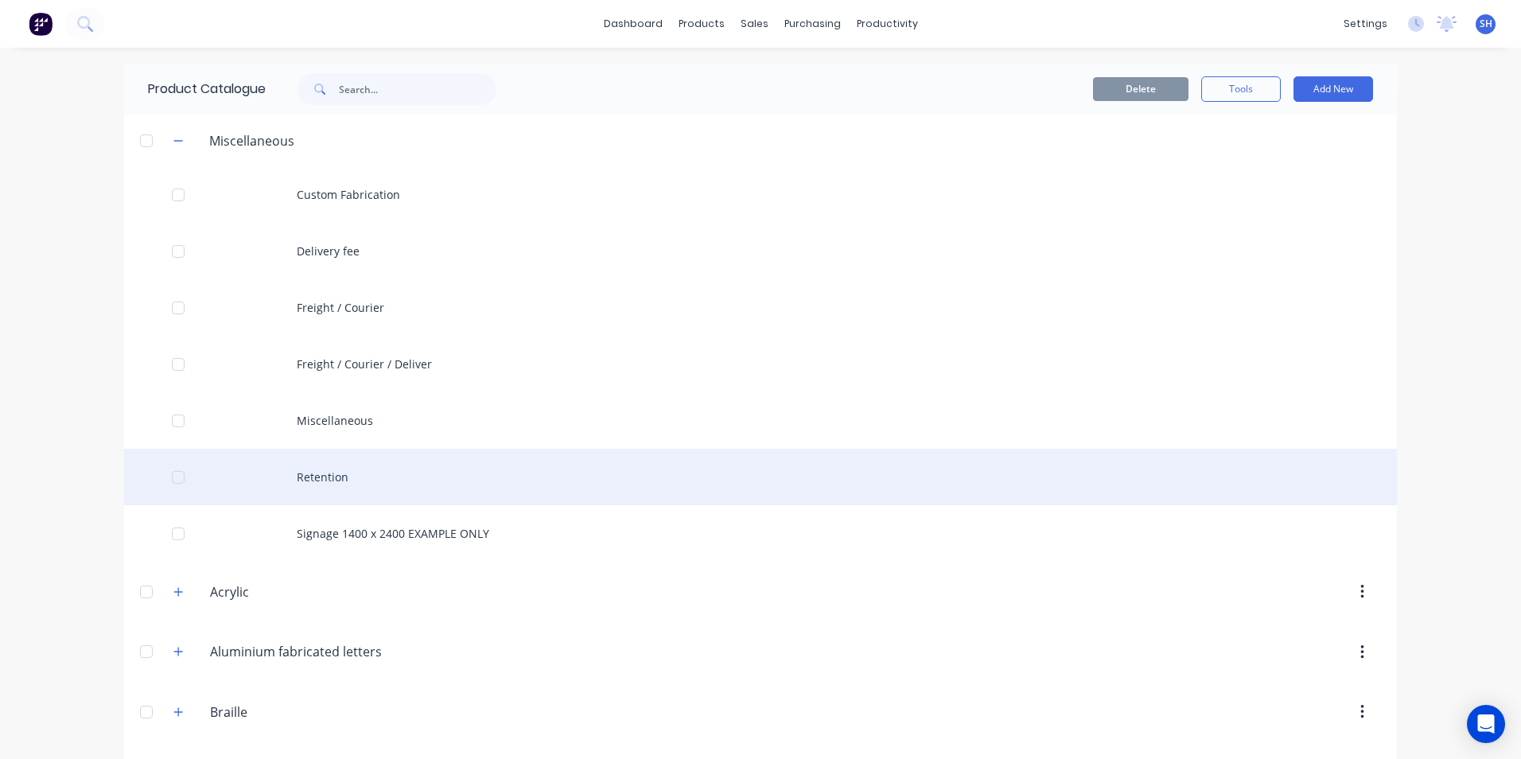
click at [339, 484] on div "Retention" at bounding box center [760, 477] width 1273 height 56
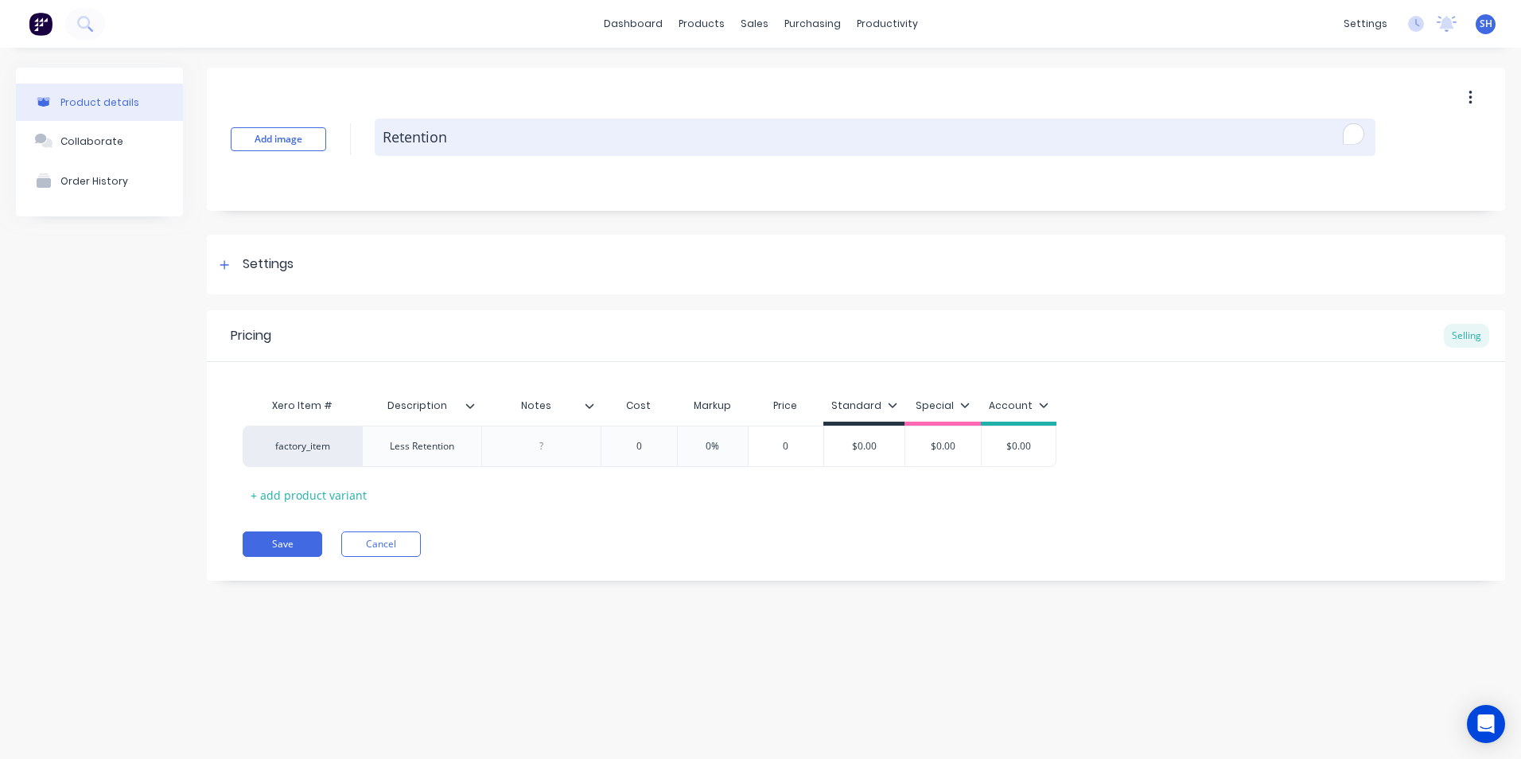
click at [379, 132] on textarea "Retention" at bounding box center [875, 137] width 1001 height 37
type textarea "x"
type textarea "LRetention"
type textarea "x"
type textarea "LeRetention"
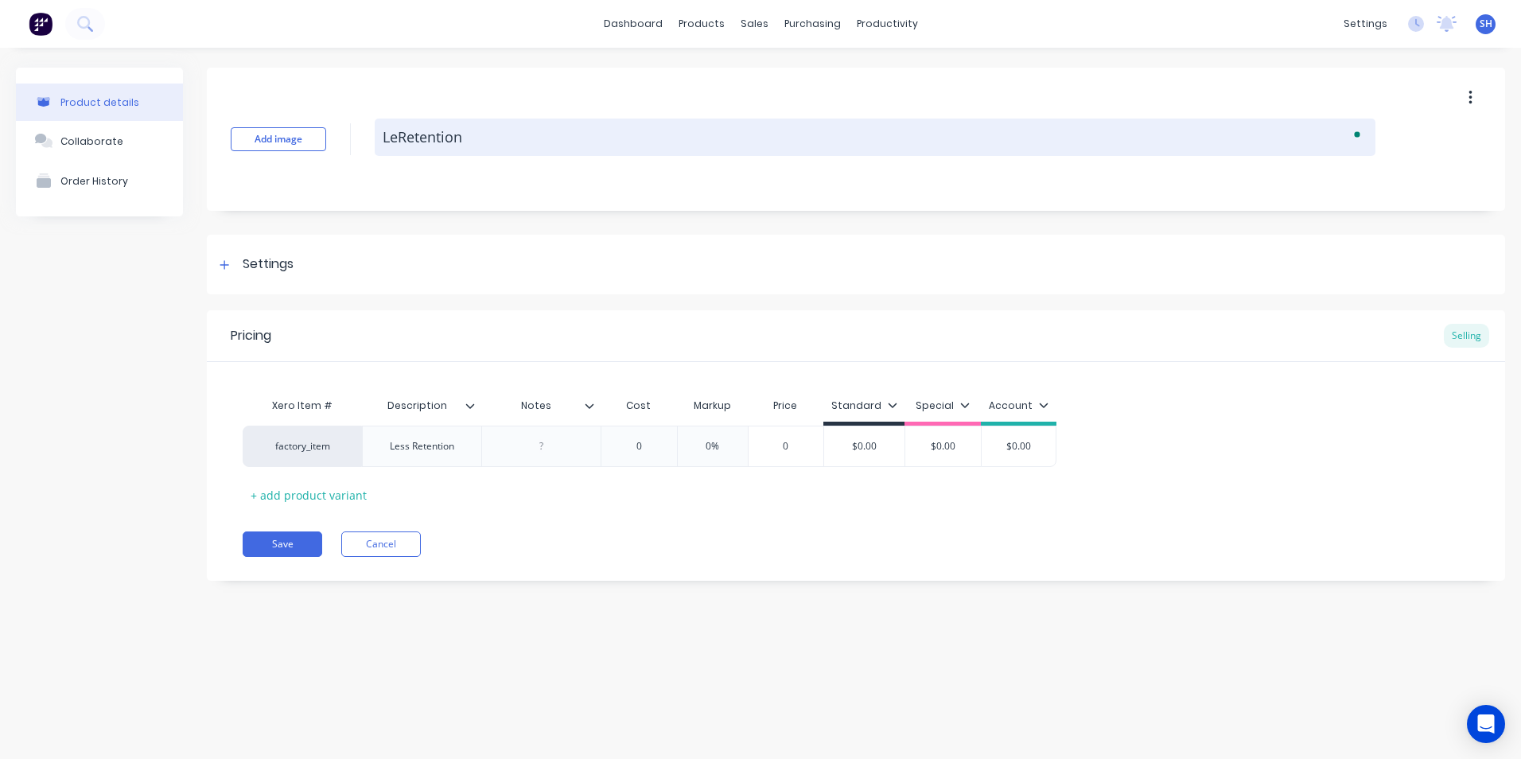
type textarea "x"
type textarea "LesRetention"
type textarea "x"
type textarea "LessRetention"
type textarea "x"
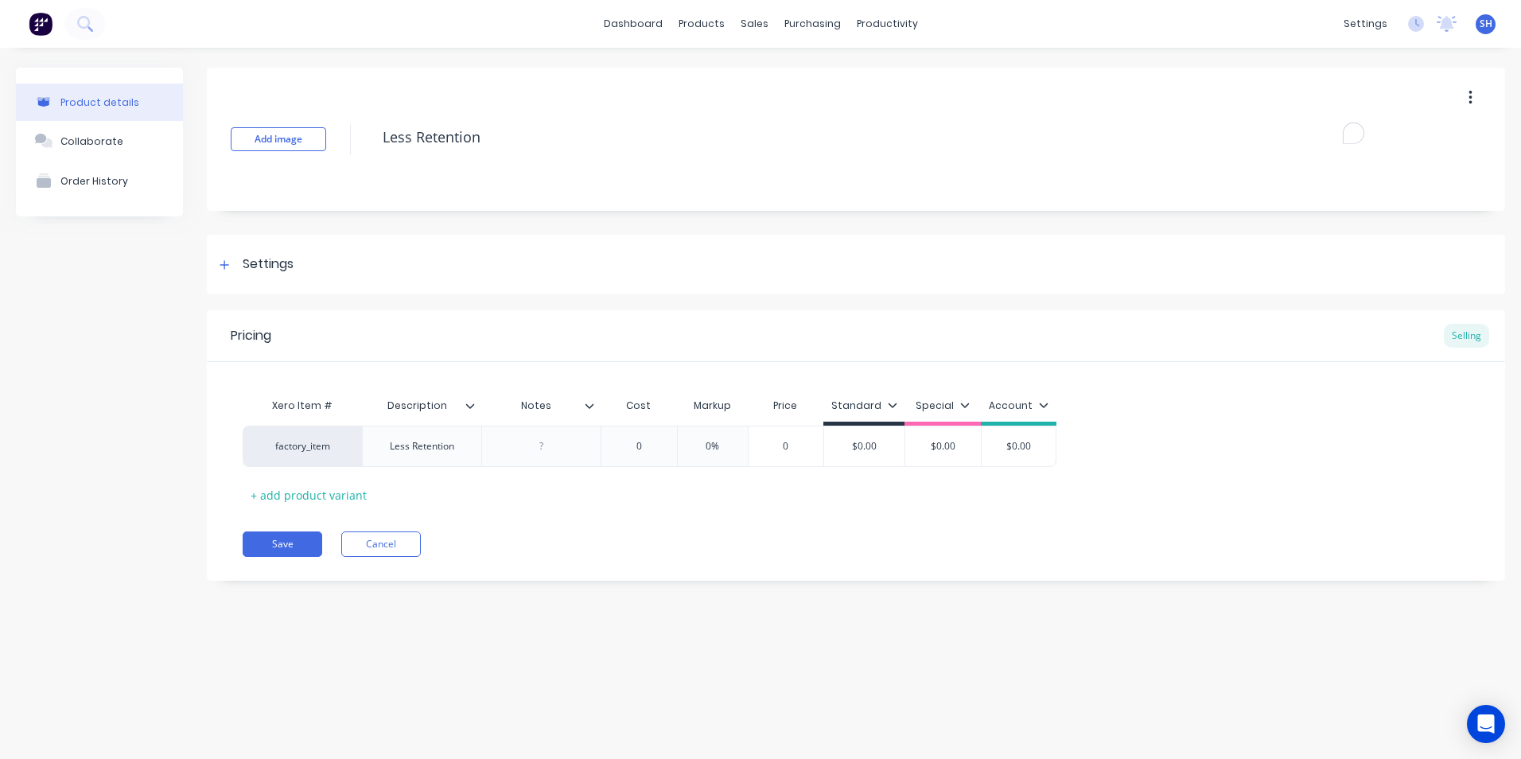
click at [466, 404] on icon at bounding box center [470, 405] width 9 height 5
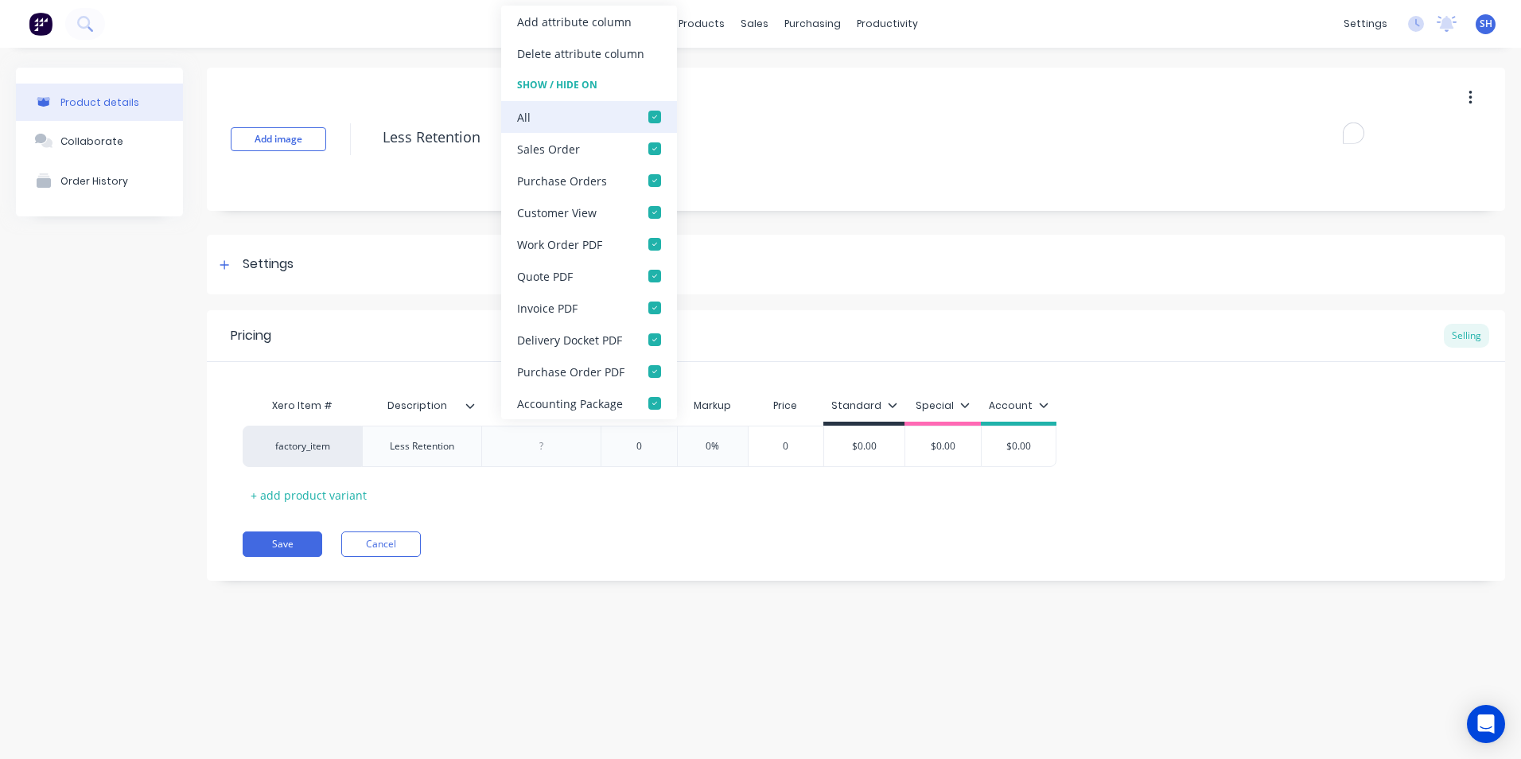
click at [650, 117] on div at bounding box center [655, 117] width 32 height 32
type textarea "Less Retention"
type textarea "x"
type textarea "Less Retention"
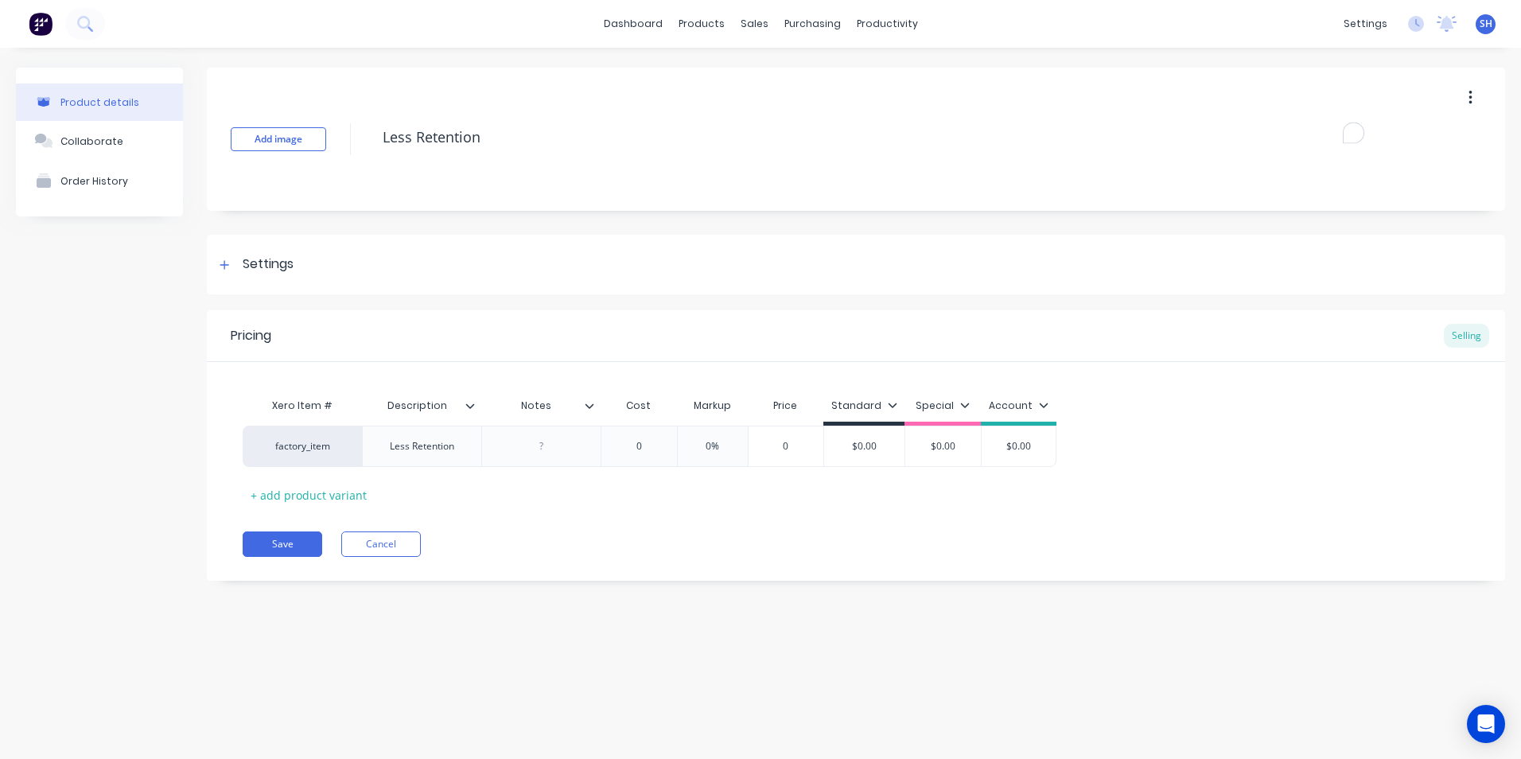
drag, startPoint x: 298, startPoint y: 541, endPoint x: 552, endPoint y: 11, distance: 587.4
click at [305, 524] on div "Pricing Selling Xero Item # Description Notes Cost Markup Price Standard Specia…" at bounding box center [856, 445] width 1298 height 270
click at [297, 542] on button "Save" at bounding box center [283, 543] width 80 height 25
type textarea "x"
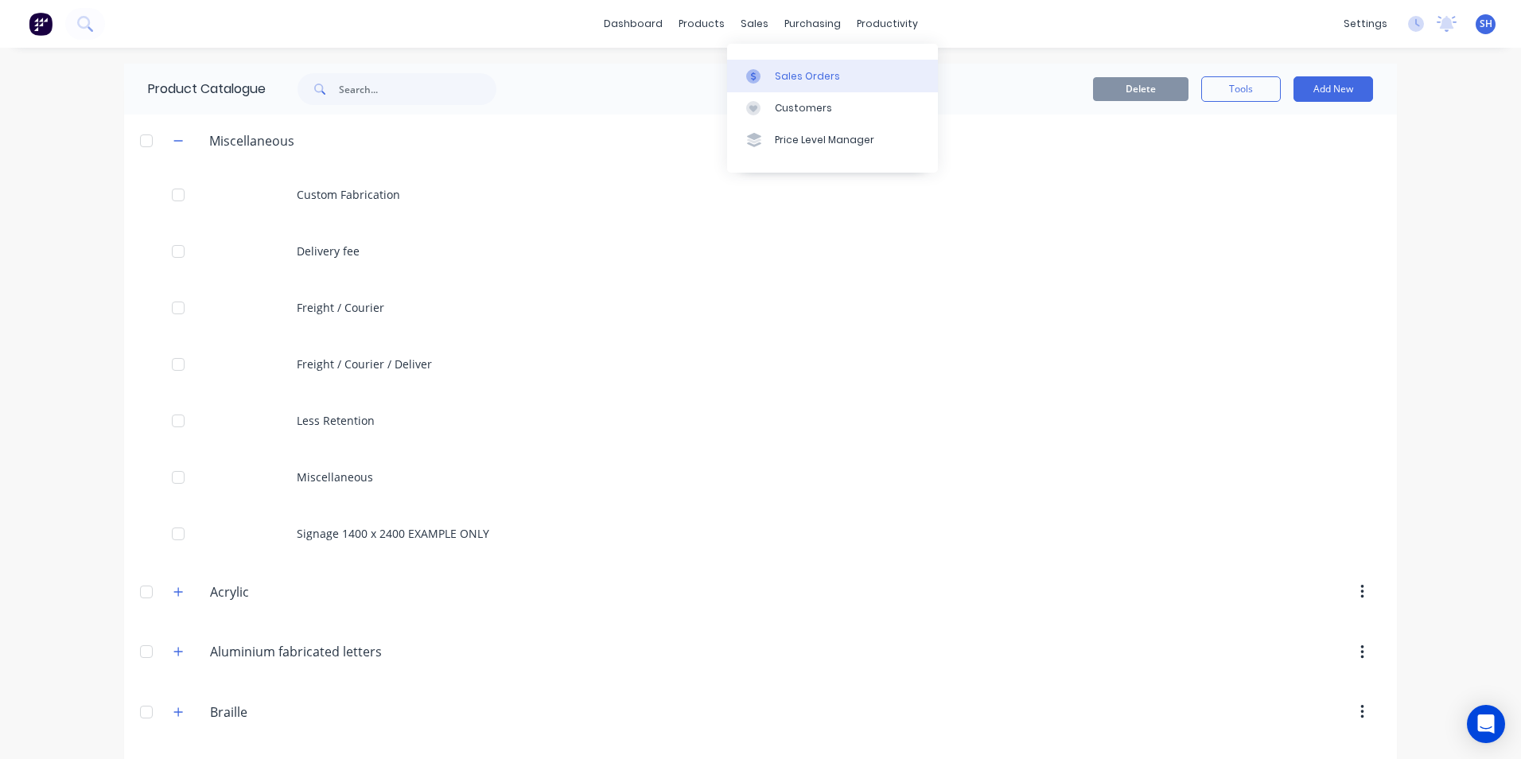
click at [805, 76] on div "Sales Orders" at bounding box center [807, 76] width 65 height 14
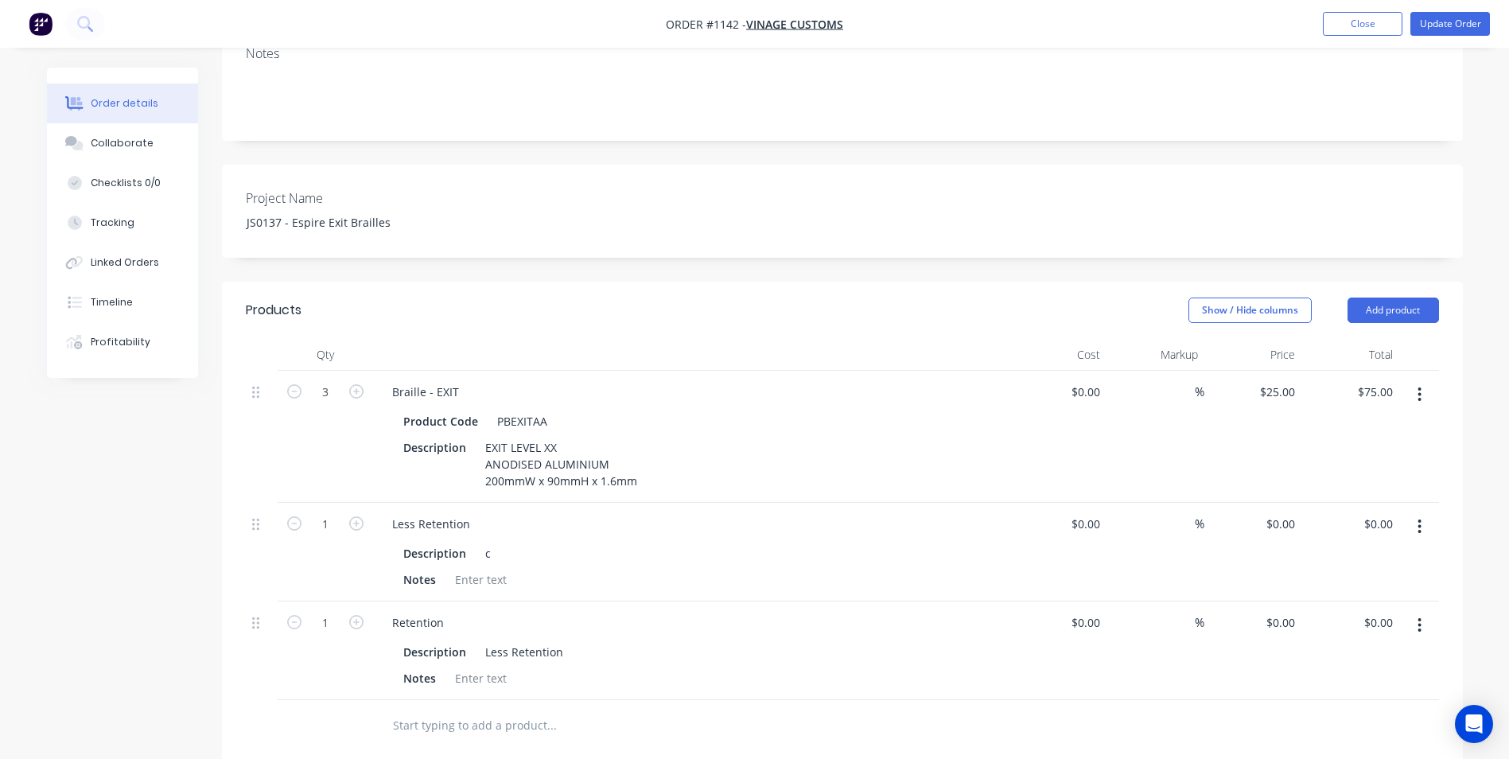
scroll to position [398, 0]
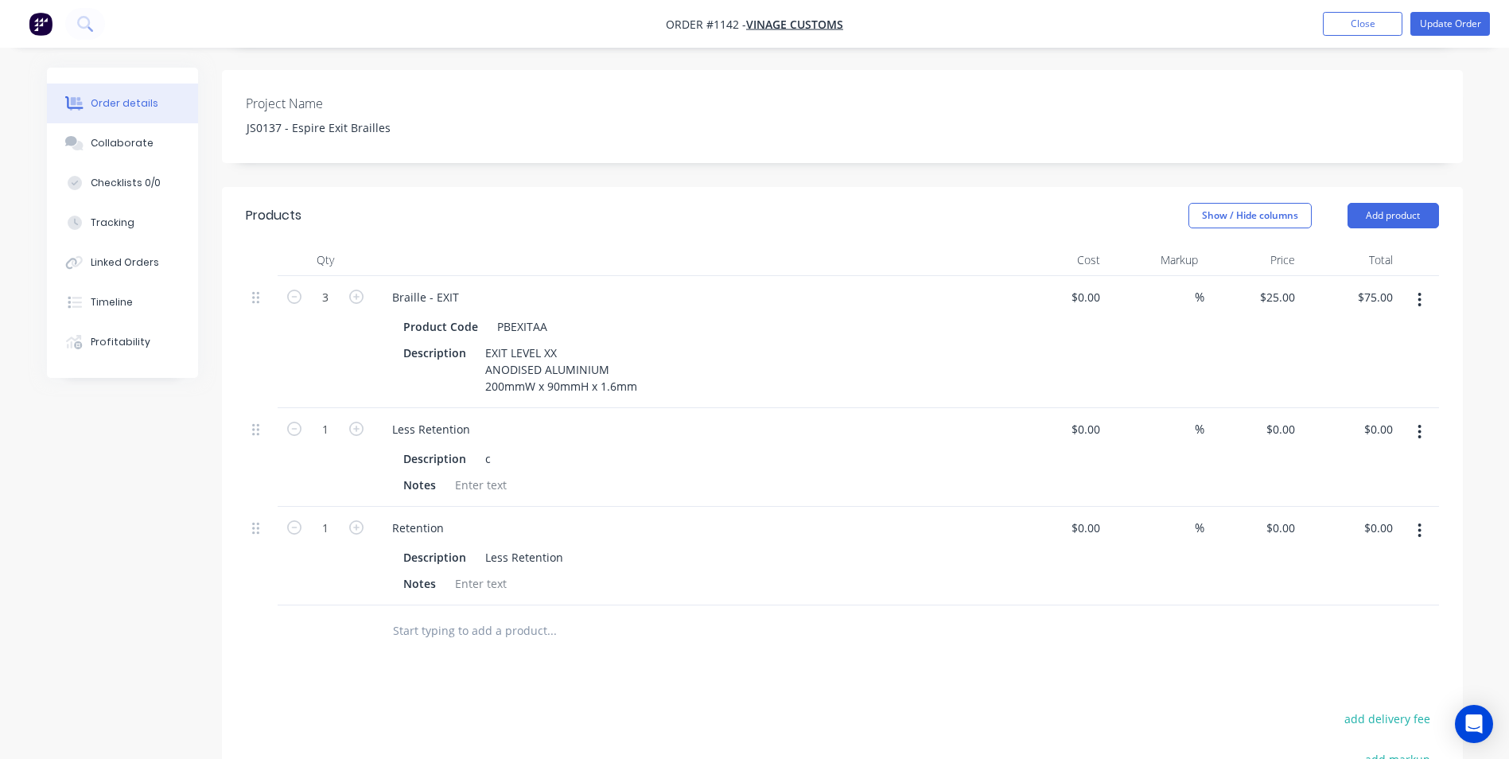
click at [1420, 522] on icon "button" at bounding box center [1419, 530] width 4 height 17
drag, startPoint x: 1370, startPoint y: 645, endPoint x: 712, endPoint y: 587, distance: 660.4
click at [1282, 635] on div "Products Show / Hide columns Add product Qty Cost Markup Price Total 3 Braille …" at bounding box center [842, 613] width 1241 height 852
drag, startPoint x: 1320, startPoint y: 648, endPoint x: 655, endPoint y: 608, distance: 666.1
click at [1314, 656] on div "Delete" at bounding box center [1363, 667] width 122 height 23
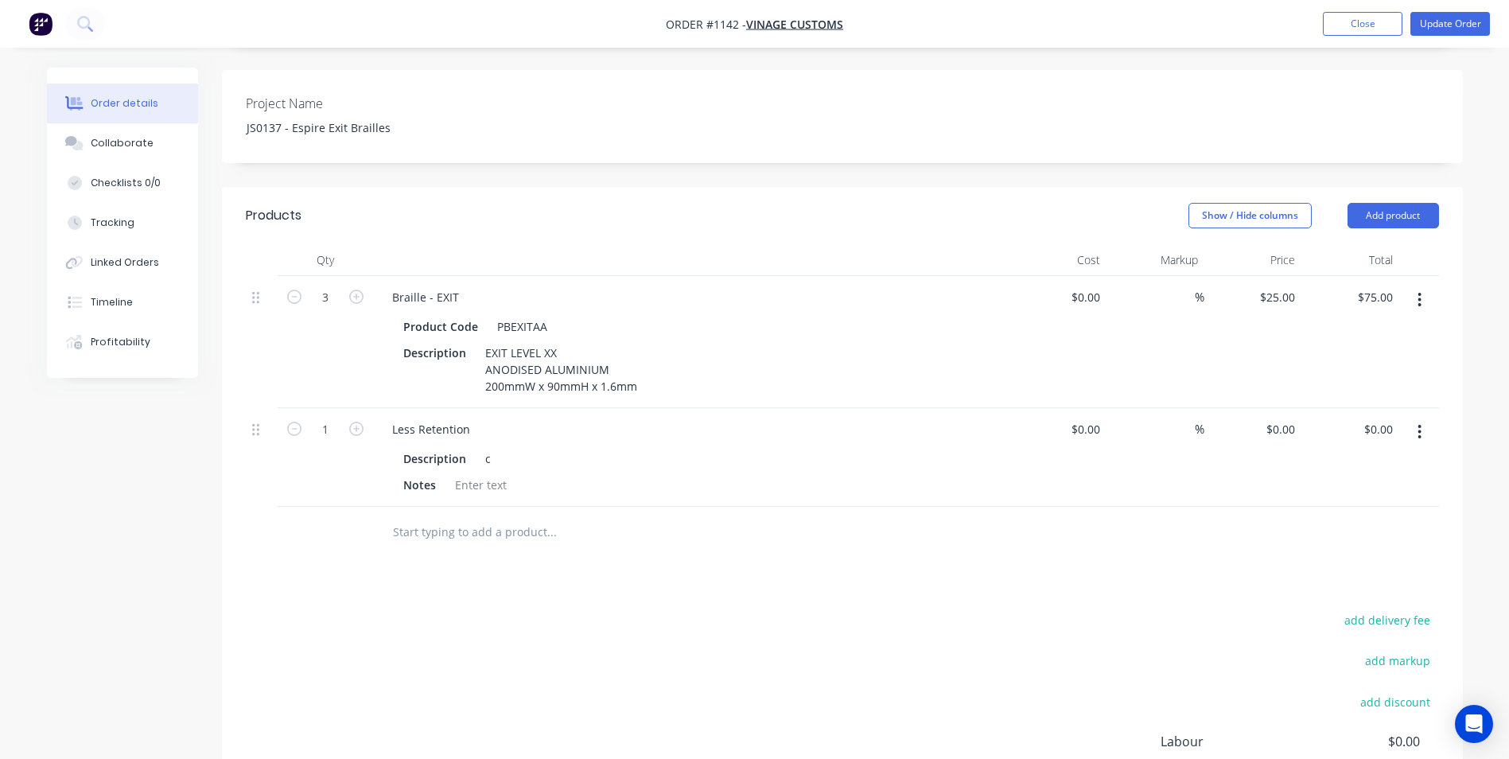
click at [416, 516] on input "text" at bounding box center [551, 532] width 318 height 32
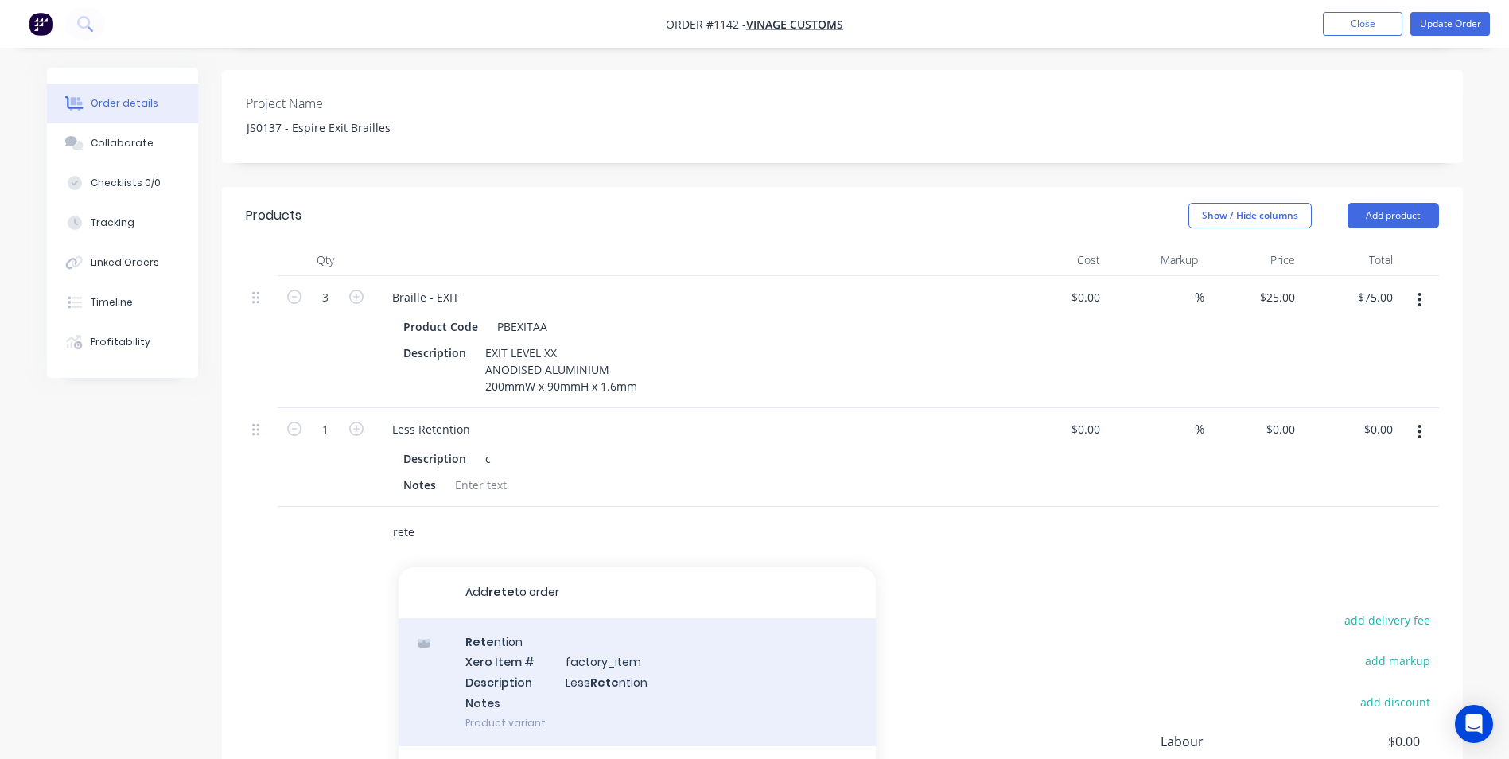
scroll to position [557, 0]
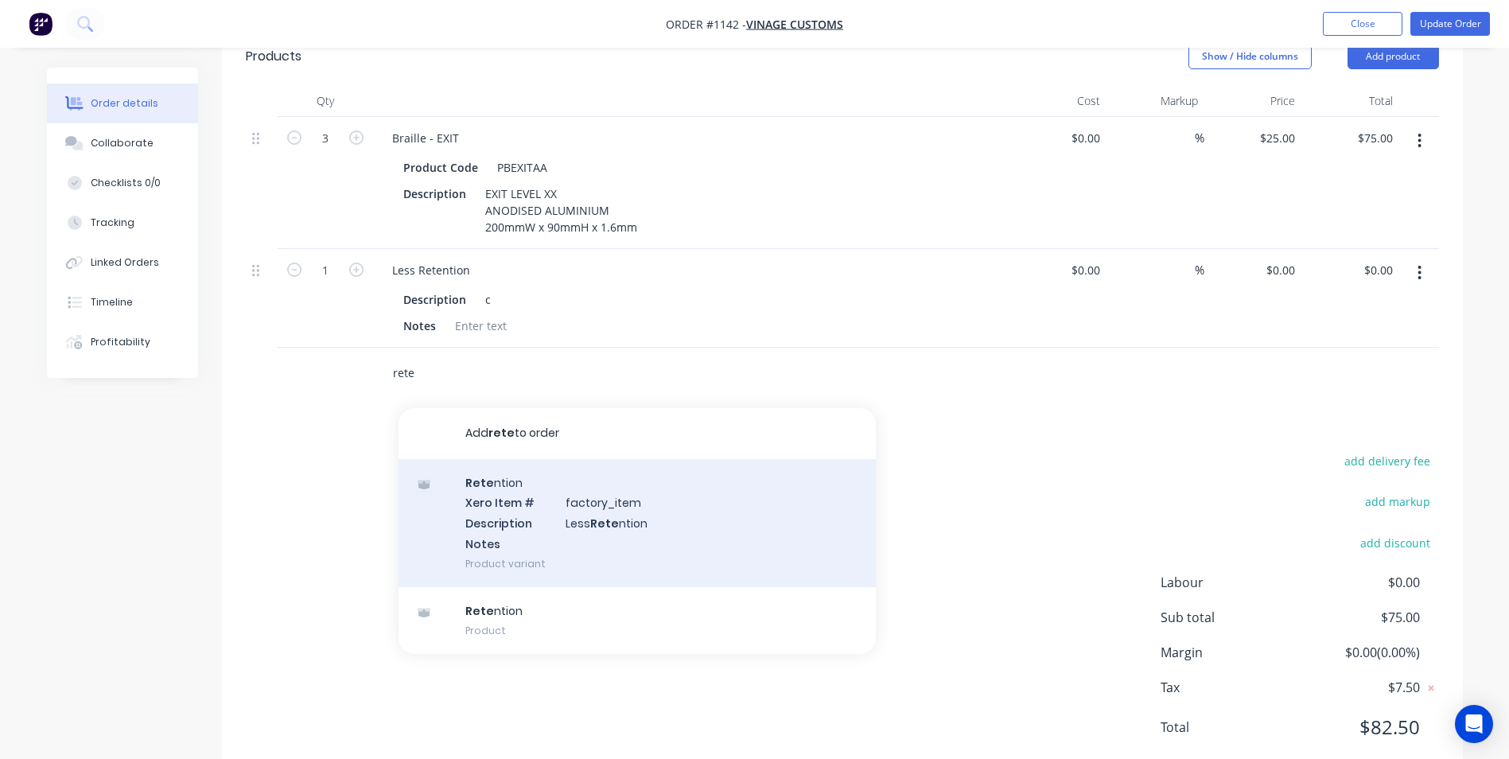
type input "rete"
click at [519, 492] on div "Rete ntion Xero Item # factory_item Description Less Rete ntion Notes Product v…" at bounding box center [636, 523] width 477 height 128
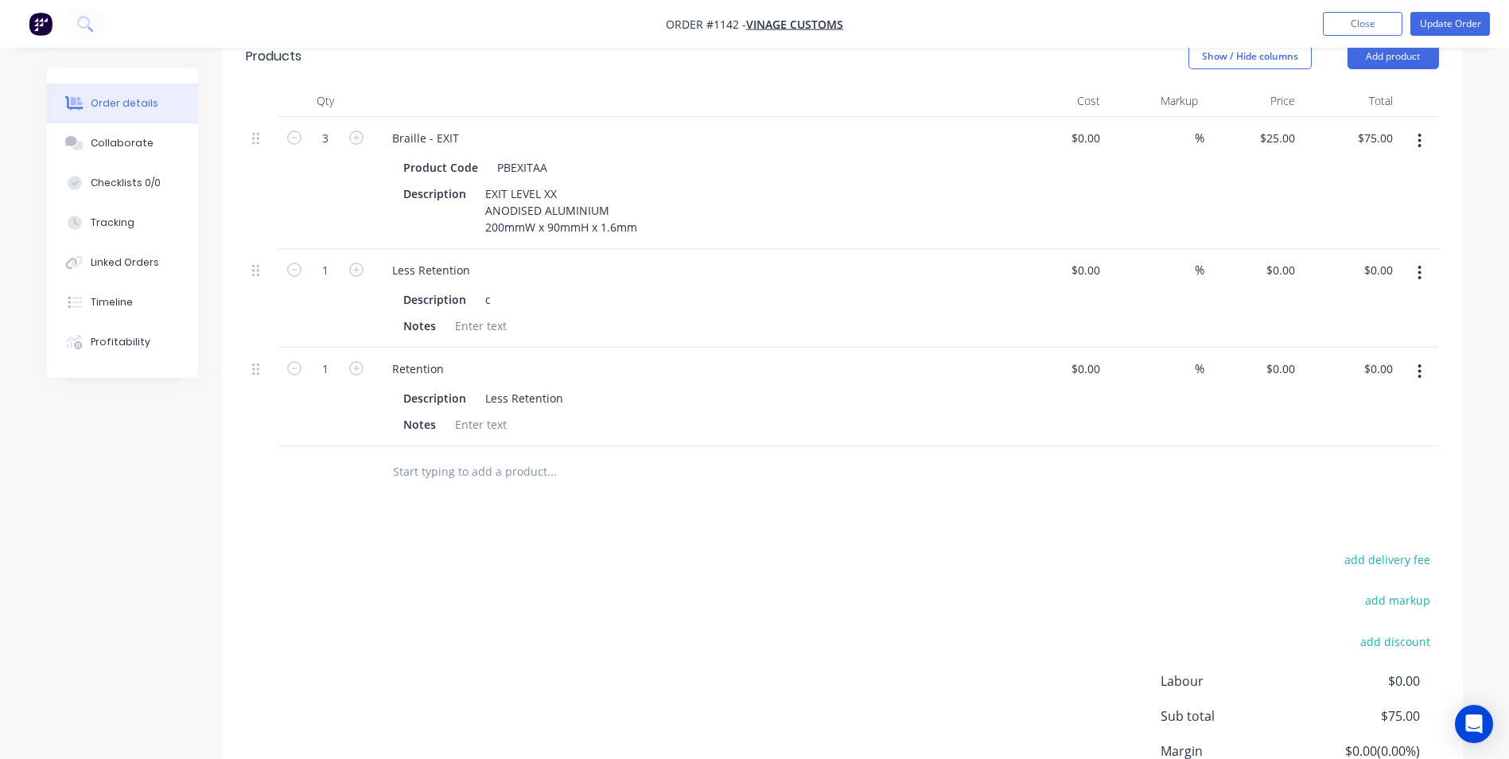
click at [1417, 259] on button "button" at bounding box center [1419, 273] width 37 height 29
drag, startPoint x: 1339, startPoint y: 392, endPoint x: 1057, endPoint y: 207, distance: 337.1
click at [1223, 305] on div "1 Less Retention Description c Notes $0.00 $0.00 % $0.00 $0.00 $0.00 $0.00 Edit…" at bounding box center [842, 298] width 1193 height 99
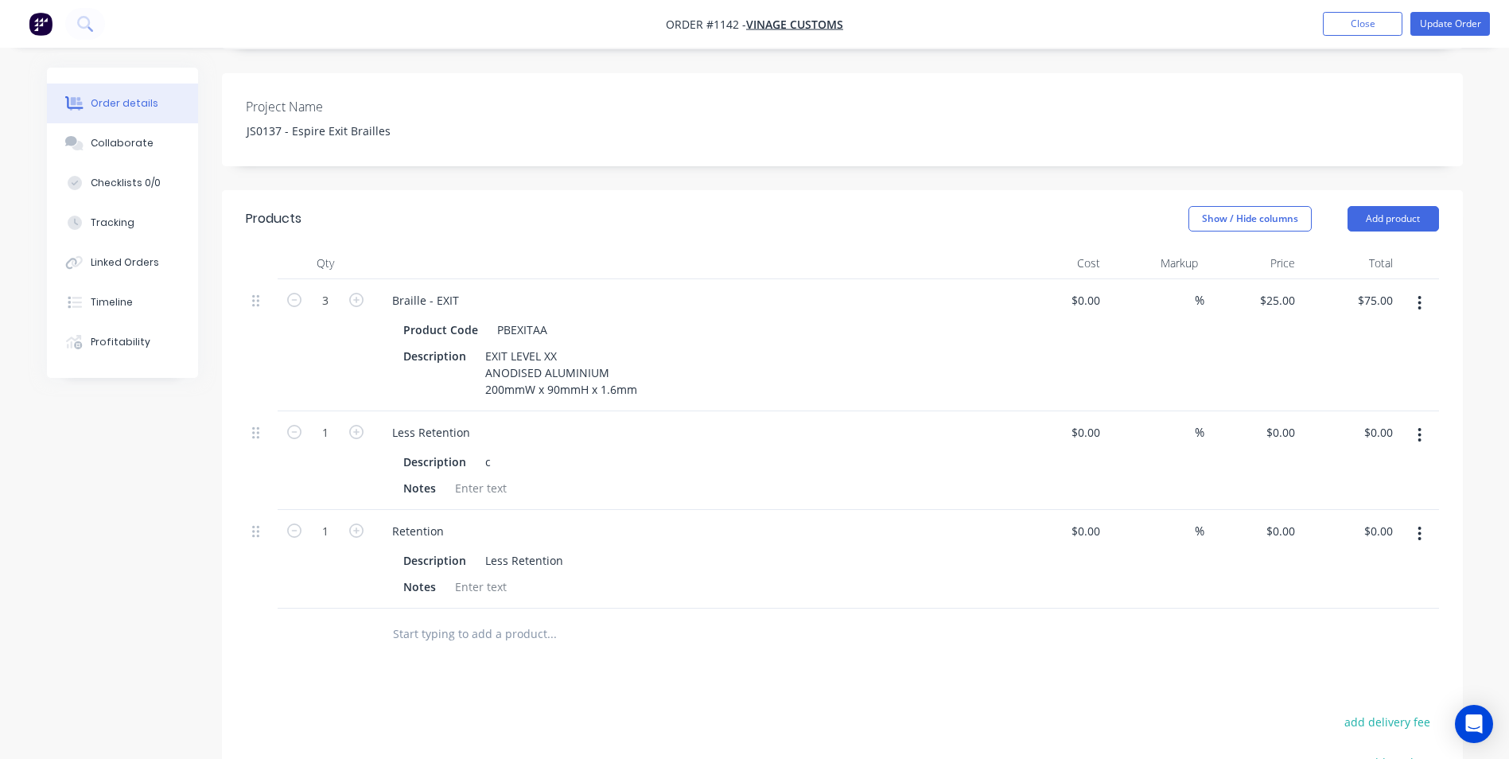
scroll to position [398, 0]
click at [409, 615] on input "text" at bounding box center [551, 631] width 318 height 32
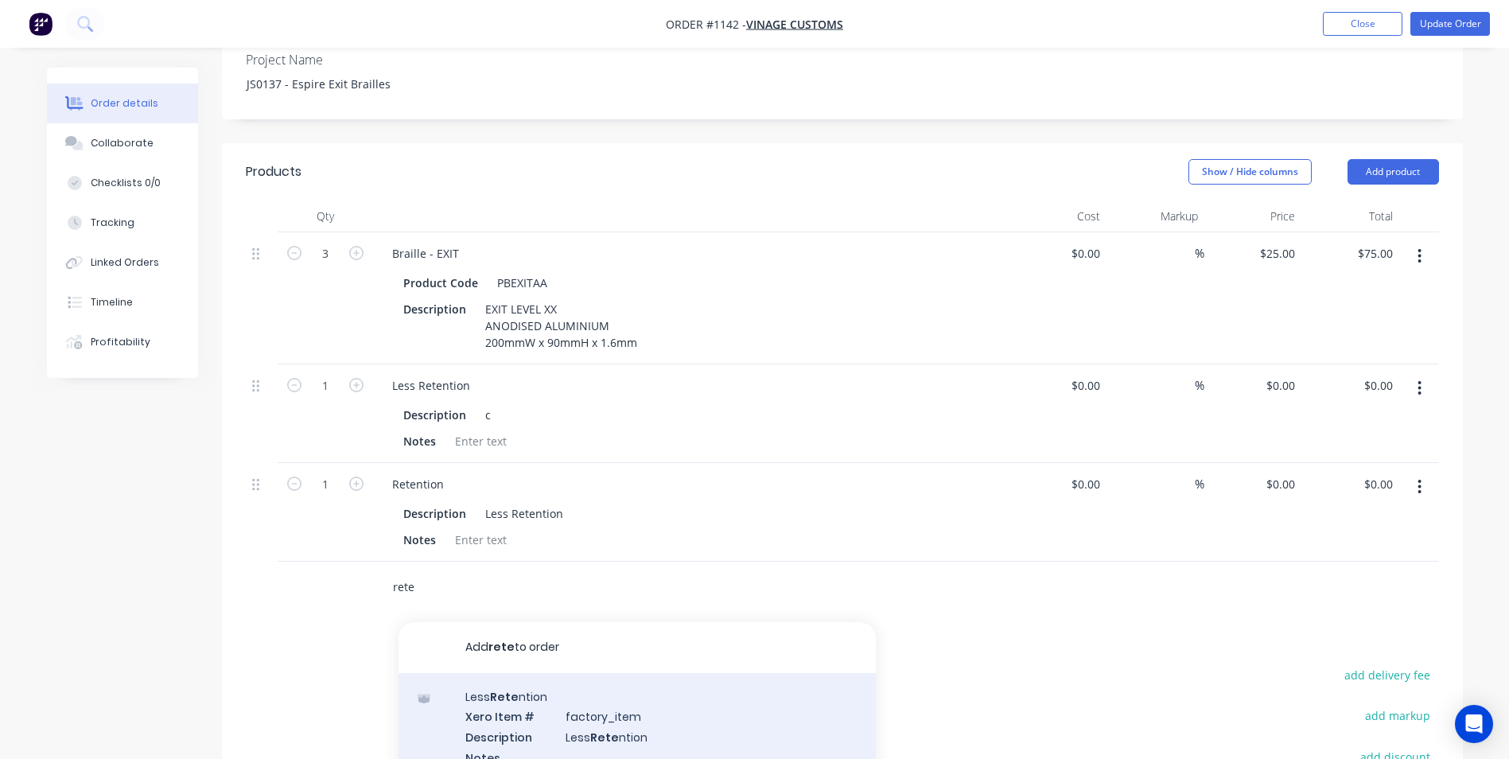
scroll to position [477, 0]
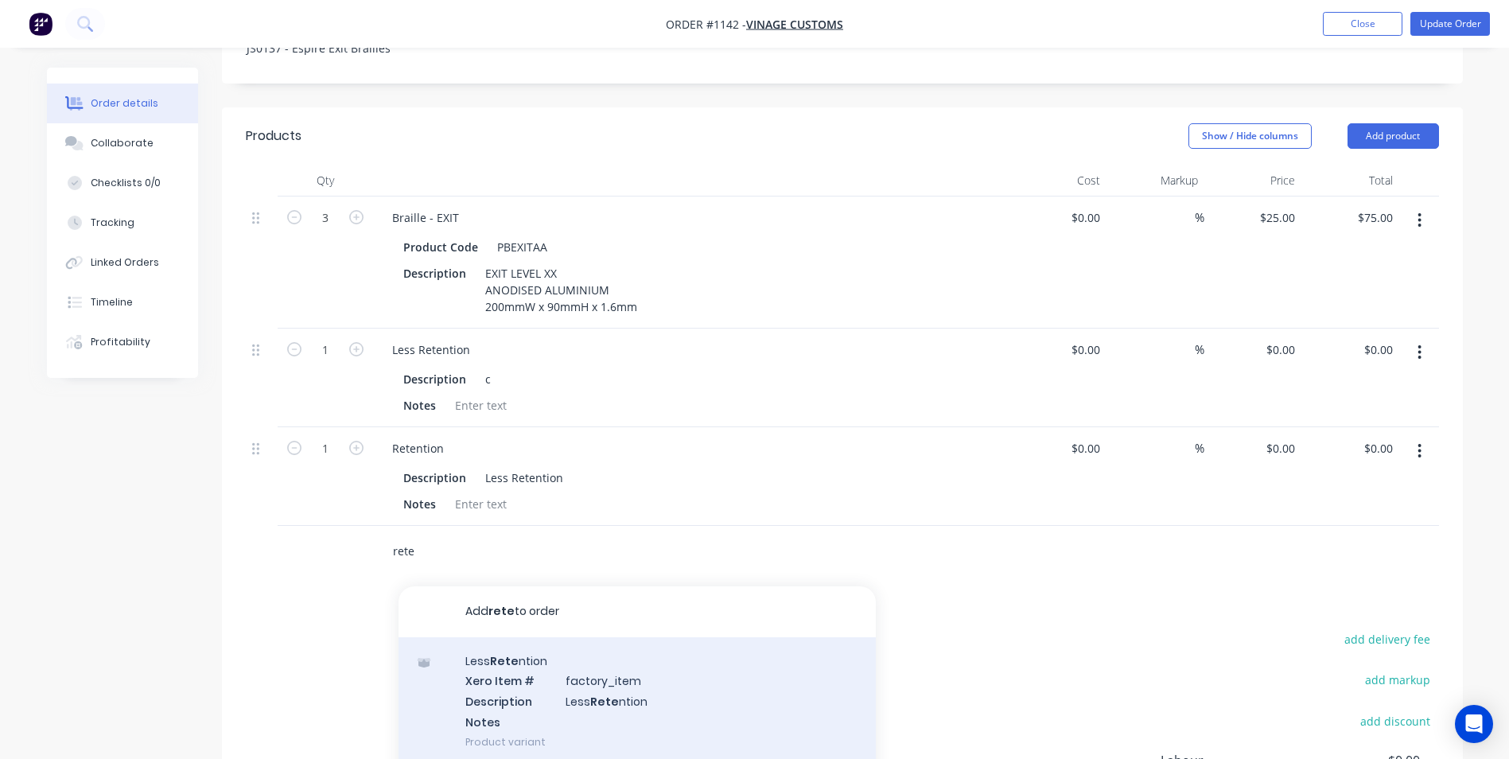
type input "rete"
click at [582, 667] on div "Less Rete ntion Xero Item # factory_item Description Less Rete ntion Notes Prod…" at bounding box center [636, 701] width 477 height 128
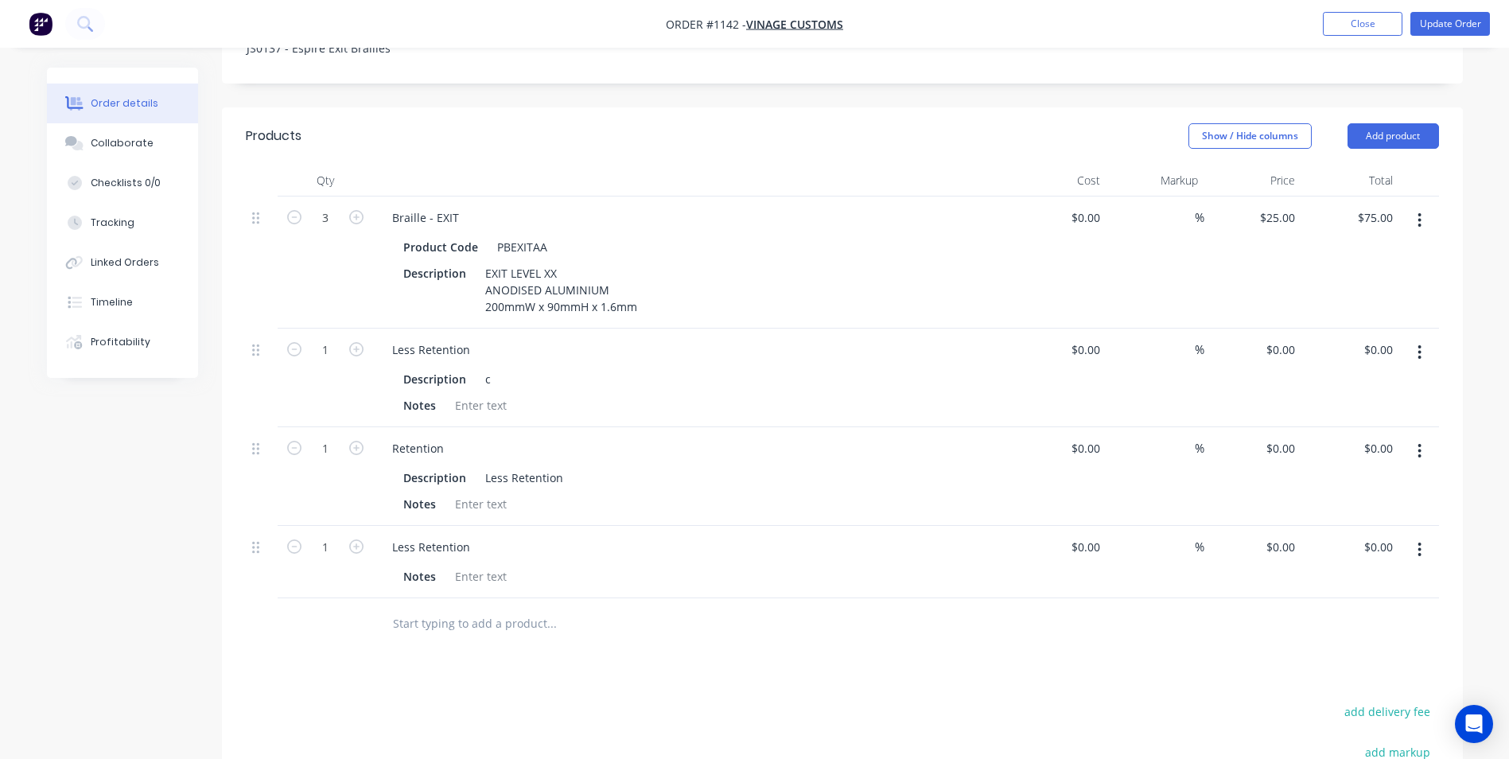
click at [1417, 338] on button "button" at bounding box center [1419, 352] width 37 height 29
click at [1333, 478] on div "Delete" at bounding box center [1363, 489] width 122 height 23
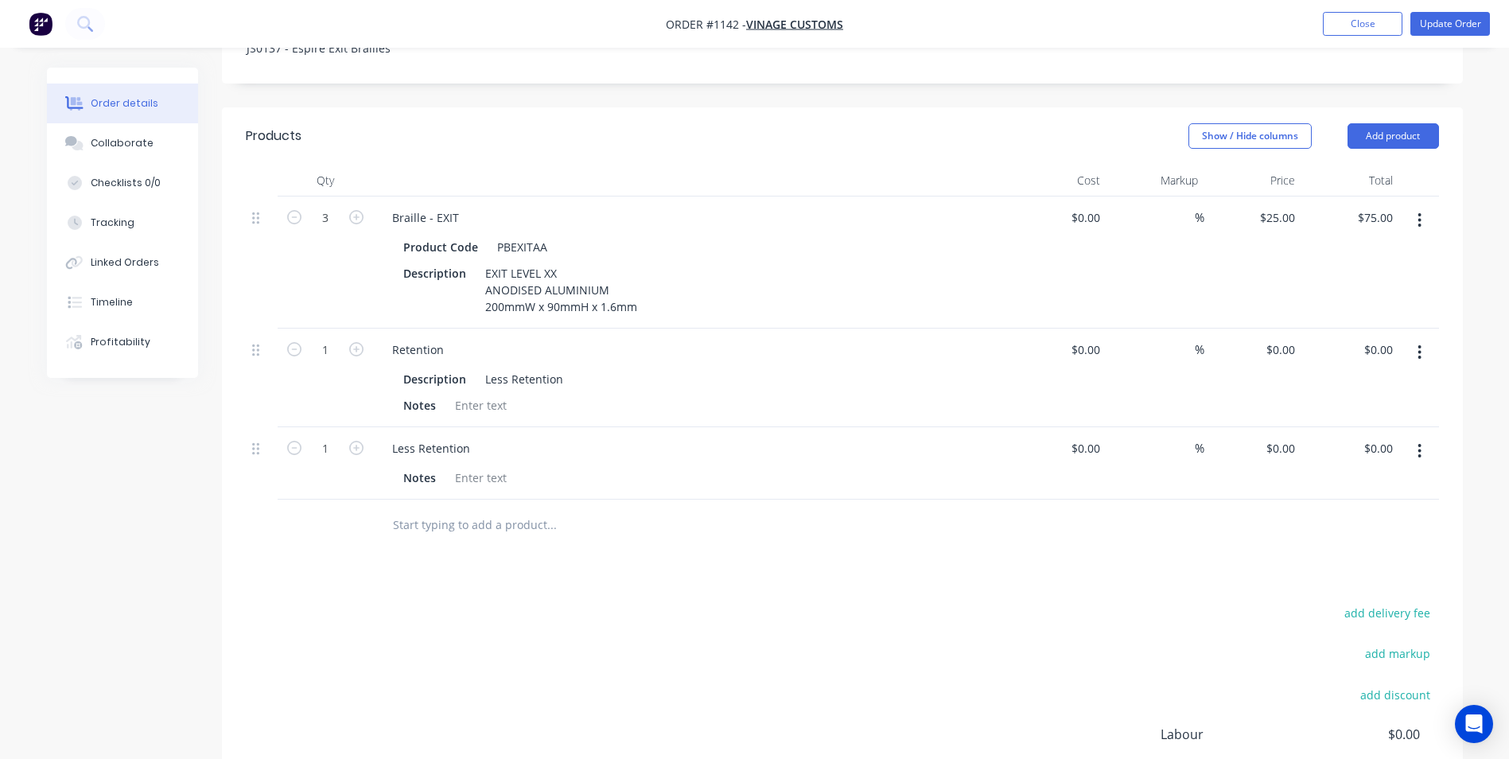
click at [1418, 338] on button "button" at bounding box center [1419, 352] width 37 height 29
click at [1344, 478] on div "Delete" at bounding box center [1363, 489] width 122 height 23
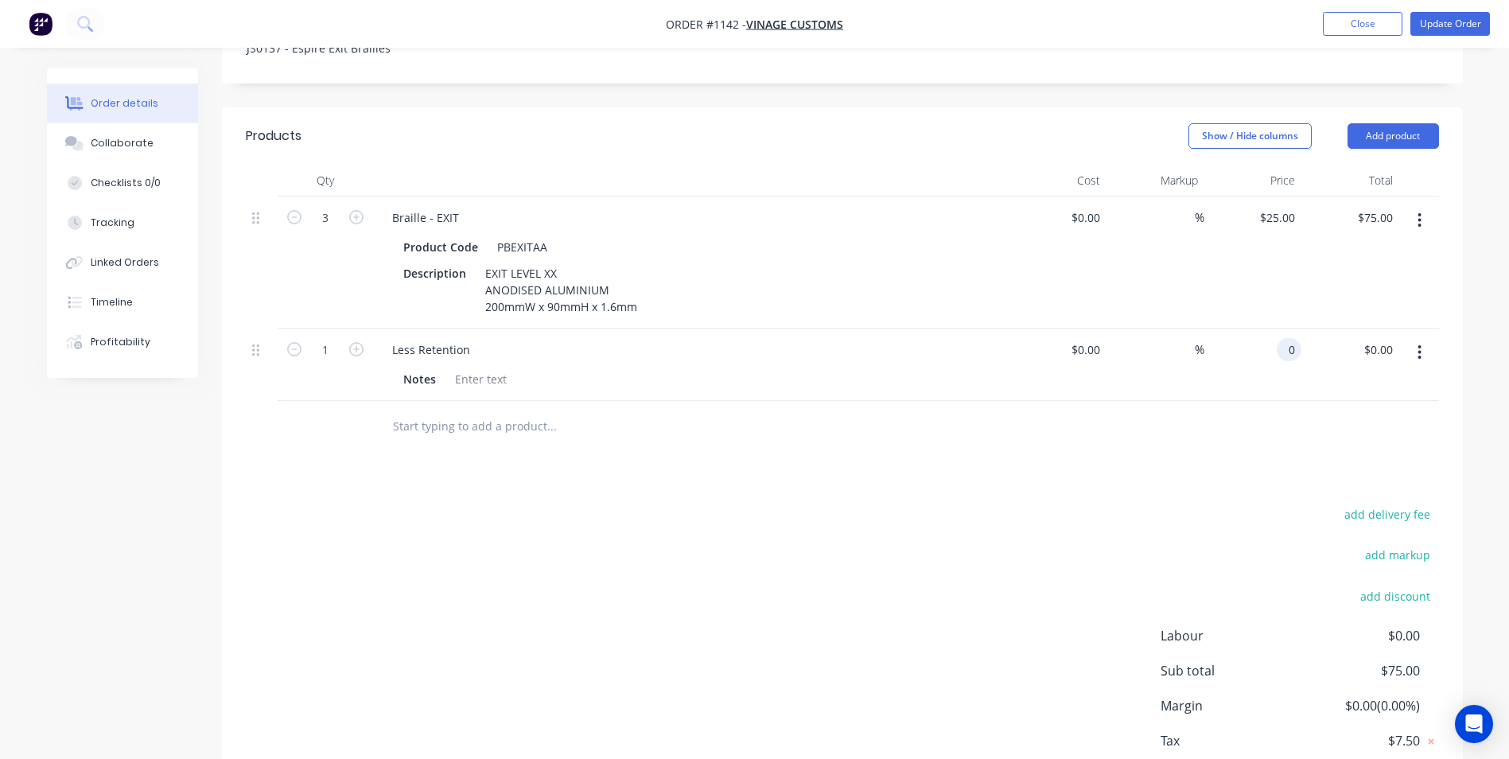
drag, startPoint x: 1276, startPoint y: 327, endPoint x: 1285, endPoint y: 335, distance: 11.8
click at [1277, 338] on div "0 0" at bounding box center [1289, 349] width 25 height 23
type input "$0.00"
click at [1423, 338] on button "button" at bounding box center [1419, 352] width 37 height 29
click at [1333, 478] on div "Delete" at bounding box center [1363, 489] width 122 height 23
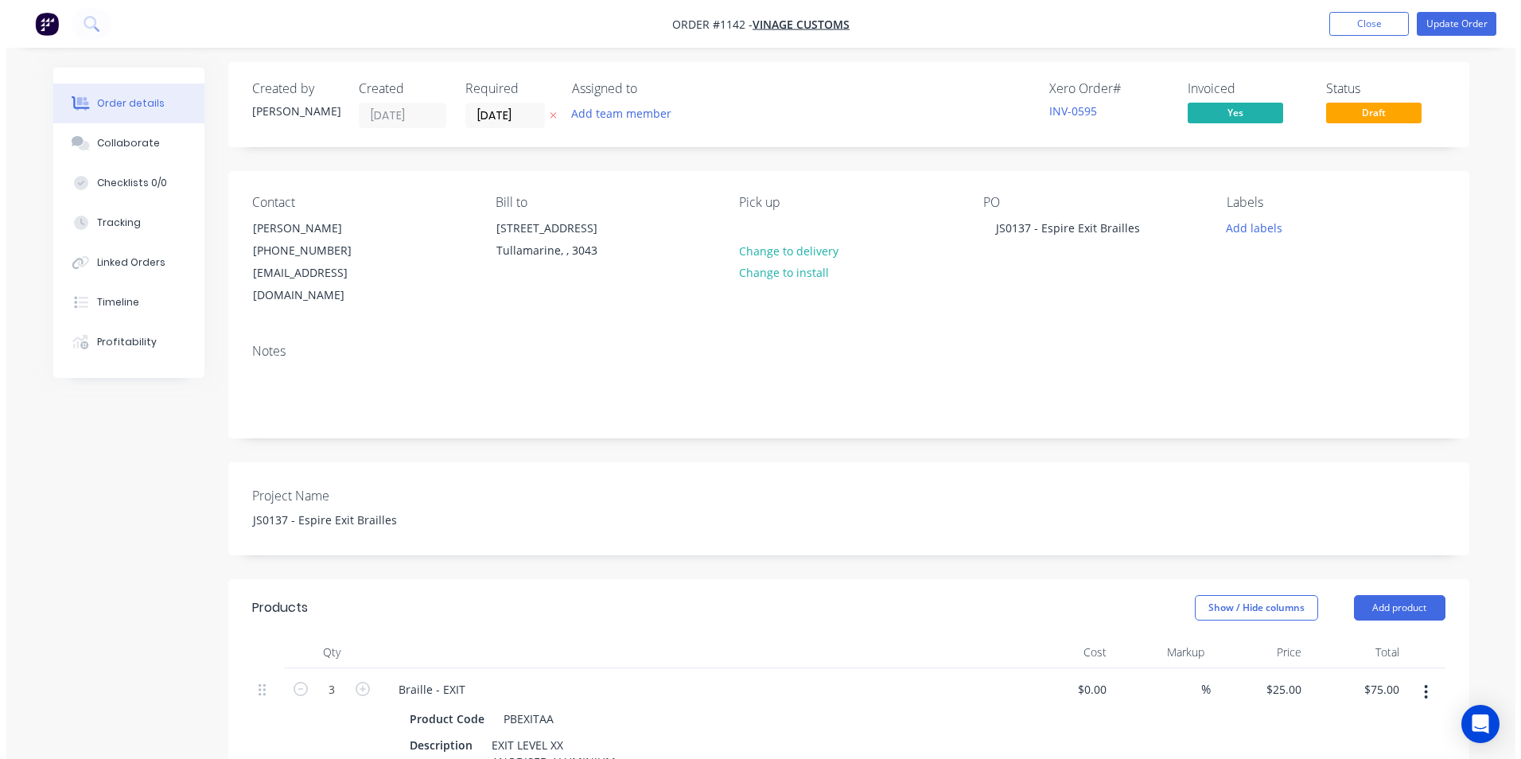
scroll to position [0, 0]
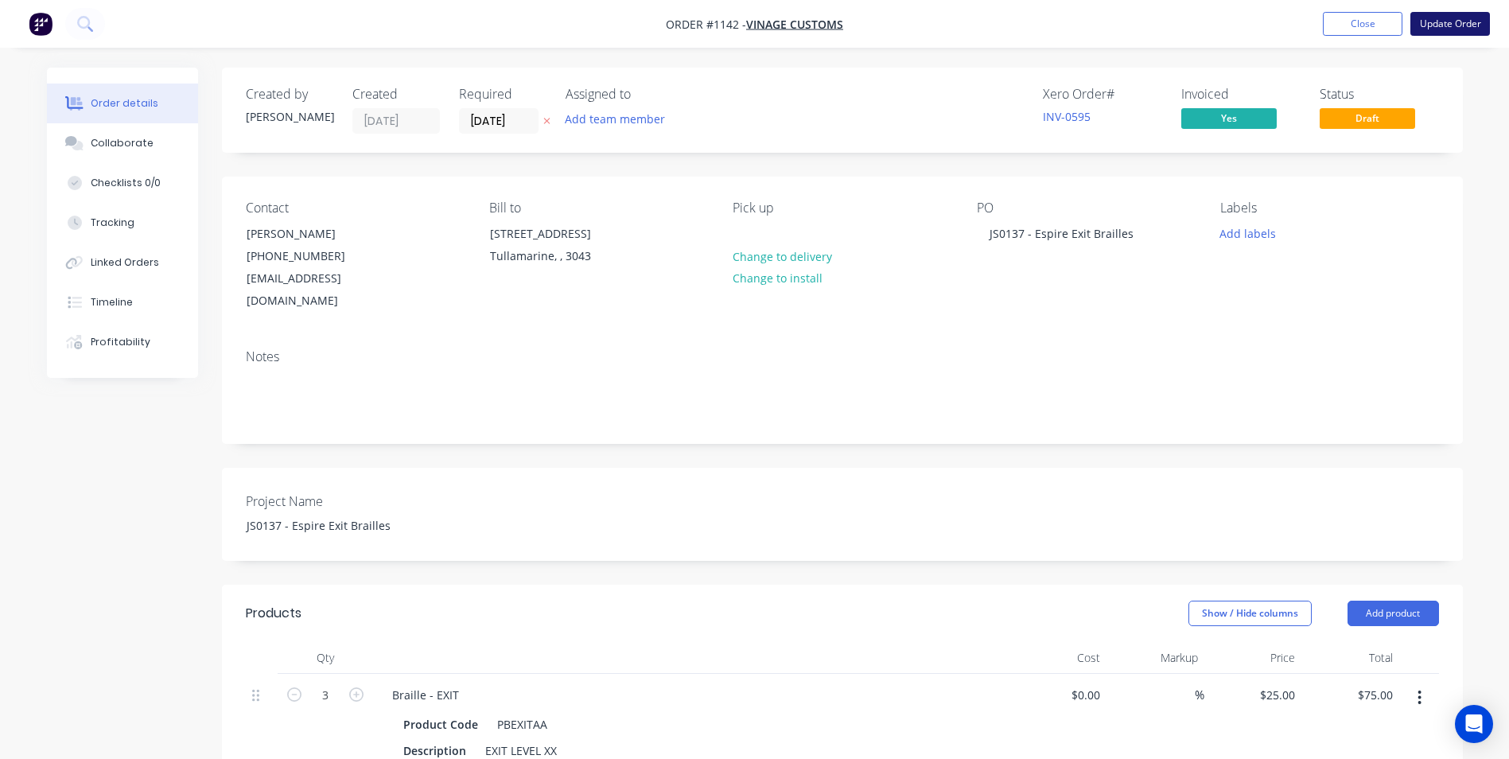
click at [1443, 25] on button "Update Order" at bounding box center [1450, 24] width 80 height 24
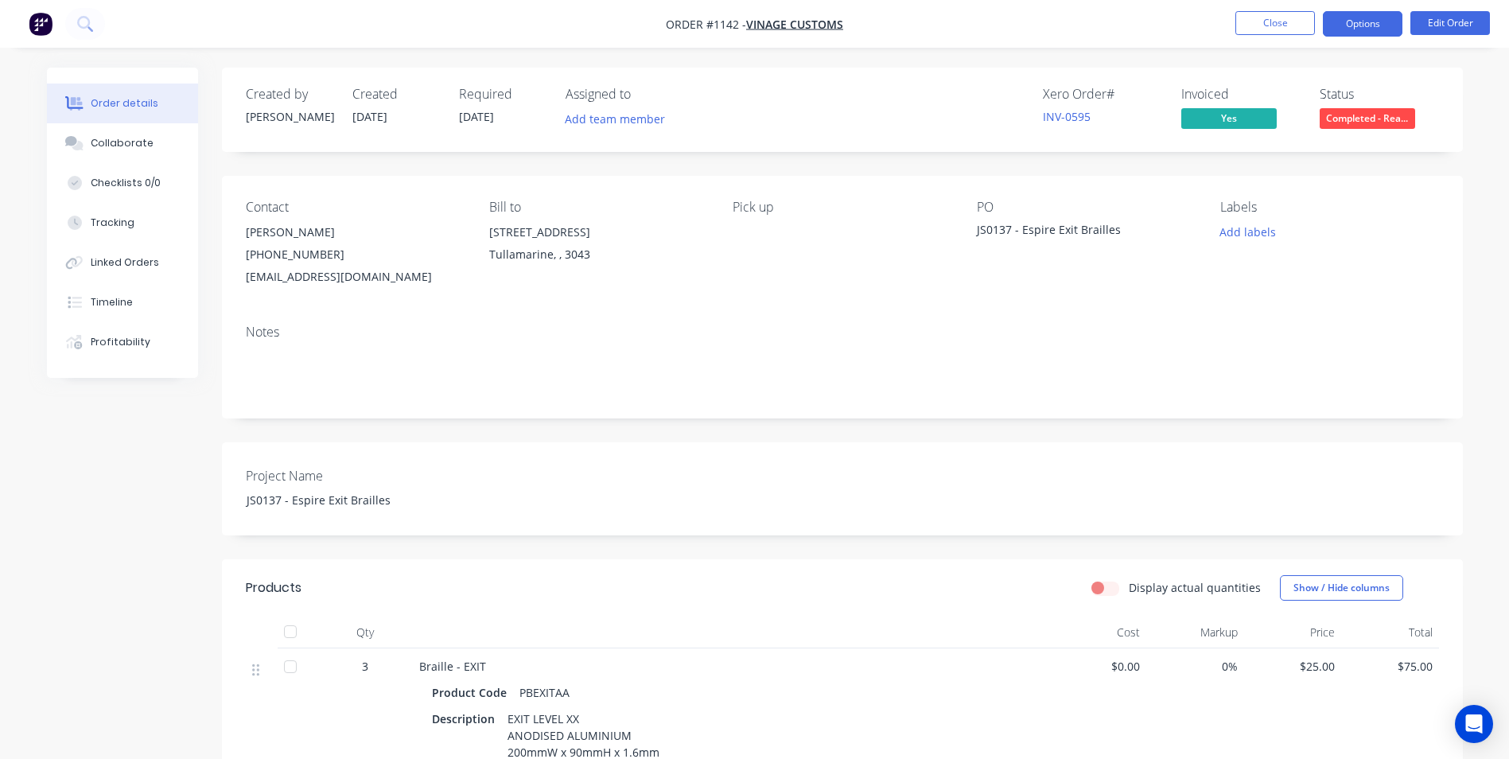
click at [1372, 24] on button "Options" at bounding box center [1363, 23] width 80 height 25
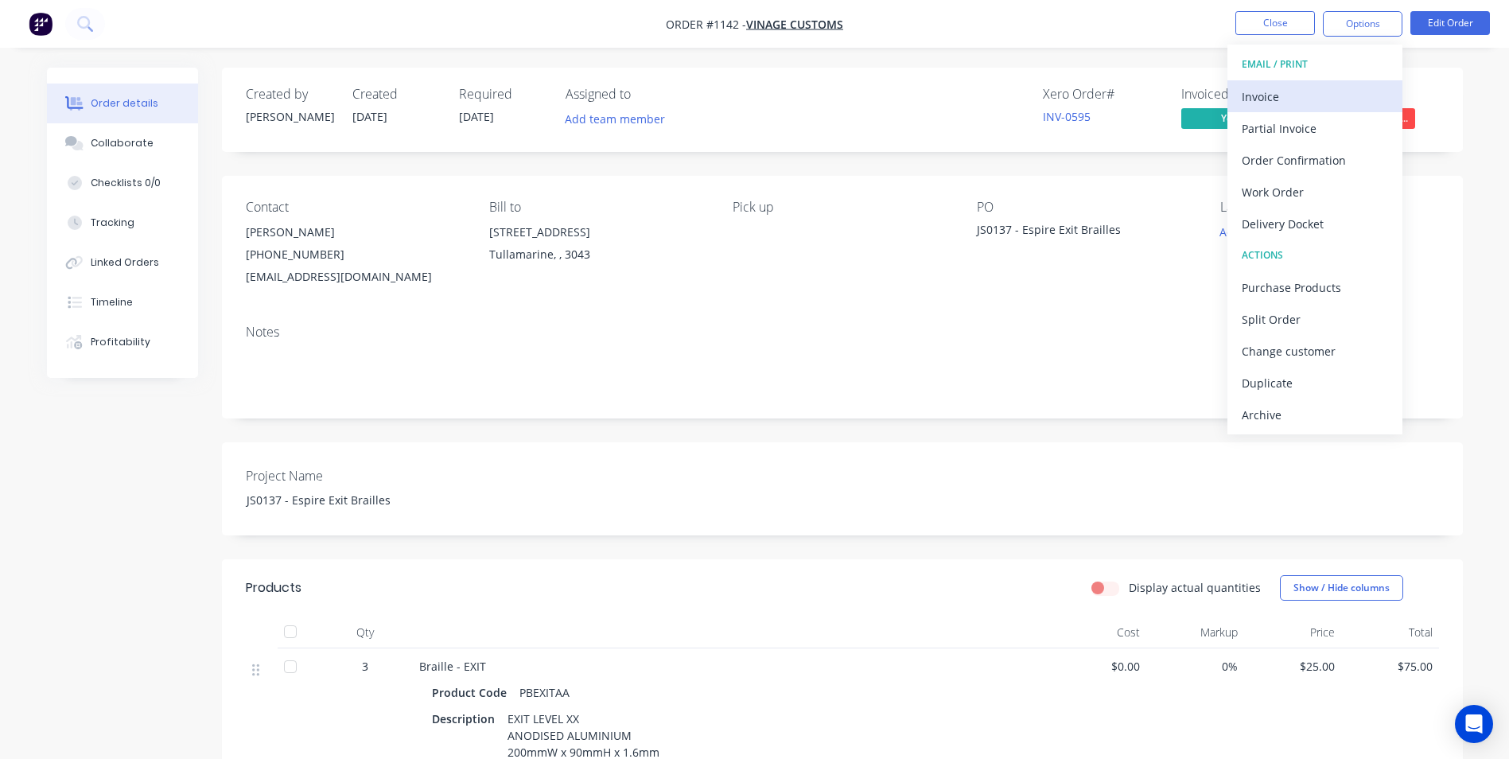
click at [1265, 94] on div "Invoice" at bounding box center [1315, 96] width 146 height 23
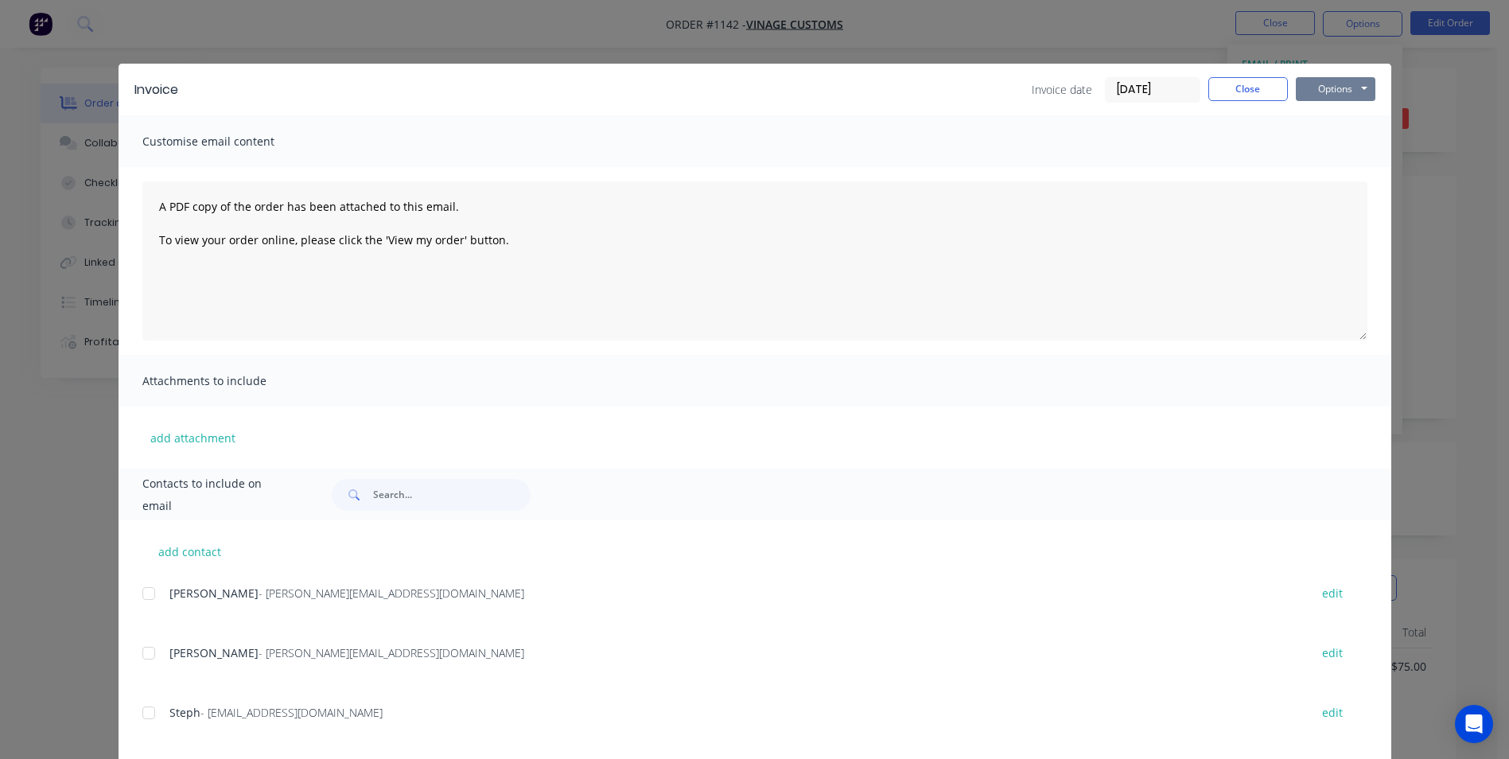
click at [1310, 89] on button "Options" at bounding box center [1336, 89] width 80 height 24
click at [1308, 152] on button "Print" at bounding box center [1347, 143] width 102 height 26
drag, startPoint x: 1242, startPoint y: 92, endPoint x: 1114, endPoint y: 30, distance: 141.6
click at [1234, 85] on button "Close" at bounding box center [1248, 89] width 80 height 24
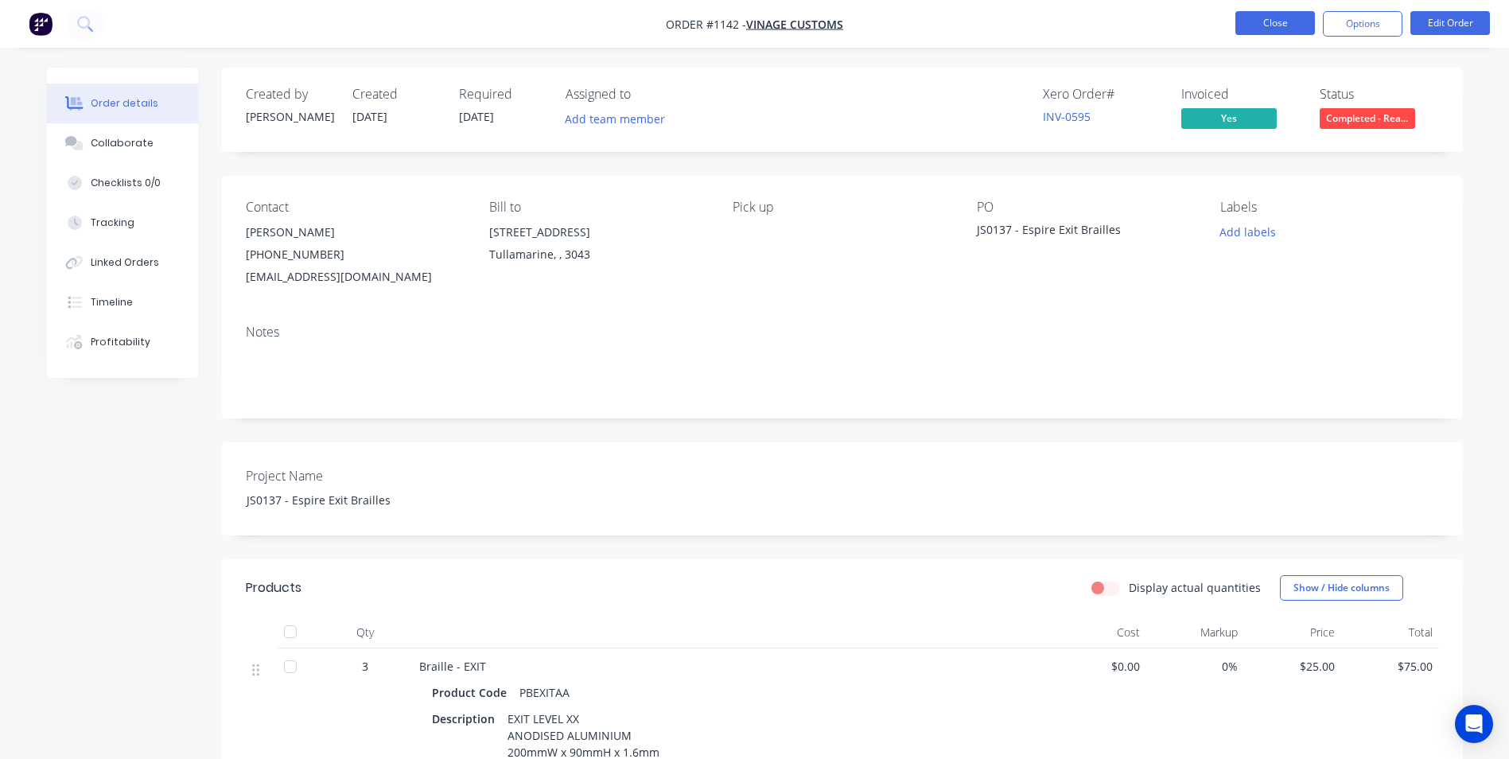
click at [1262, 29] on button "Close" at bounding box center [1275, 23] width 80 height 24
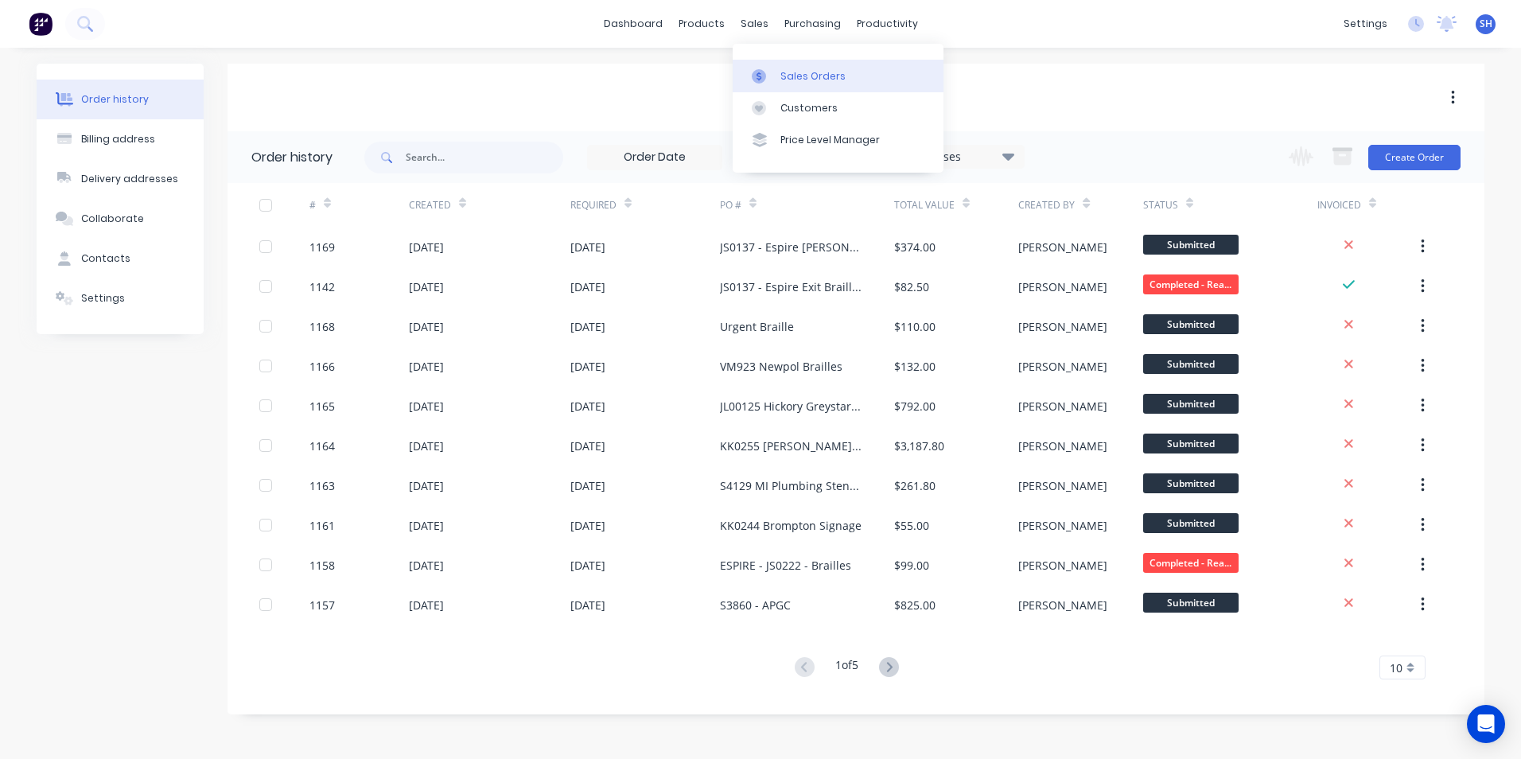
click at [797, 80] on div "Sales Orders" at bounding box center [812, 76] width 65 height 14
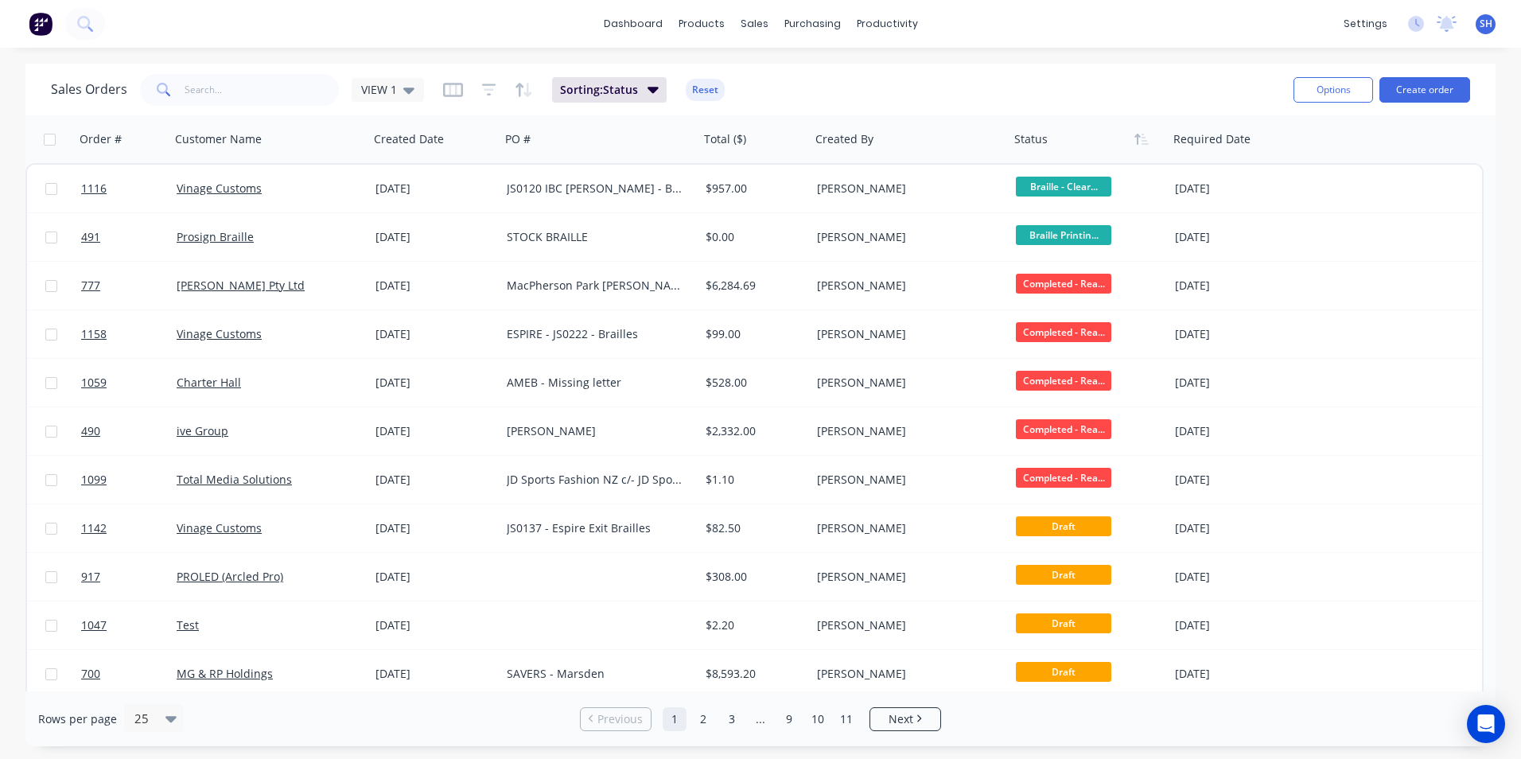
click at [865, 78] on div "Sales Orders VIEW 1 Sorting: Status Reset" at bounding box center [666, 89] width 1230 height 39
click at [449, 91] on icon "button" at bounding box center [453, 89] width 8 height 10
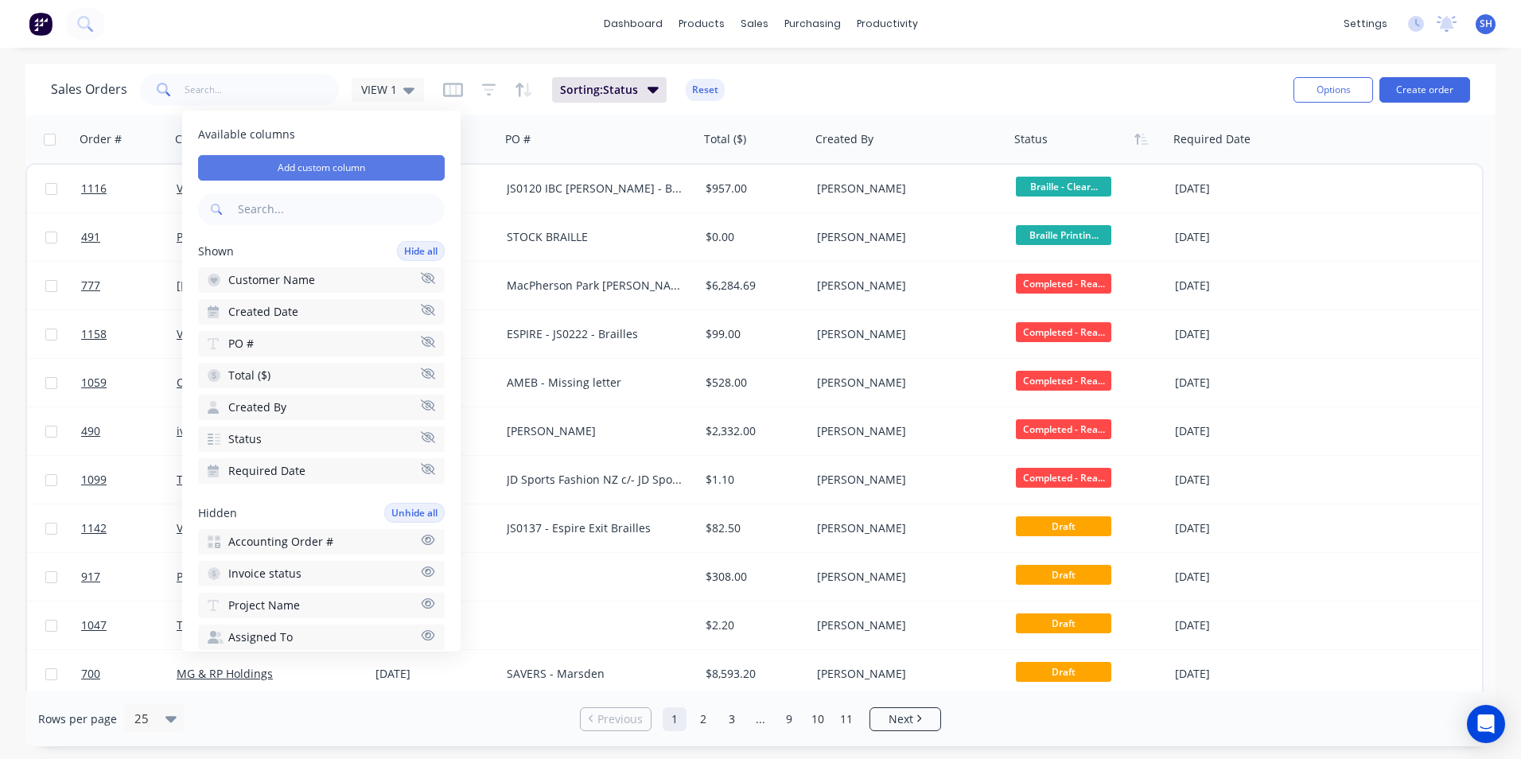
drag, startPoint x: 320, startPoint y: 170, endPoint x: 329, endPoint y: 165, distance: 10.7
click at [320, 169] on button "Add custom column" at bounding box center [321, 167] width 247 height 25
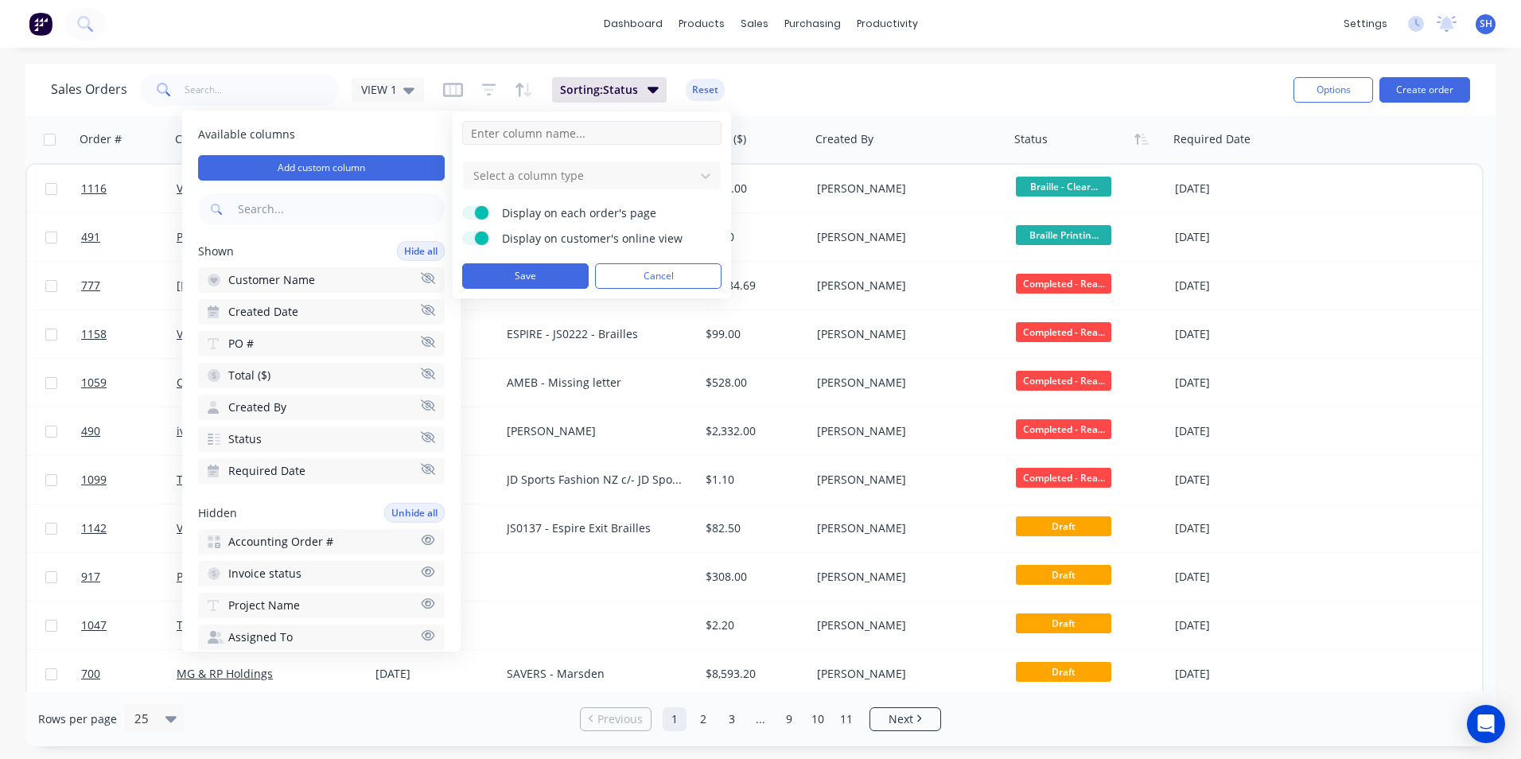
click at [504, 134] on input at bounding box center [591, 133] width 259 height 24
type input "Retention held"
click at [470, 239] on label "Display on customer's online view" at bounding box center [476, 238] width 28 height 14
click at [462, 231] on input "Display on customer's online view" at bounding box center [462, 231] width 0 height 0
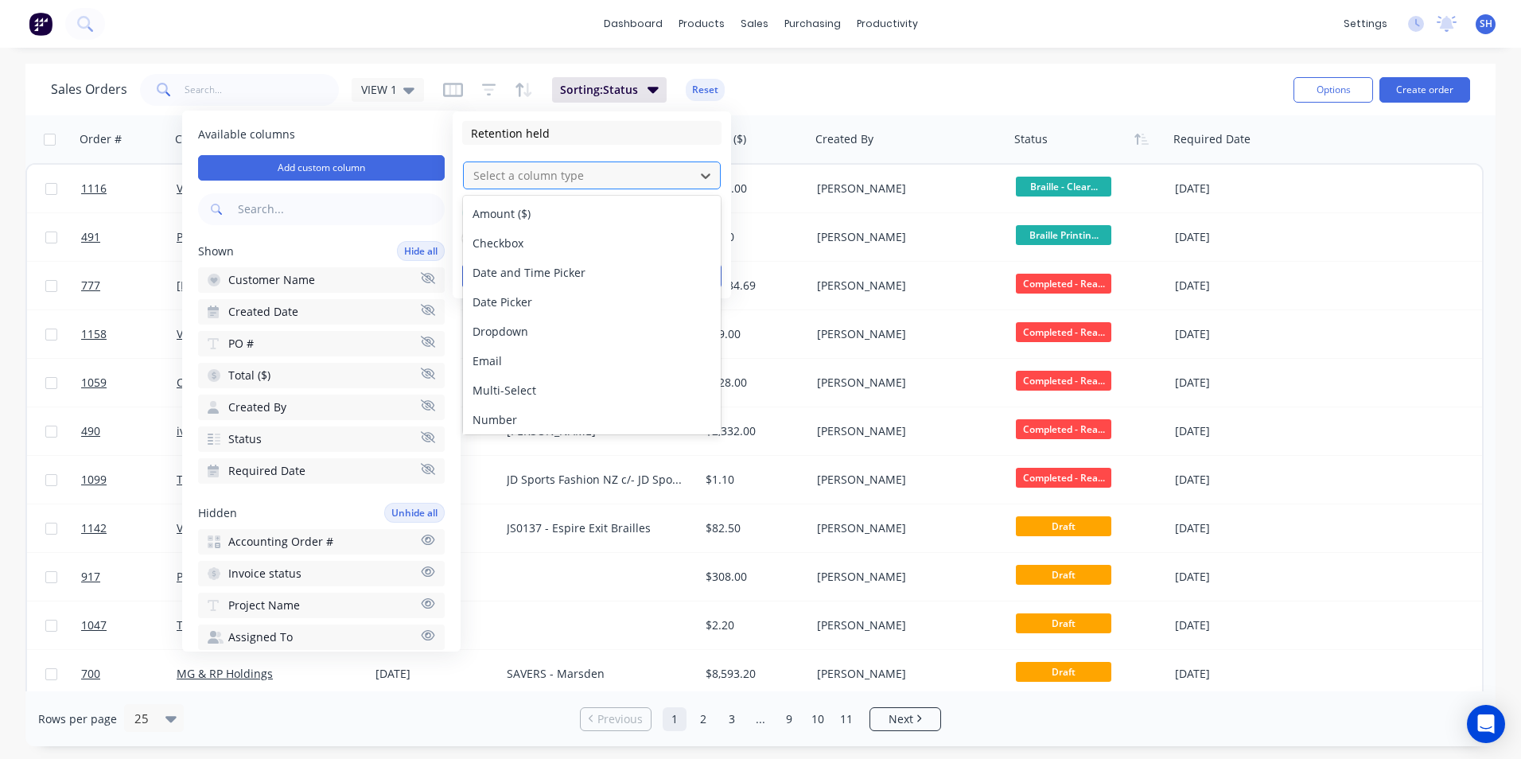
click at [512, 170] on div at bounding box center [579, 175] width 215 height 20
click at [530, 243] on div "Checkbox" at bounding box center [592, 242] width 258 height 29
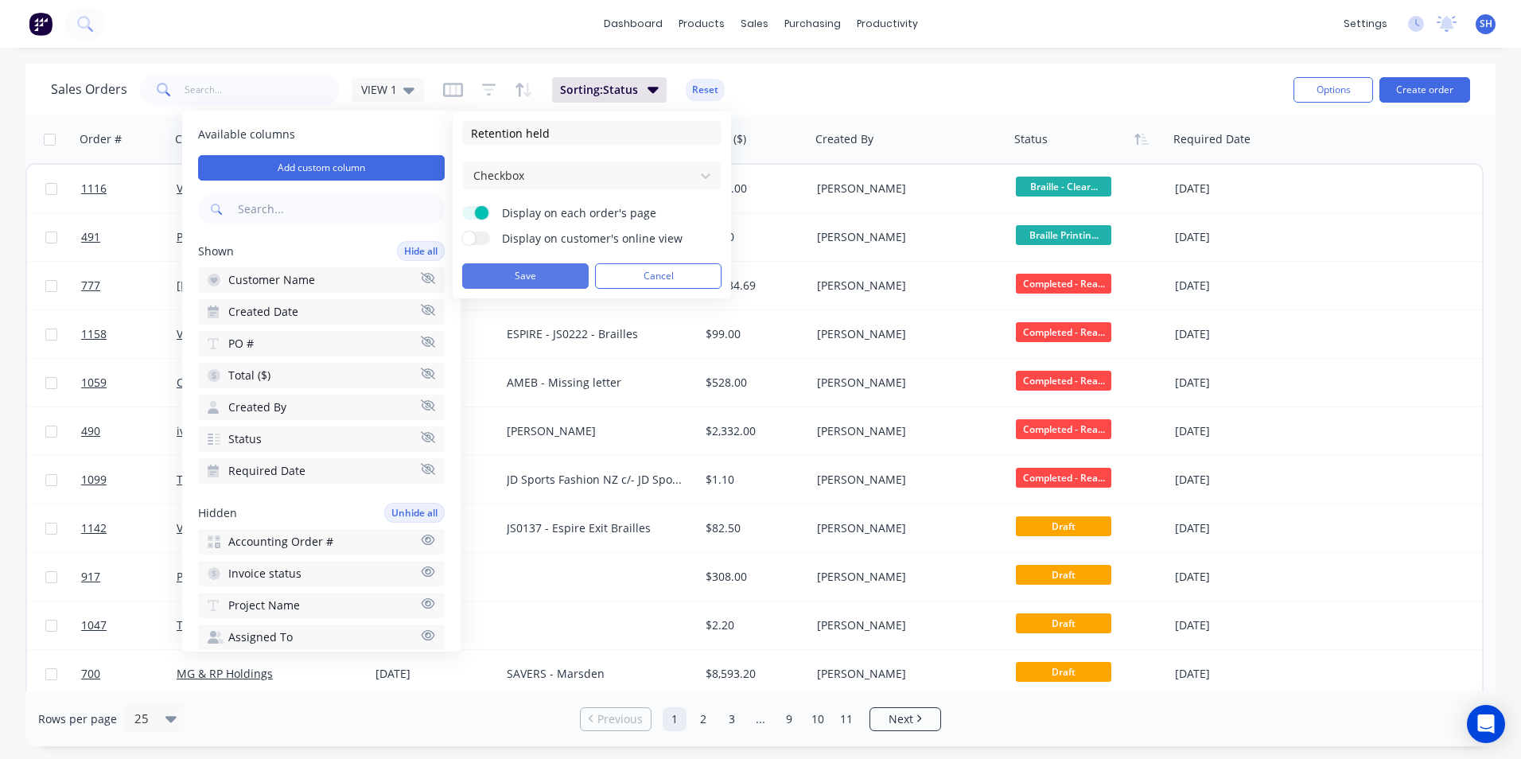
click at [521, 275] on button "Save" at bounding box center [525, 275] width 126 height 25
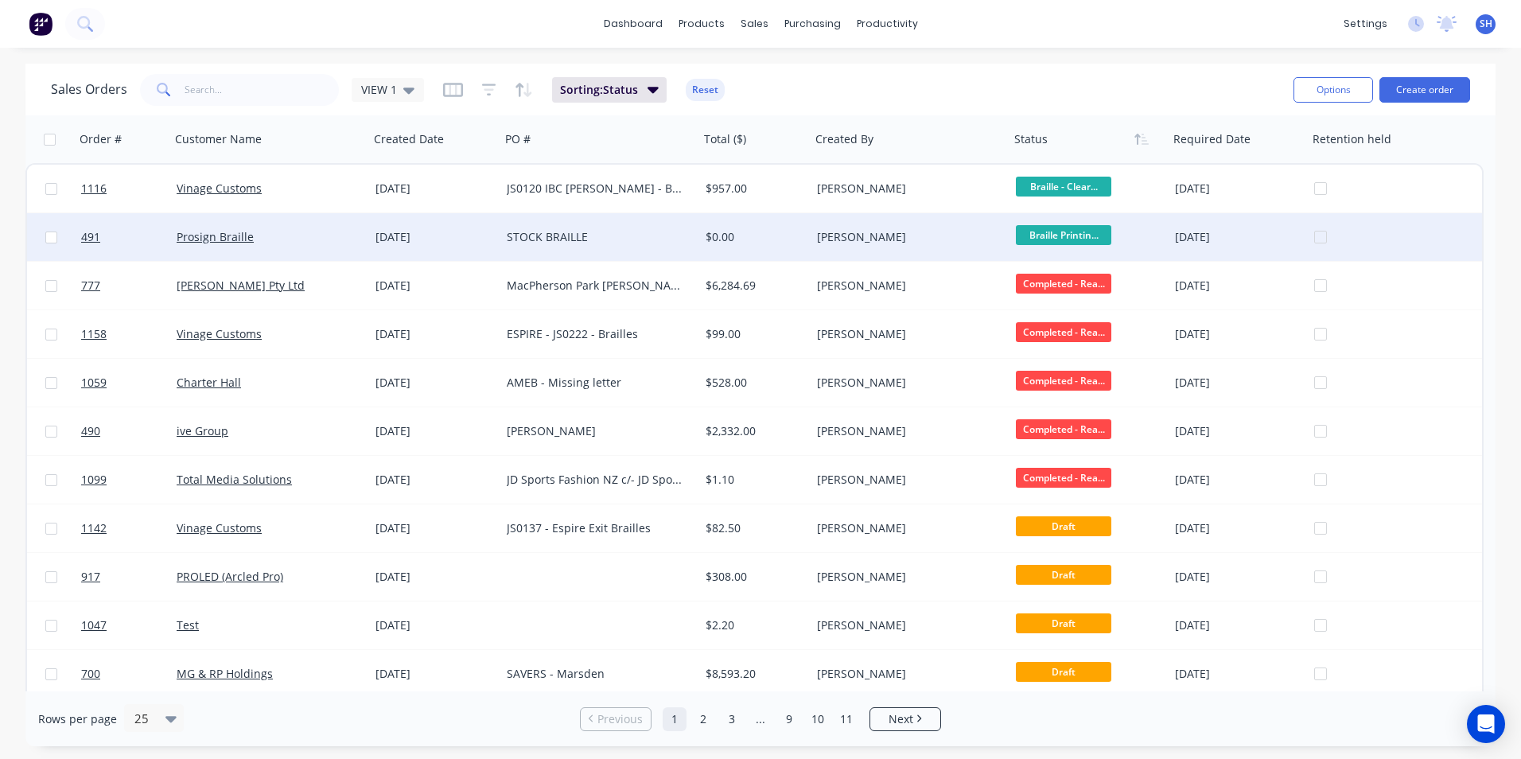
drag, startPoint x: 1319, startPoint y: 186, endPoint x: 1338, endPoint y: 231, distance: 49.2
click at [1320, 186] on div at bounding box center [1393, 189] width 158 height 48
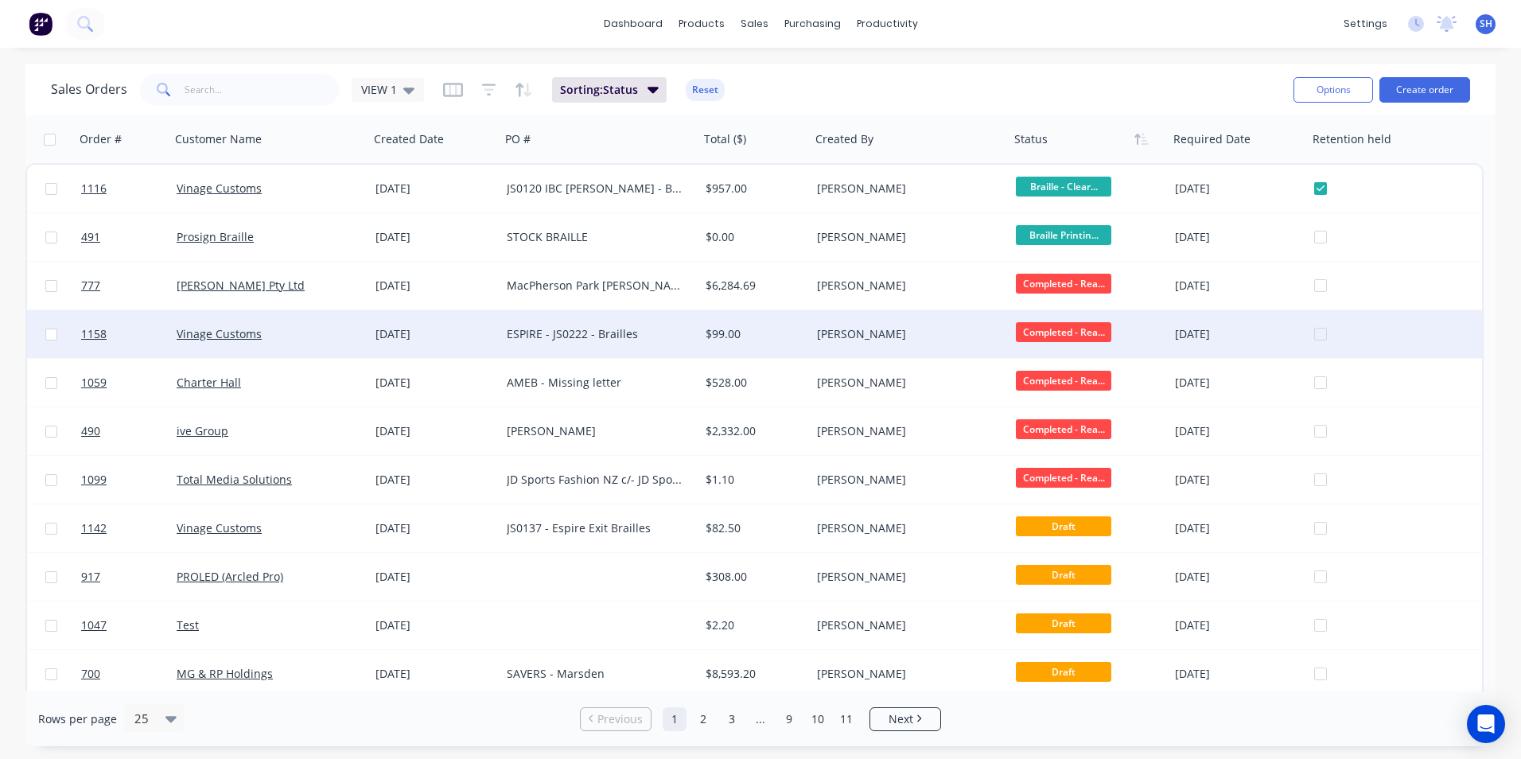
click at [1321, 335] on div at bounding box center [1393, 334] width 158 height 48
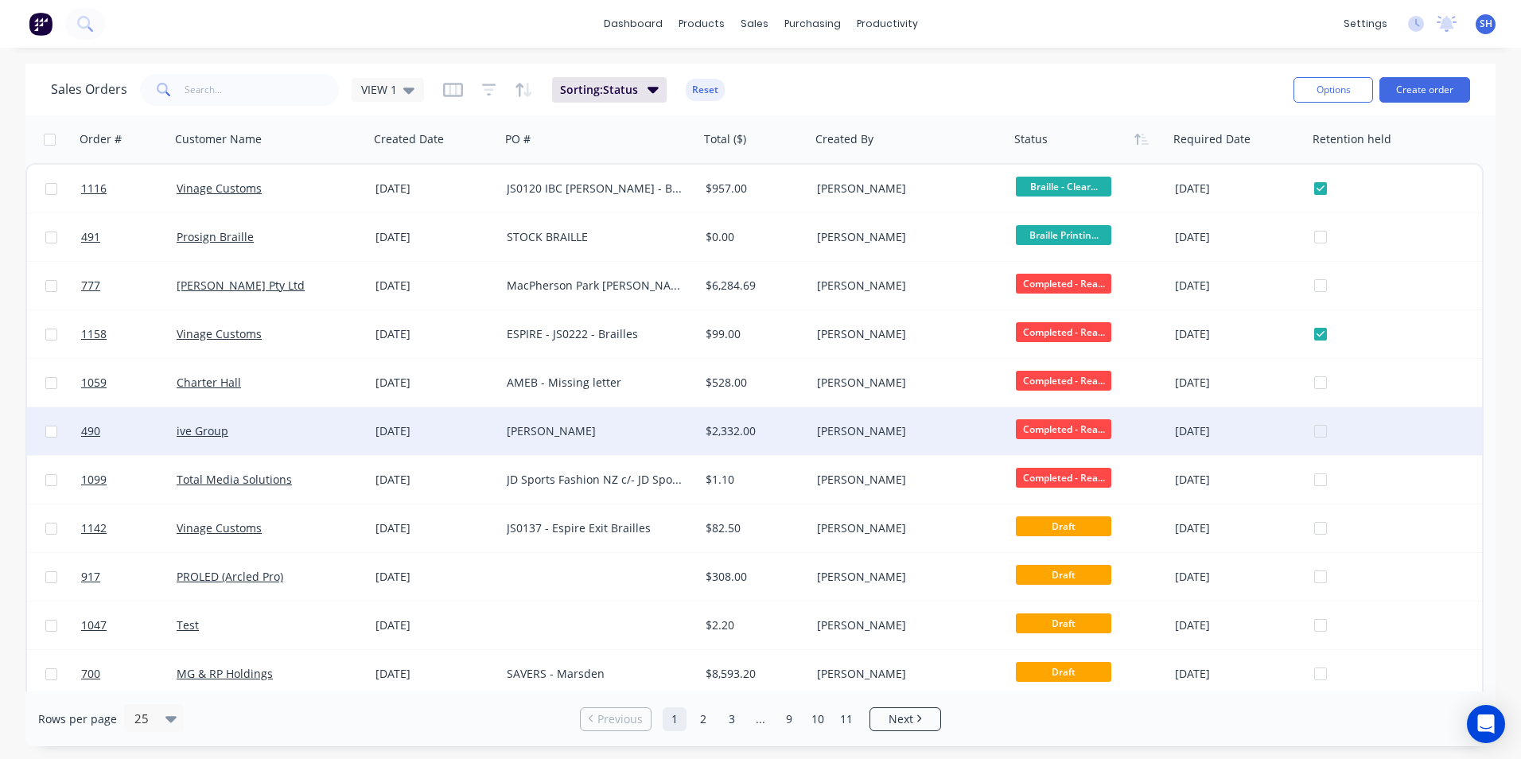
drag, startPoint x: 1325, startPoint y: 430, endPoint x: 1333, endPoint y: 437, distance: 10.7
click at [1323, 428] on div at bounding box center [1393, 431] width 158 height 48
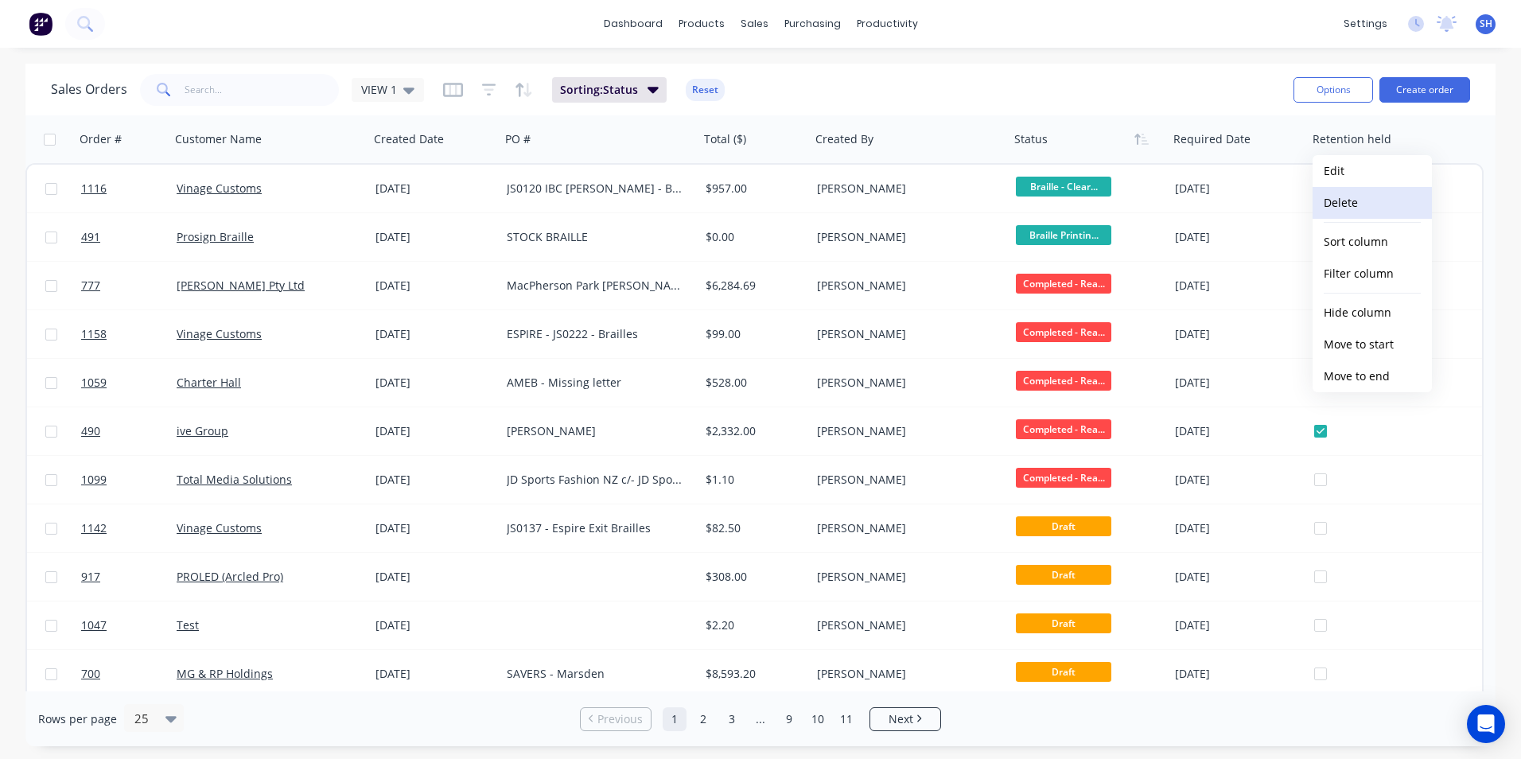
click at [1341, 202] on button "Delete" at bounding box center [1371, 203] width 119 height 32
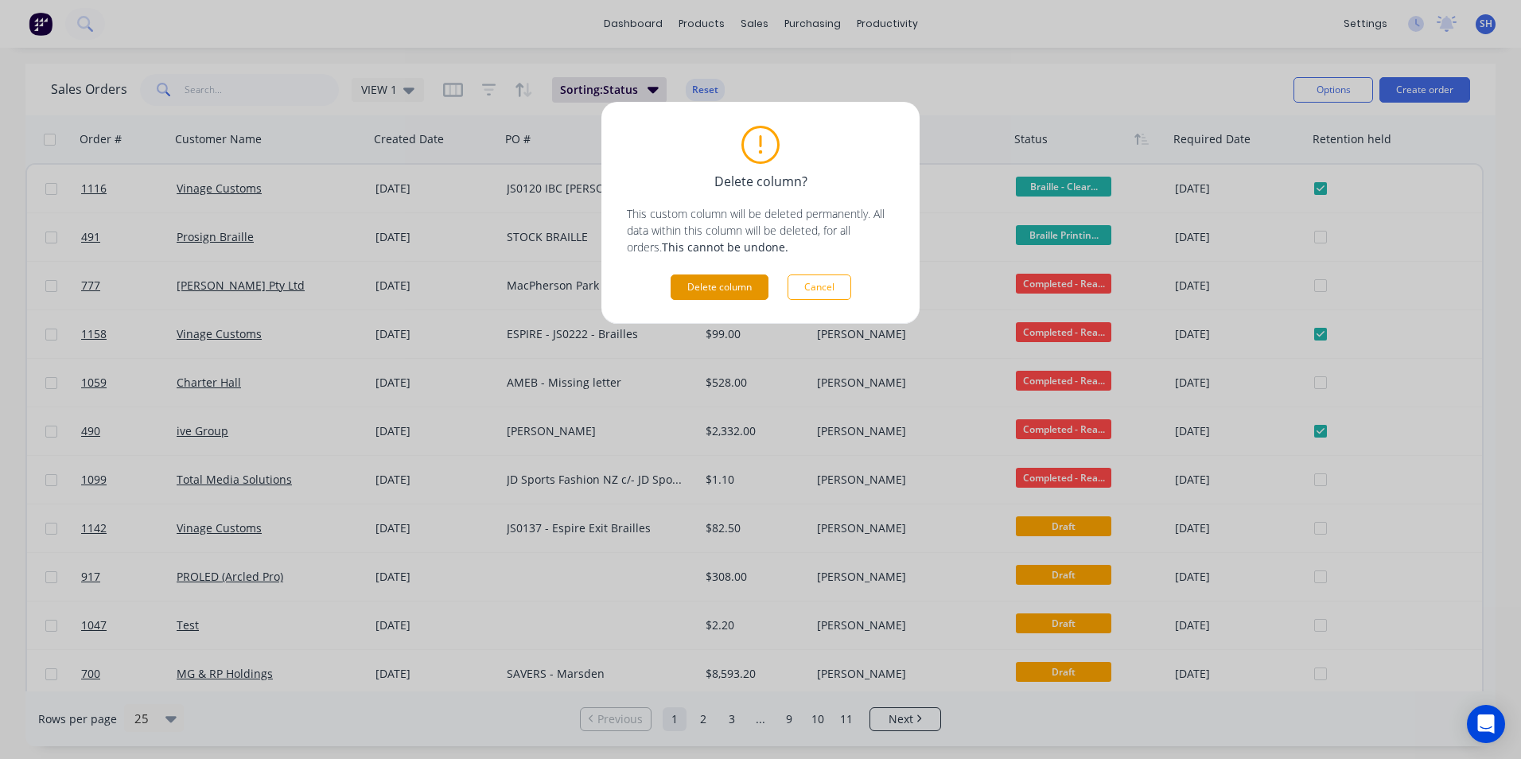
click at [733, 290] on button "Delete column" at bounding box center [720, 286] width 98 height 25
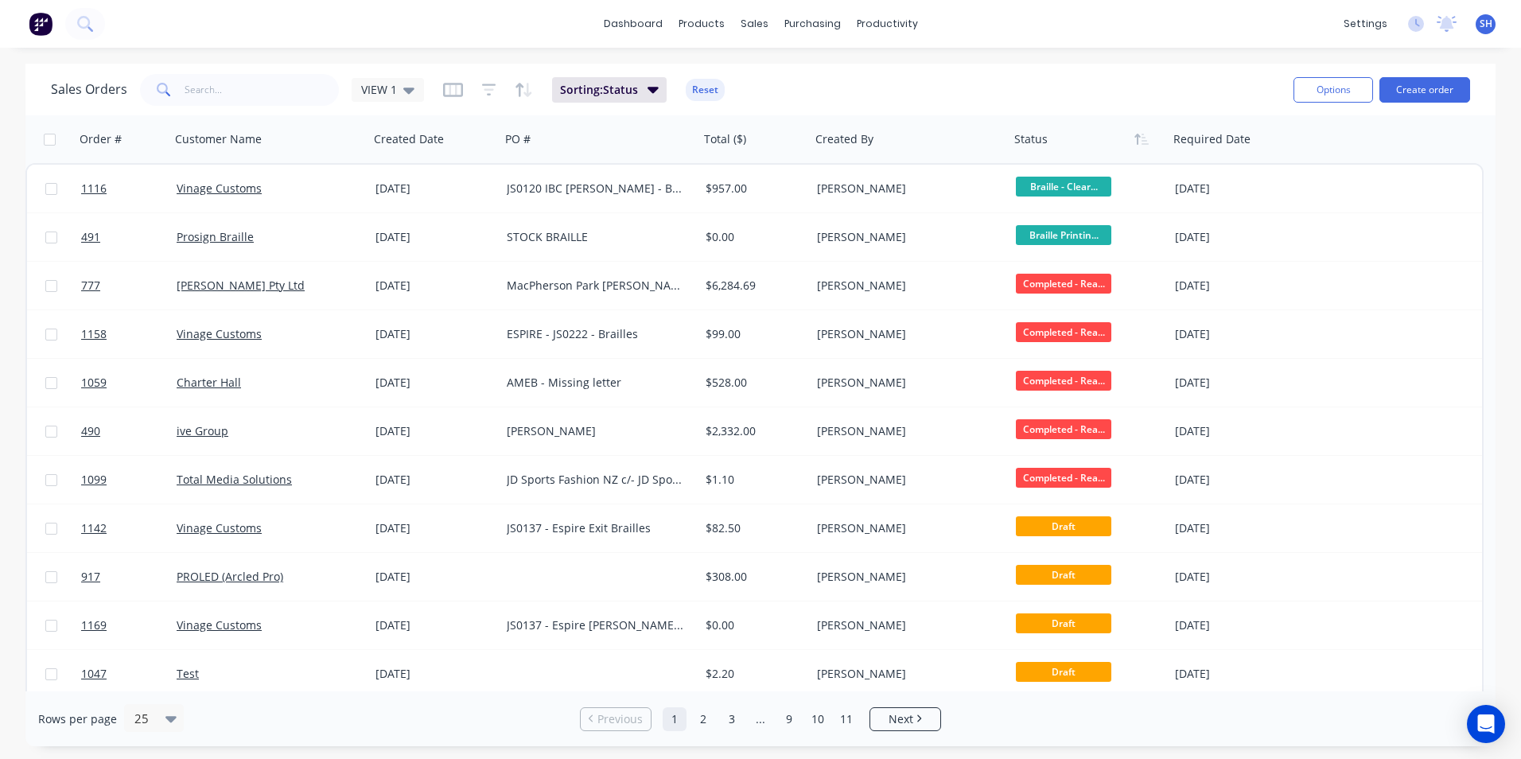
click at [961, 81] on div "Sales Orders VIEW 1 Sorting: Status Reset" at bounding box center [666, 89] width 1230 height 39
click at [764, 83] on div "Product Catalogue" at bounding box center [771, 76] width 99 height 14
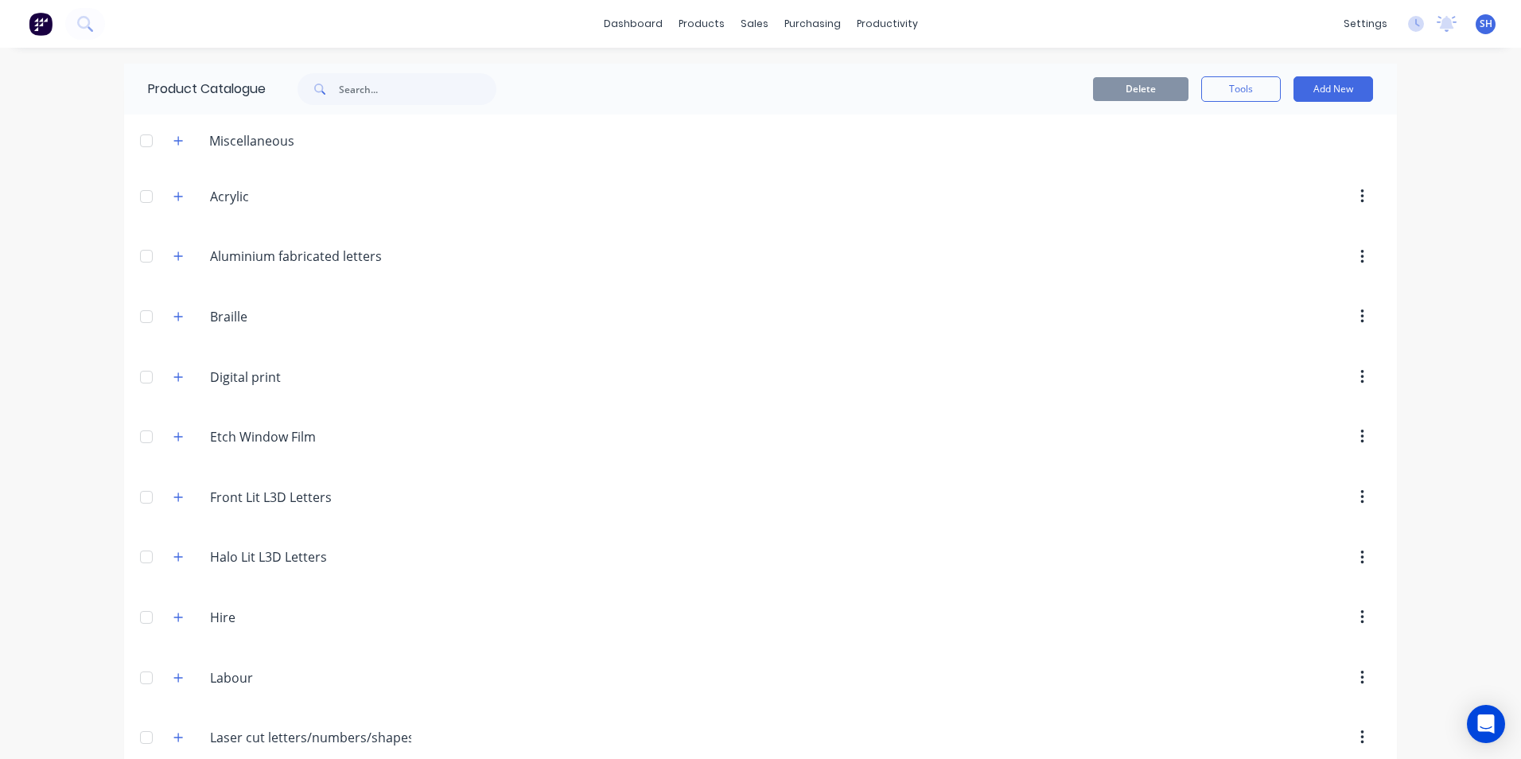
drag, startPoint x: 174, startPoint y: 313, endPoint x: 316, endPoint y: 331, distance: 142.7
click at [181, 313] on button "button" at bounding box center [179, 316] width 20 height 20
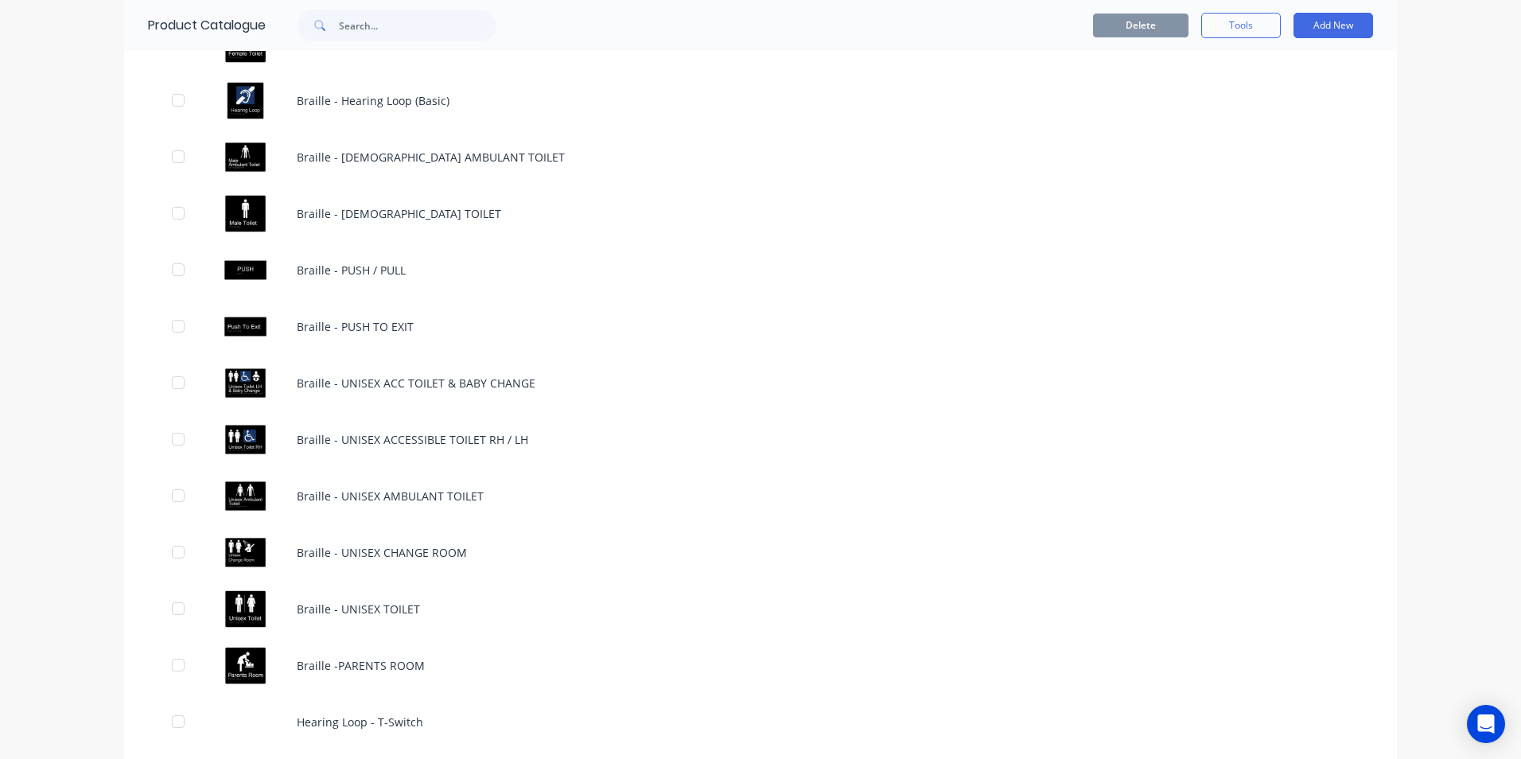
scroll to position [795, 0]
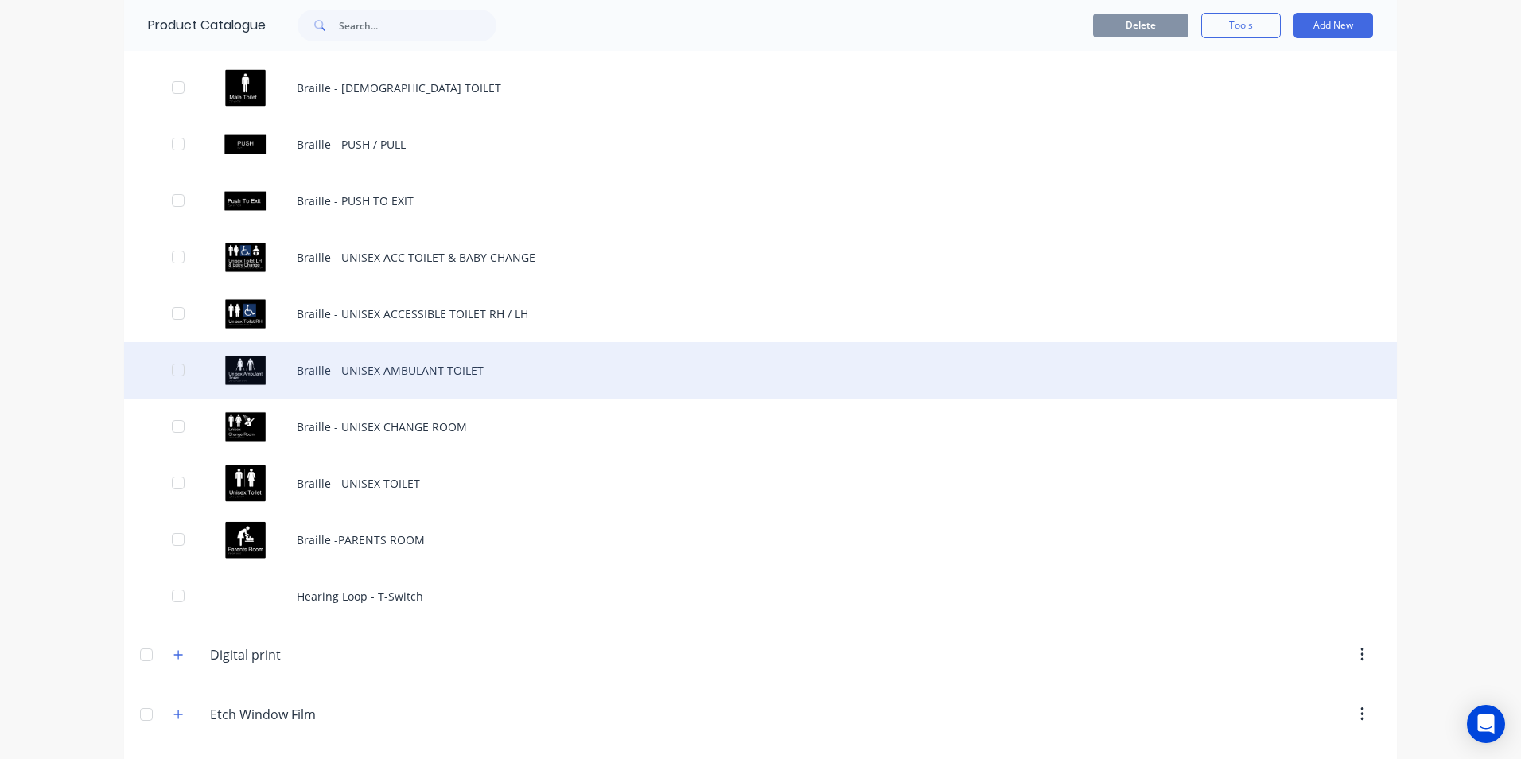
click at [398, 366] on div "Braille - UNISEX AMBULANT TOILET" at bounding box center [760, 370] width 1273 height 56
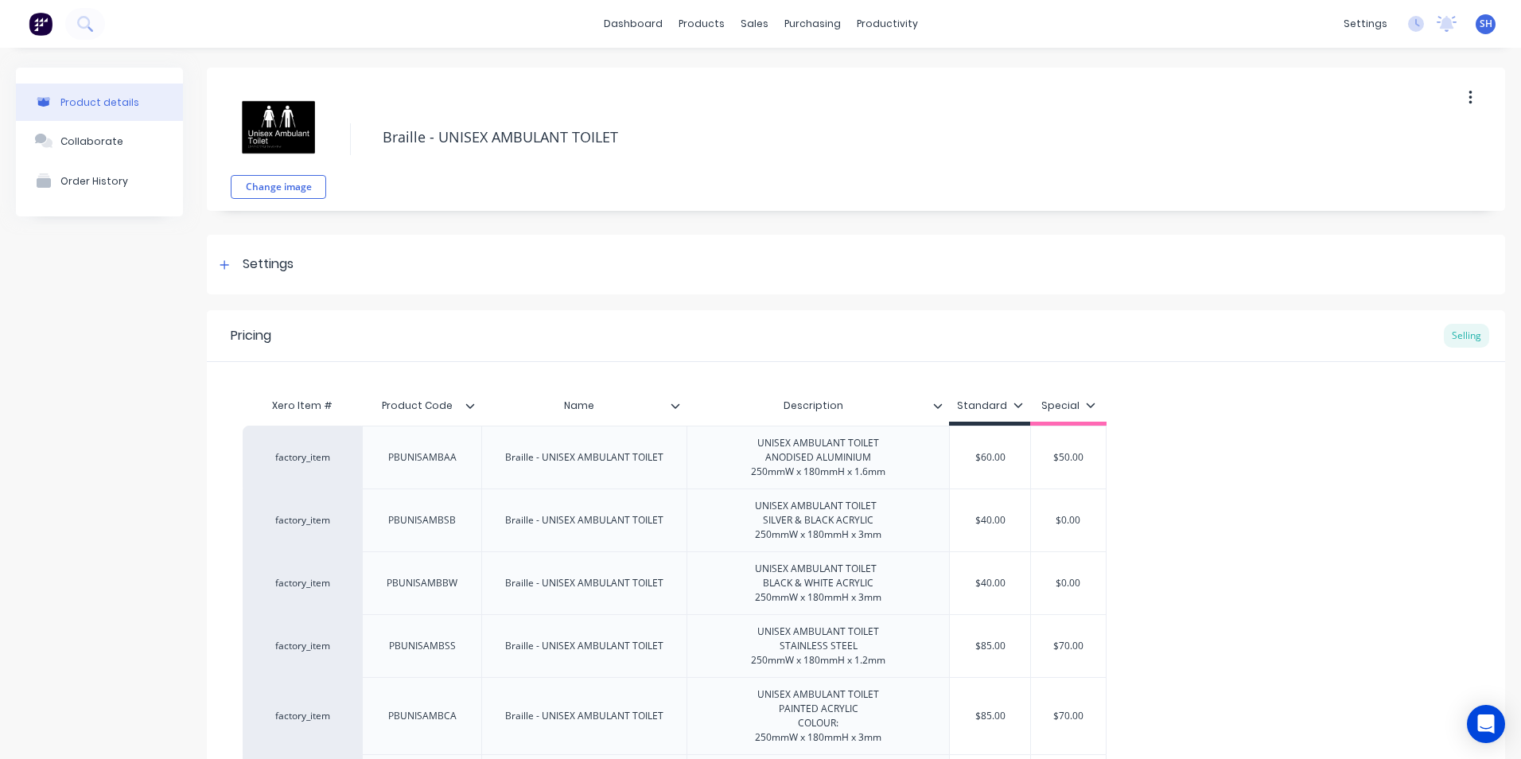
click at [675, 408] on icon at bounding box center [676, 406] width 10 height 10
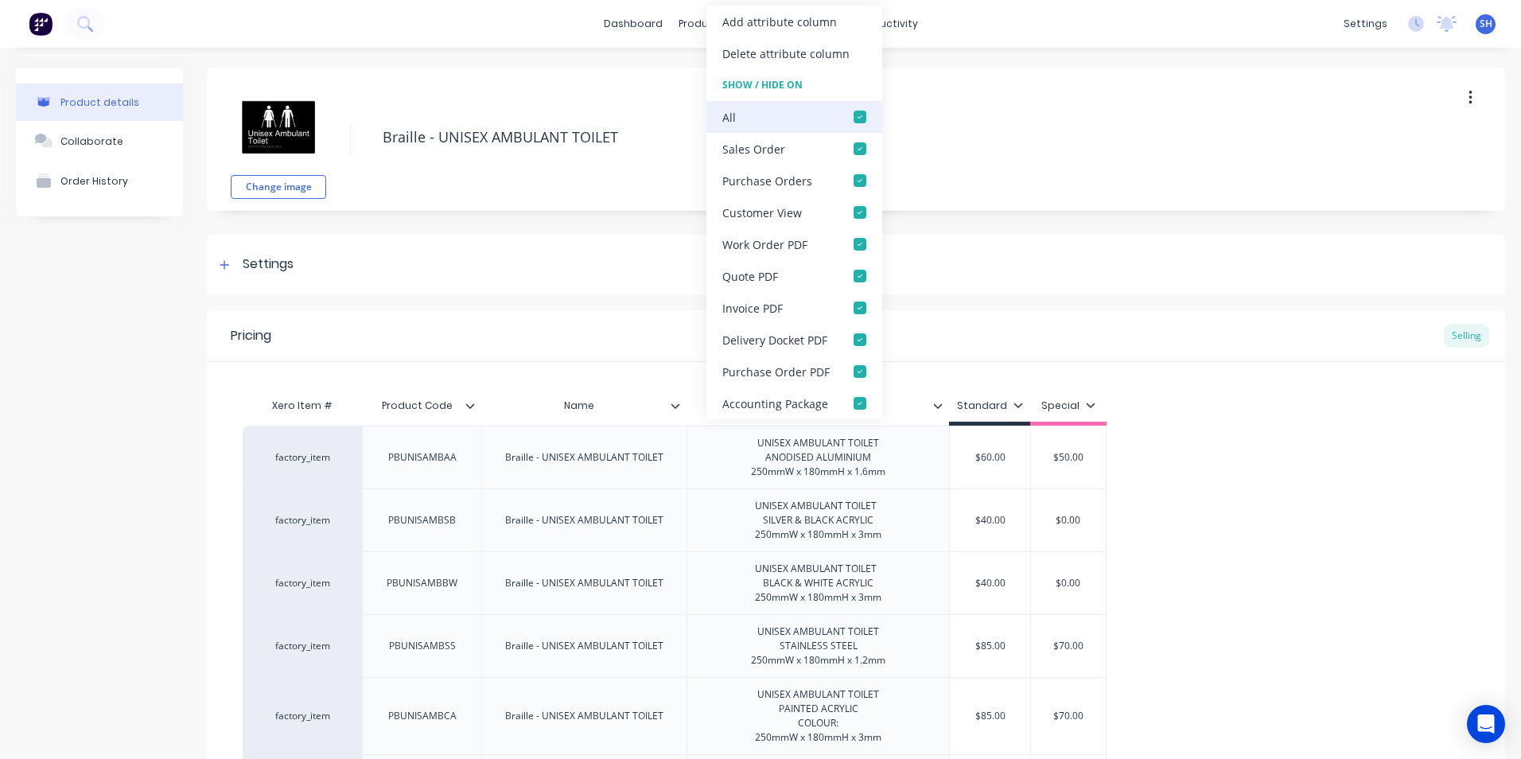
click at [858, 119] on div at bounding box center [860, 117] width 32 height 32
type textarea "x"
click at [1347, 562] on div "factory_item PBUNISAMBAA Braille - UNISEX AMBULANT TOILET UNISEX AMBULANT TOILE…" at bounding box center [856, 622] width 1227 height 392
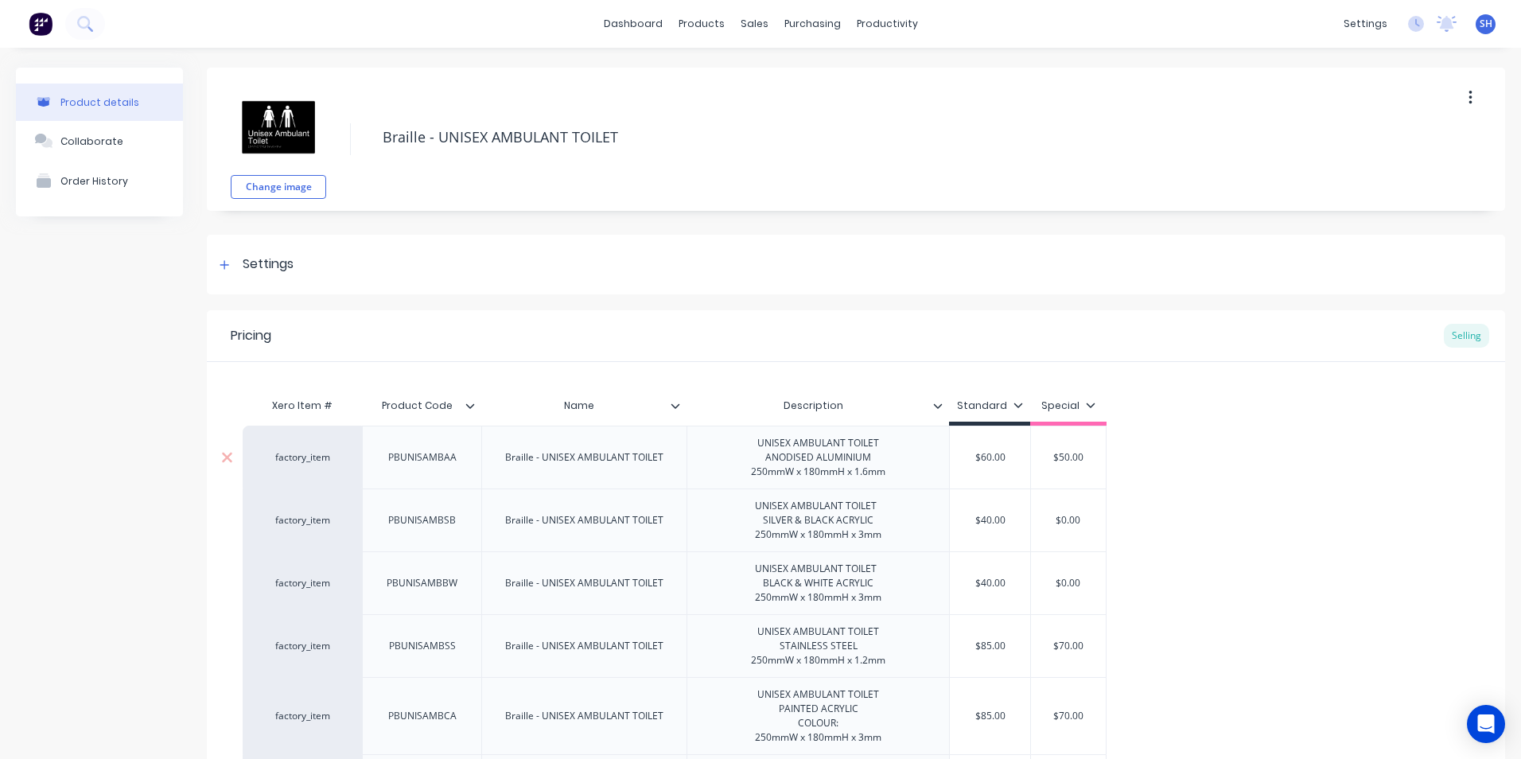
click at [295, 457] on div "factory_item" at bounding box center [302, 457] width 87 height 14
type input "unise"
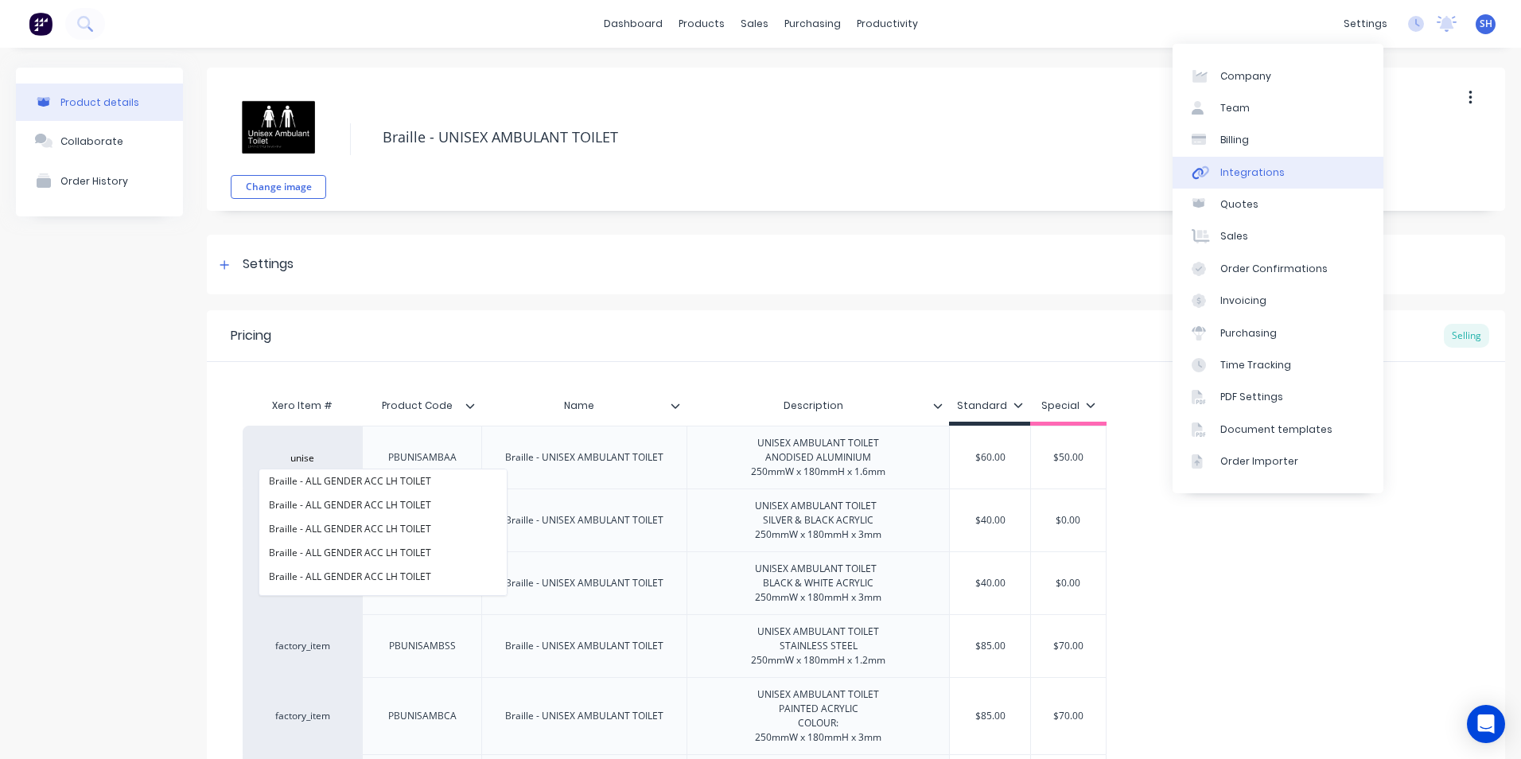
click at [1256, 177] on div "Integrations" at bounding box center [1252, 172] width 64 height 14
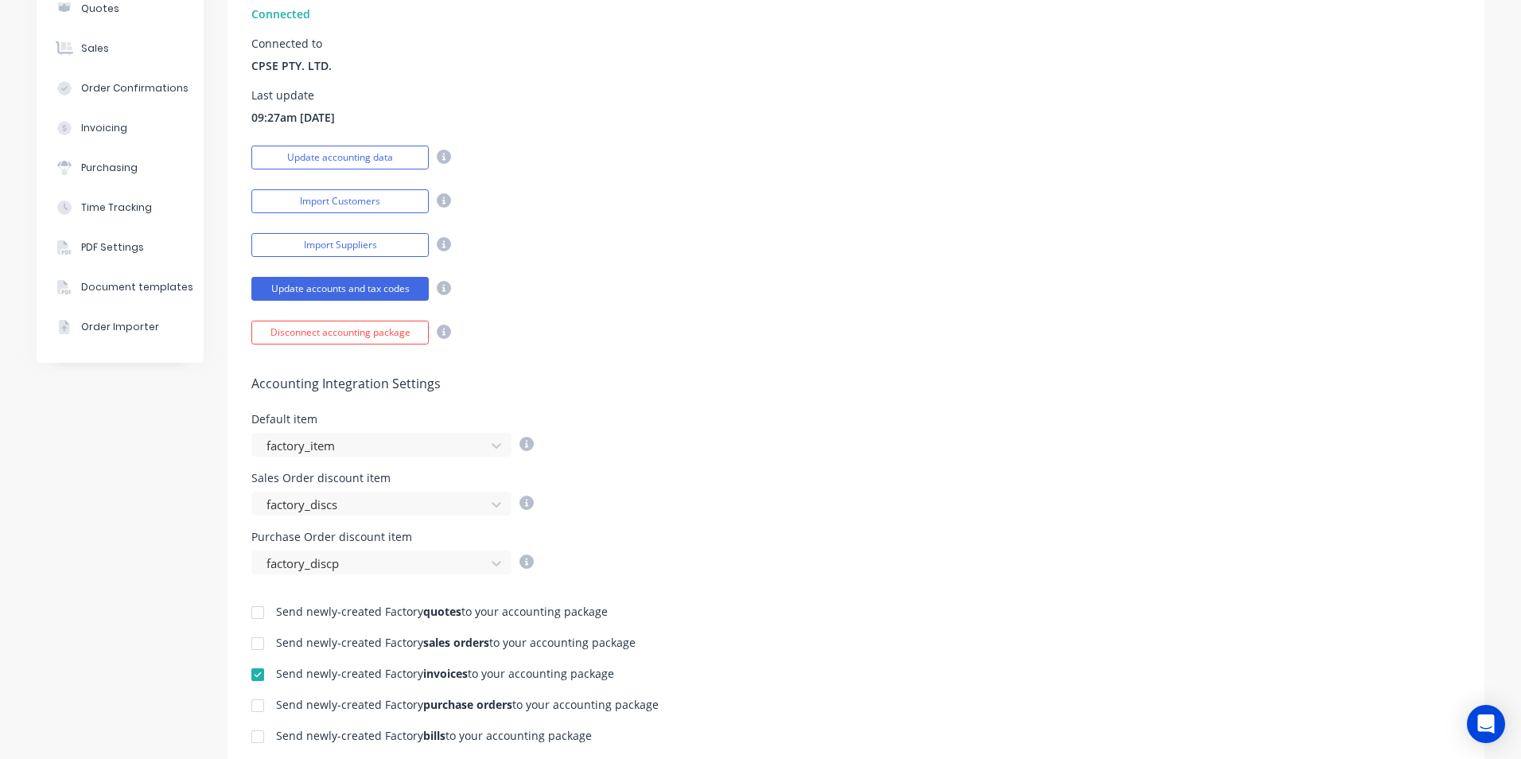
scroll to position [318, 0]
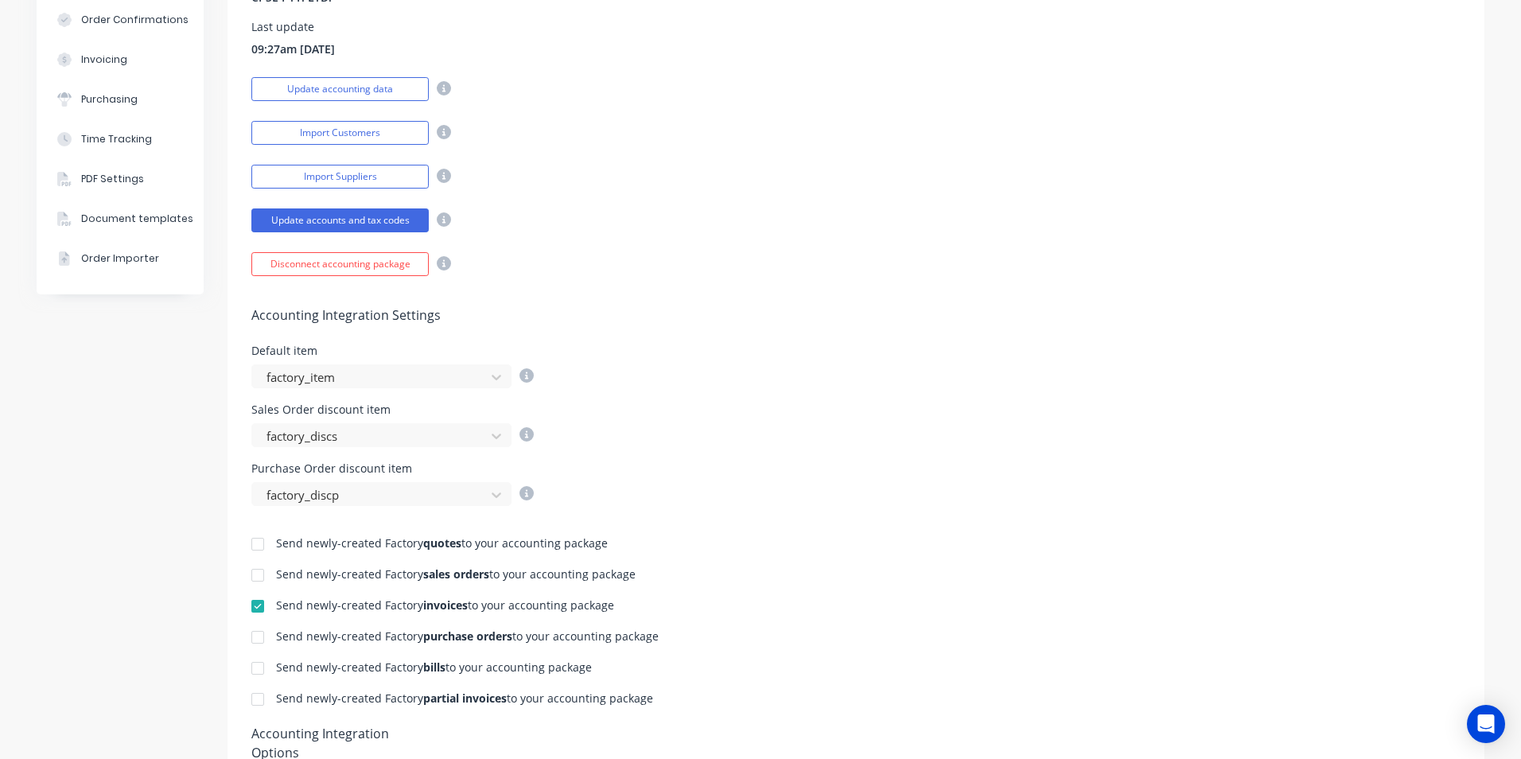
drag, startPoint x: 247, startPoint y: 605, endPoint x: 733, endPoint y: 582, distance: 487.3
click at [247, 604] on div at bounding box center [258, 606] width 32 height 32
click at [1321, 409] on div "Sales Order discount item factory_discs" at bounding box center [855, 425] width 1209 height 43
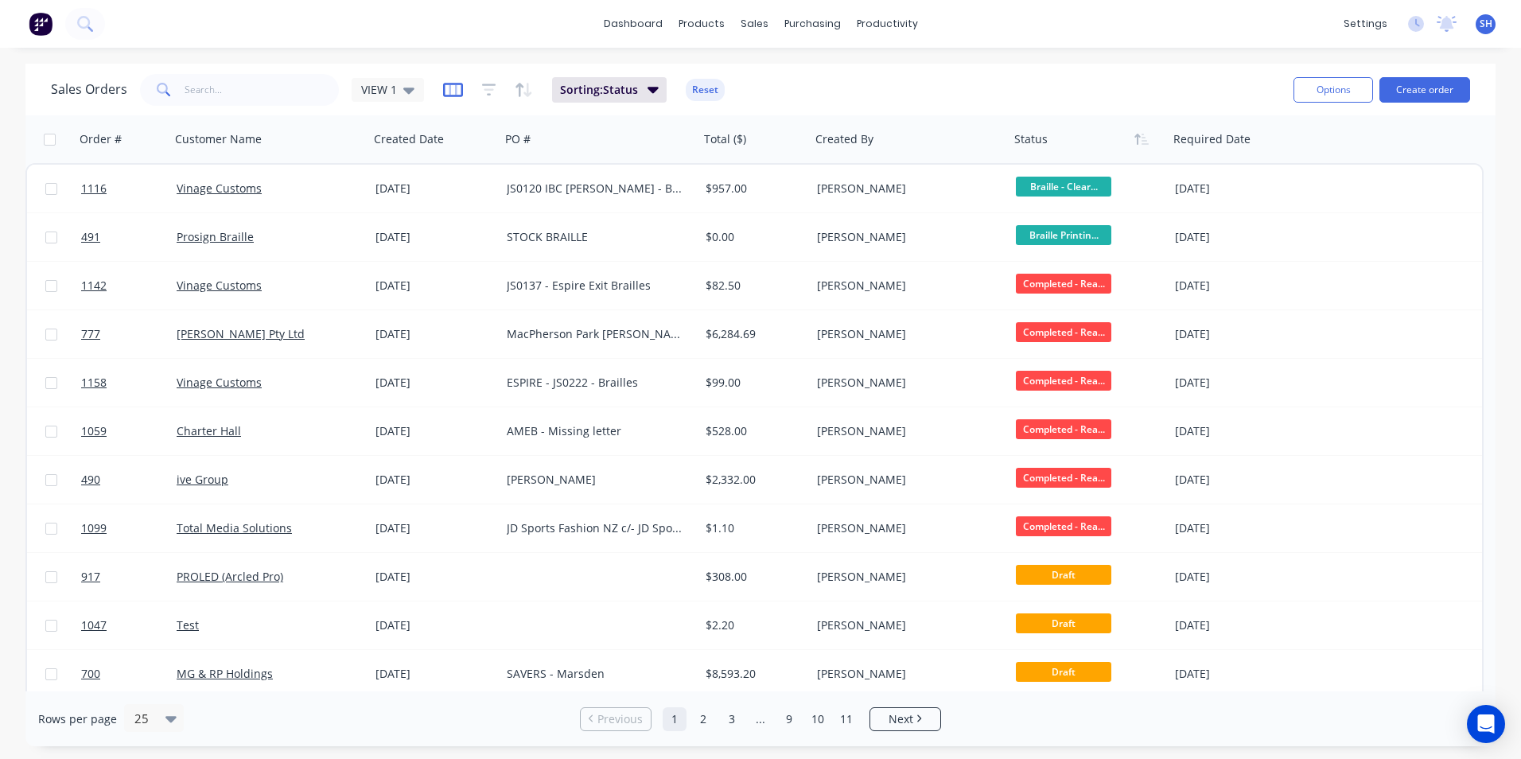
click at [453, 90] on icon "button" at bounding box center [453, 90] width 20 height 16
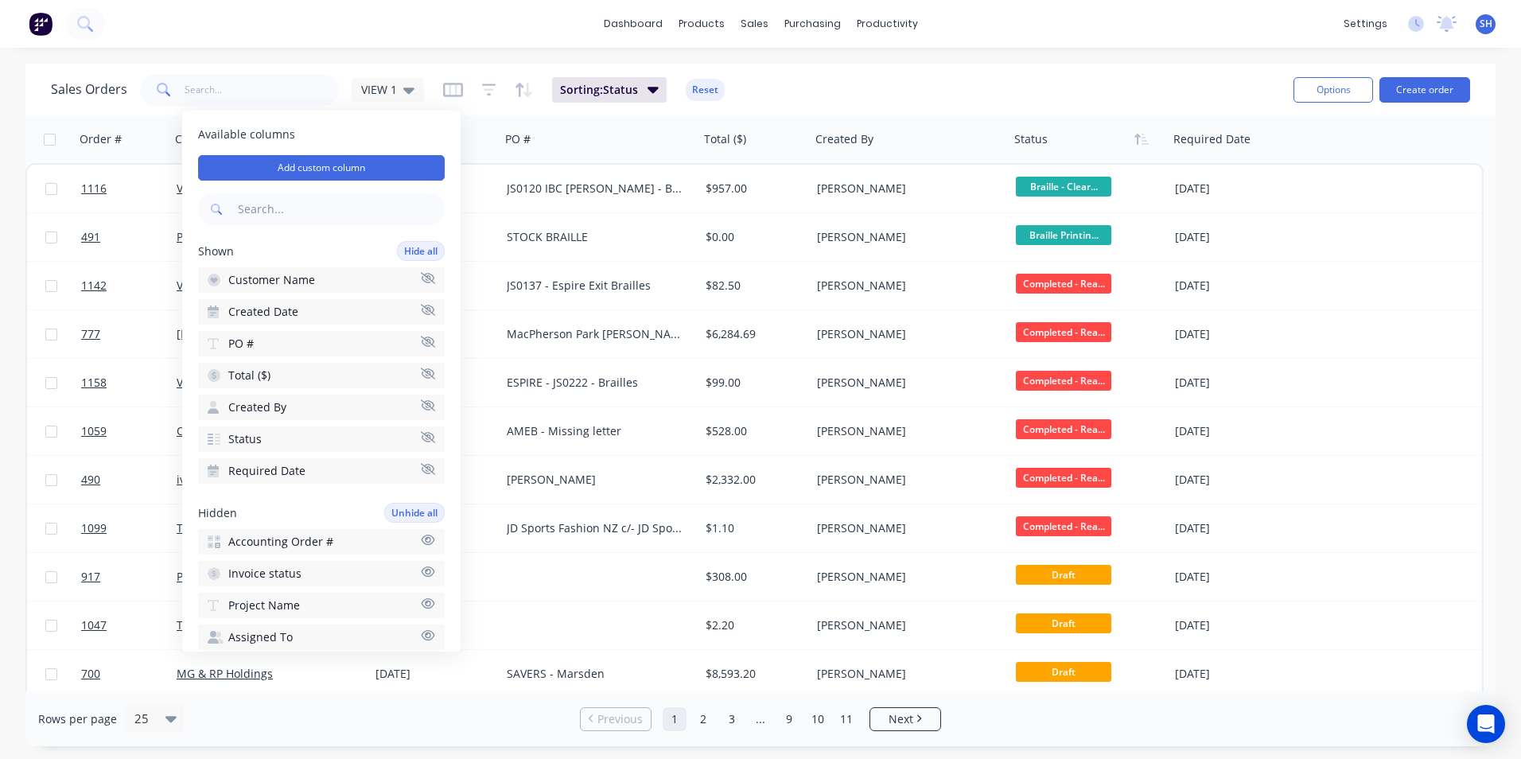
click at [421, 538] on icon "button" at bounding box center [428, 540] width 14 height 12
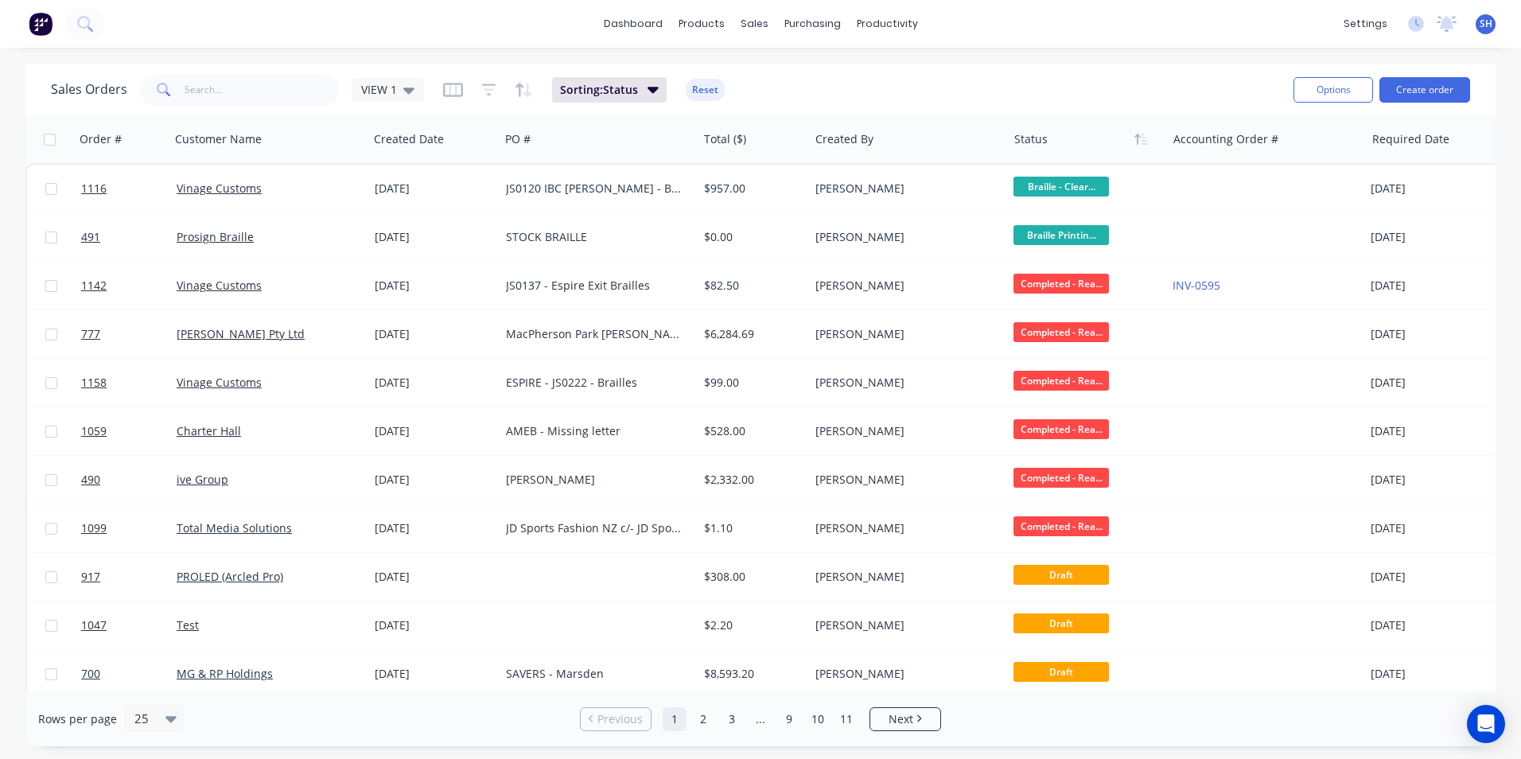
scroll to position [0, 21]
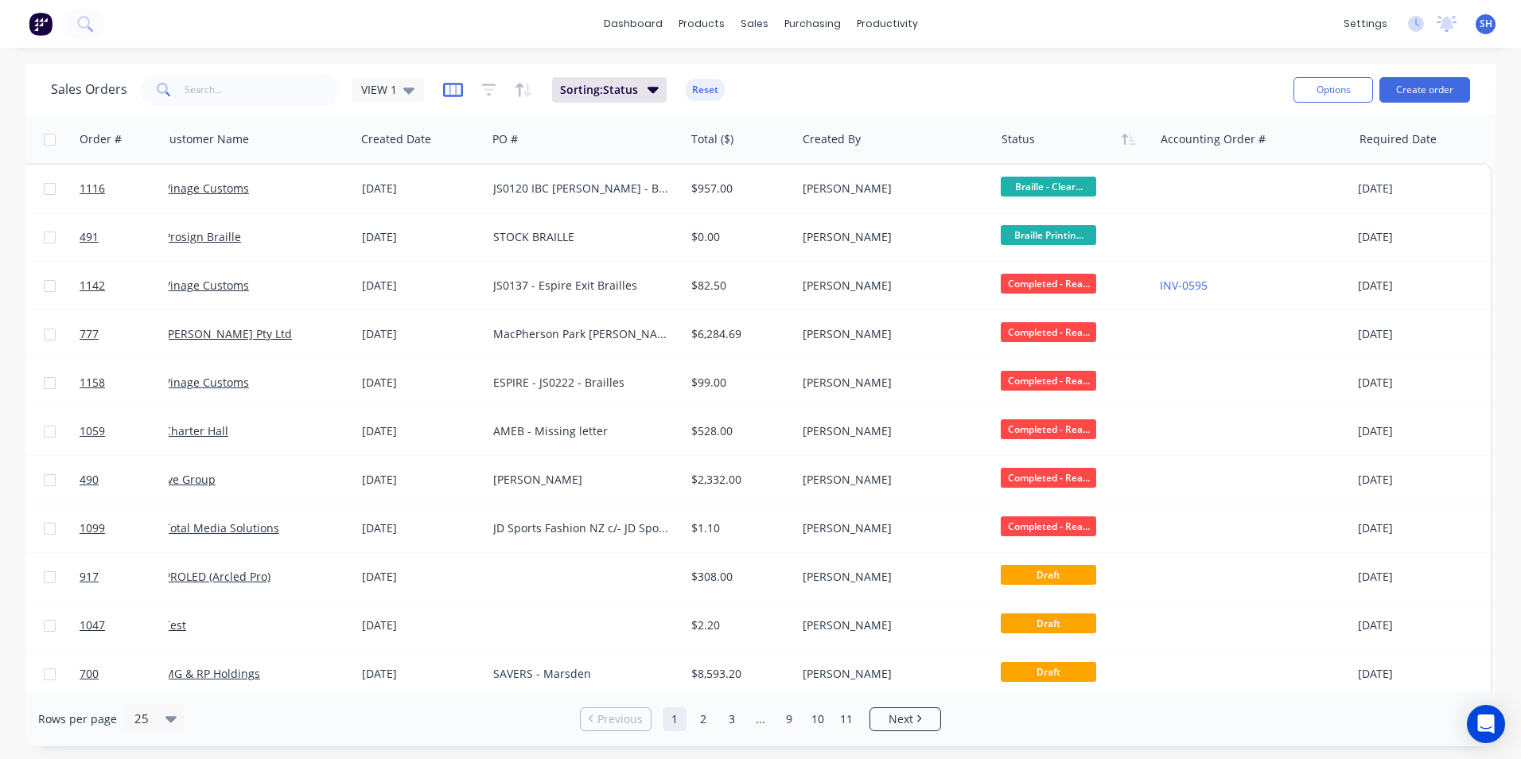
click at [452, 91] on icon "button" at bounding box center [453, 90] width 20 height 16
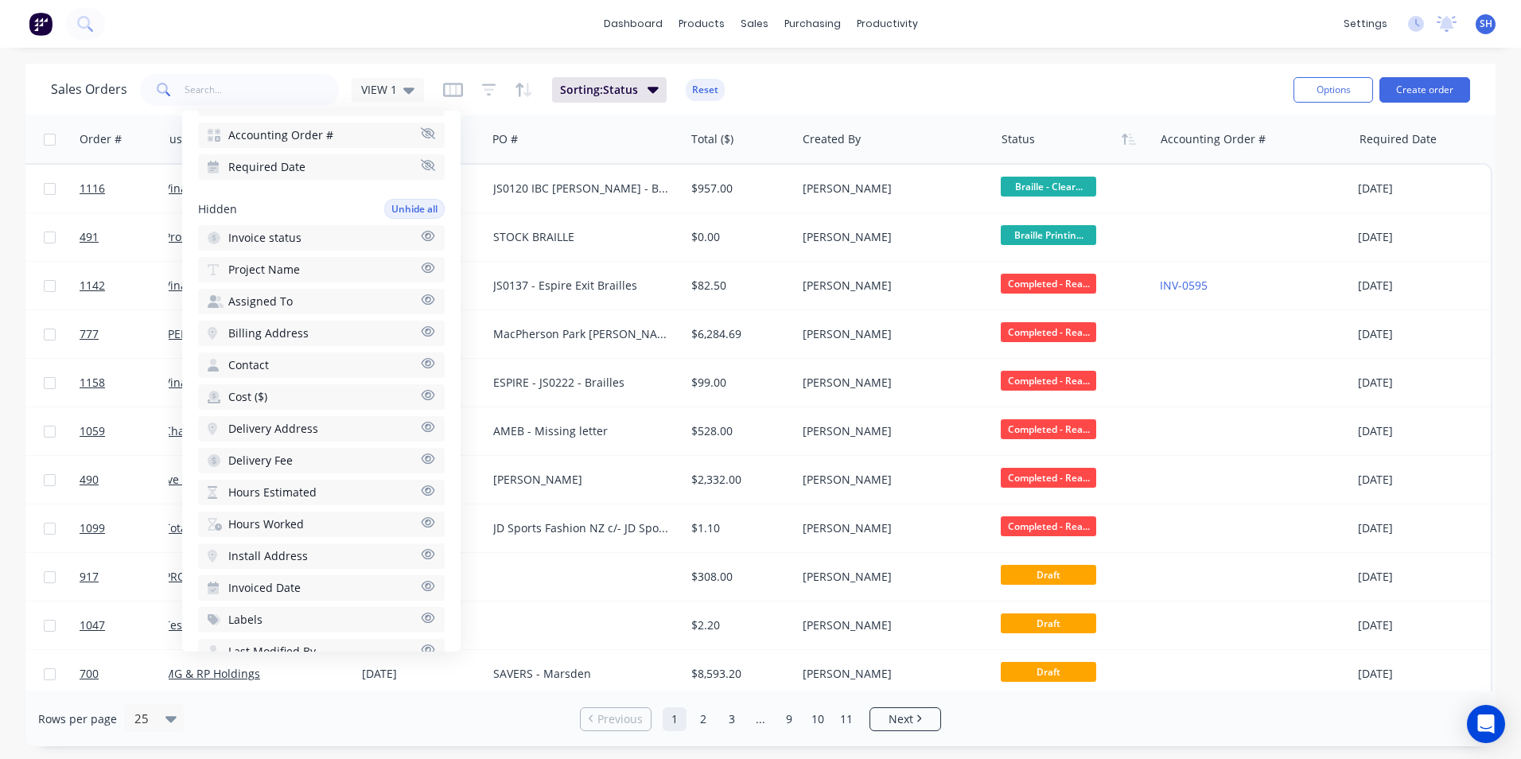
scroll to position [329, 0]
click at [421, 242] on icon "button" at bounding box center [428, 243] width 14 height 12
